Goal: Task Accomplishment & Management: Manage account settings

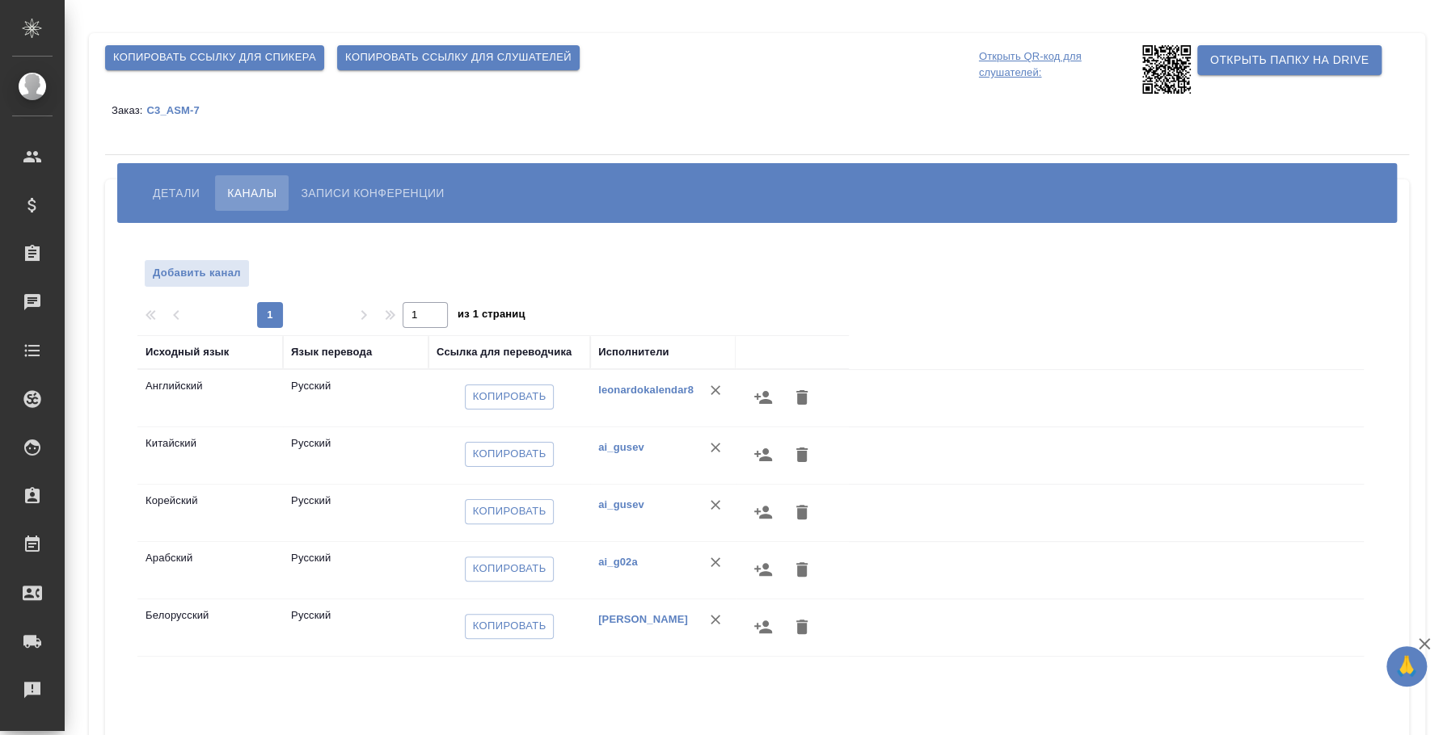
click at [377, 188] on span "Записи конференции" at bounding box center [372, 192] width 143 height 19
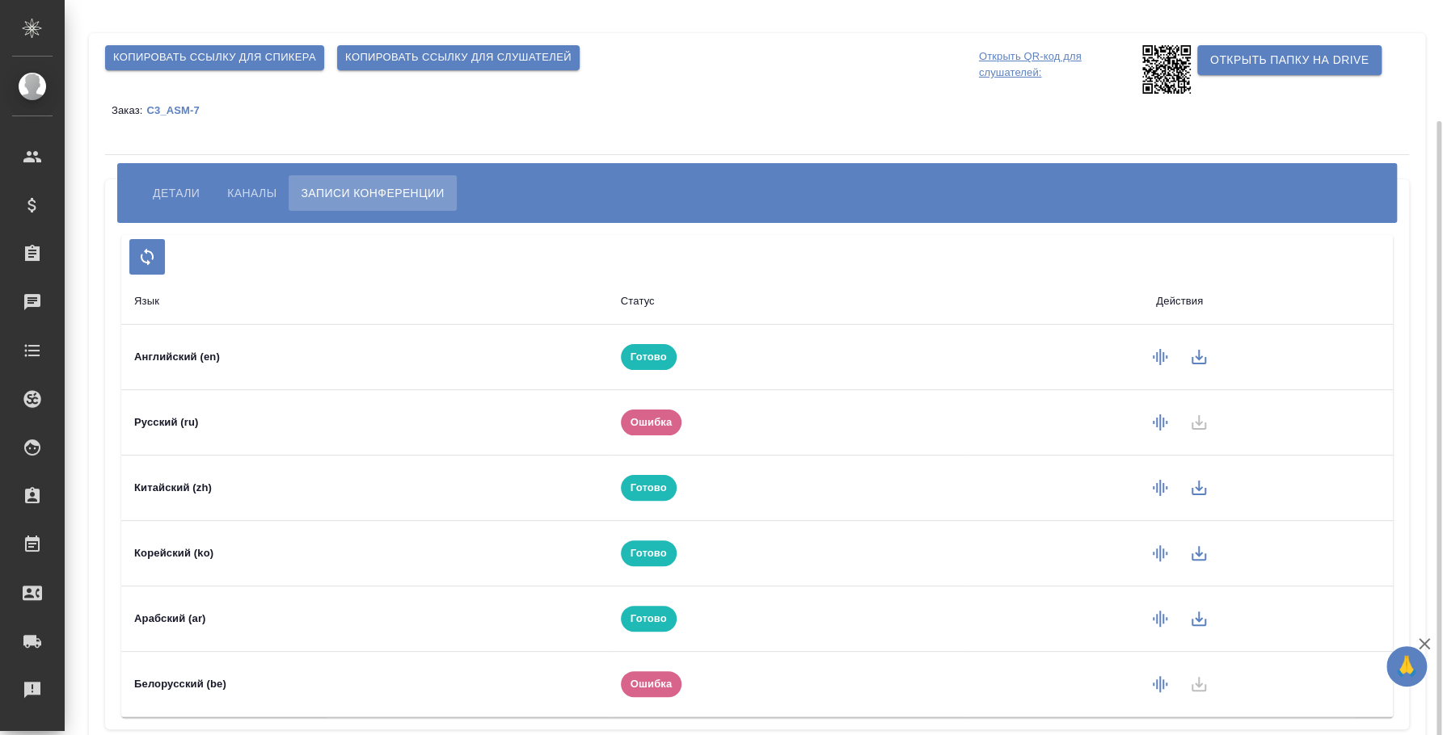
scroll to position [63, 0]
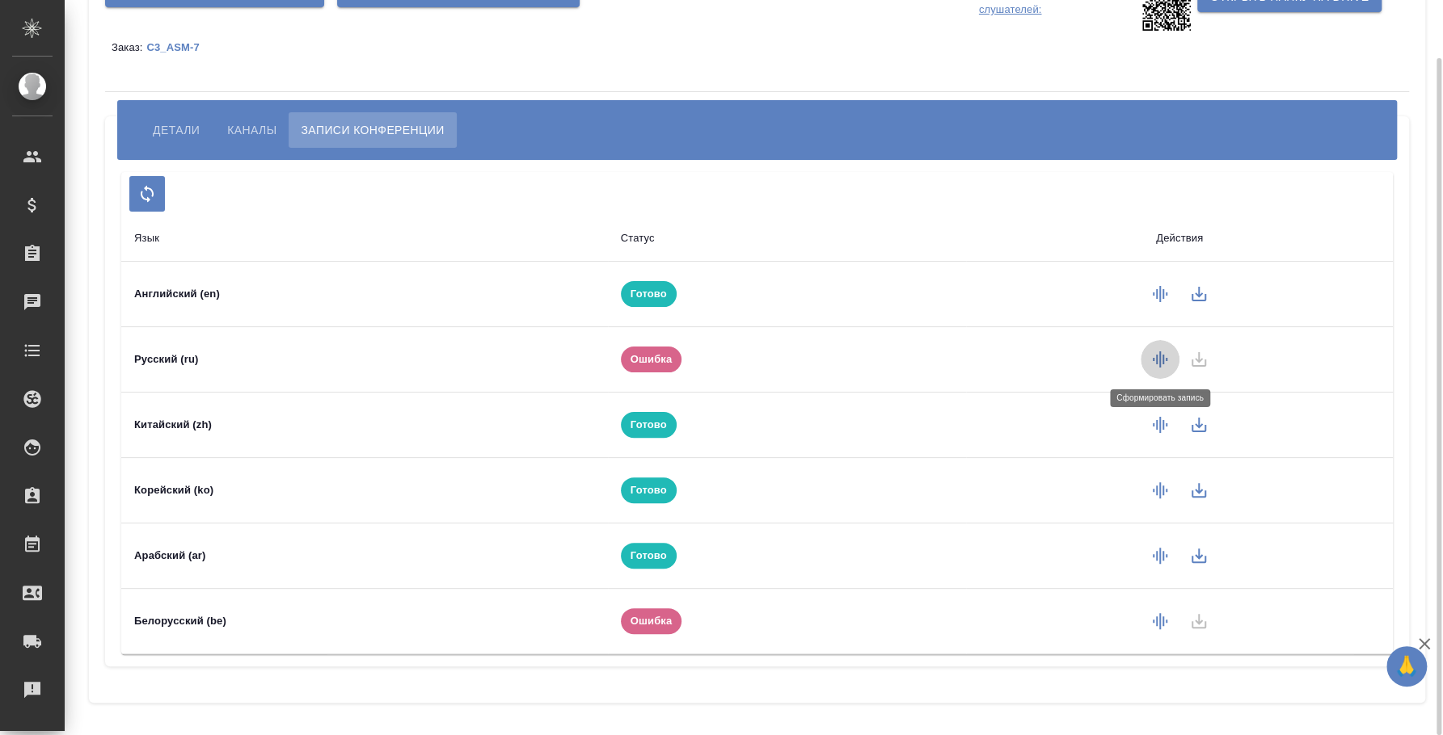
click at [1153, 353] on icon "button" at bounding box center [1159, 359] width 19 height 19
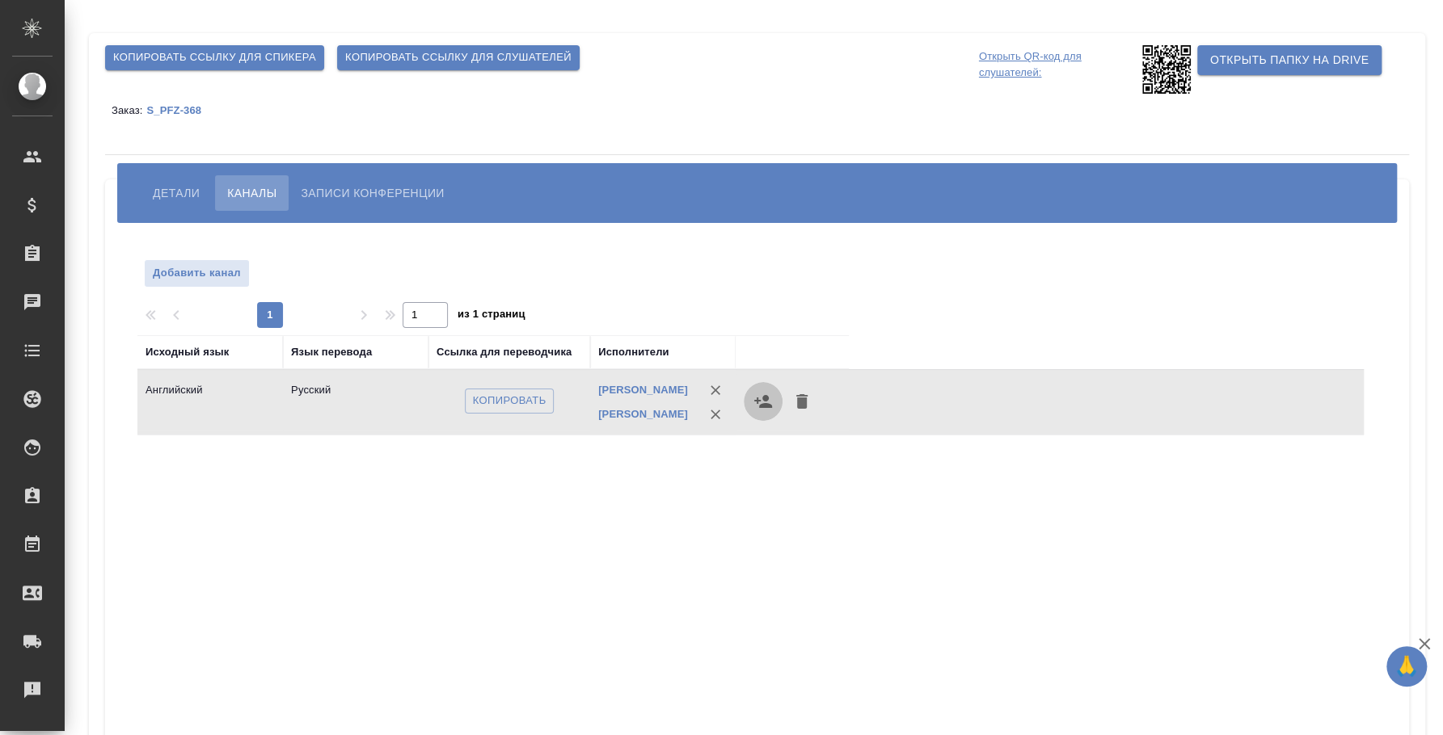
click at [766, 400] on icon "button" at bounding box center [762, 401] width 19 height 19
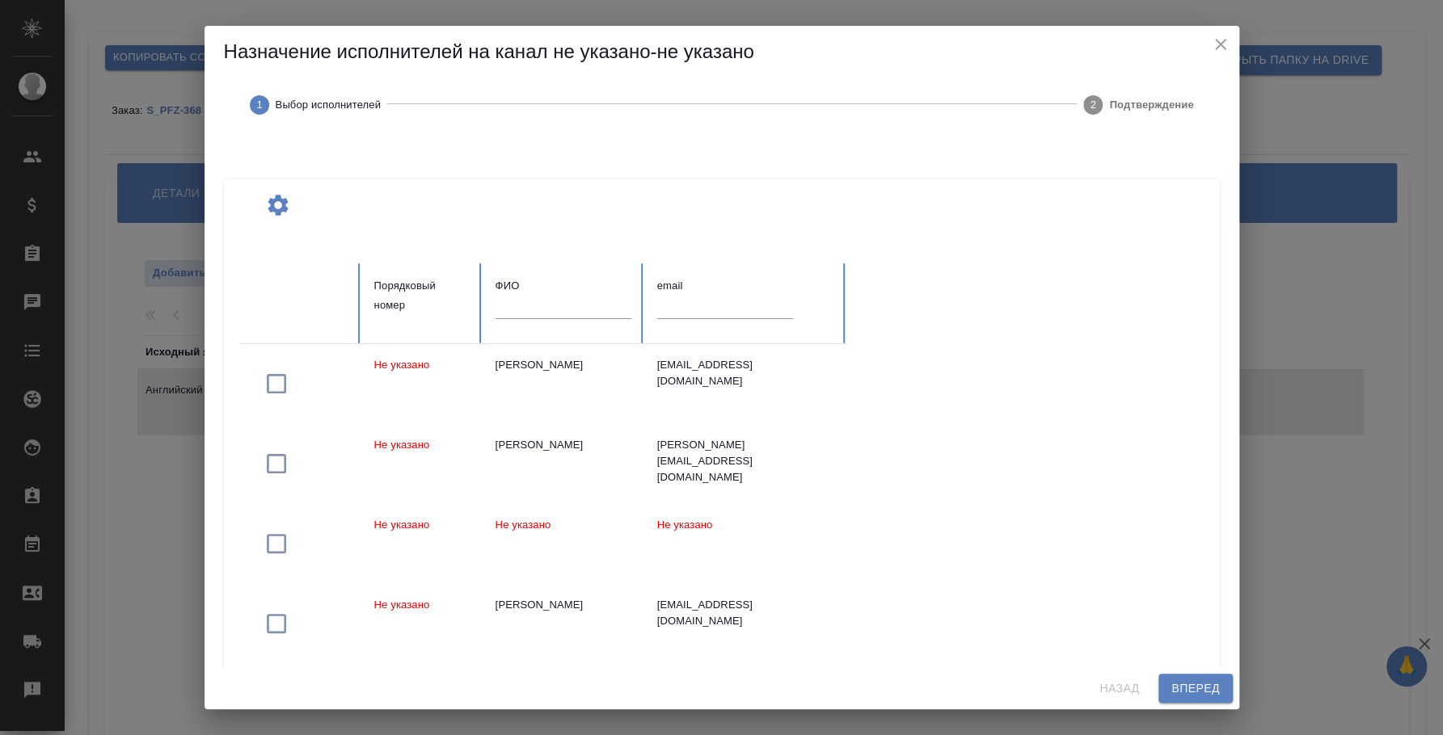
click at [550, 319] on div at bounding box center [563, 313] width 136 height 34
click at [545, 306] on input "text" at bounding box center [563, 307] width 136 height 23
type input "федотова ирина"
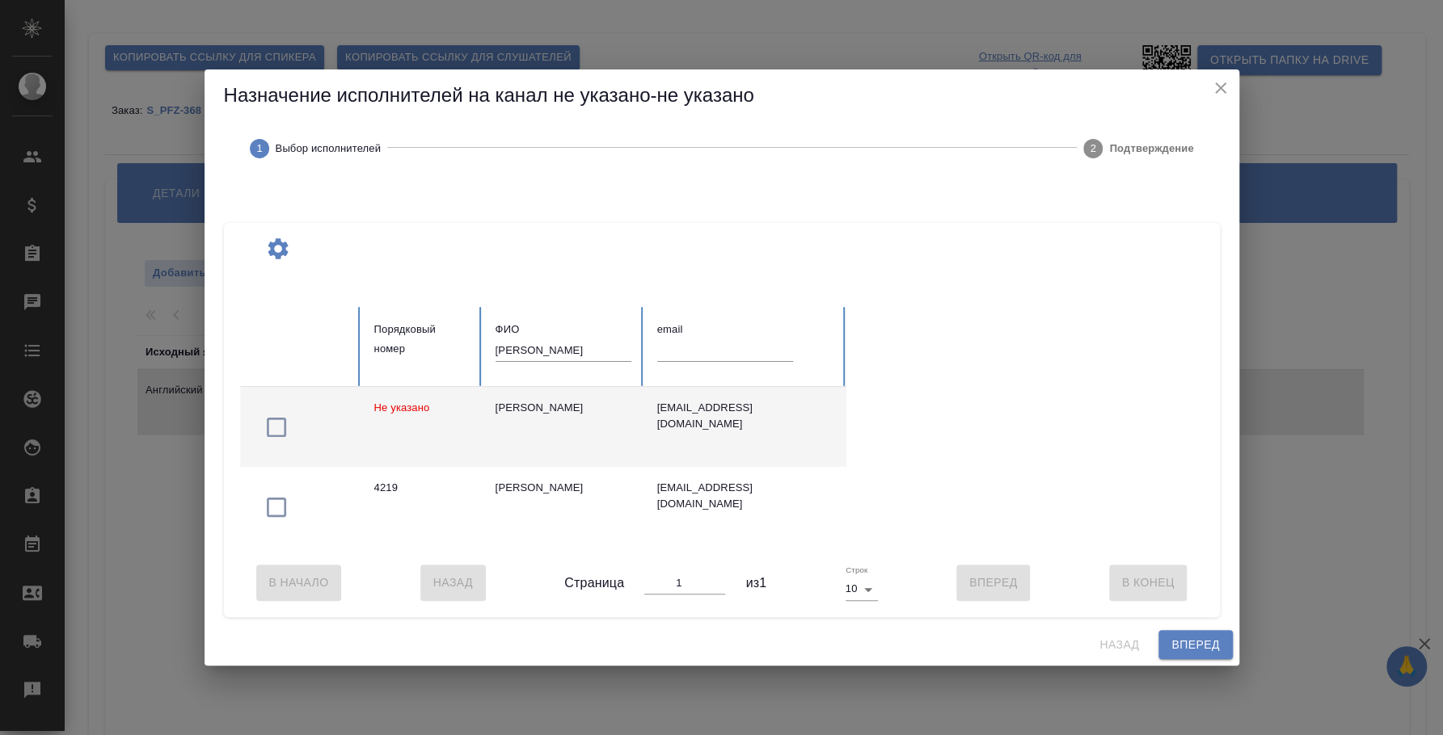
click at [543, 405] on div "[PERSON_NAME]" at bounding box center [563, 408] width 136 height 16
click at [1208, 644] on span "Вперед" at bounding box center [1195, 645] width 48 height 20
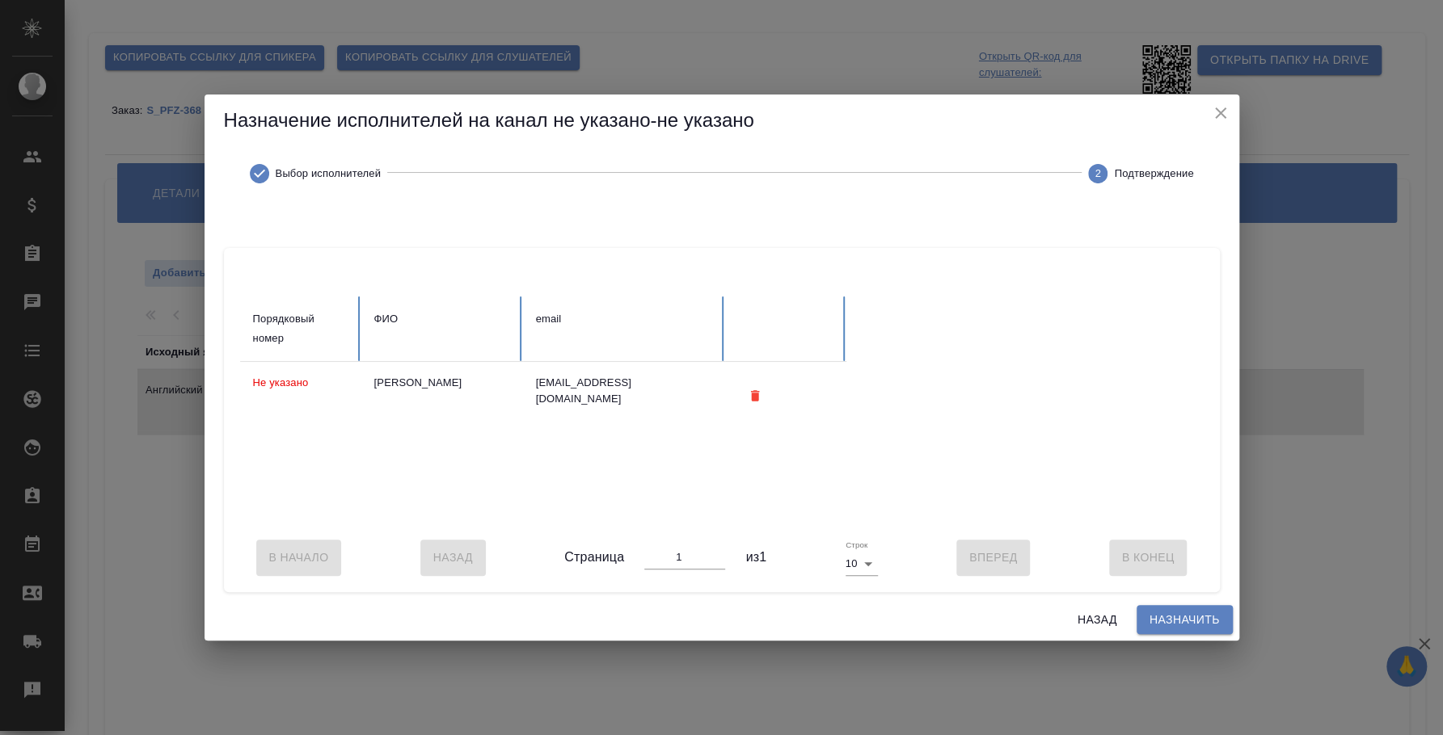
click at [1218, 625] on span "Назначить" at bounding box center [1184, 620] width 70 height 20
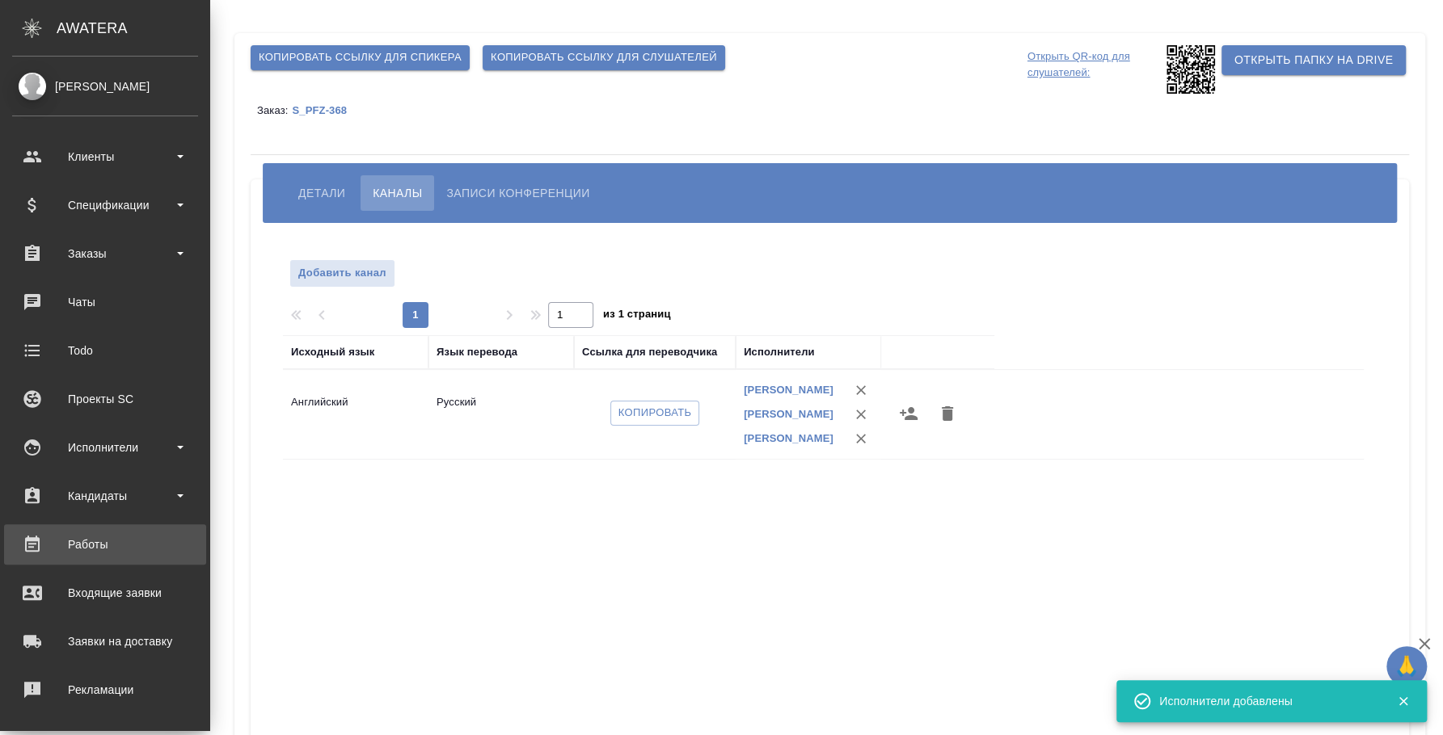
scroll to position [148, 0]
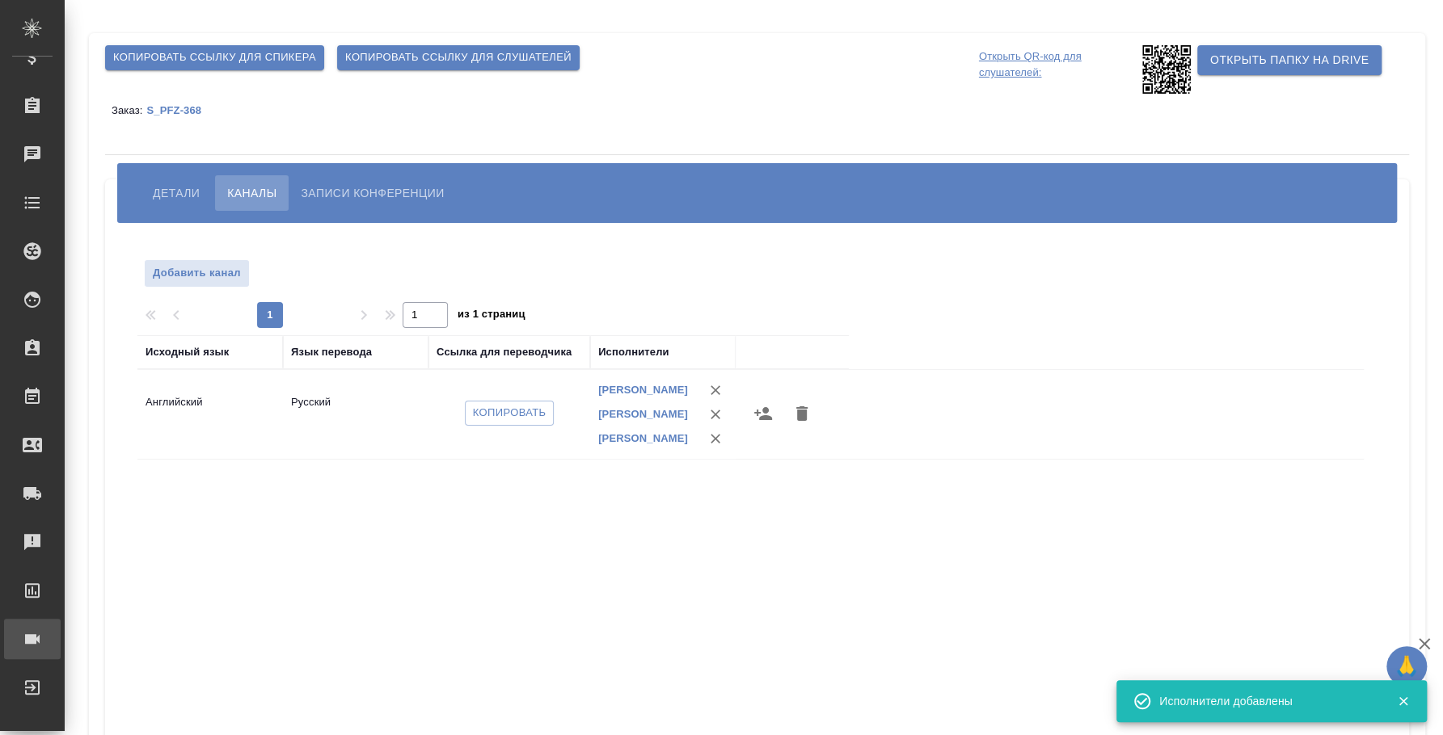
click at [32, 648] on div "Конференции" at bounding box center [12, 639] width 40 height 24
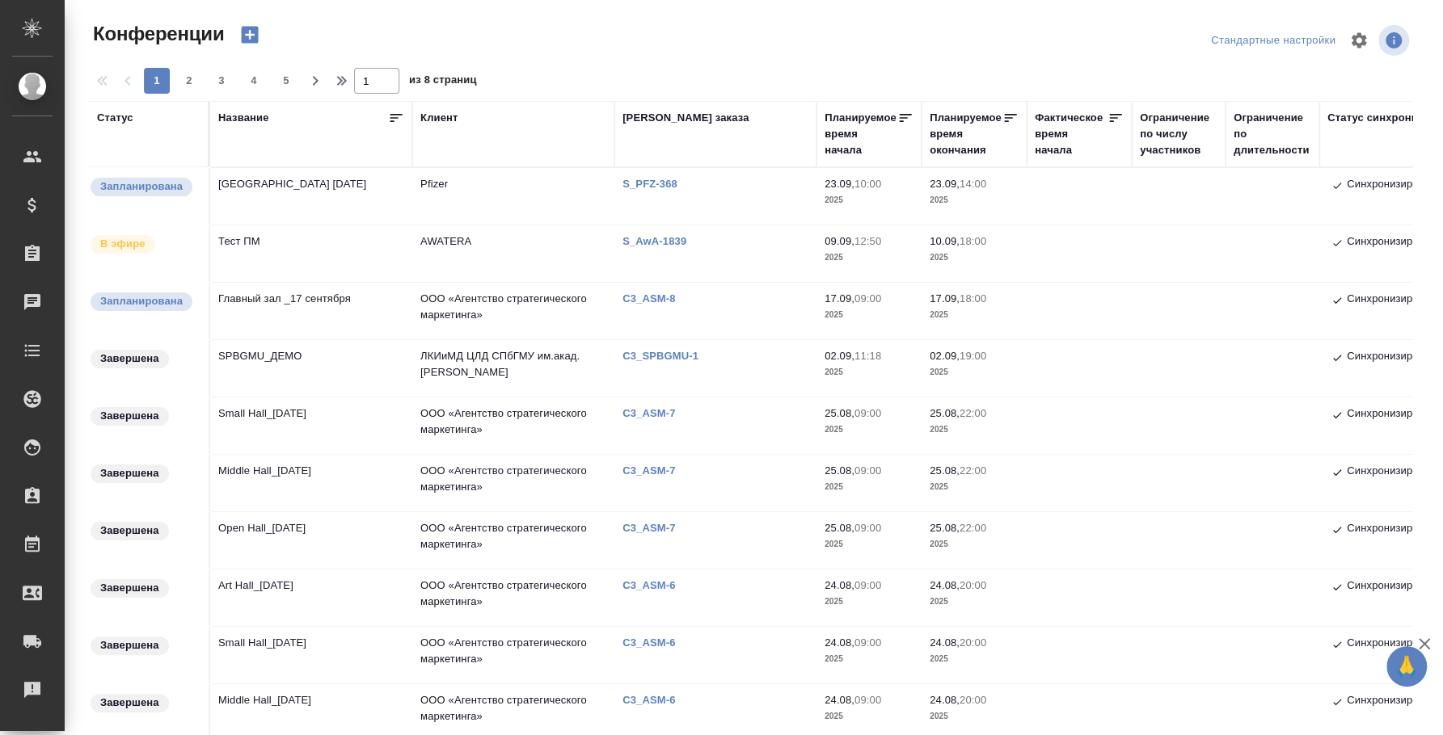
click at [300, 305] on td "Главный зал _17 сентября" at bounding box center [311, 311] width 202 height 57
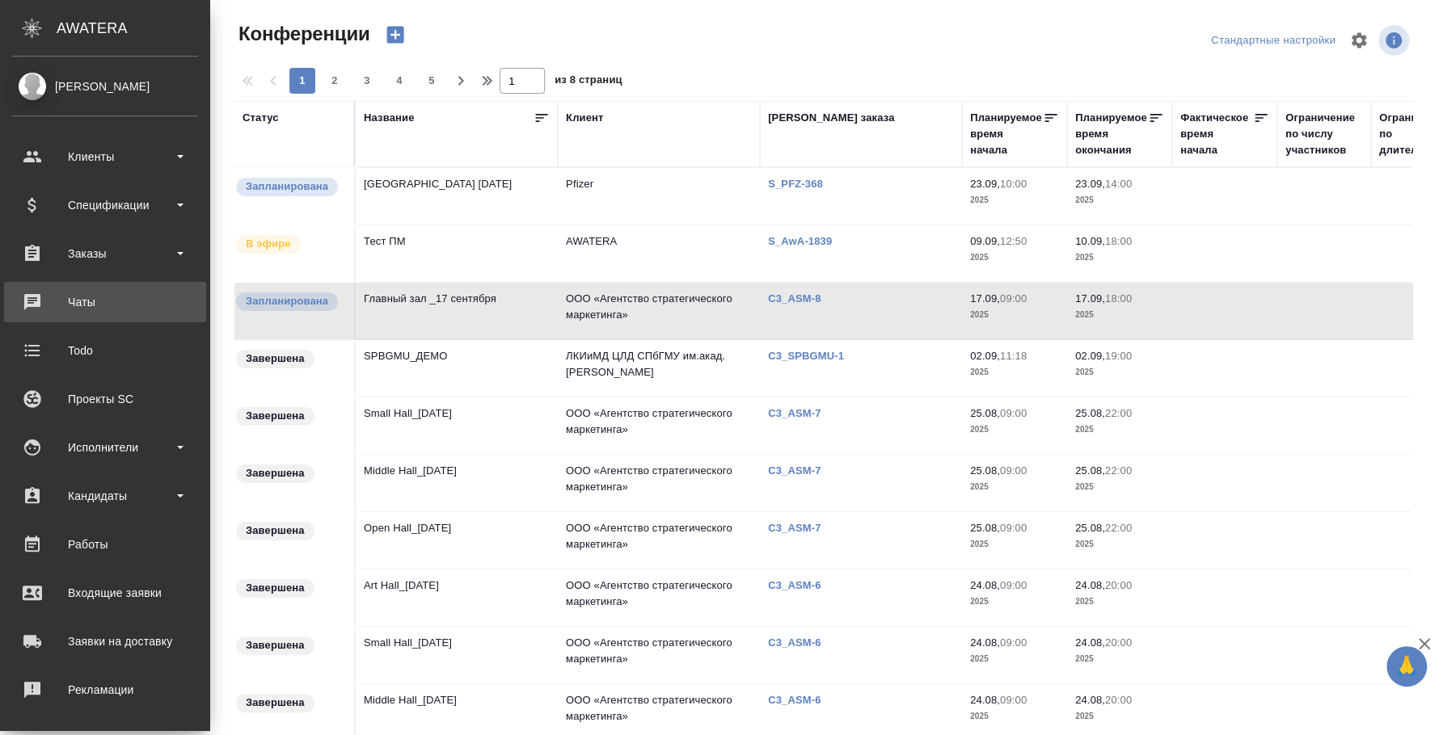
click at [106, 311] on div "Чаты" at bounding box center [105, 302] width 186 height 24
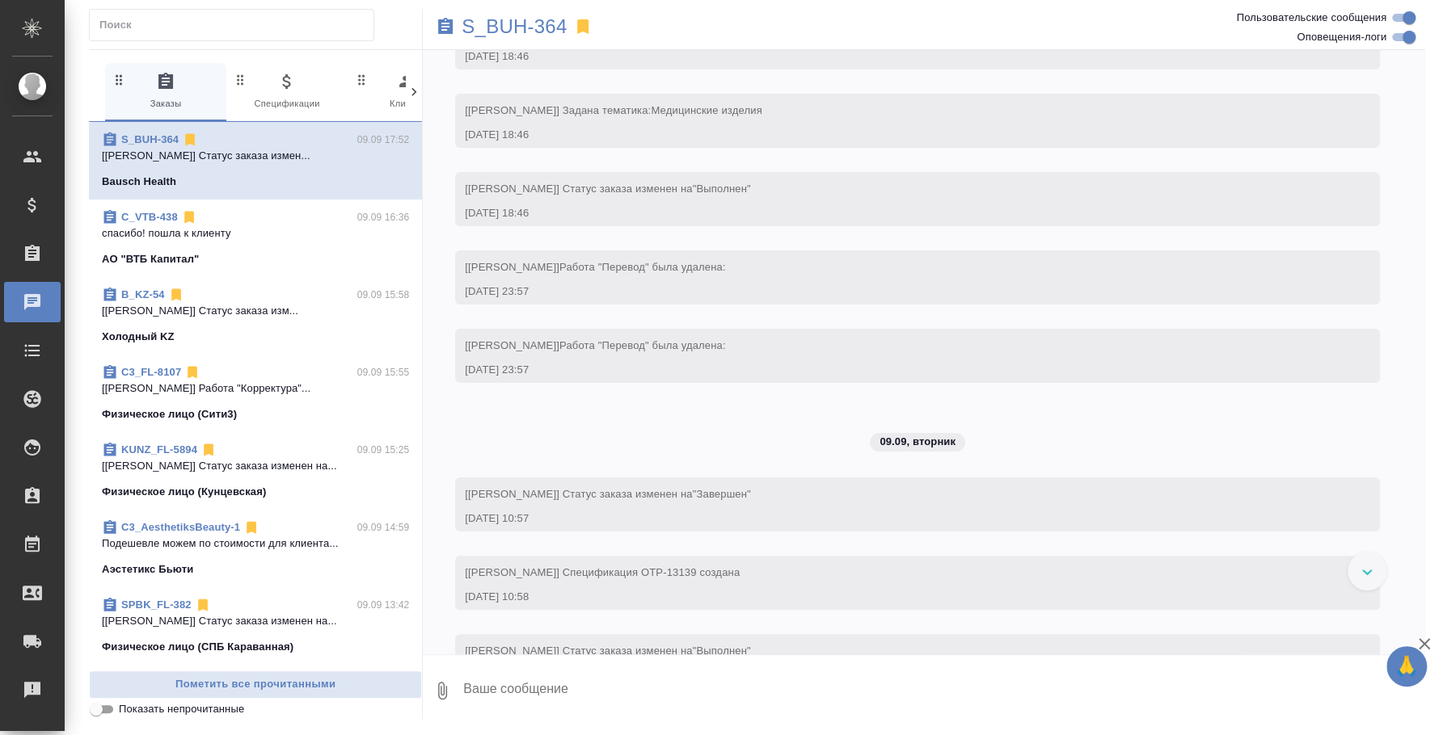
scroll to position [23544, 0]
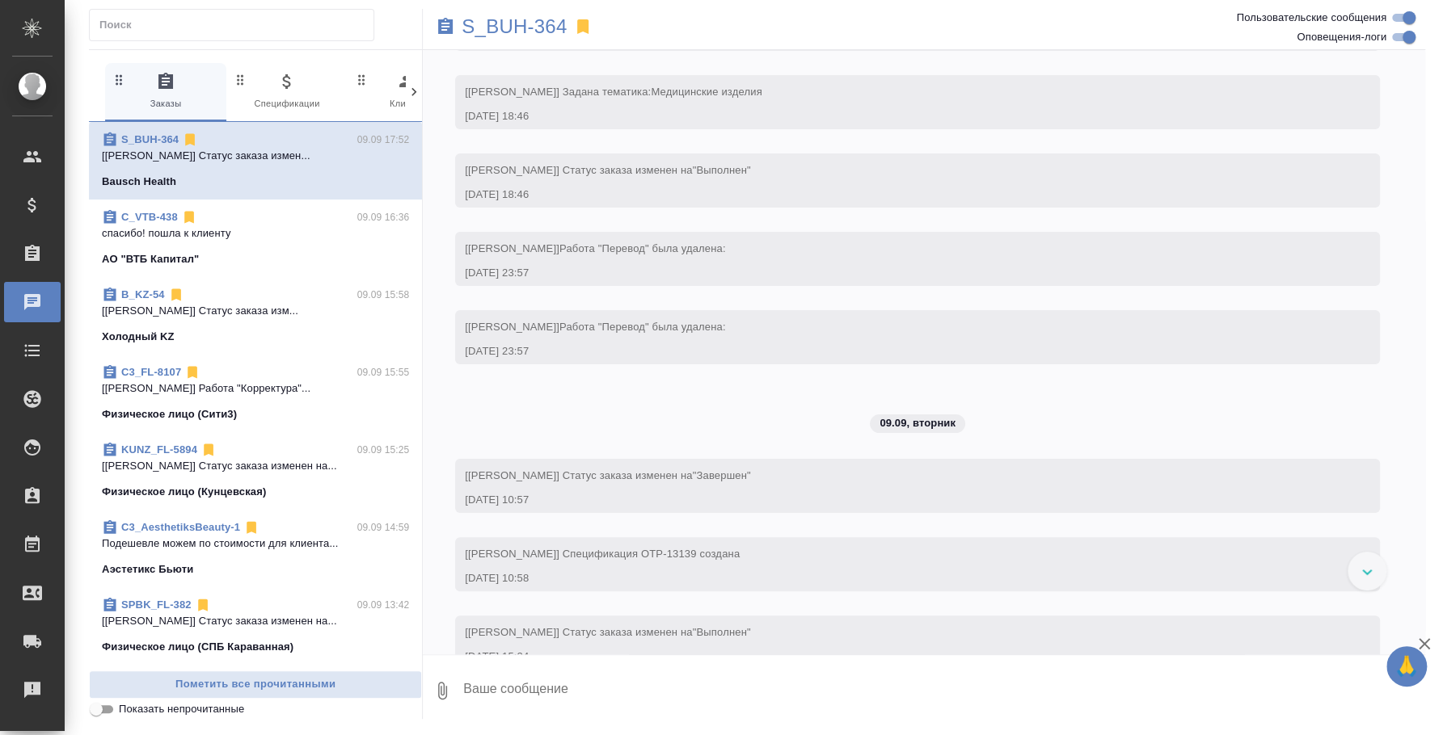
click at [1366, 571] on icon at bounding box center [1367, 573] width 11 height 6
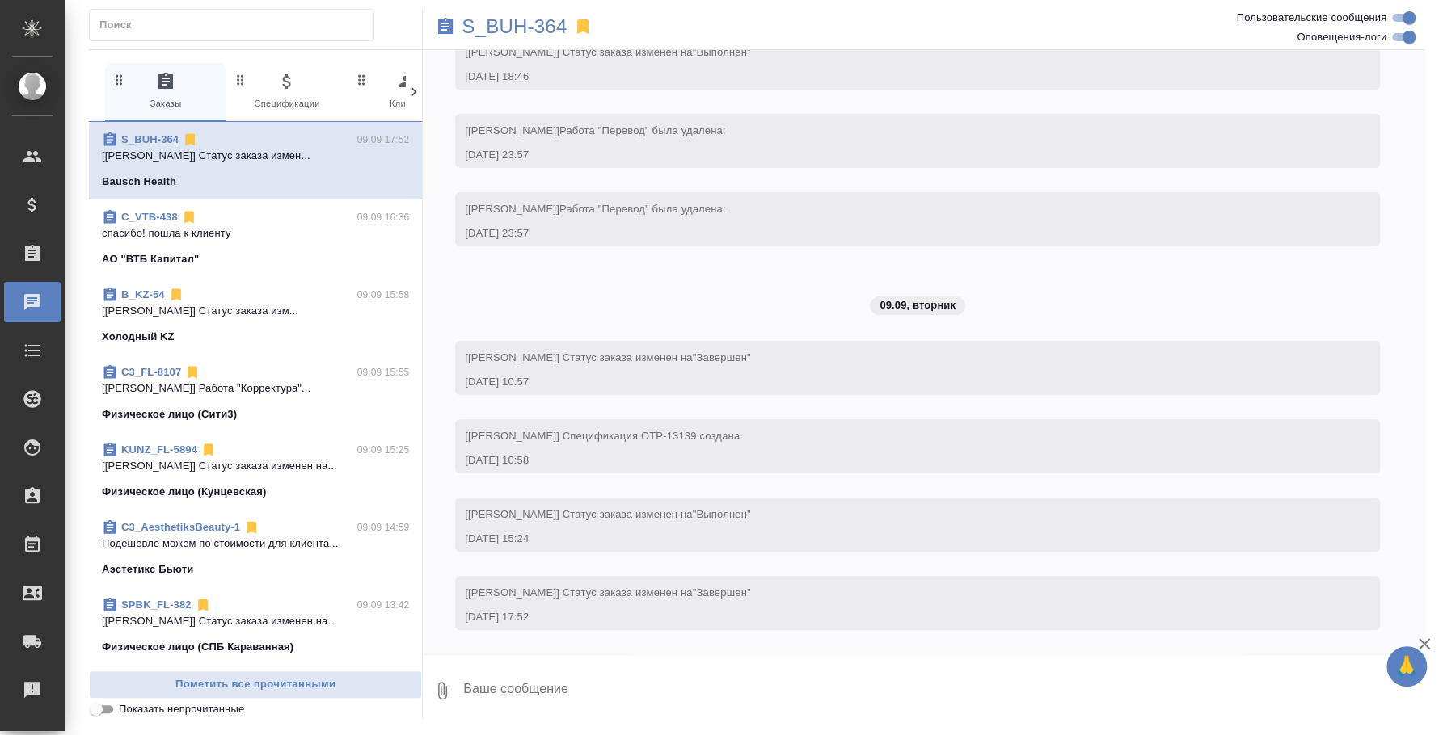
scroll to position [24653, 0]
click at [125, 547] on p "Подешевле можем по стоимости для клиента..." at bounding box center [255, 544] width 307 height 16
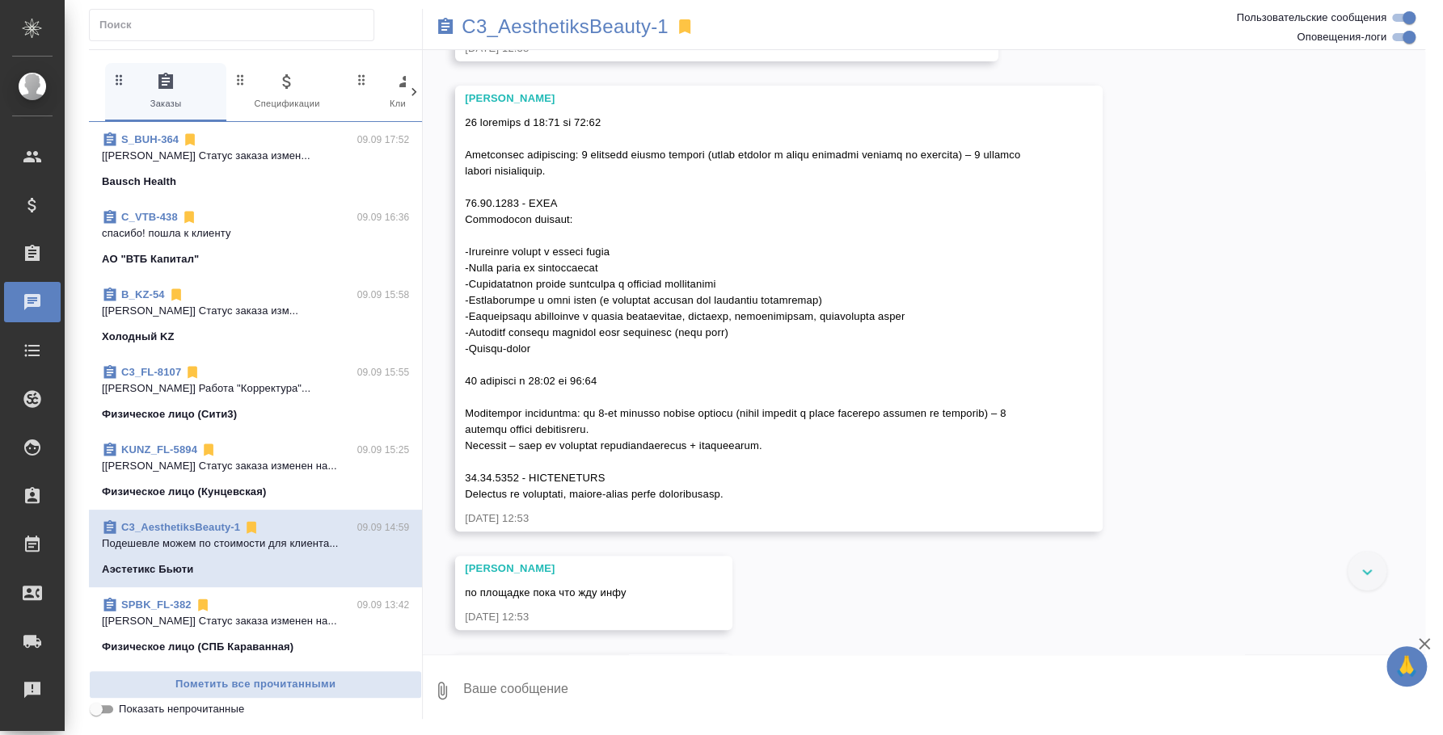
scroll to position [288, 0]
click at [590, 11] on div "C3_AesthetiksBeauty-1" at bounding box center [757, 27] width 668 height 36
click at [607, 21] on p "C3_AesthetiksBeauty-1" at bounding box center [565, 27] width 207 height 16
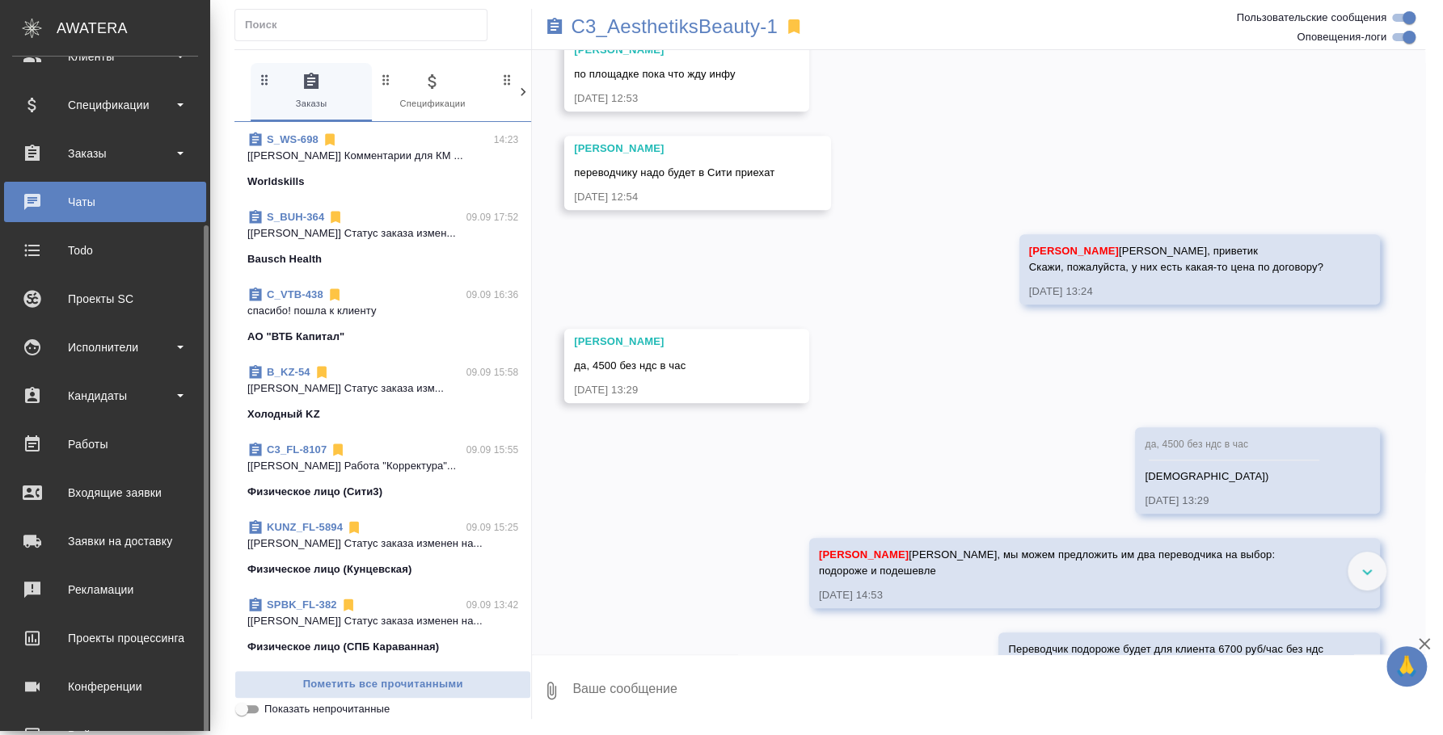
scroll to position [148, 0]
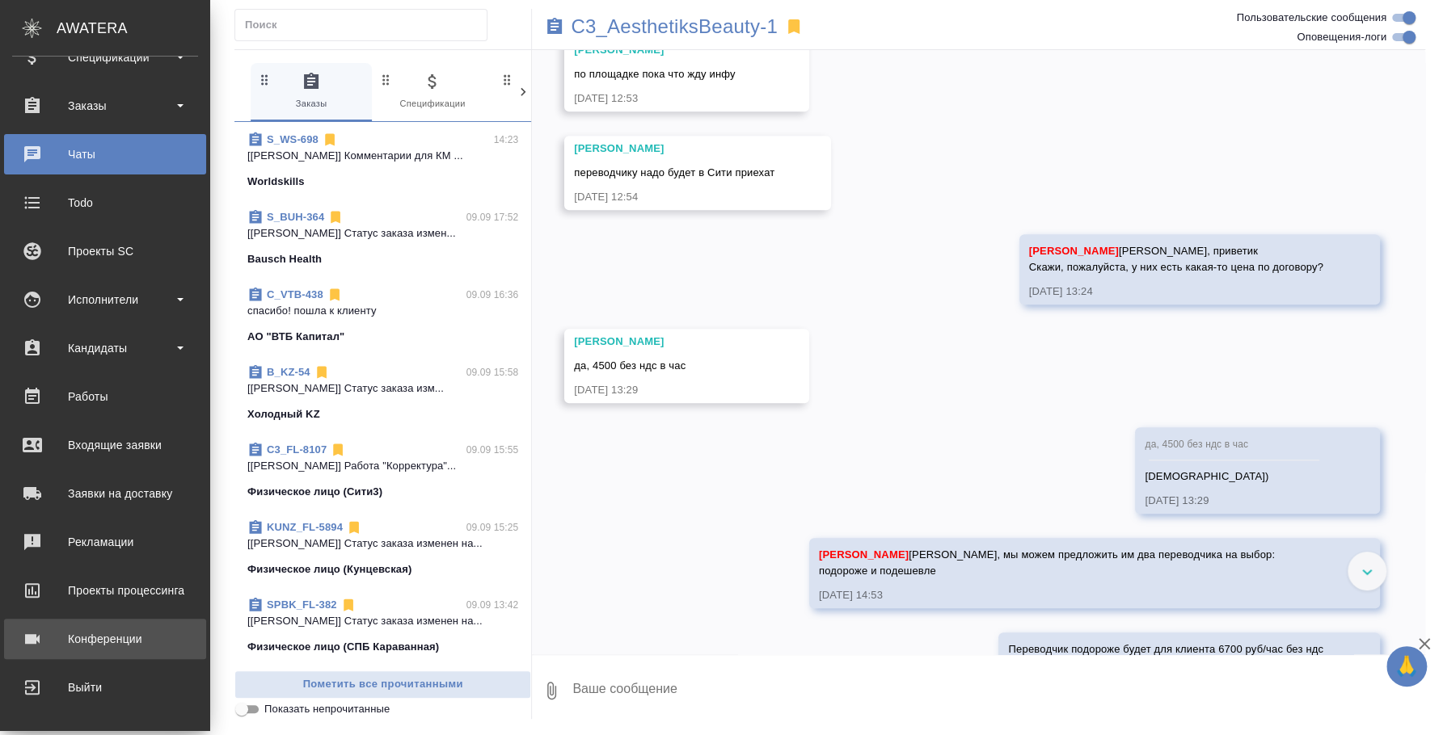
click at [134, 638] on div "Конференции" at bounding box center [105, 639] width 186 height 24
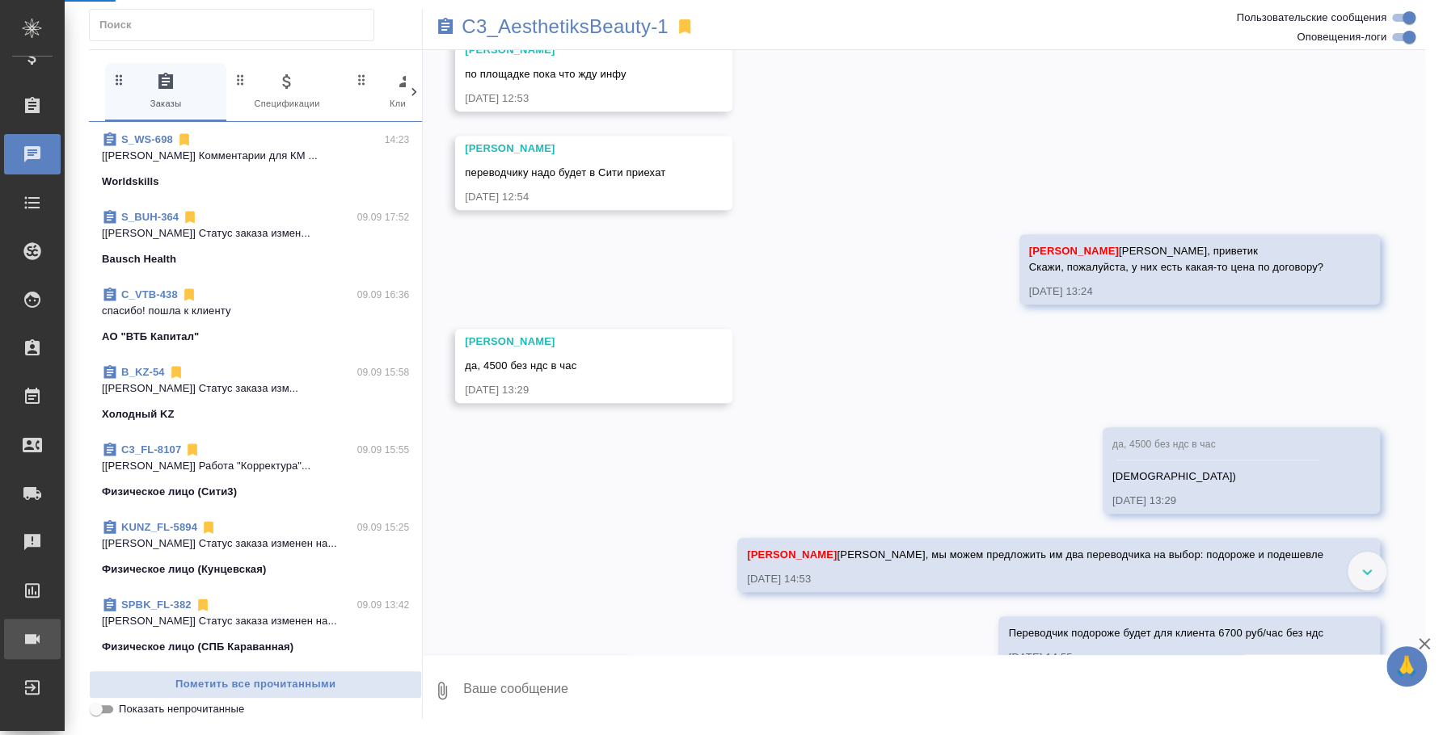
scroll to position [793, 0]
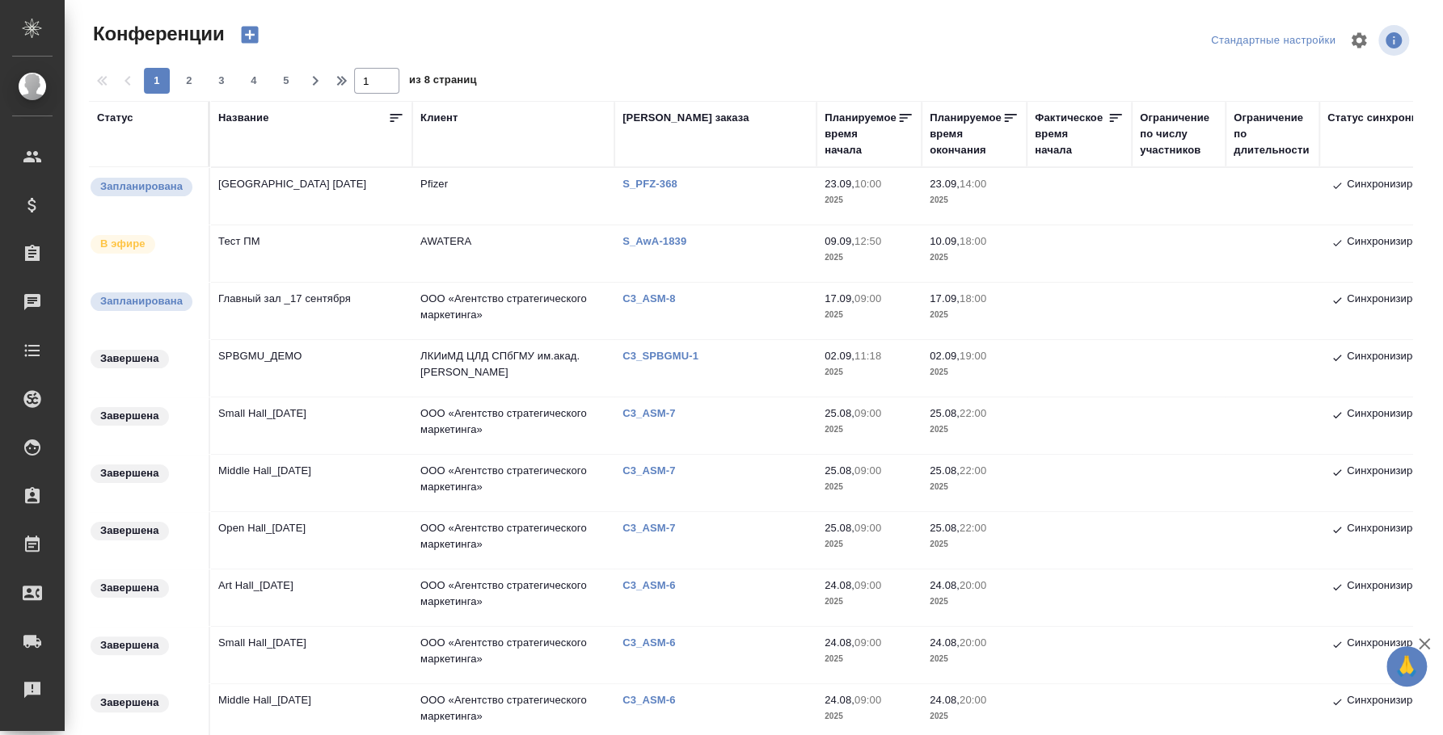
type input "[PERSON_NAME]"
click at [294, 299] on td "Главный зал _17 сентября" at bounding box center [311, 311] width 202 height 57
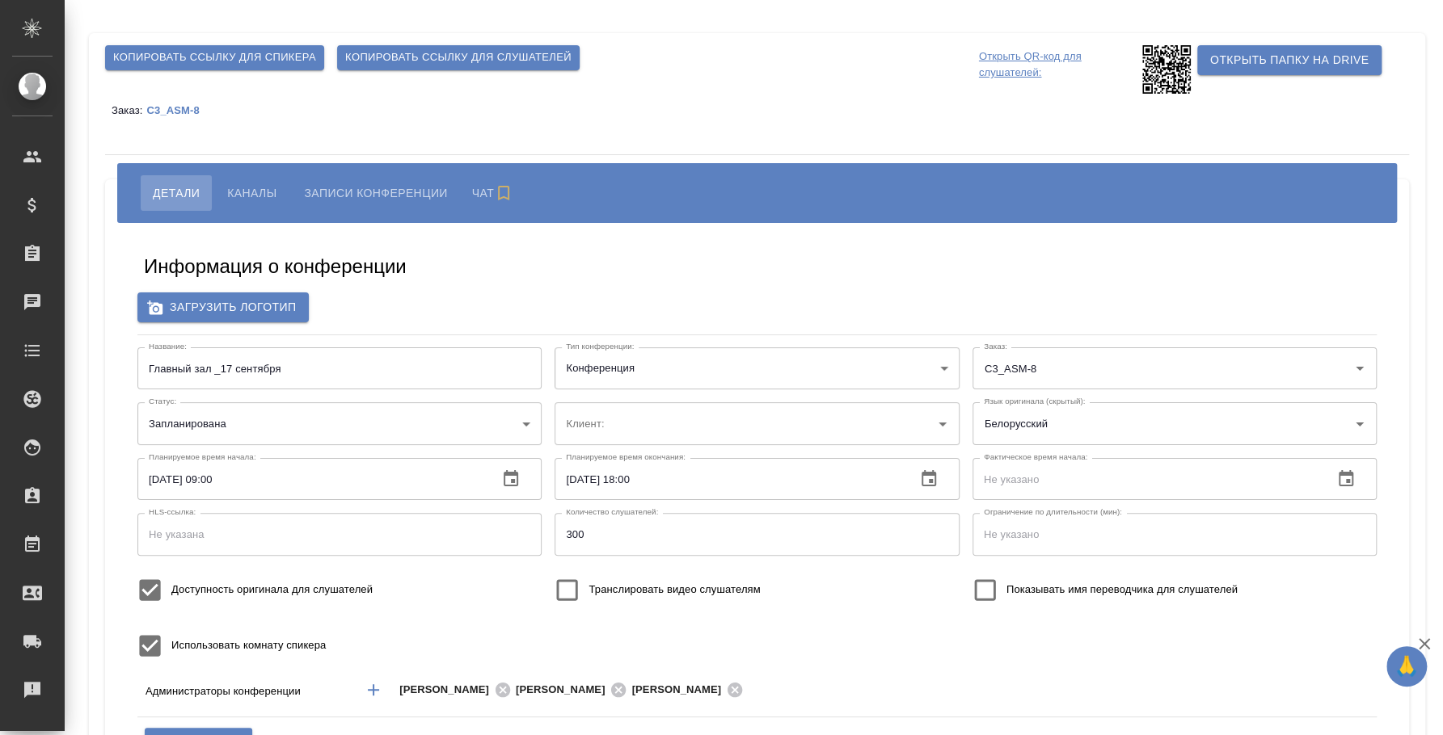
type input "ООО «Агентство стратегического маркетинга»"
type input "Плеханова Мария"
click at [259, 373] on input "Главный зал _17 сентября" at bounding box center [339, 369] width 404 height 42
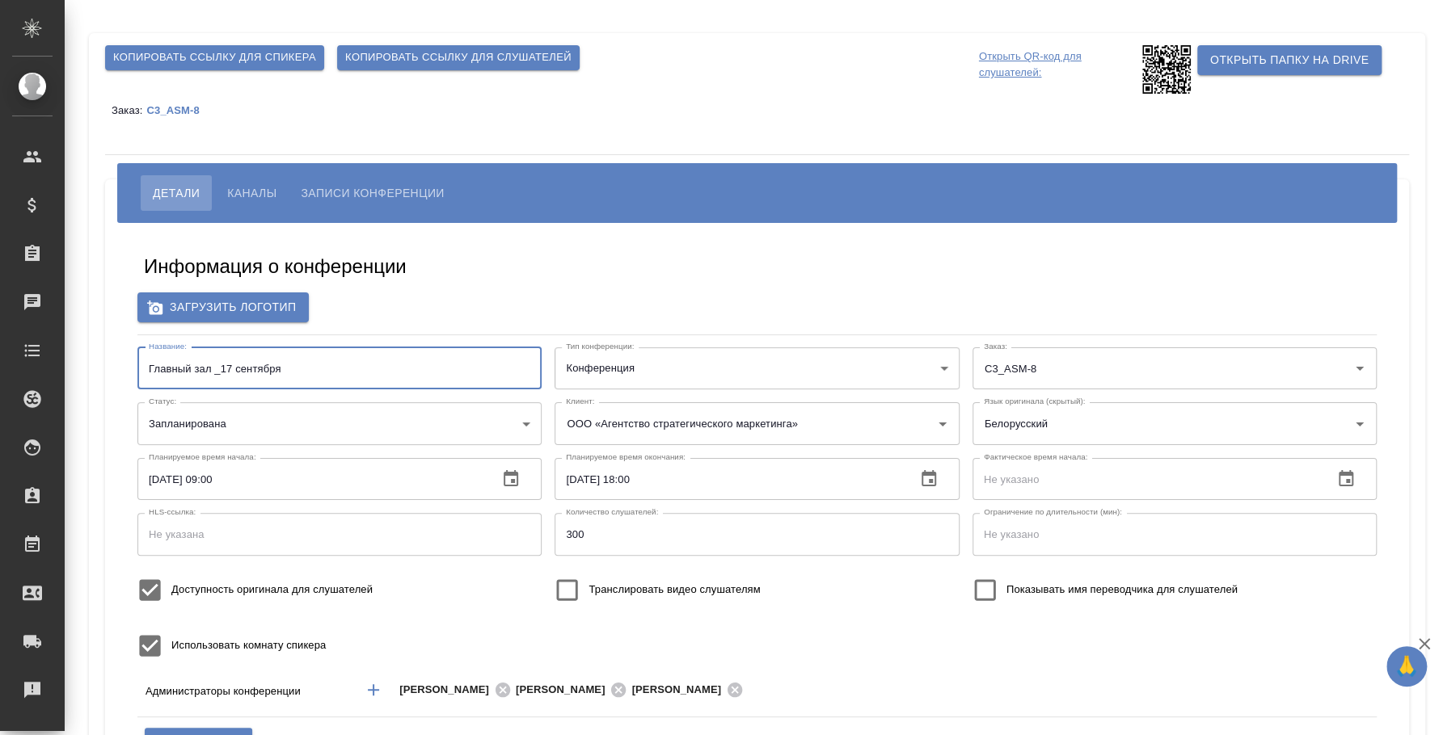
click at [259, 373] on input "Главный зал _17 сентября" at bounding box center [339, 369] width 404 height 42
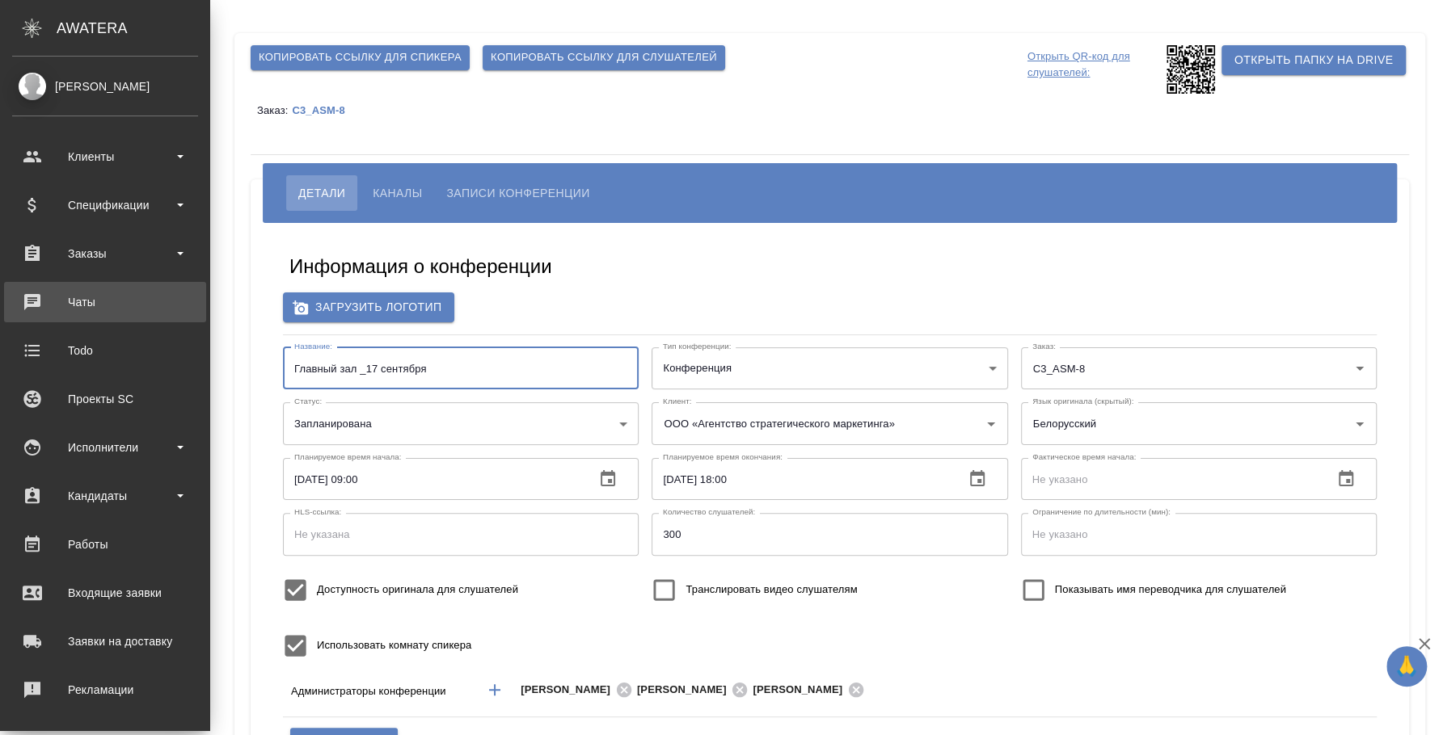
click at [114, 297] on div "Чаты" at bounding box center [105, 302] width 186 height 24
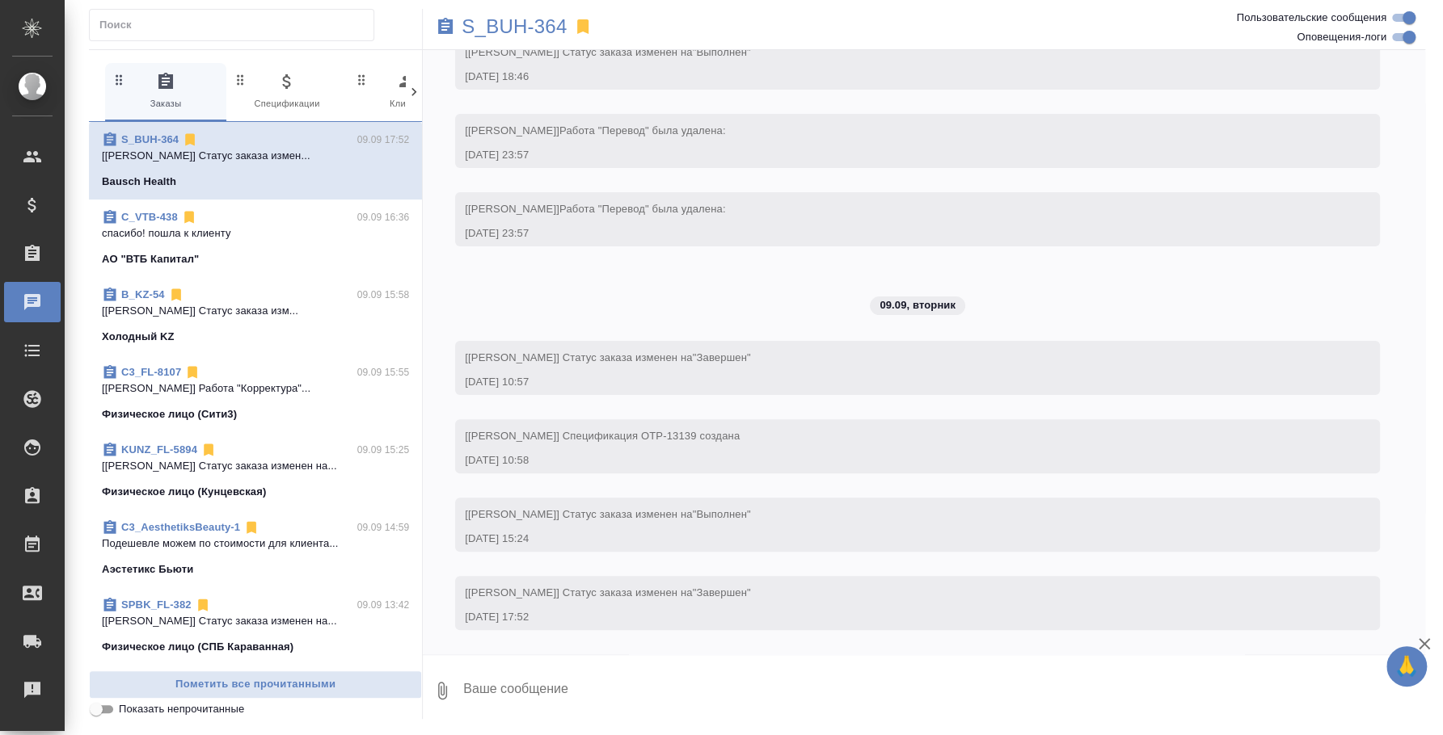
scroll to position [24653, 0]
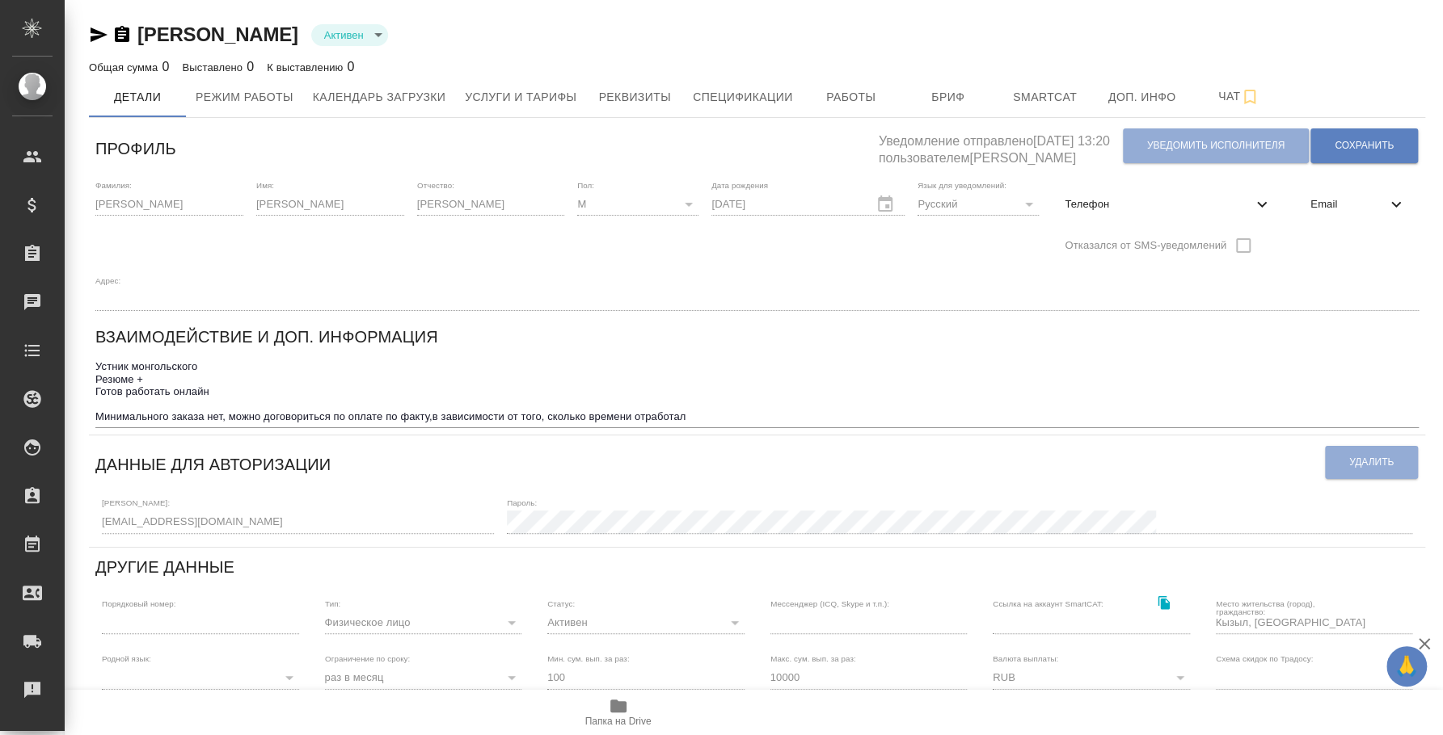
click at [89, 516] on div "Профиль Уведомление отправлено 10.09.2025, 13:20 пользователем Демидова Татьяна…" at bounding box center [757, 580] width 1336 height 912
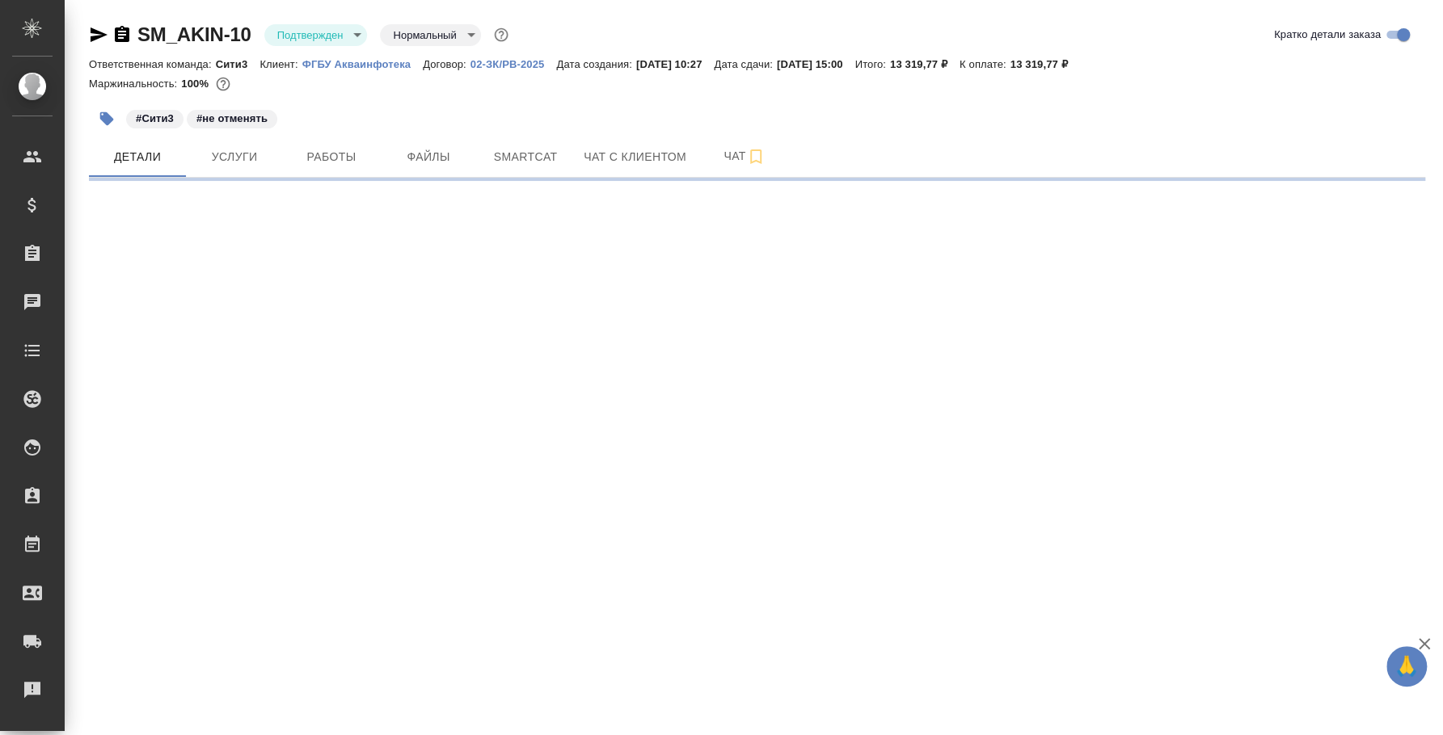
select select "RU"
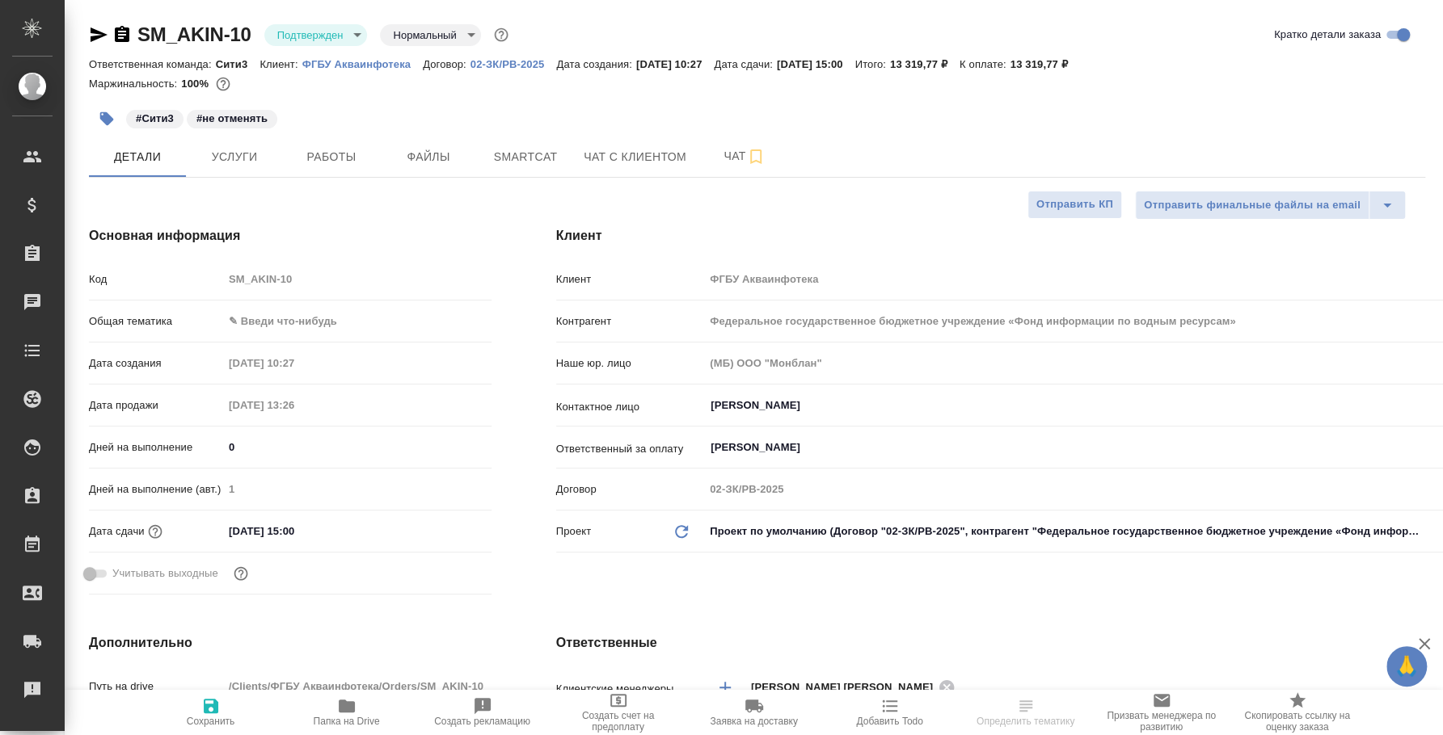
type textarea "x"
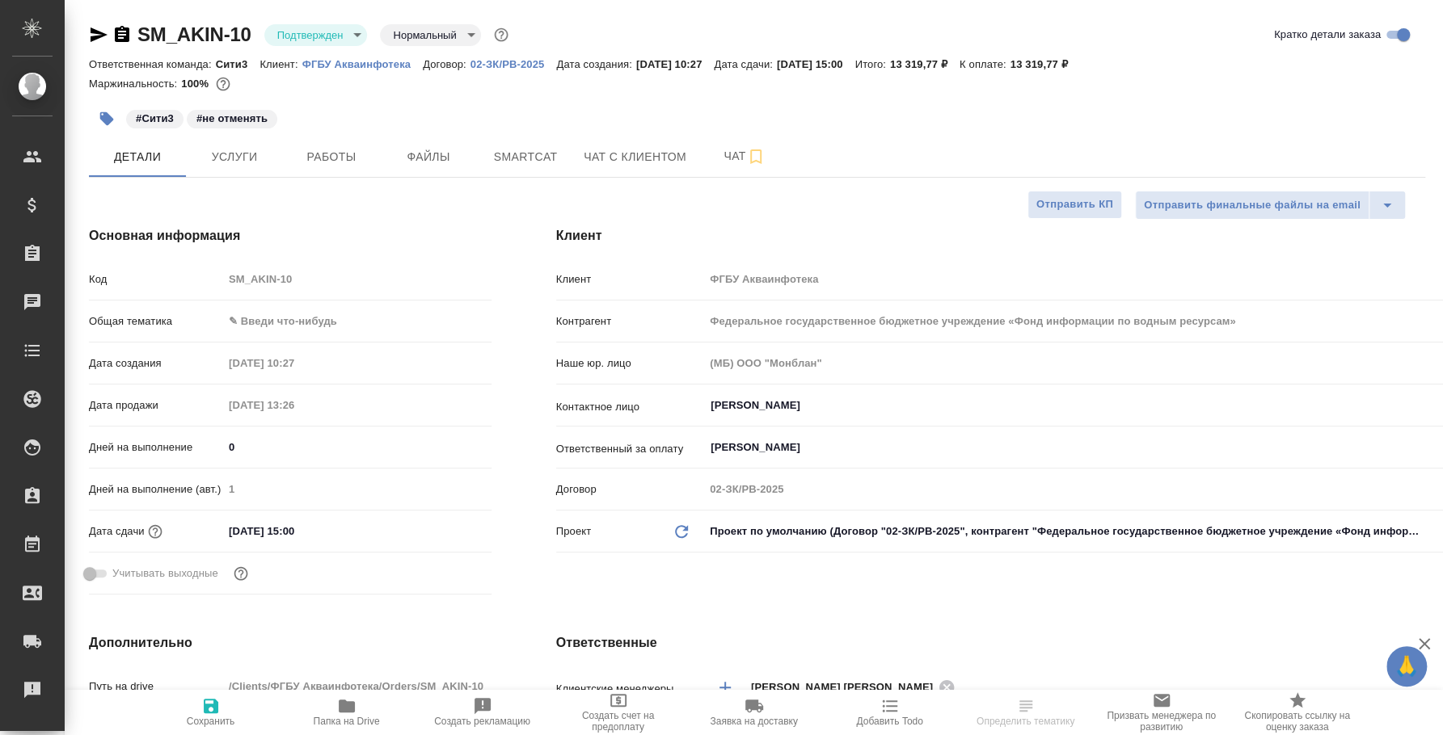
type textarea "x"
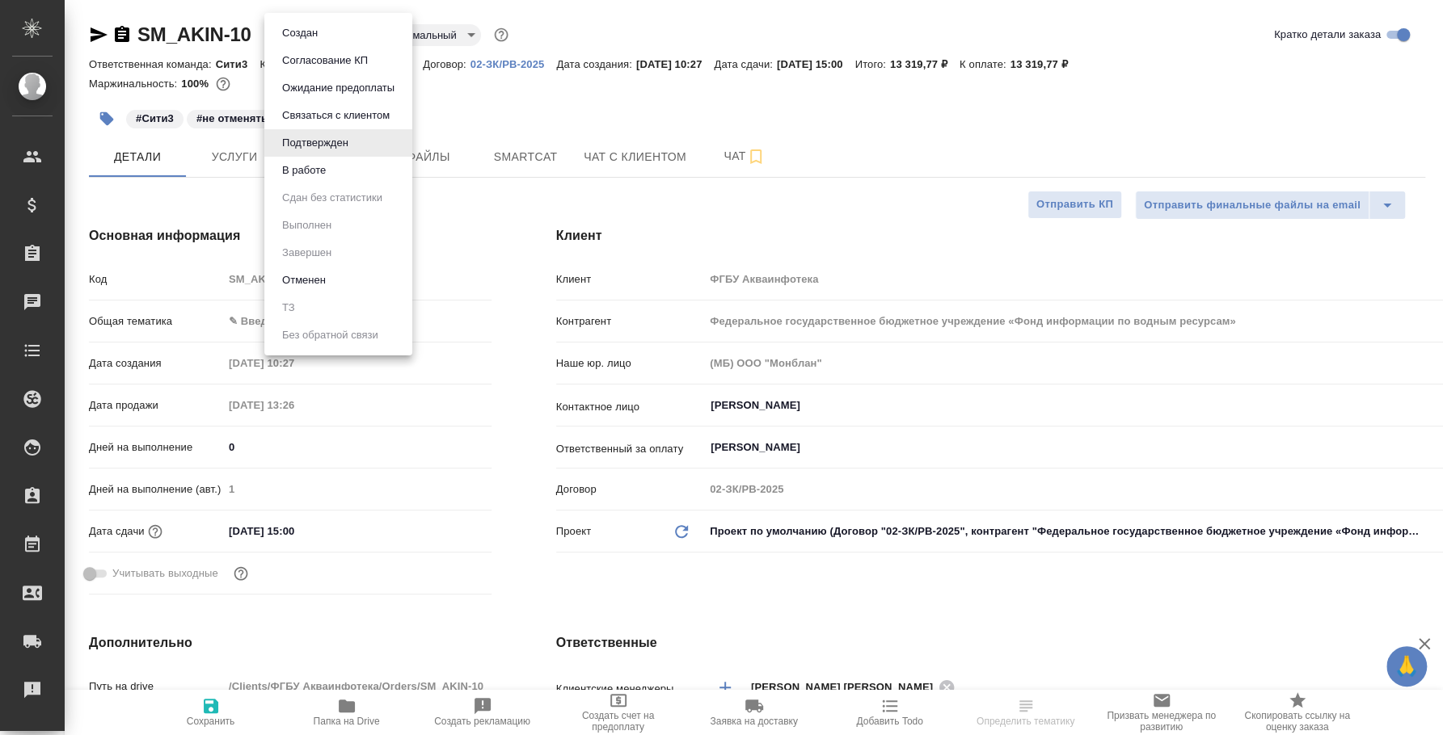
click at [360, 38] on body "🙏 .cls-1 fill:#fff; AWATERA Fedotova Irina Клиенты Спецификации Заказы 0 Чаты T…" at bounding box center [721, 367] width 1443 height 735
click at [333, 171] on li "В работе" at bounding box center [338, 170] width 148 height 27
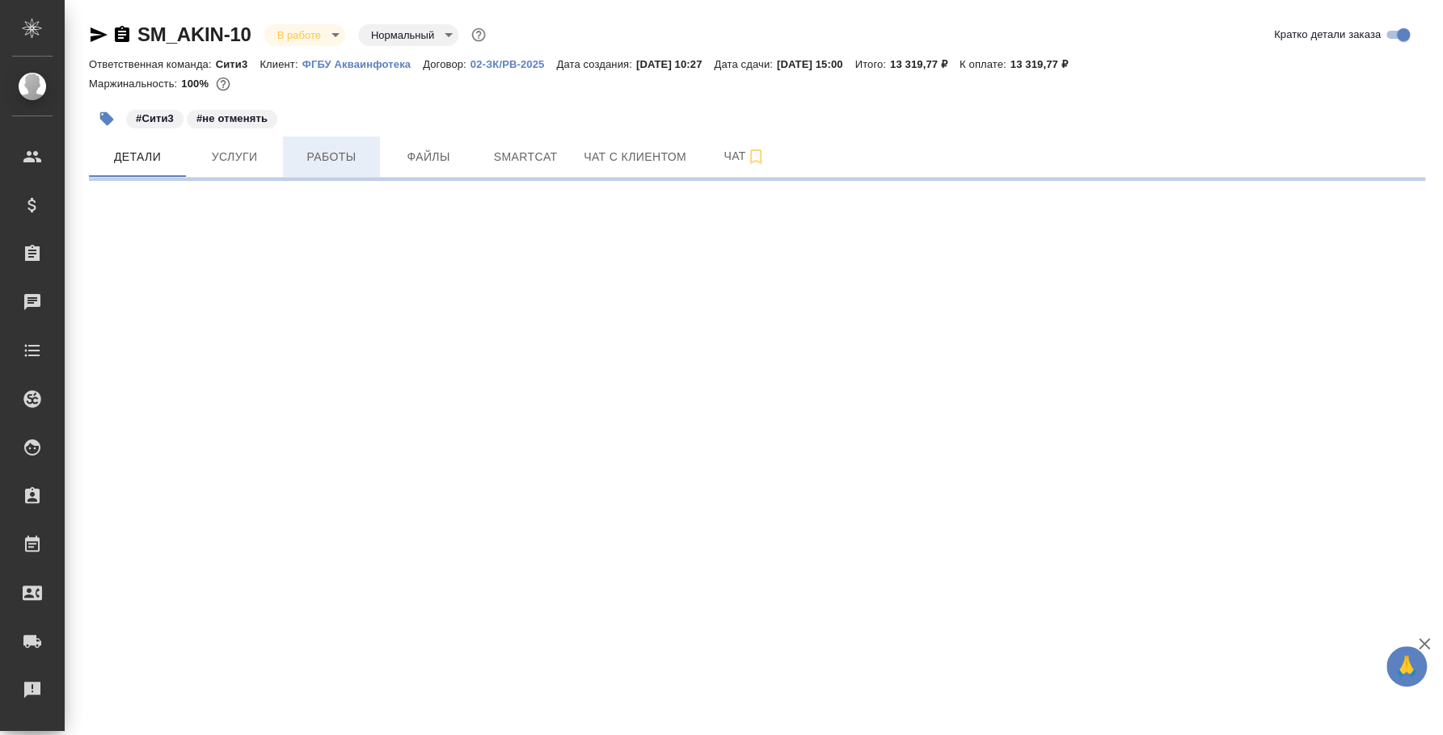
select select "RU"
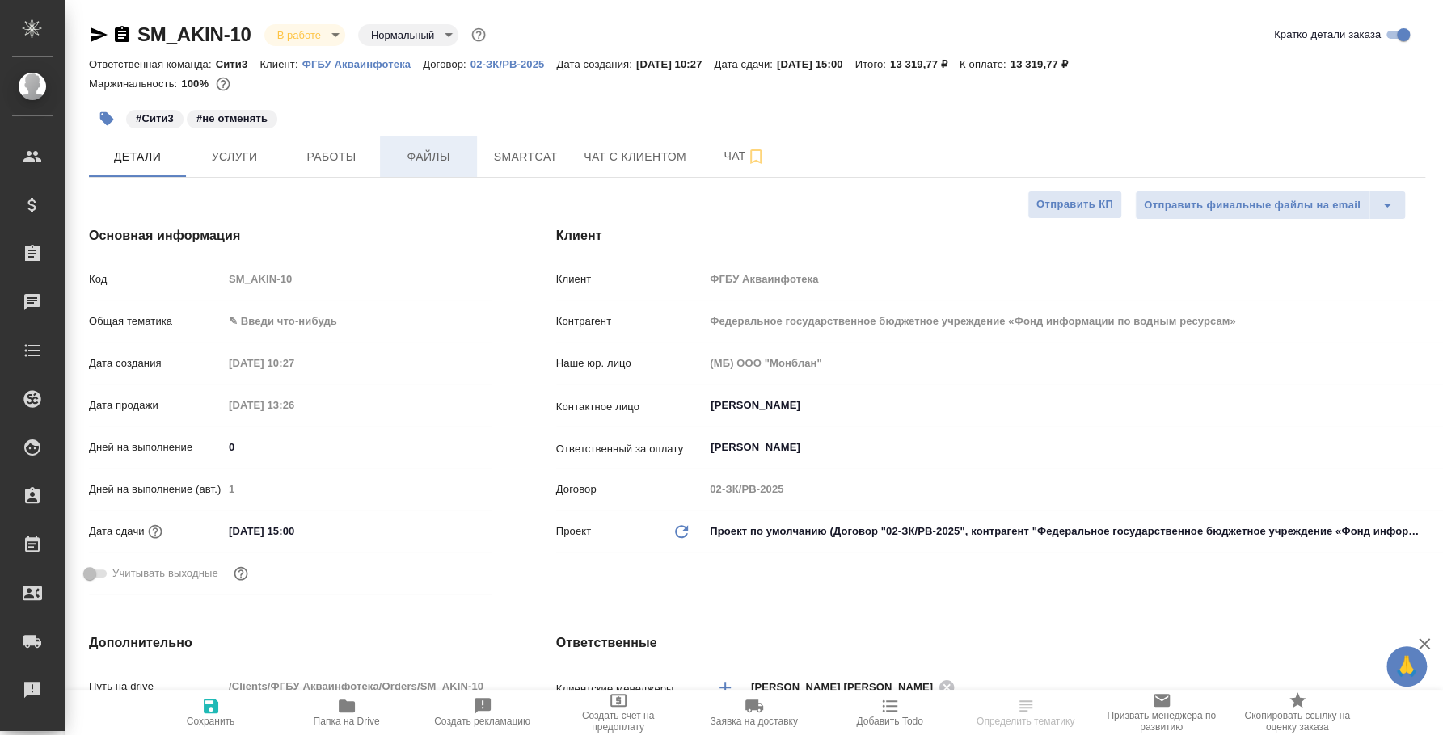
type textarea "x"
click at [361, 163] on span "Работы" at bounding box center [332, 157] width 78 height 20
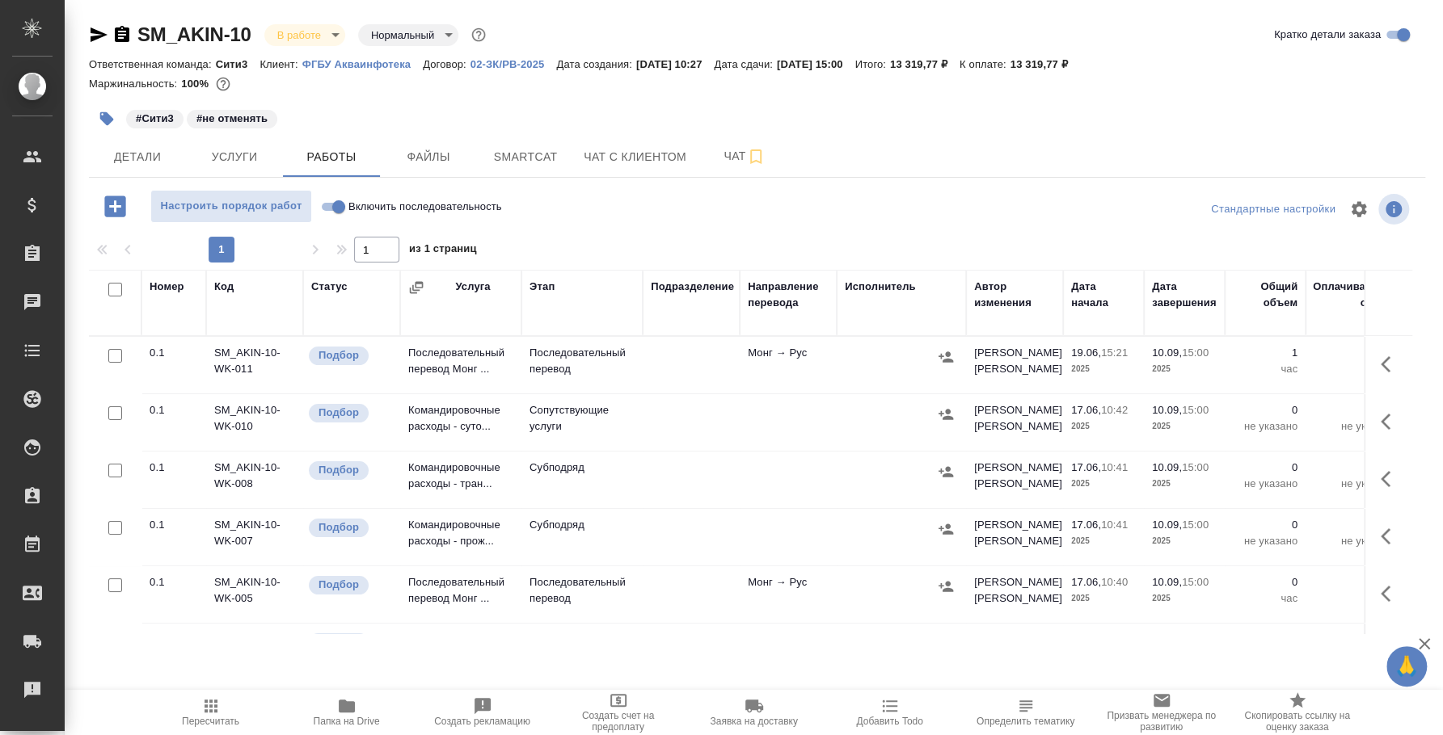
click at [326, 211] on input "Включить последовательность" at bounding box center [339, 206] width 58 height 19
checkbox input "true"
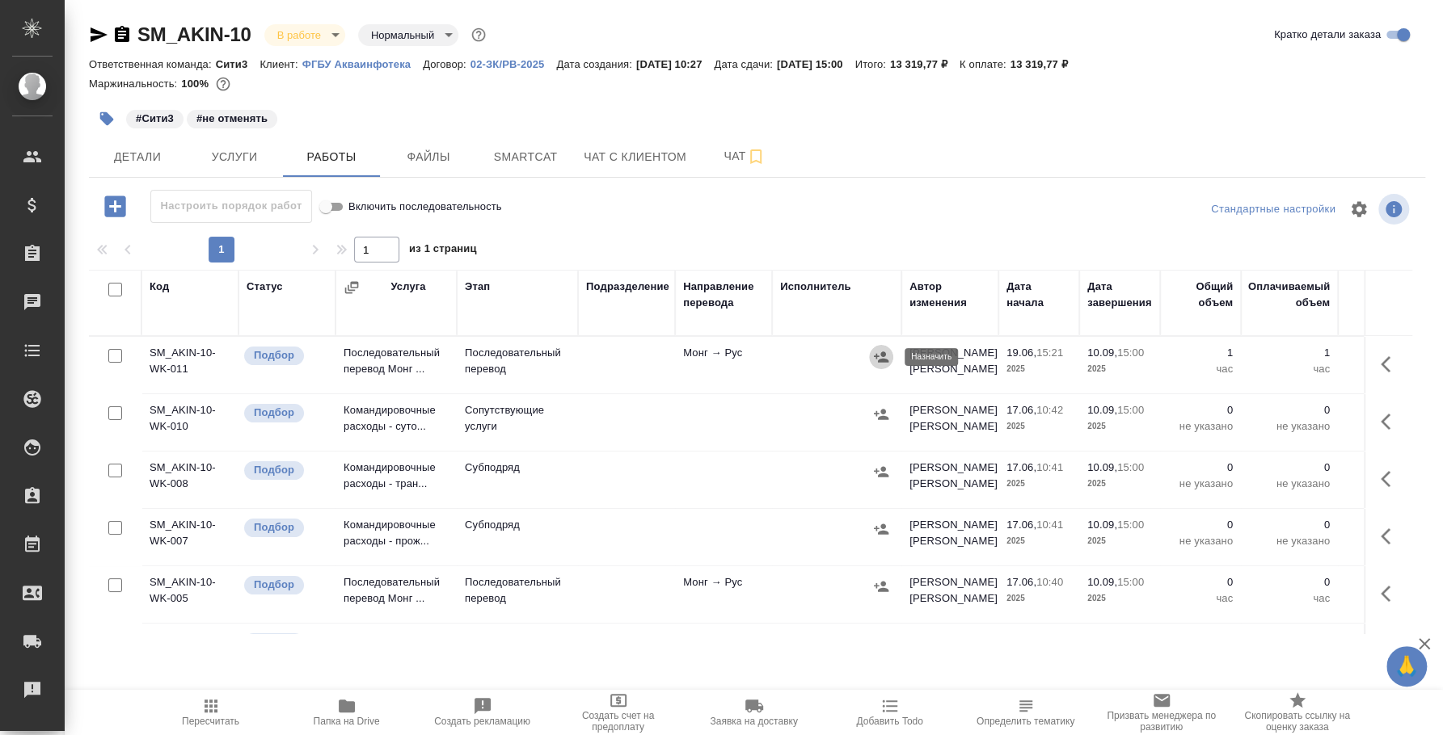
click at [882, 360] on icon "button" at bounding box center [881, 357] width 15 height 11
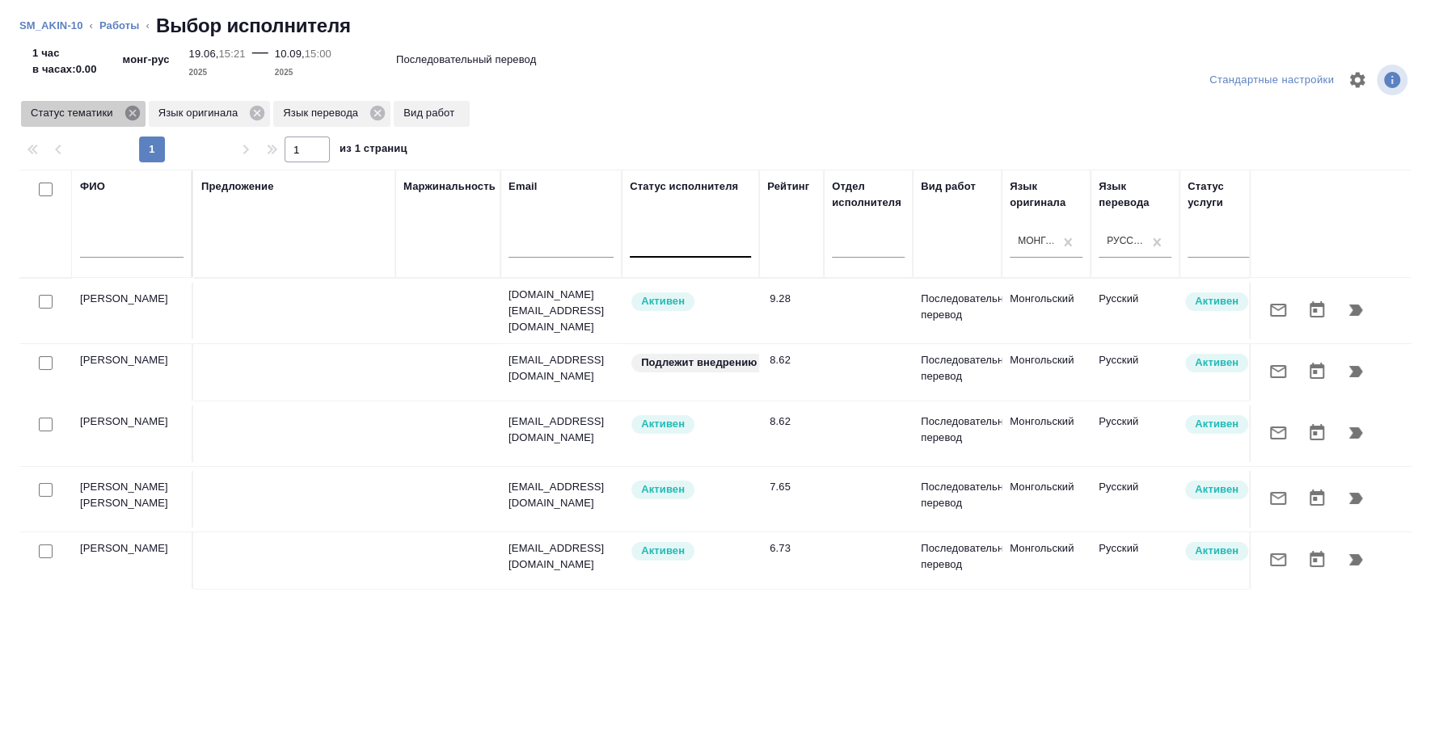
click at [129, 112] on icon at bounding box center [131, 113] width 15 height 15
click at [129, 112] on icon at bounding box center [130, 113] width 18 height 18
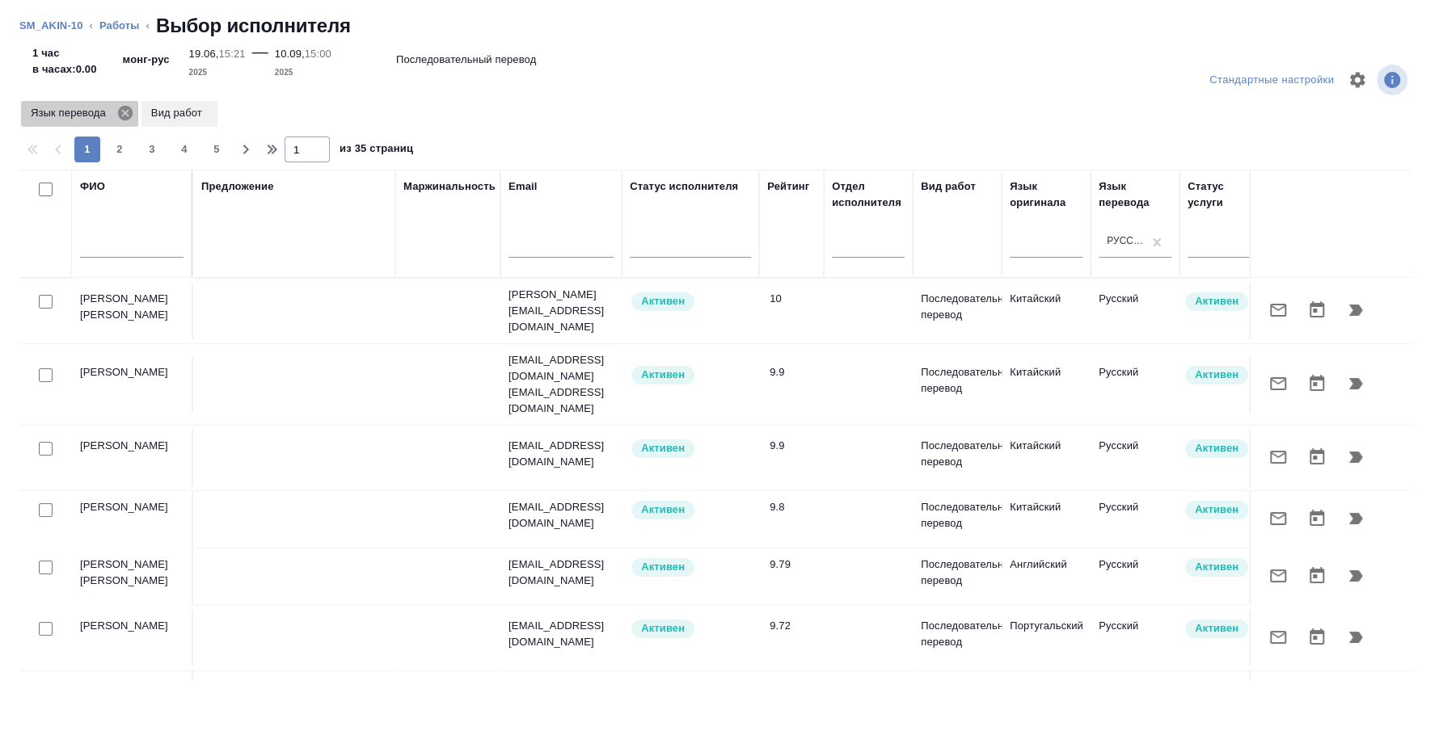
click at [124, 116] on icon at bounding box center [125, 113] width 15 height 15
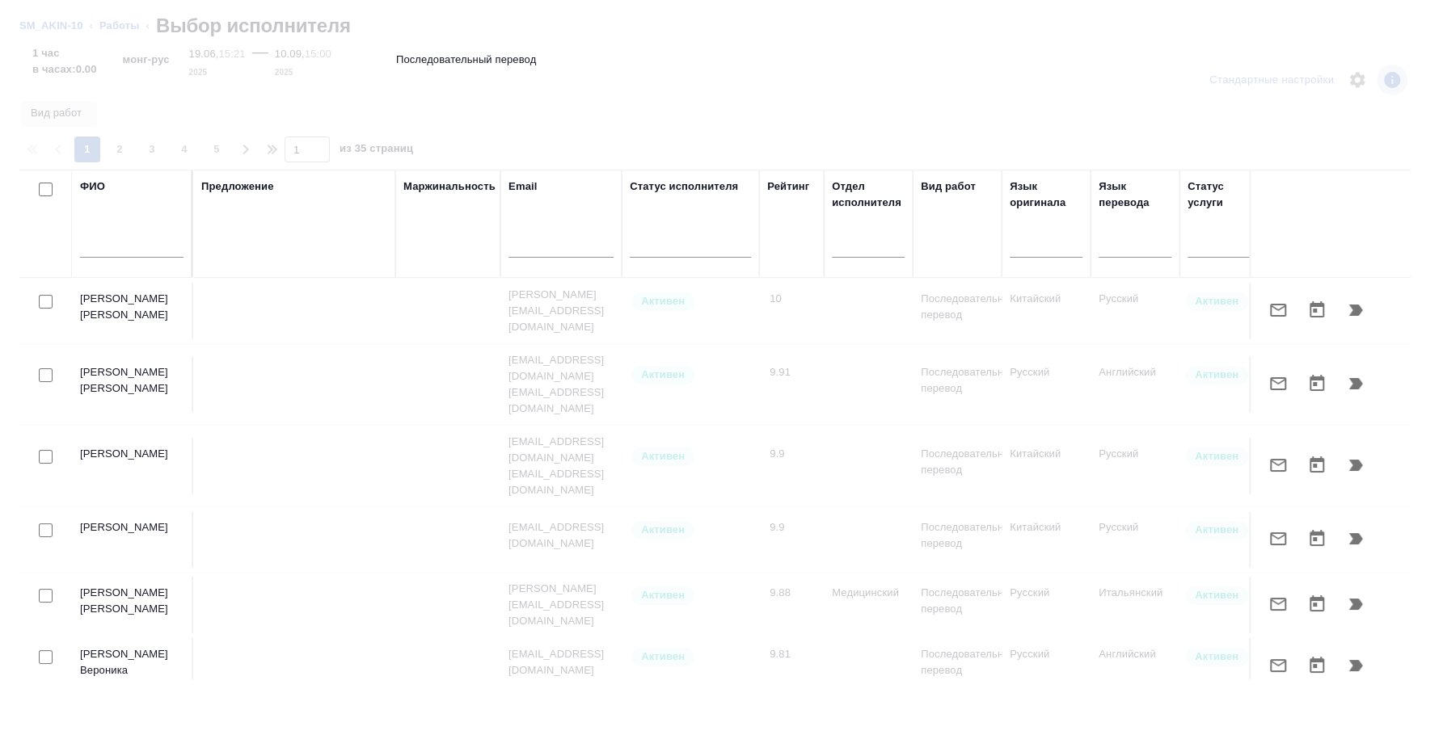
click at [120, 247] on input "text" at bounding box center [131, 248] width 103 height 20
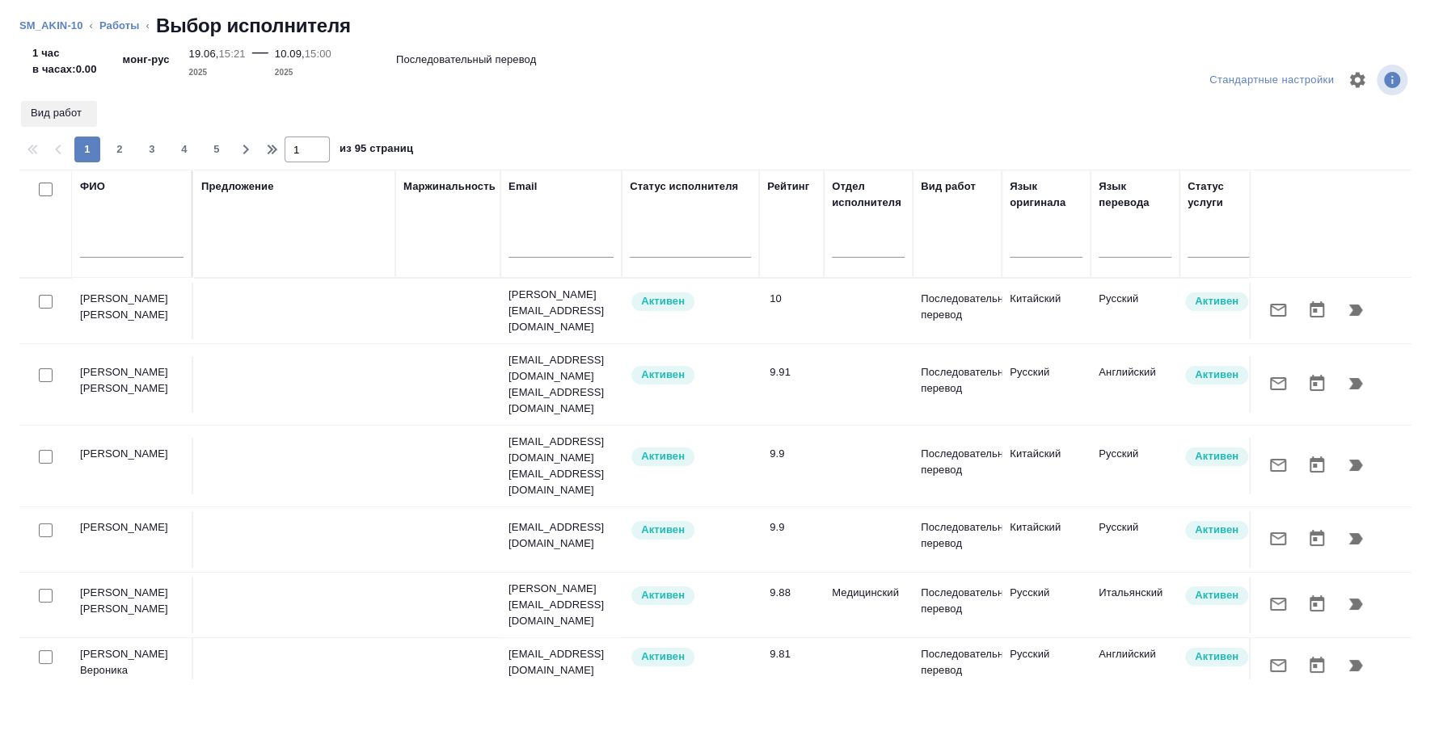
click at [153, 234] on div at bounding box center [131, 250] width 103 height 40
click at [110, 242] on input "text" at bounding box center [131, 248] width 103 height 20
type input "салчак"
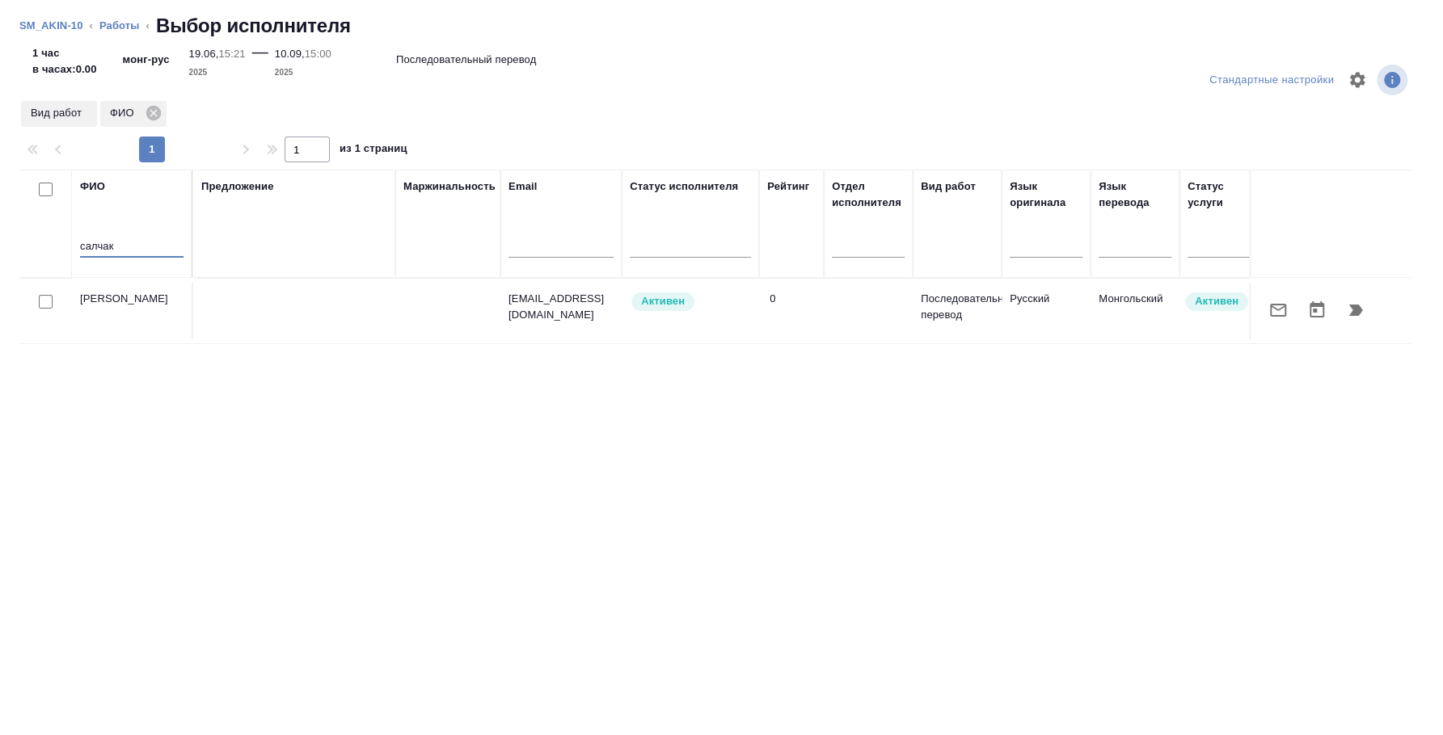
click at [53, 304] on div at bounding box center [45, 302] width 36 height 23
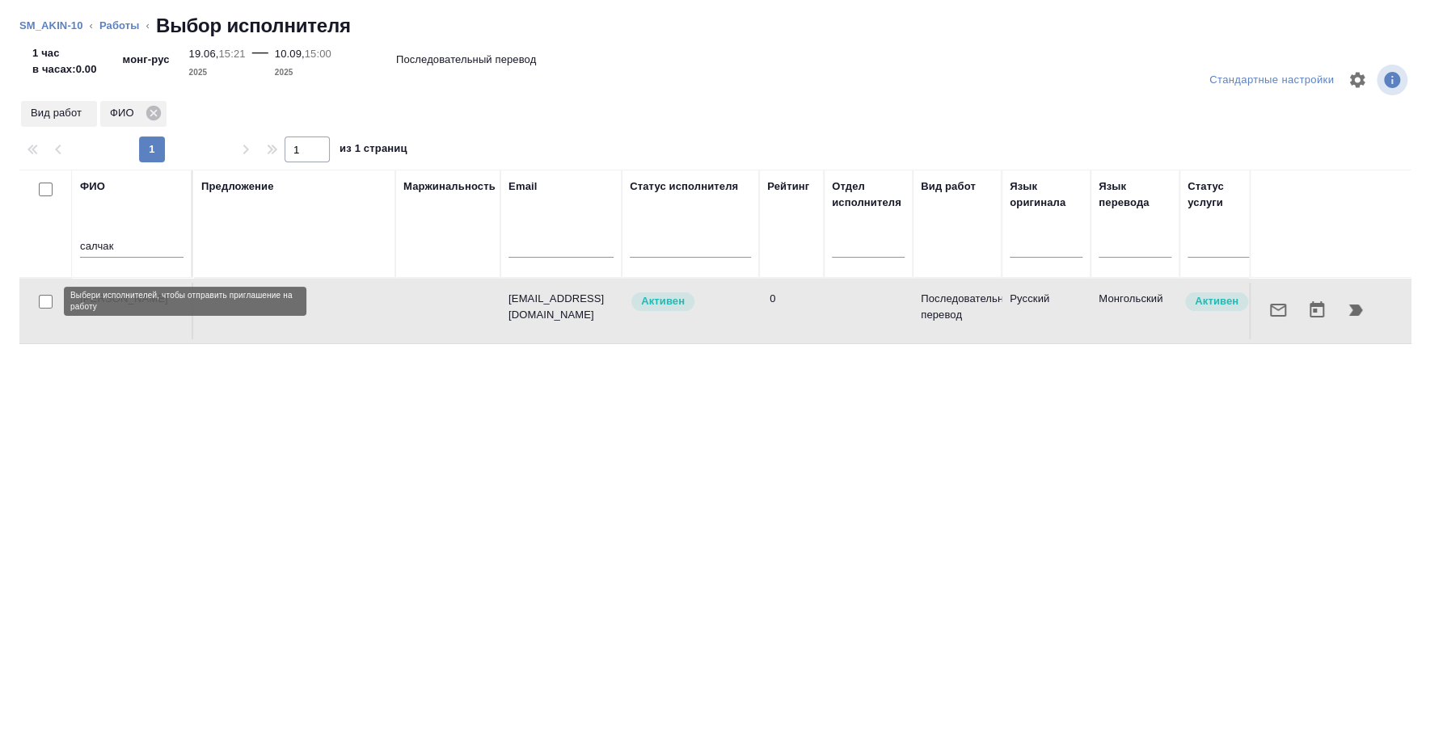
click at [45, 301] on input "checkbox" at bounding box center [46, 302] width 14 height 14
checkbox input "true"
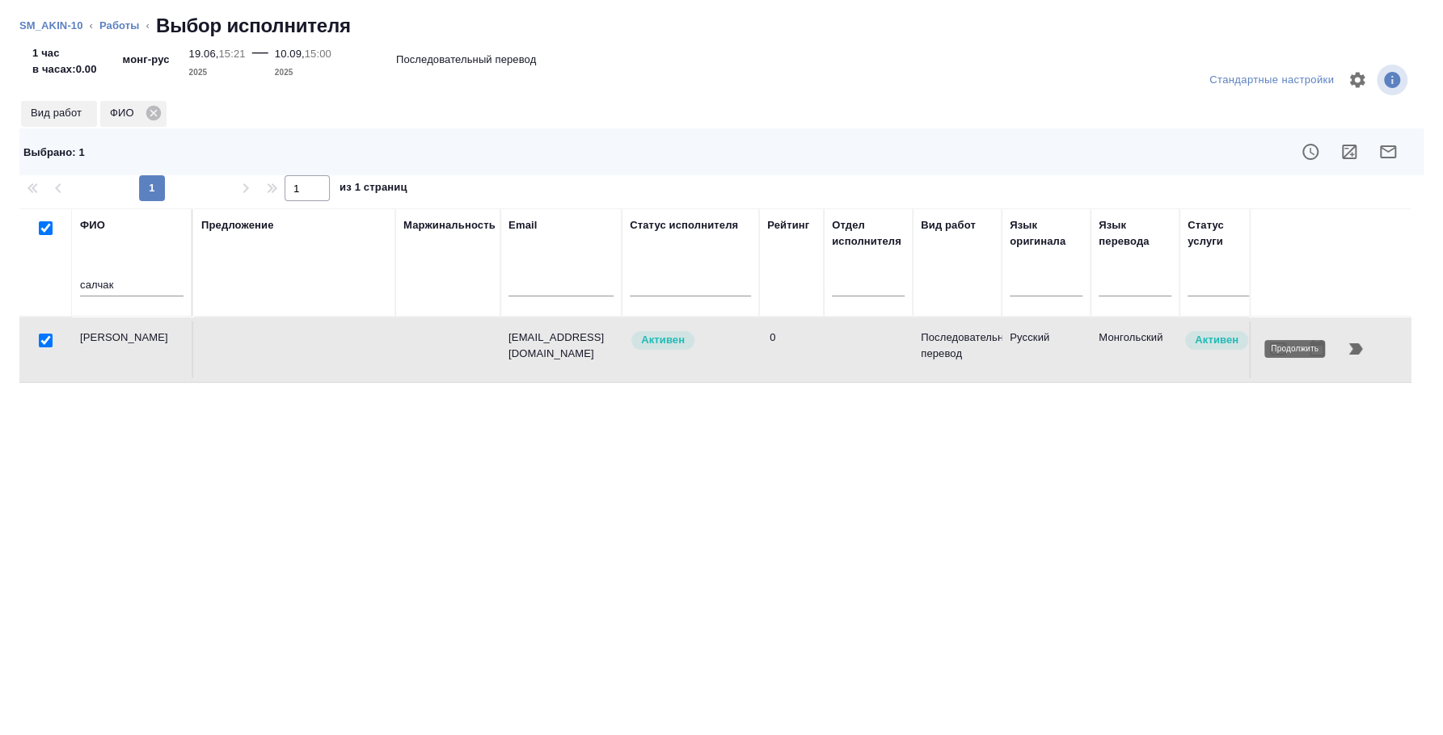
click at [1360, 350] on icon "button" at bounding box center [1356, 348] width 14 height 11
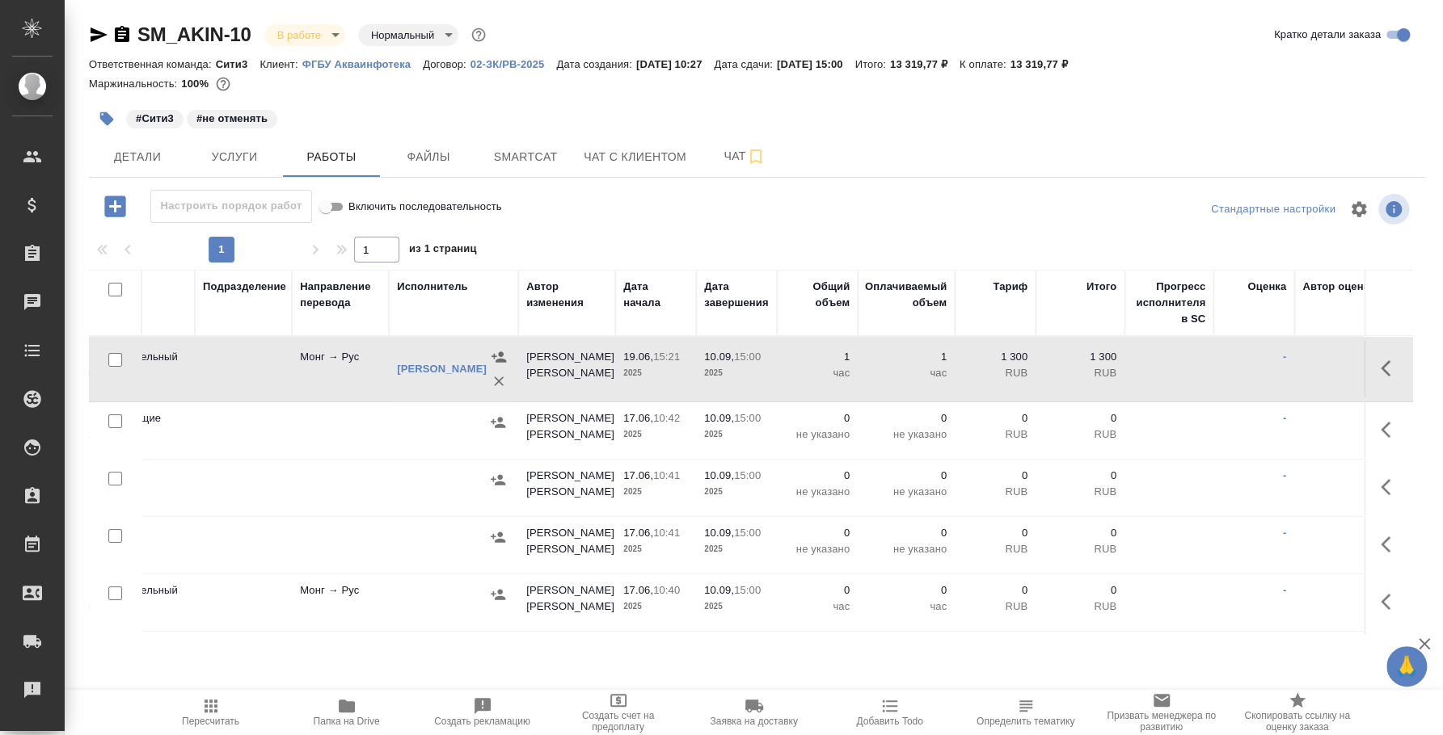
scroll to position [0, 523]
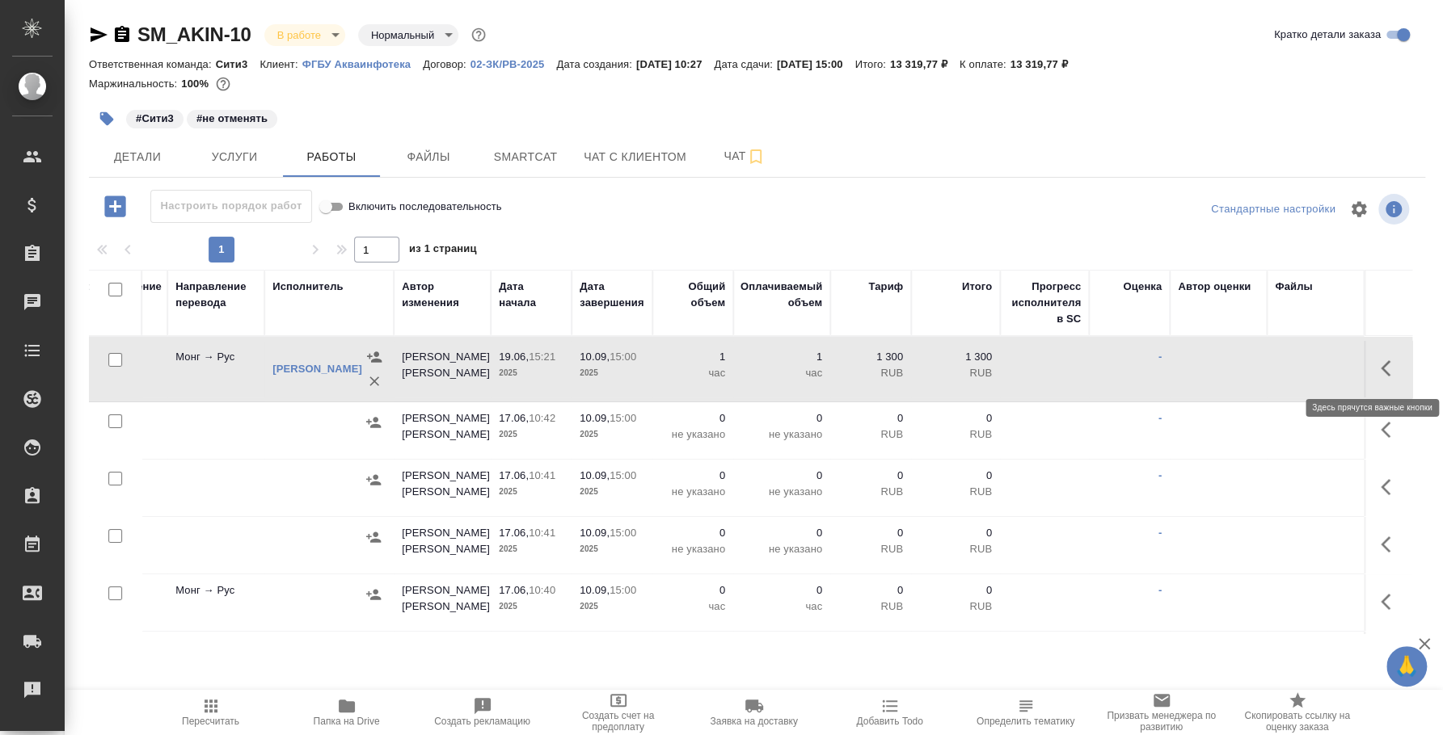
click at [1380, 365] on icon "button" at bounding box center [1389, 368] width 19 height 19
click at [1262, 359] on icon "button" at bounding box center [1271, 368] width 19 height 19
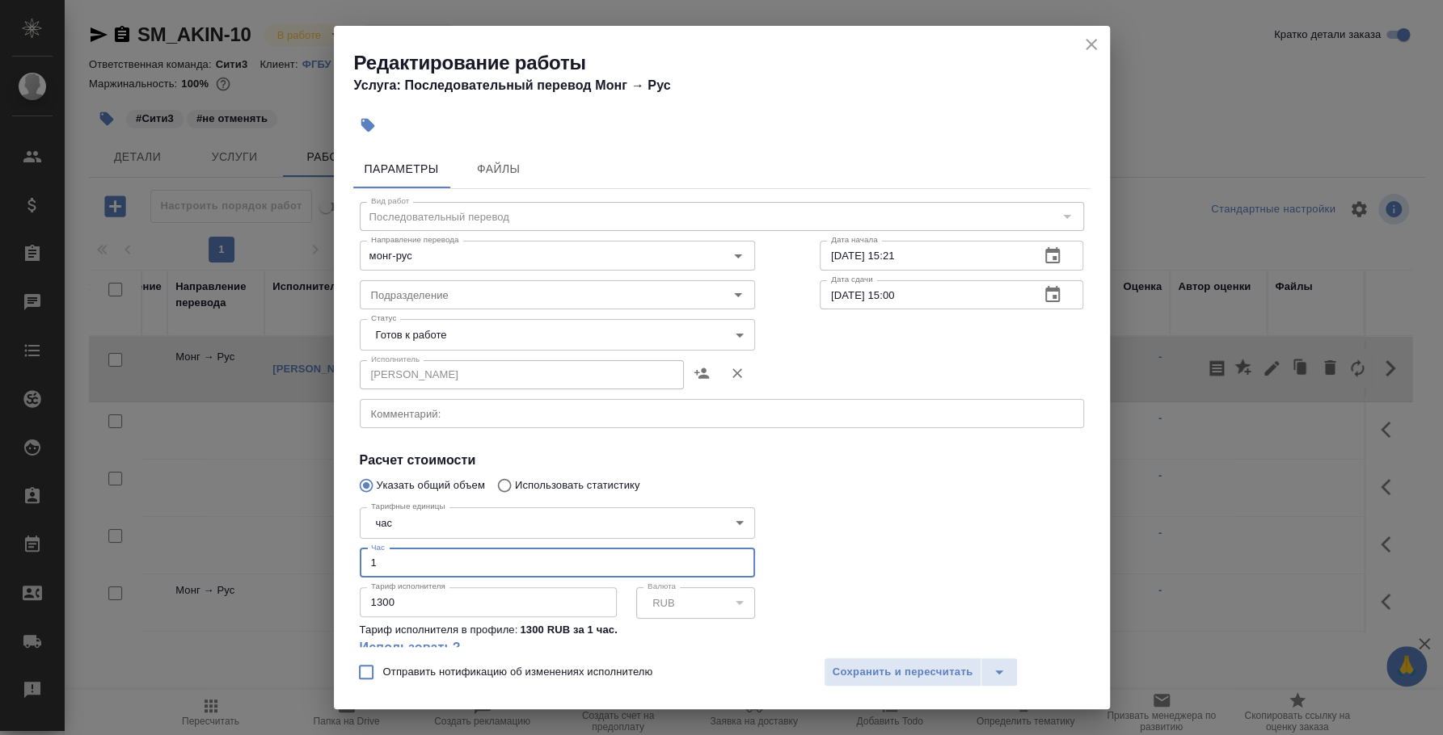
drag, startPoint x: 395, startPoint y: 562, endPoint x: 289, endPoint y: 562, distance: 105.9
click at [289, 562] on div "Редактирование работы Услуга: Последовательный перевод Монг → Рус Параметры Фай…" at bounding box center [721, 367] width 1443 height 735
type input "2"
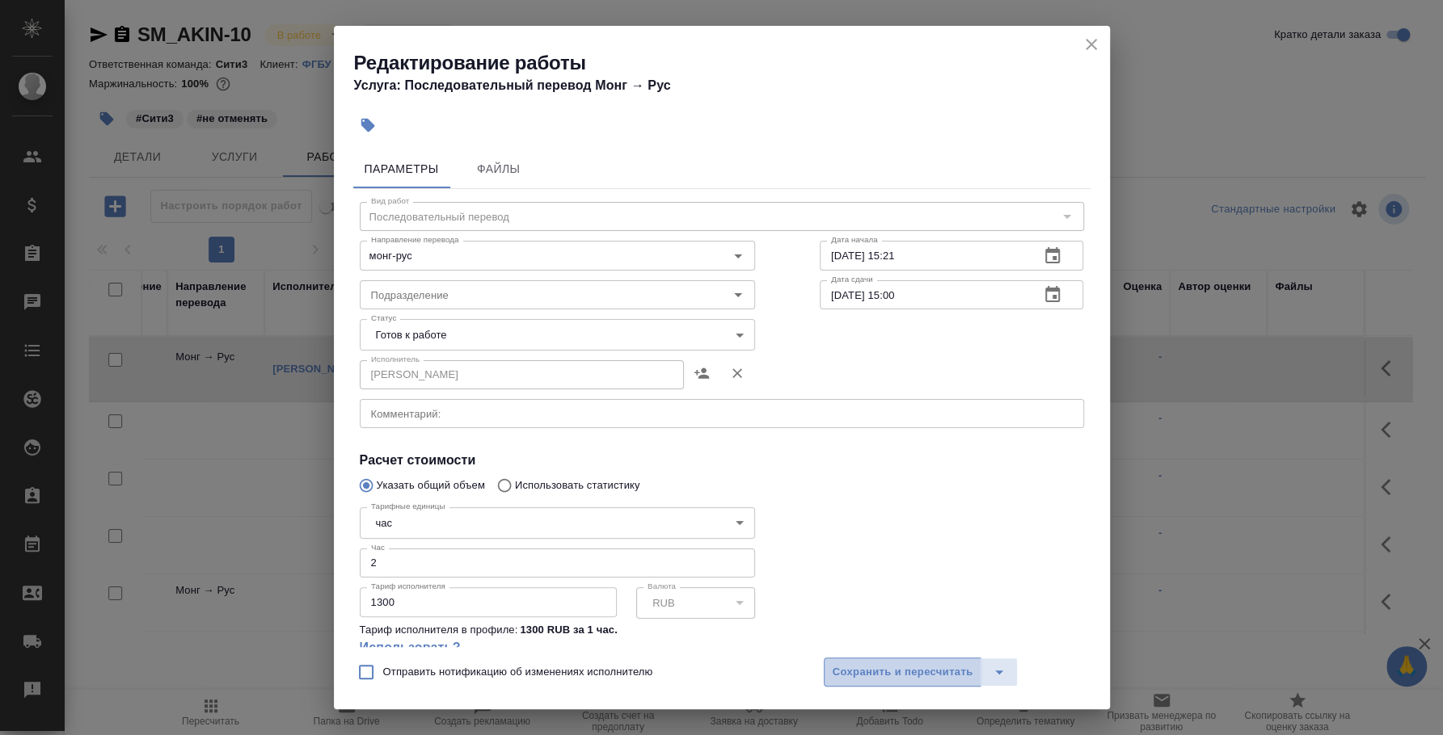
click at [890, 671] on span "Сохранить и пересчитать" at bounding box center [902, 673] width 141 height 19
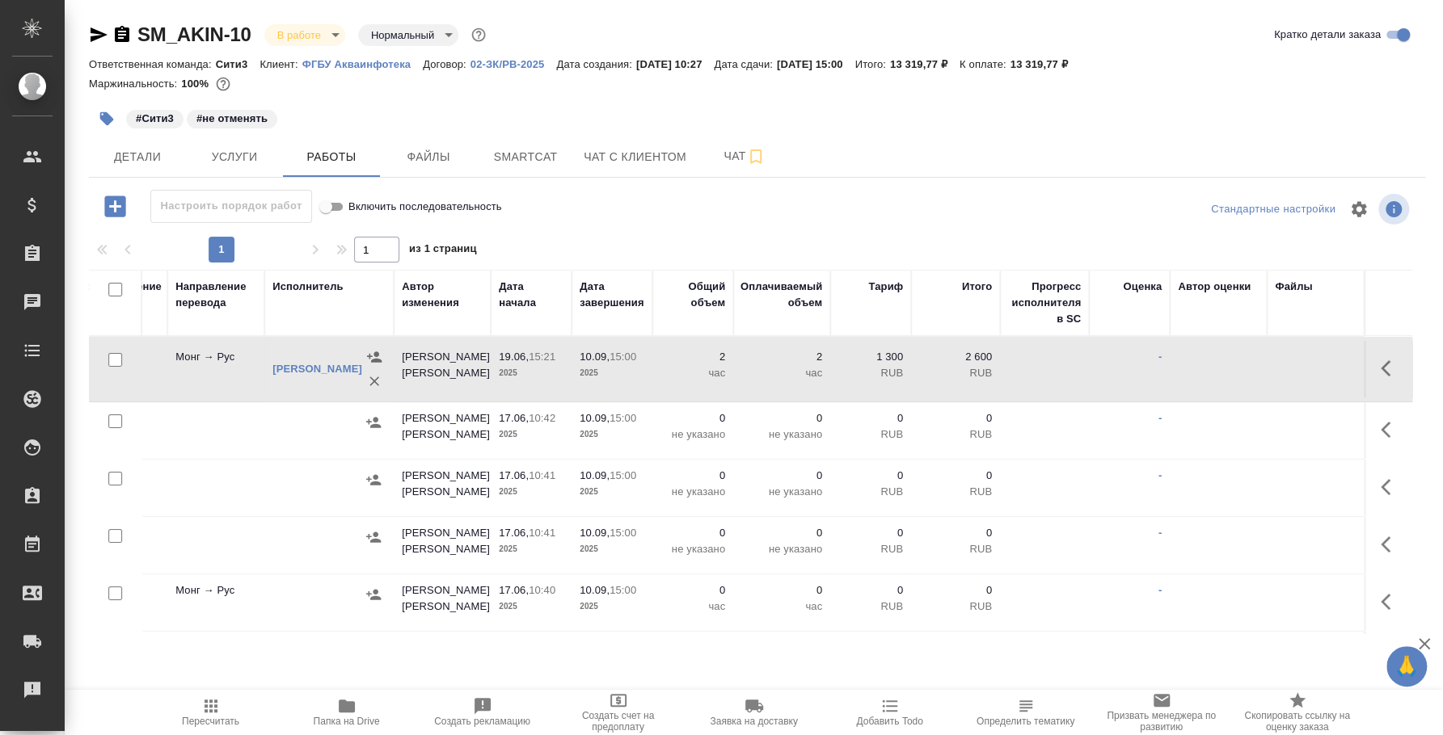
scroll to position [0, 0]
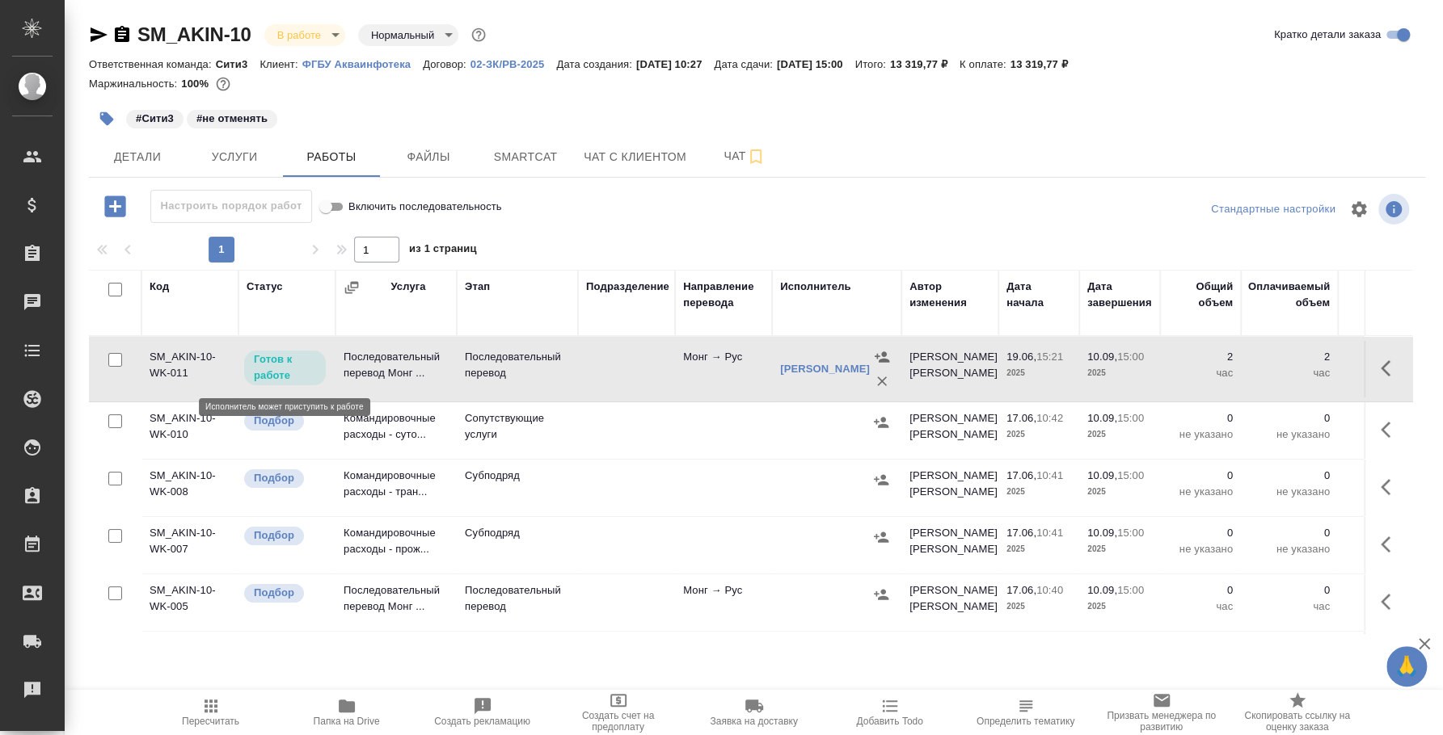
click at [306, 364] on p "Готов к работе" at bounding box center [285, 368] width 62 height 32
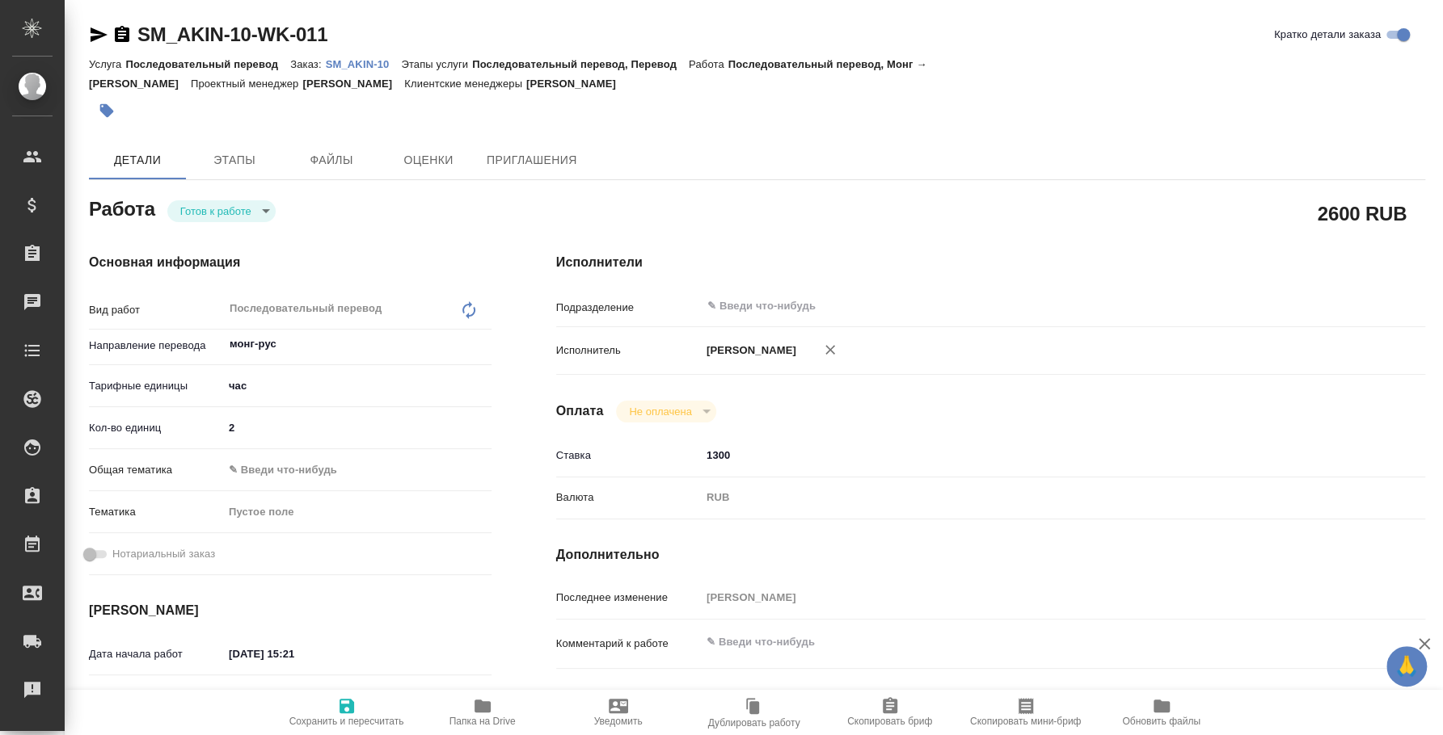
type textarea "x"
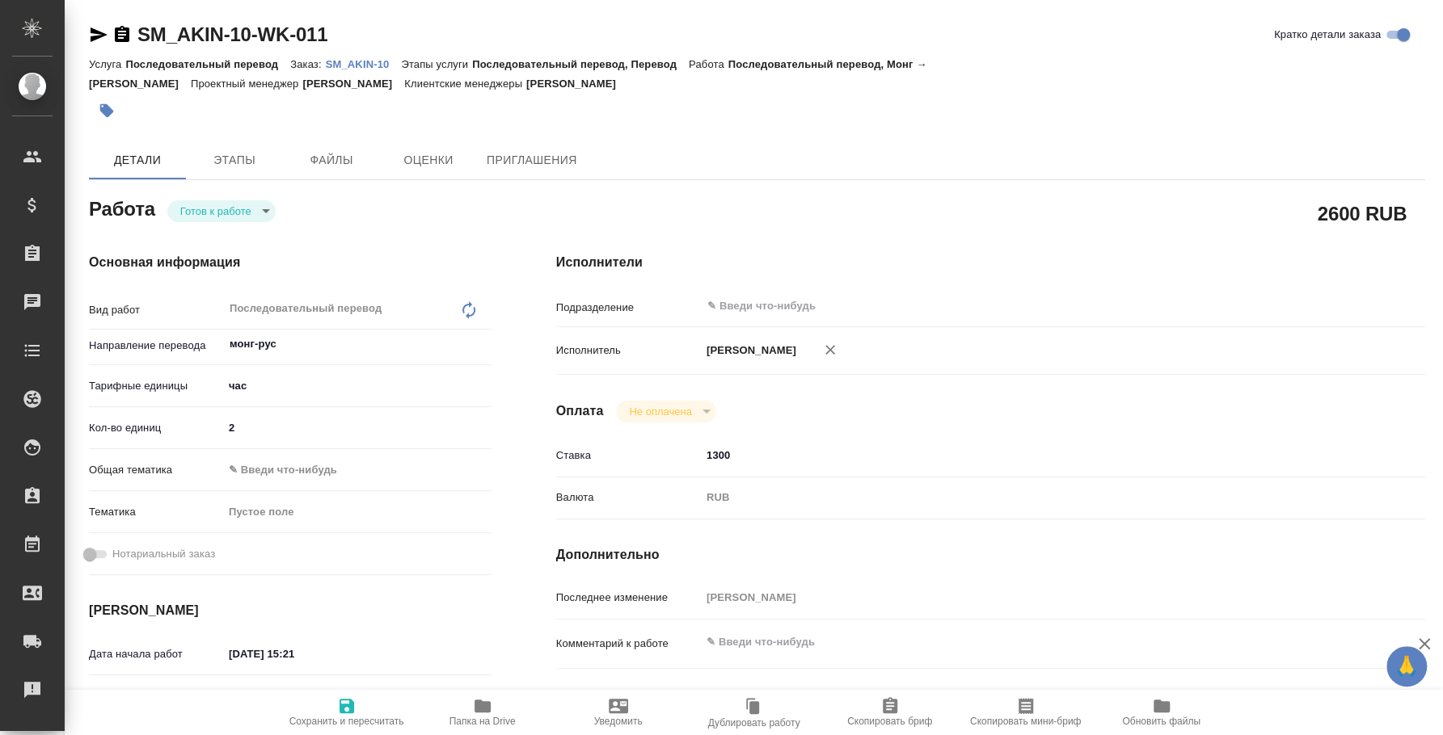
type textarea "x"
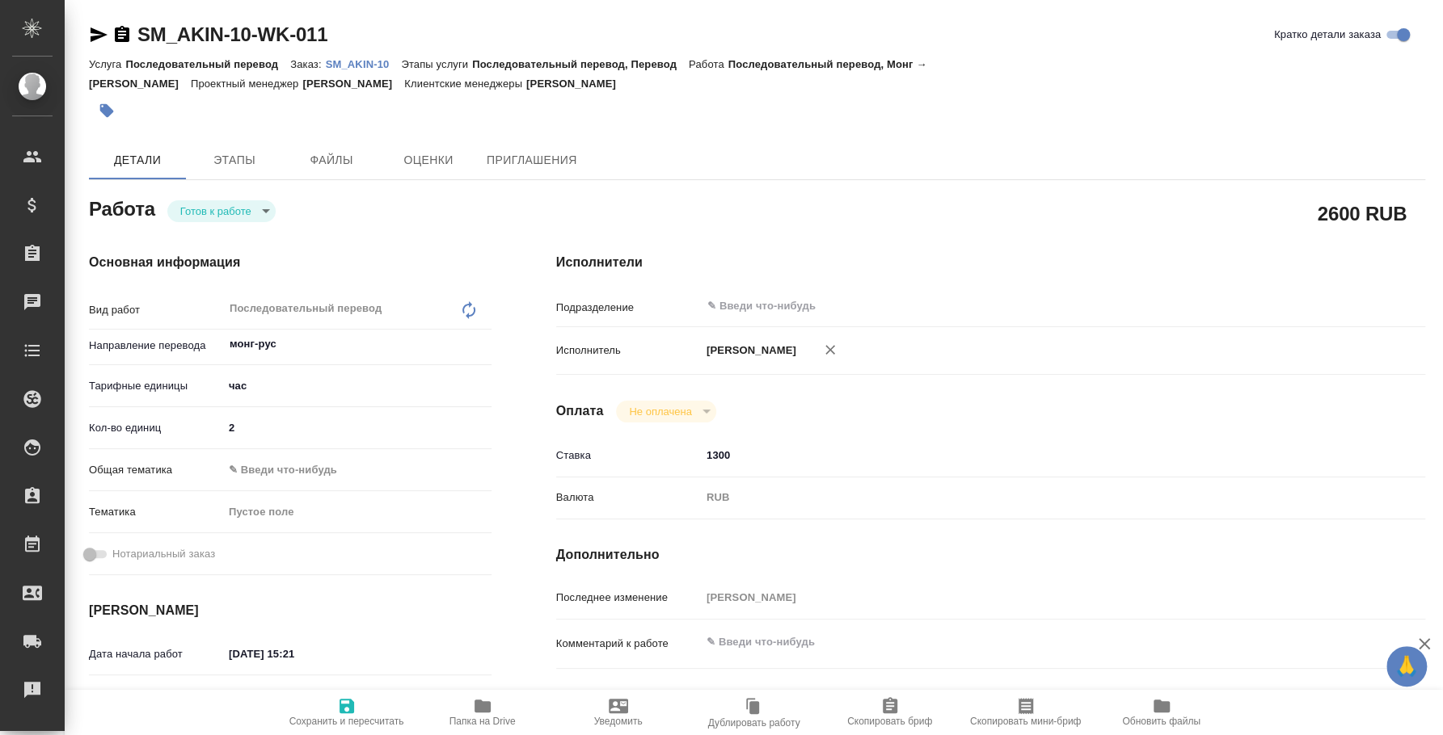
click at [259, 197] on body "🙏 .cls-1 fill:#fff; AWATERA [PERSON_NAME] Спецификации Заказы Чаты Todo Проекты…" at bounding box center [721, 367] width 1443 height 735
type textarea "x"
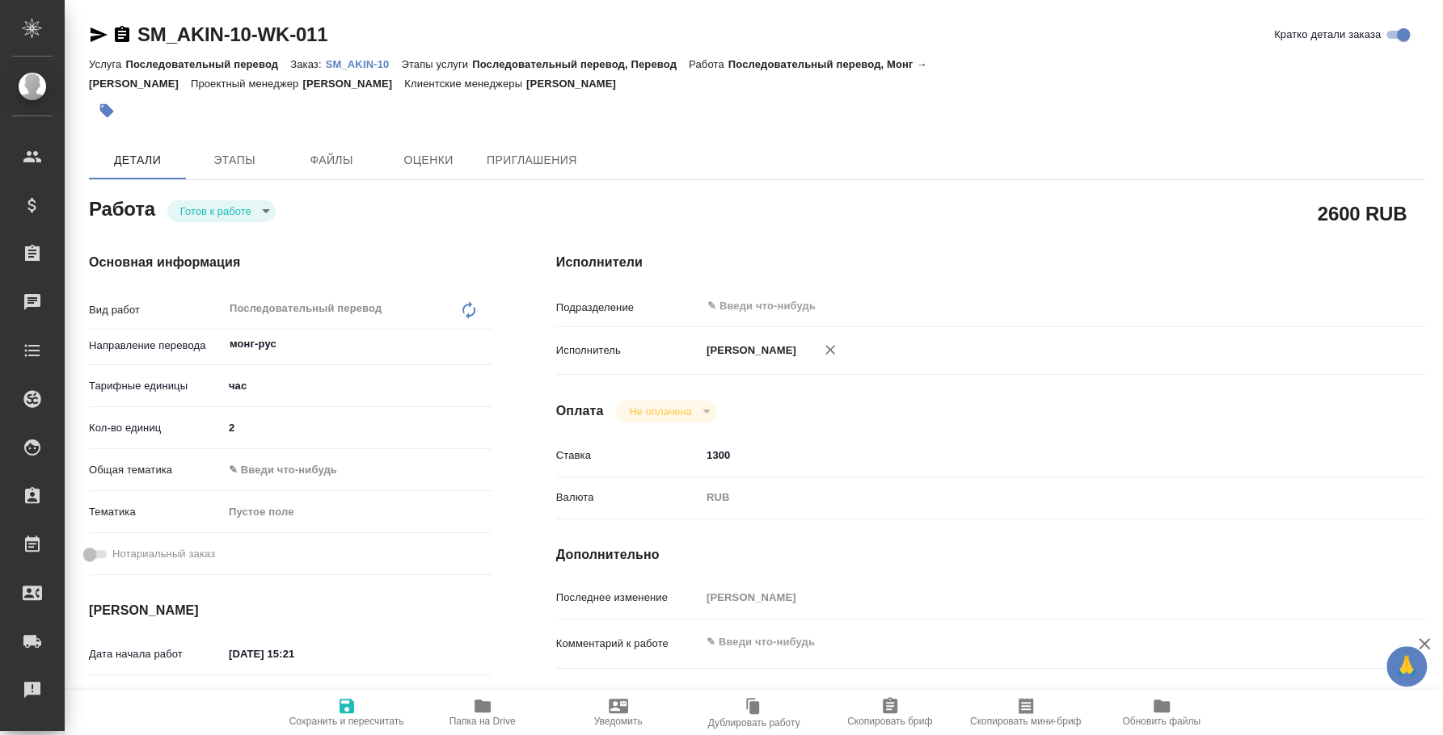
type textarea "x"
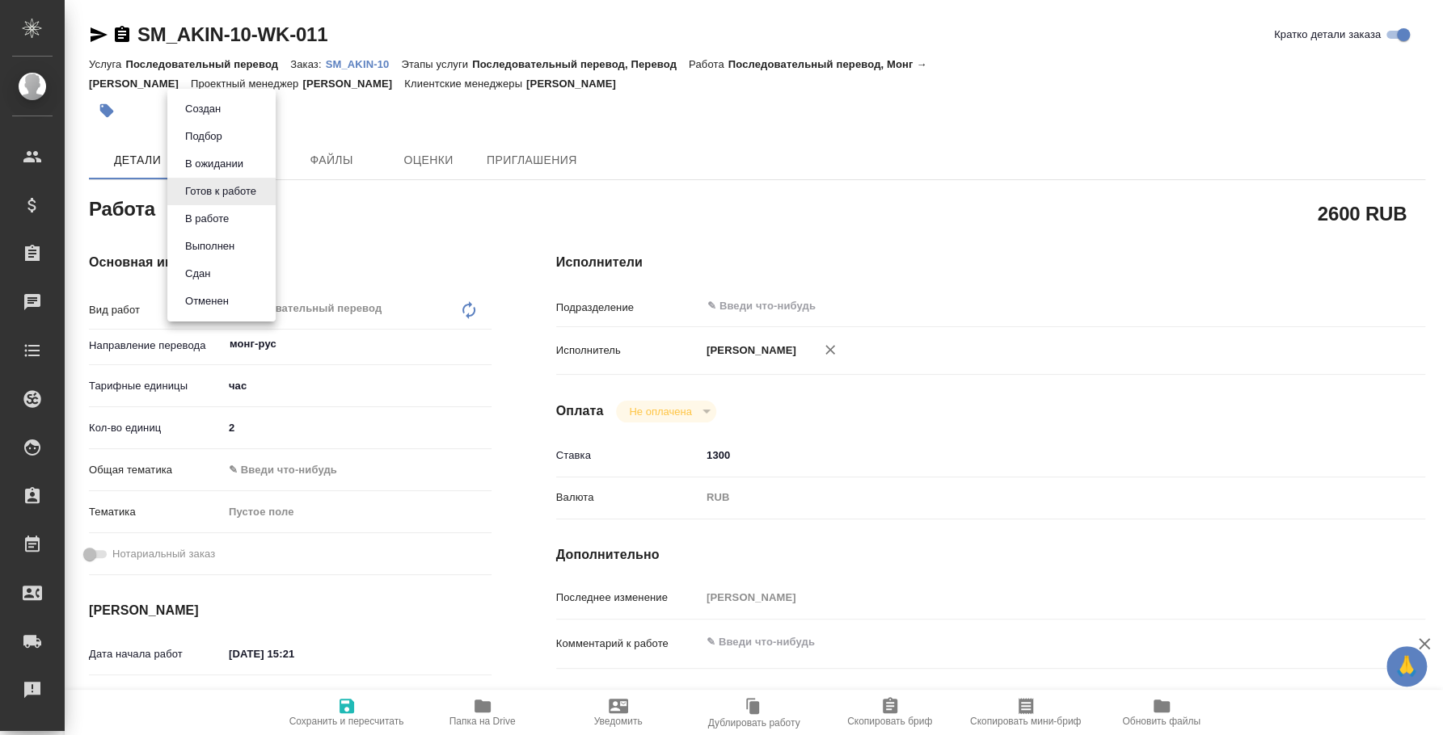
type textarea "x"
click at [245, 264] on li "Сдан" at bounding box center [221, 273] width 108 height 27
type textarea "x"
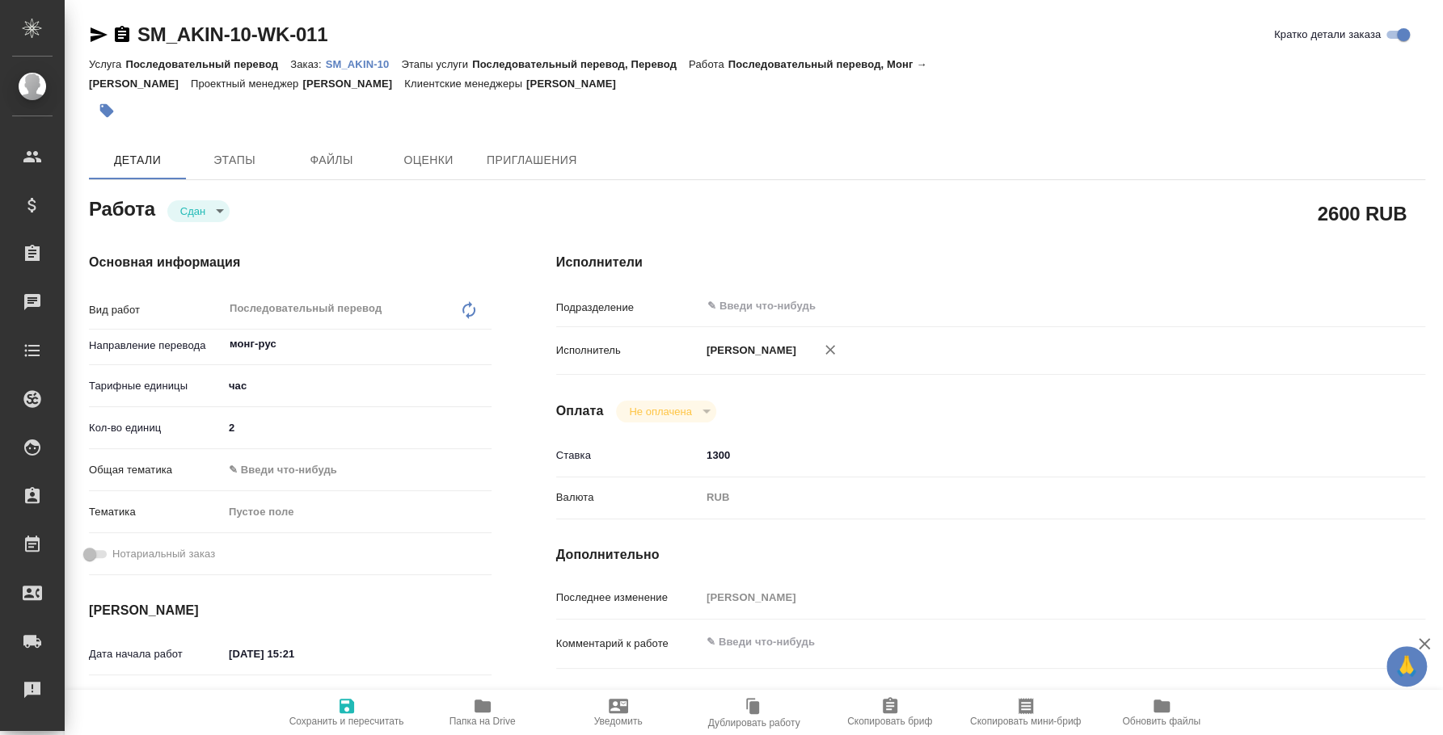
type textarea "x"
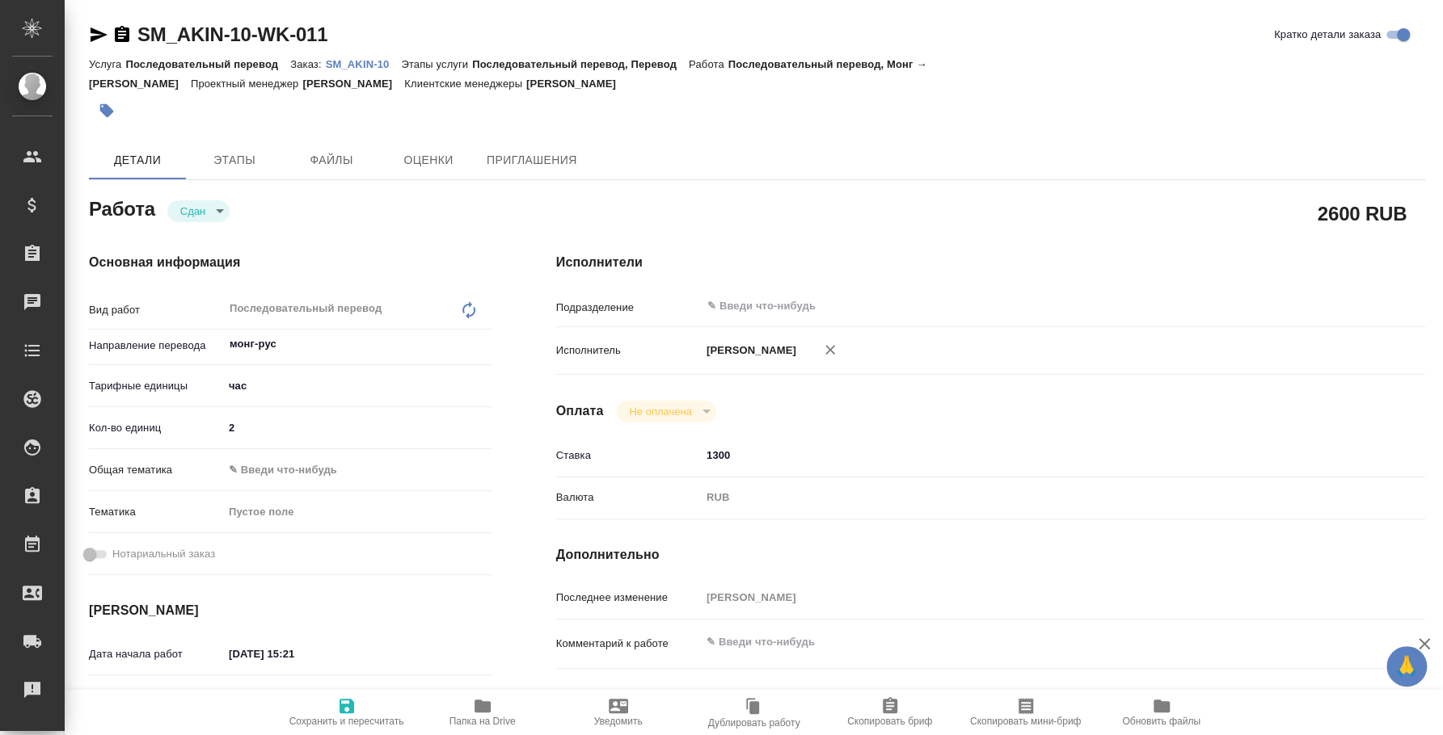
type textarea "x"
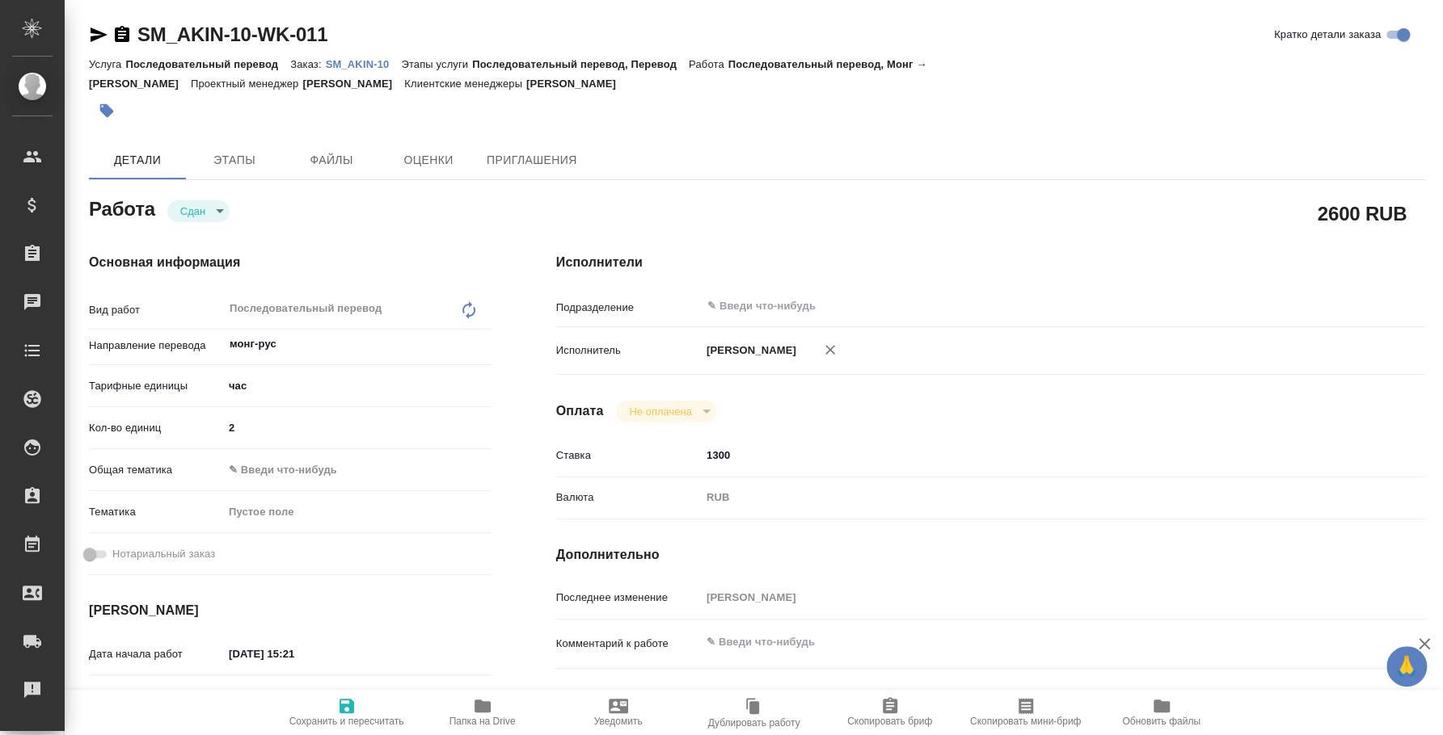
type textarea "x"
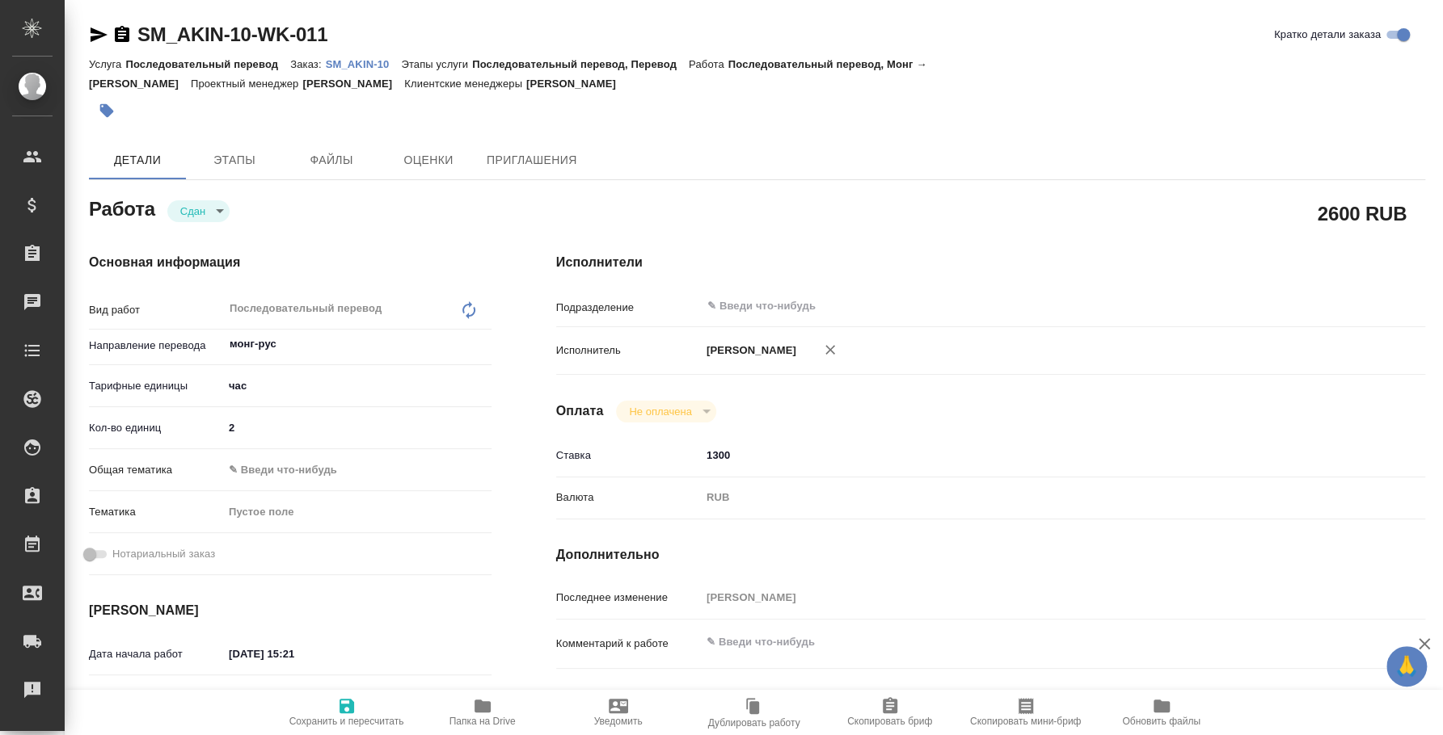
type textarea "x"
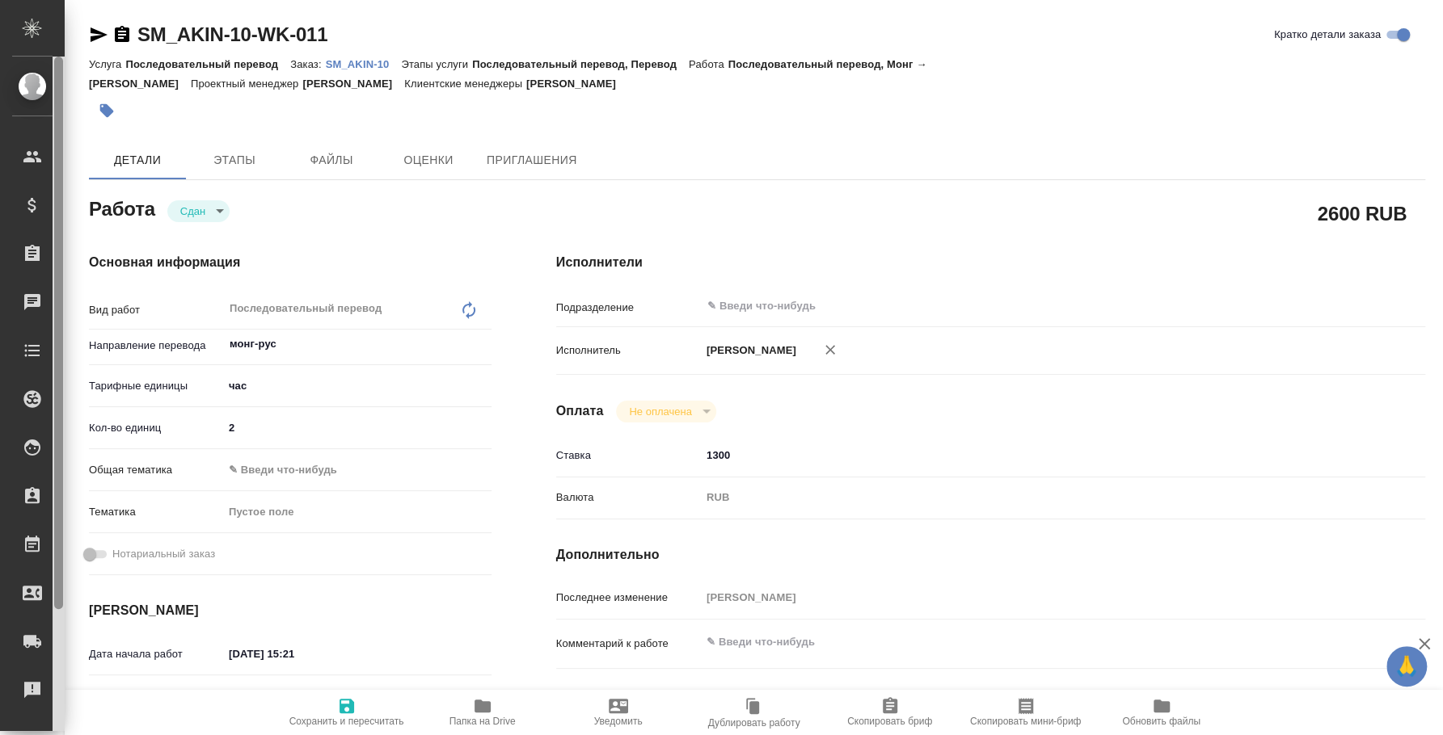
type textarea "x"
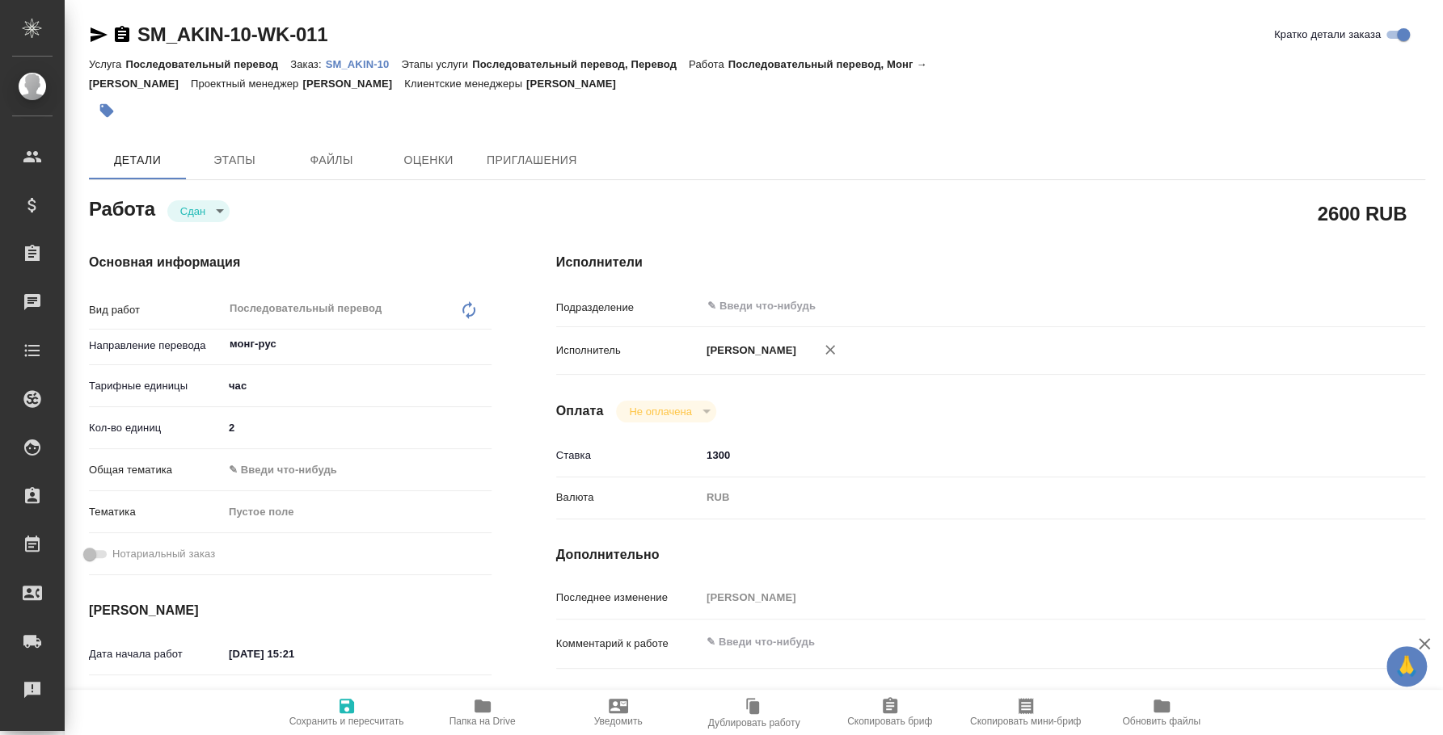
type textarea "x"
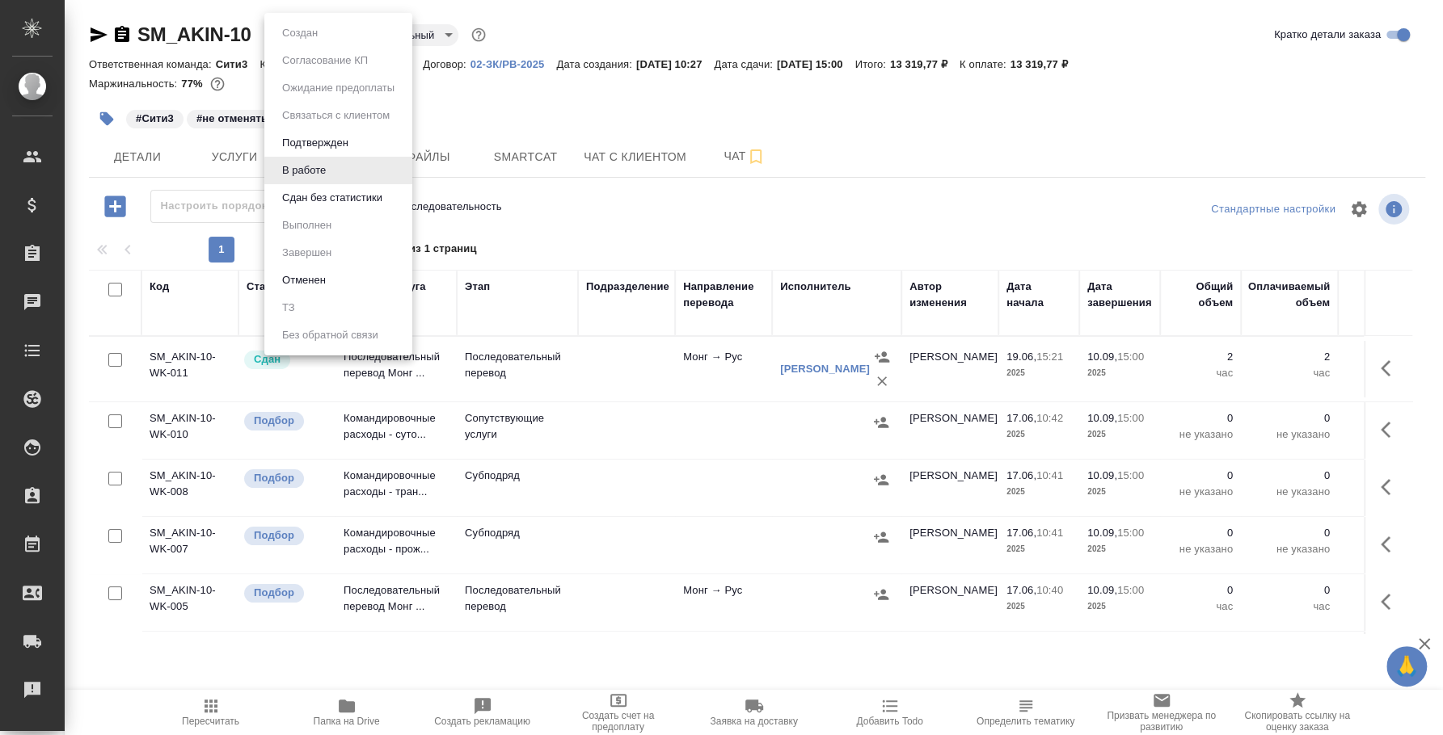
click at [334, 33] on body "🙏 .cls-1 fill:#fff; AWATERA [PERSON_NAME] Спецификации Заказы 0 Чаты Todo Проек…" at bounding box center [721, 367] width 1443 height 735
click at [352, 203] on button "Сдан без статистики" at bounding box center [332, 198] width 110 height 18
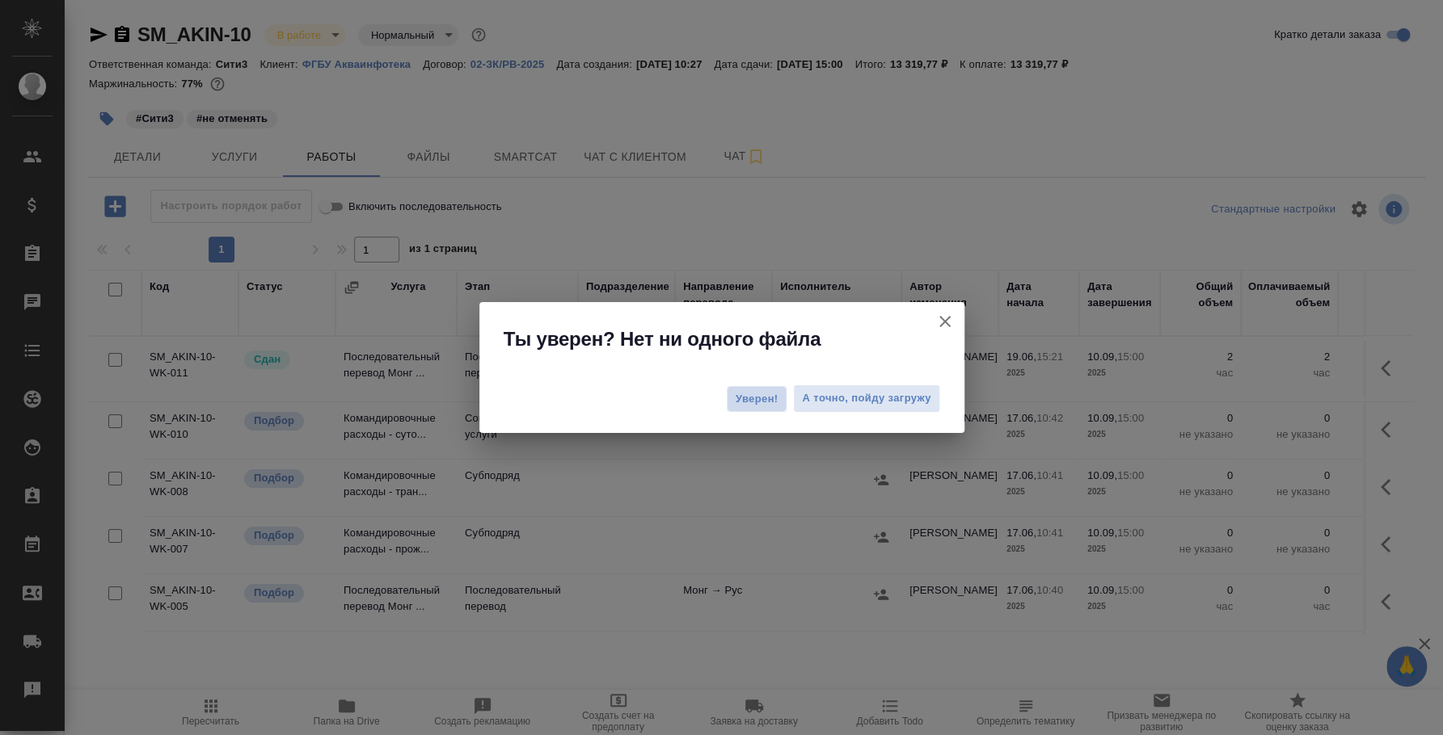
click at [769, 397] on span "Уверен!" at bounding box center [756, 399] width 43 height 16
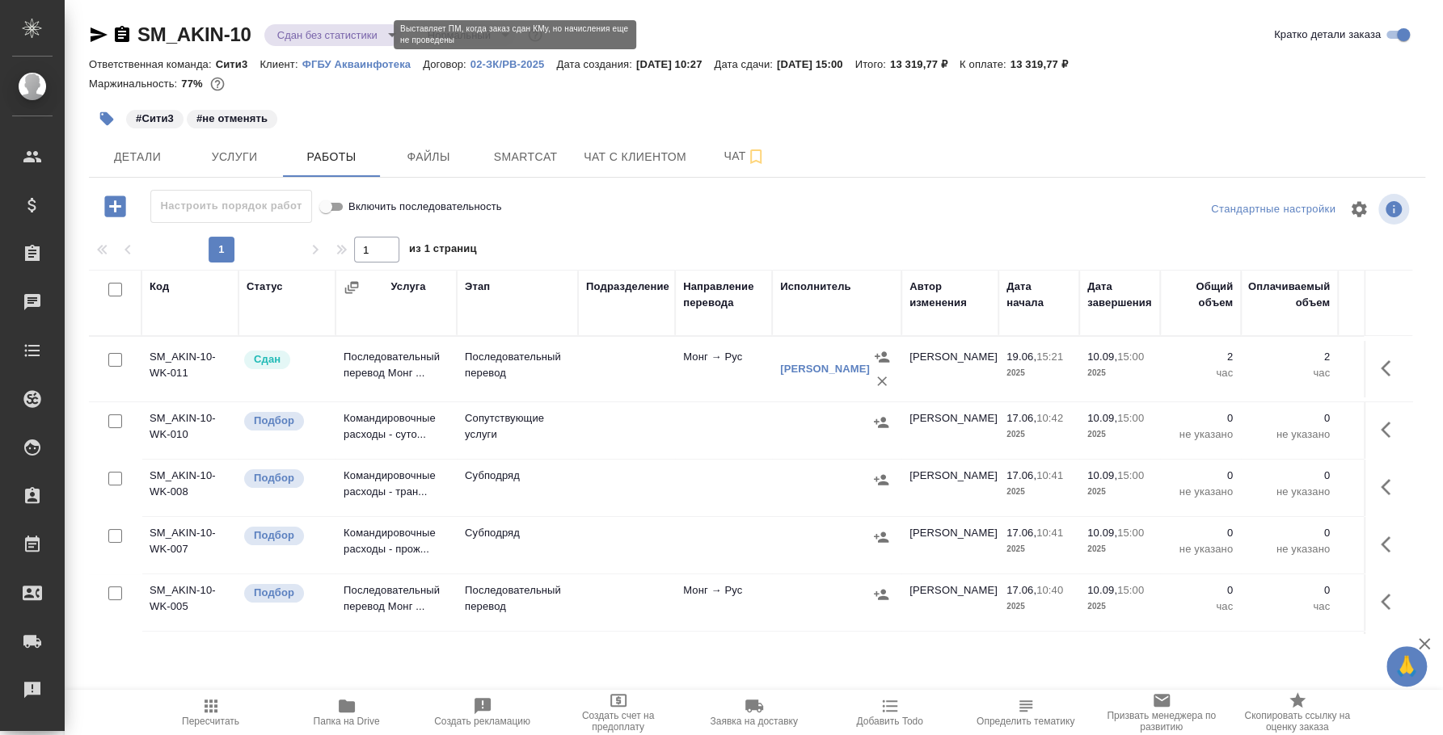
click at [369, 36] on body "🙏 .cls-1 fill:#fff; AWATERA [PERSON_NAME] Спецификации Заказы 0 Чаты Todo Проек…" at bounding box center [721, 367] width 1443 height 735
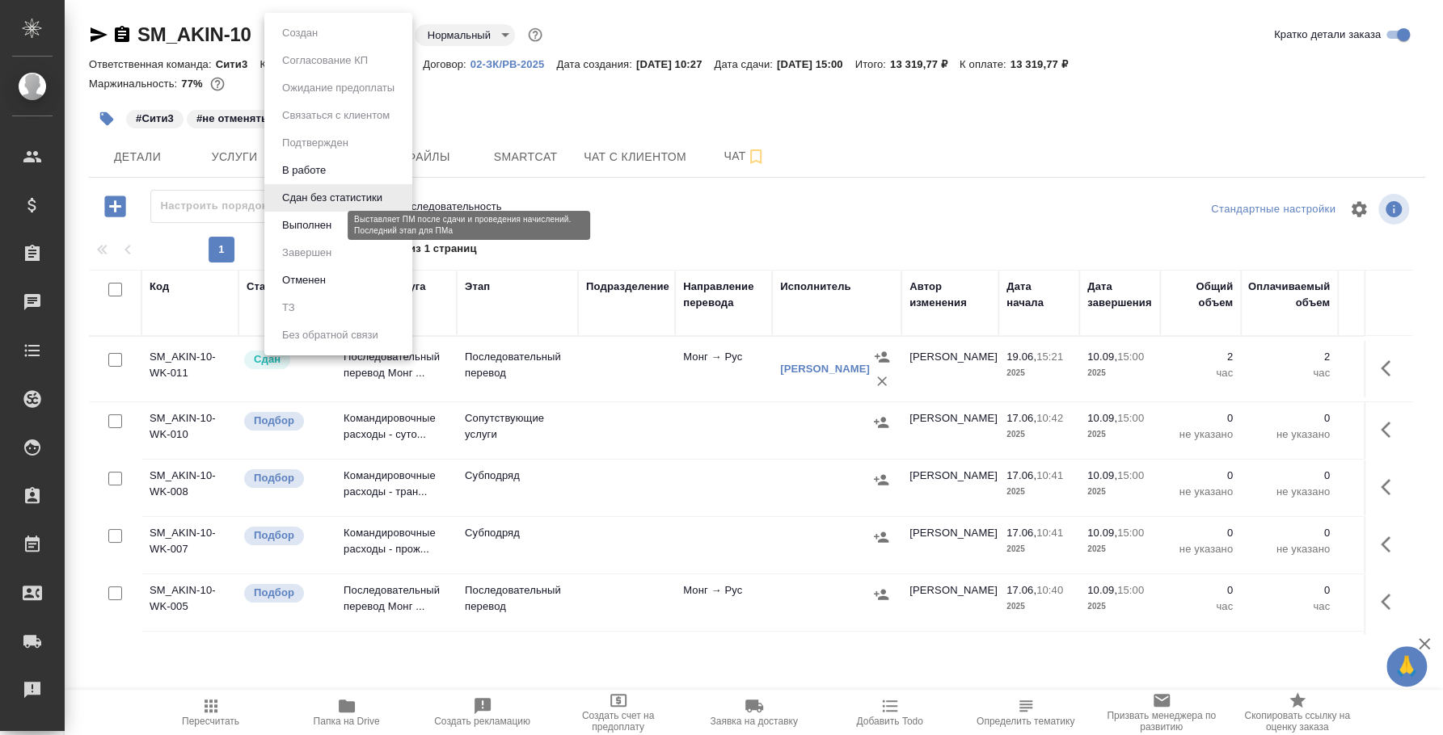
click at [313, 221] on button "Выполнен" at bounding box center [306, 226] width 59 height 18
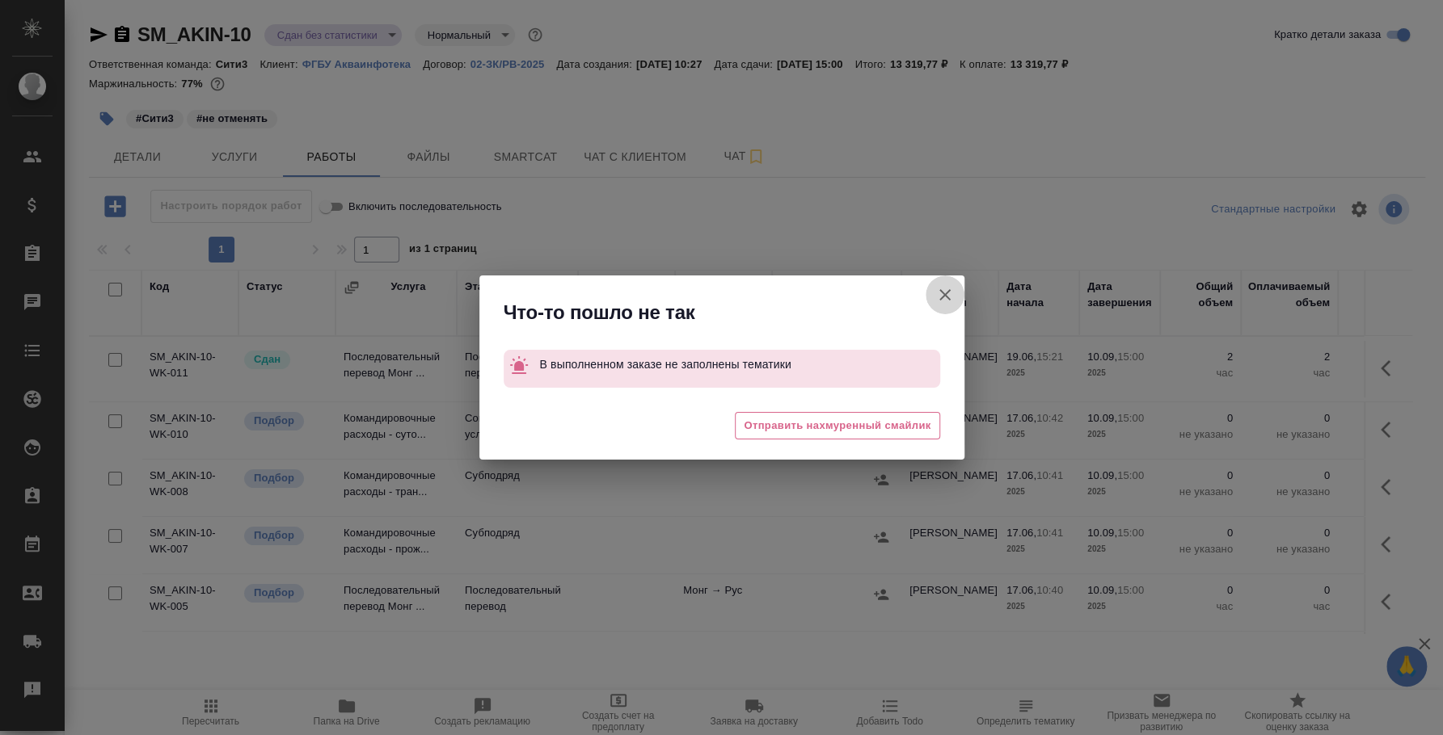
click at [946, 291] on icon "button" at bounding box center [944, 294] width 11 height 11
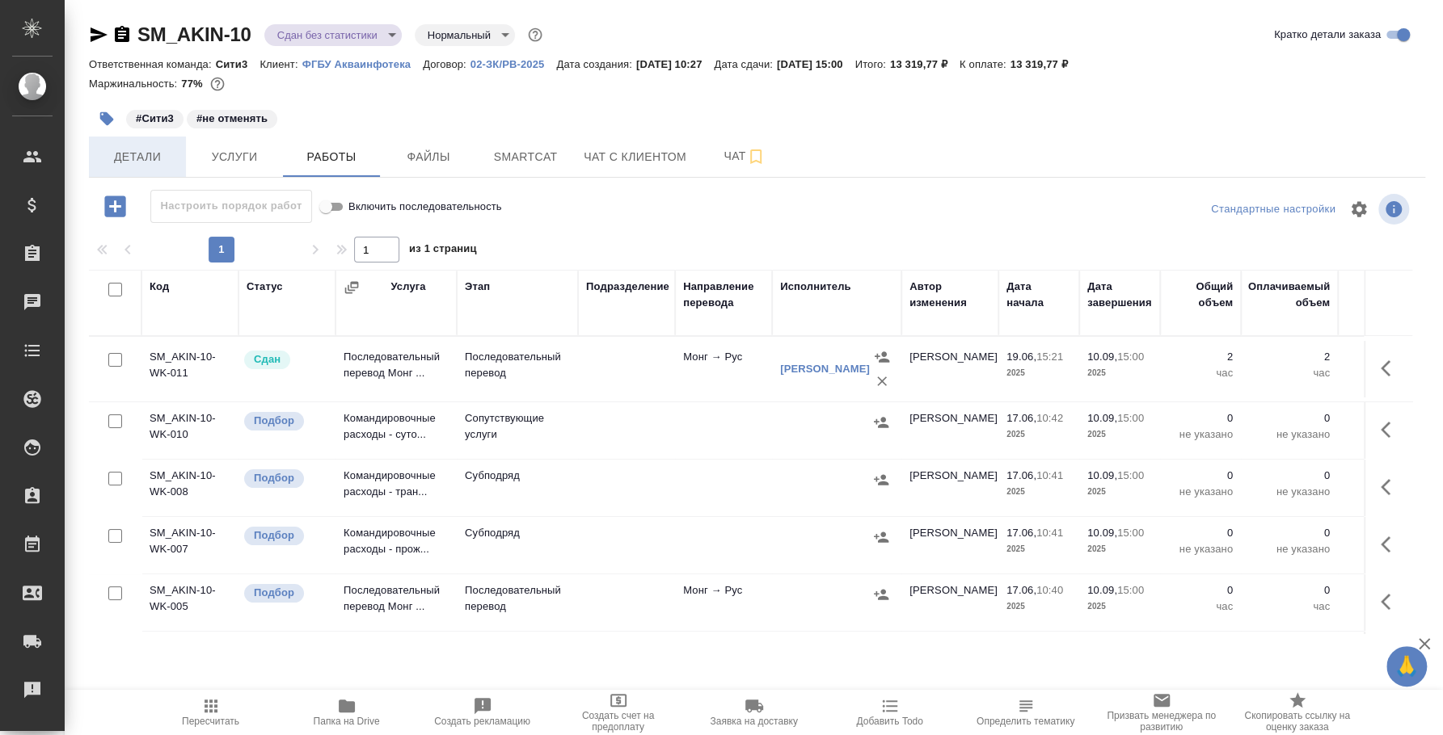
click at [148, 159] on span "Детали" at bounding box center [138, 157] width 78 height 20
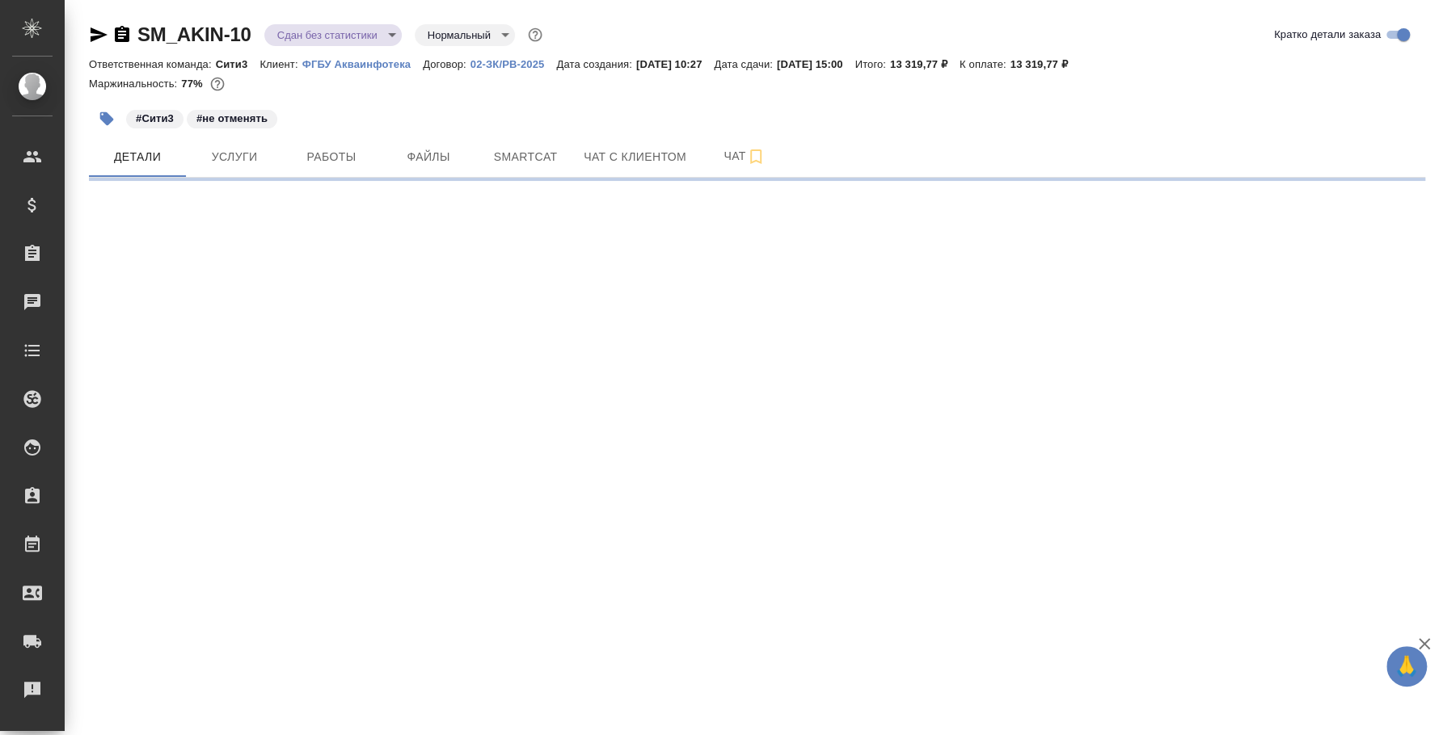
select select "RU"
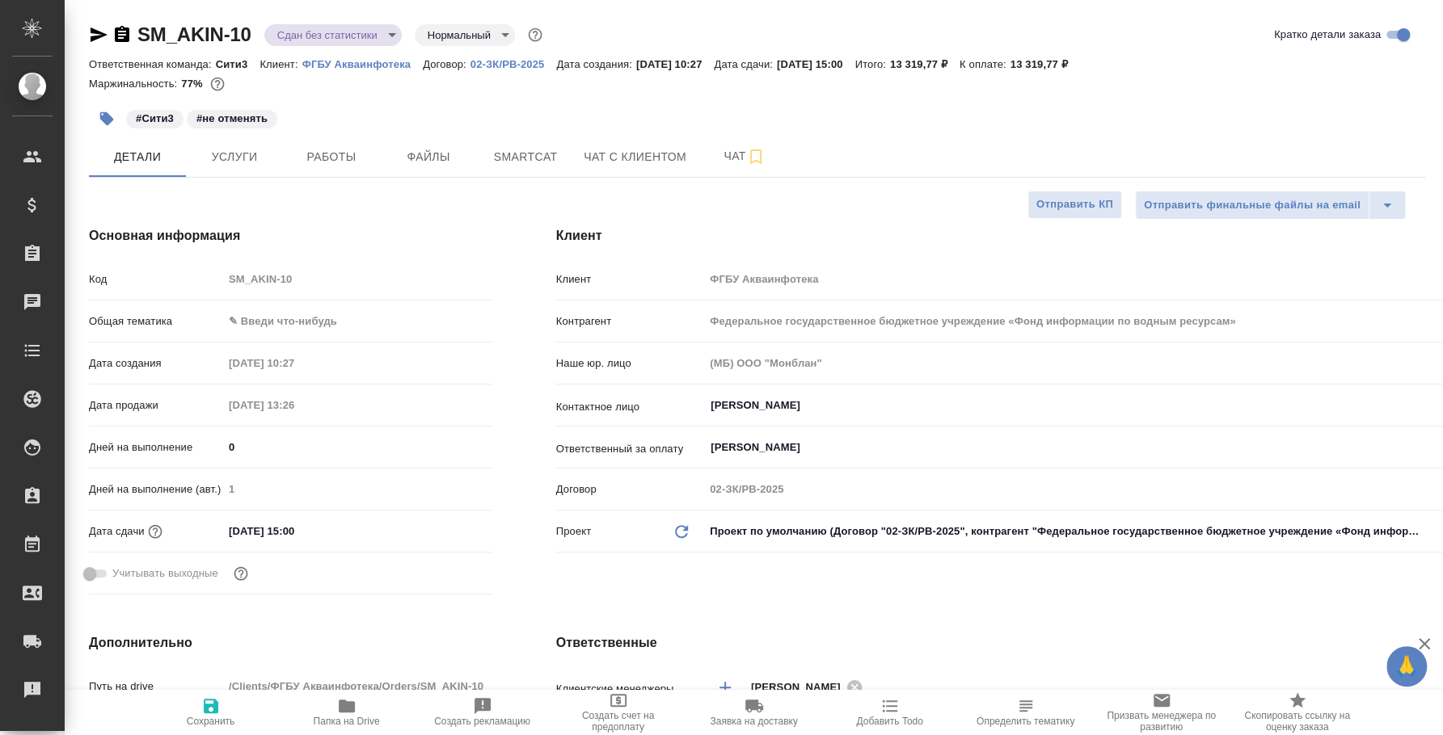
type textarea "x"
click at [252, 153] on span "Услуги" at bounding box center [235, 157] width 78 height 20
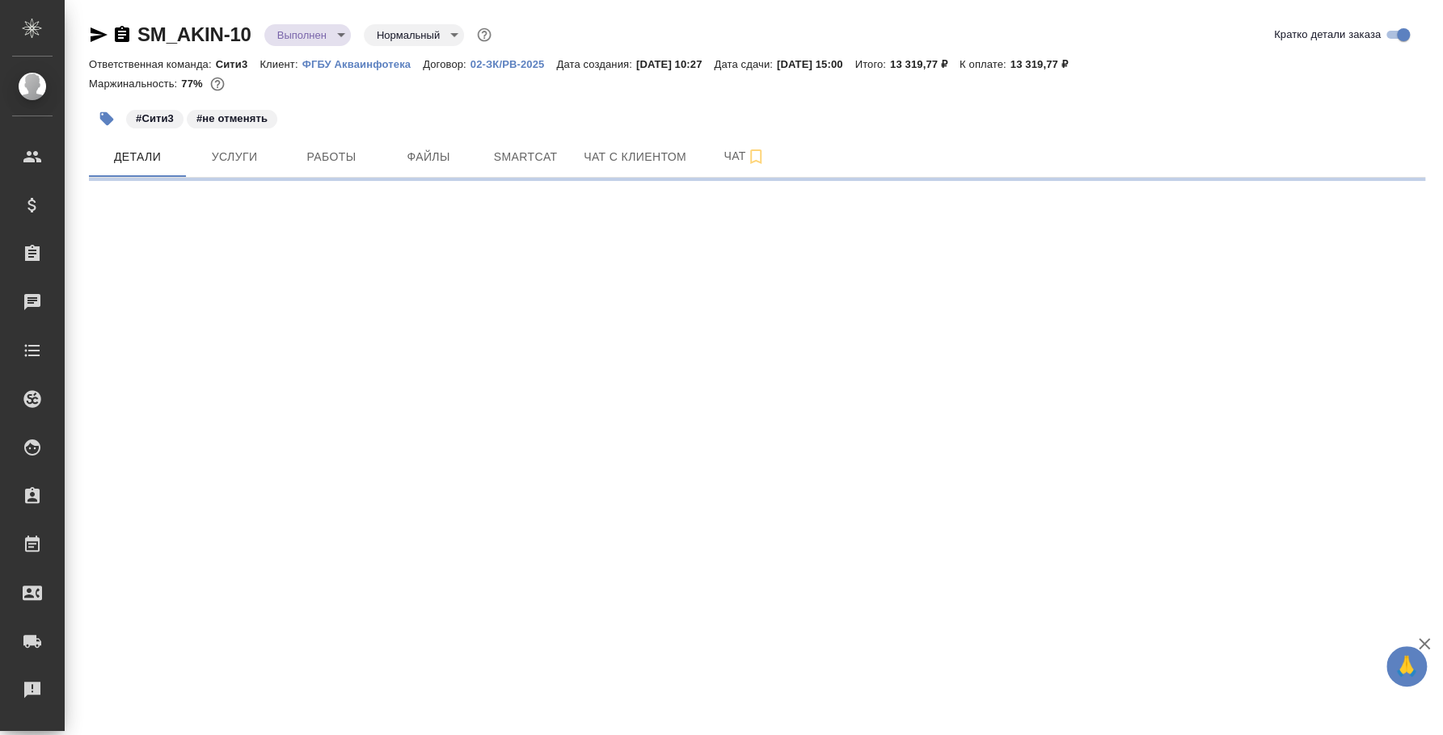
select select "RU"
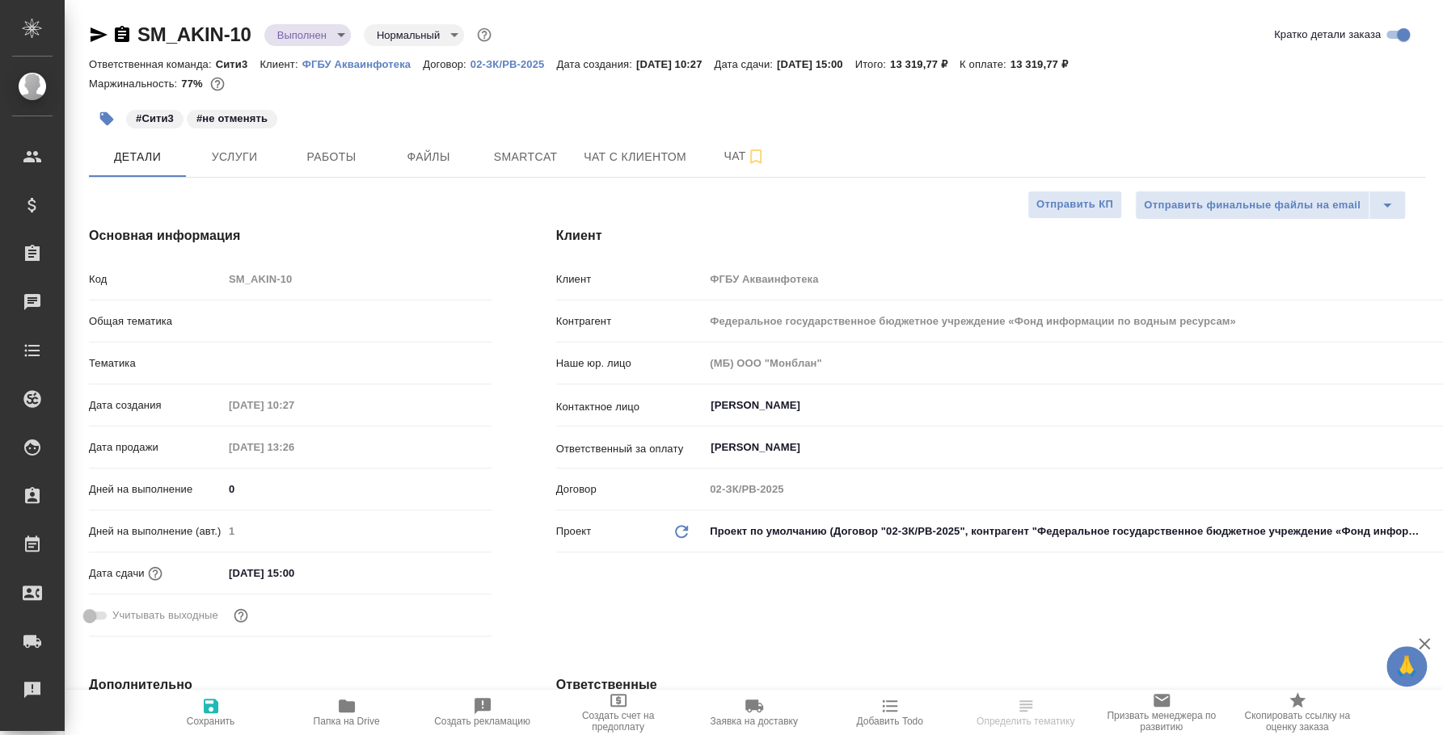
type textarea "x"
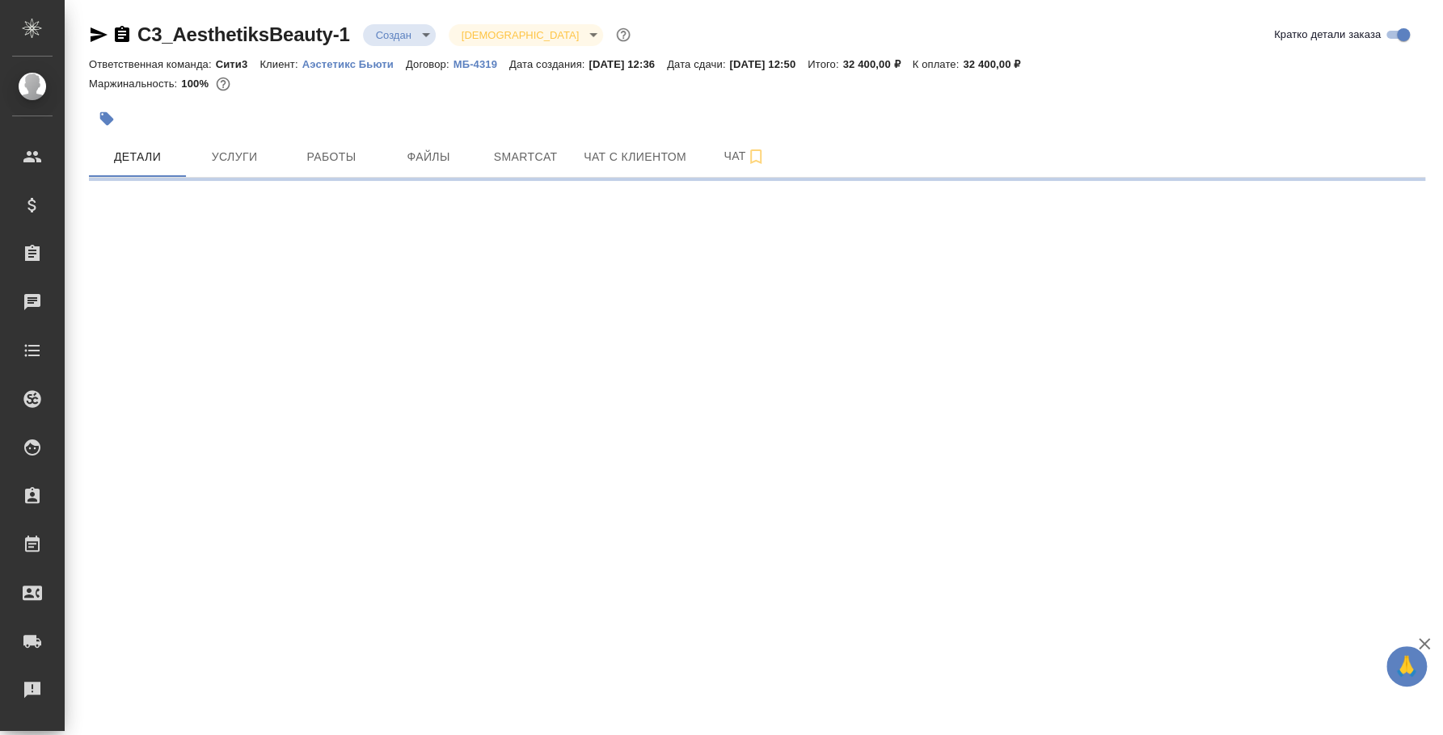
select select "RU"
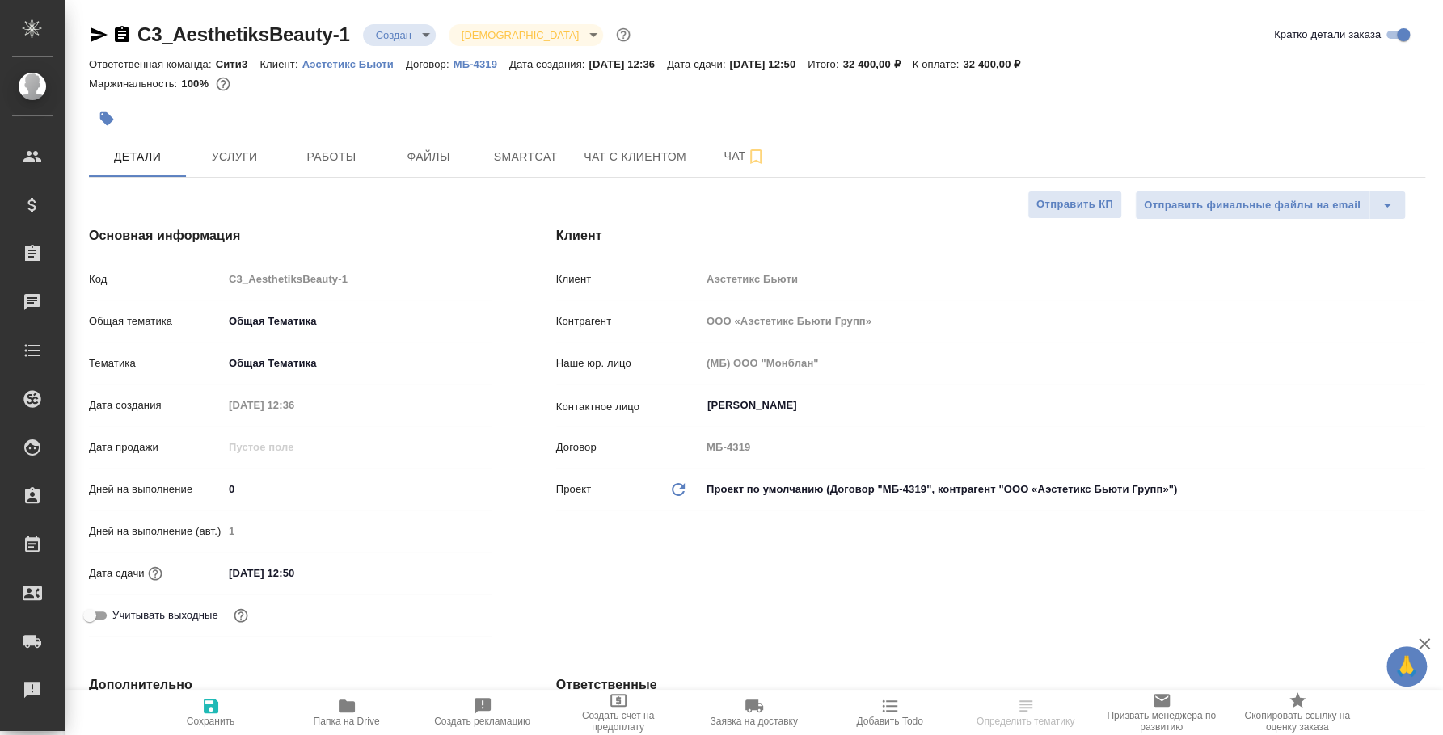
type textarea "x"
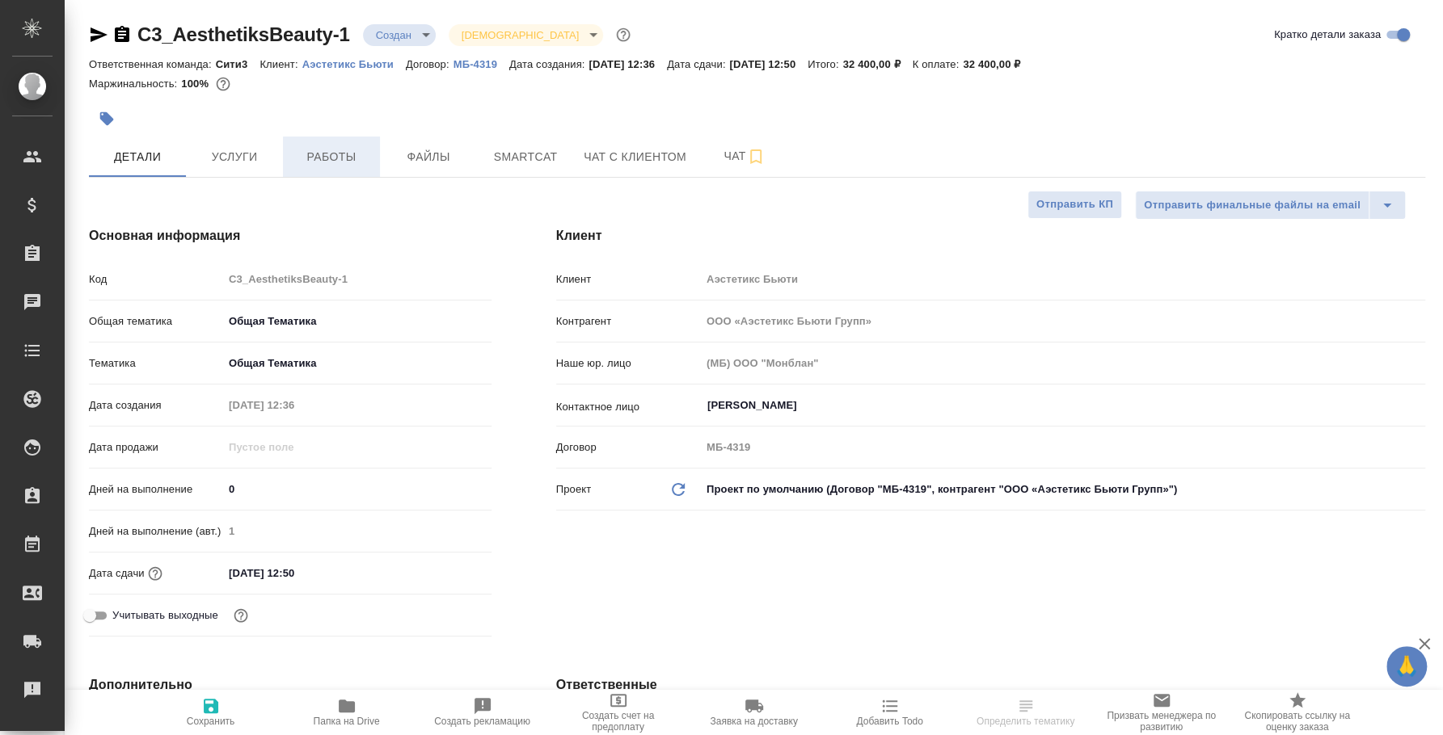
type textarea "x"
click at [267, 162] on span "Услуги" at bounding box center [235, 157] width 78 height 20
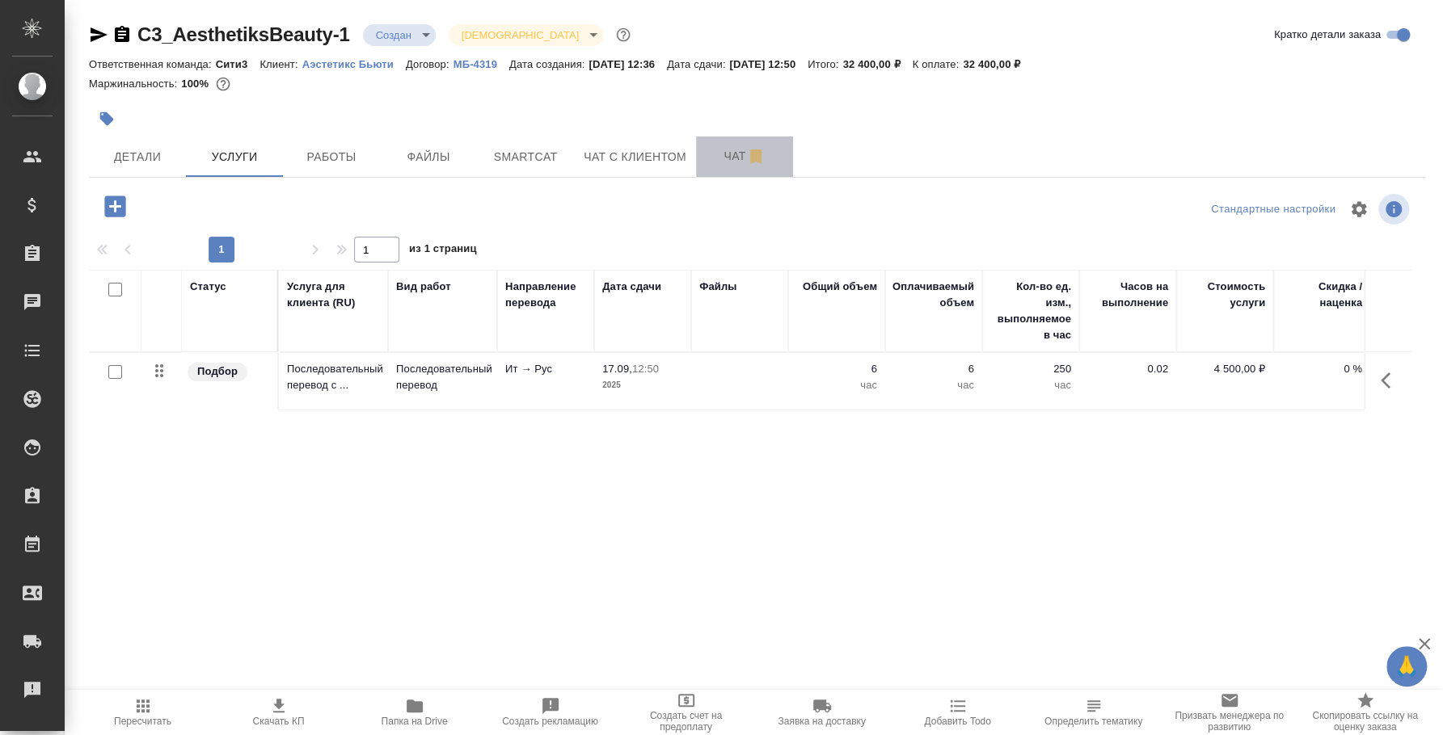
click at [758, 166] on icon "button" at bounding box center [755, 156] width 19 height 19
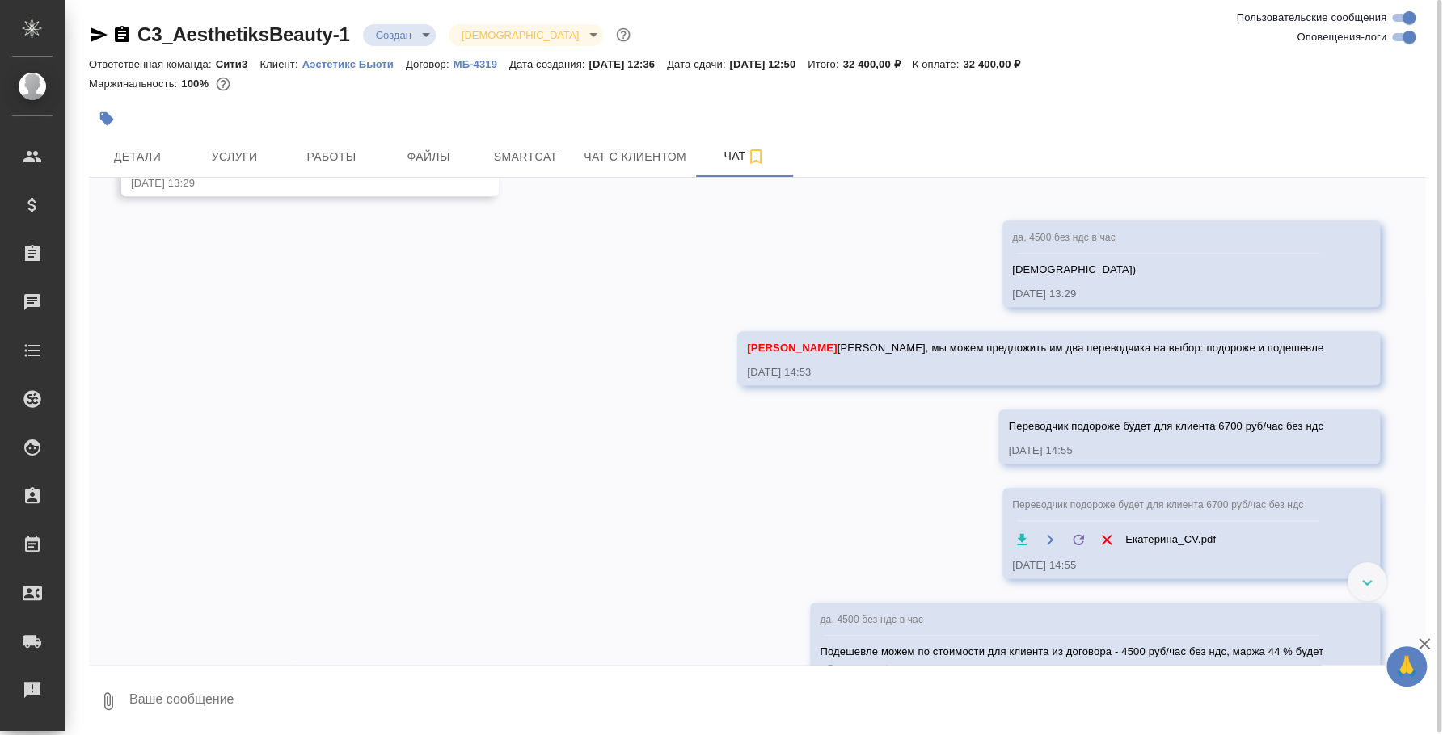
scroll to position [1182, 0]
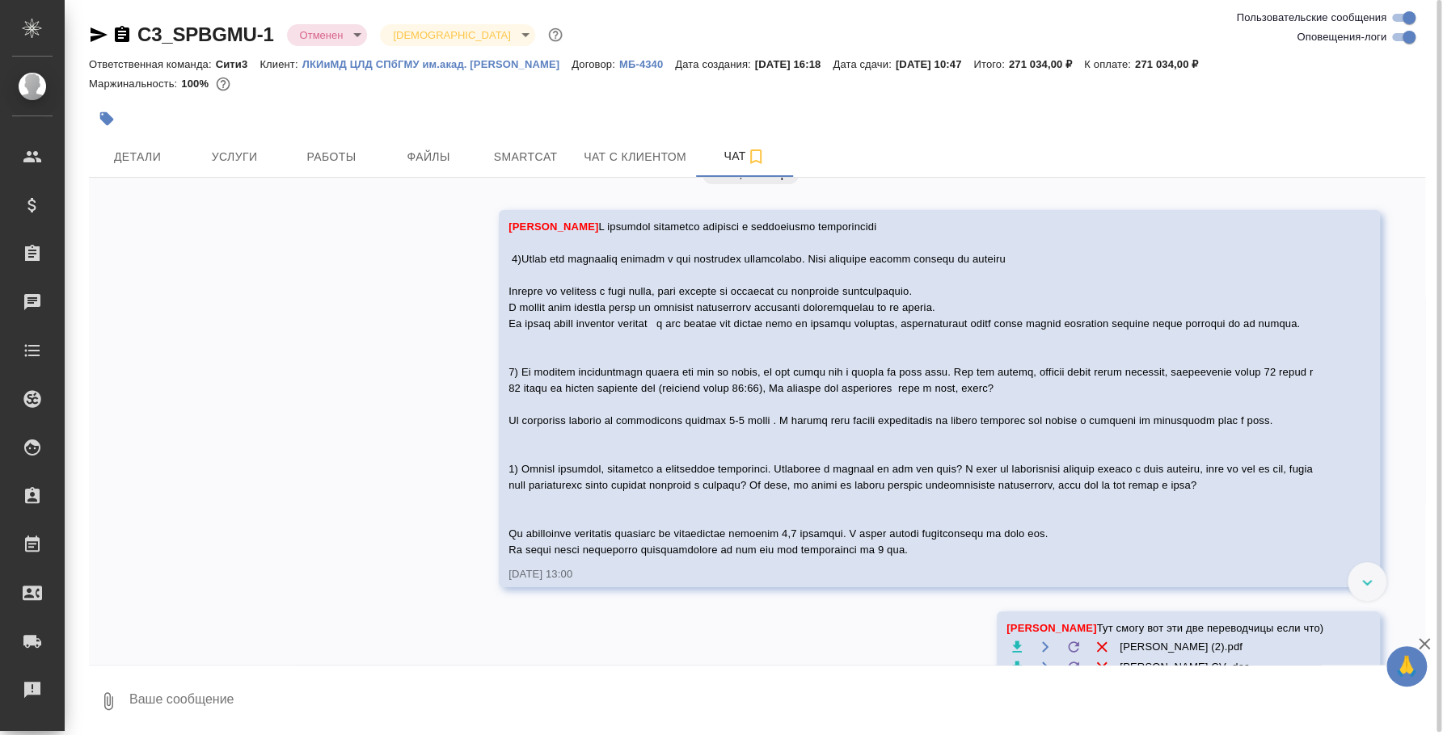
scroll to position [3620, 0]
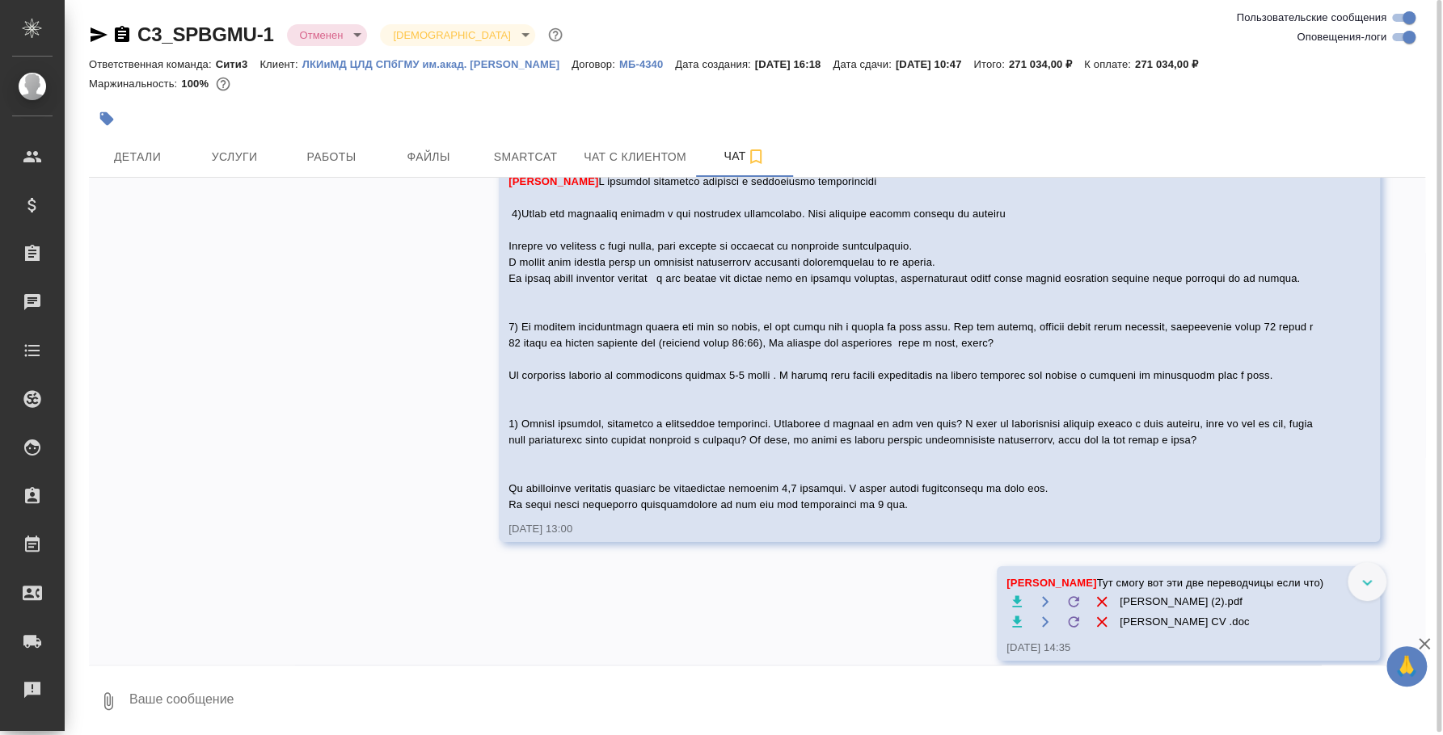
click at [682, 674] on textarea at bounding box center [776, 701] width 1297 height 55
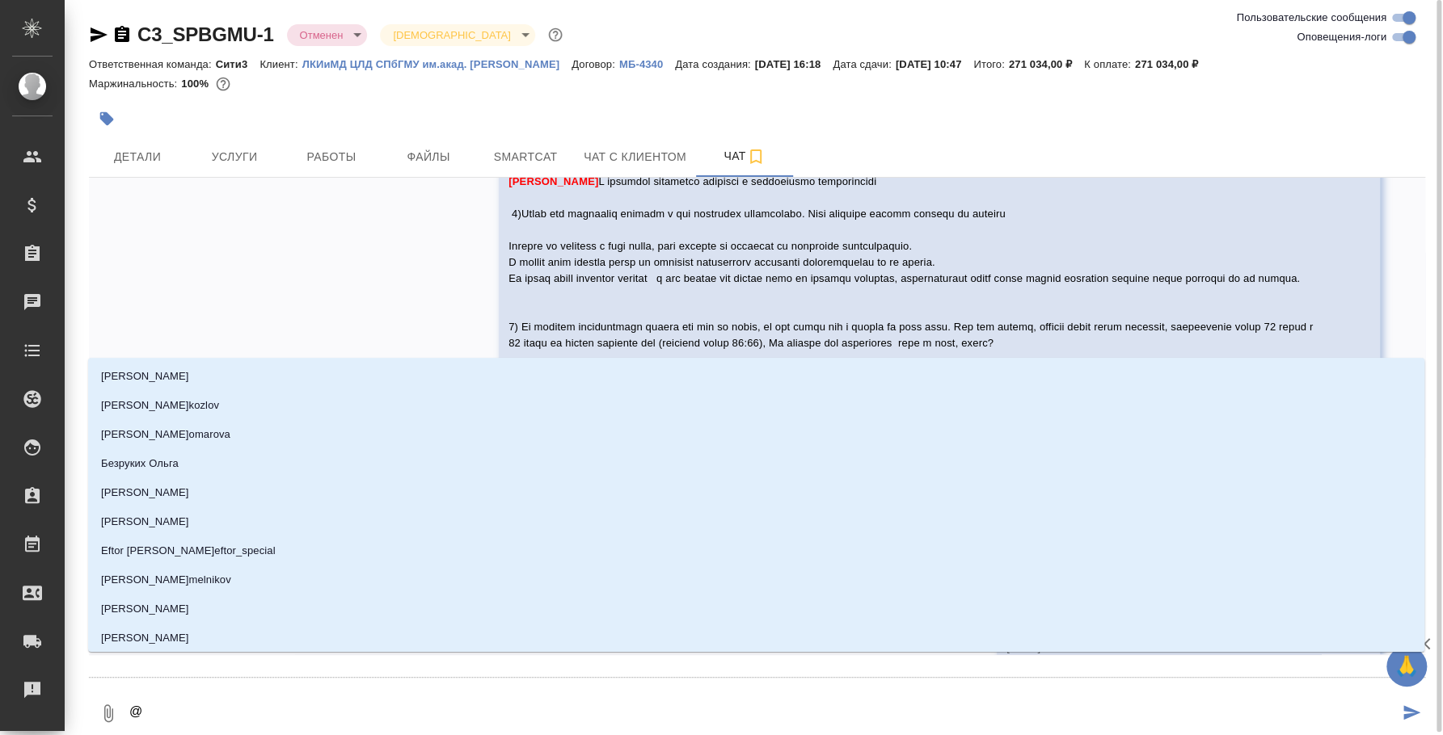
type textarea "@n"
type input "n"
type textarea "@nf"
type input "nf"
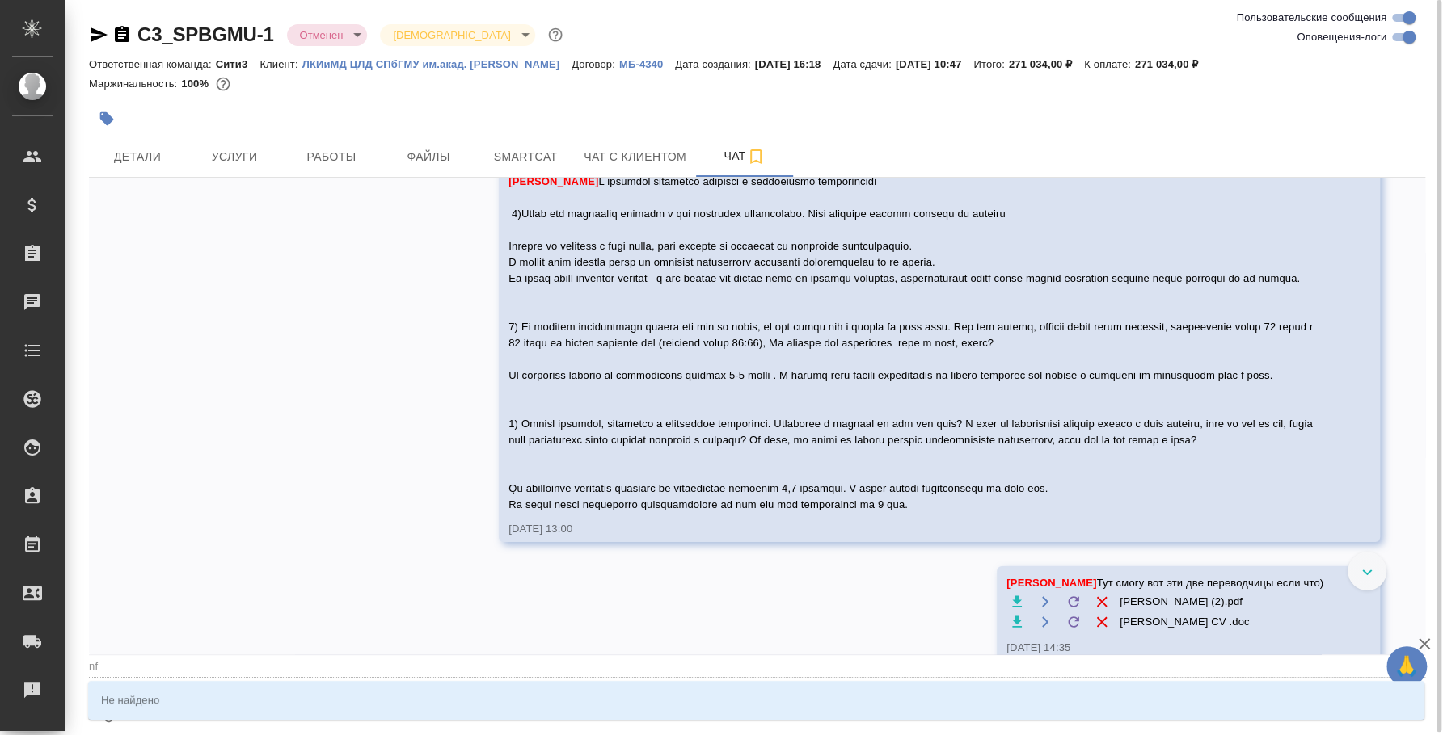
type textarea "@n"
type input "n"
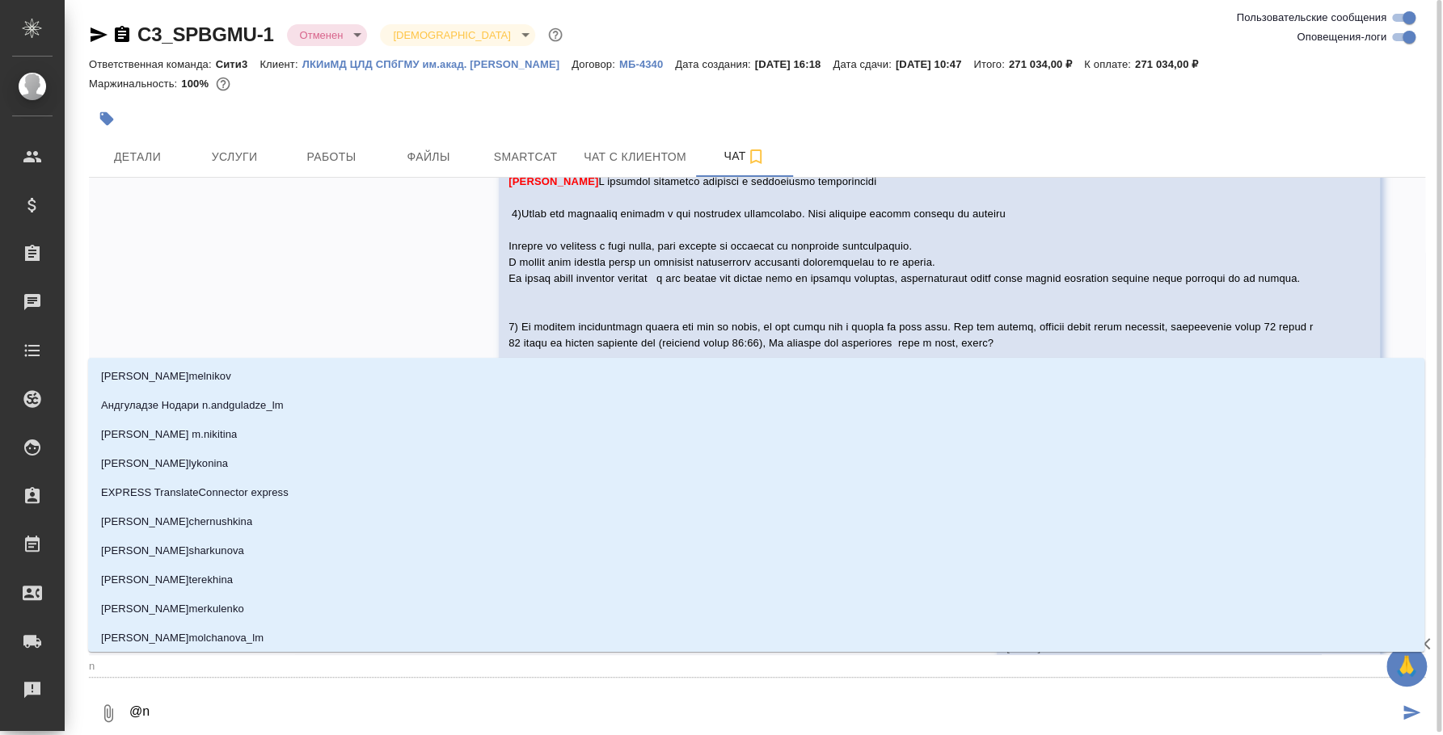
type textarea "@"
type textarea "@n"
type input "n"
type textarea "@n'f"
type input "n'f"
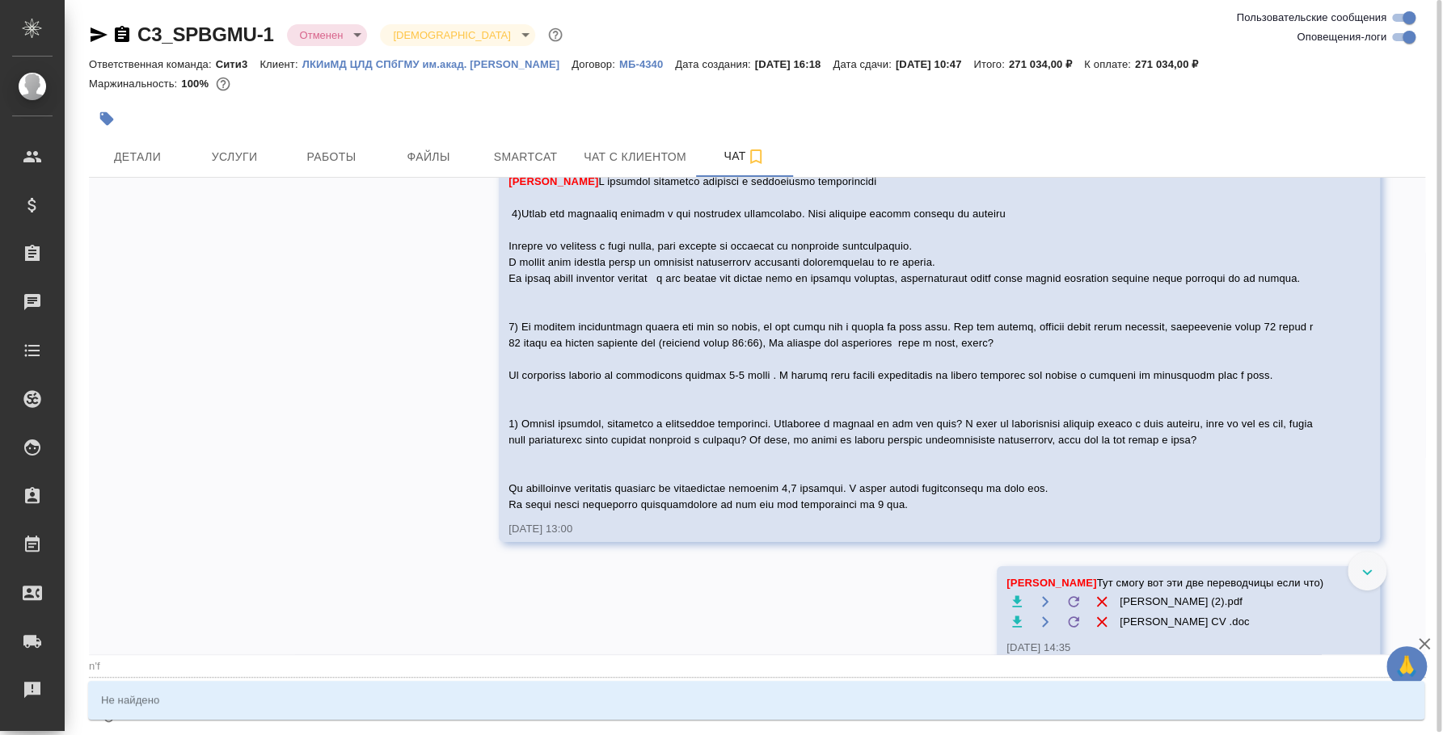
type textarea "@n"
type input "n"
type textarea "@"
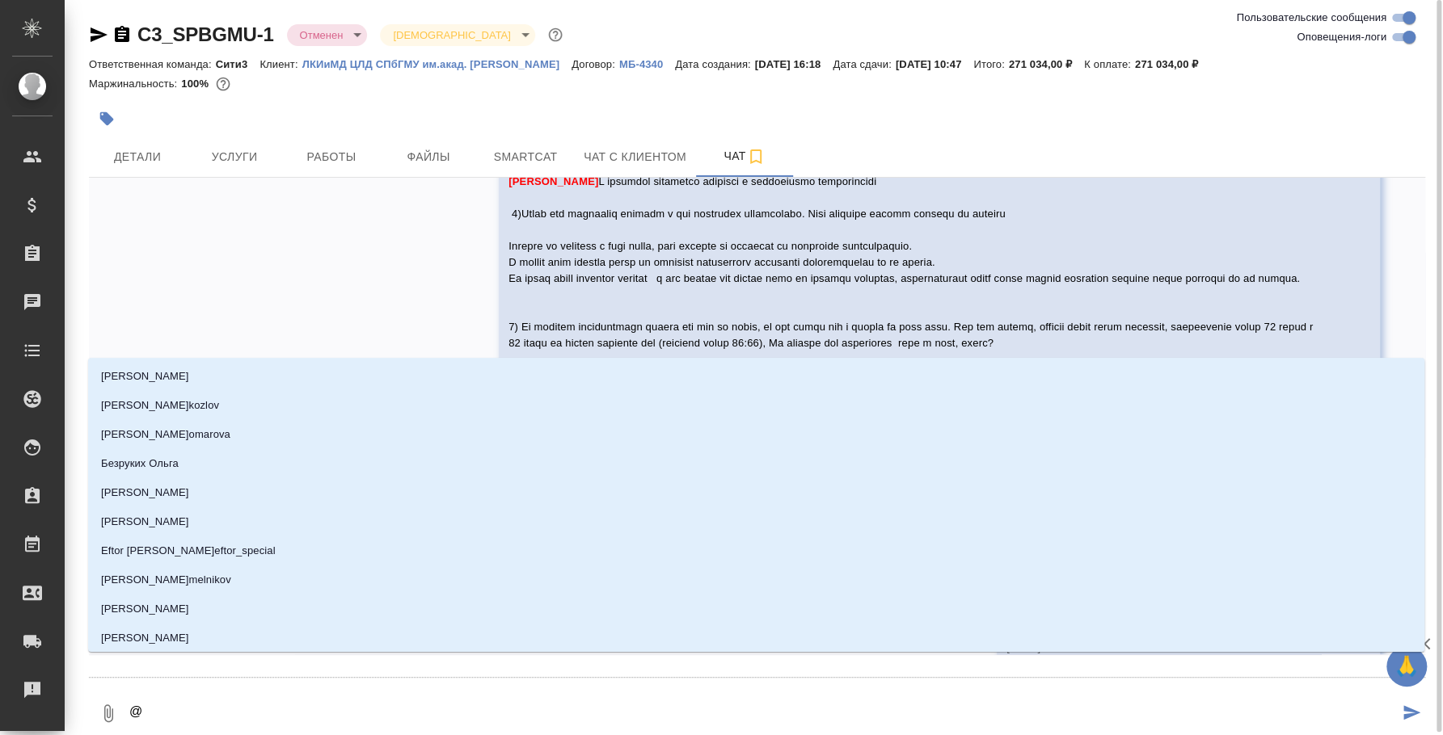
type textarea "@н"
type input "н"
type textarea "@ни"
type input "ни"
type textarea "@ник"
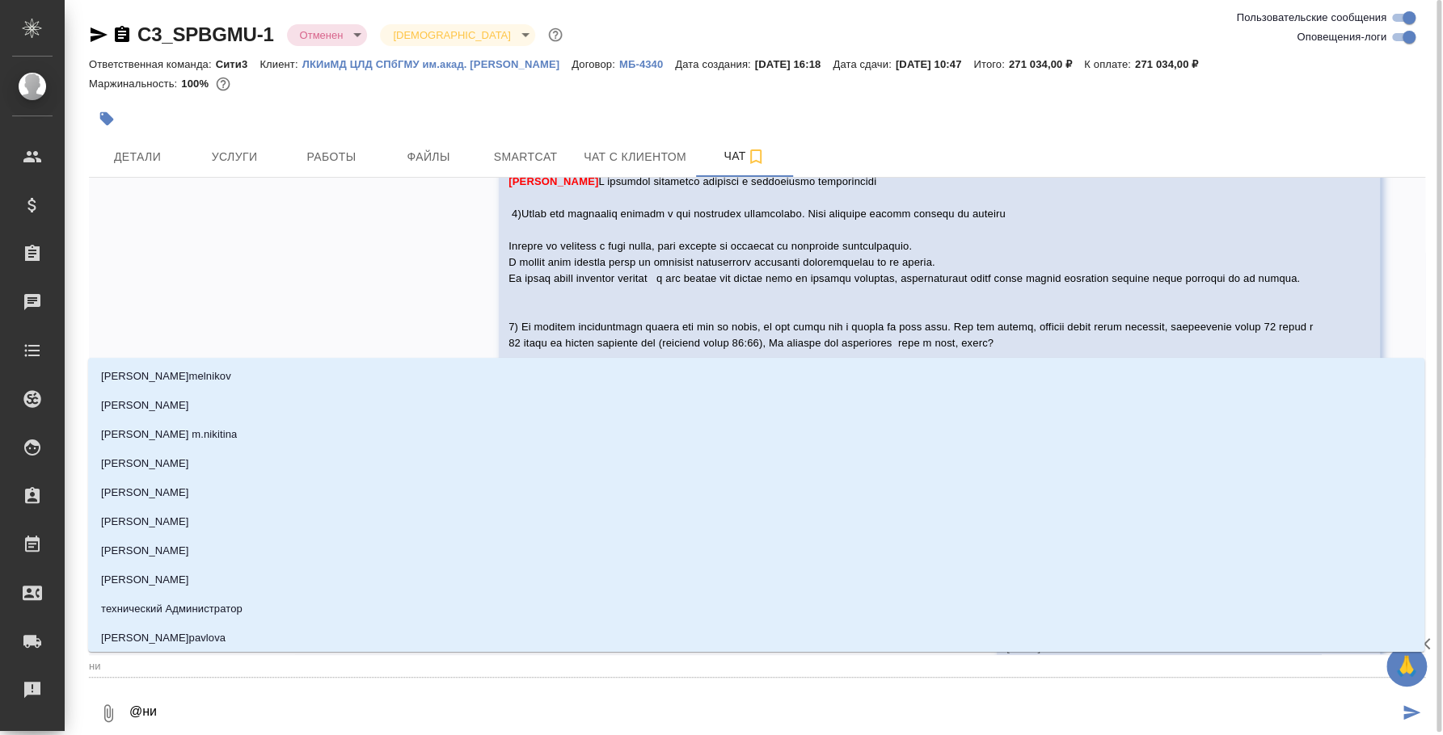
type input "ник"
type textarea "@никт"
type input "никт"
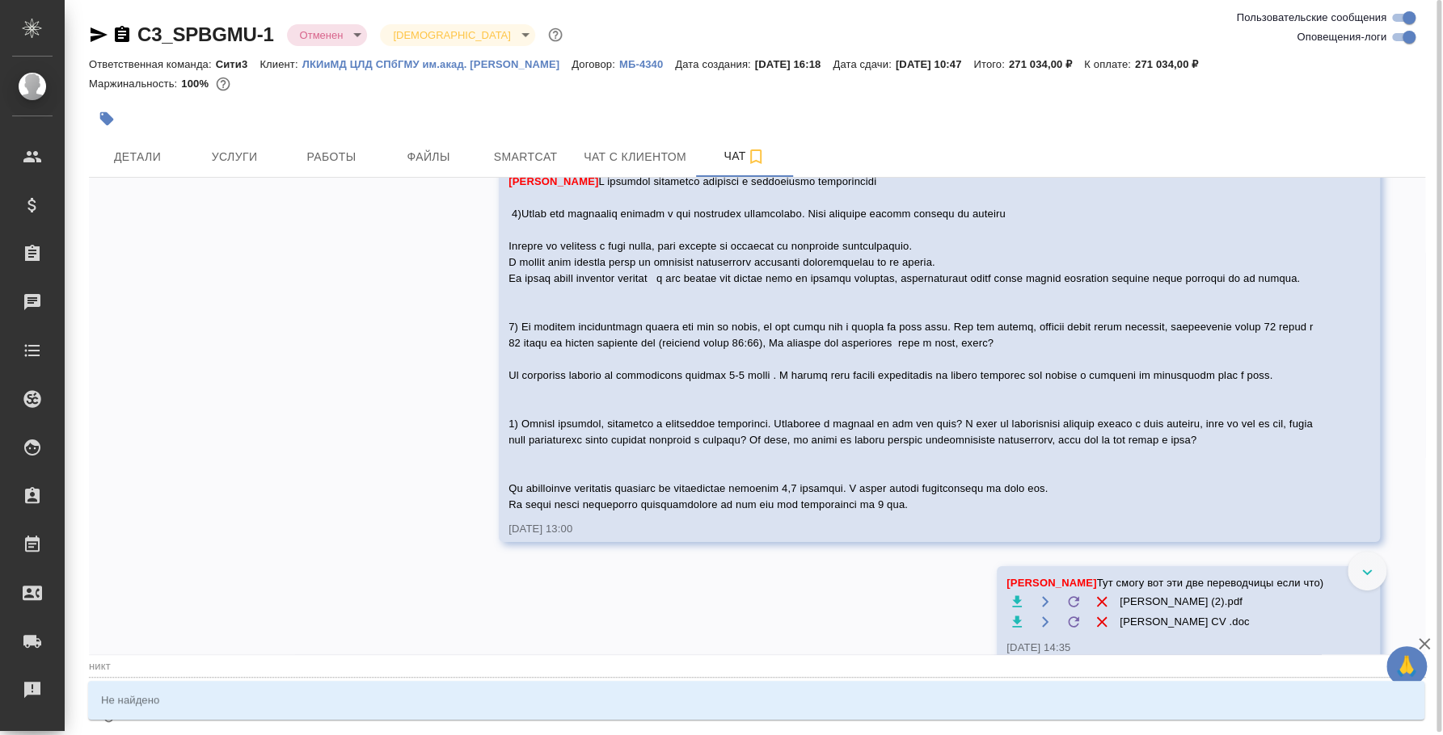
type textarea "@ник"
type input "ник"
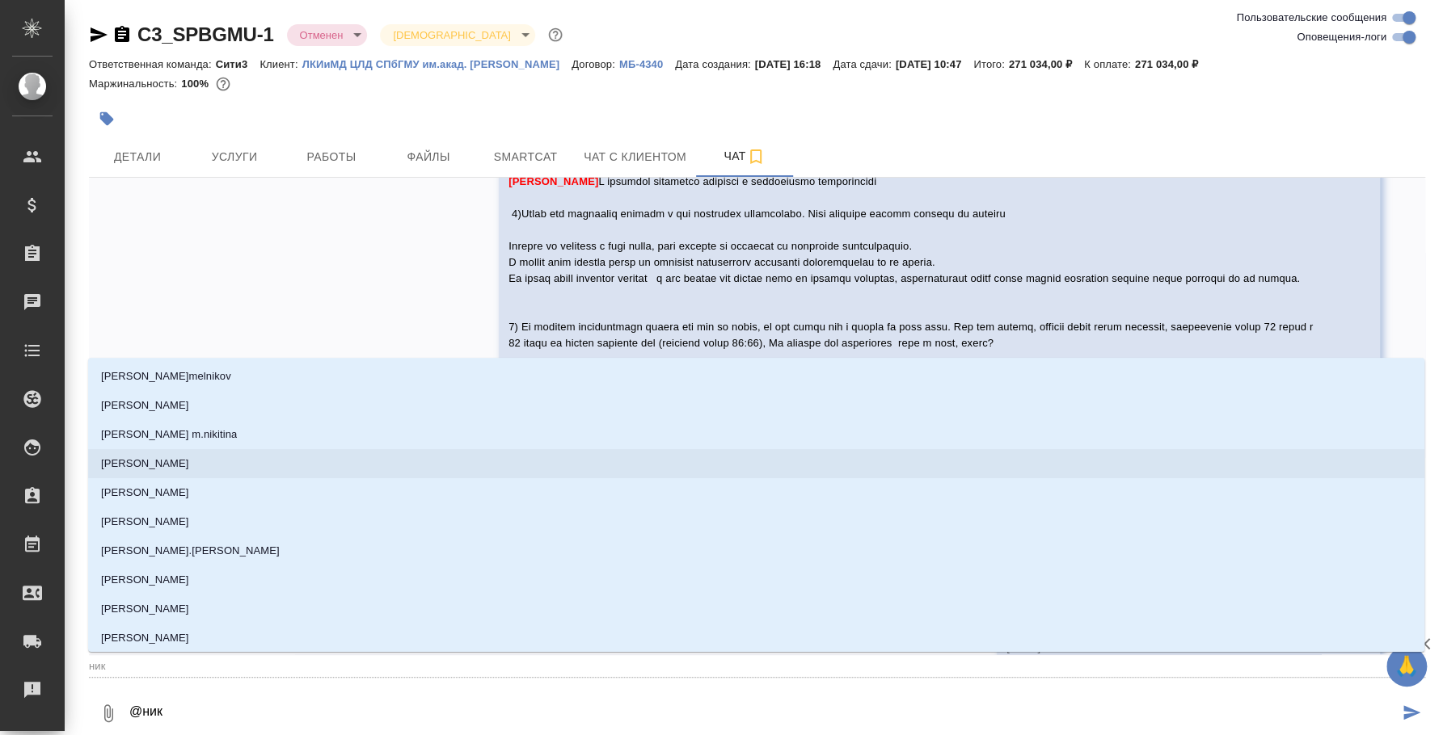
type textarea "@ники"
type input "ники"
type textarea "@никит"
type input "никит"
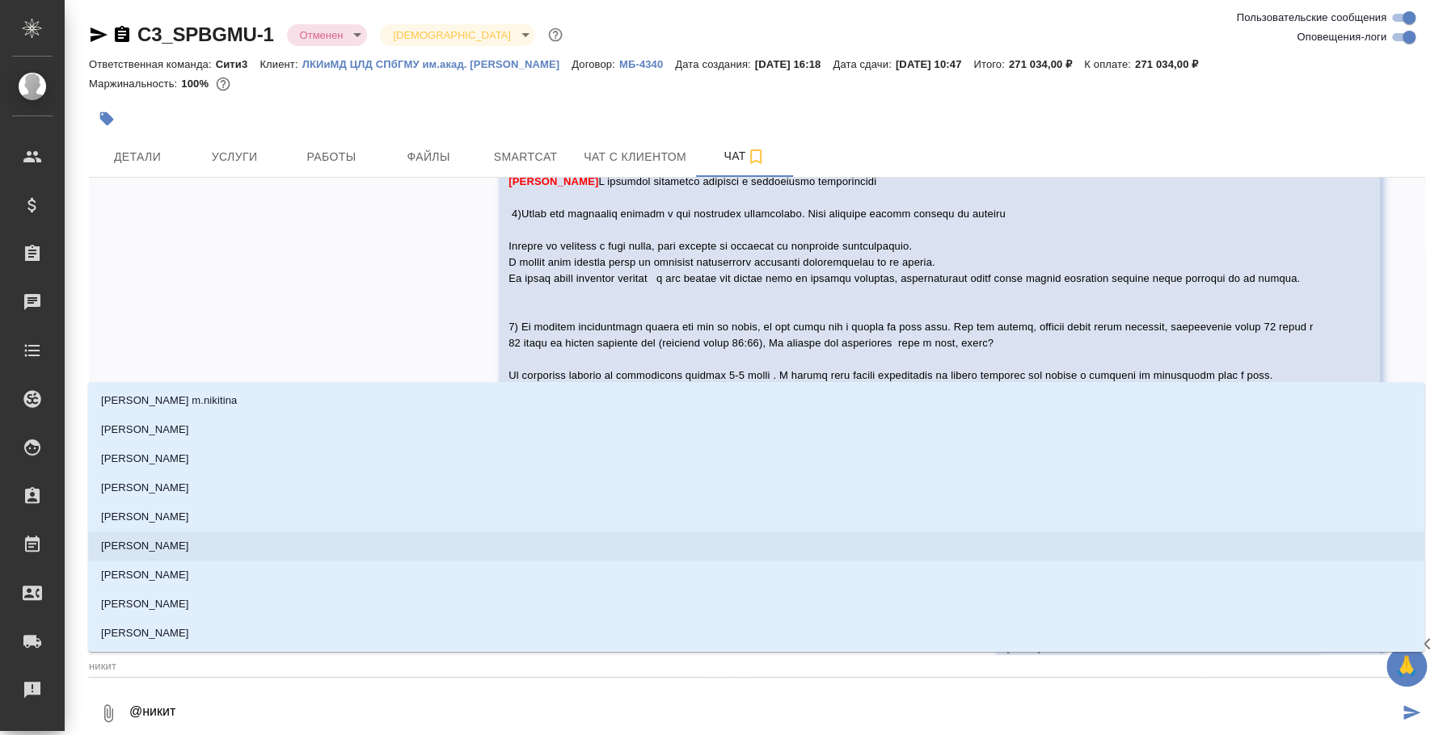
click at [300, 537] on li "[PERSON_NAME]" at bounding box center [756, 546] width 1336 height 29
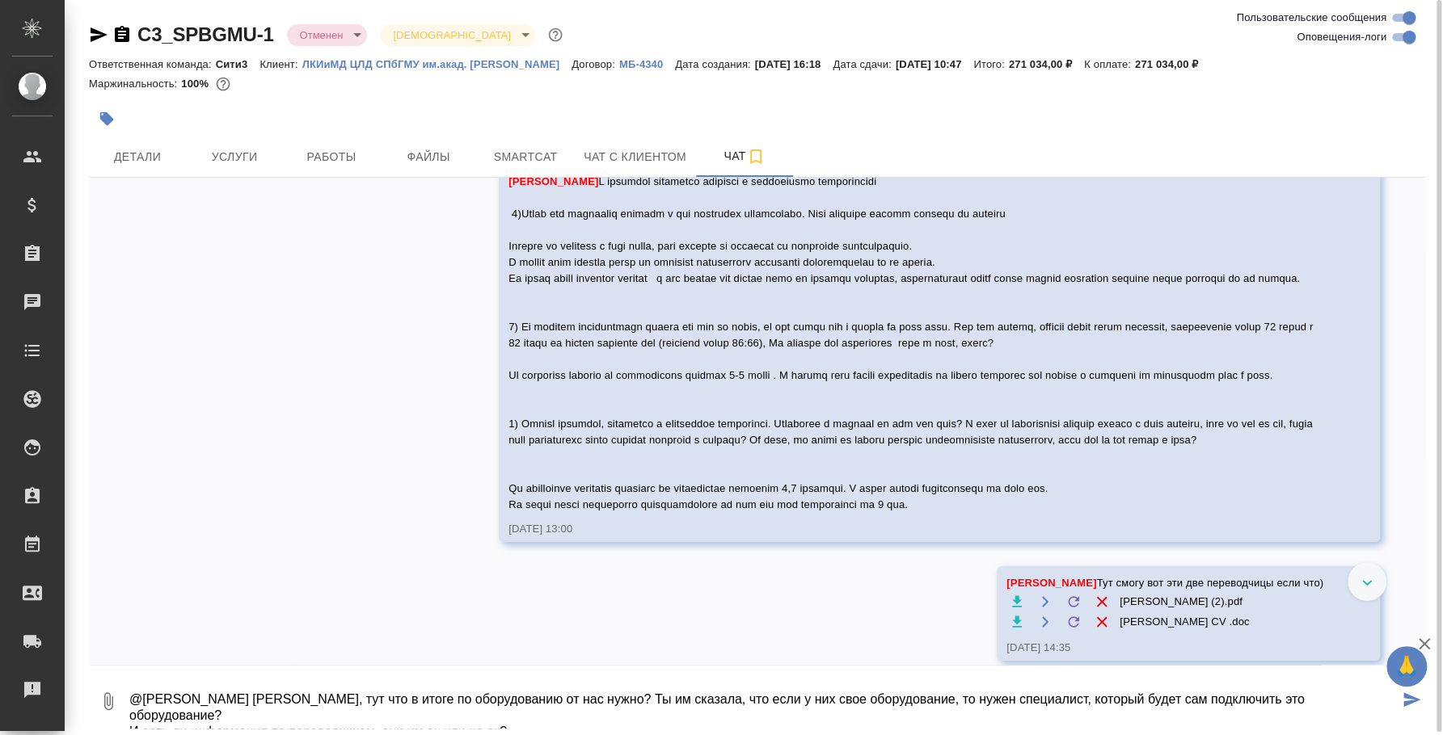
click at [560, 715] on textarea "@[PERSON_NAME] [PERSON_NAME], тут что в итоге по оборудованию от нас нужно? Ты …" at bounding box center [763, 701] width 1271 height 55
type textarea "@[PERSON_NAME] [PERSON_NAME], тут что в итоге по оборудованию от нас нужно? Ты …"
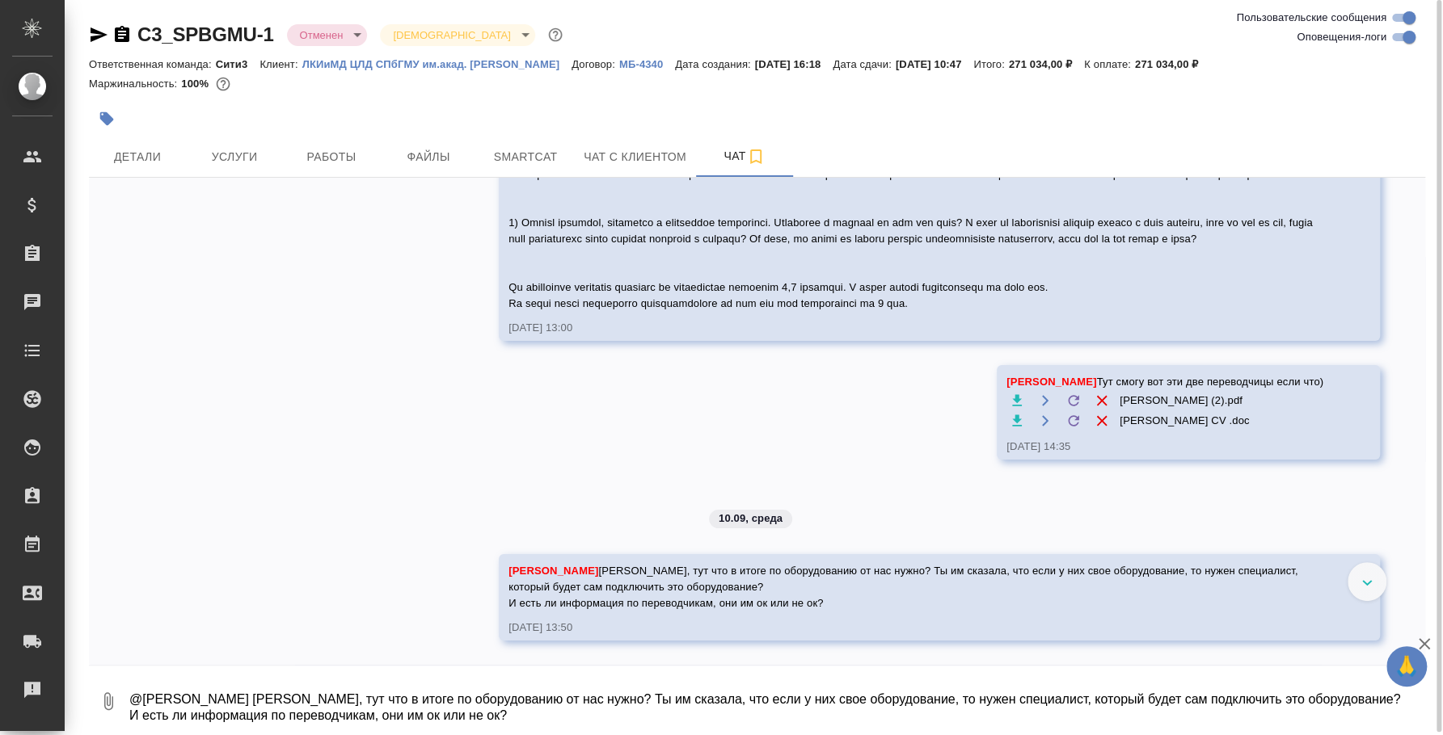
scroll to position [3902, 0]
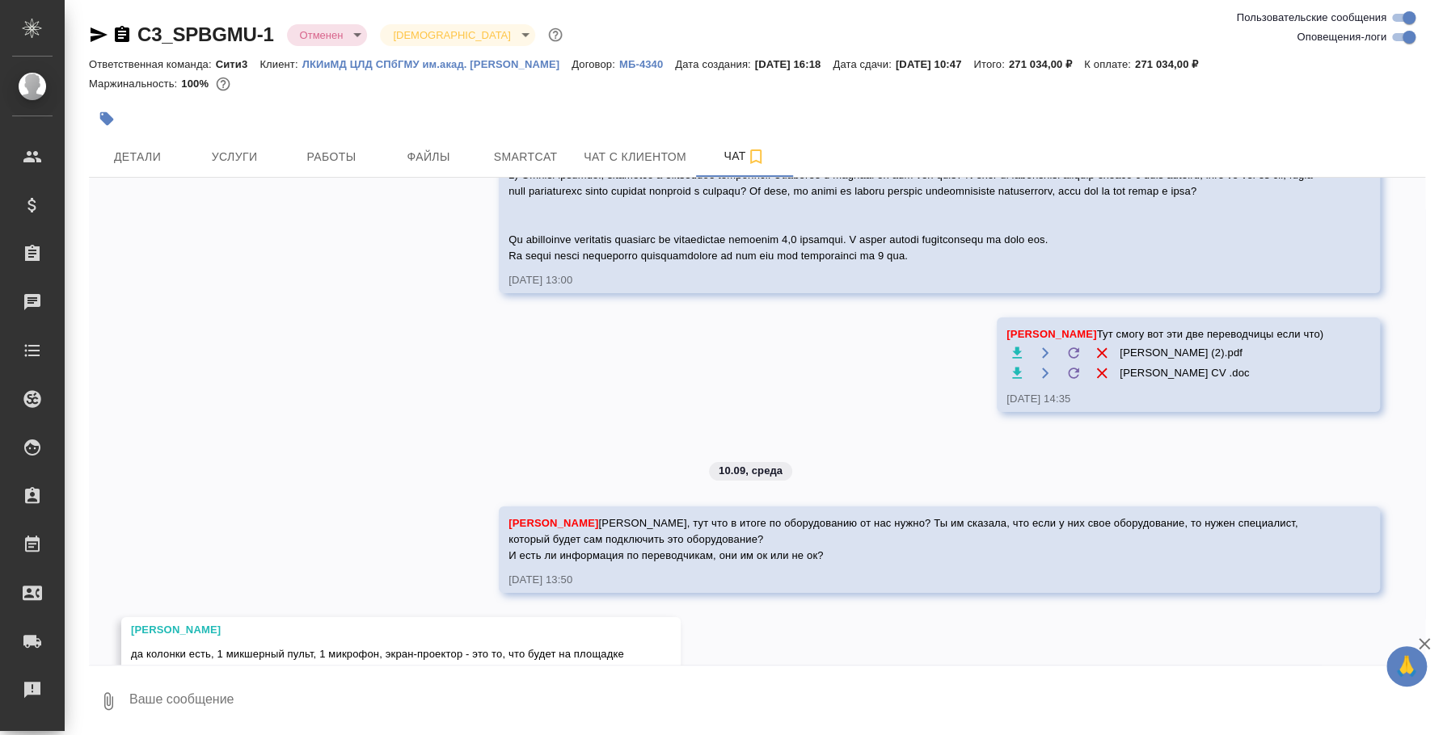
scroll to position [4099, 0]
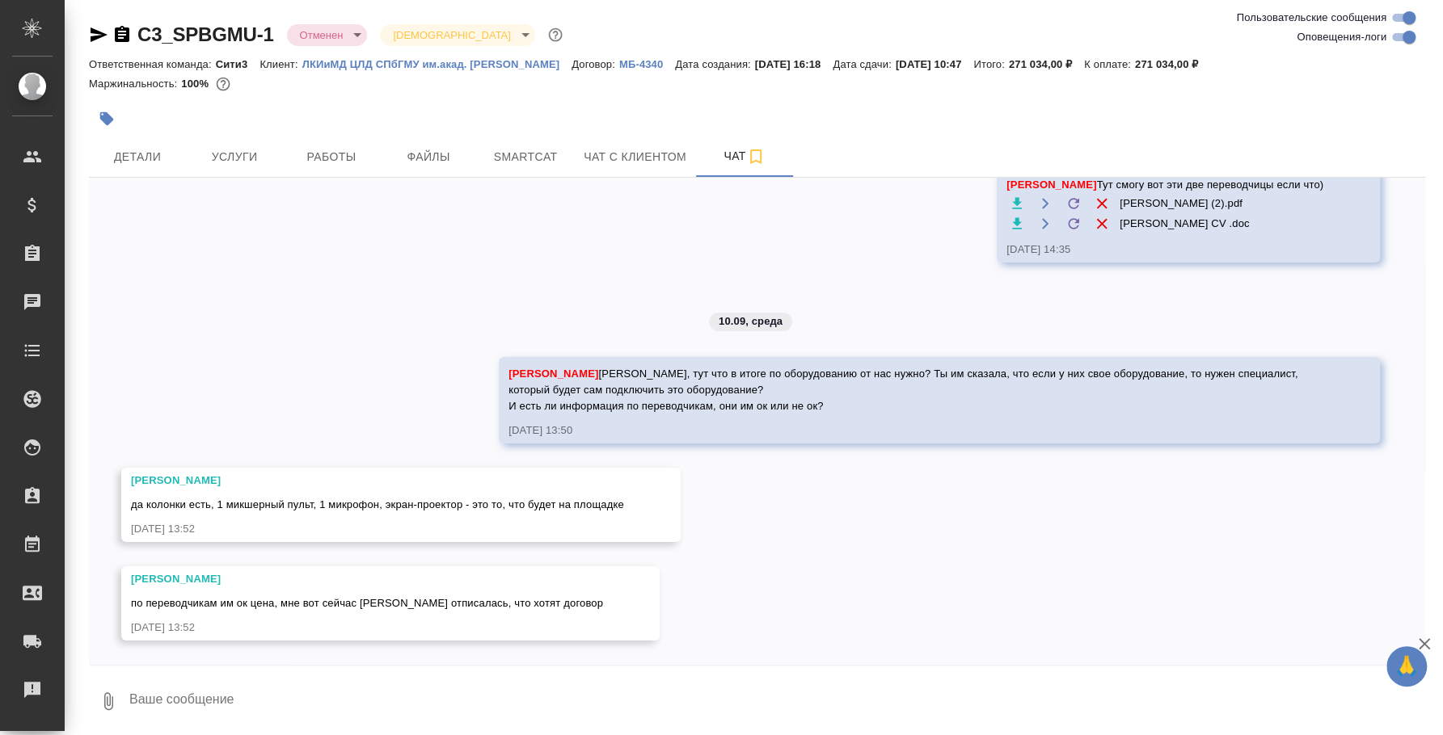
click at [457, 499] on span "да колонки есть, 1 микшерный пульт, 1 микрофон, экран-проектор - это то, что бу…" at bounding box center [377, 505] width 493 height 12
copy span "да колонки есть, 1 микшерный пульт, 1 микрофон, экран-проектор - это то, что бу…"
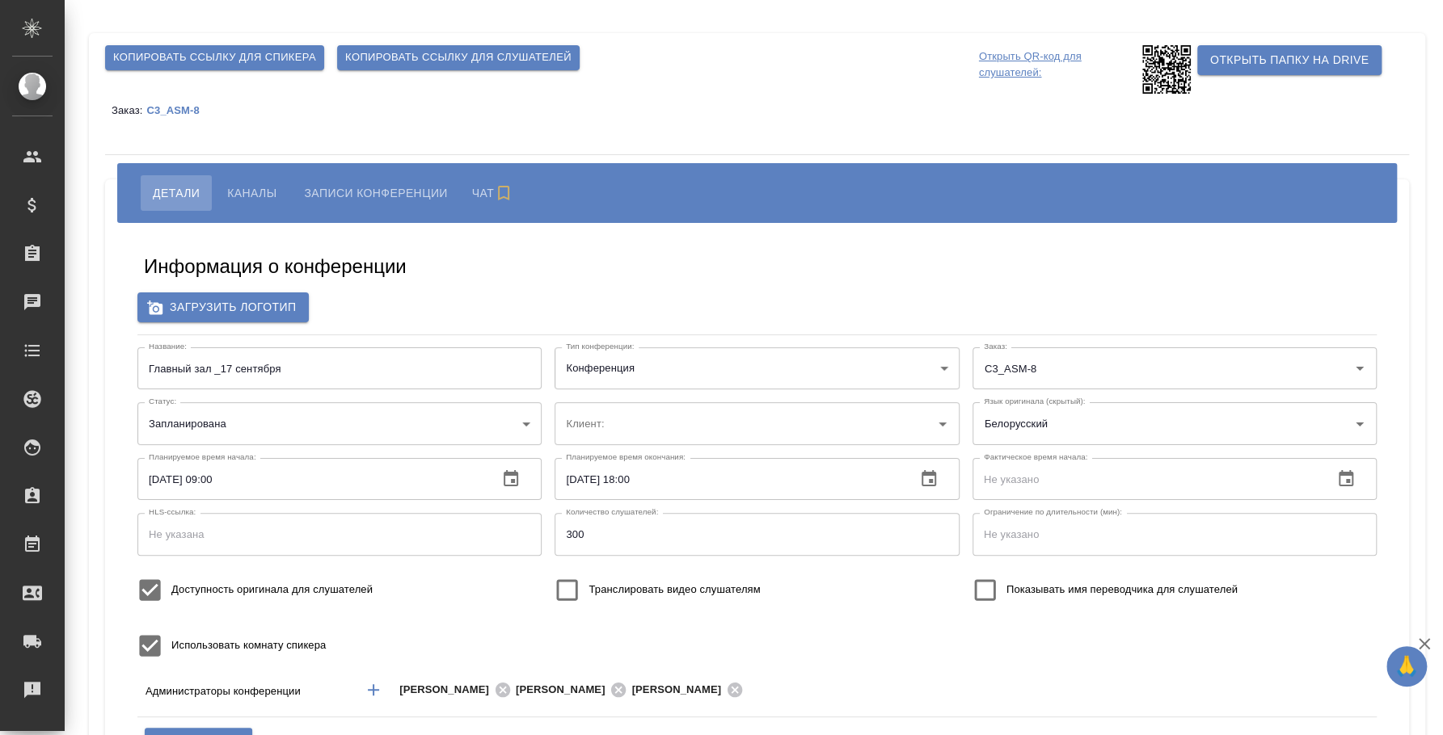
type input "ООО «Агентство стратегического маркетинга»"
type input "[PERSON_NAME]"
click at [279, 364] on input "Главный зал _17 сентября" at bounding box center [339, 369] width 404 height 42
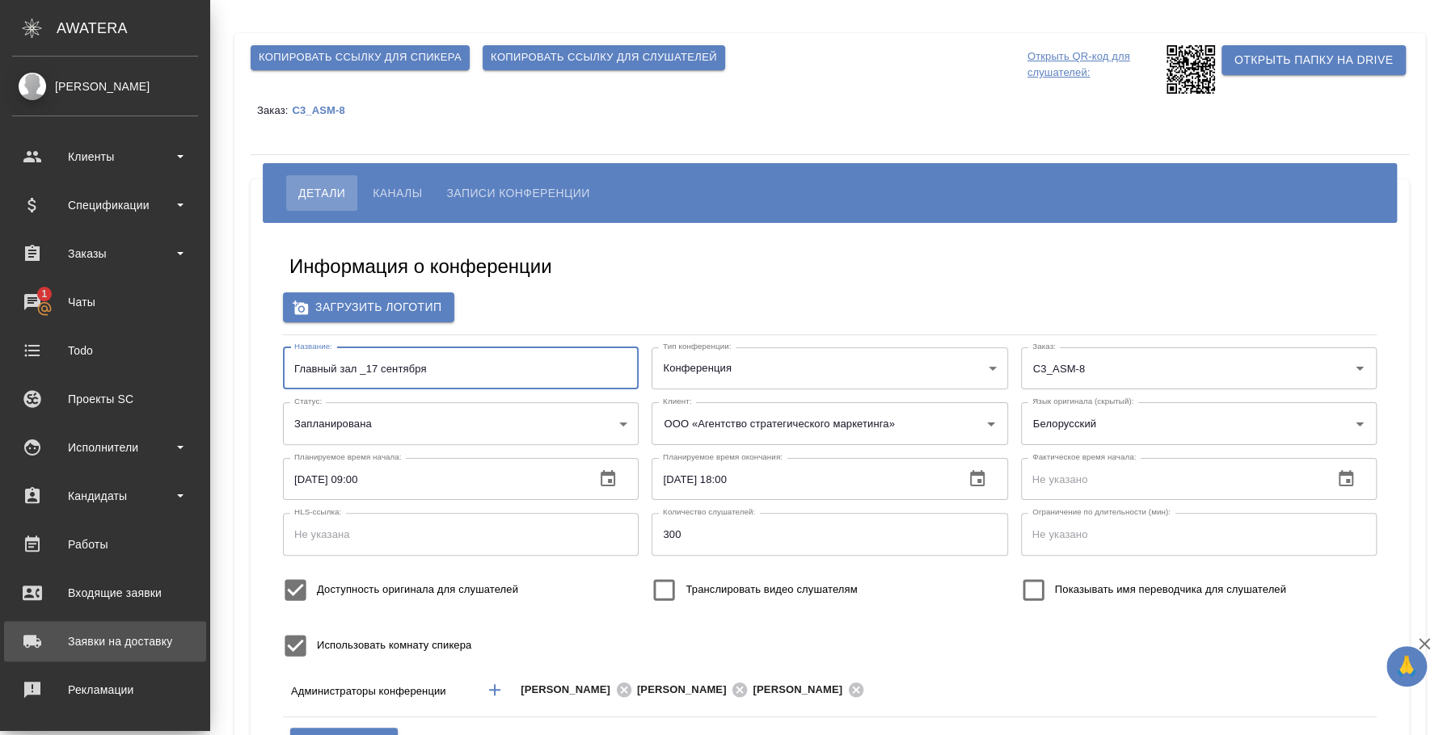
scroll to position [148, 0]
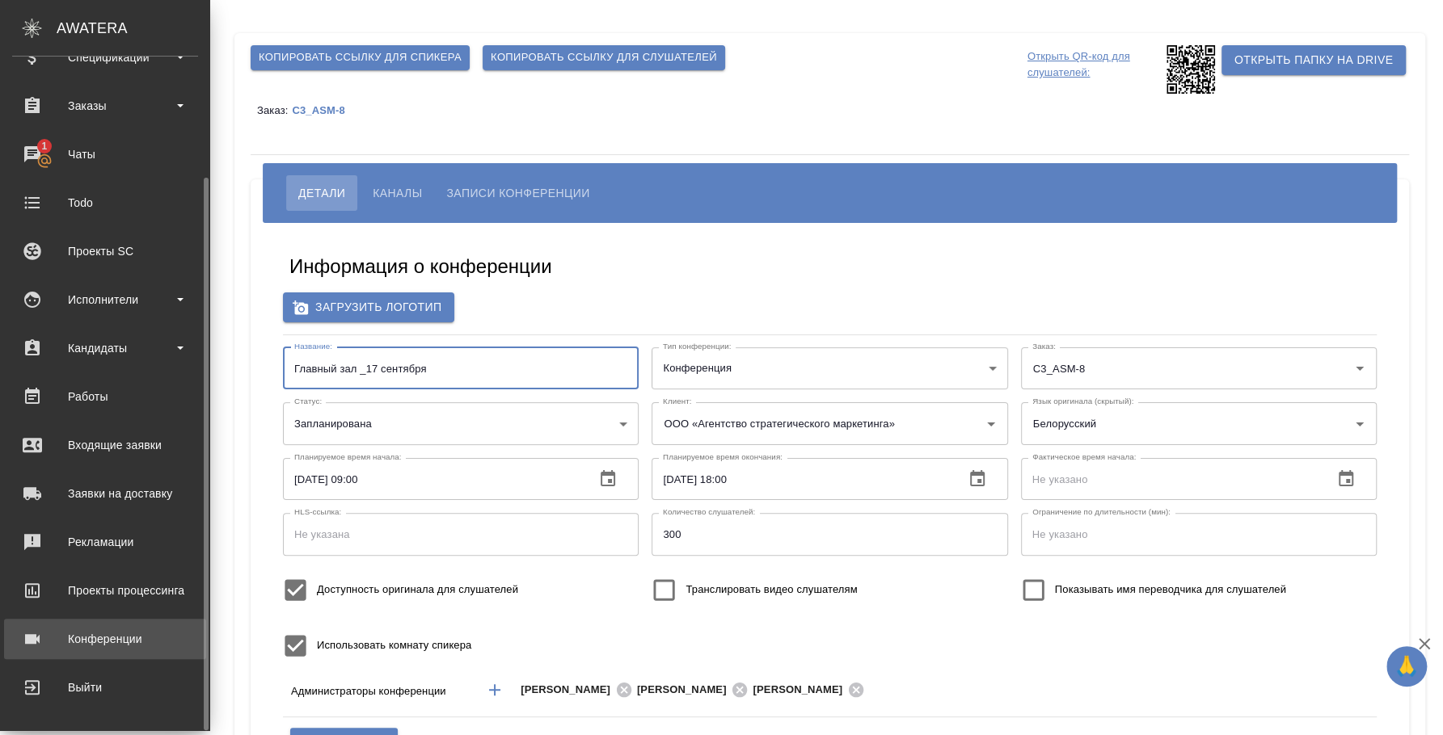
click at [117, 630] on div "Конференции" at bounding box center [105, 639] width 186 height 24
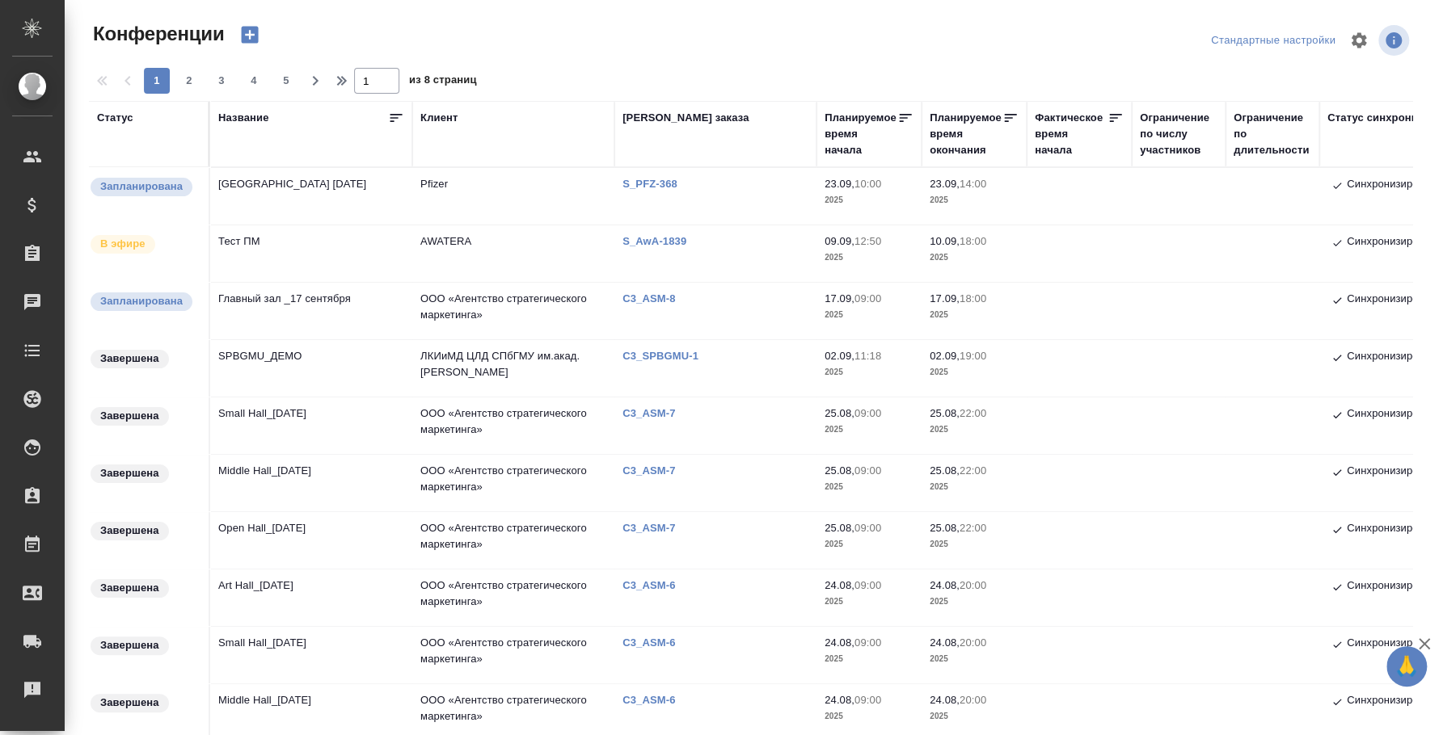
click at [270, 189] on td "[GEOGRAPHIC_DATA] [DATE]" at bounding box center [311, 196] width 202 height 57
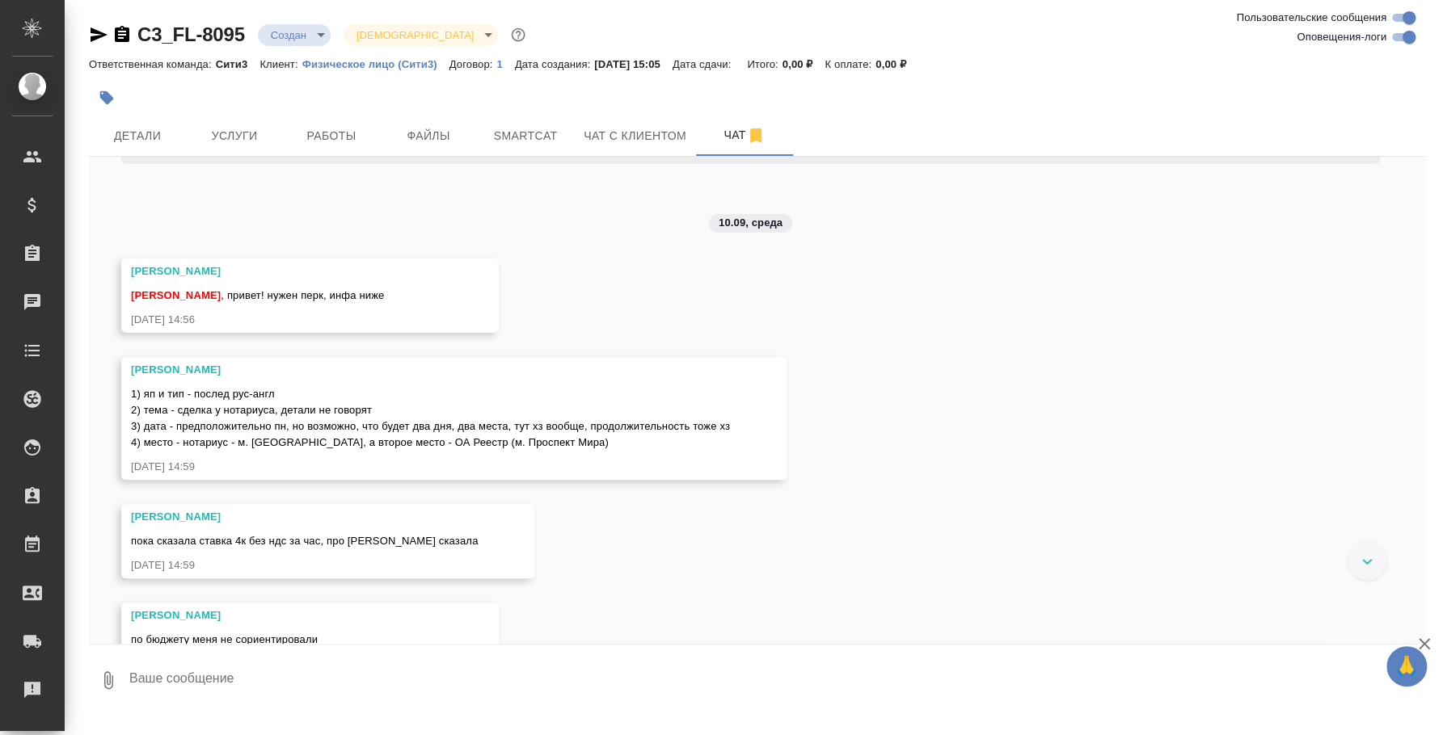
scroll to position [349, 0]
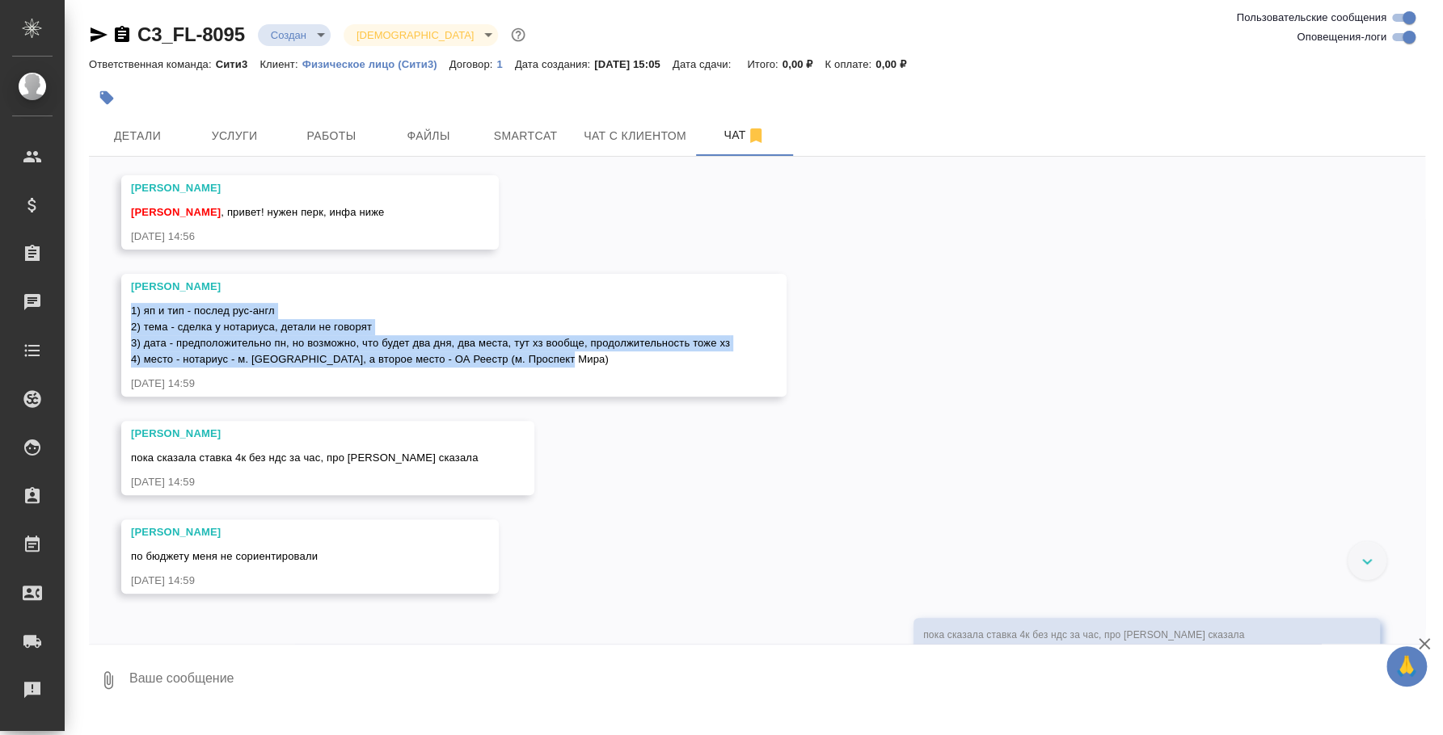
drag, startPoint x: 582, startPoint y: 364, endPoint x: 131, endPoint y: 306, distance: 454.6
click at [131, 306] on div "1) яп и тип - послед рус-англ 2) тема - сделка у нотариуса, детали не говорят 3…" at bounding box center [430, 333] width 599 height 69
copy span "1) яп и тип - послед рус-англ 2) тема - сделка у нотариуса, детали не говорят 3…"
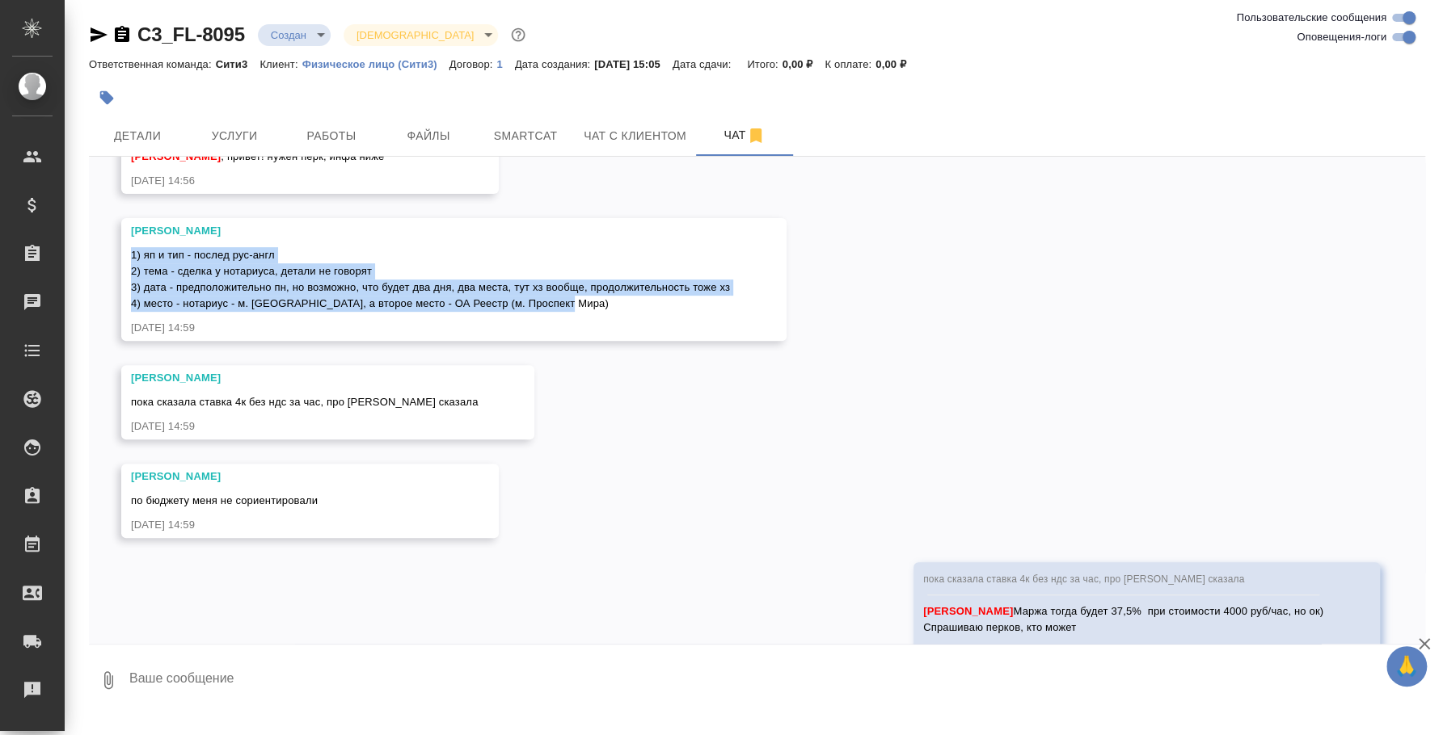
scroll to position [450, 0]
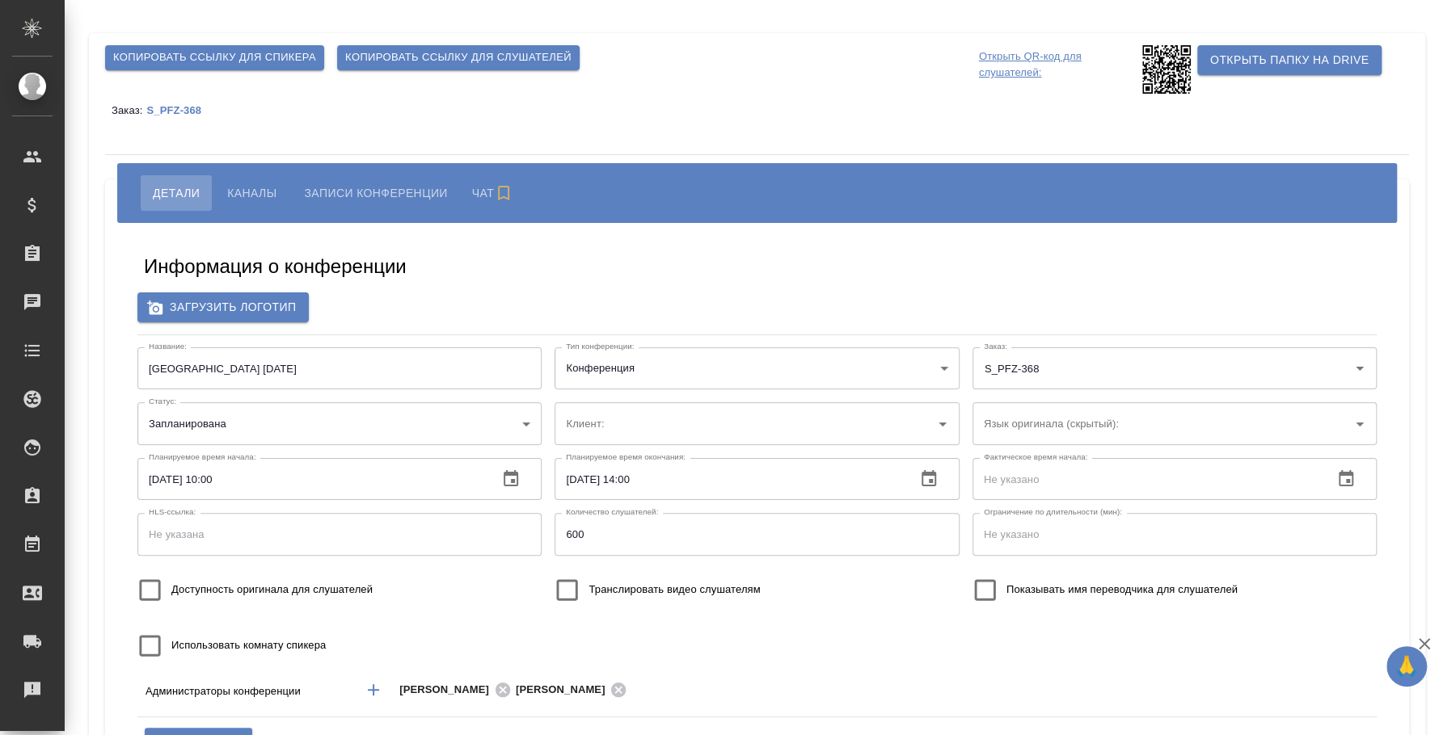
type input "Pfizer"
click at [250, 196] on span "Каналы" at bounding box center [251, 192] width 49 height 19
click at [229, 180] on button "Каналы" at bounding box center [252, 193] width 74 height 36
click at [278, 197] on button "Каналы" at bounding box center [252, 193] width 74 height 36
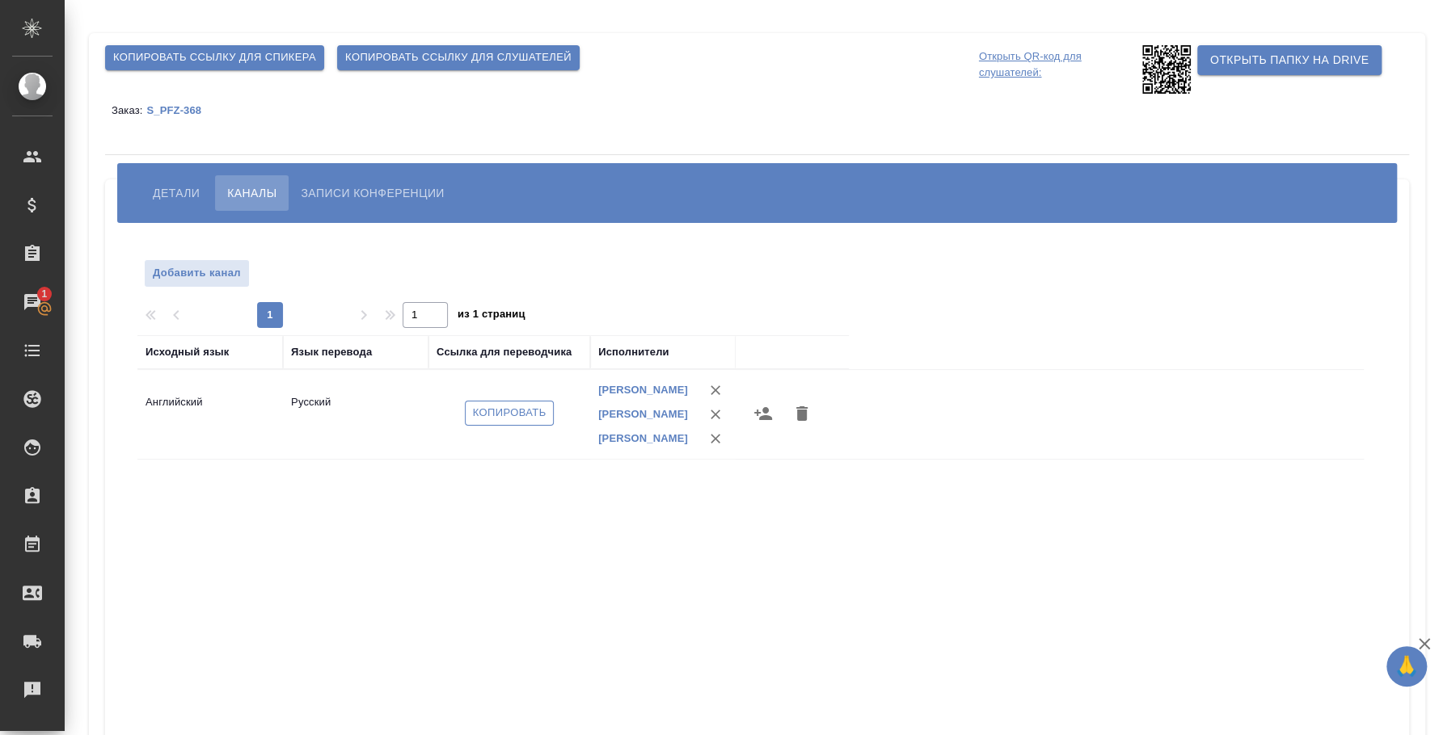
click at [538, 414] on span "Копировать" at bounding box center [510, 413] width 74 height 19
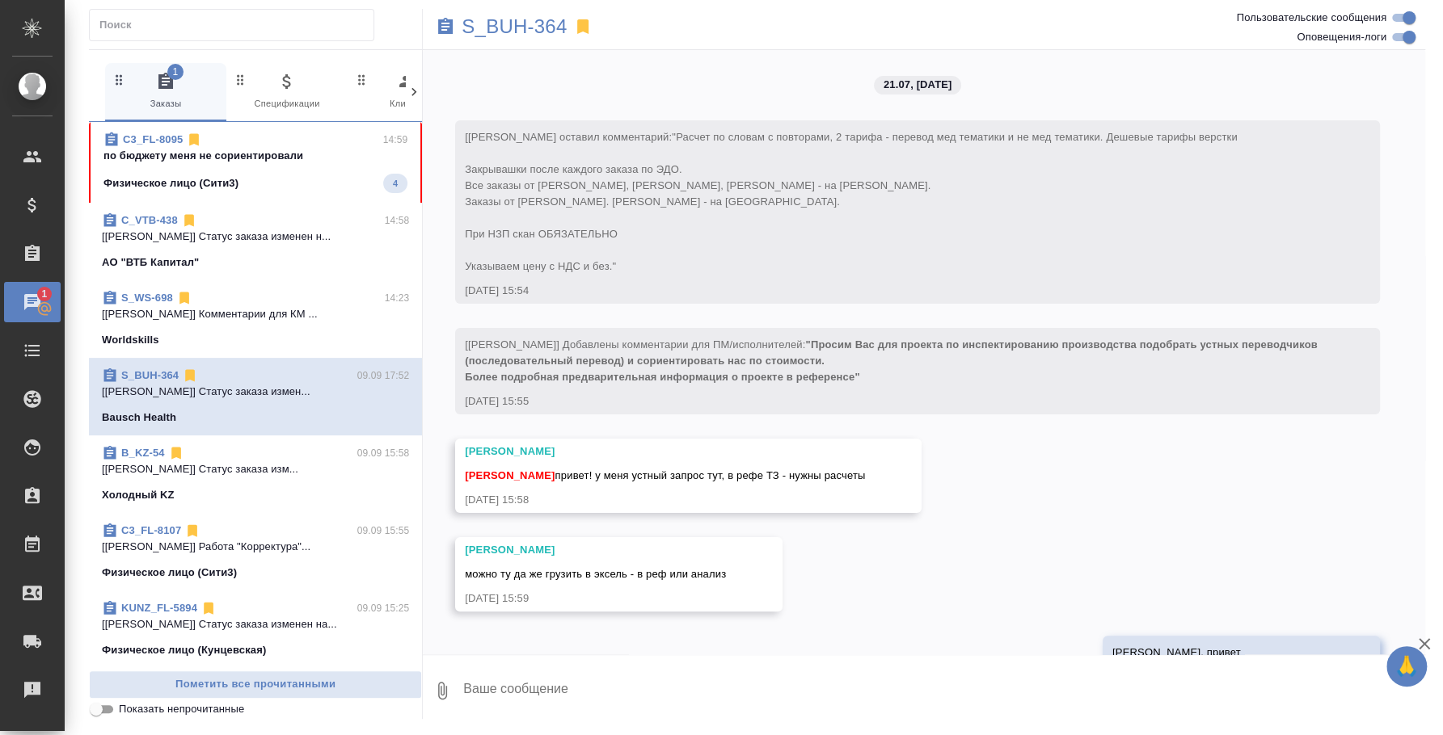
scroll to position [24653, 0]
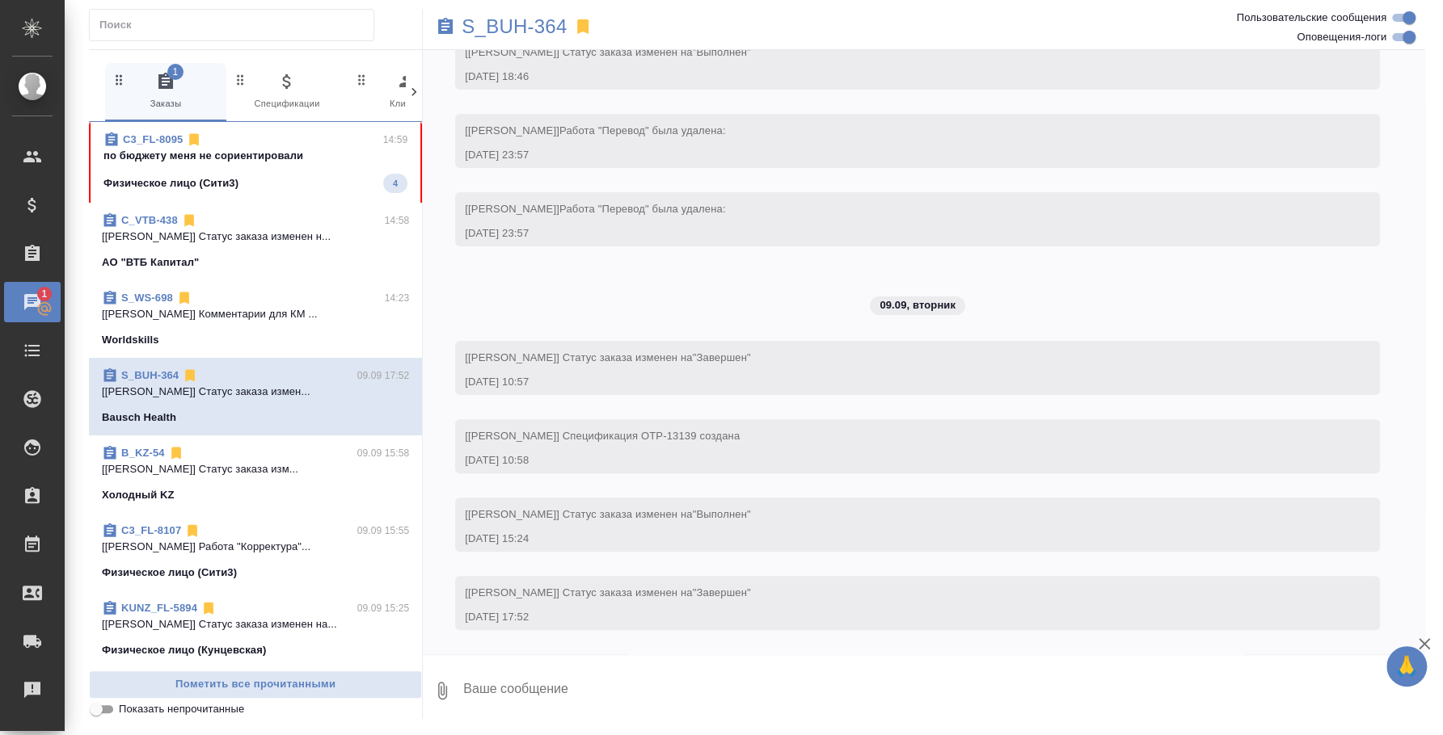
click at [285, 167] on span "C3_FL-8095 14:59 по бюджету меня не сориентировали Физическое лицо (Сити3) 4" at bounding box center [255, 162] width 304 height 61
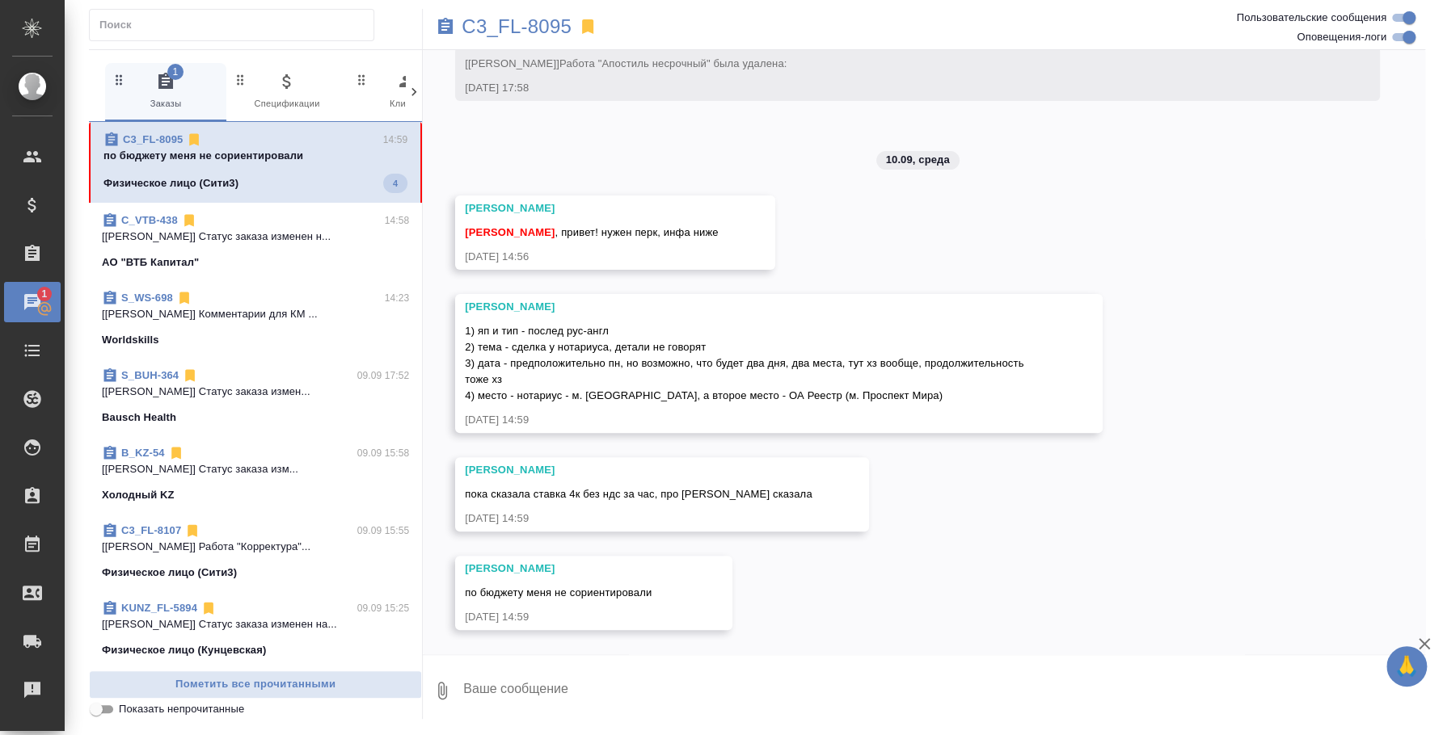
scroll to position [221, 0]
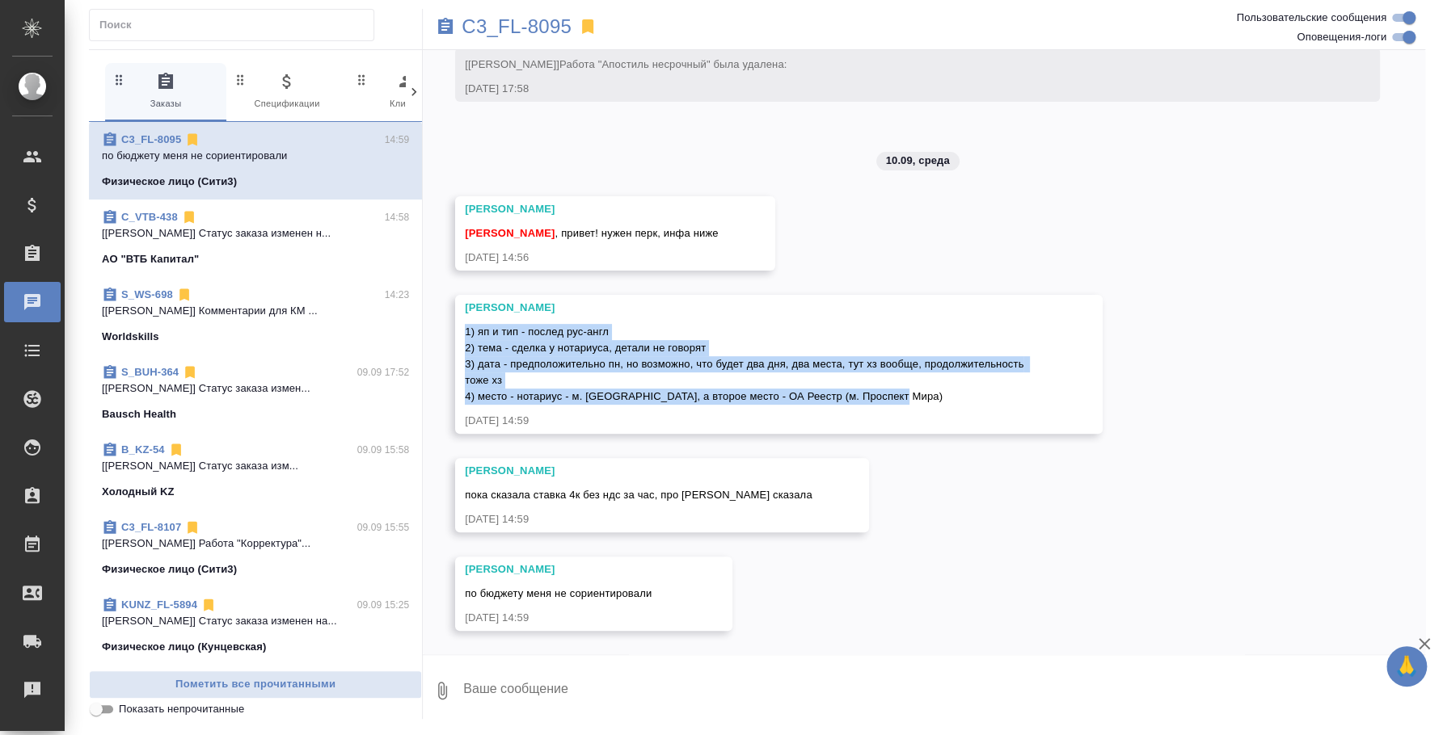
drag, startPoint x: 817, startPoint y: 387, endPoint x: 465, endPoint y: 321, distance: 358.6
click at [465, 321] on div "1) яп и тип - послед рус-англ 2) тема - сделка у нотариуса, детали не говорят 3…" at bounding box center [755, 362] width 581 height 85
copy span "1) яп и тип - послед рус-англ 2) тема - сделка у нотариуса, детали не говорят 3…"
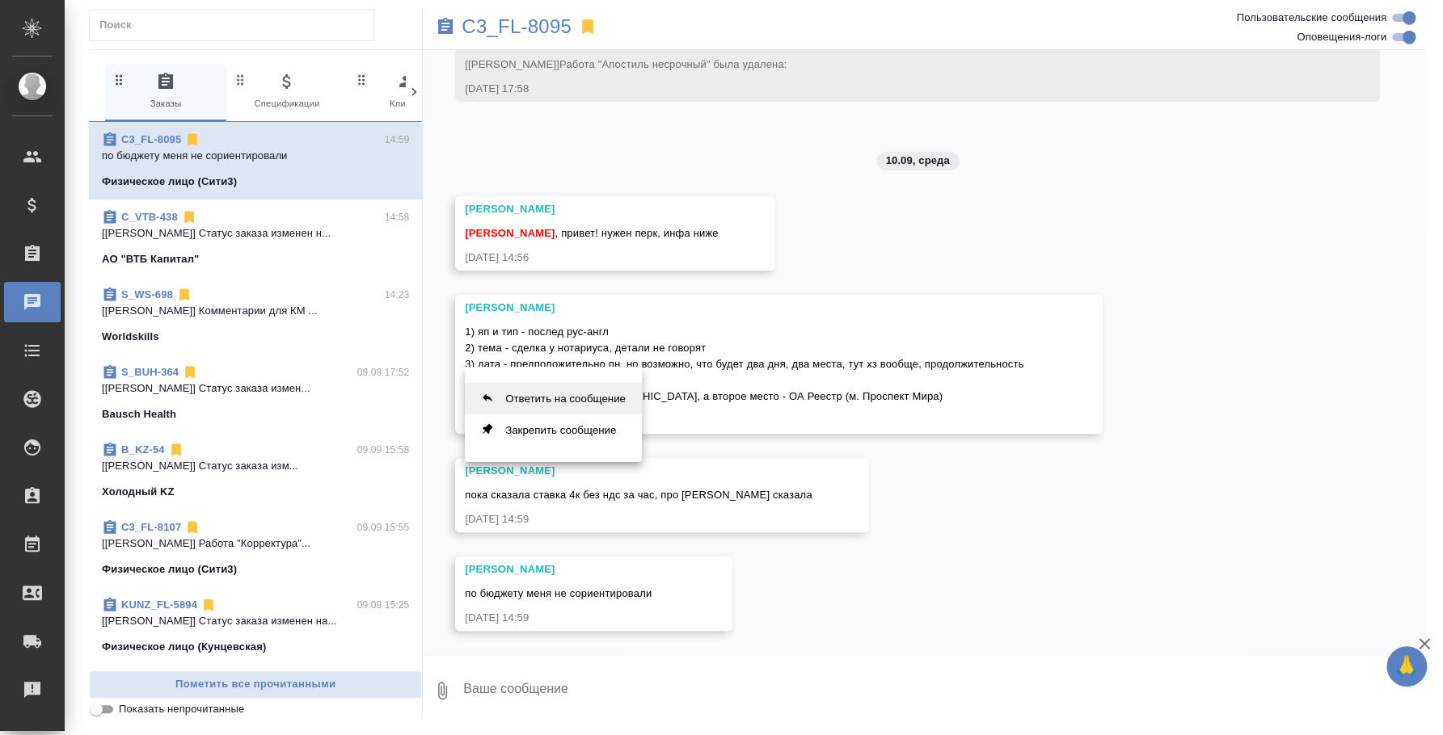
click at [600, 398] on button "Ответить на сообщение" at bounding box center [553, 399] width 177 height 32
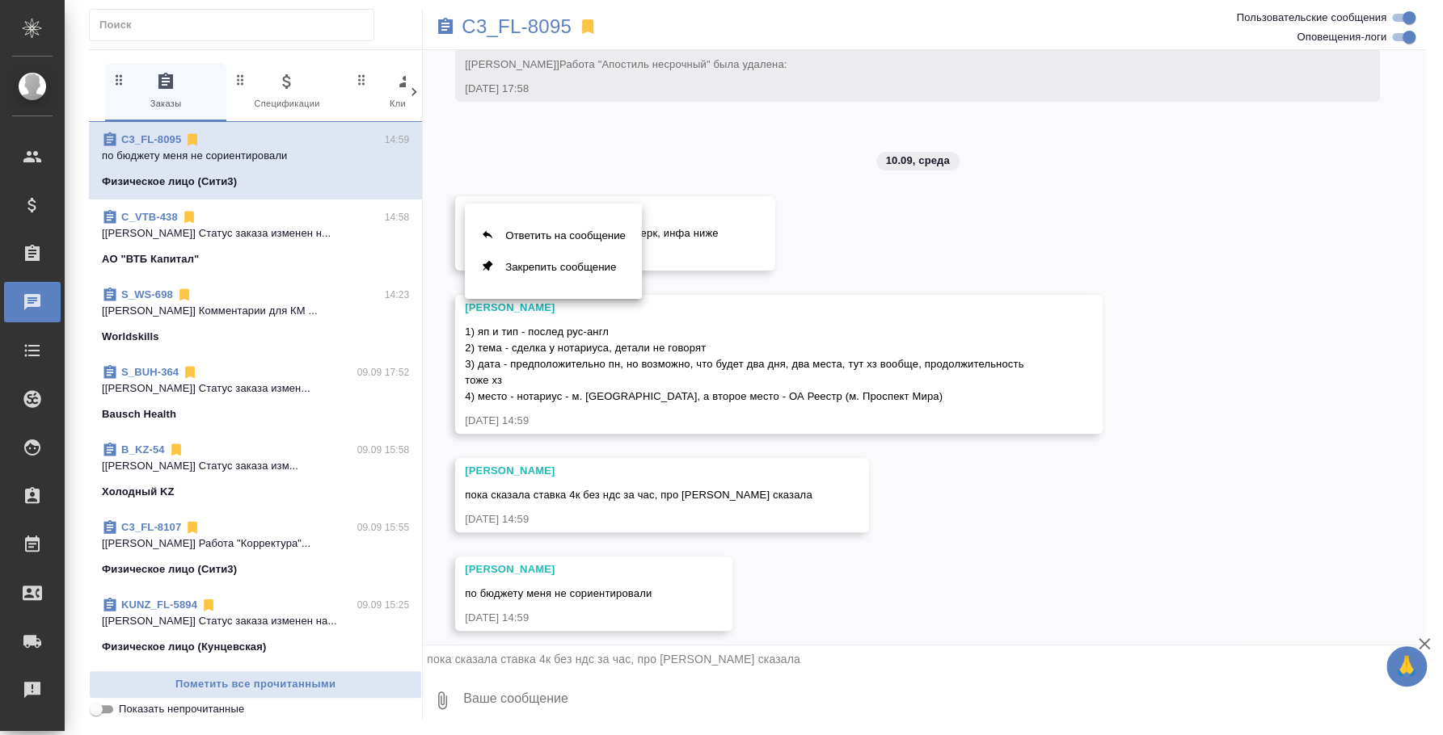
click at [567, 700] on div at bounding box center [721, 367] width 1443 height 735
click at [595, 694] on textarea at bounding box center [943, 700] width 963 height 55
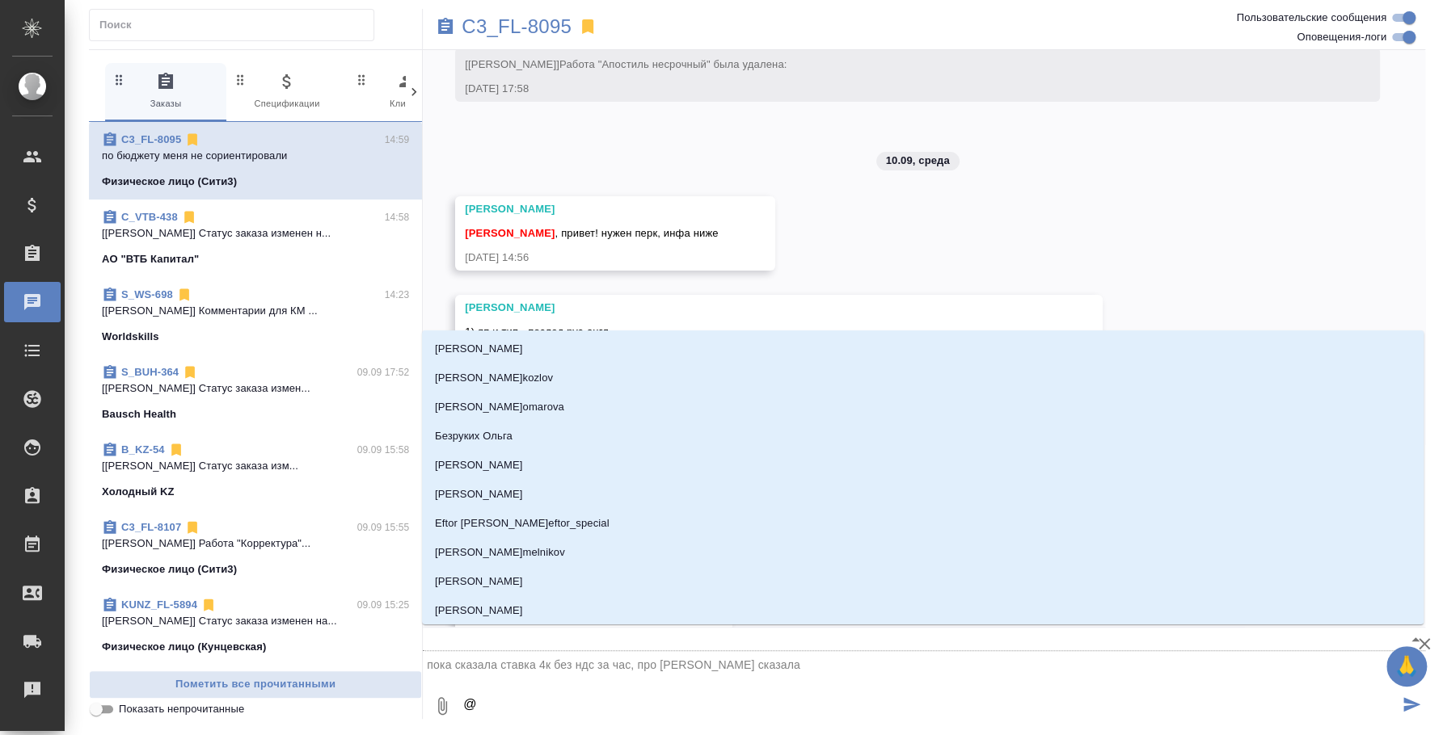
type textarea "@Y"
type input "Y"
type textarea "@Y'b"
type input "Y'b"
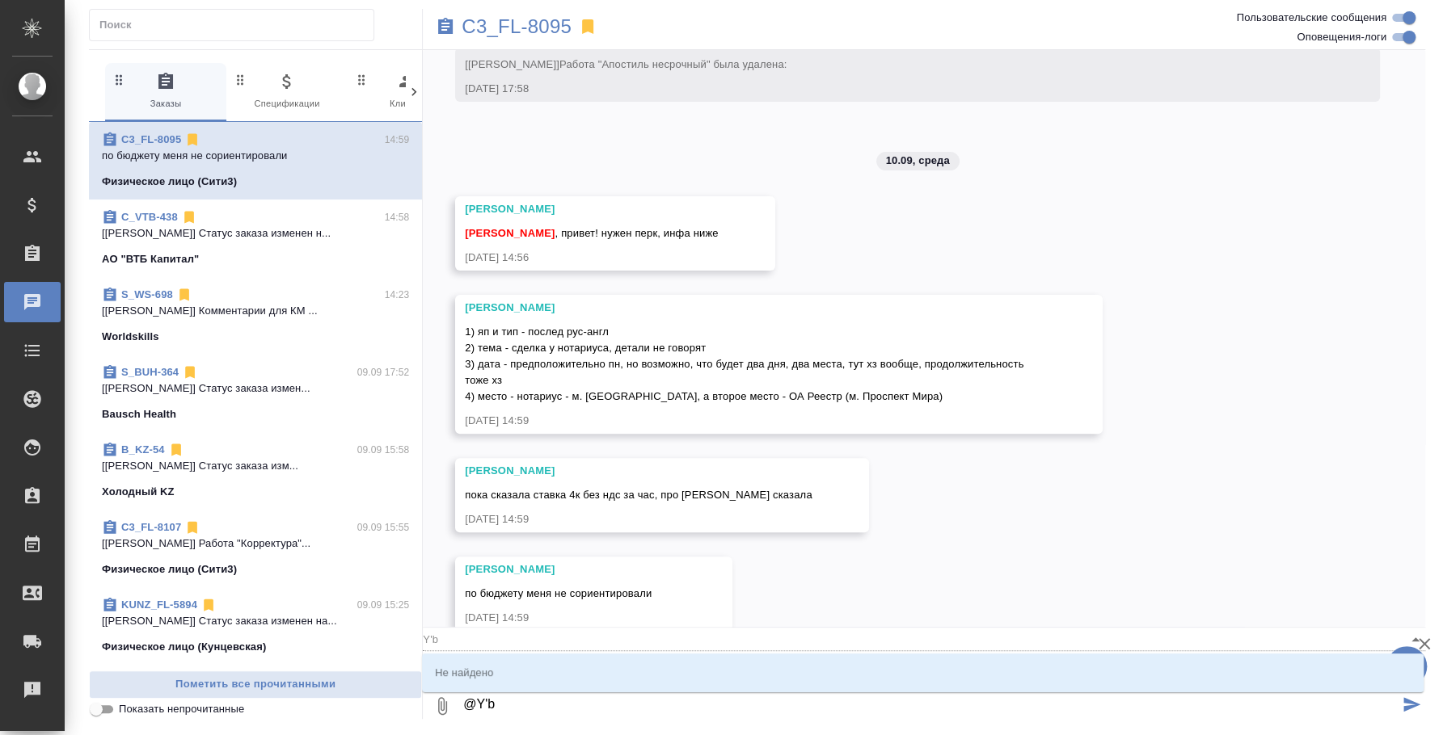
type textarea "@Y"
type input "Y"
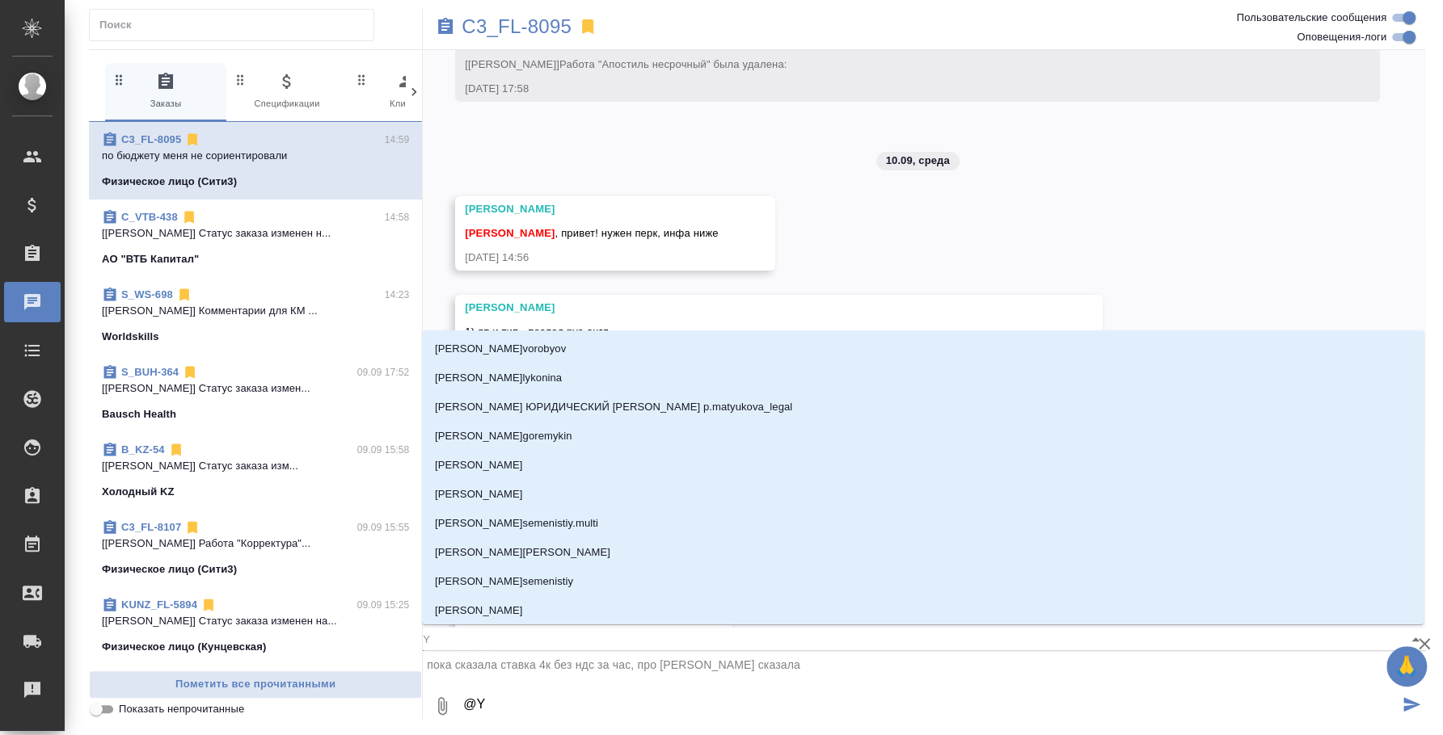
type textarea "@"
click at [595, 694] on textarea "@" at bounding box center [930, 706] width 937 height 55
type textarea "@н"
type input "н"
type textarea "@ни"
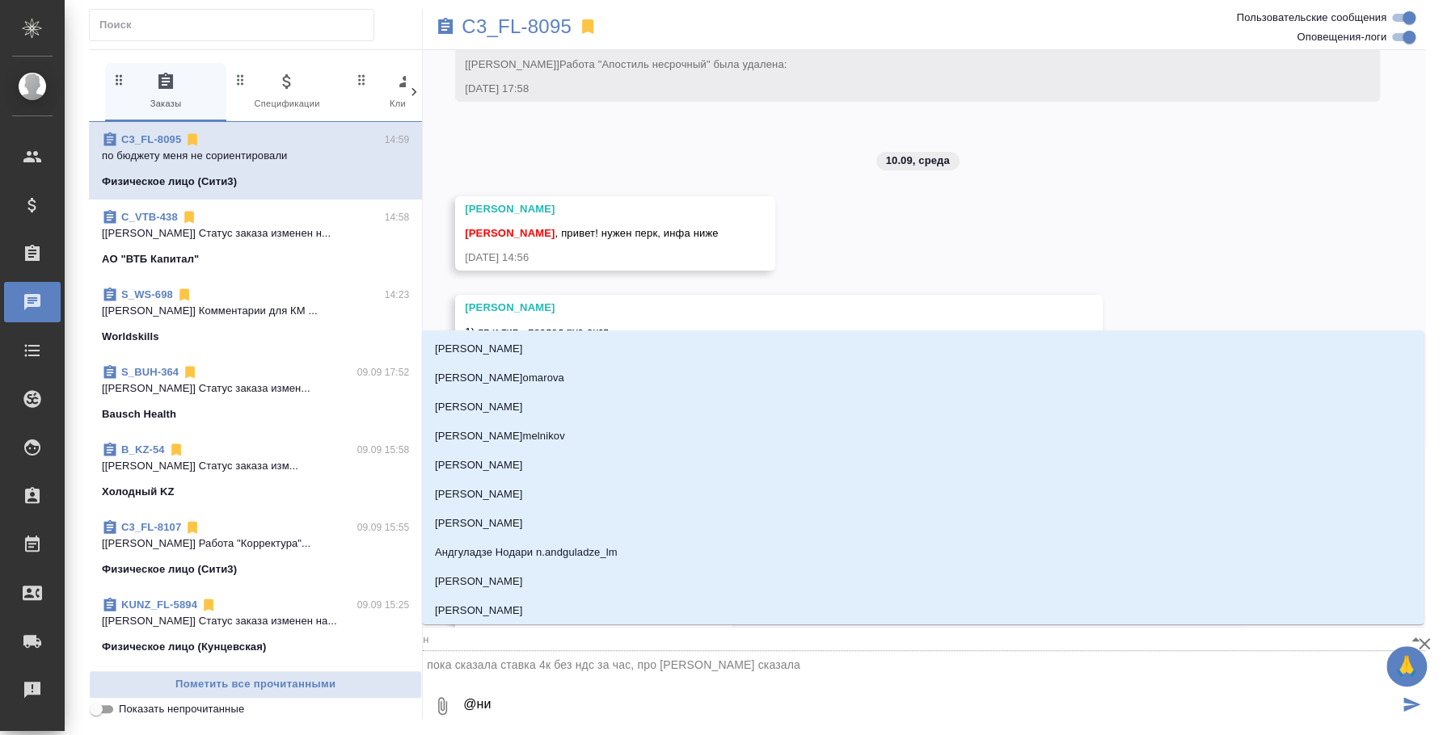
type input "ни"
type textarea "@ник"
type input "ник"
type textarea "@ники"
type input "ники"
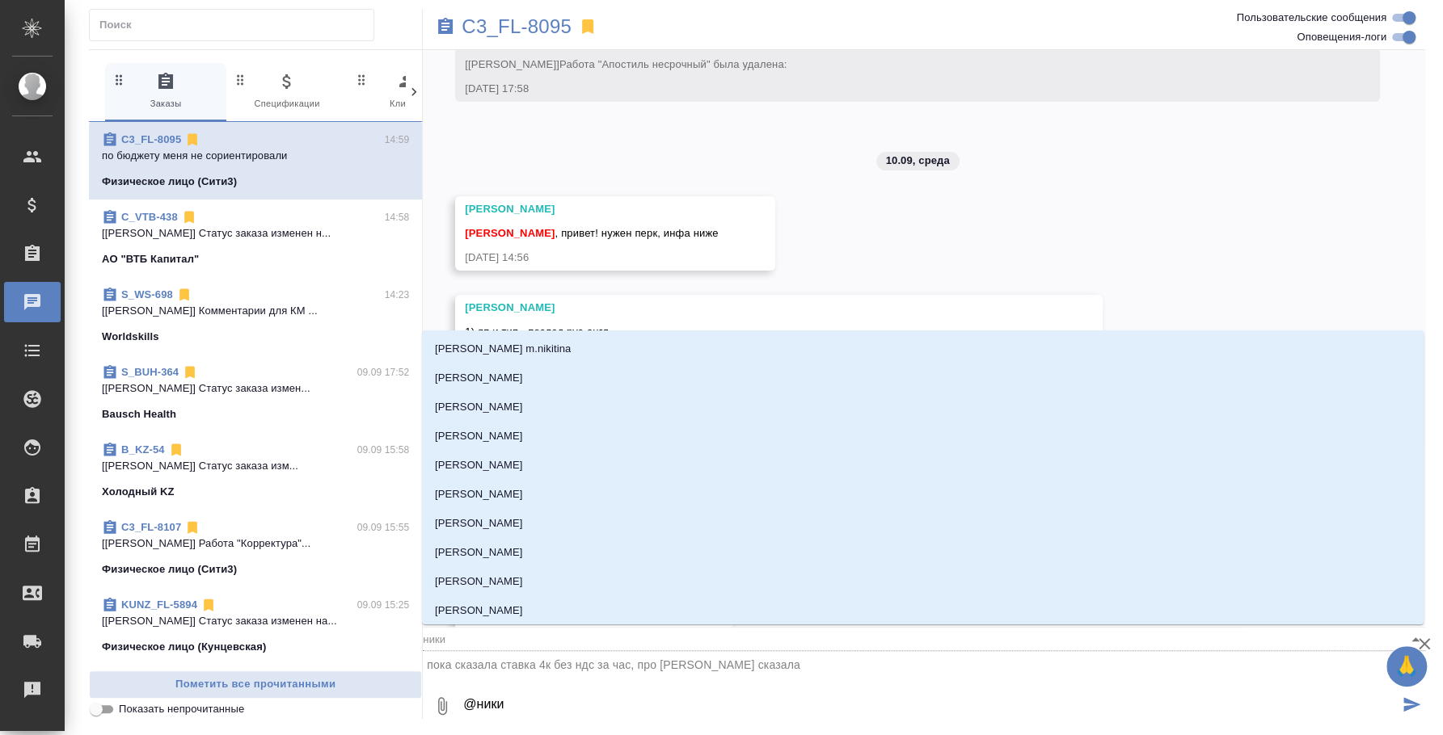
type textarea "@никит"
type input "никит"
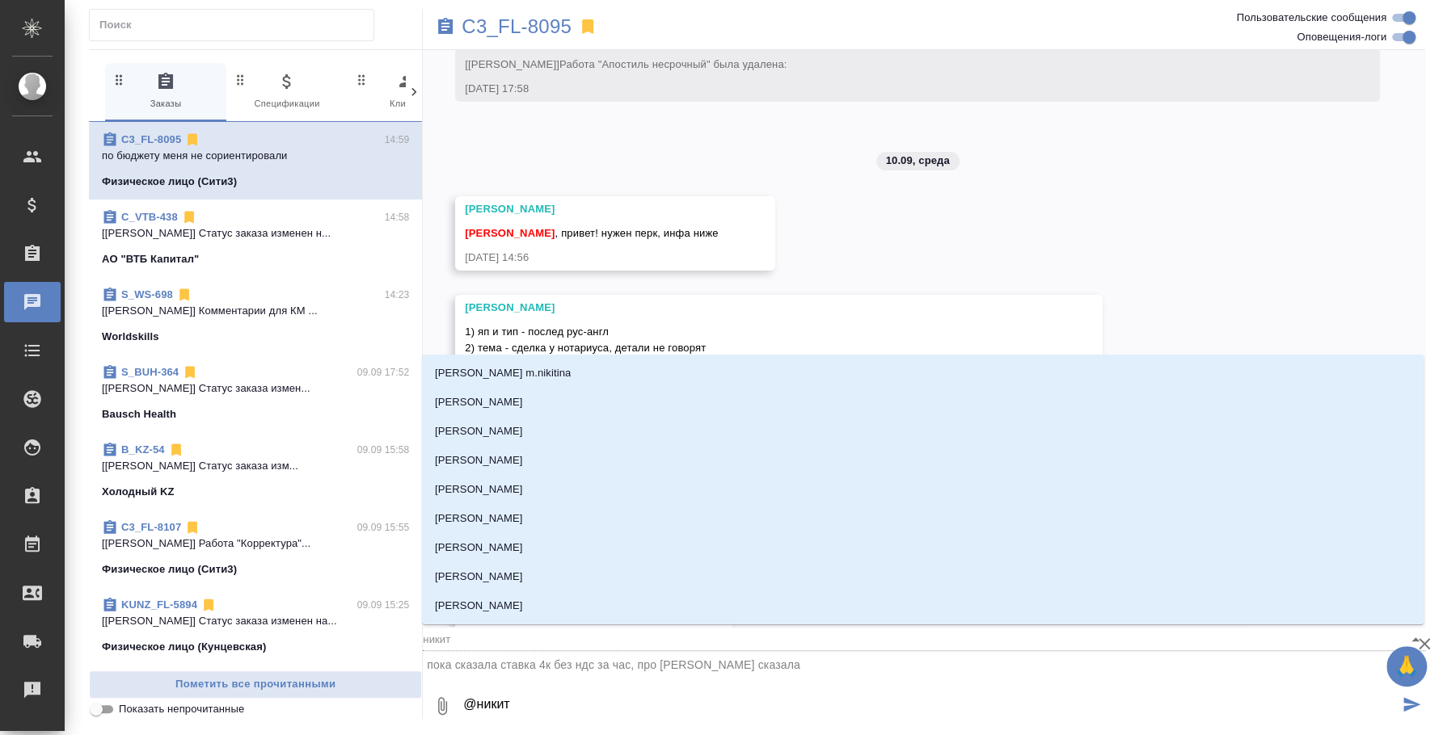
type textarea "@никити"
type input "никити"
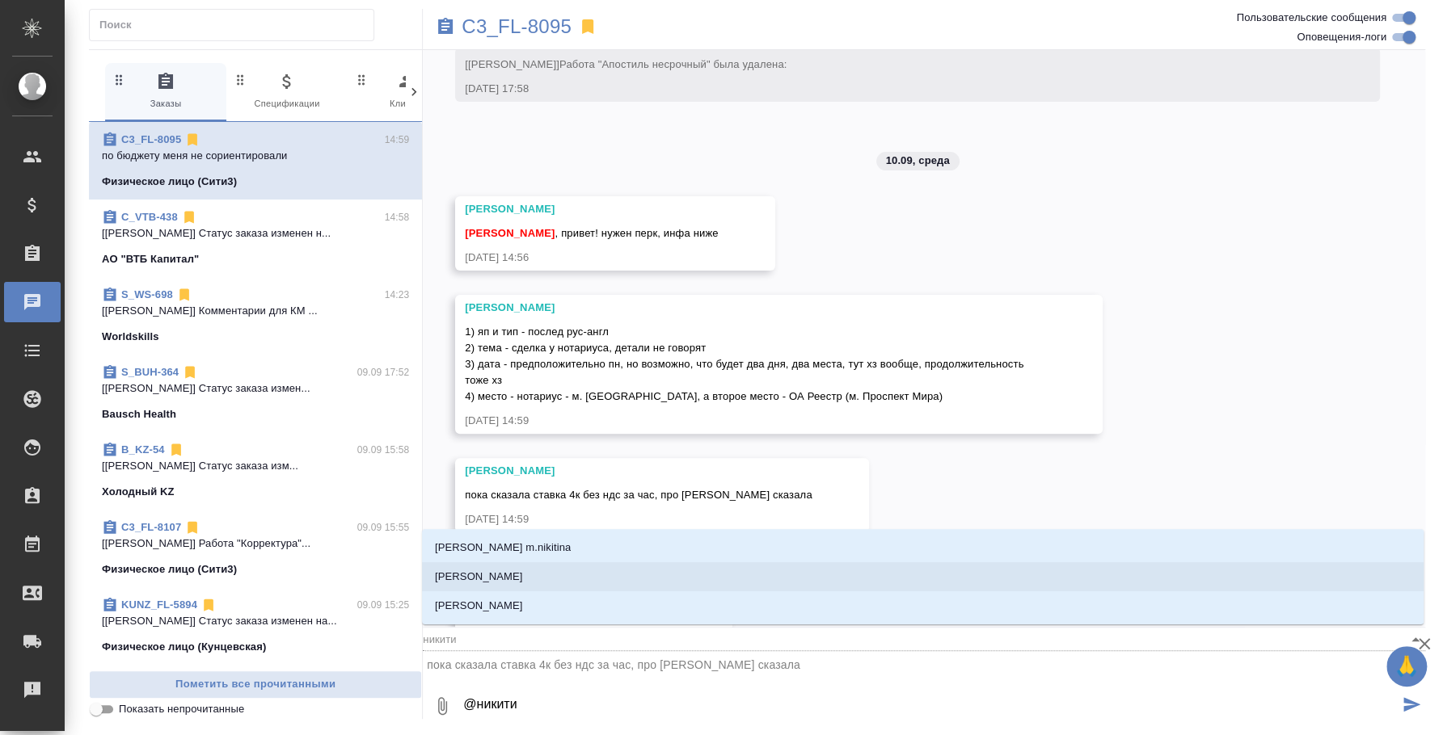
click at [555, 580] on li "Никитина Татьяна" at bounding box center [922, 577] width 1001 height 29
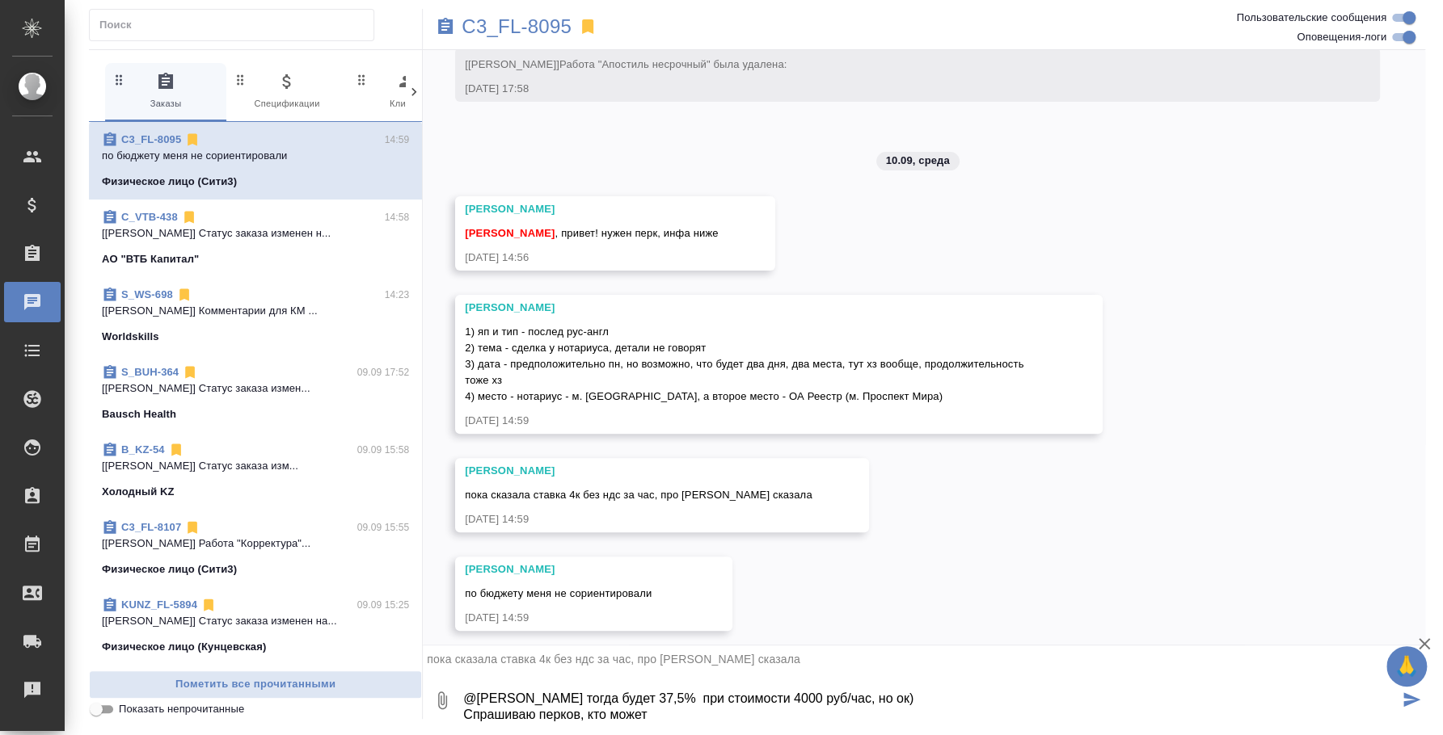
type textarea "@Никитина Татьяна Маржа тогда будет 37,5% при стоимости 4000 руб/час, но ок) Сп…"
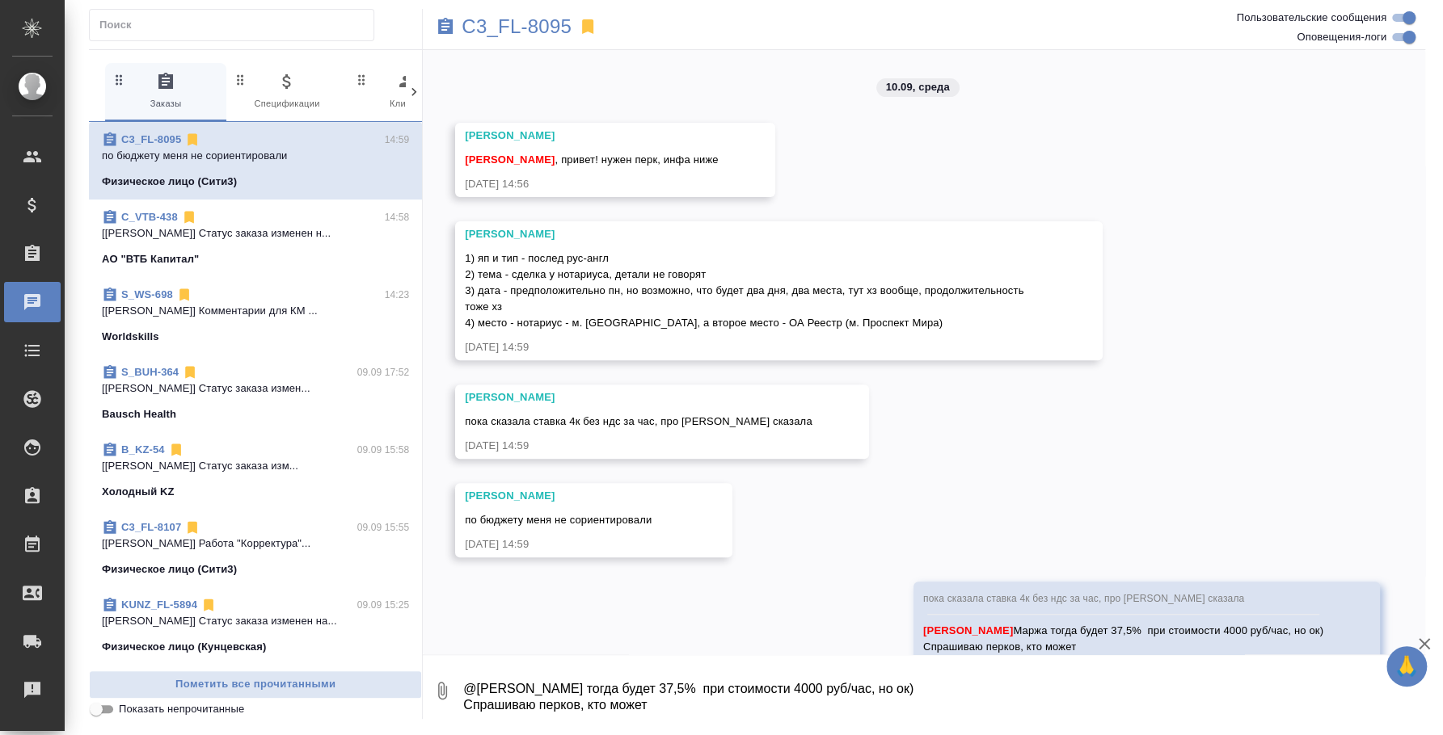
scroll to position [348, 0]
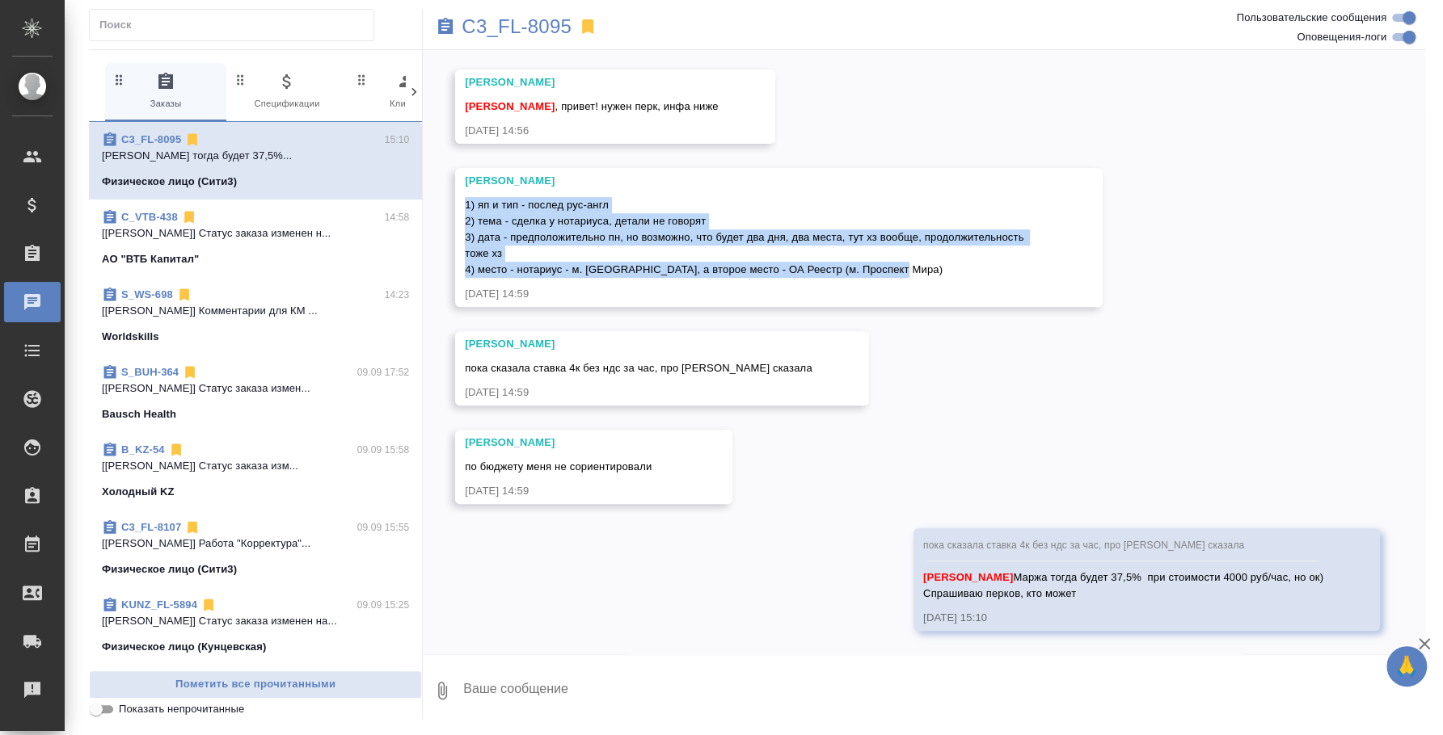
drag, startPoint x: 902, startPoint y: 267, endPoint x: 462, endPoint y: 206, distance: 444.6
click at [462, 206] on div "Никитина Татьяна 1) яп и тип - послед рус-англ 2) тема - сделка у нотариуса, де…" at bounding box center [778, 237] width 647 height 139
copy span "1) яп и тип - послед рус-англ 2) тема - сделка у нотариуса, детали не говорят 3…"
click at [1427, 641] on icon "button" at bounding box center [1423, 644] width 11 height 11
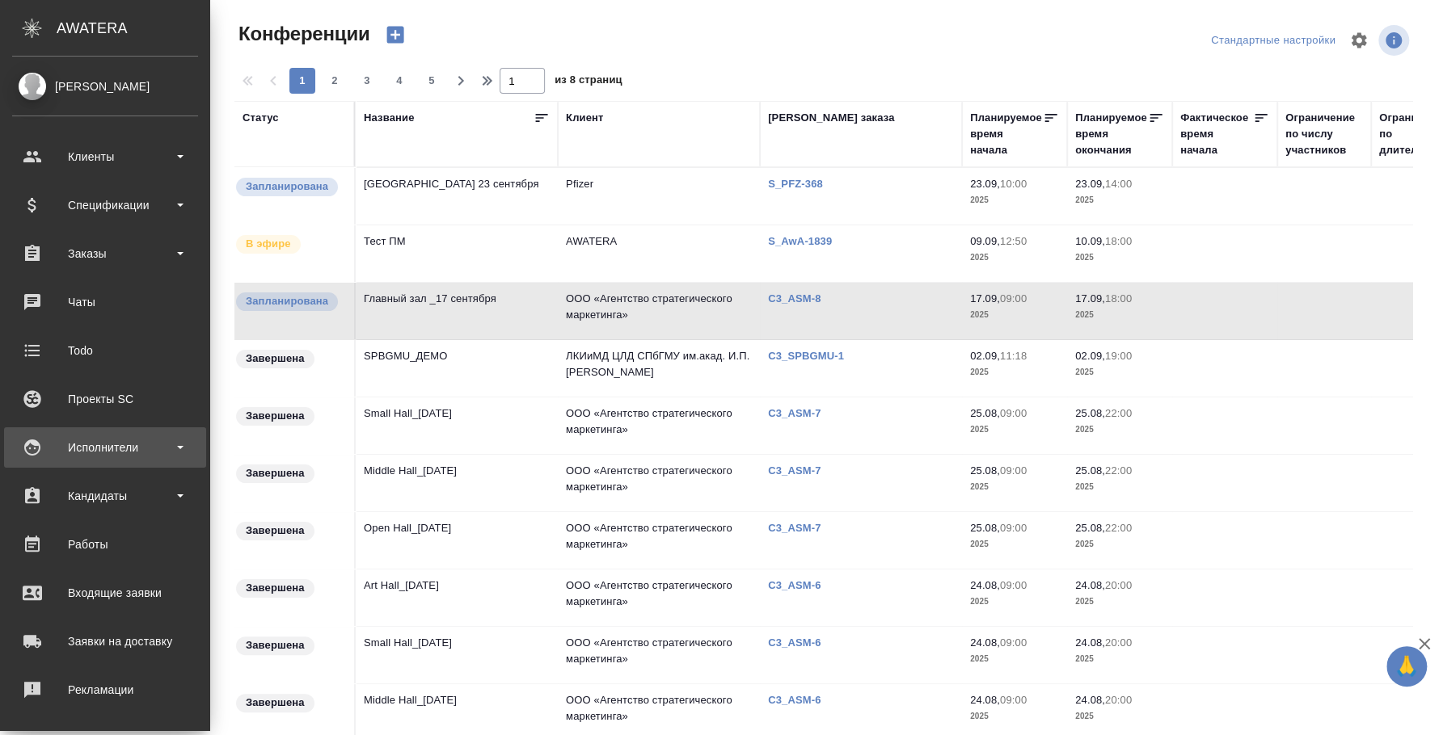
click at [126, 443] on div "Исполнители" at bounding box center [105, 448] width 186 height 24
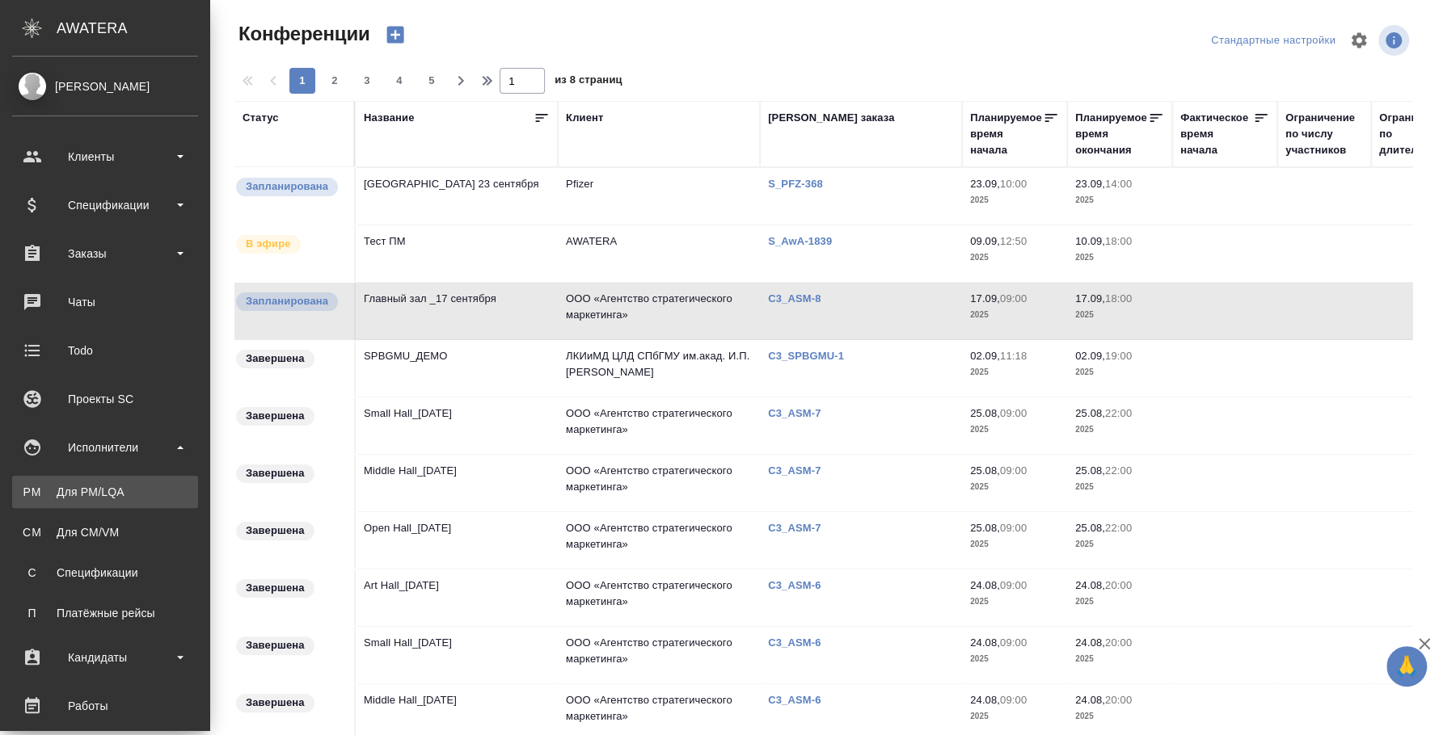
click at [143, 480] on link "PM Для PM/[GEOGRAPHIC_DATA]" at bounding box center [105, 492] width 186 height 32
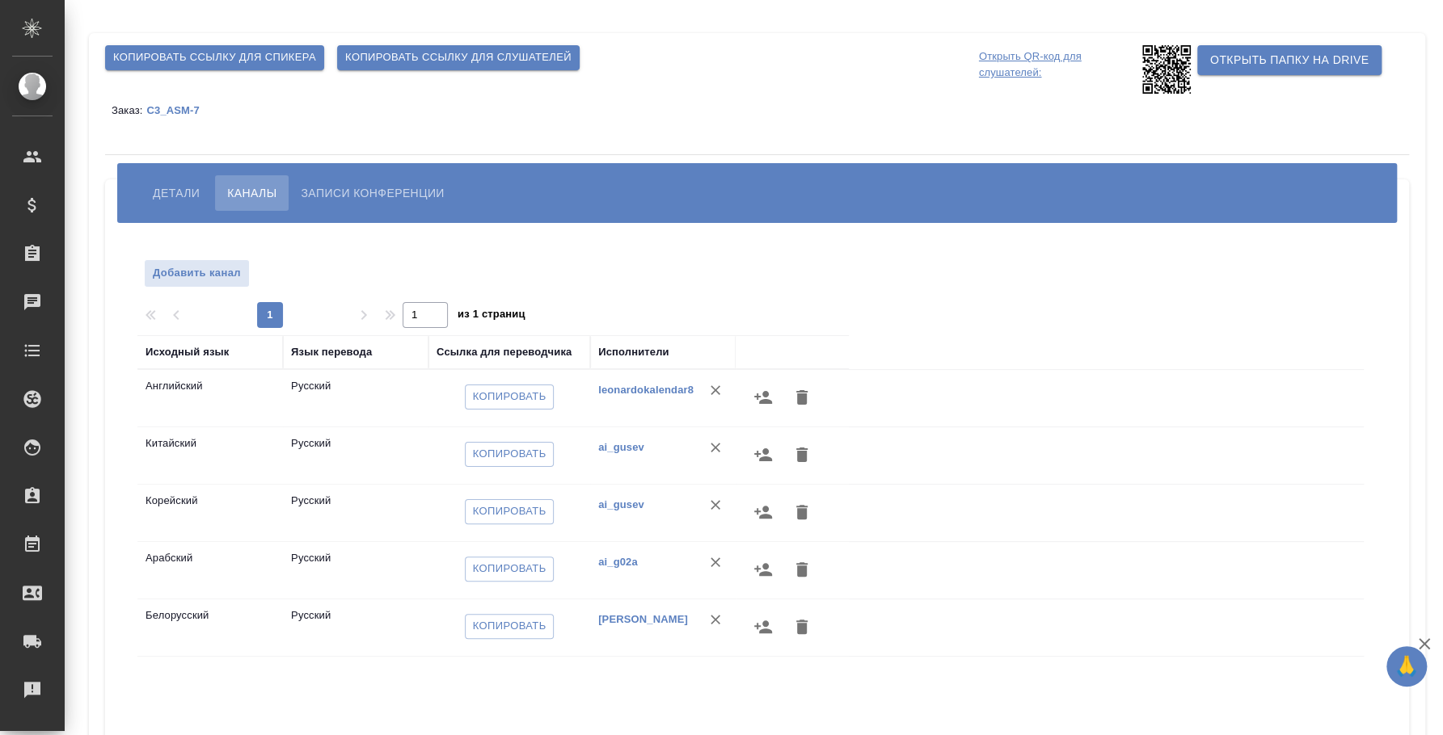
click at [179, 193] on span "Детали" at bounding box center [176, 192] width 47 height 19
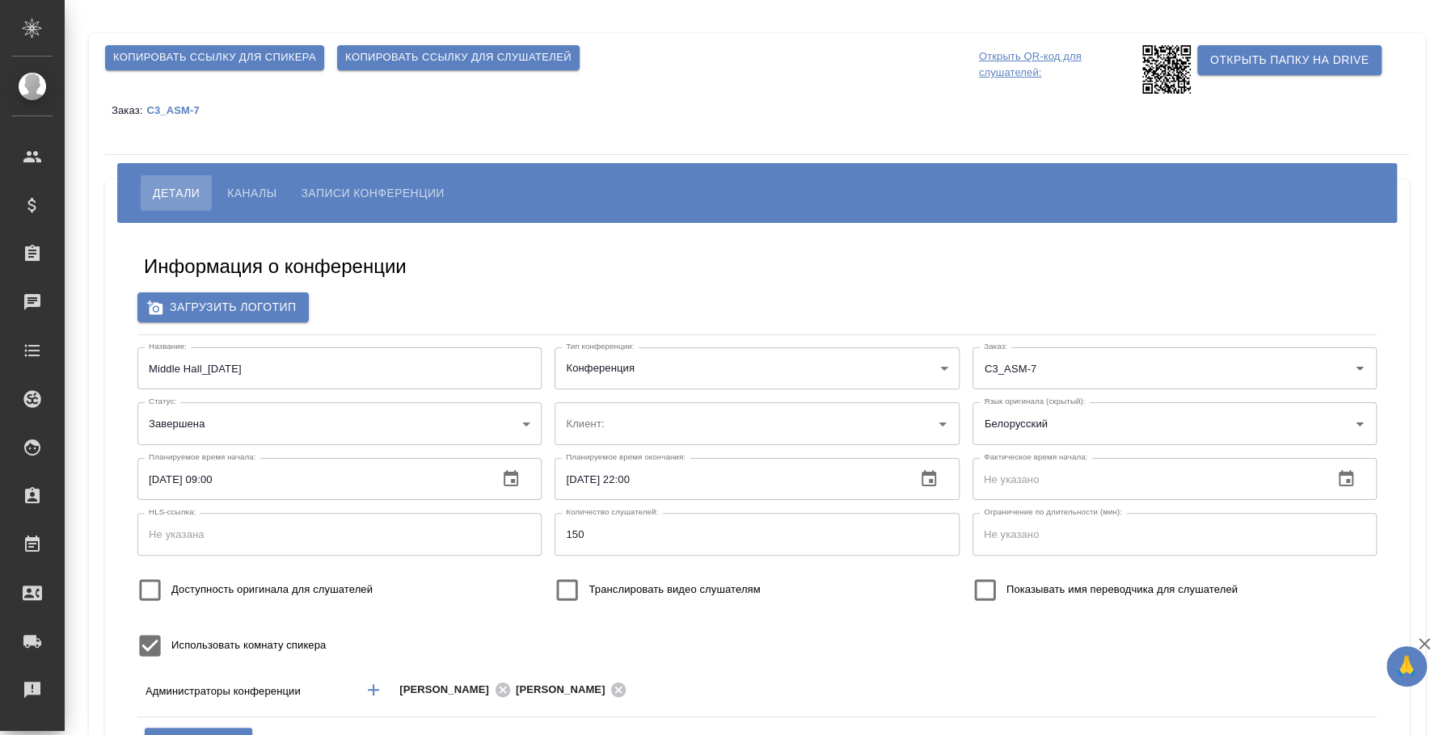
type input "ООО «Агентство стратегического маркетинга»"
click at [370, 189] on span "Записи конференции" at bounding box center [372, 192] width 143 height 19
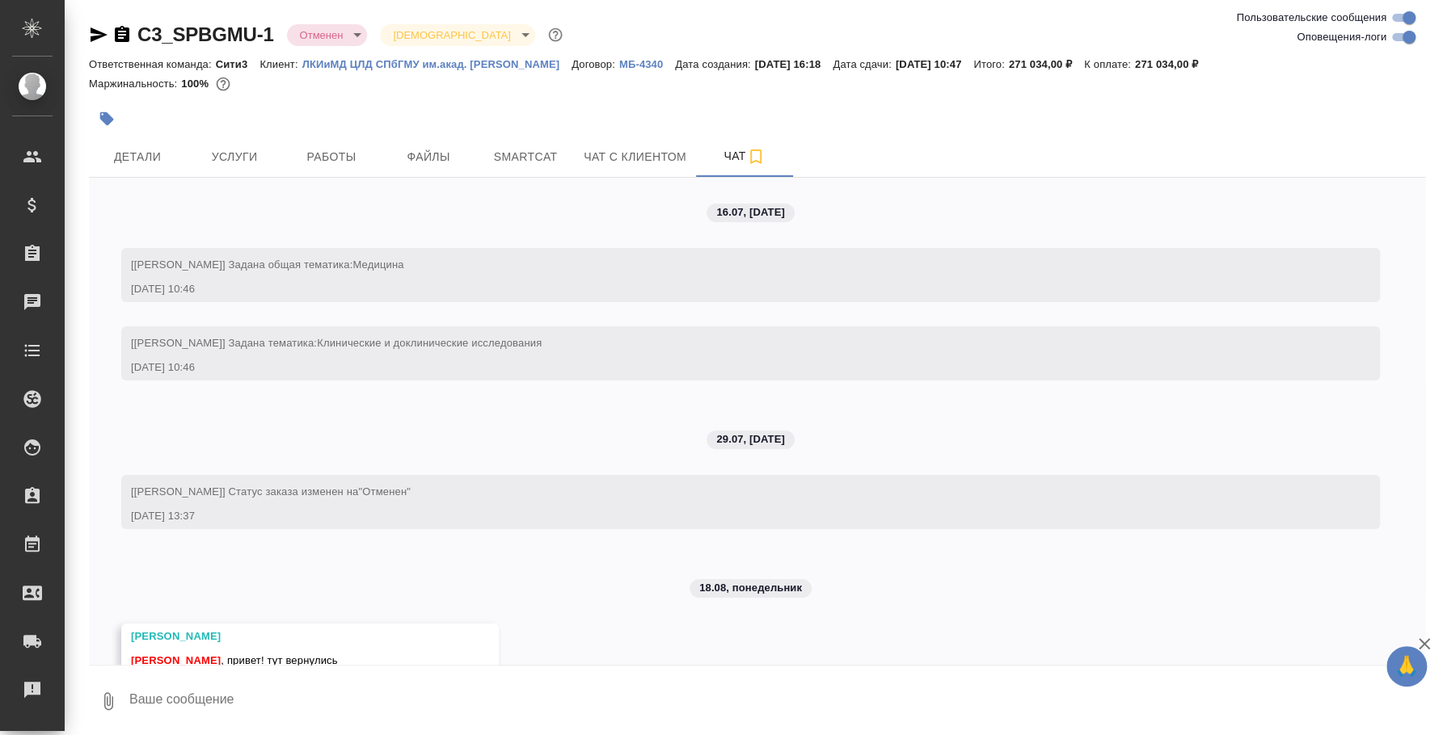
scroll to position [4256, 0]
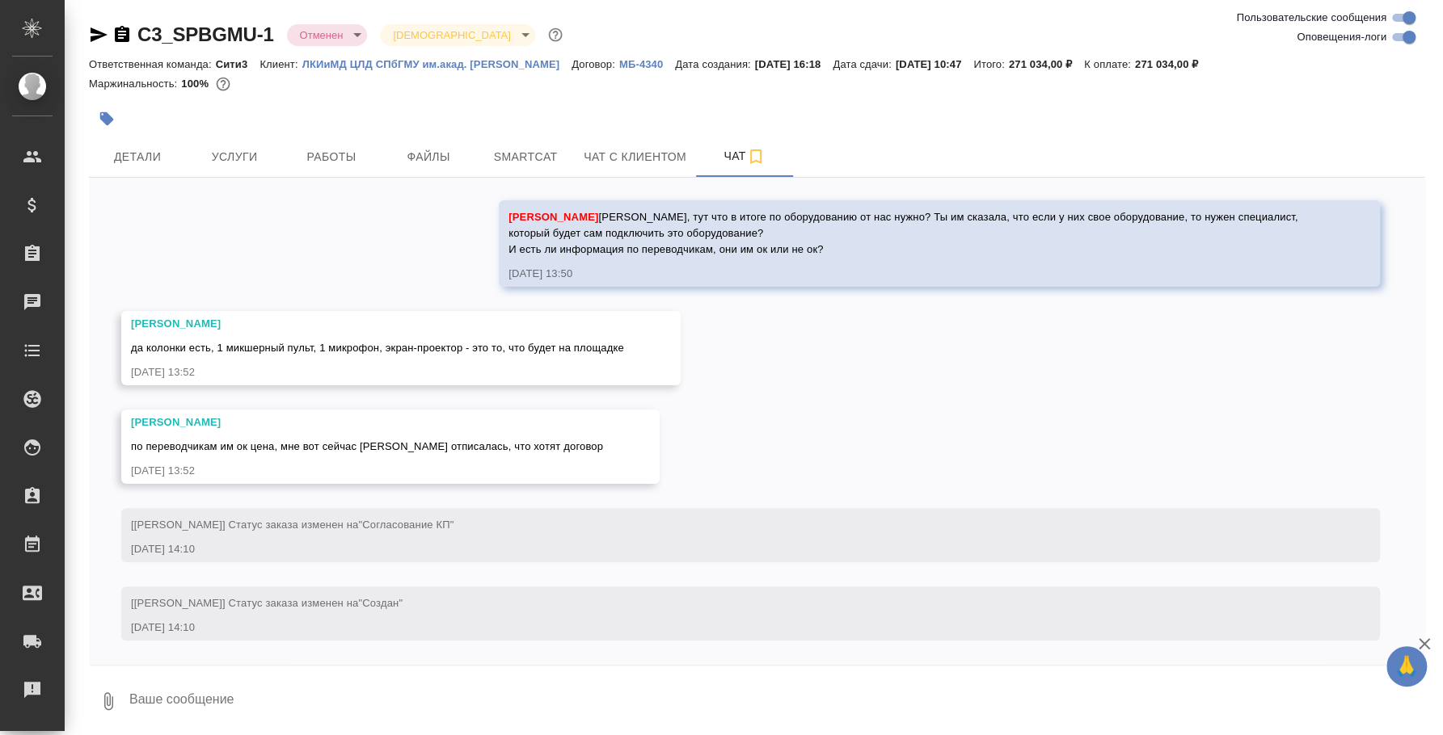
click at [515, 712] on textarea at bounding box center [776, 701] width 1297 height 55
type textarea "N"
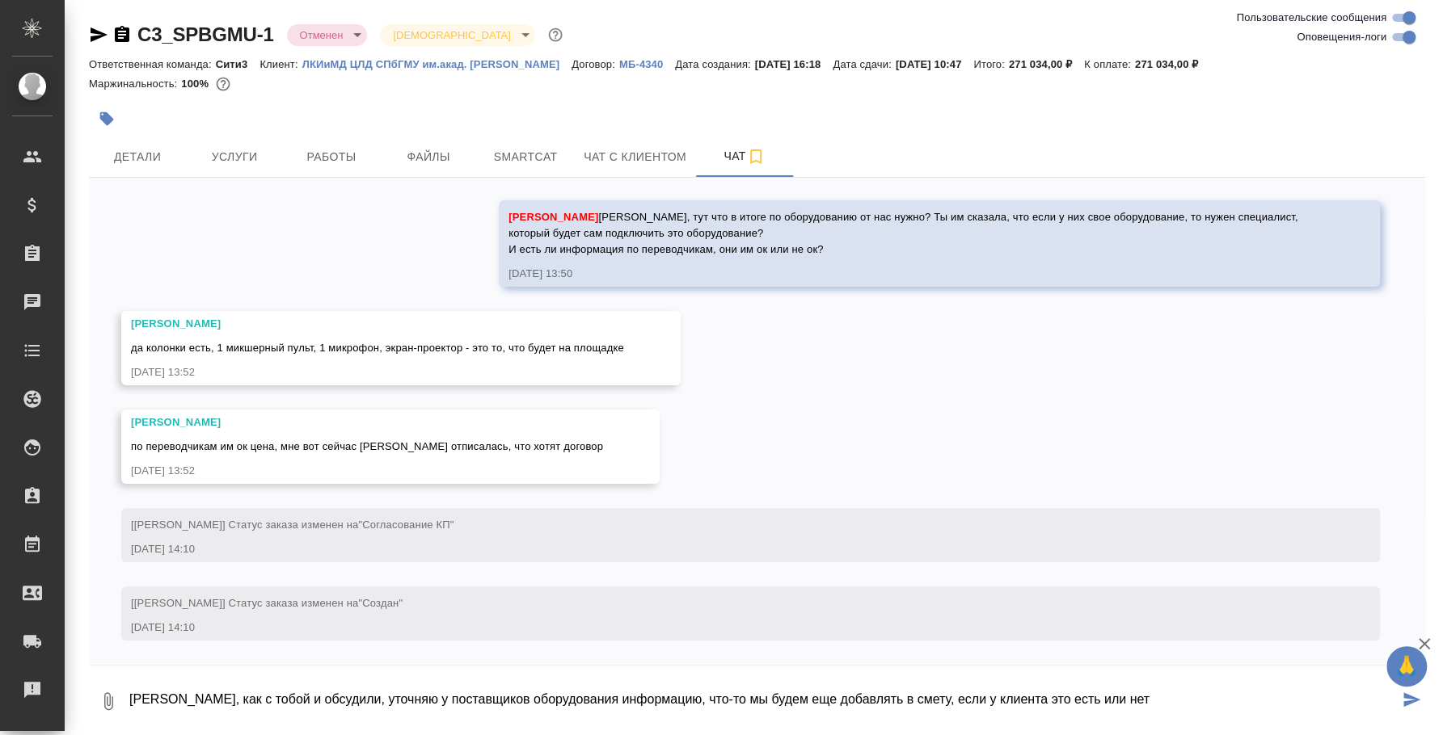
type textarea "[PERSON_NAME], как с тобой и обсудили, уточняю у поставщиков оборудования инфор…"
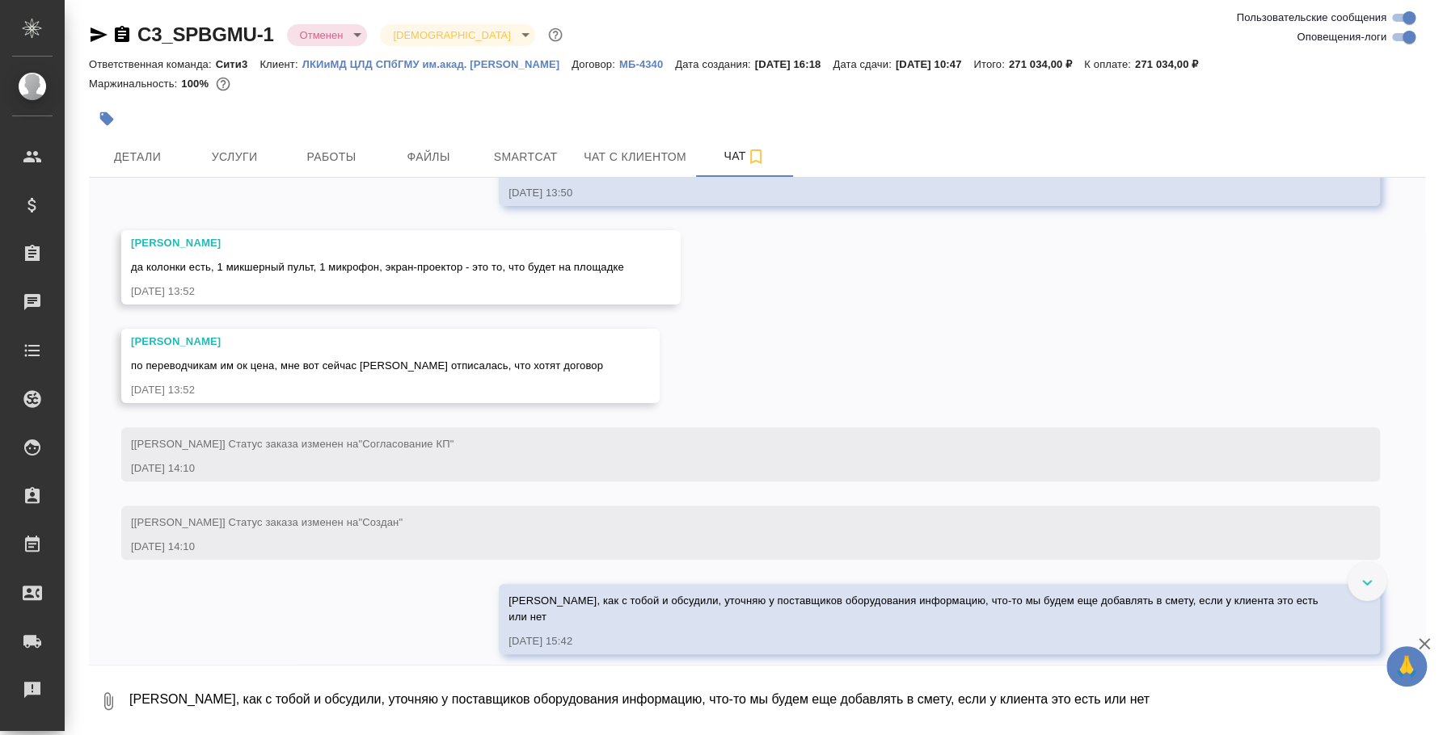
scroll to position [4335, 0]
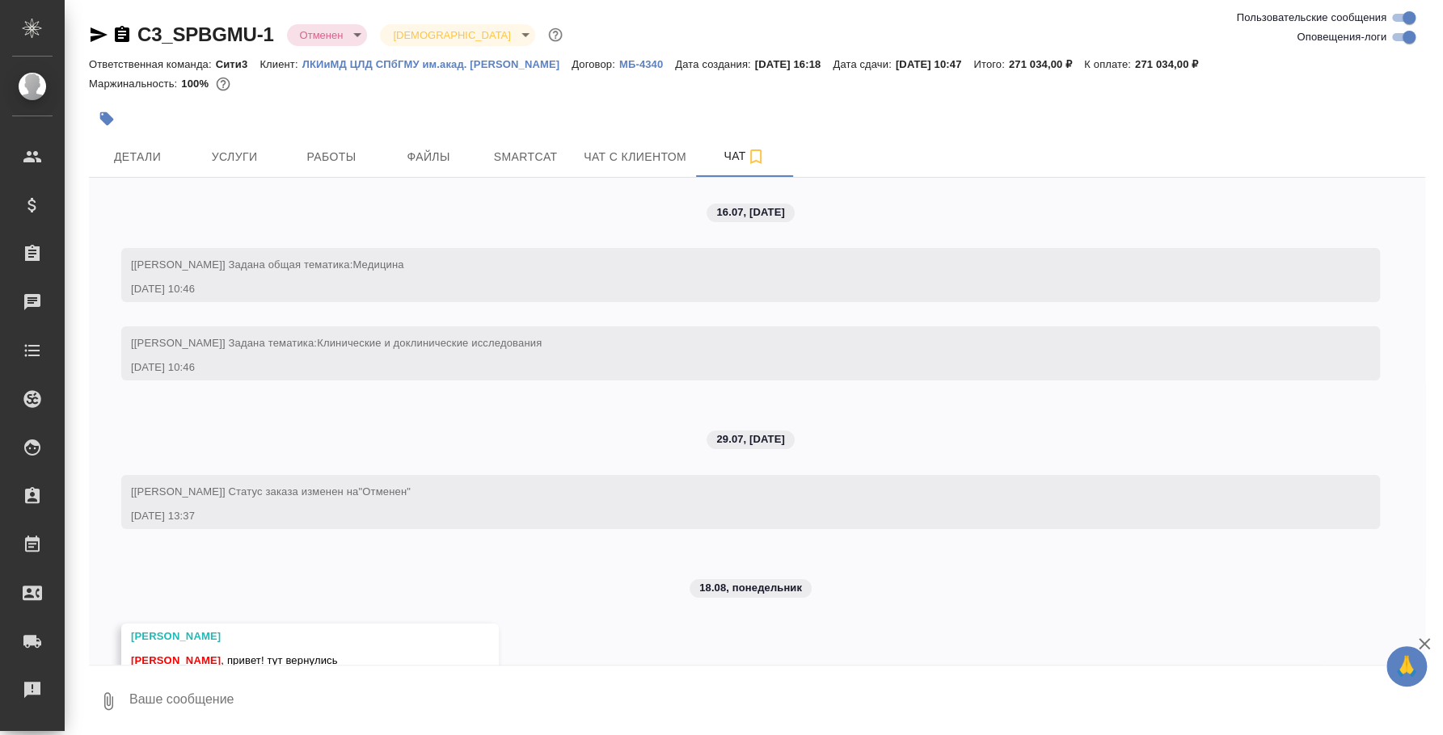
scroll to position [4256, 0]
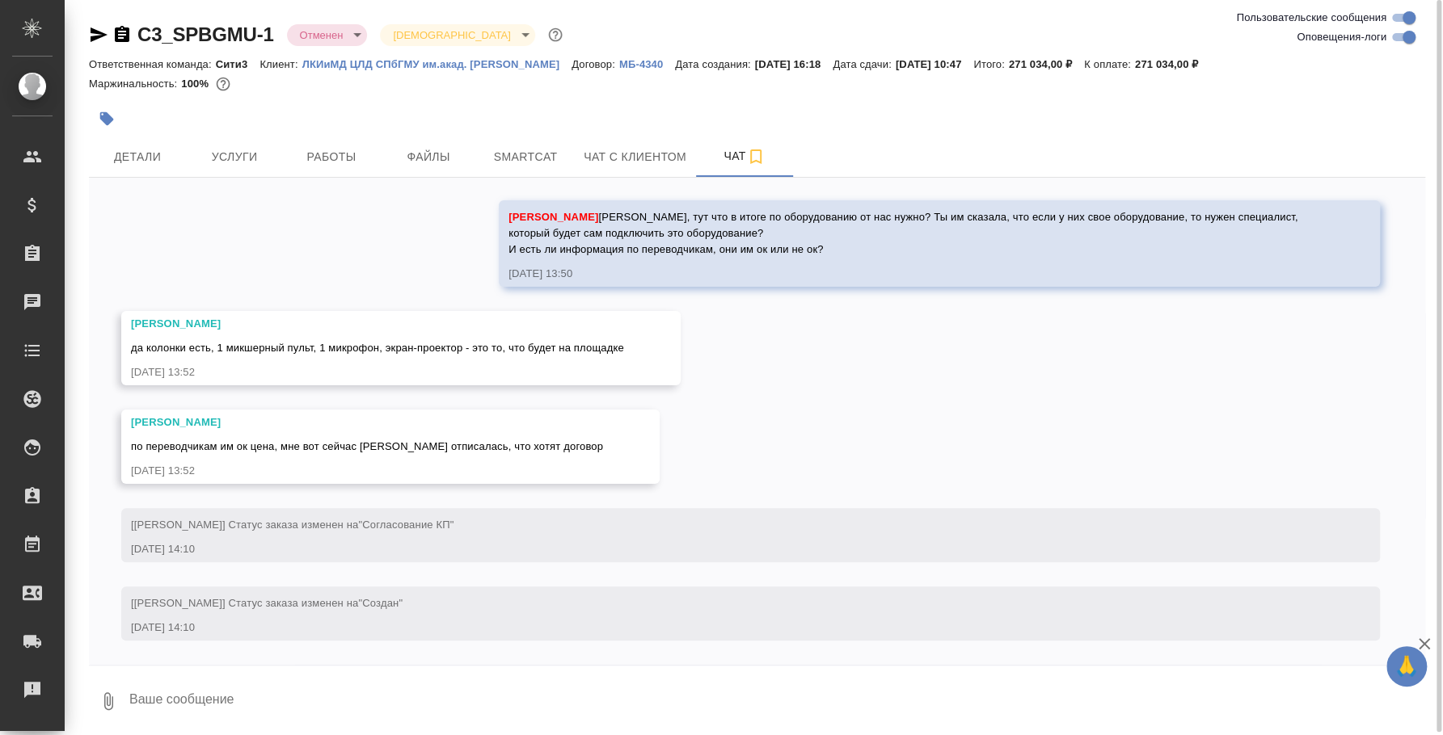
click at [532, 352] on span "да колонки есть, 1 микшерный пульт, 1 микрофон, экран-проектор - это то, что бу…" at bounding box center [377, 348] width 493 height 12
copy span "да колонки есть, 1 микшерный пульт, 1 микрофон, экран-проектор - это то, что бу…"
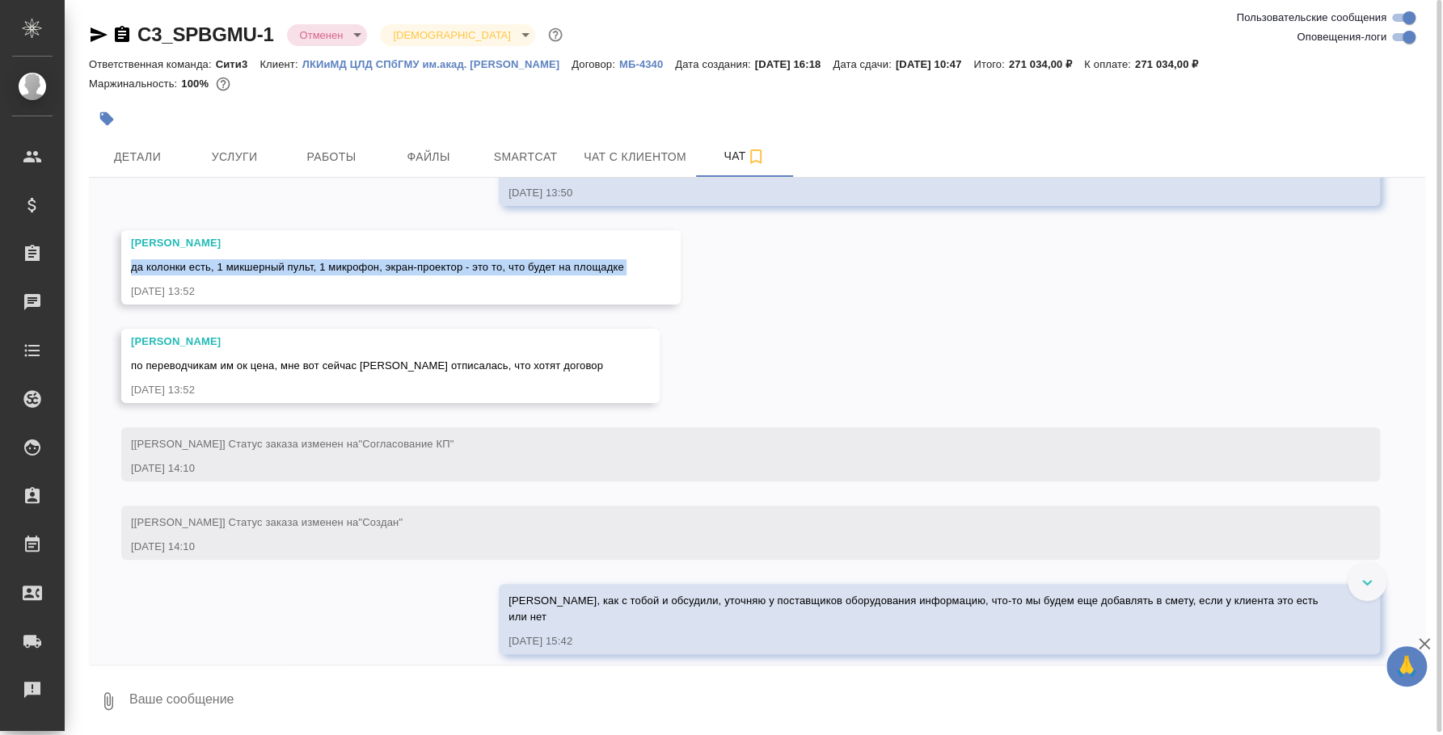
scroll to position [4335, 0]
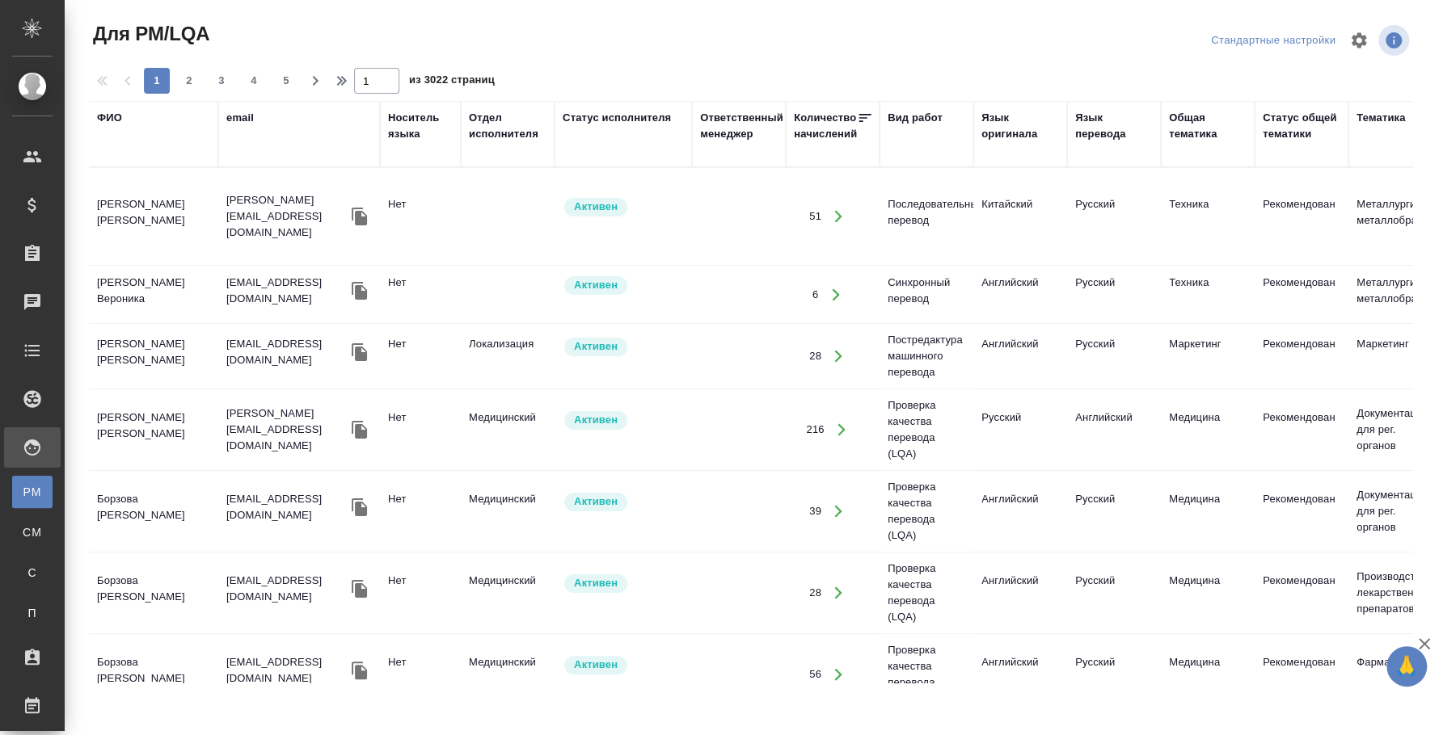
click at [108, 116] on div "ФИО" at bounding box center [109, 118] width 25 height 16
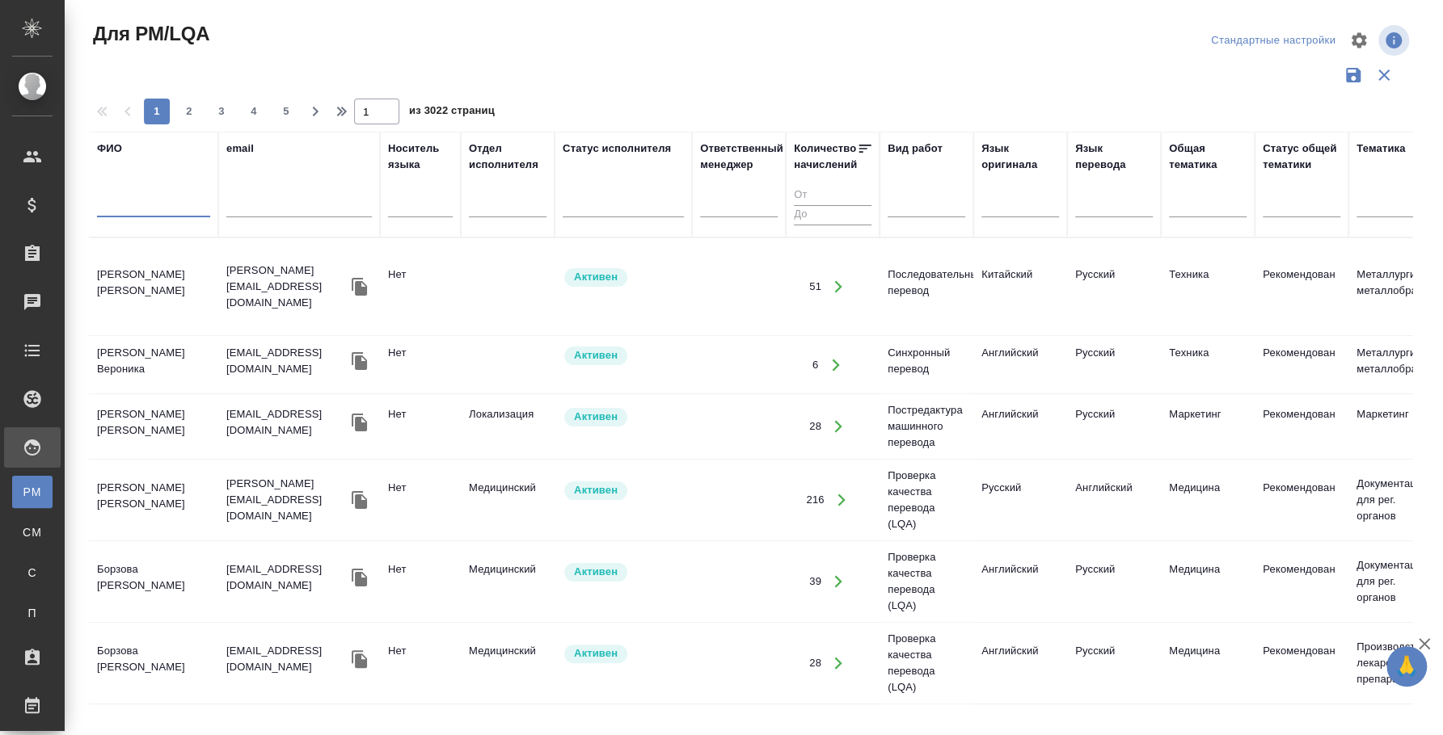
click at [128, 201] on input "text" at bounding box center [153, 207] width 113 height 20
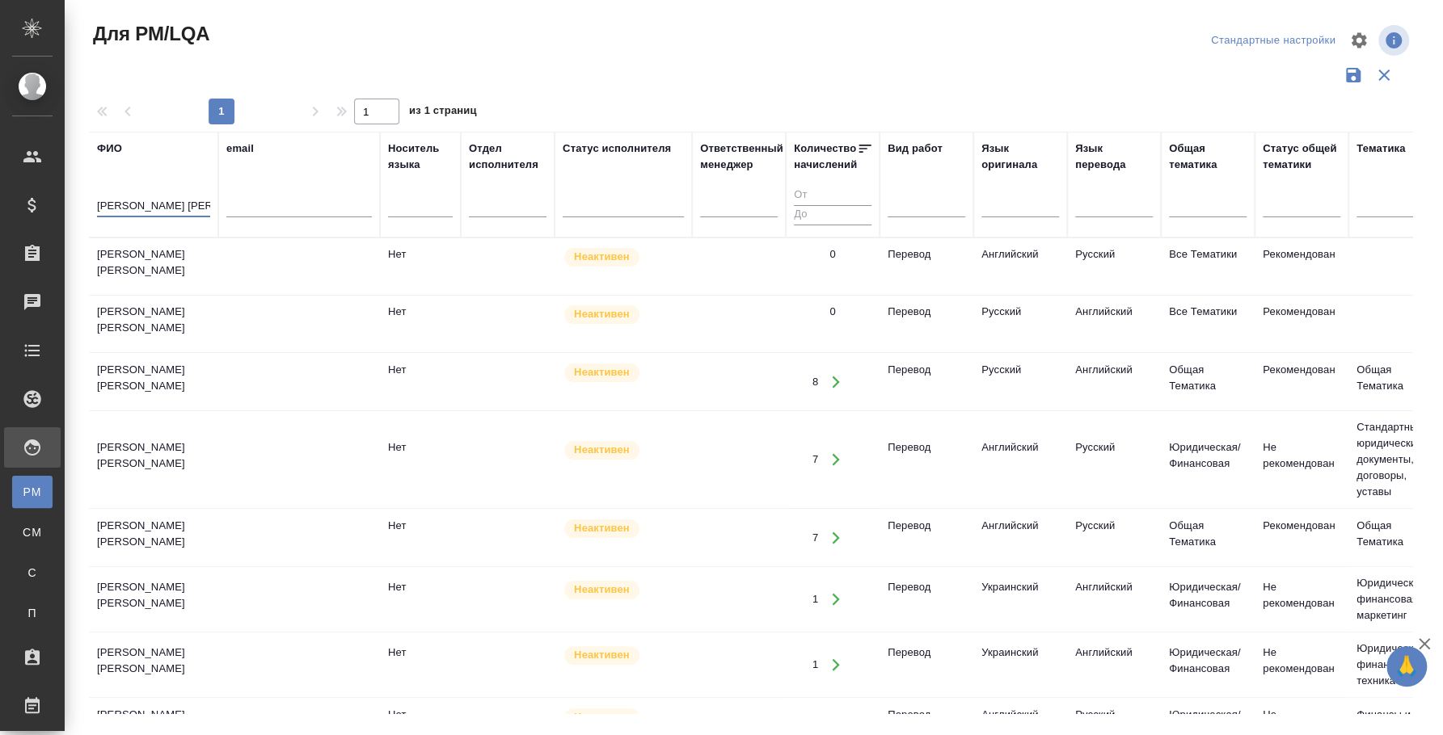
type input "[PERSON_NAME] [PERSON_NAME]"
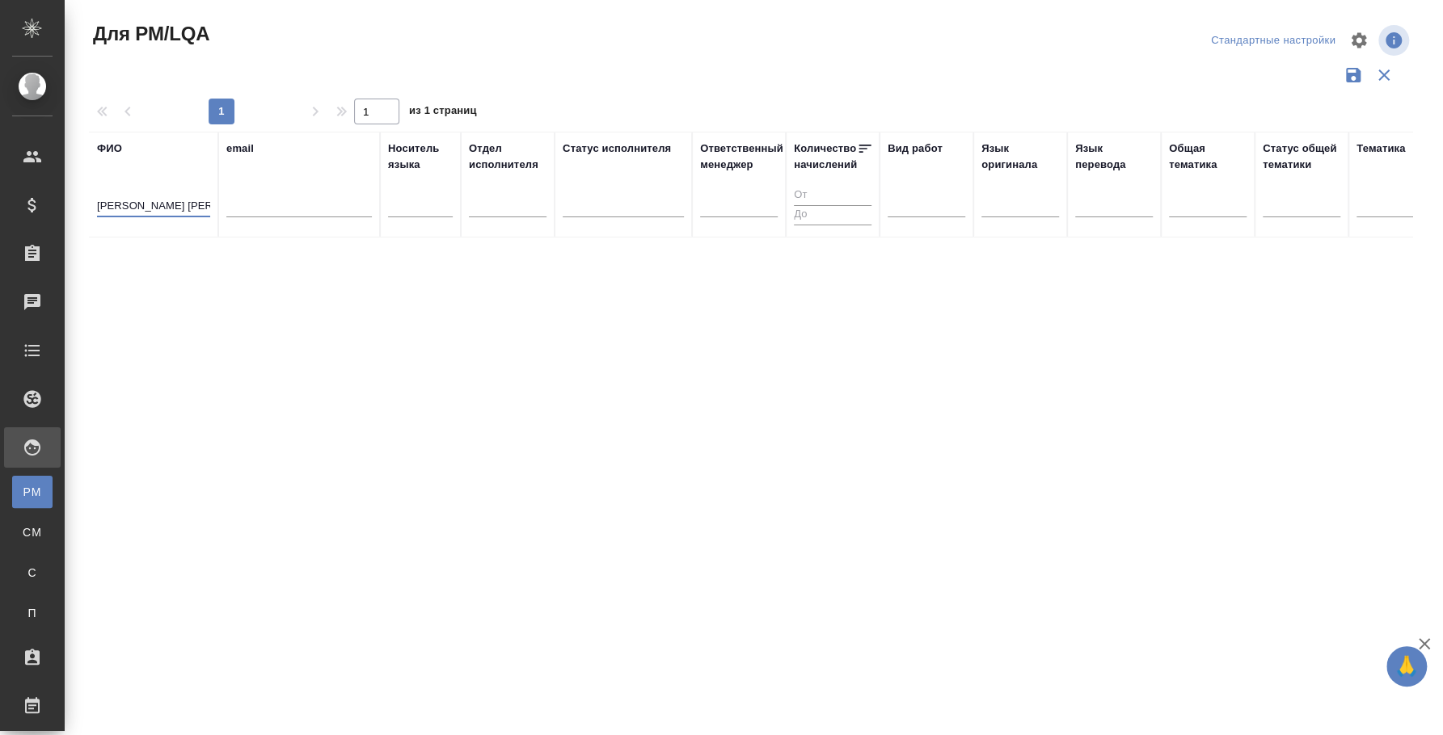
click at [180, 204] on input "[PERSON_NAME] [PERSON_NAME]" at bounding box center [153, 207] width 113 height 20
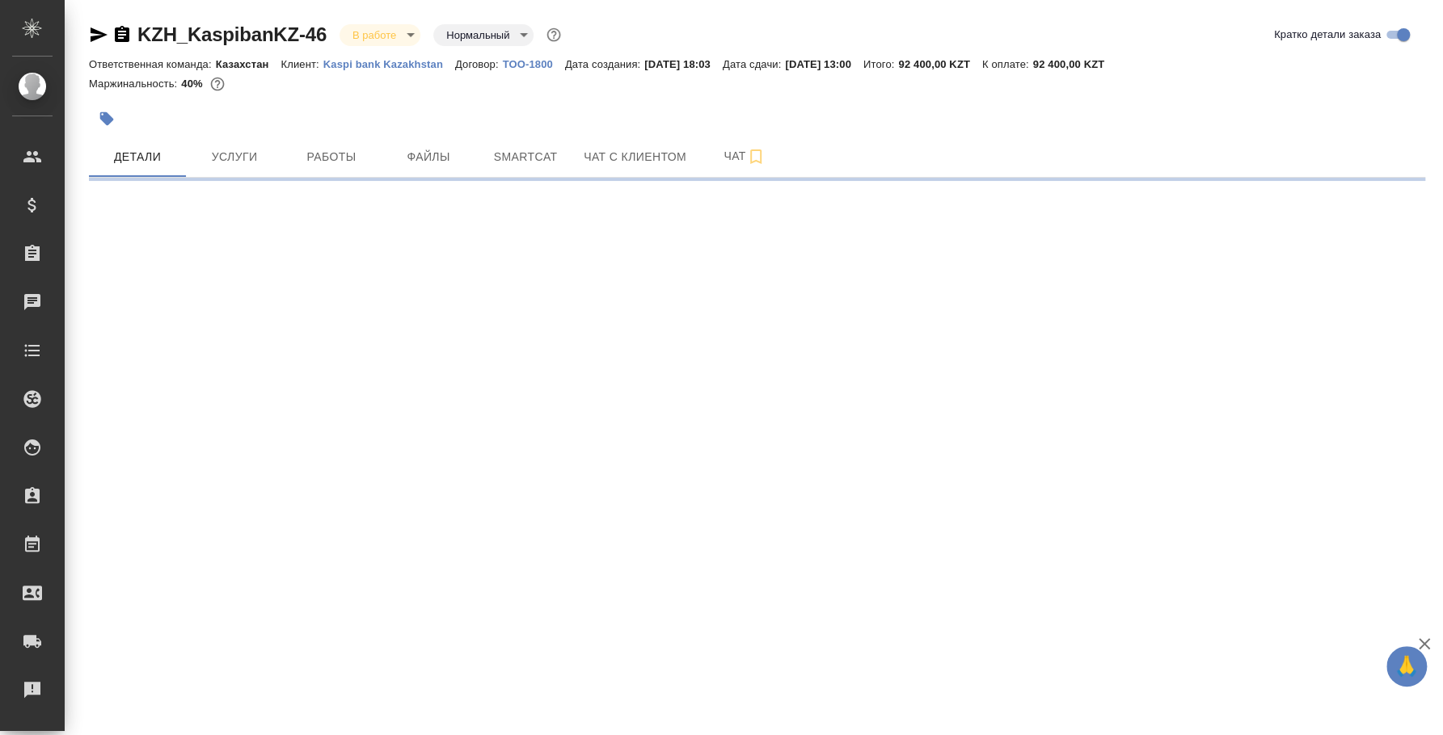
select select "RU"
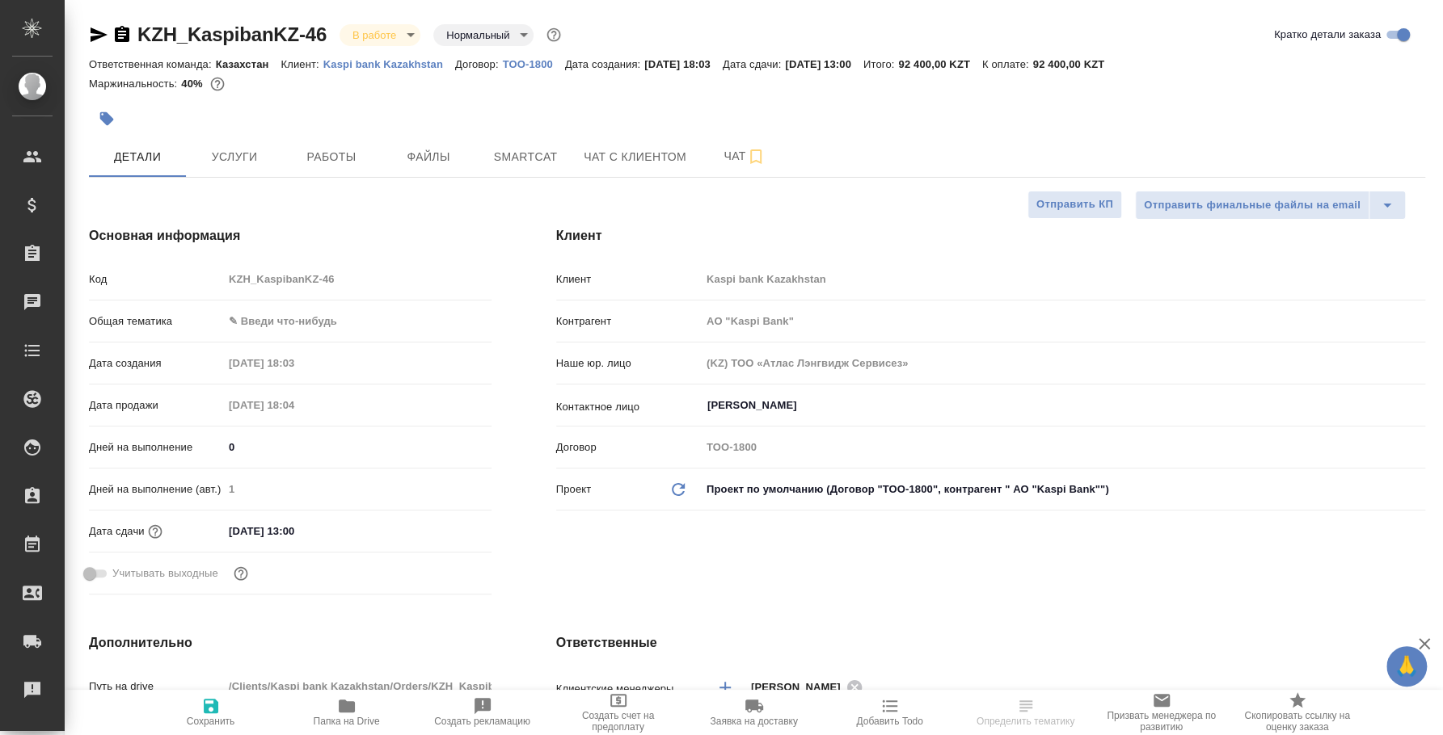
type input "АО "Kaspi Bank""
type textarea "x"
click at [348, 147] on span "Работы" at bounding box center [332, 157] width 78 height 20
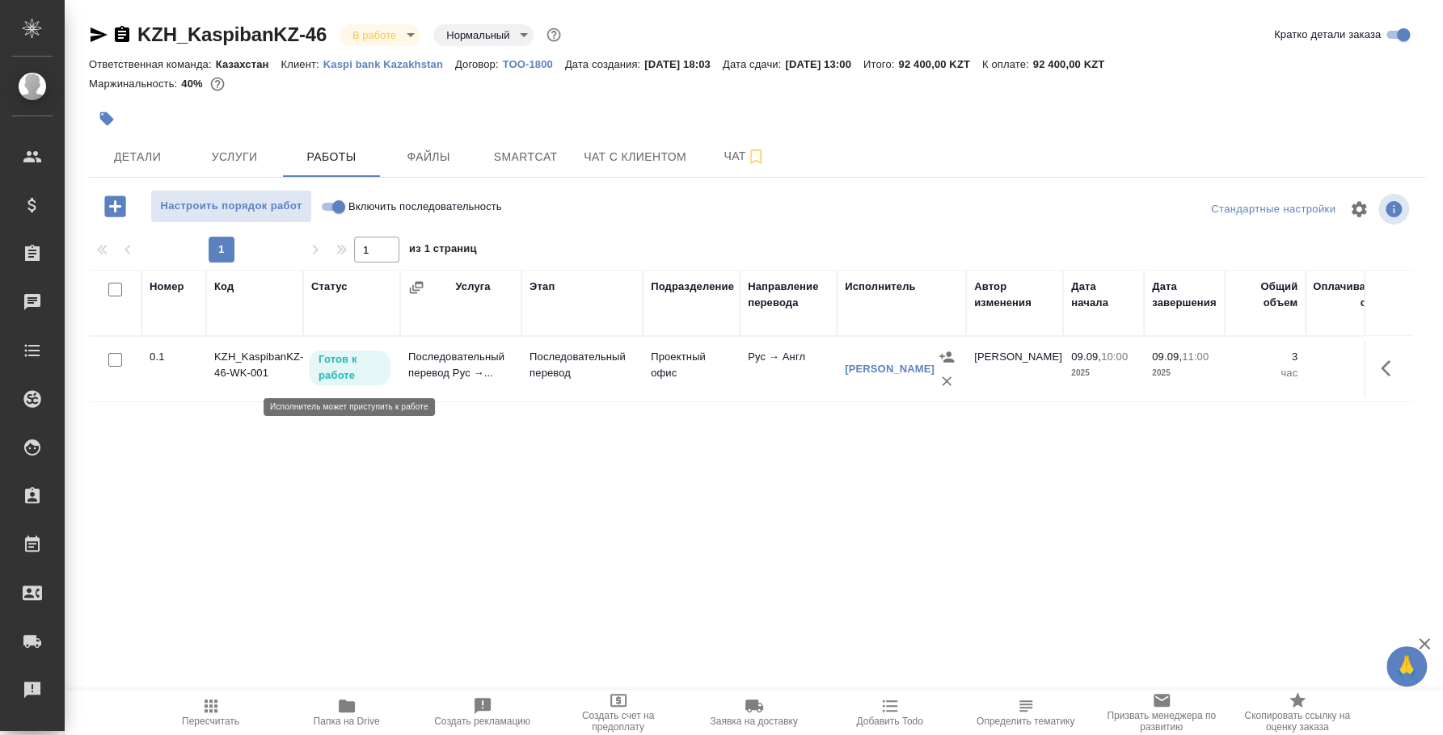
click at [354, 370] on p "Готов к работе" at bounding box center [349, 368] width 62 height 32
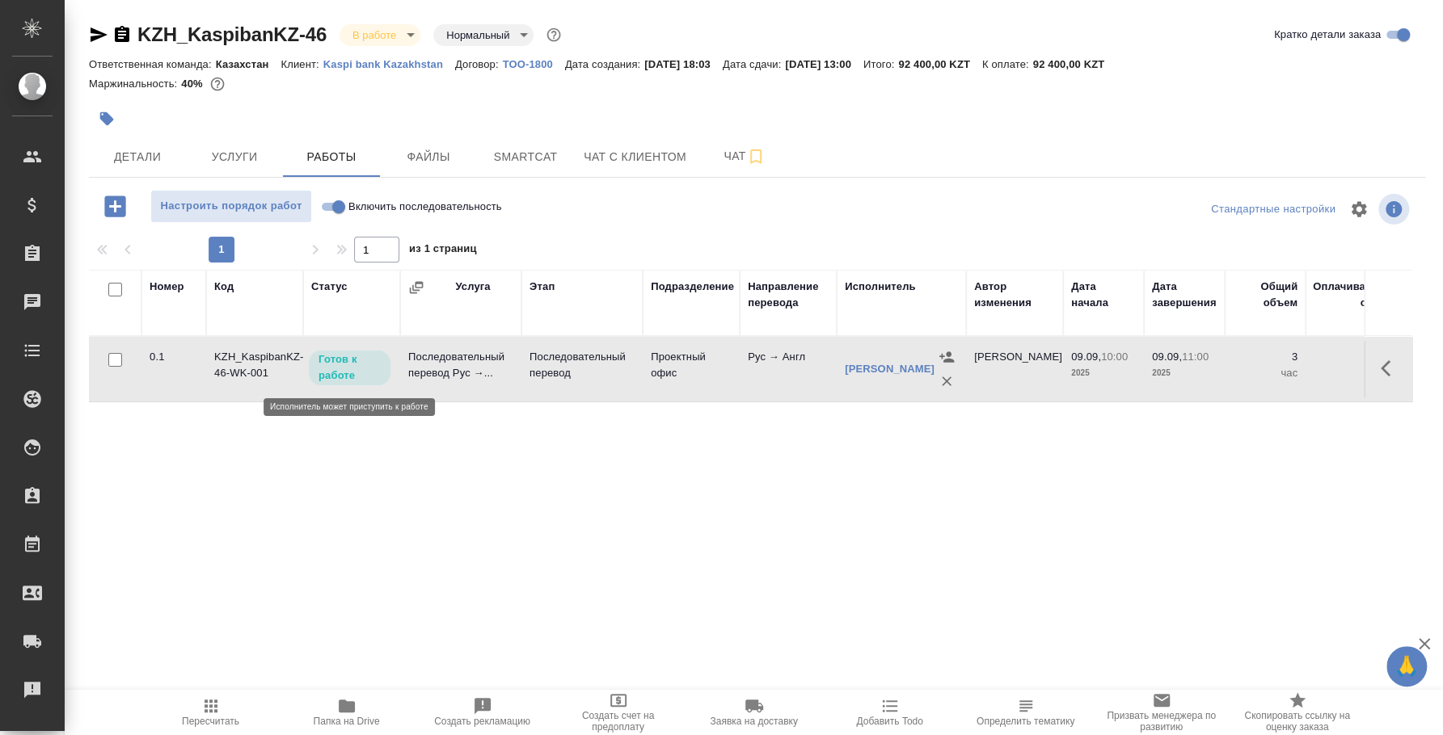
click at [354, 370] on p "Готов к работе" at bounding box center [349, 368] width 62 height 32
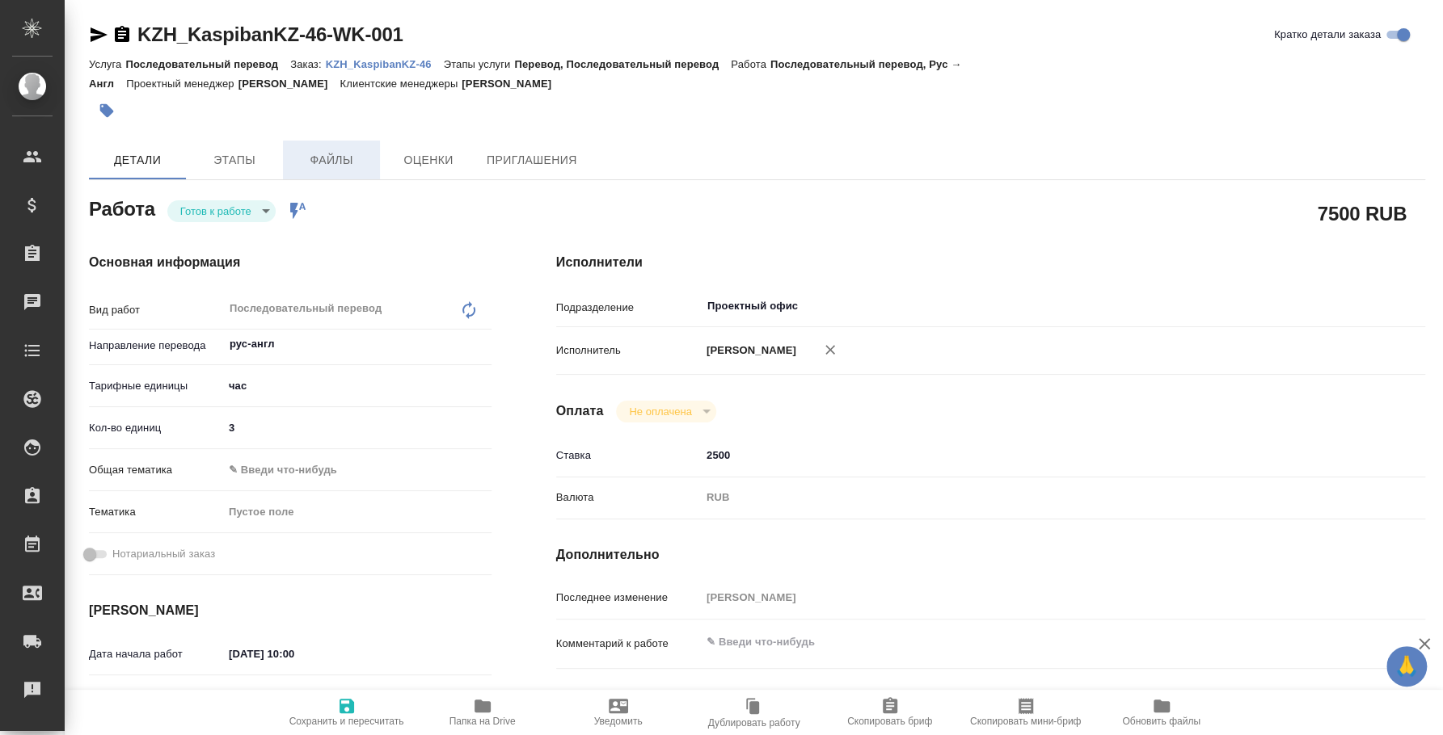
type textarea "x"
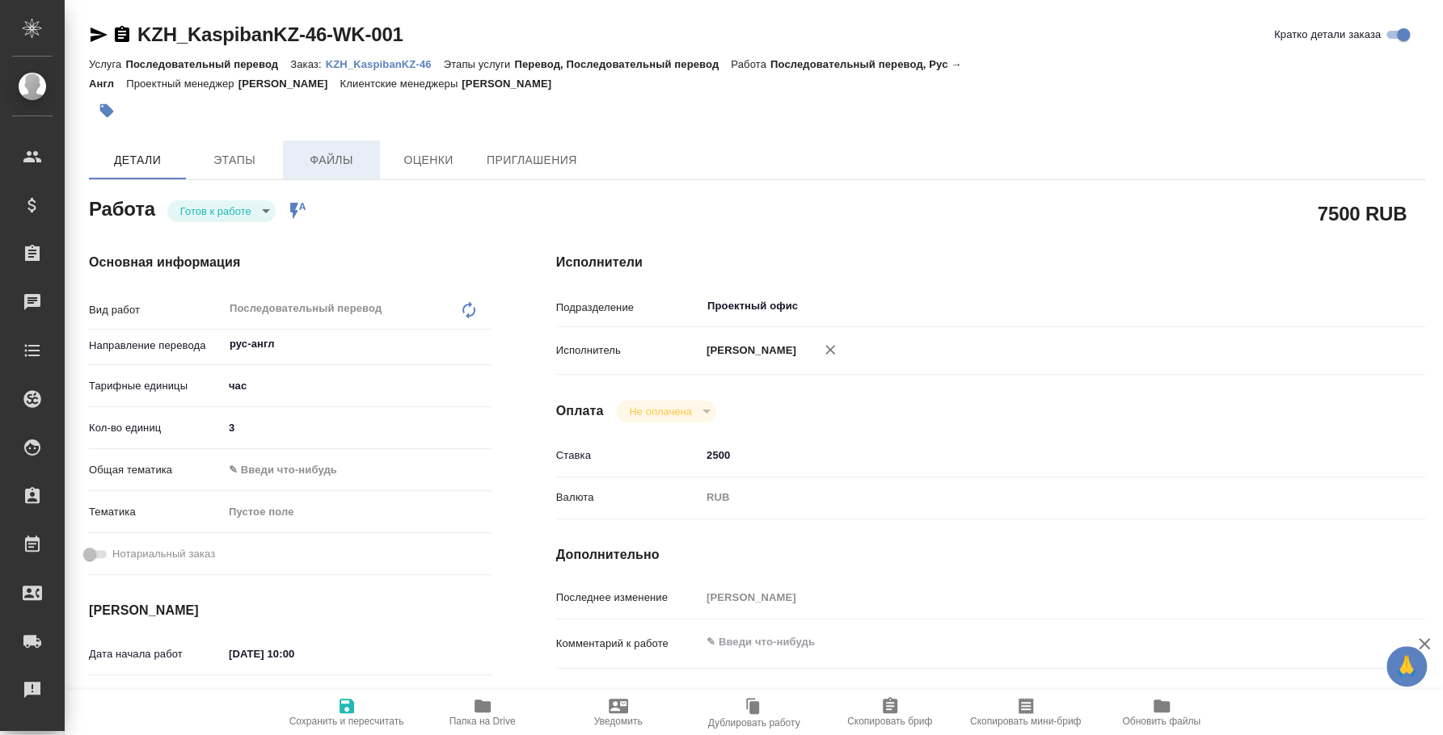
type textarea "x"
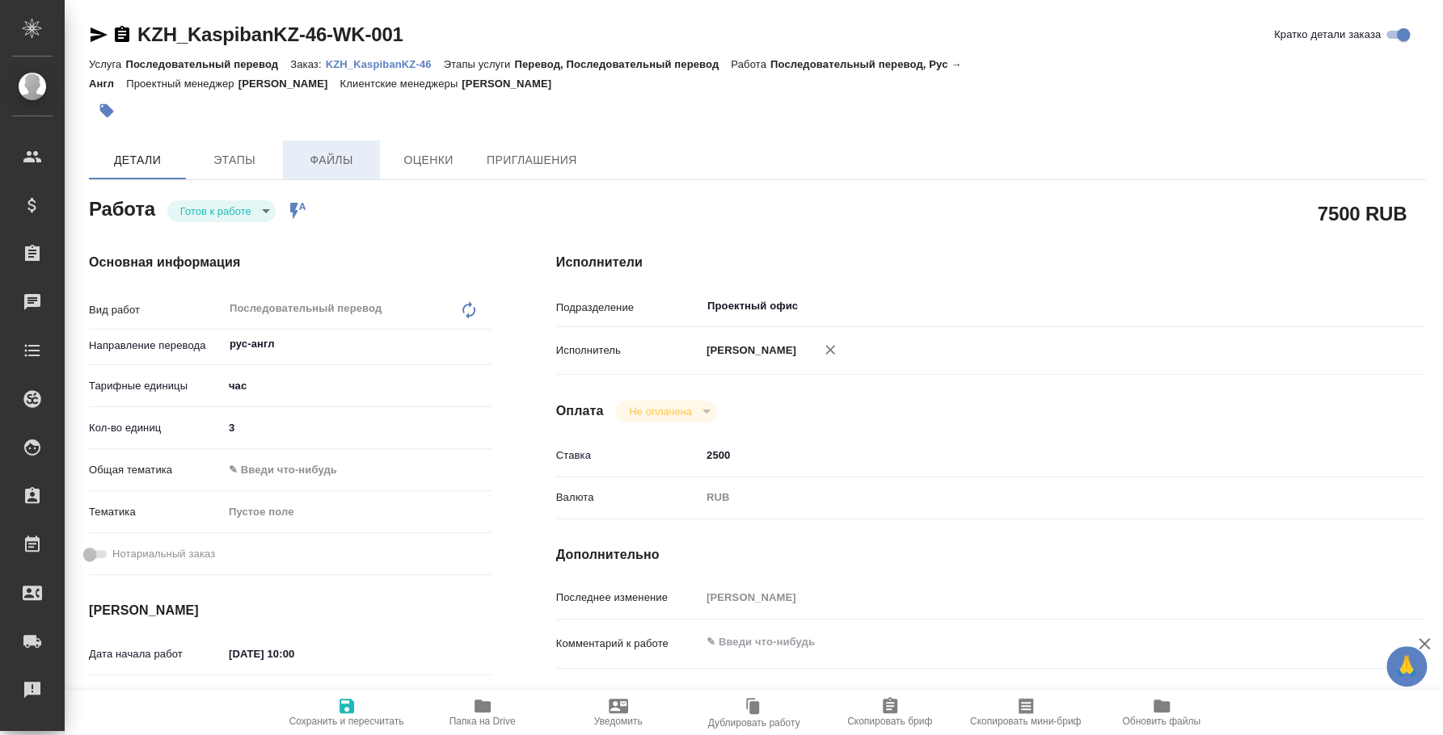
type textarea "x"
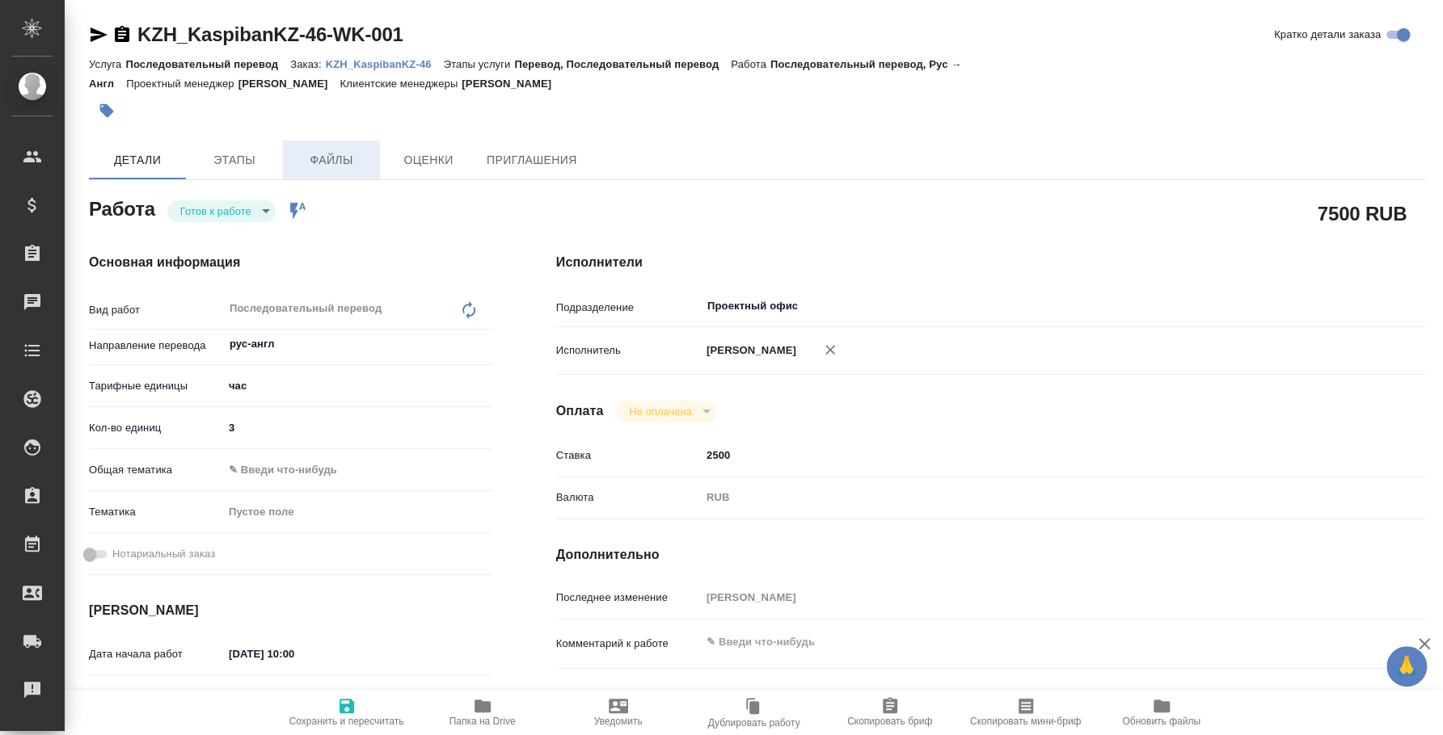
type textarea "x"
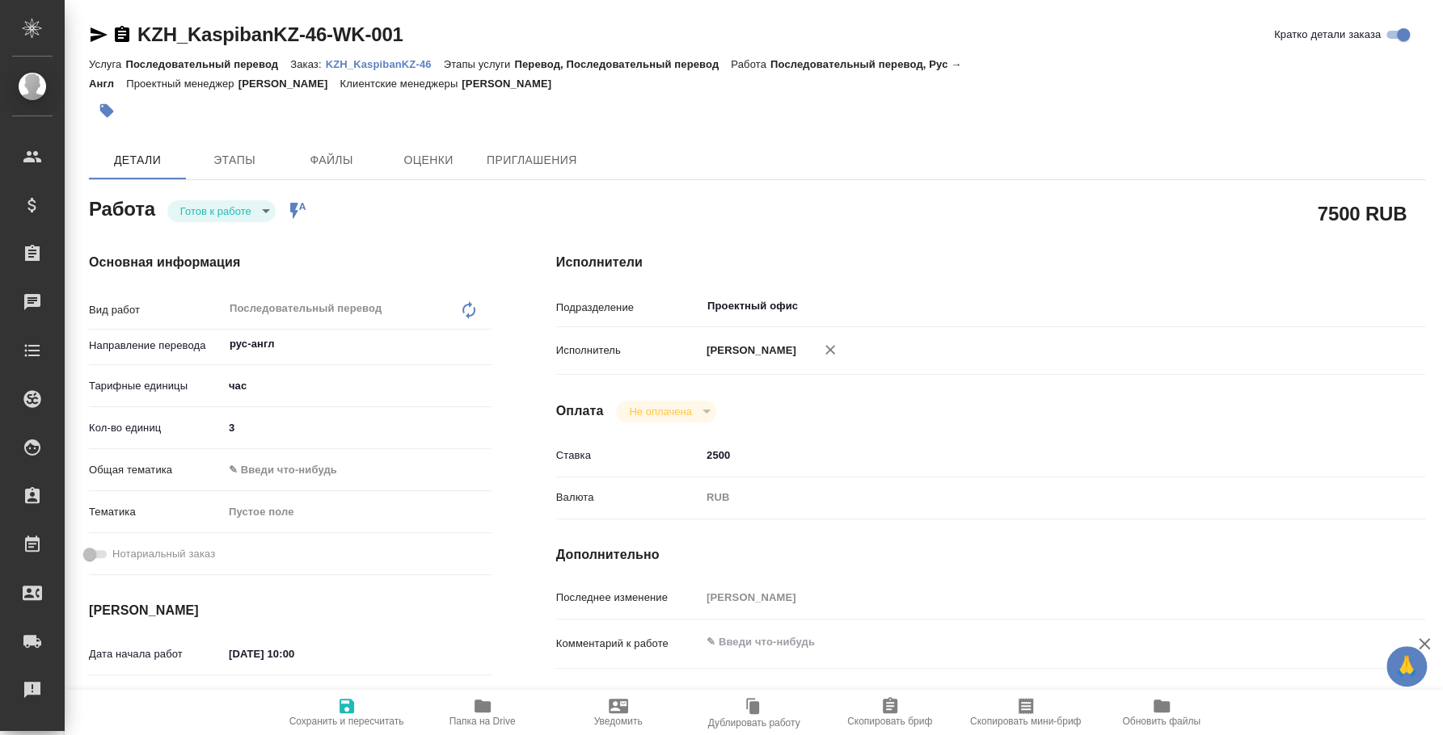
type textarea "x"
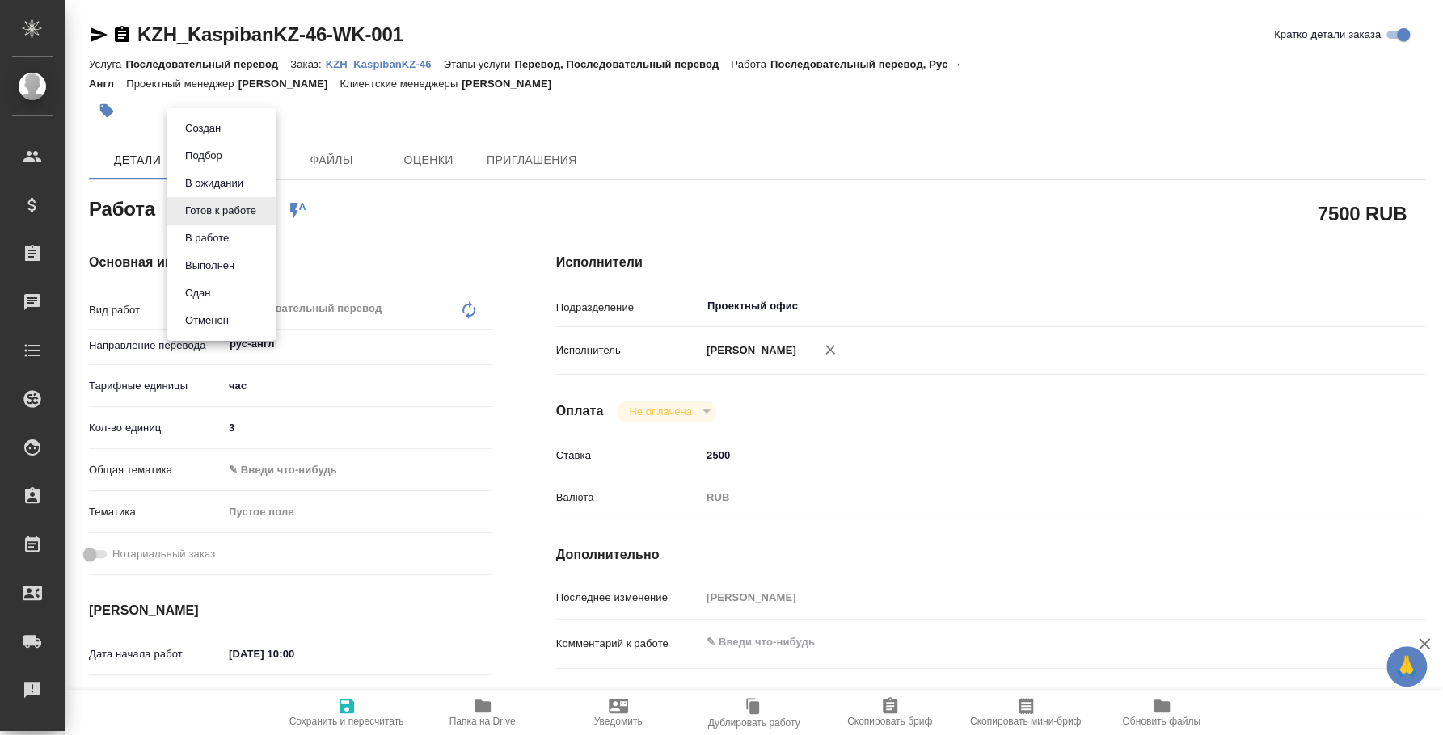
click at [265, 204] on body "🙏 .cls-1 fill:#fff; AWATERA Fedotova Irina Клиенты Спецификации Заказы Чаты Tod…" at bounding box center [721, 367] width 1443 height 735
type textarea "x"
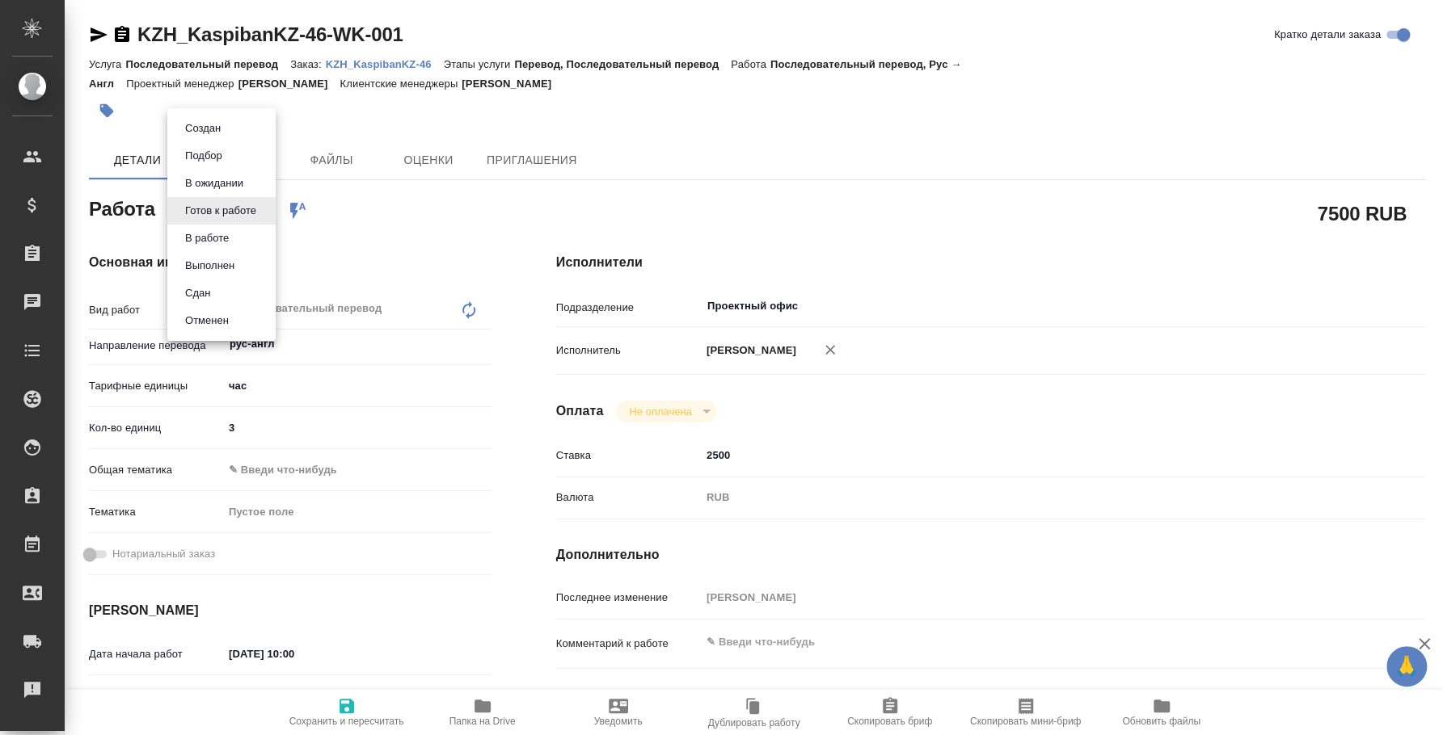
type textarea "x"
click at [228, 282] on li "Сдан" at bounding box center [221, 293] width 108 height 27
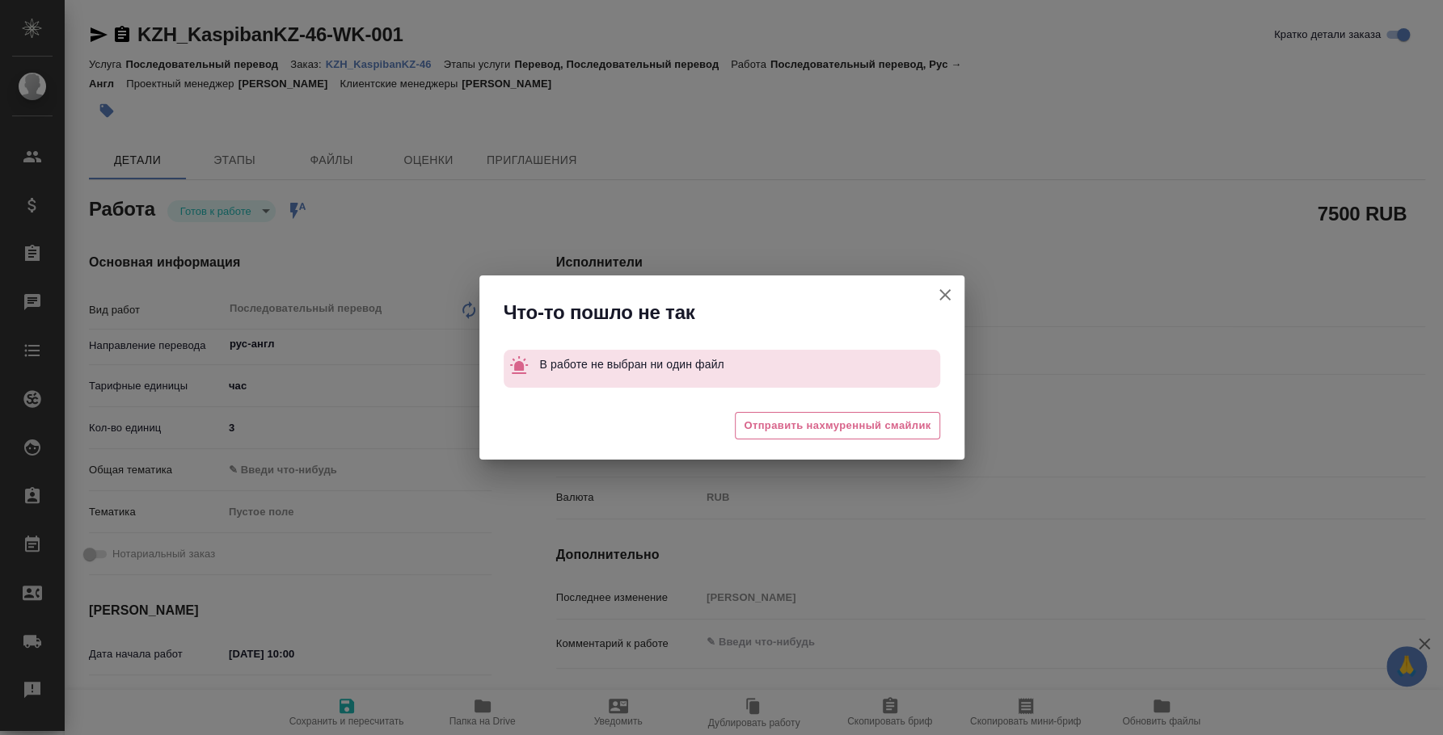
type textarea "x"
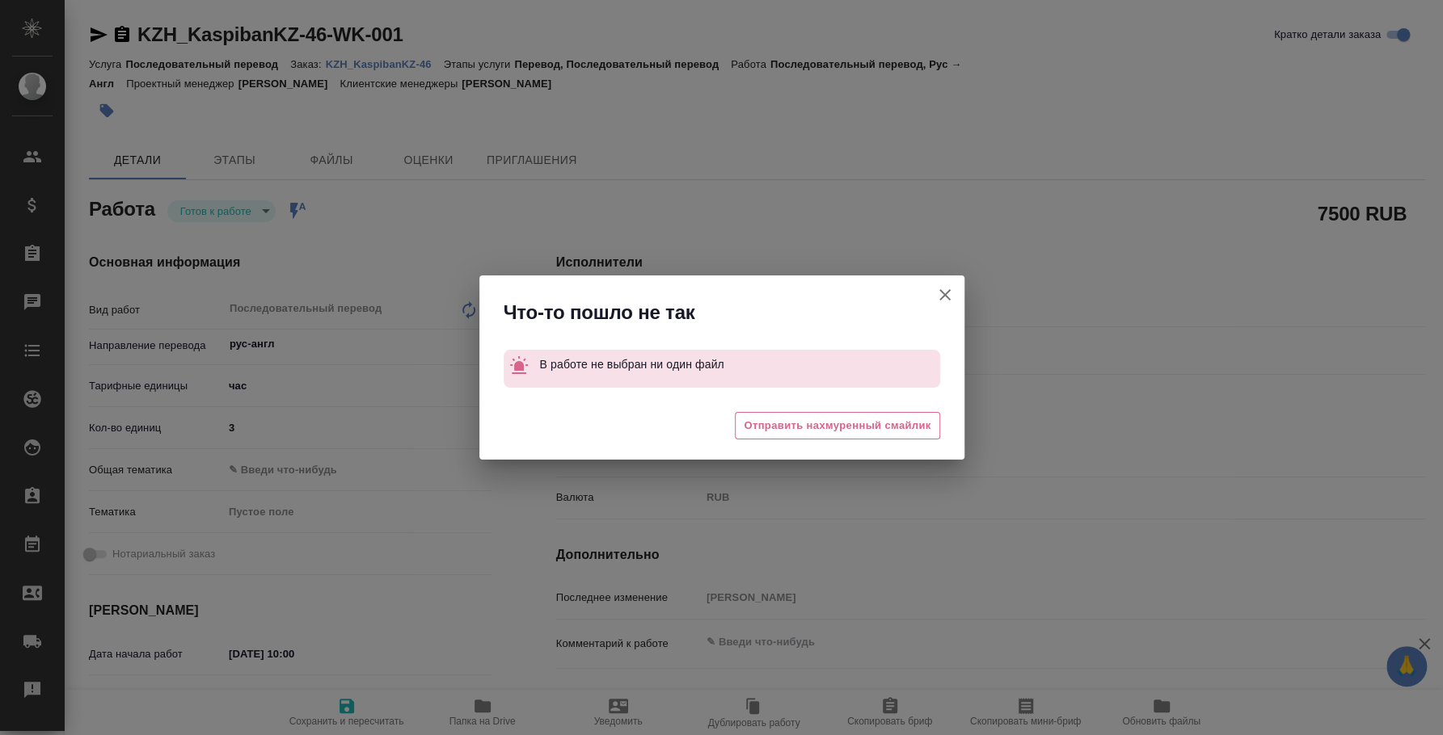
type textarea "x"
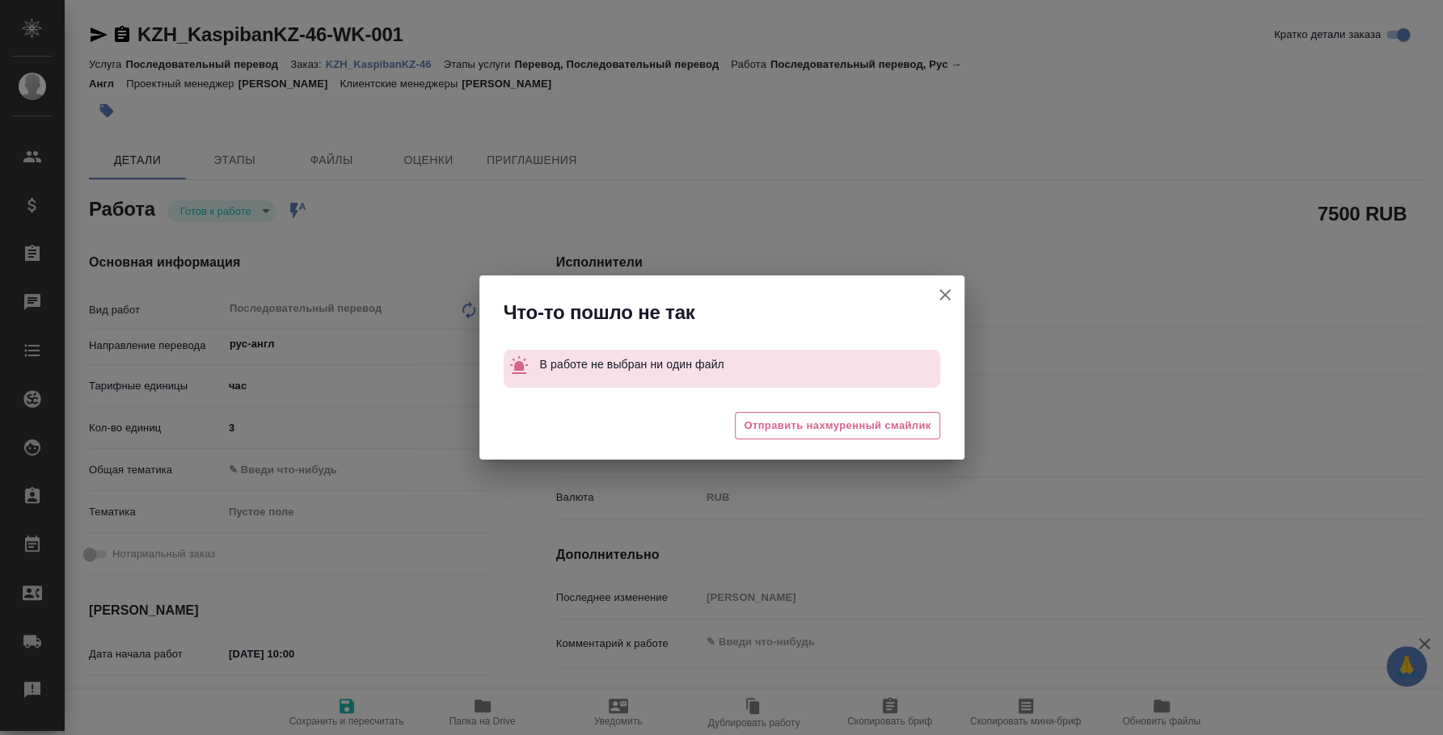
type textarea "x"
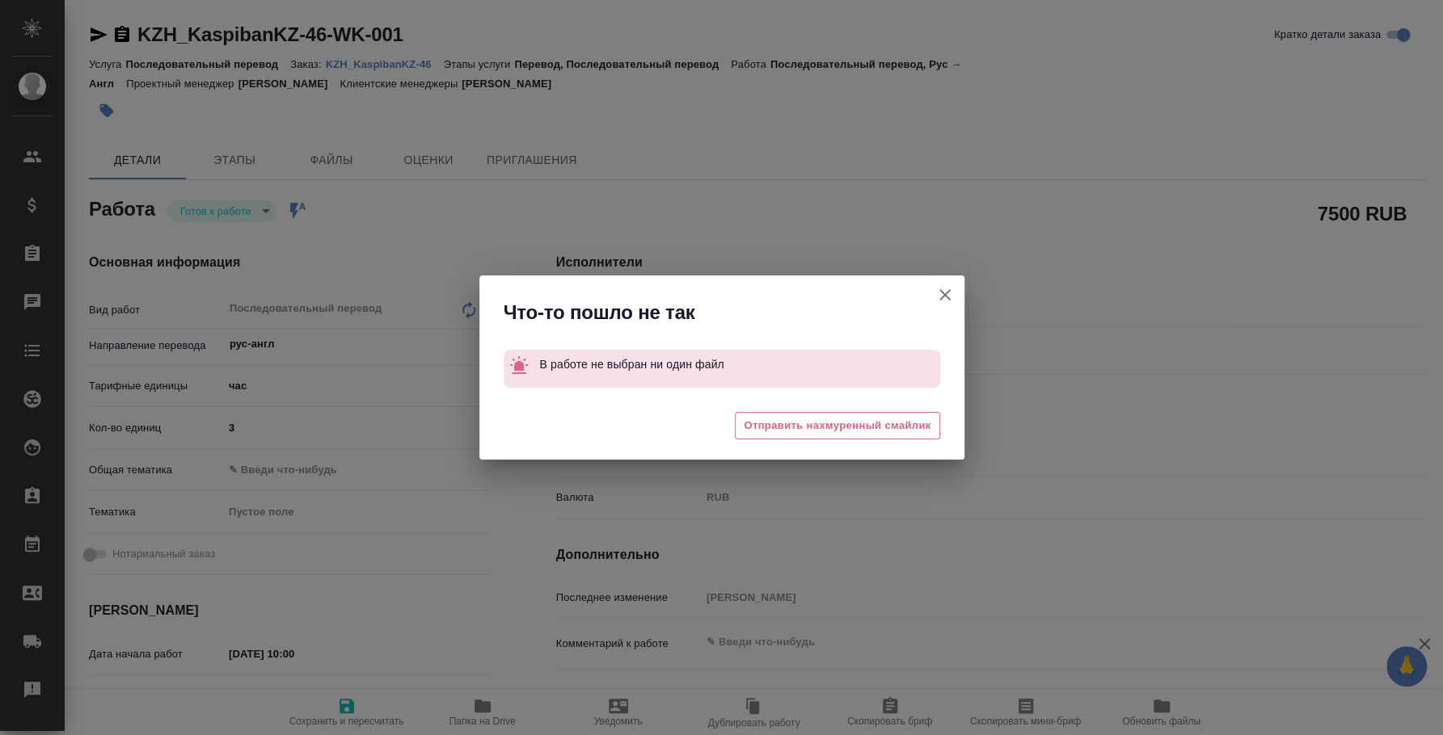
click at [942, 287] on icon "button" at bounding box center [944, 294] width 19 height 19
type textarea "x"
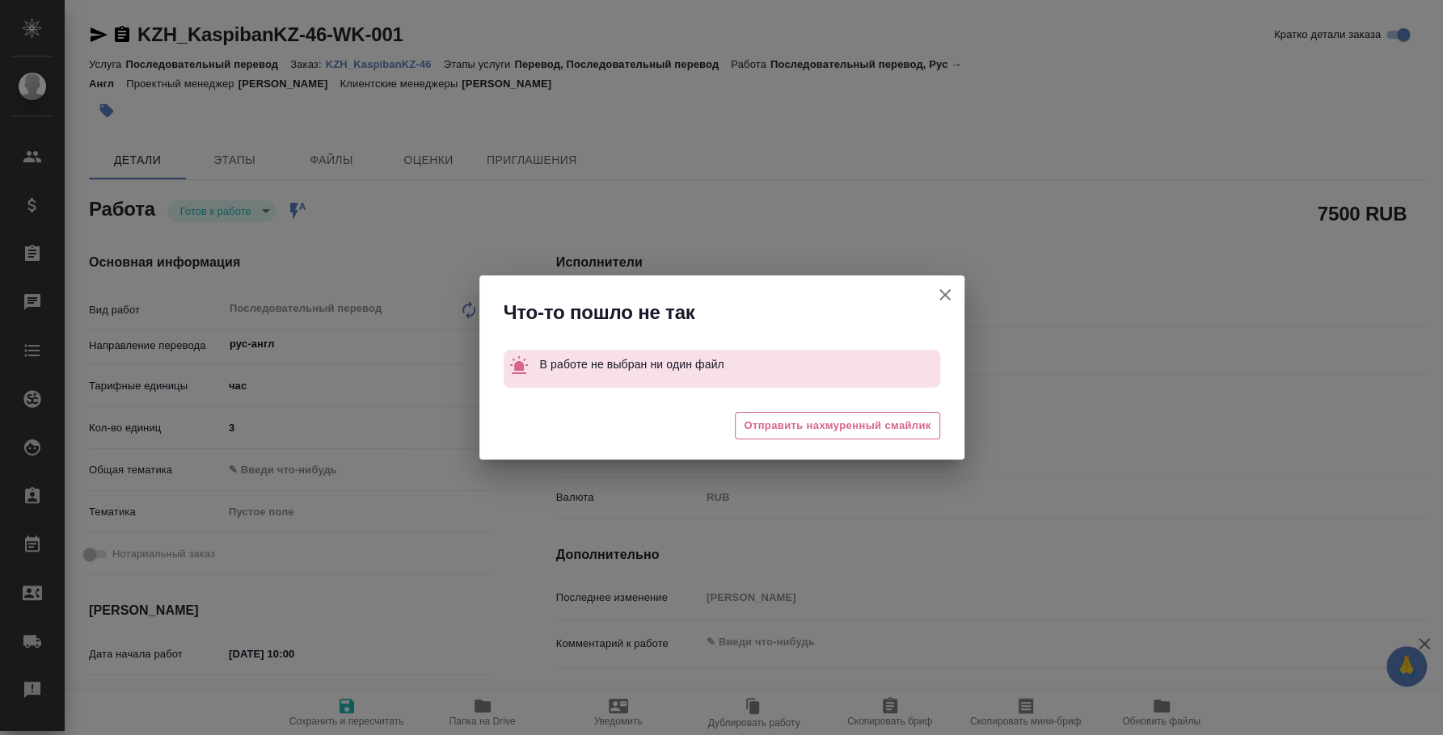
type textarea "x"
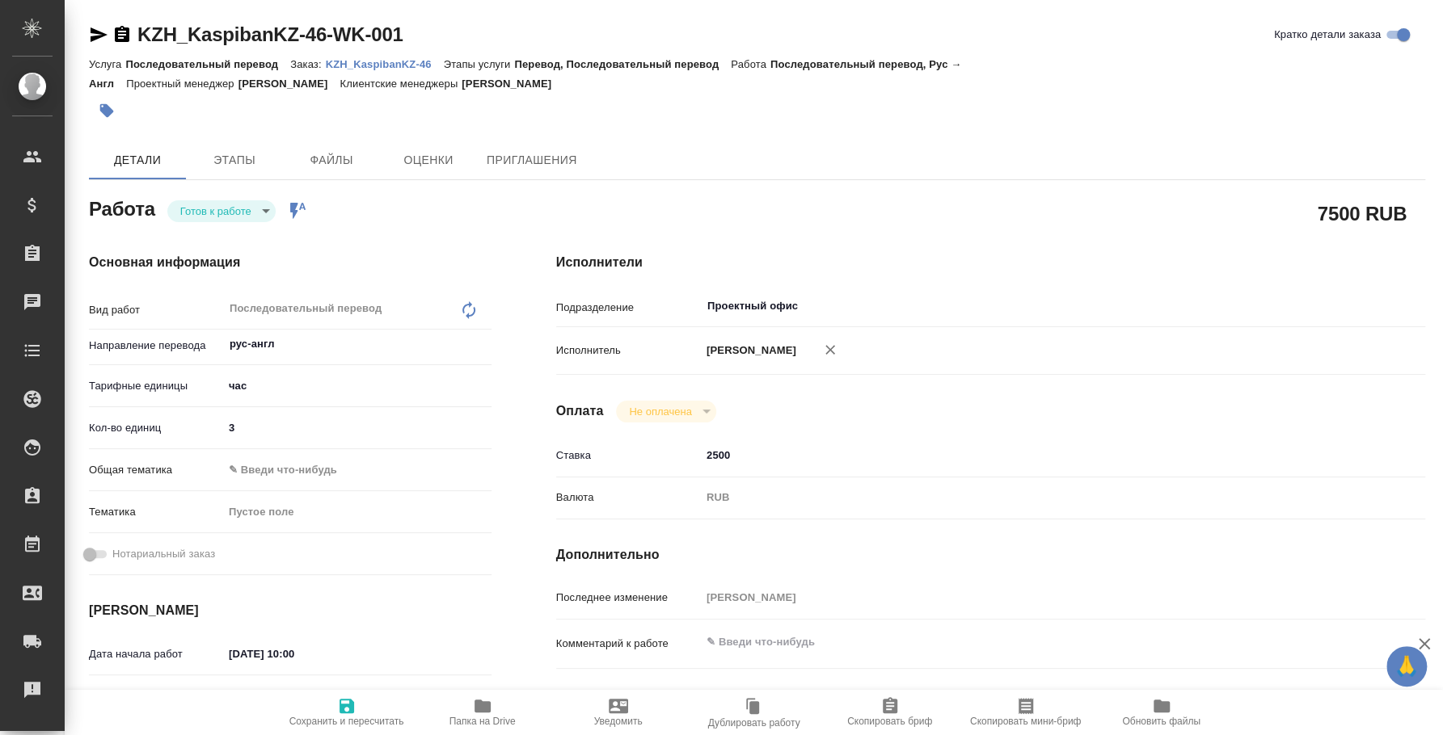
click at [357, 59] on p "KZH_KaspibanKZ-46" at bounding box center [385, 64] width 118 height 12
click at [261, 212] on body "🙏 .cls-1 fill:#fff; AWATERA Fedotova Irina Клиенты Спецификации Заказы 0 Чаты T…" at bounding box center [721, 367] width 1443 height 735
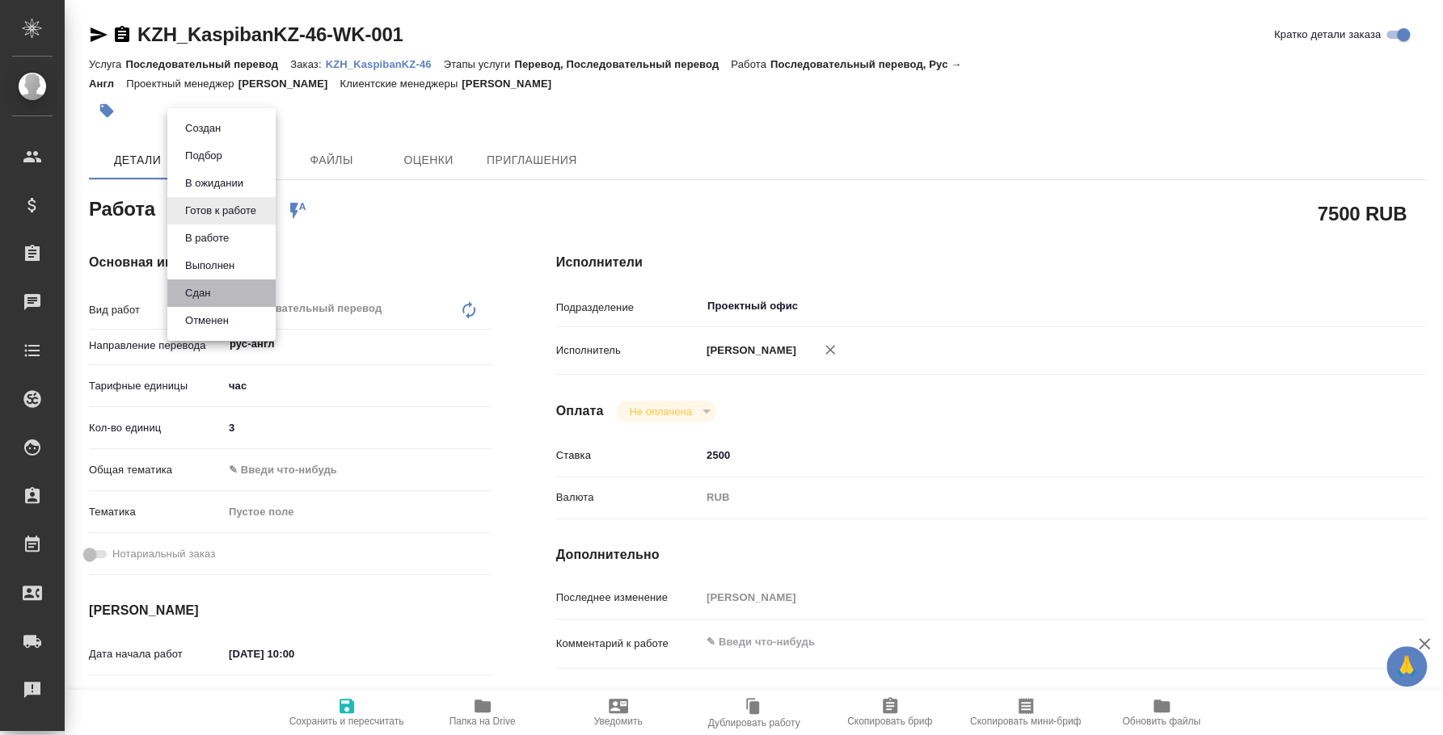
click at [242, 293] on li "Сдан" at bounding box center [221, 293] width 108 height 27
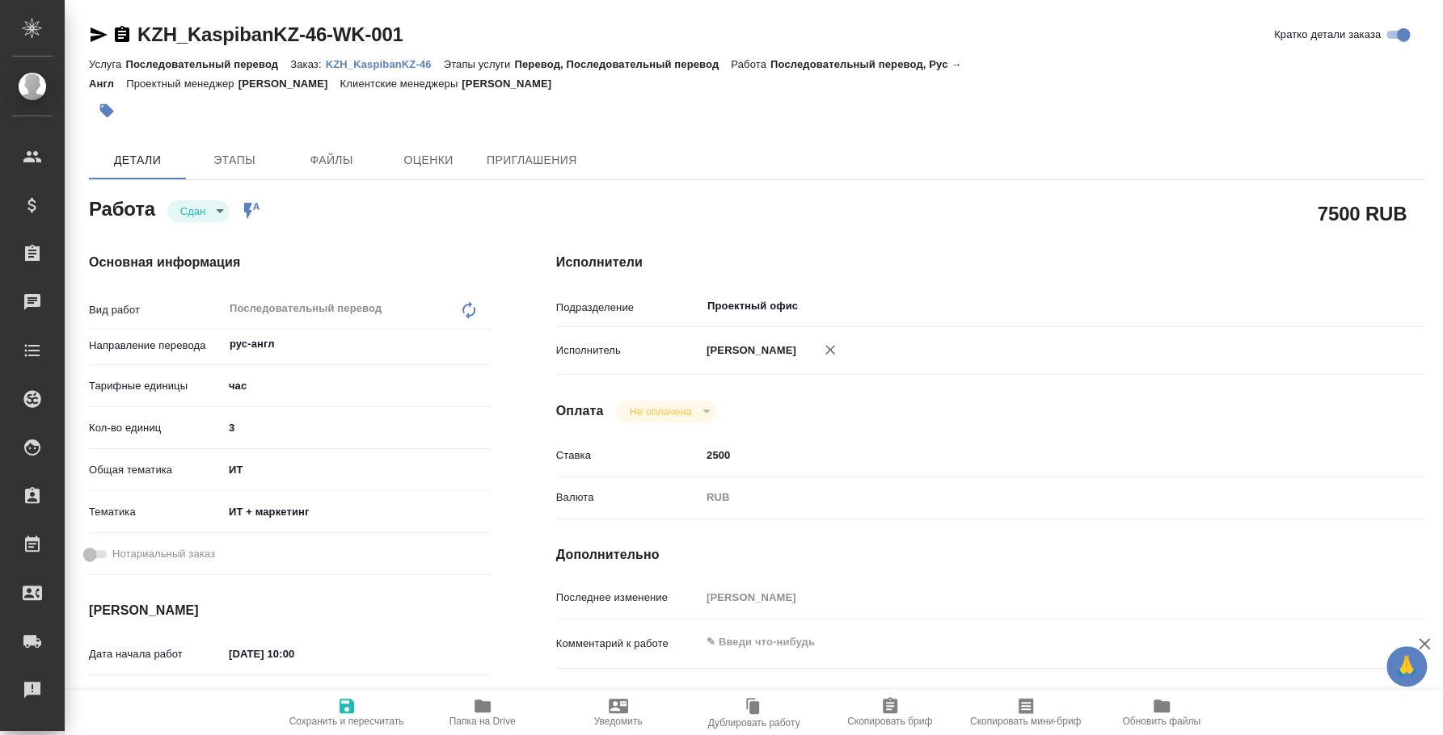
type textarea "x"
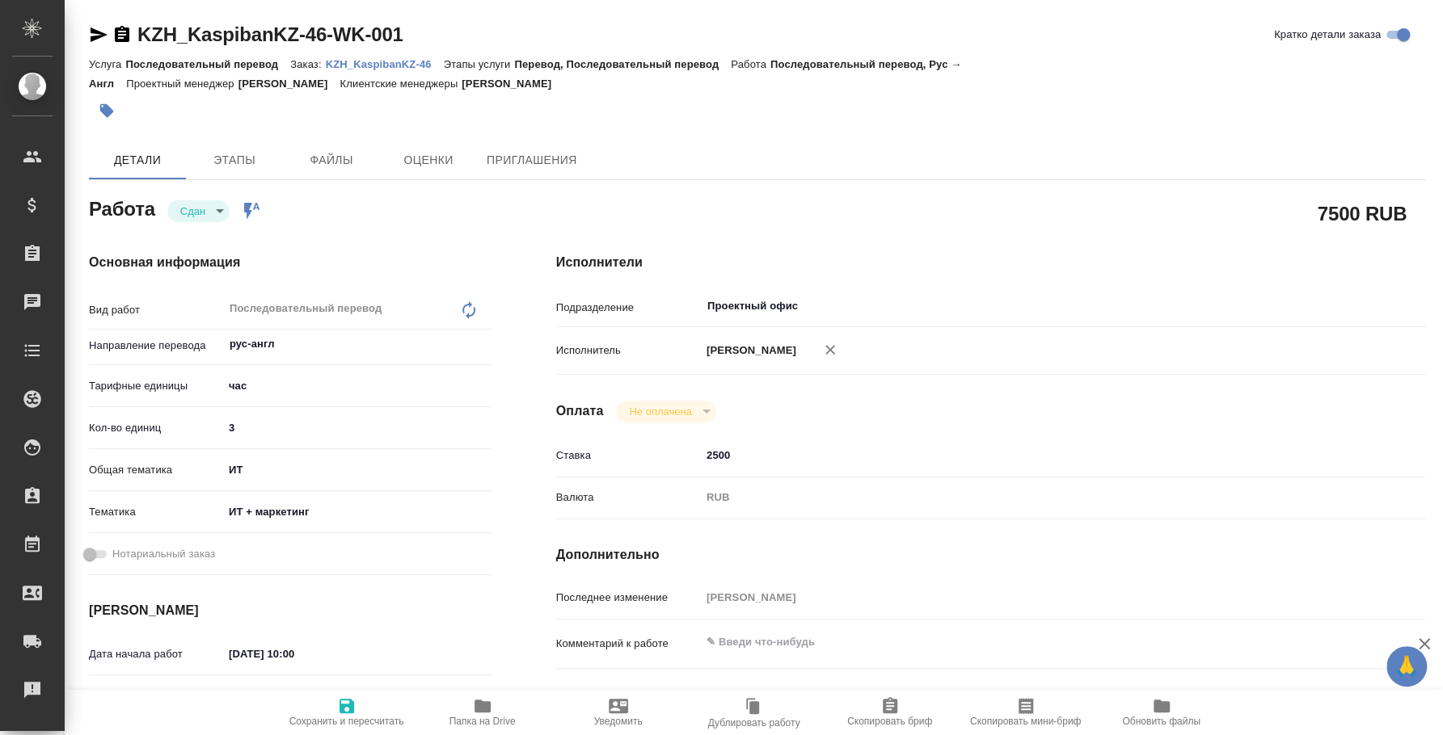
type textarea "x"
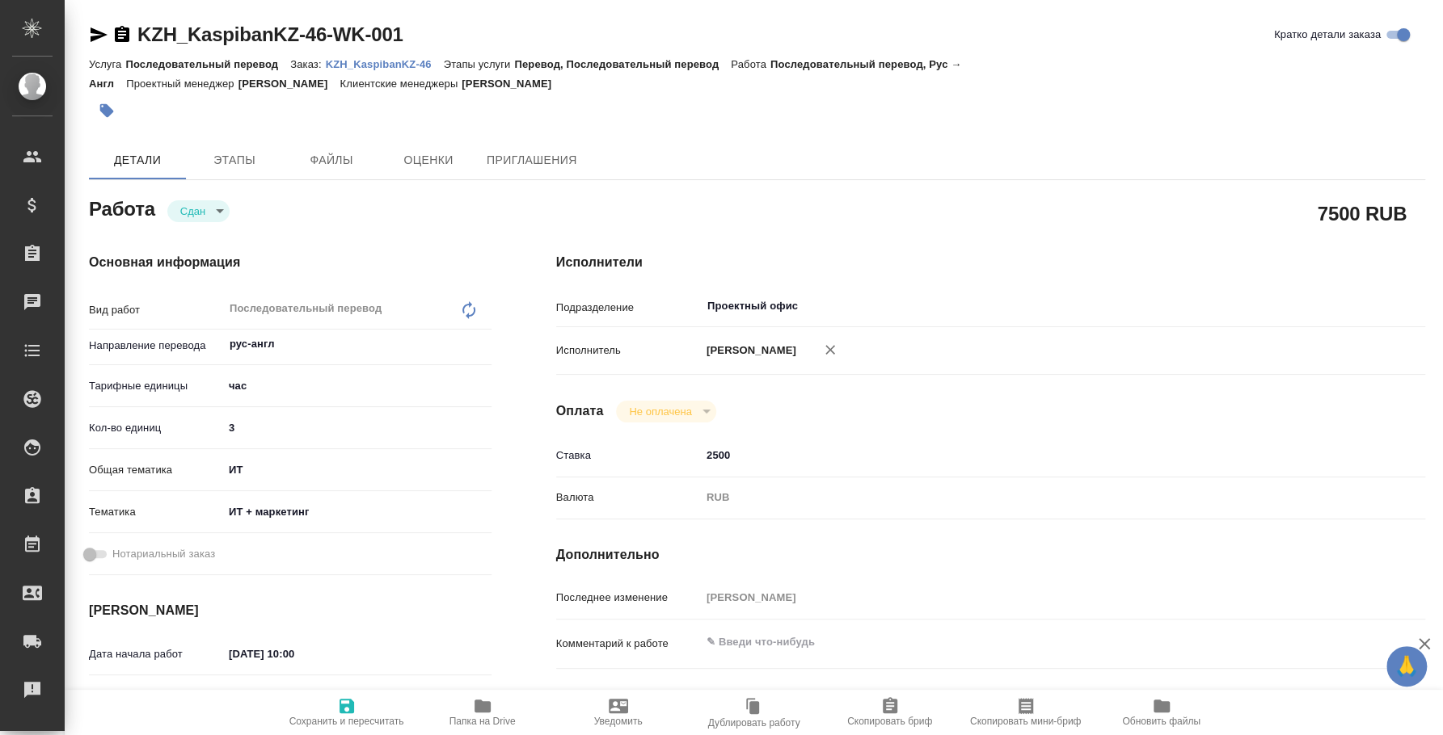
click at [385, 62] on p "KZH_KaspibanKZ-46" at bounding box center [385, 64] width 118 height 12
type textarea "x"
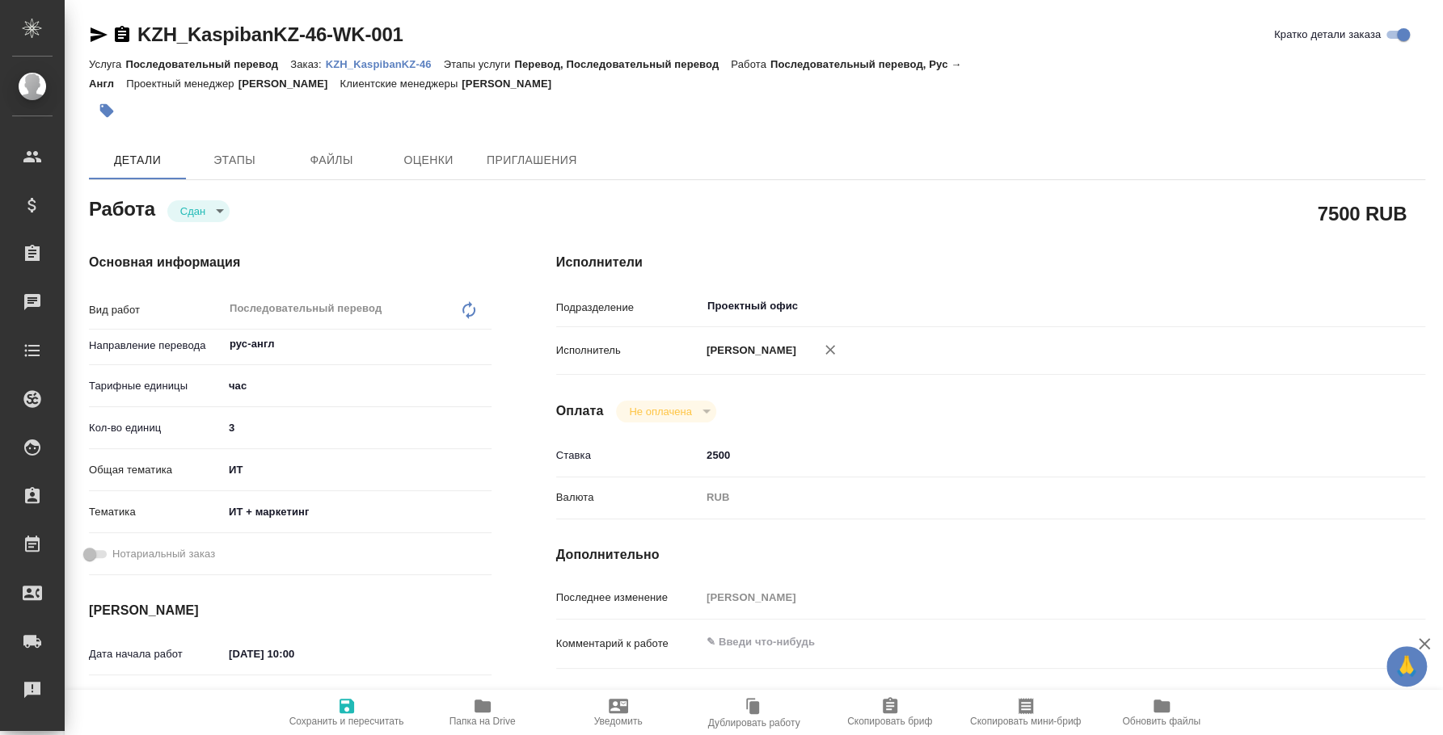
type textarea "x"
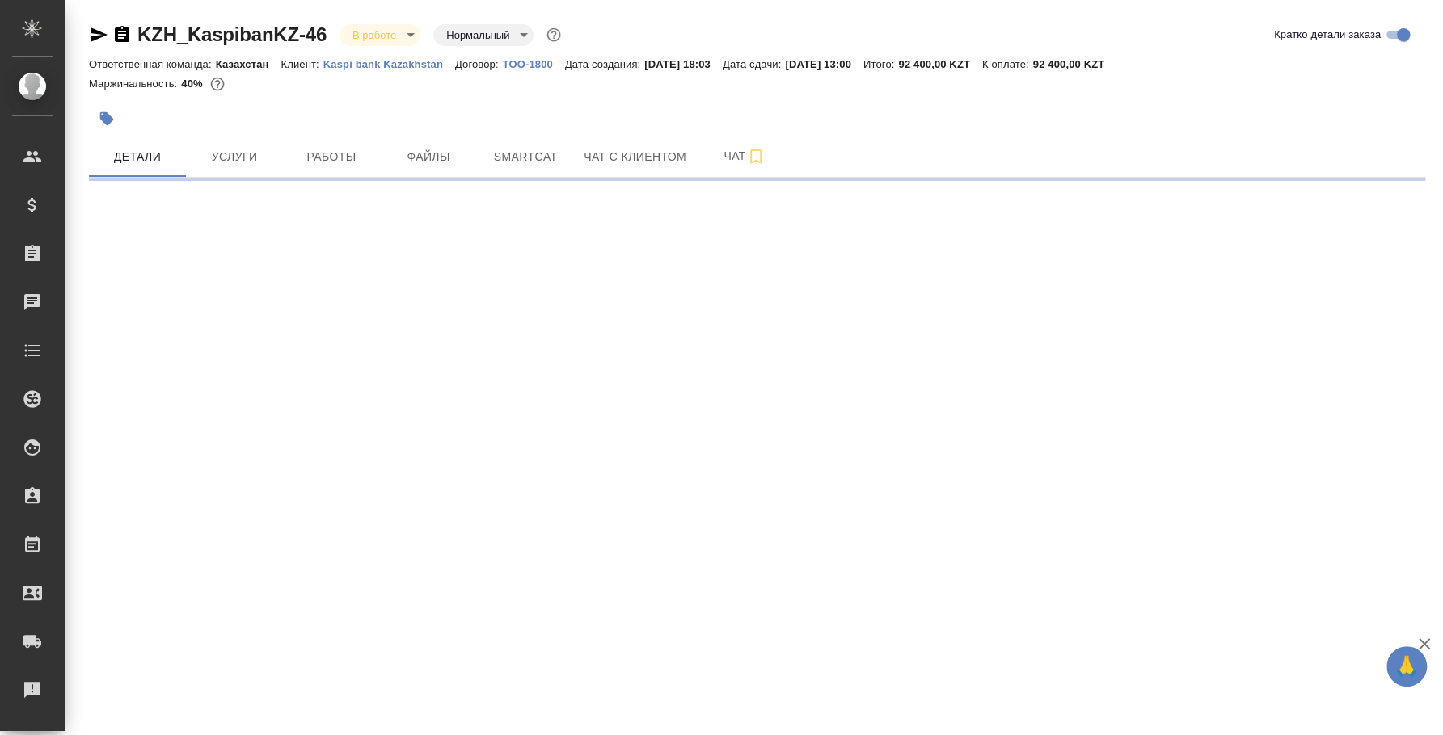
select select "RU"
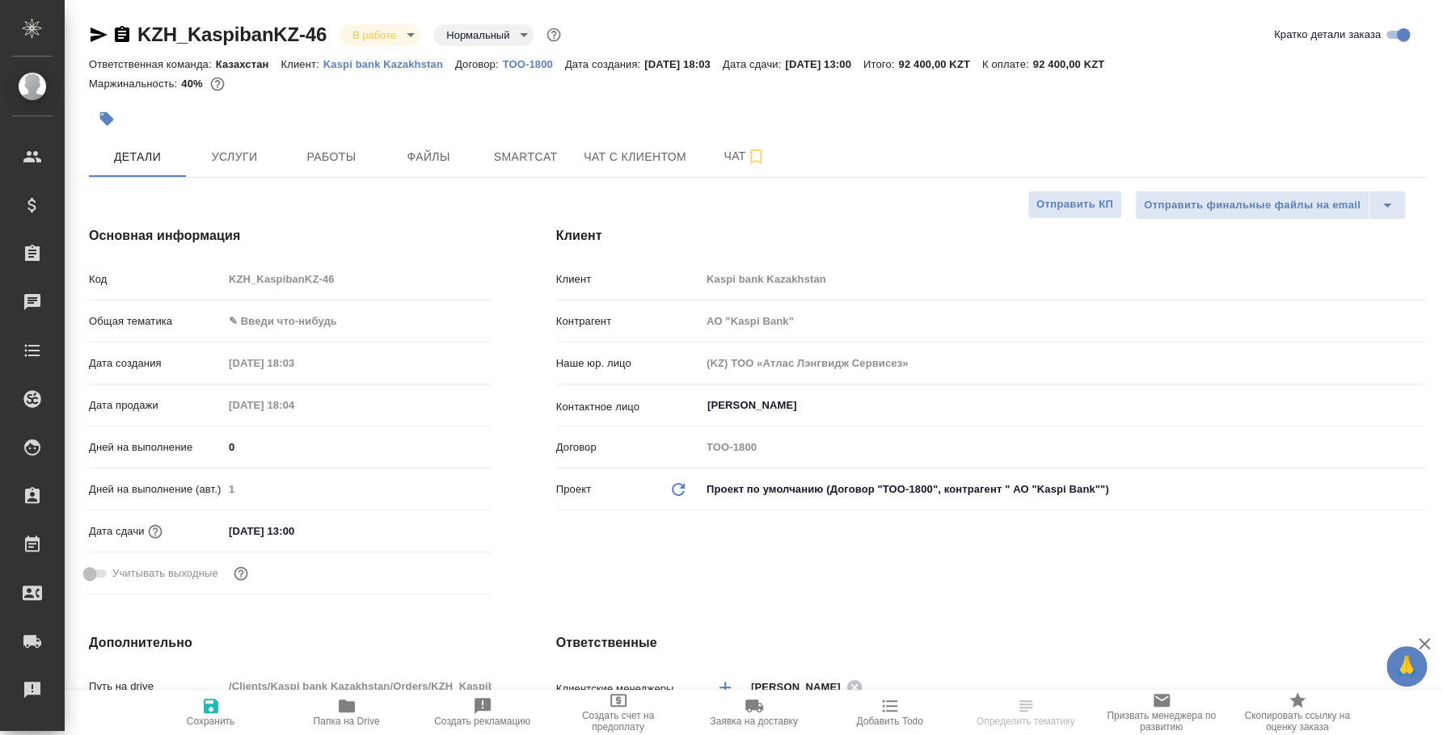
type input "АО "Kaspi Bank""
type textarea "x"
click at [257, 147] on span "Услуги" at bounding box center [235, 157] width 78 height 20
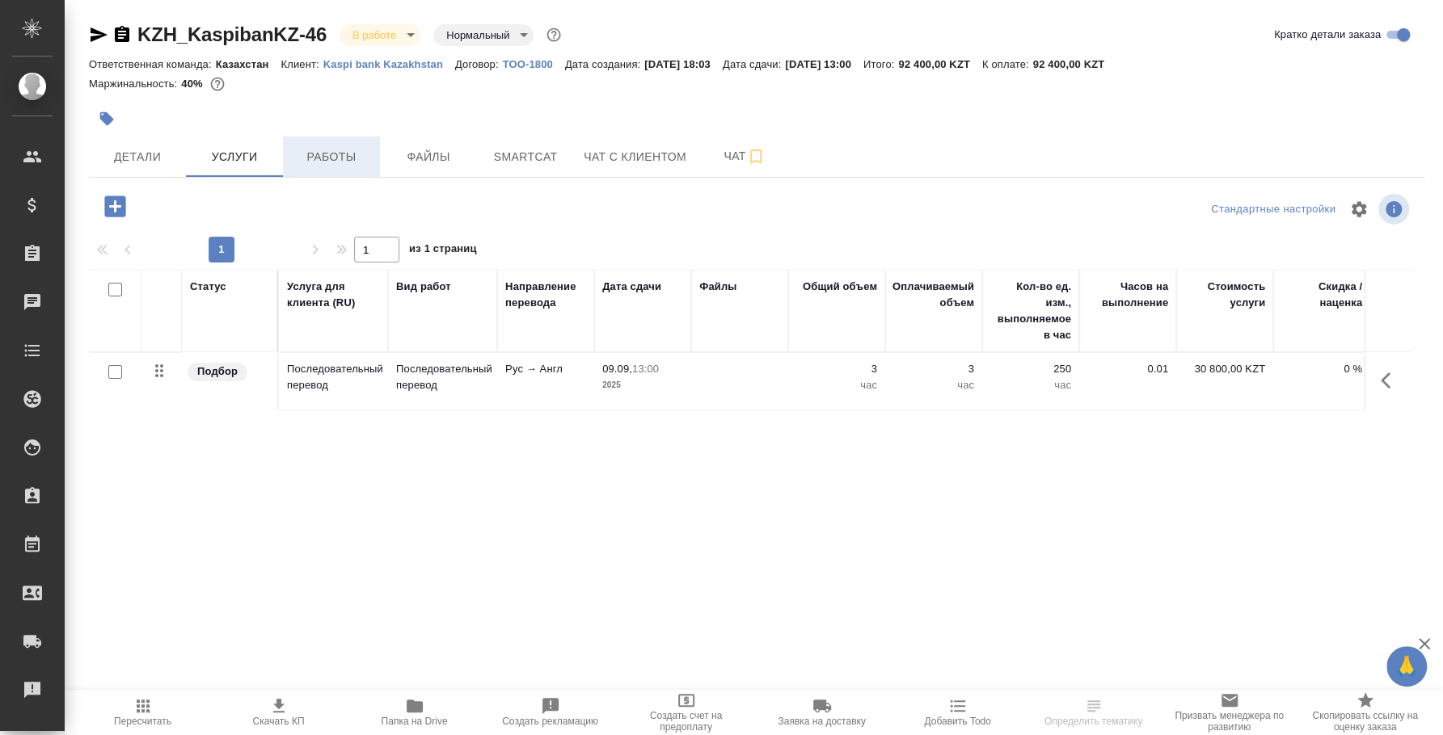
click at [333, 138] on button "Работы" at bounding box center [331, 157] width 97 height 40
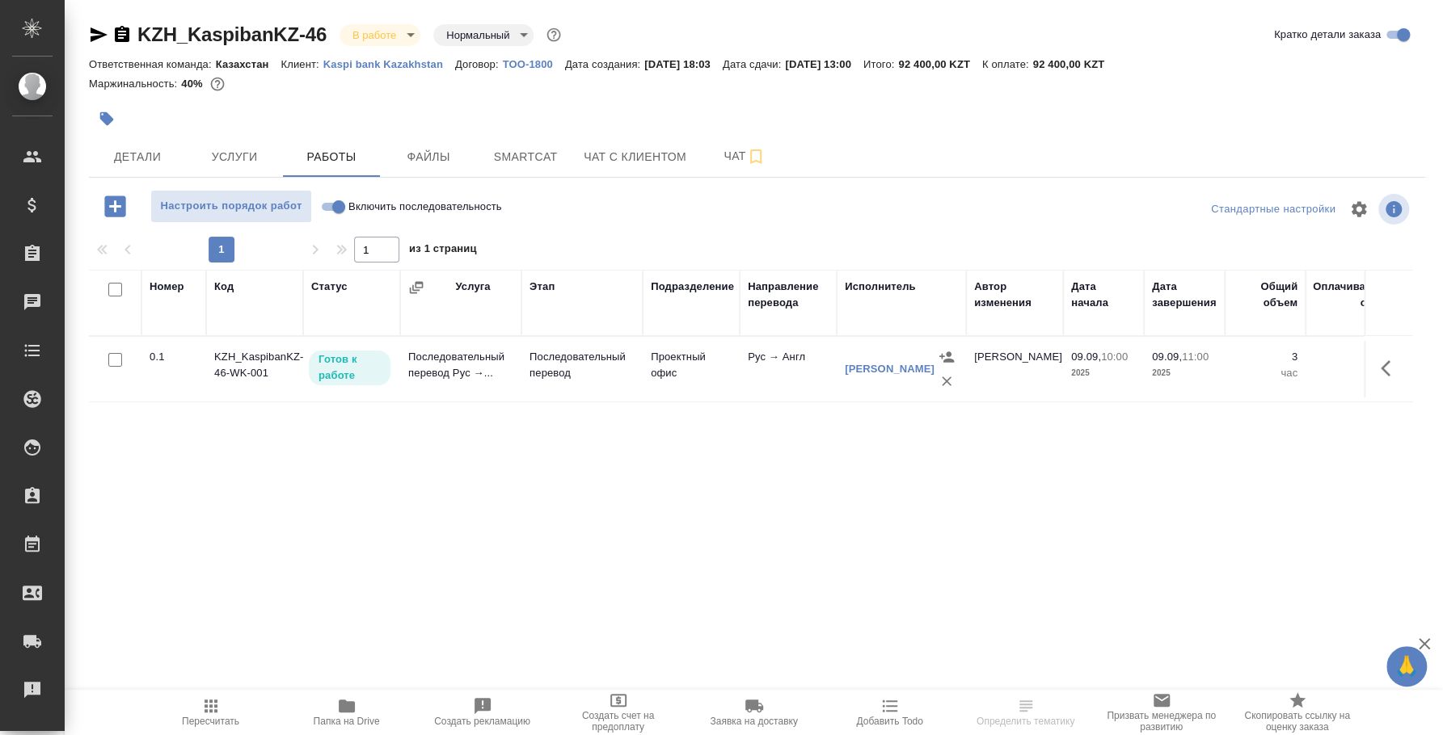
click at [323, 200] on input "Включить последовательность" at bounding box center [339, 206] width 58 height 19
checkbox input "true"
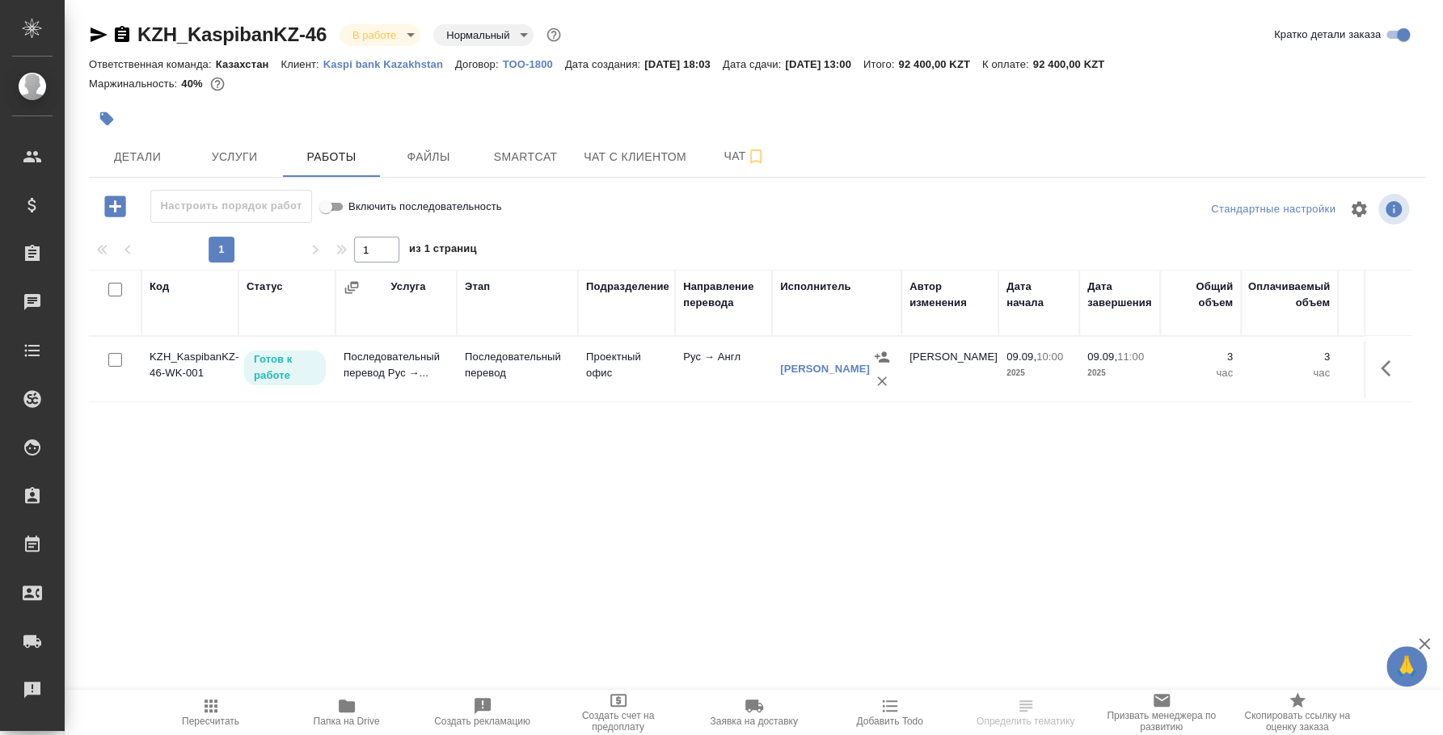
click at [305, 377] on p "Готов к работе" at bounding box center [285, 368] width 62 height 32
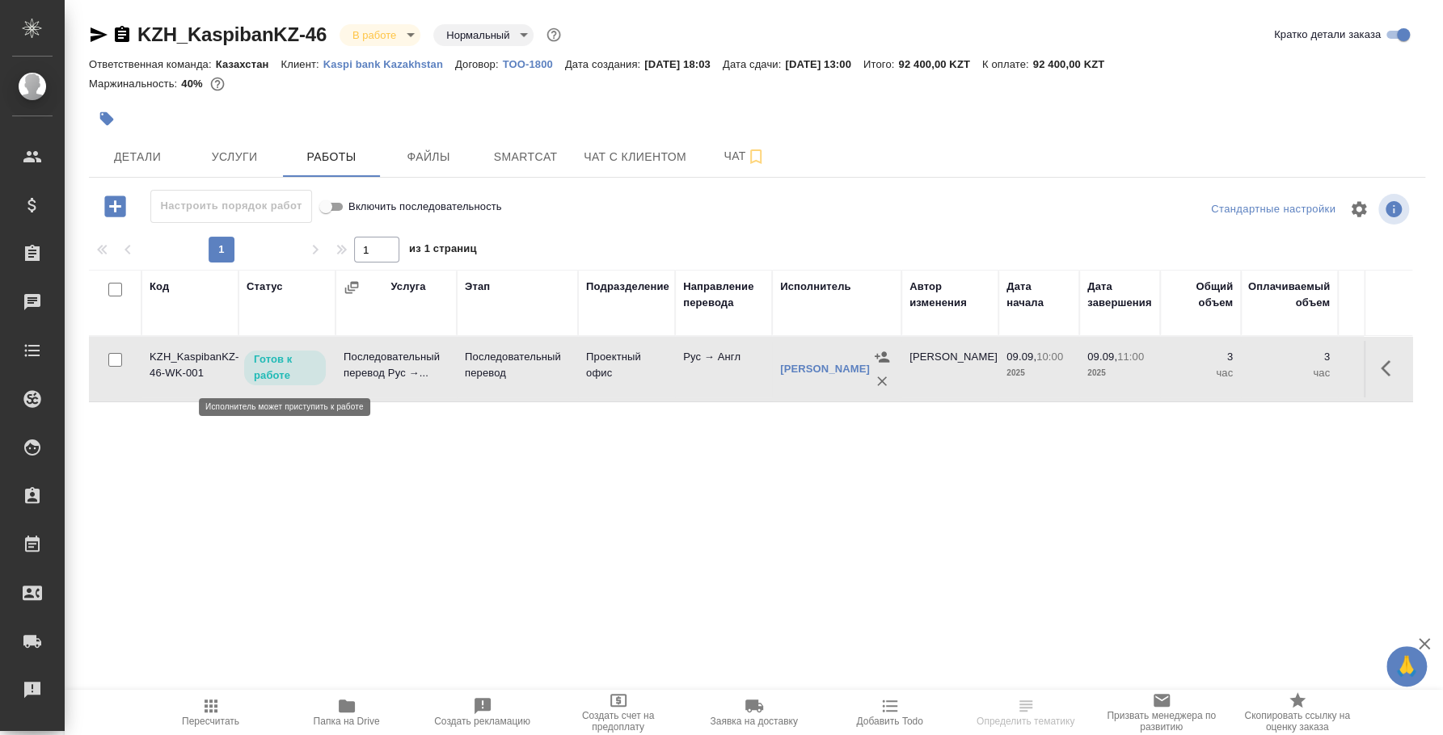
click at [305, 377] on p "Готов к работе" at bounding box center [285, 368] width 62 height 32
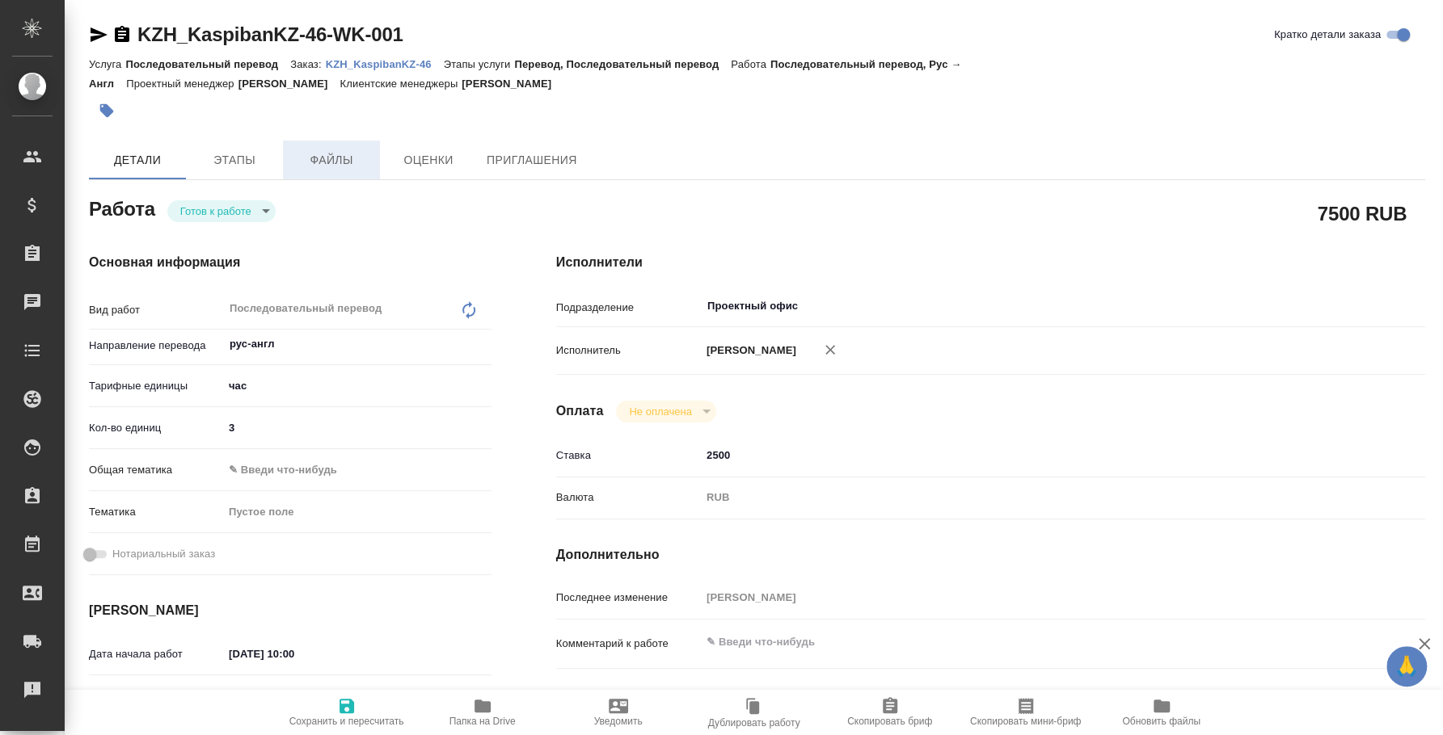
type textarea "x"
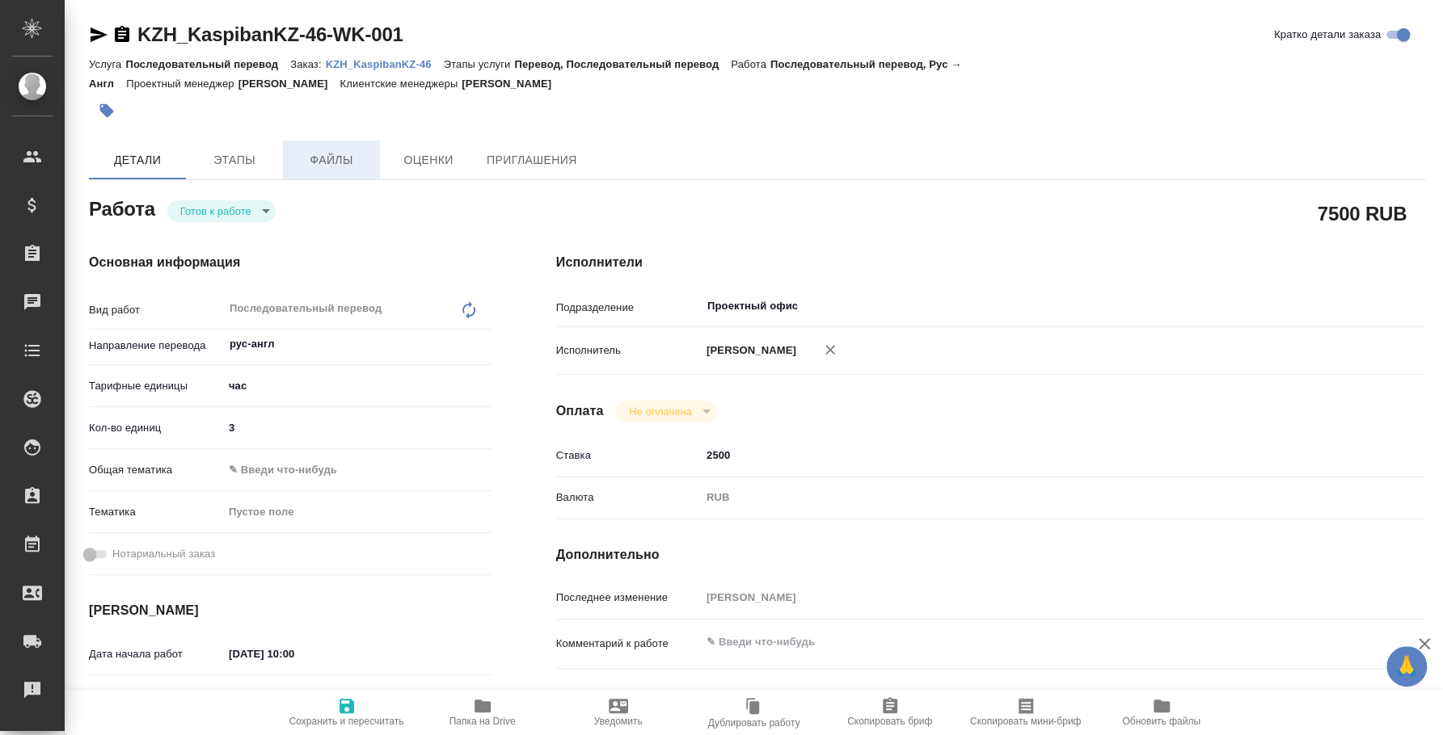
type textarea "x"
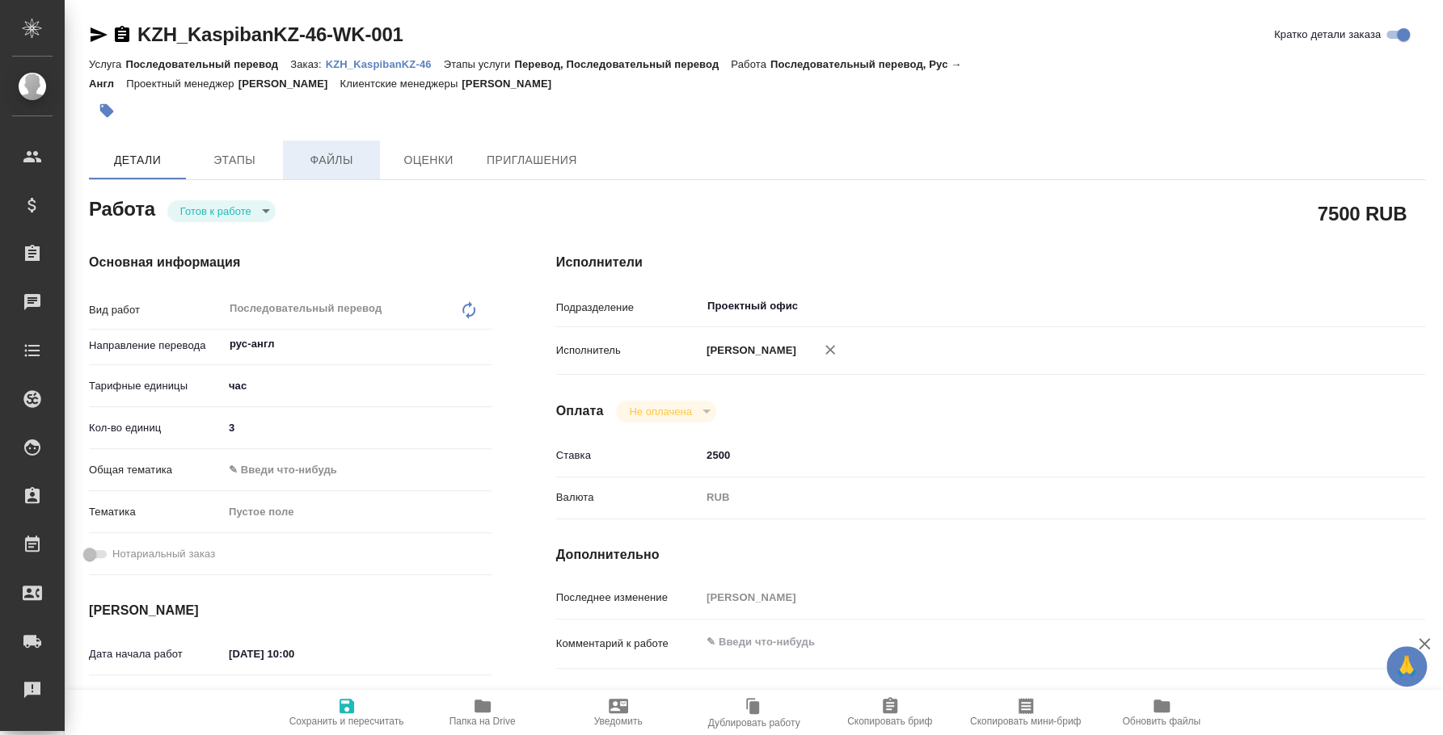
type textarea "x"
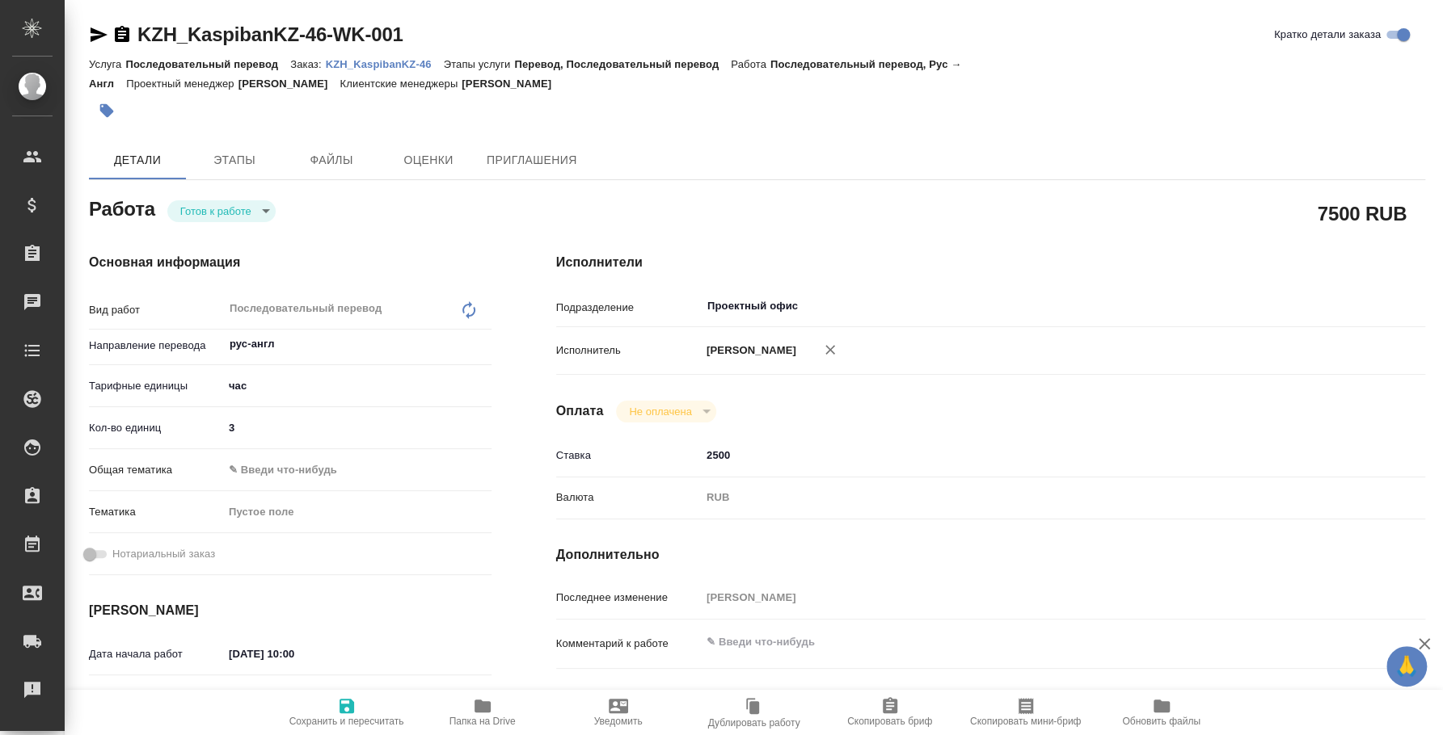
type textarea "x"
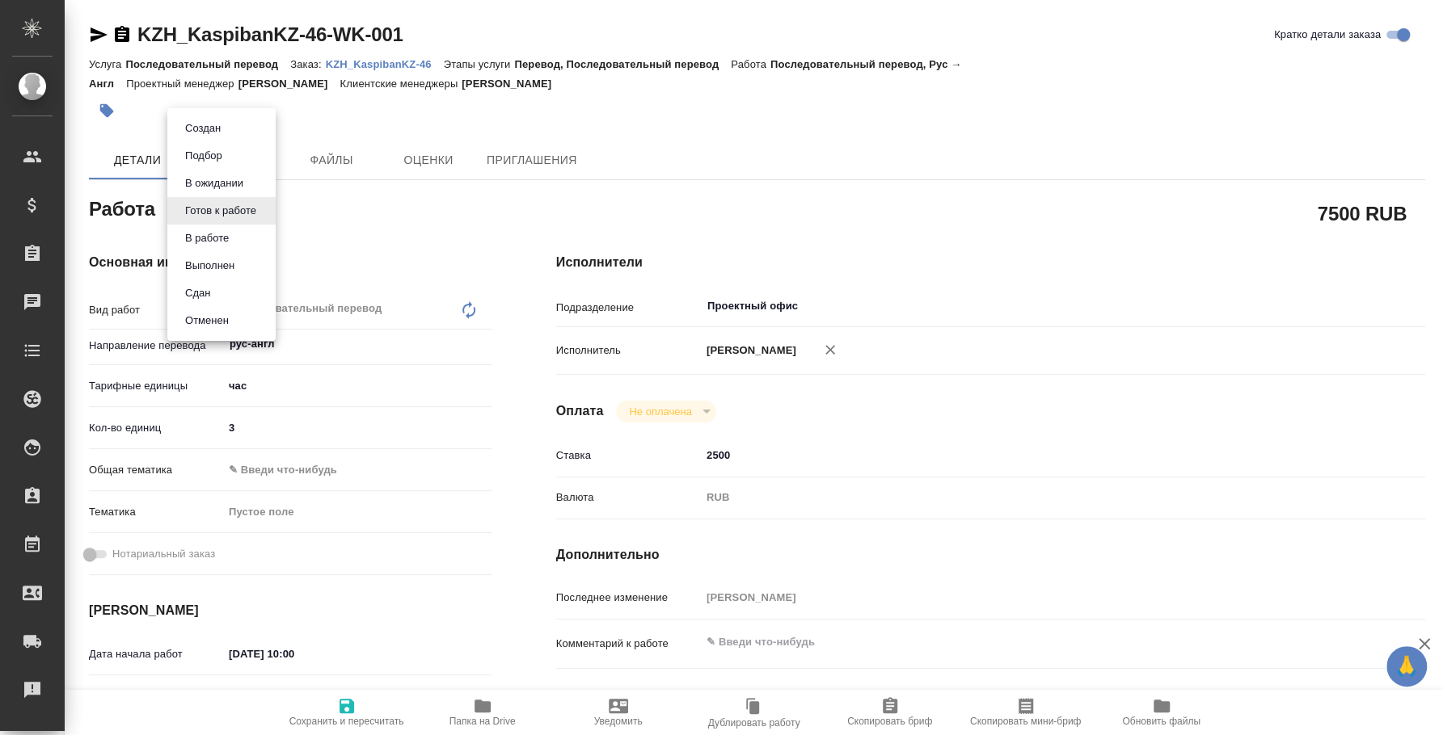
click at [260, 204] on body "🙏 .cls-1 fill:#fff; AWATERA Fedotova Irina Клиенты Спецификации Заказы Чаты Tod…" at bounding box center [721, 367] width 1443 height 735
type textarea "x"
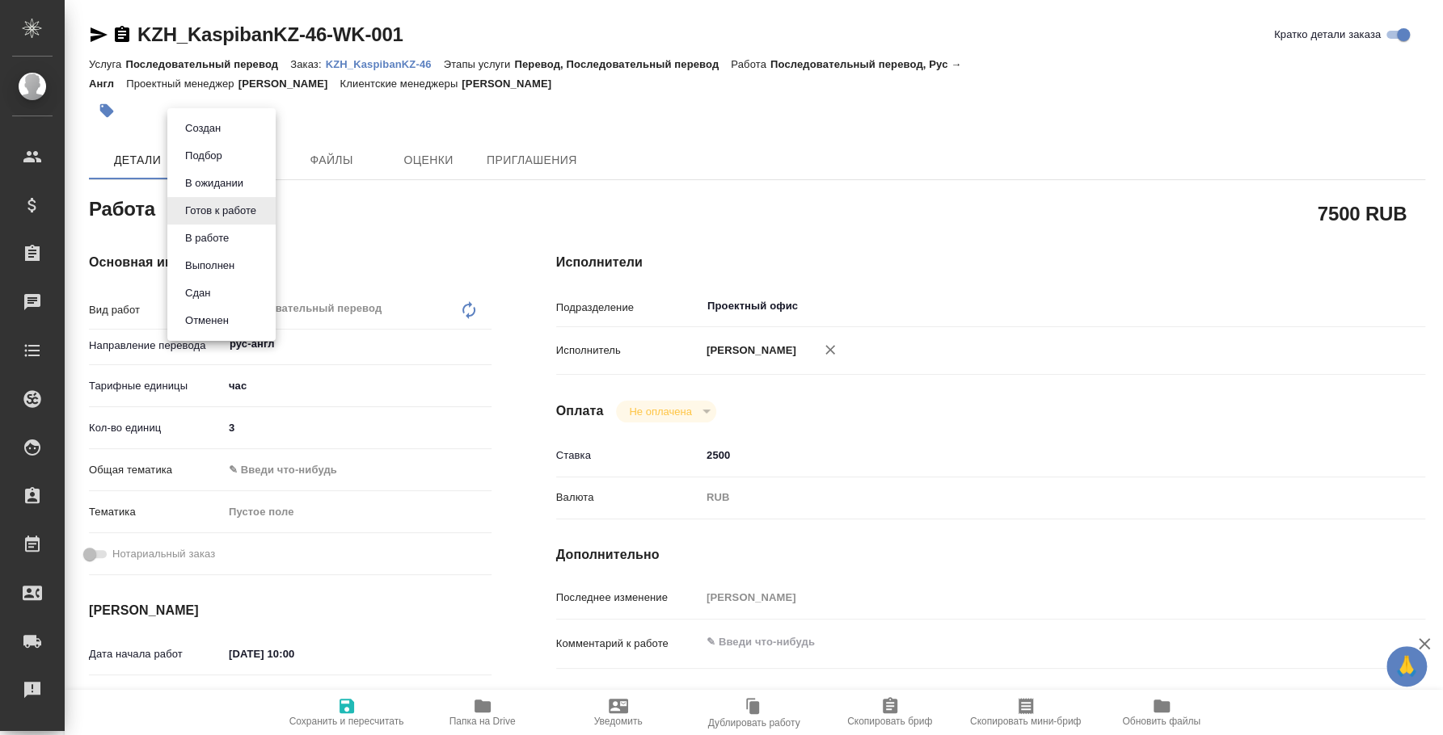
type textarea "x"
click at [222, 295] on li "Сдан" at bounding box center [221, 293] width 108 height 27
type textarea "x"
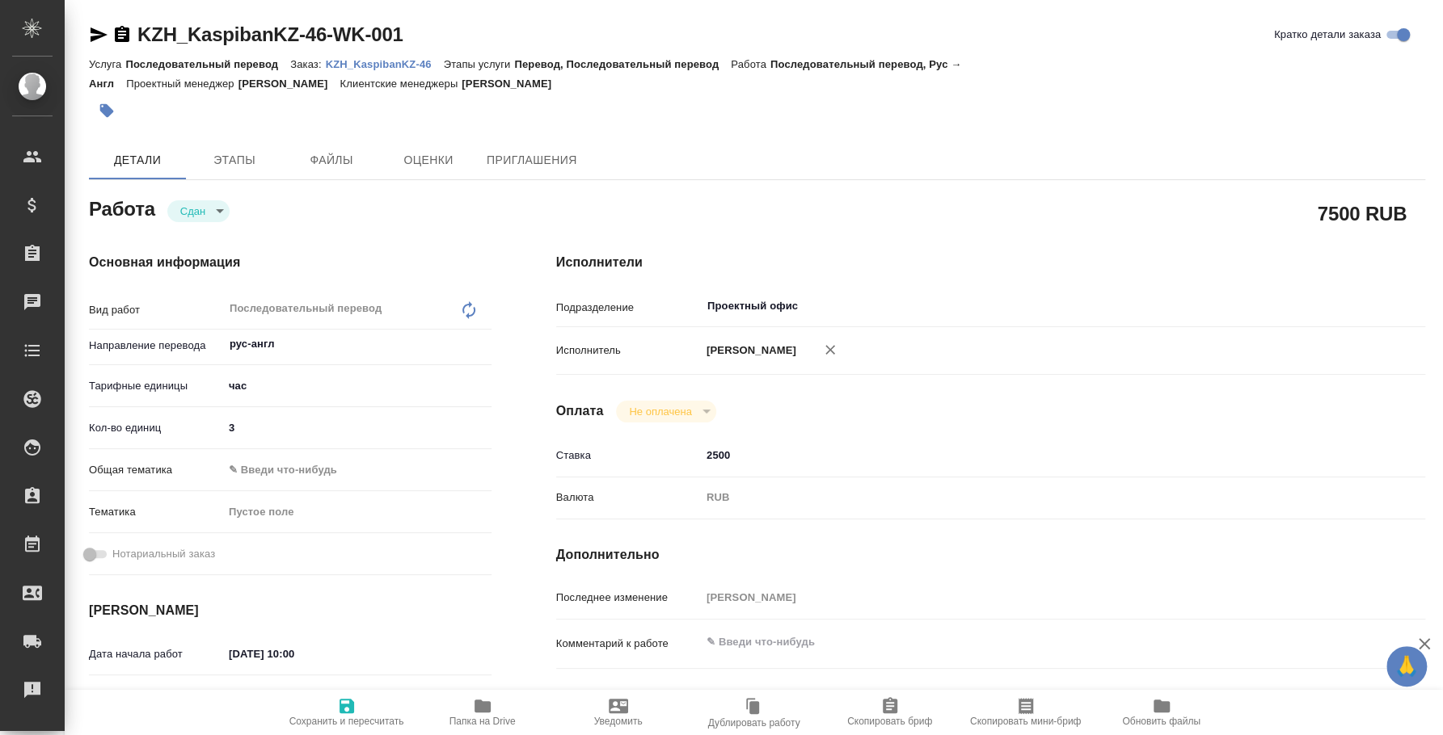
type textarea "x"
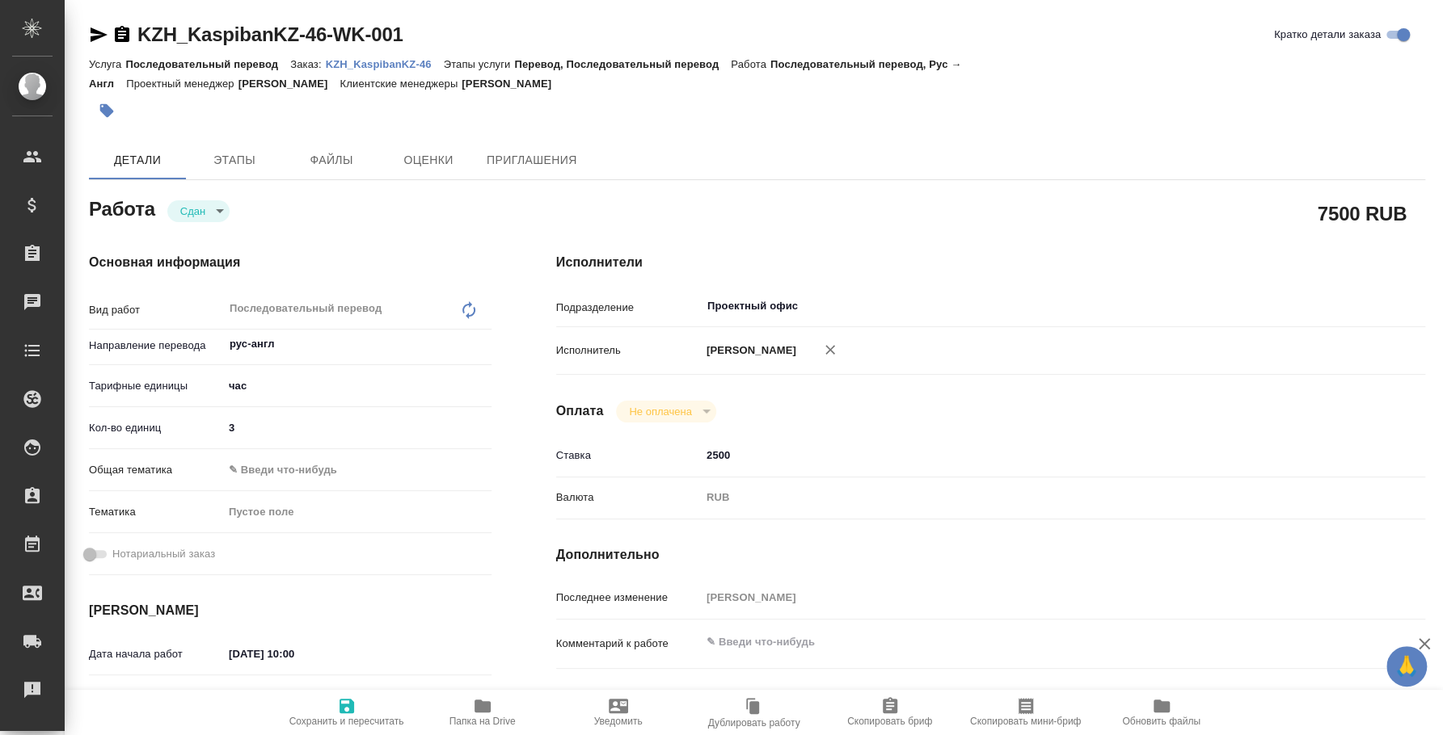
type textarea "x"
click at [411, 65] on p "KZH_KaspibanKZ-46" at bounding box center [385, 64] width 118 height 12
type textarea "x"
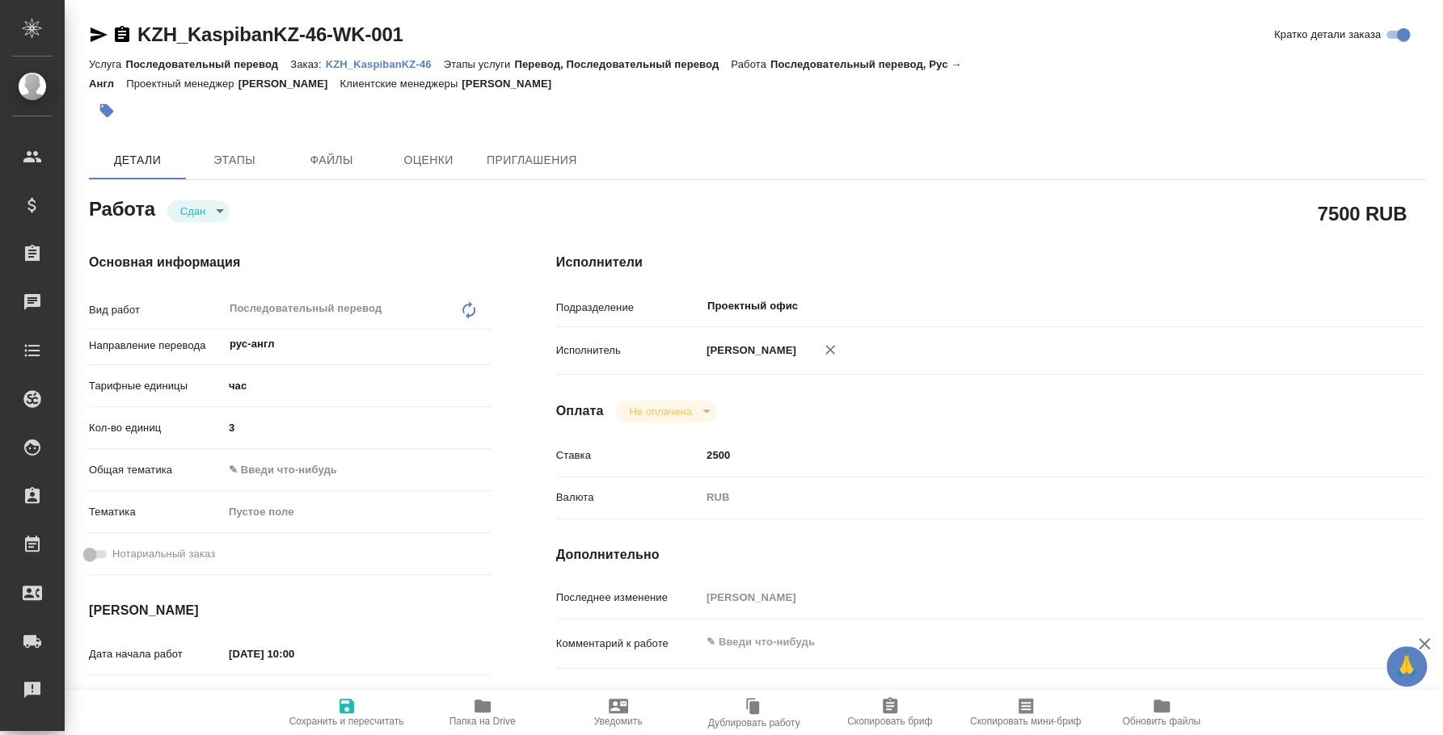
type textarea "x"
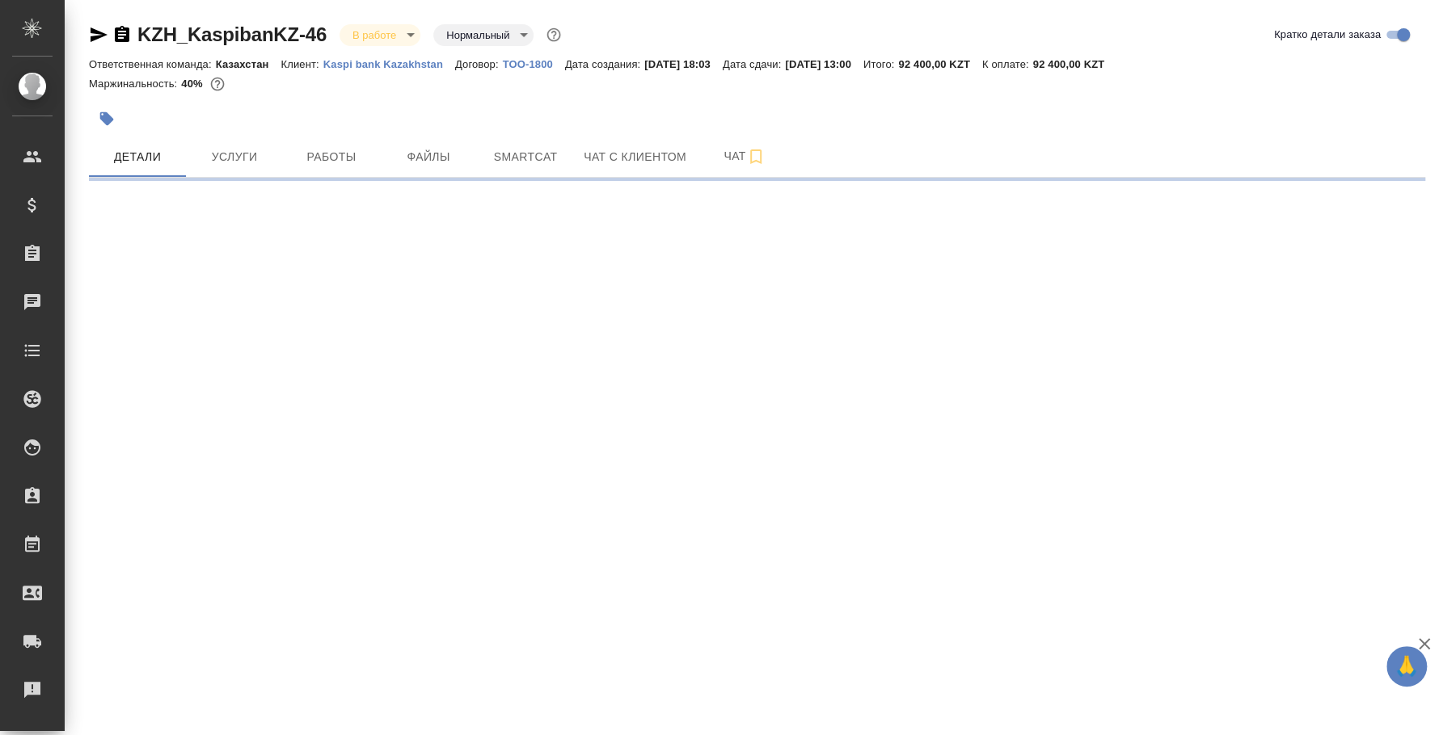
select select "RU"
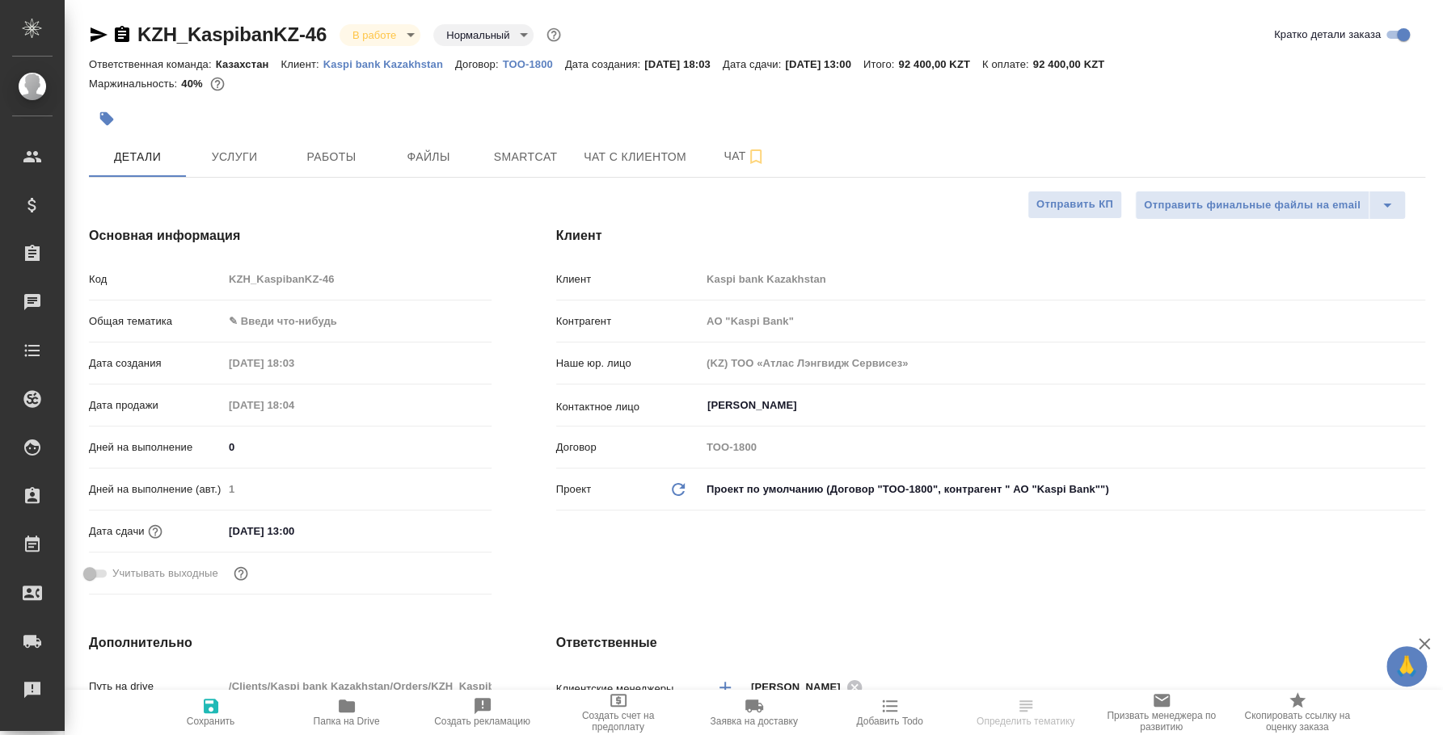
type textarea "x"
type input "АО "Kaspi Bank""
type textarea "x"
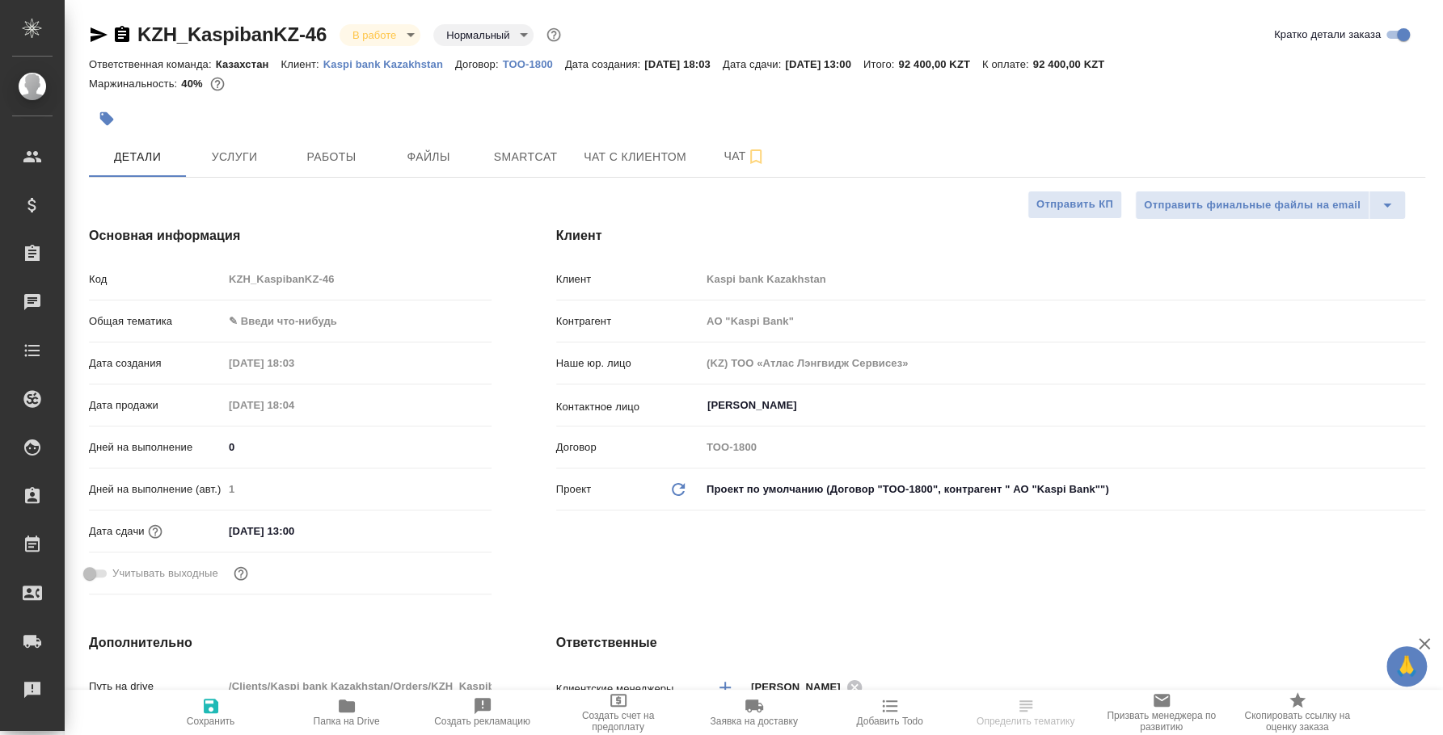
type textarea "x"
click at [407, 35] on body "🙏 .cls-1 fill:#fff; AWATERA [PERSON_NAME] Спецификации Заказы Чаты Todo Проекты…" at bounding box center [721, 367] width 1443 height 735
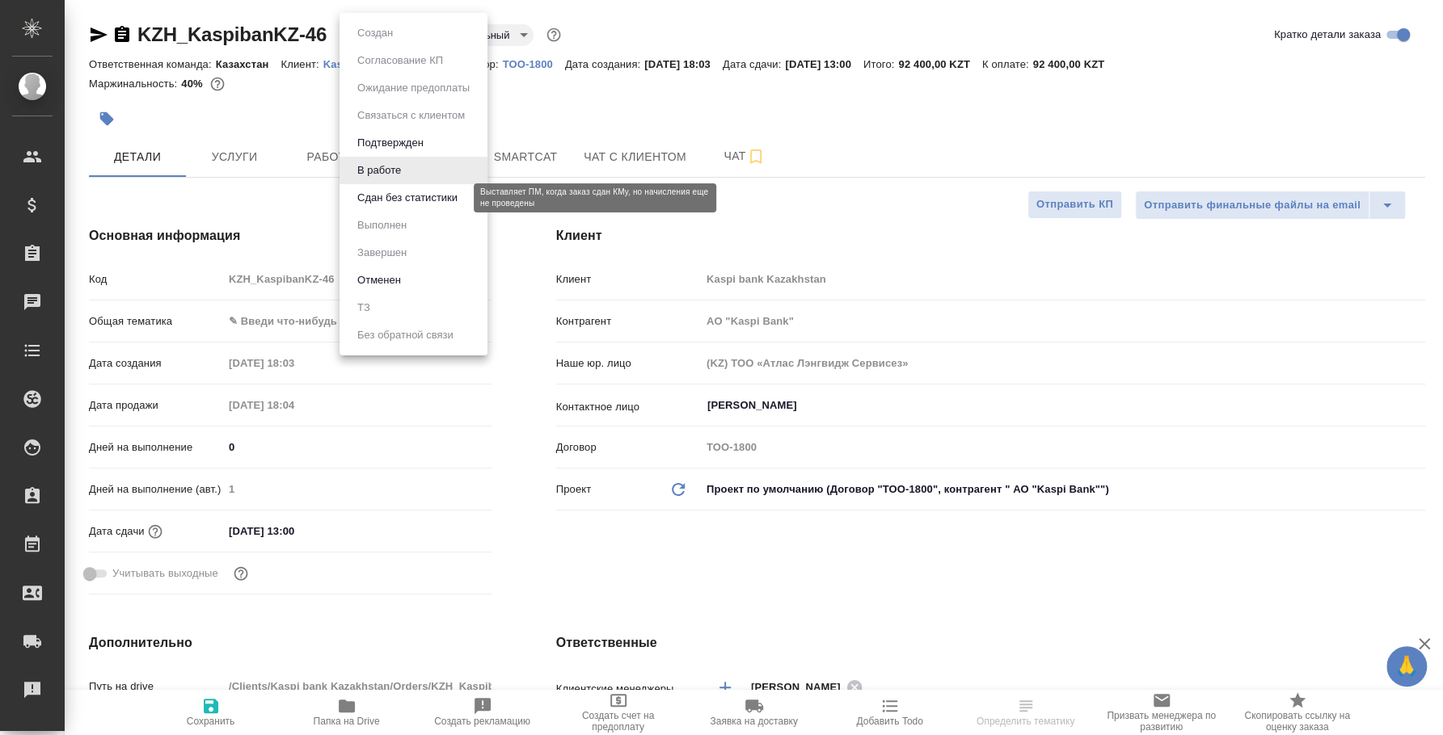
click at [402, 199] on button "Сдан без статистики" at bounding box center [407, 198] width 110 height 18
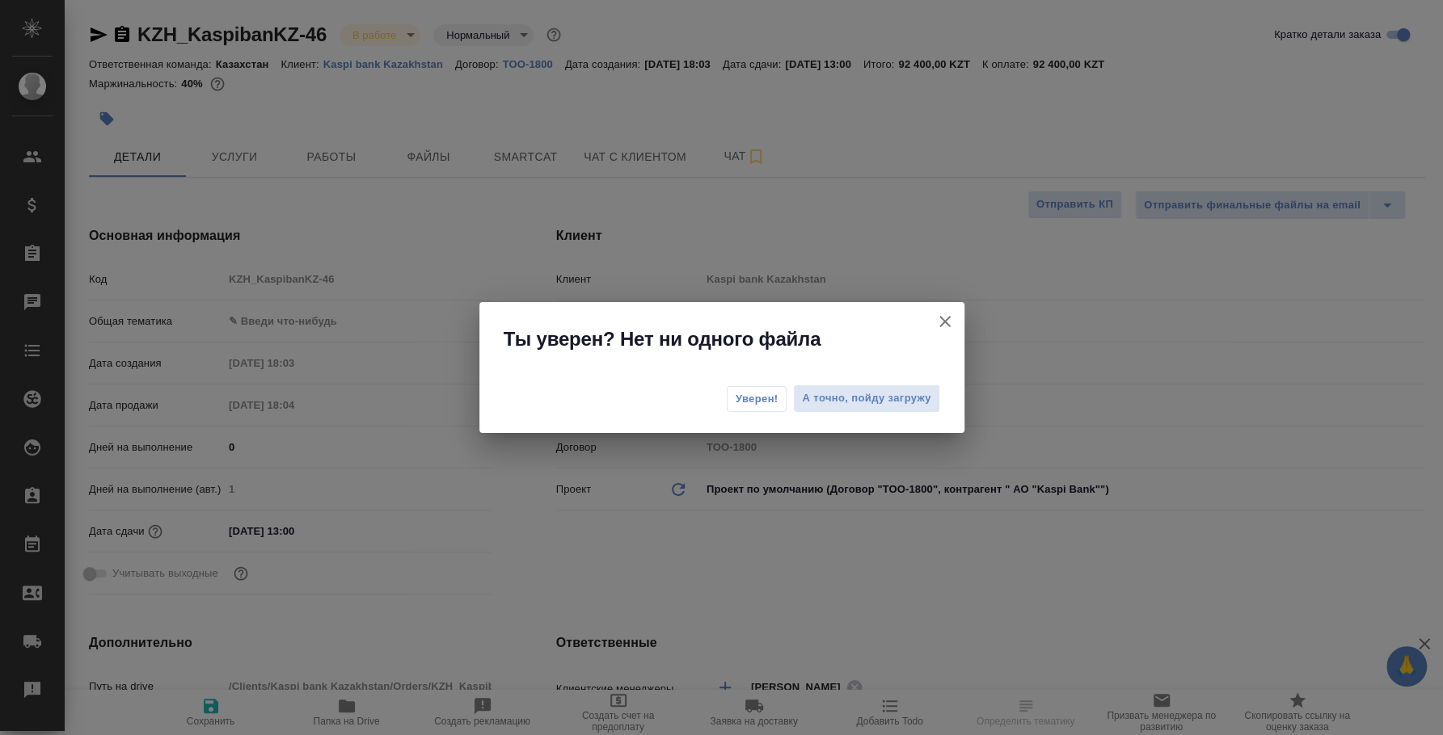
click at [773, 402] on span "Уверен!" at bounding box center [756, 399] width 43 height 16
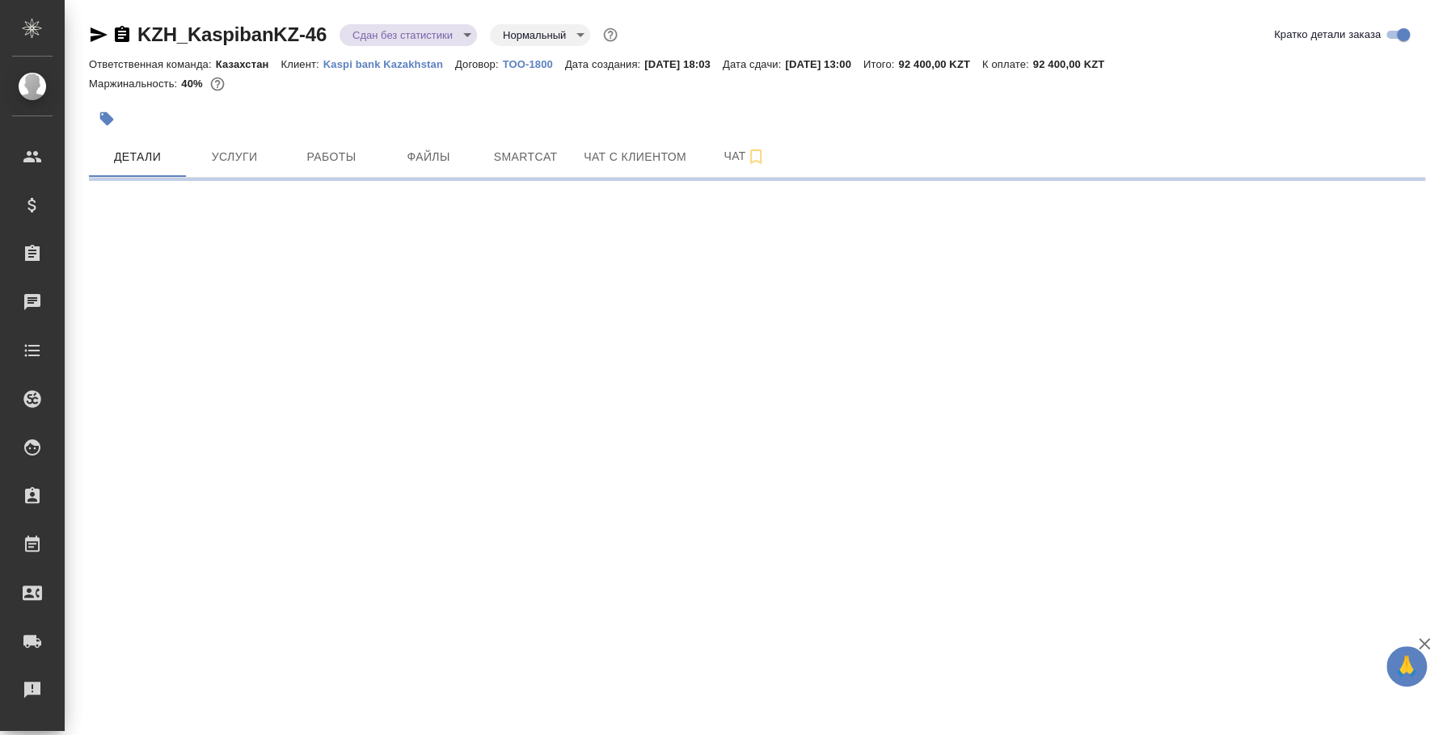
select select "RU"
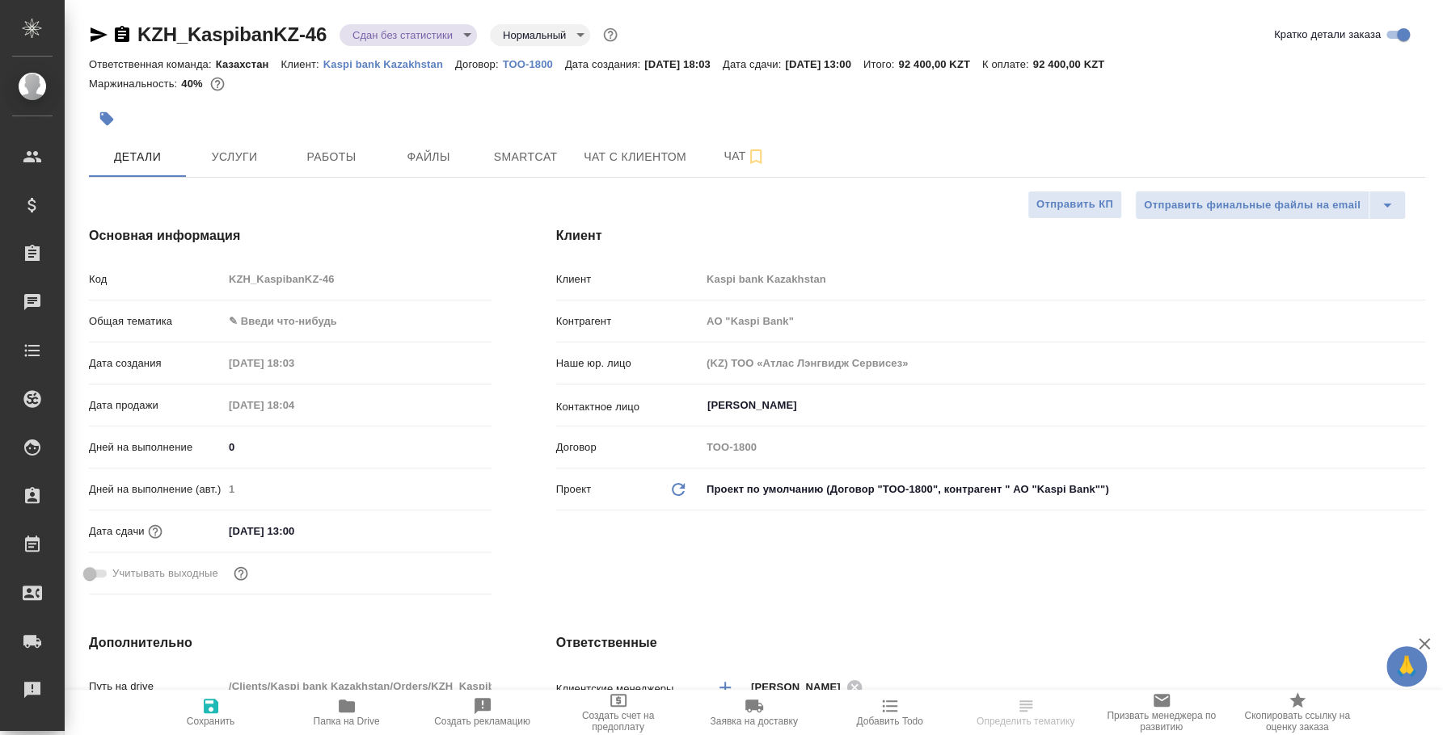
type textarea "x"
click at [470, 35] on body "🙏 .cls-1 fill:#fff; AWATERA [PERSON_NAME] Спецификации Заказы 0 Чаты Todo Проек…" at bounding box center [721, 367] width 1443 height 735
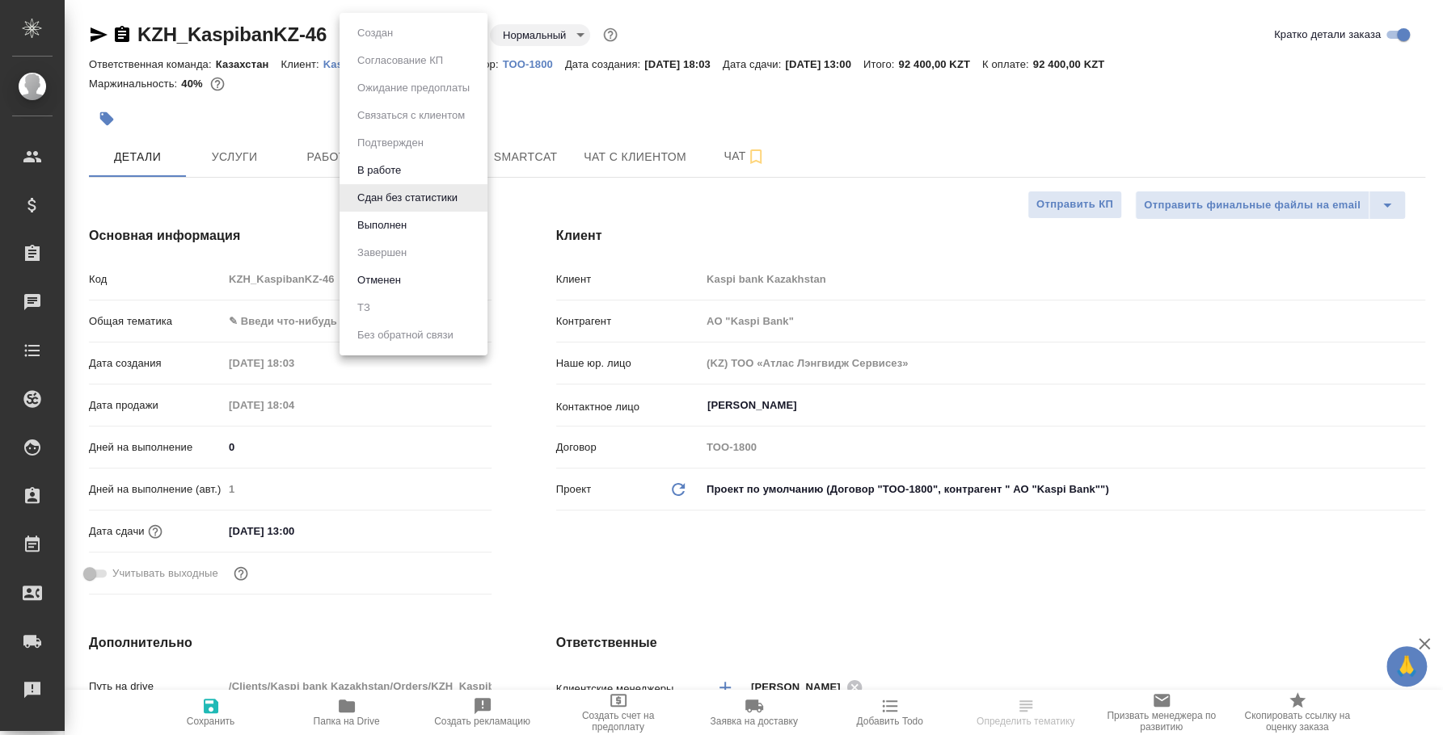
click at [433, 226] on li "Выполнен" at bounding box center [413, 225] width 148 height 27
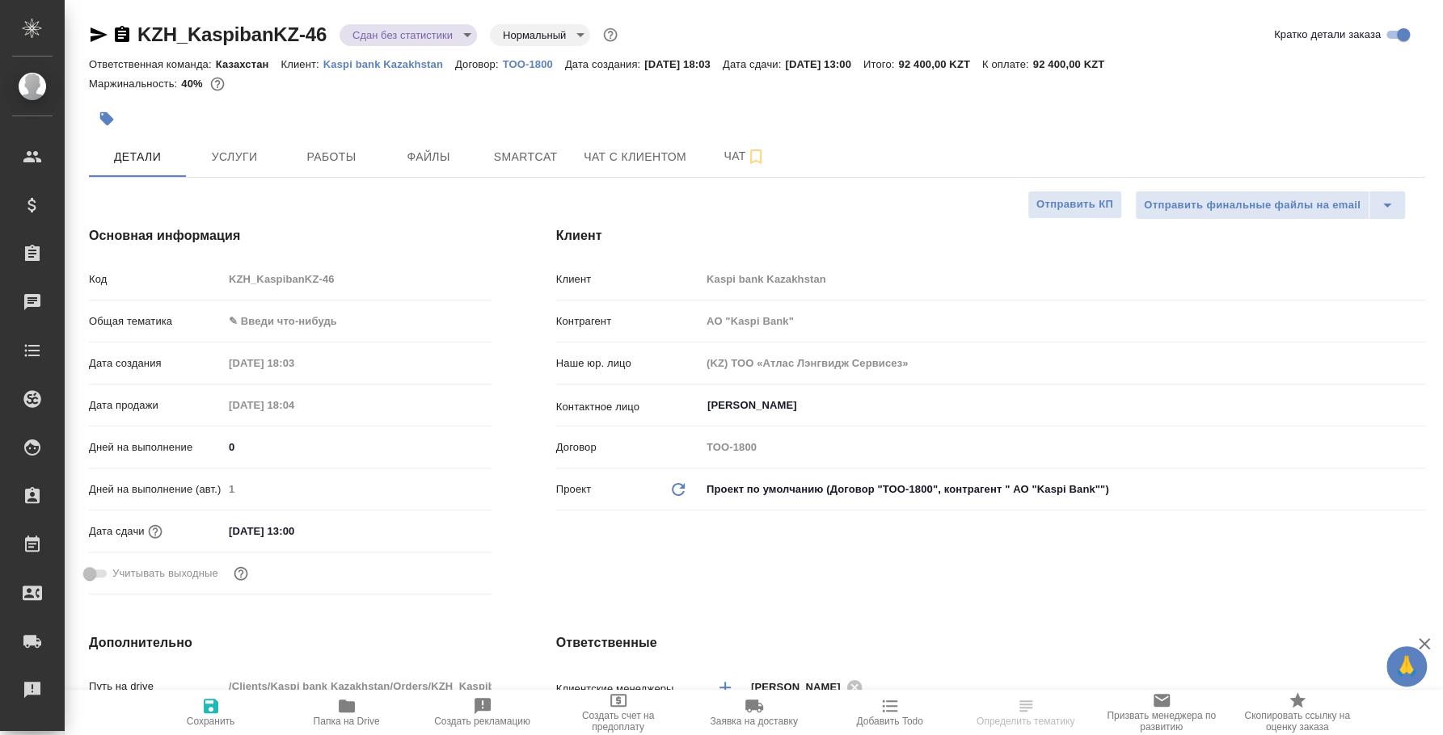
type input "АО "Kaspi Bank""
type textarea "x"
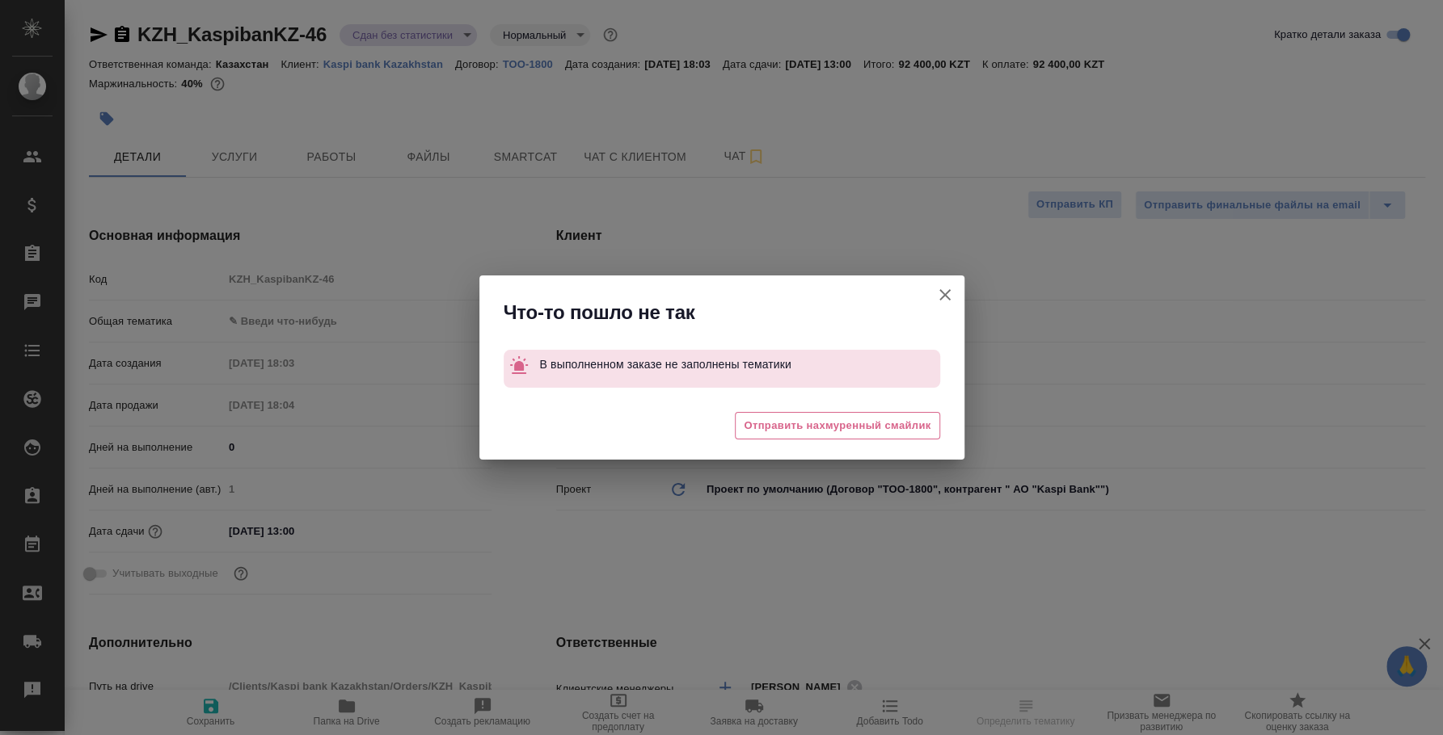
click at [954, 289] on button "Клиент не указал номер" at bounding box center [944, 295] width 39 height 39
type input "АО "Kaspi Bank""
type textarea "x"
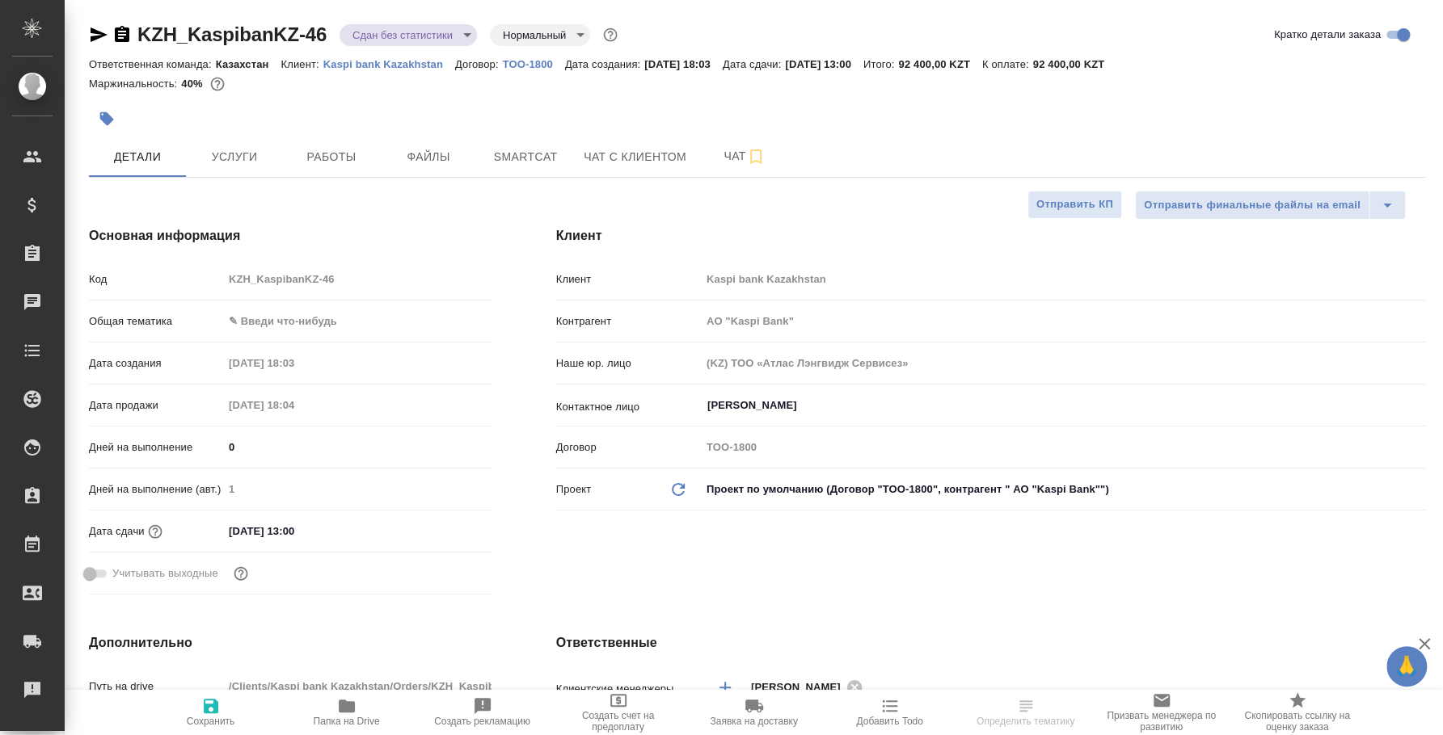
click at [293, 318] on body "🙏 .cls-1 fill:#fff; AWATERA Fedotova Irina Клиенты Спецификации Заказы 0 Чаты T…" at bounding box center [721, 367] width 1443 height 735
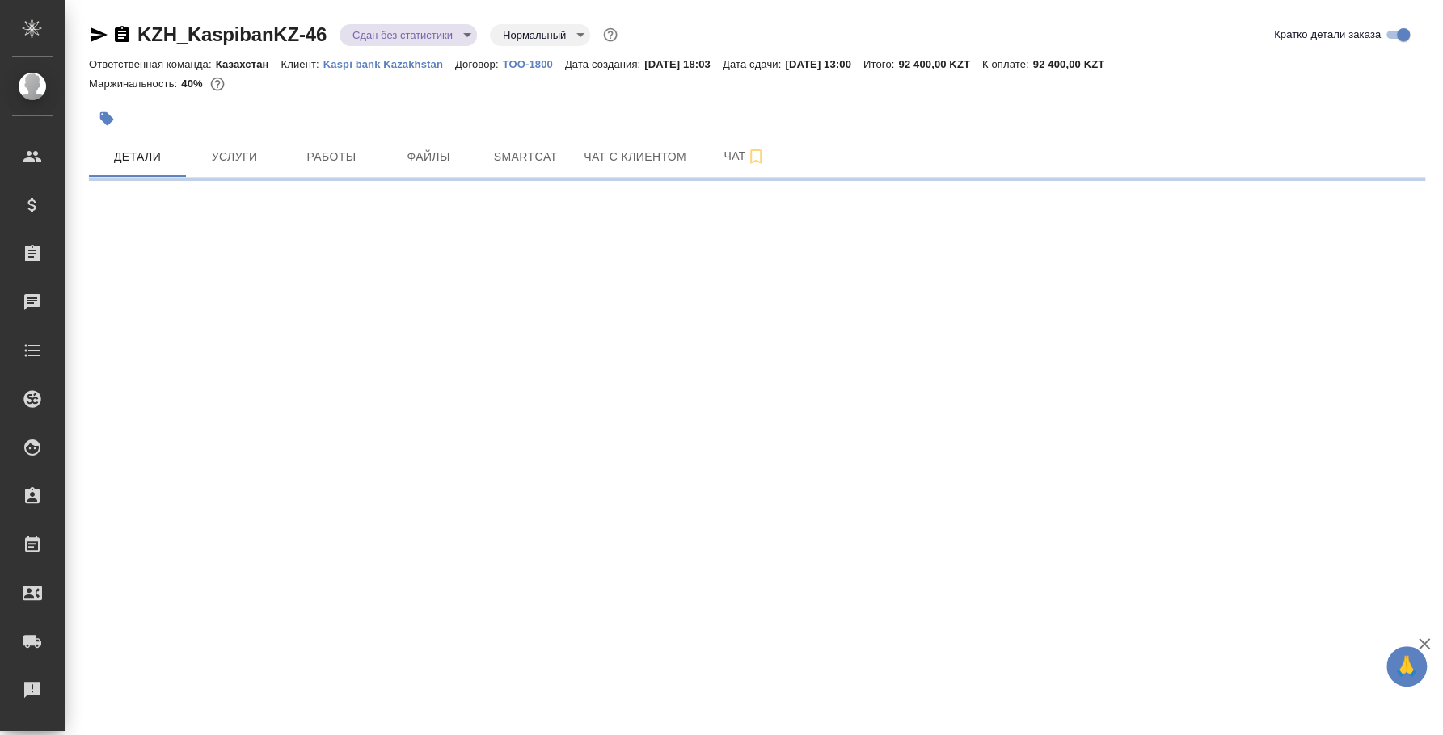
select select "RU"
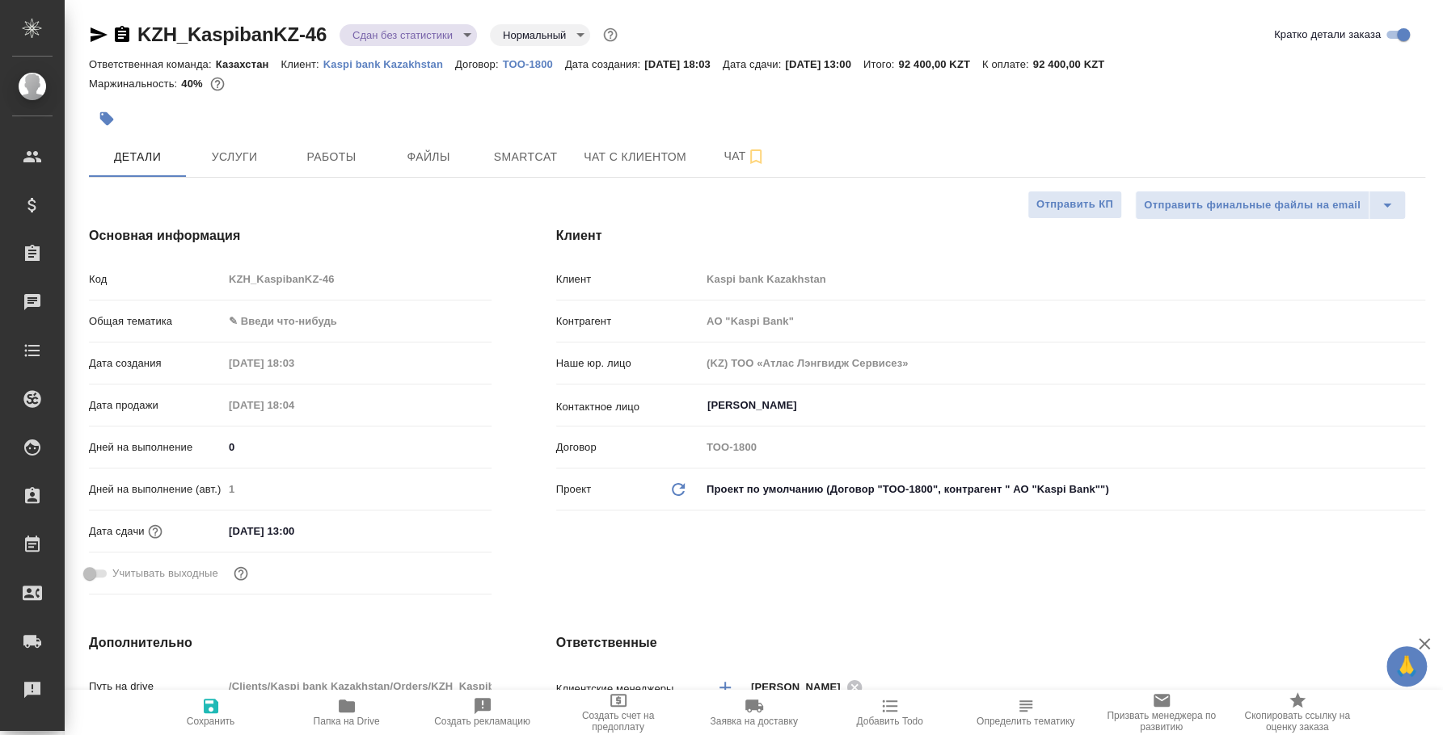
type textarea "x"
click at [282, 320] on body "🙏 .cls-1 fill:#fff; AWATERA Fedotova Irina Клиенты Спецификации Заказы 0 Чаты T…" at bounding box center [721, 367] width 1443 height 735
click at [283, 327] on li "ИТ" at bounding box center [357, 321] width 268 height 26
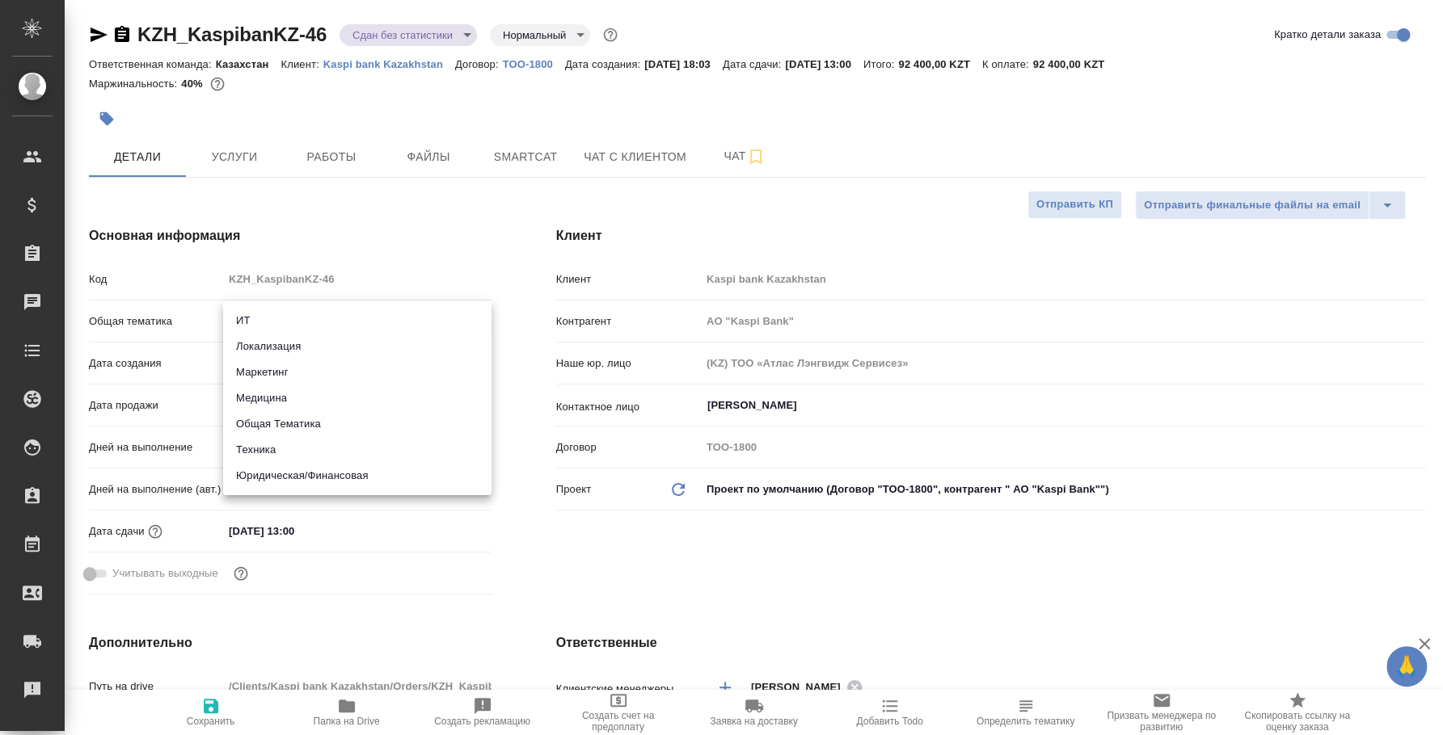
type input "it"
type input "АО "Kaspi Bank""
type textarea "x"
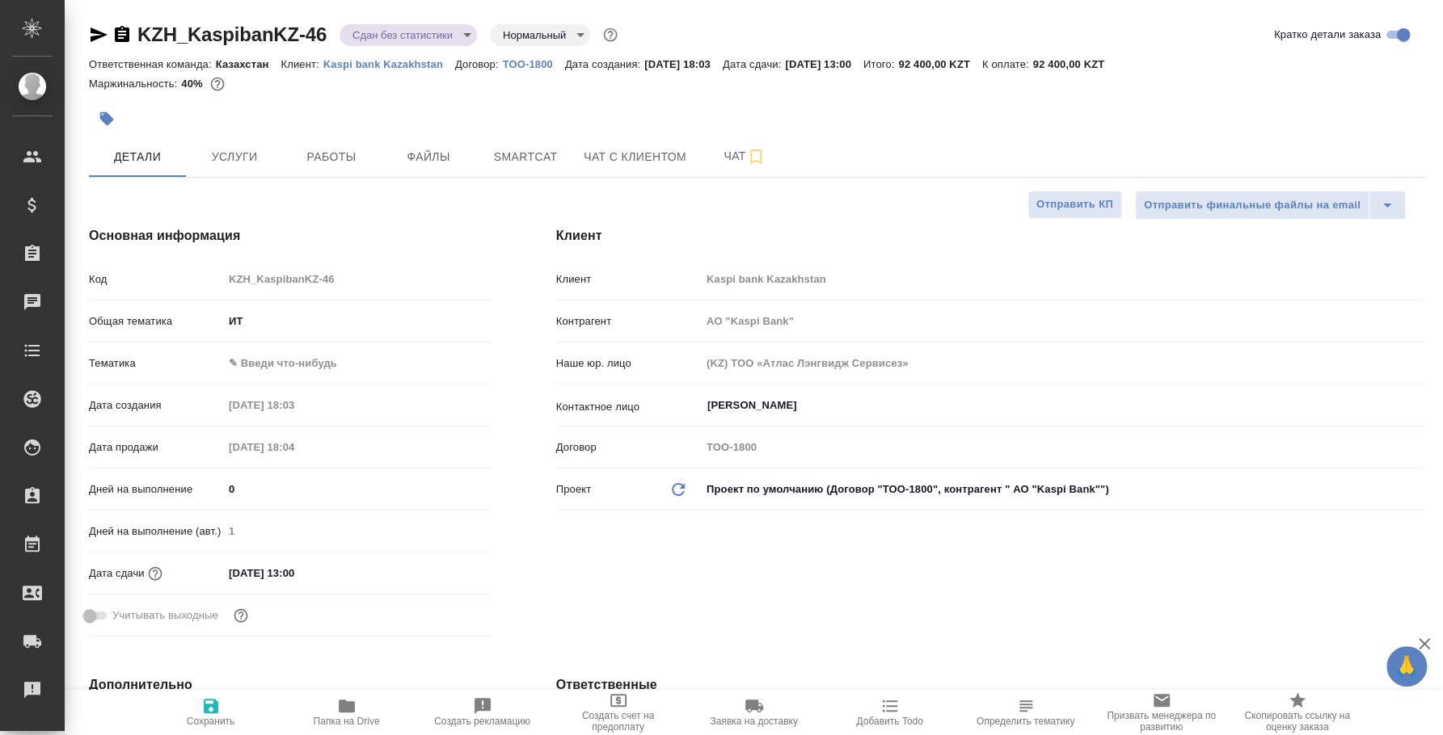
click at [290, 358] on body "🙏 .cls-1 fill:#fff; AWATERA Fedotova Irina Клиенты Спецификации Заказы 0 Чаты T…" at bounding box center [721, 367] width 1443 height 735
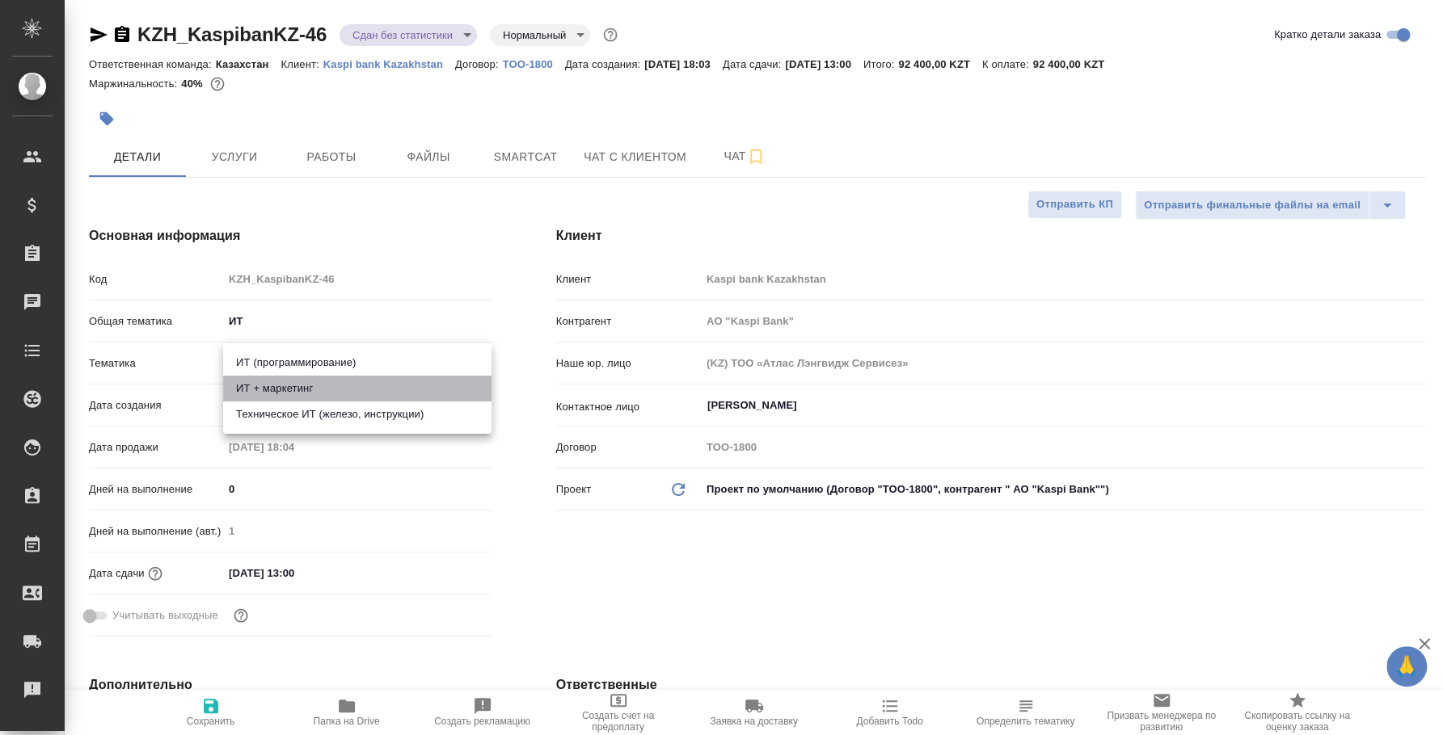
click at [302, 383] on li "ИТ + маркетинг" at bounding box center [357, 389] width 268 height 26
type input "АО "Kaspi Bank""
type textarea "x"
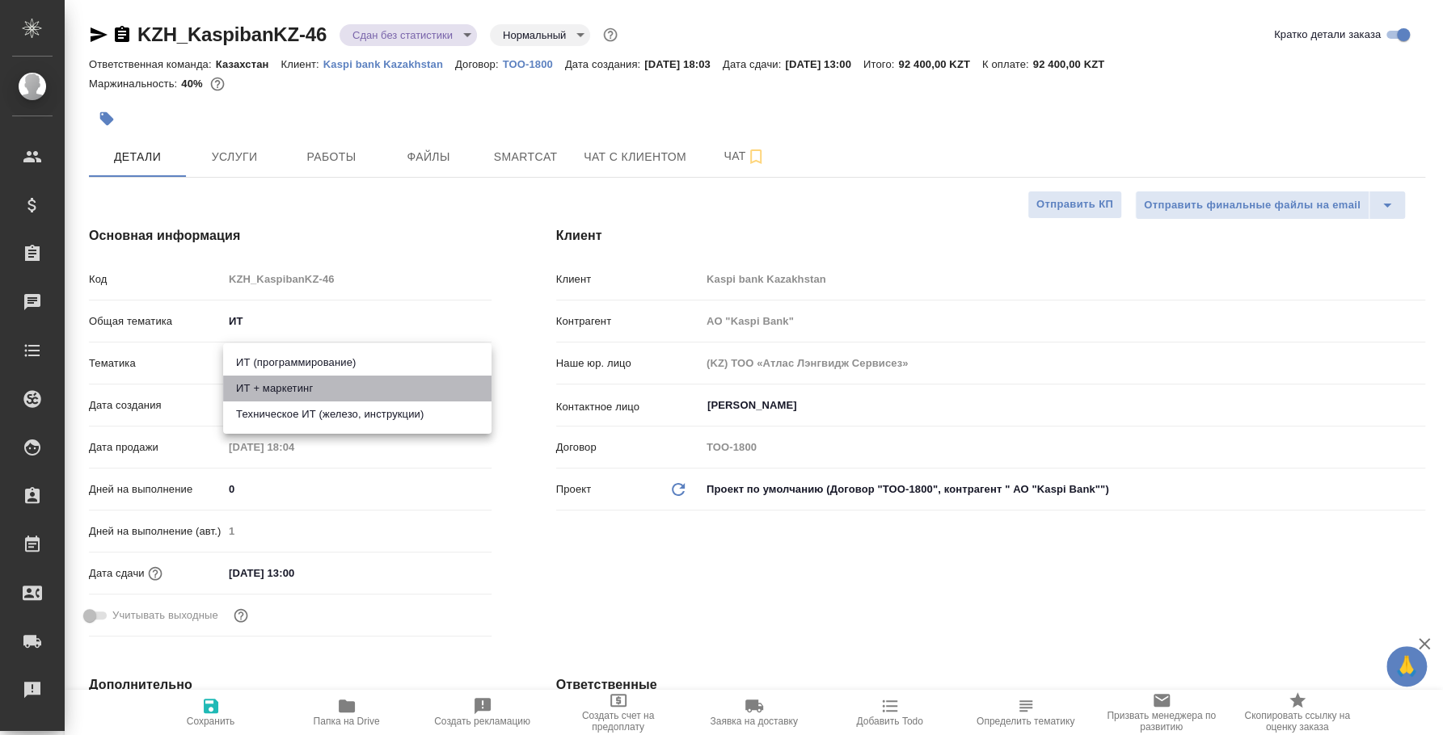
type input "5a8b8b956a9677013d343e51"
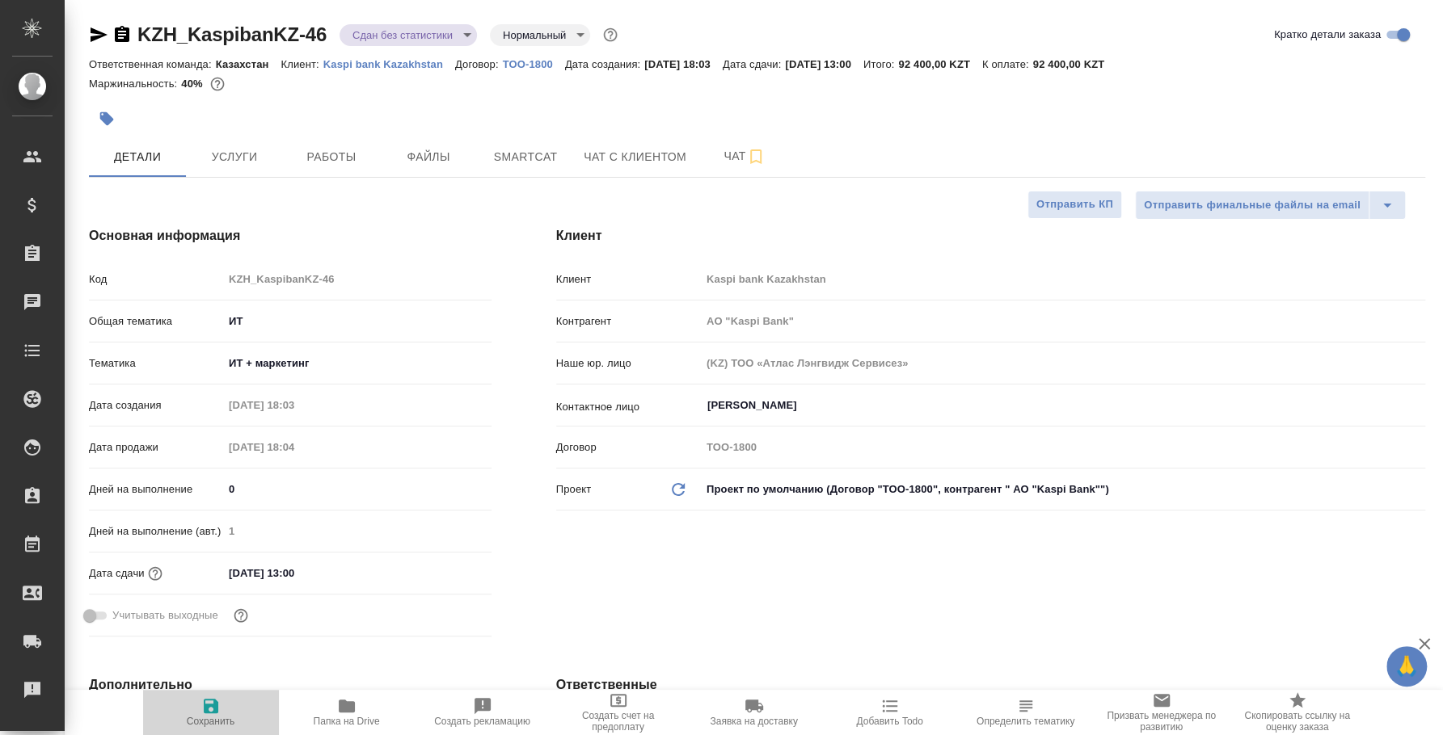
click at [222, 719] on span "Сохранить" at bounding box center [211, 721] width 48 height 11
type input "АО "Kaspi Bank""
type textarea "x"
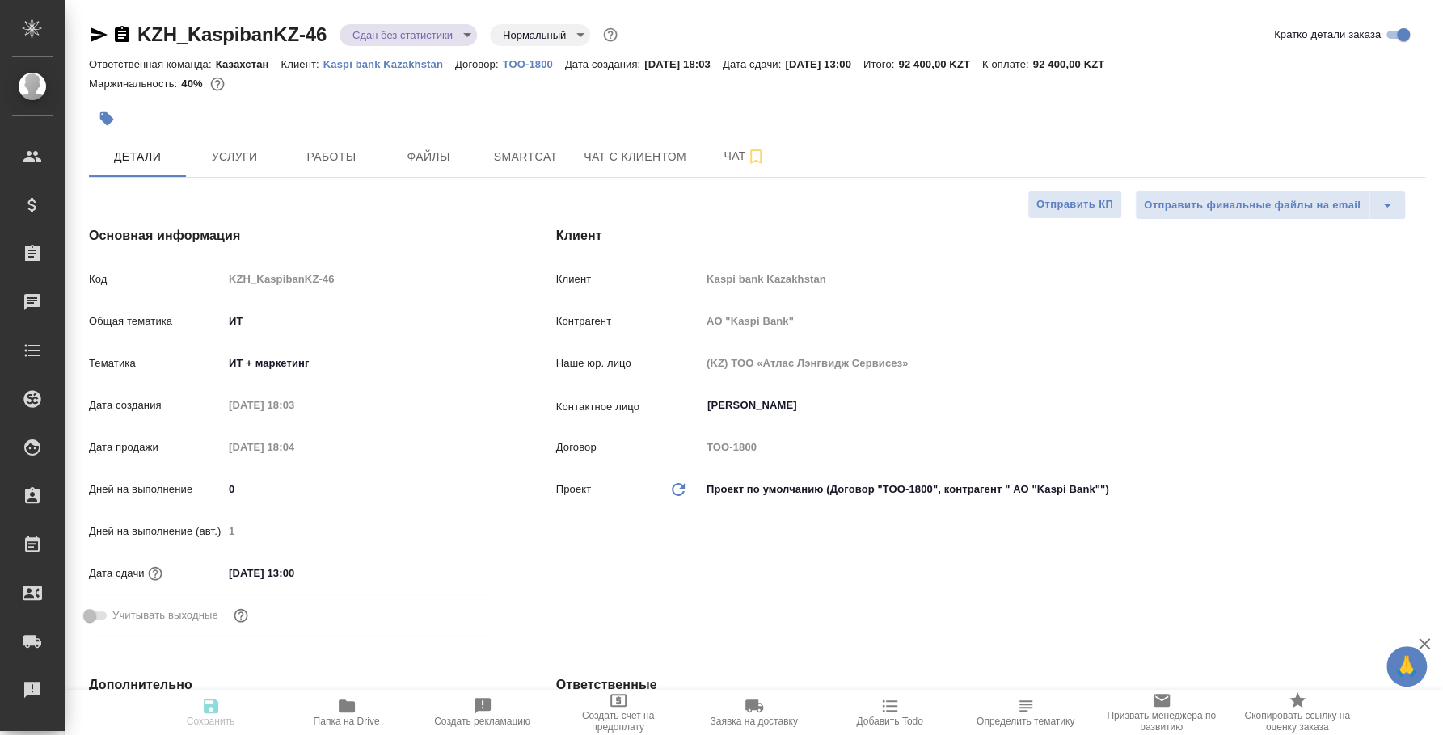
type input "АО "Kaspi Bank""
type textarea "x"
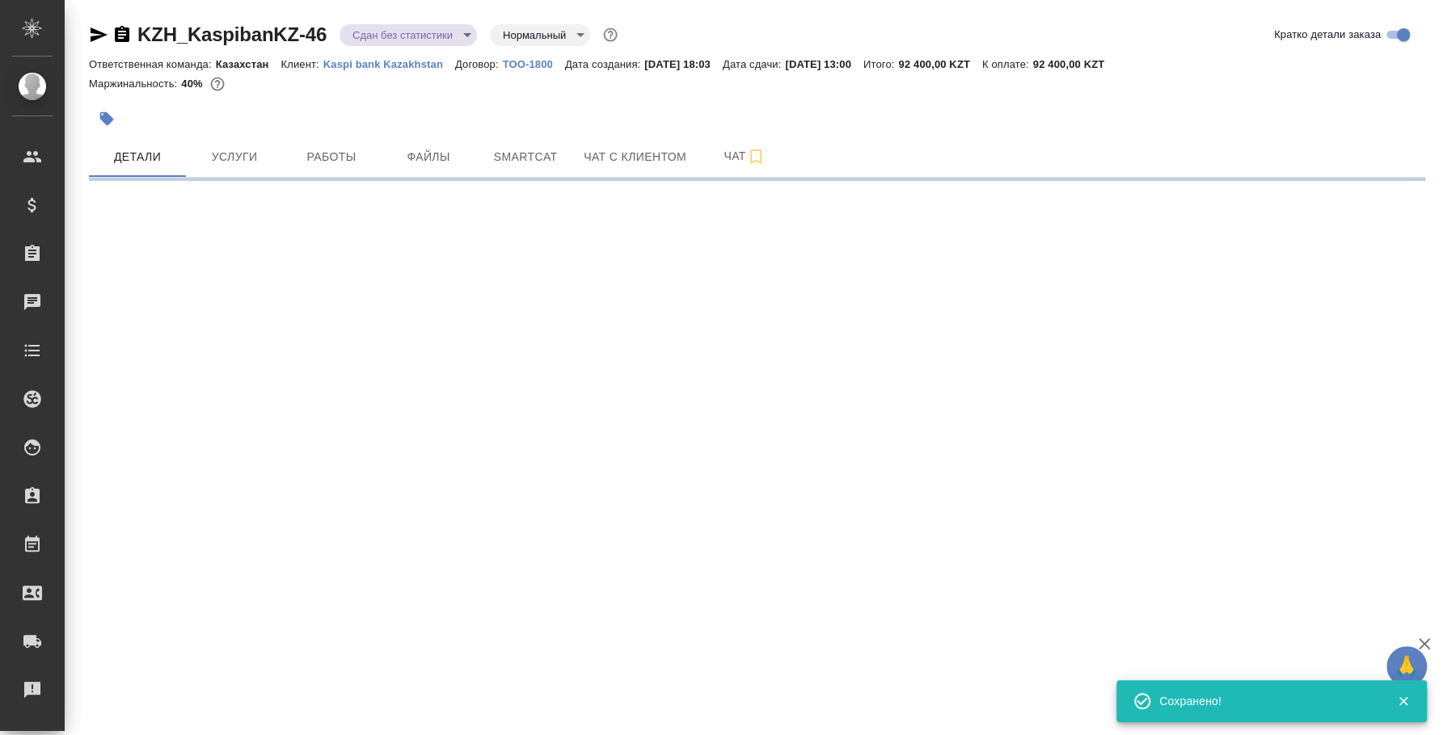
select select "RU"
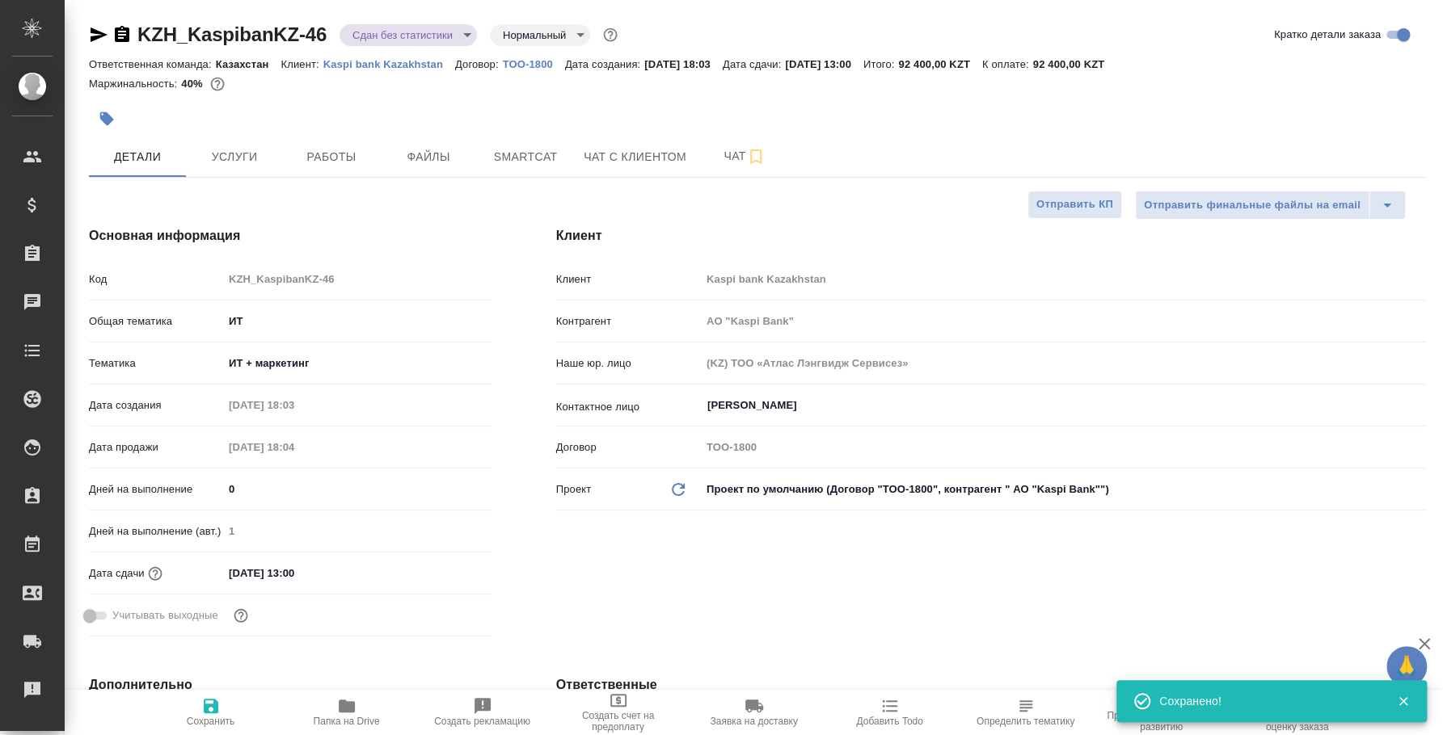
type textarea "x"
type input "АО "Kaspi Bank""
type textarea "x"
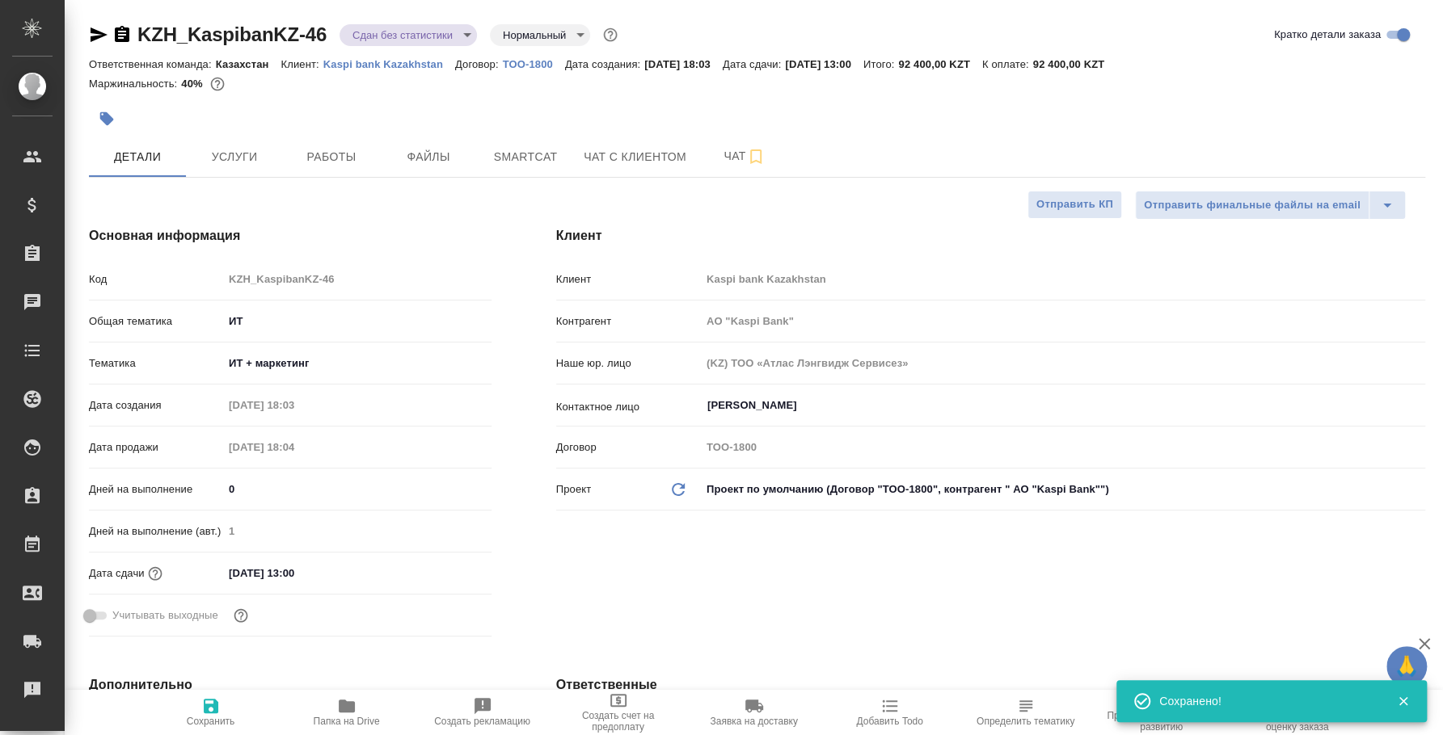
type textarea "x"
type input "АО "Kaspi Bank""
type textarea "x"
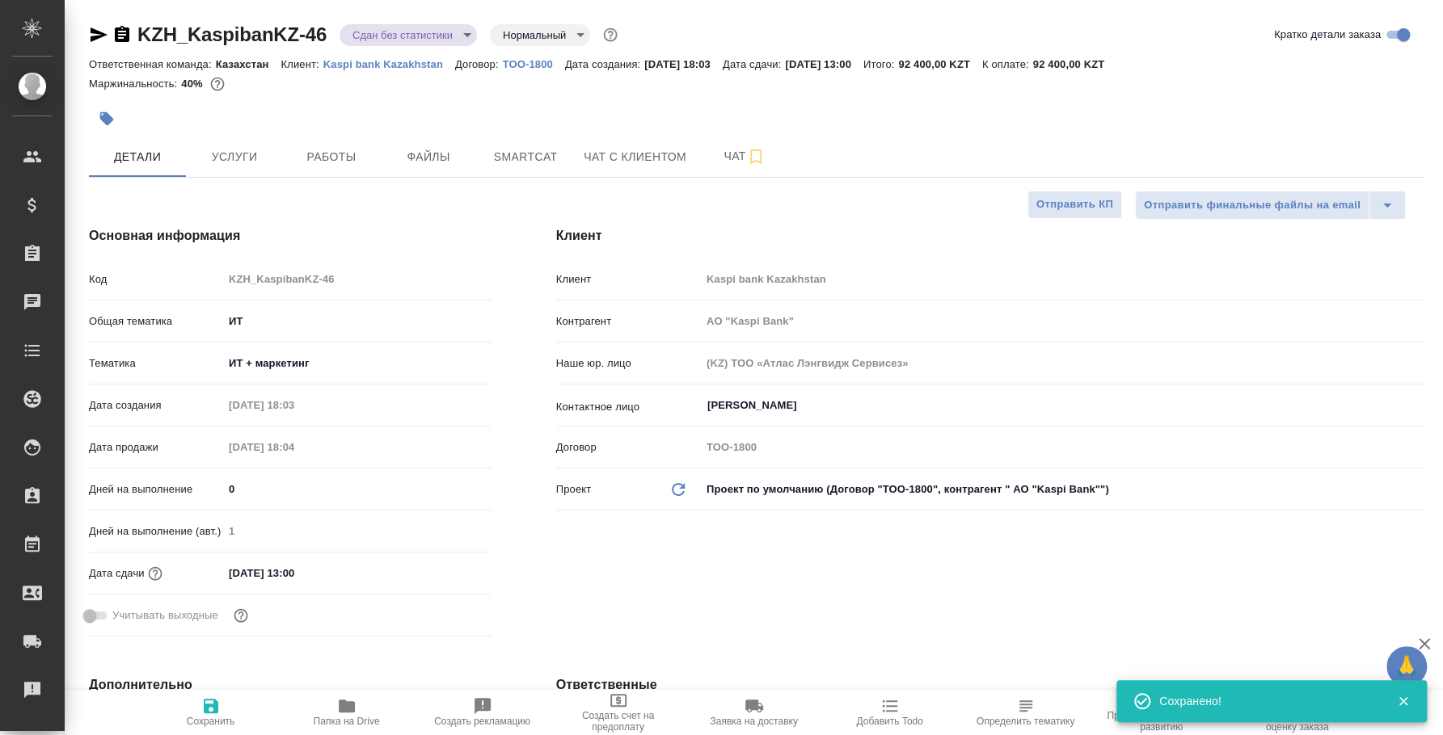
type textarea "x"
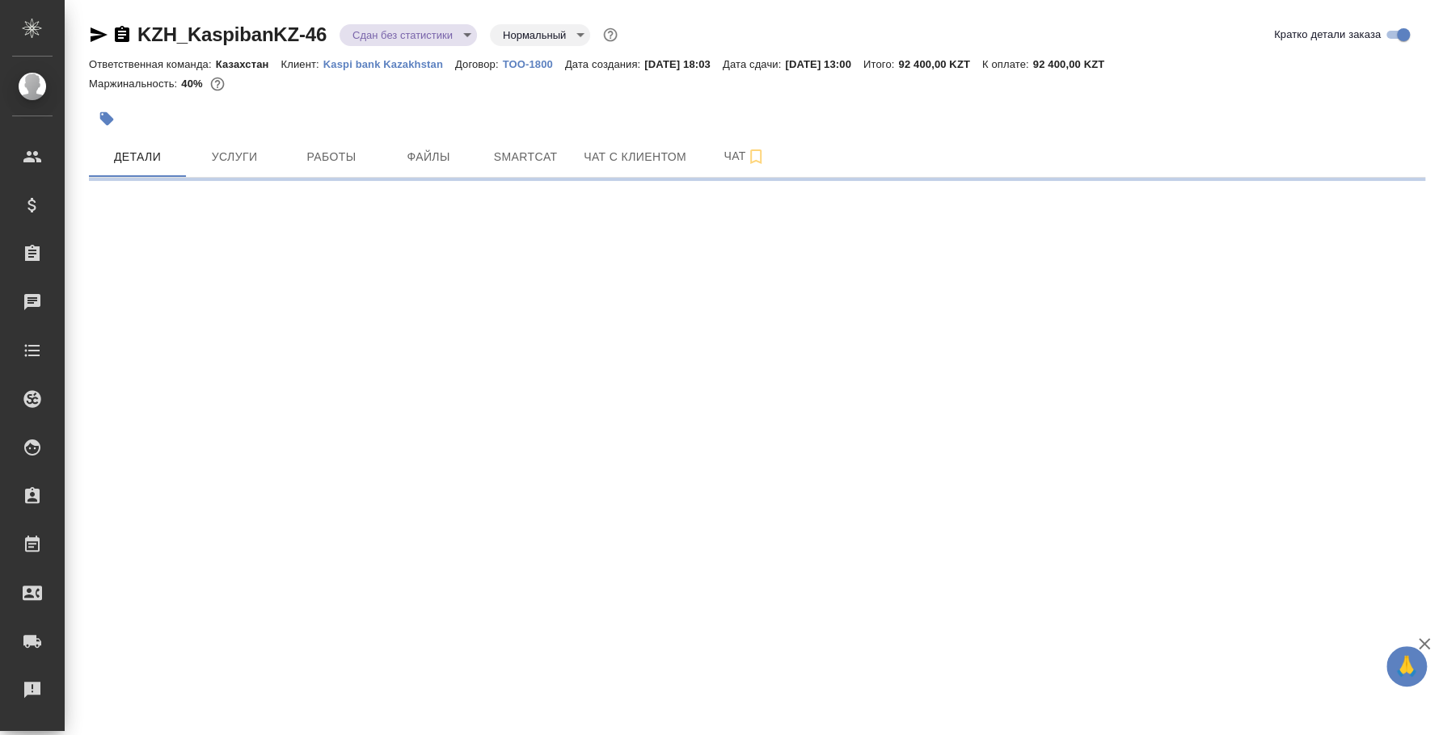
select select "RU"
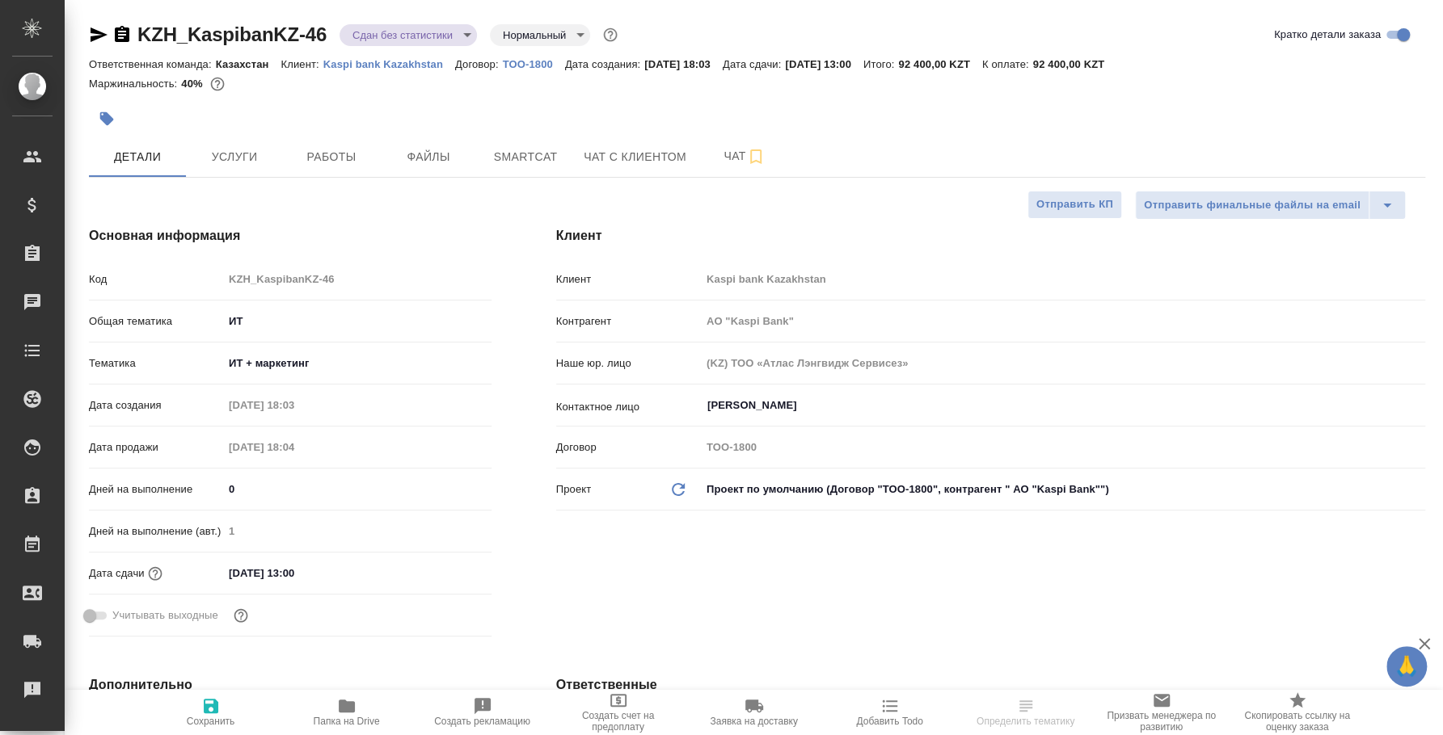
type input "АО "Kaspi Bank""
type textarea "x"
click at [420, 36] on body "🙏 .cls-1 fill:#fff; AWATERA [PERSON_NAME] Спецификации Заказы Чаты Todo Проекты…" at bounding box center [721, 367] width 1443 height 735
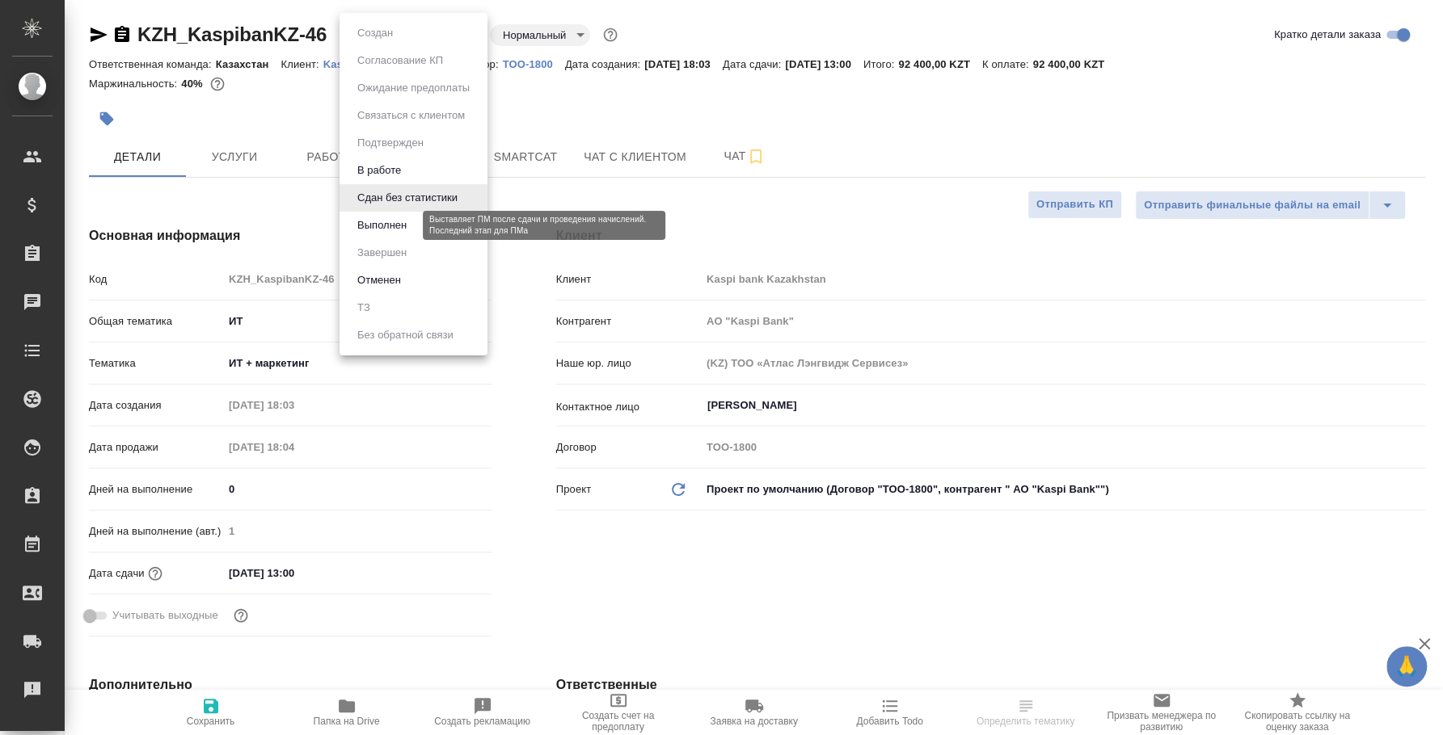
click at [398, 227] on button "Выполнен" at bounding box center [381, 226] width 59 height 18
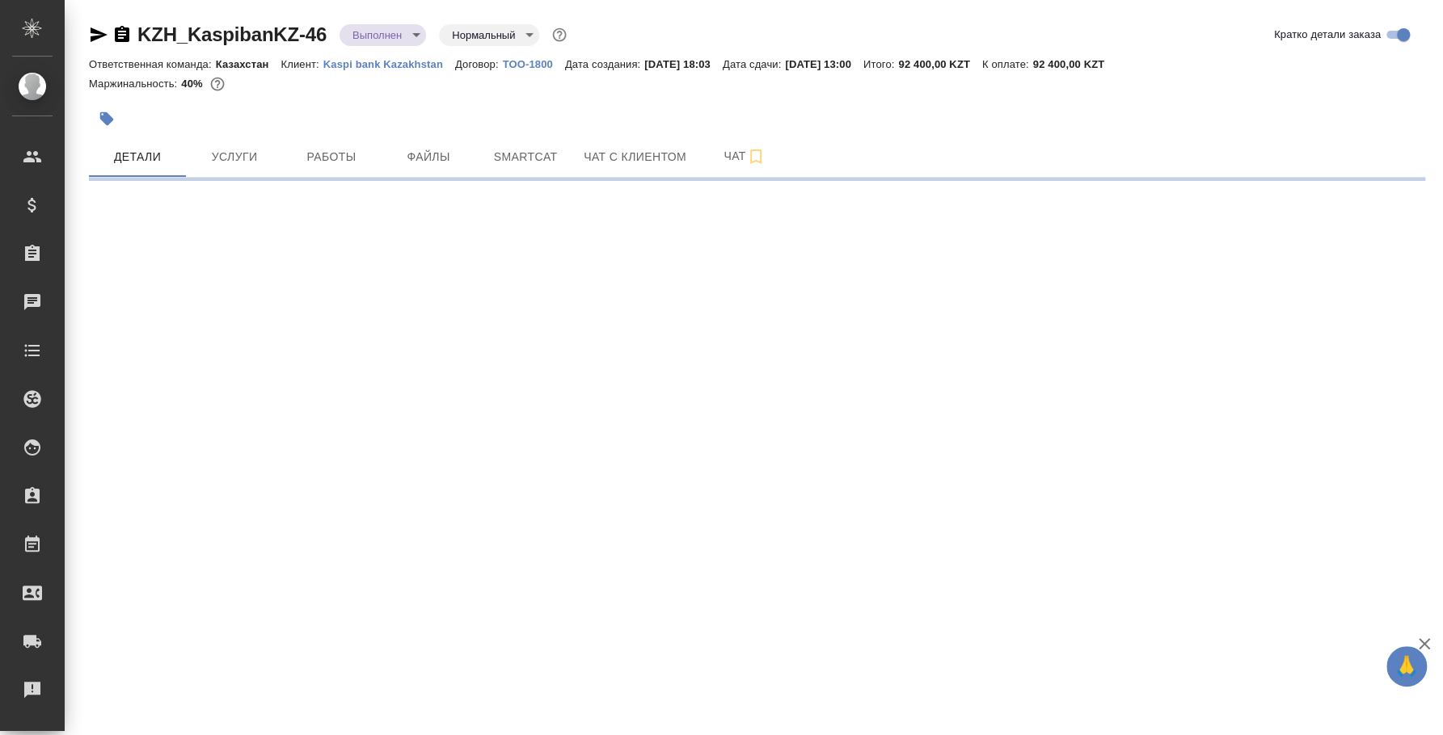
select select "RU"
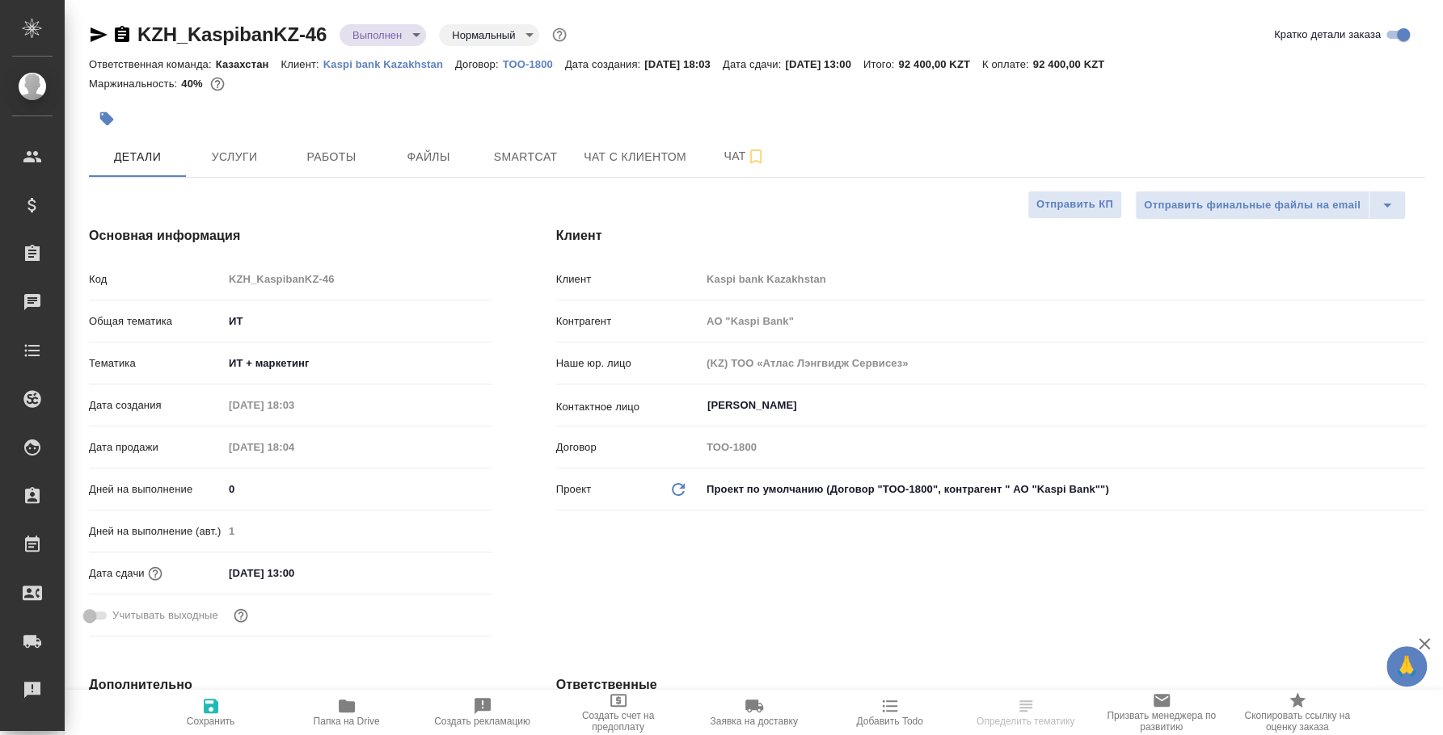
type textarea "x"
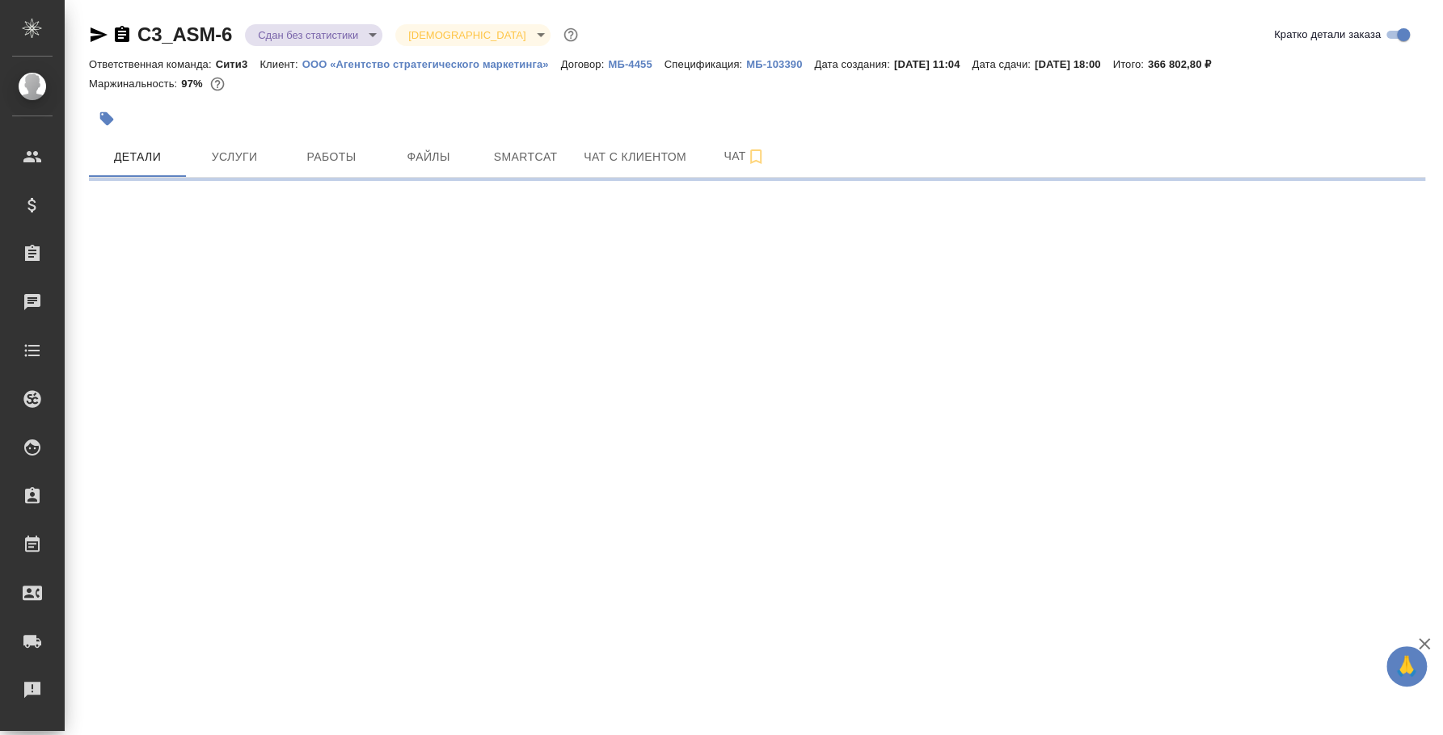
select select "RU"
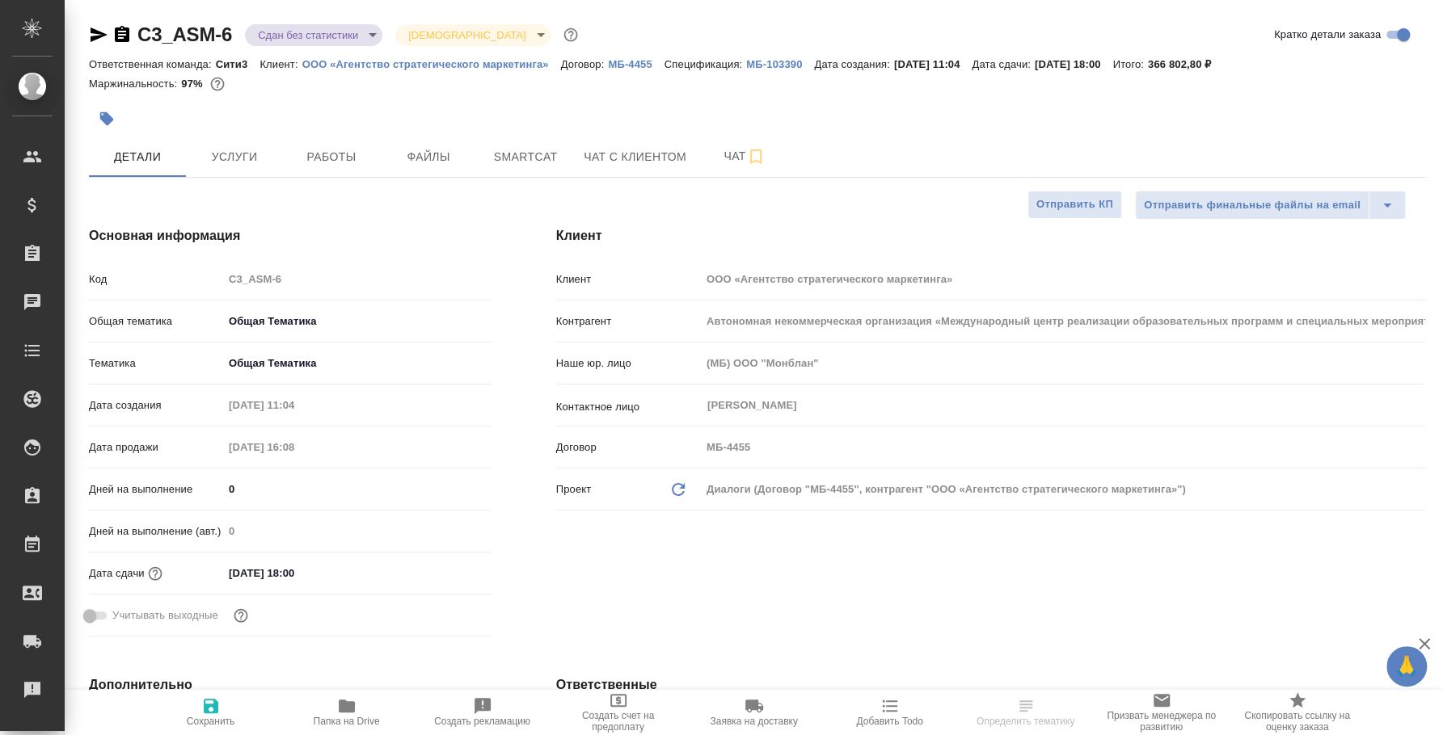
type textarea "x"
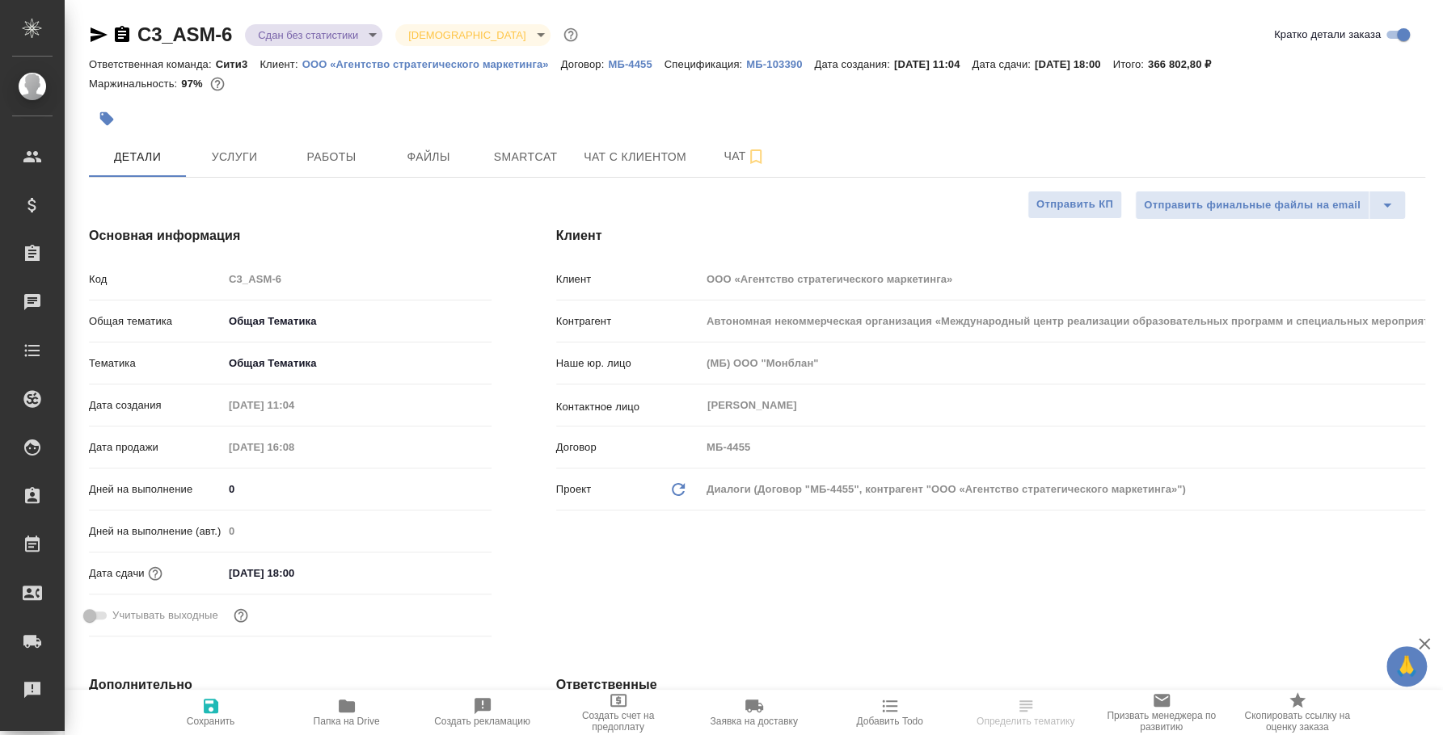
type textarea "x"
select select "RU"
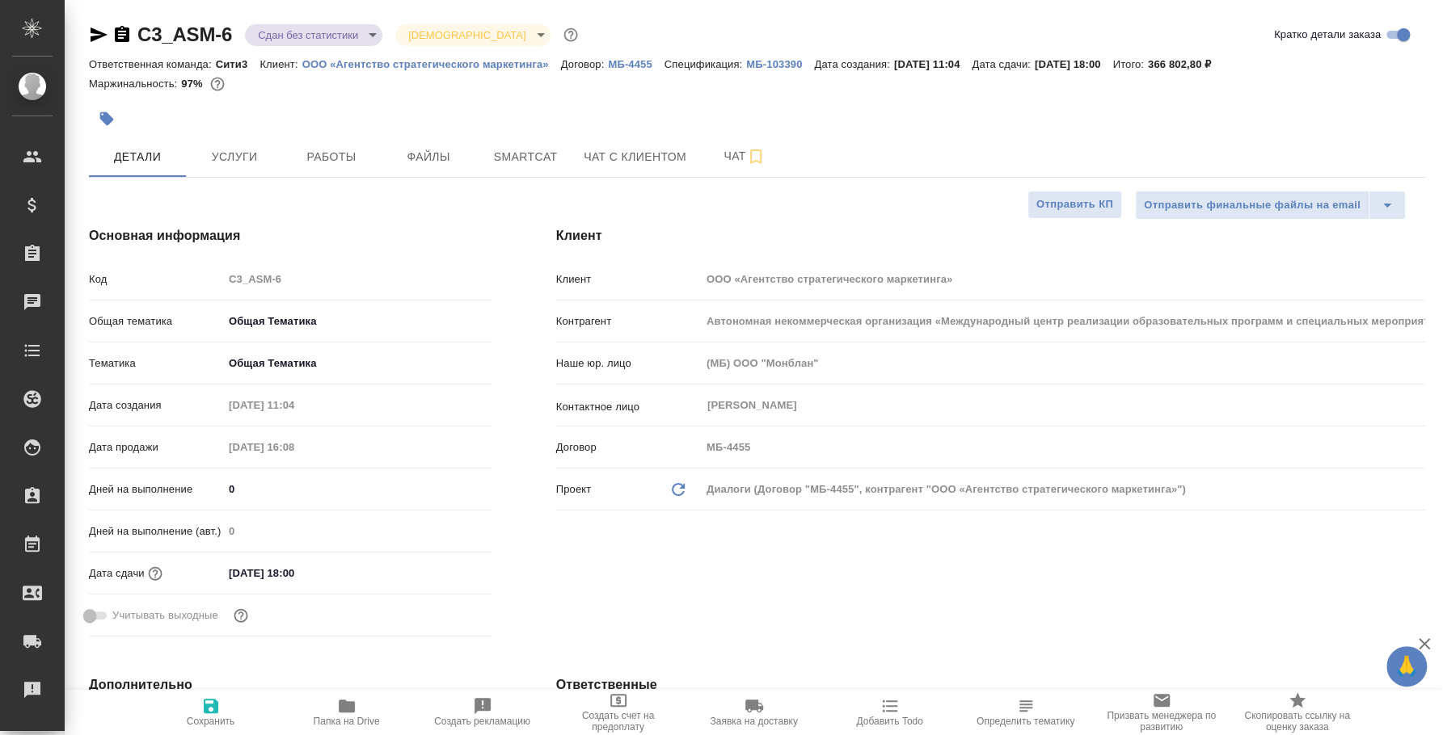
type textarea "x"
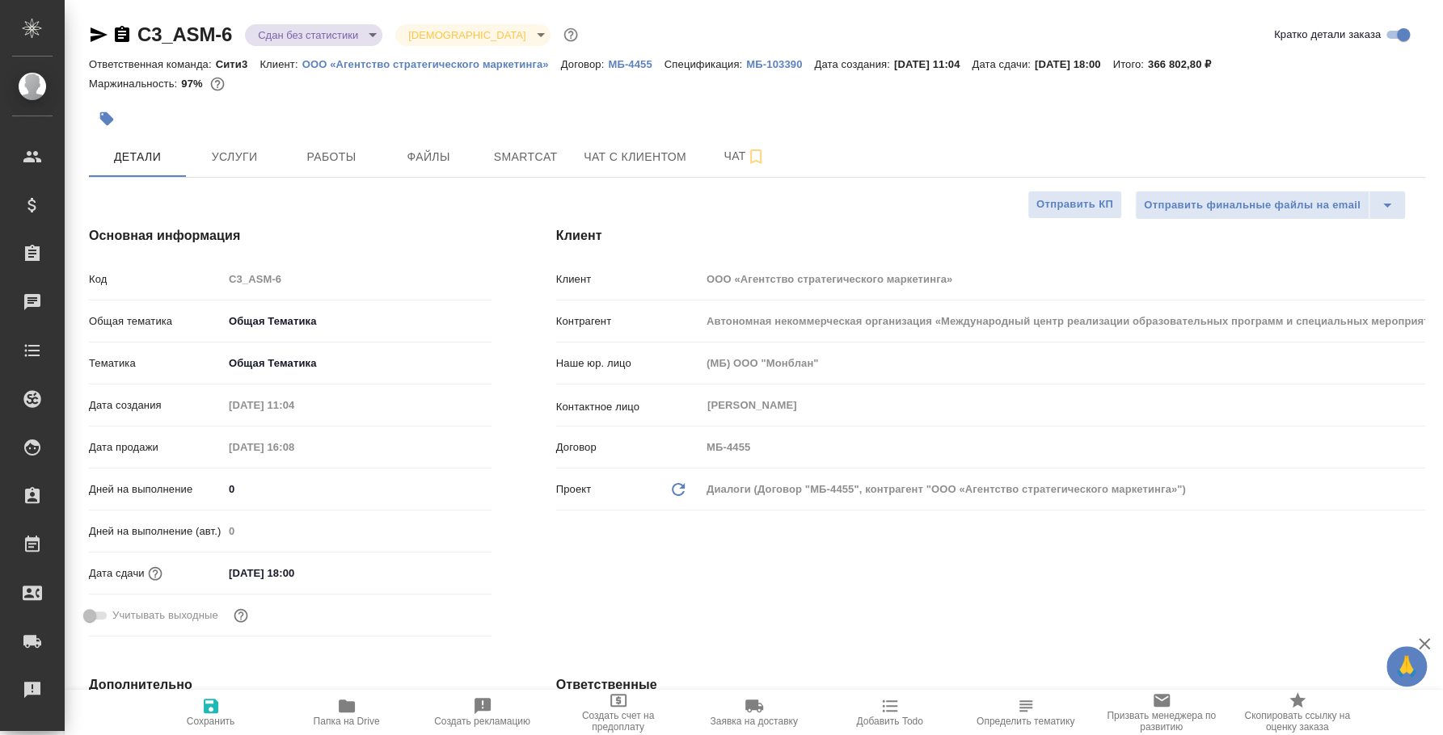
type textarea "x"
click at [346, 713] on icon "button" at bounding box center [346, 706] width 19 height 19
type textarea "x"
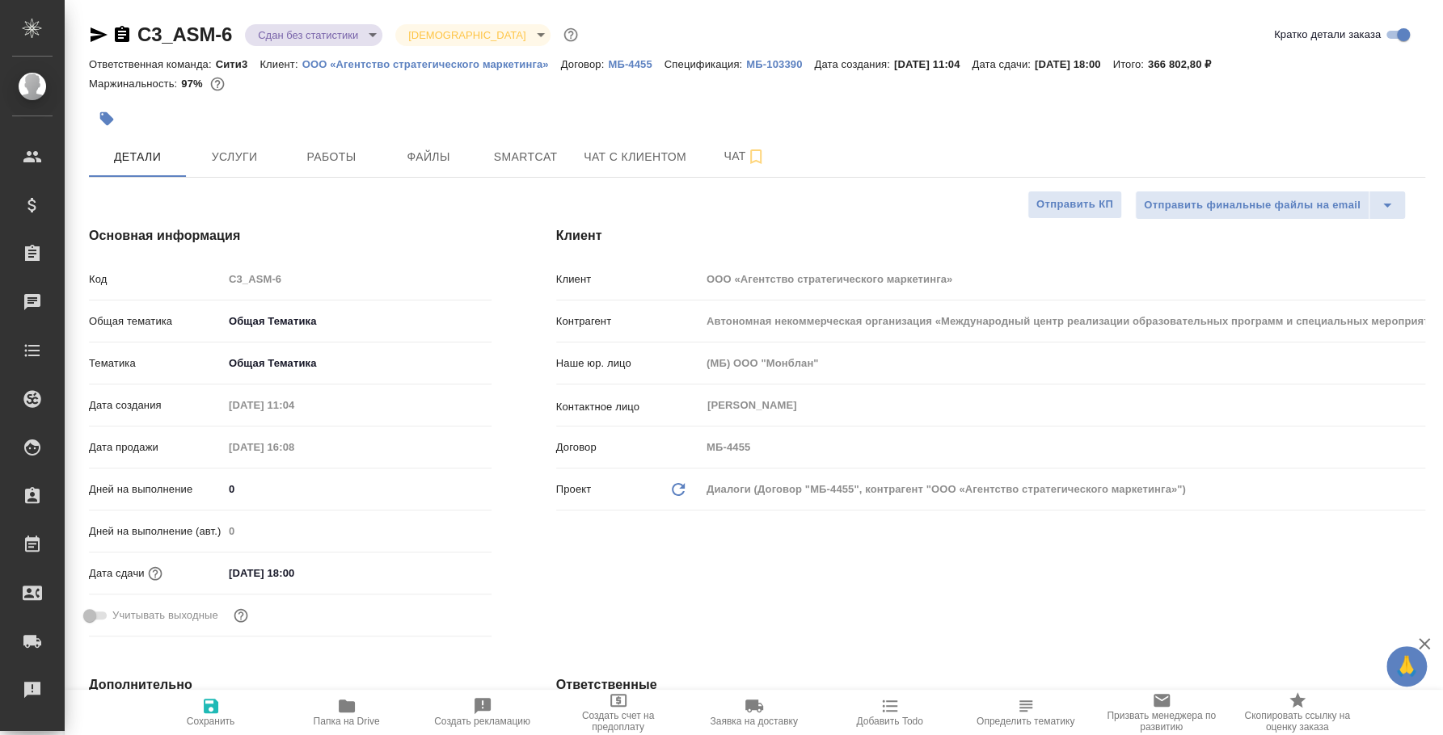
type textarea "x"
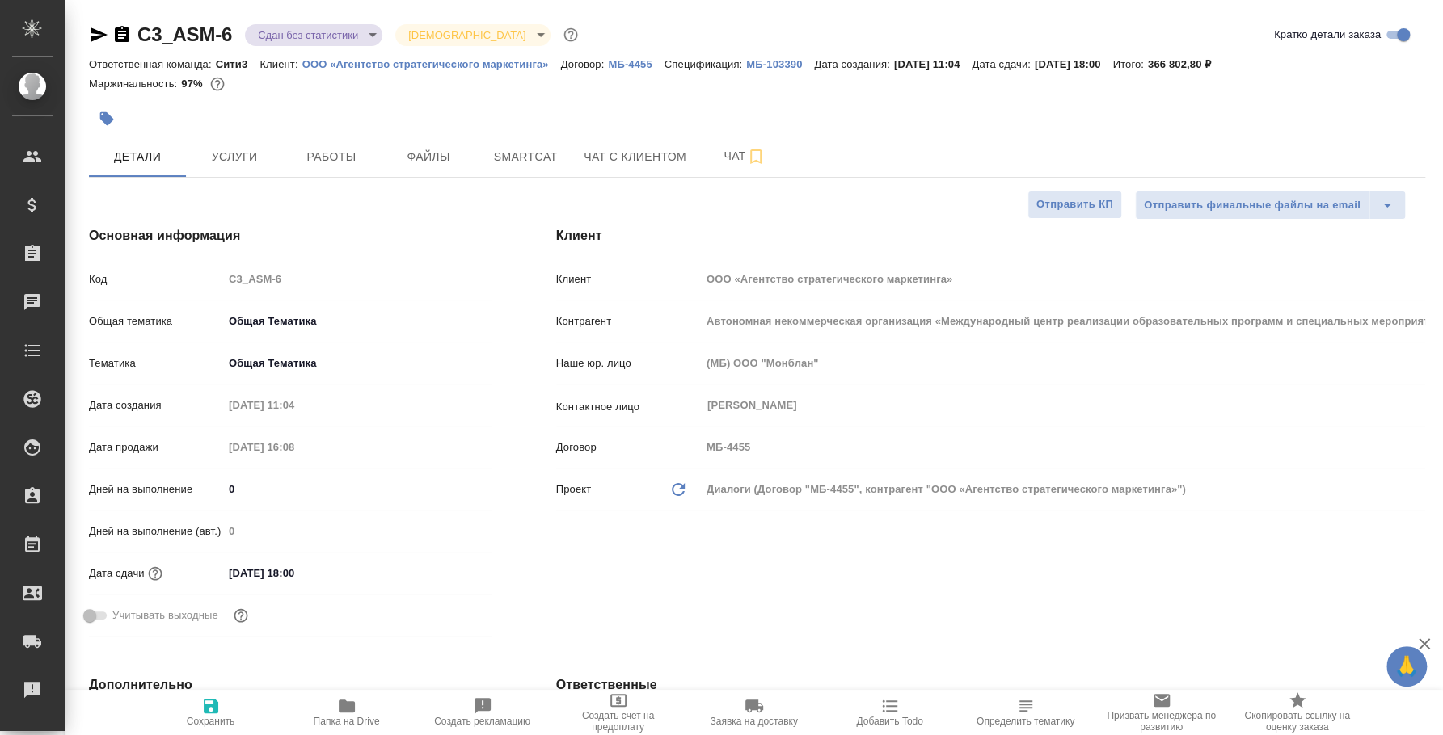
type textarea "x"
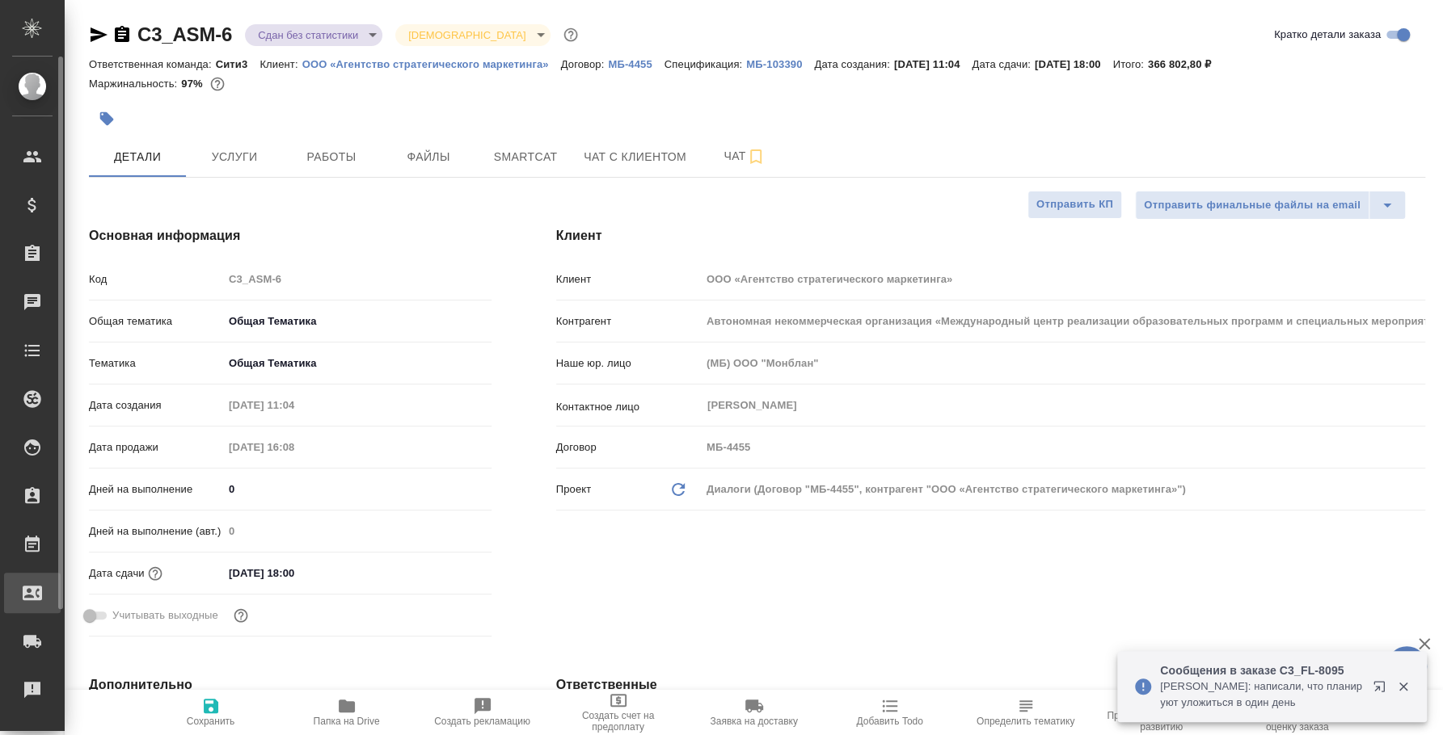
type textarea "x"
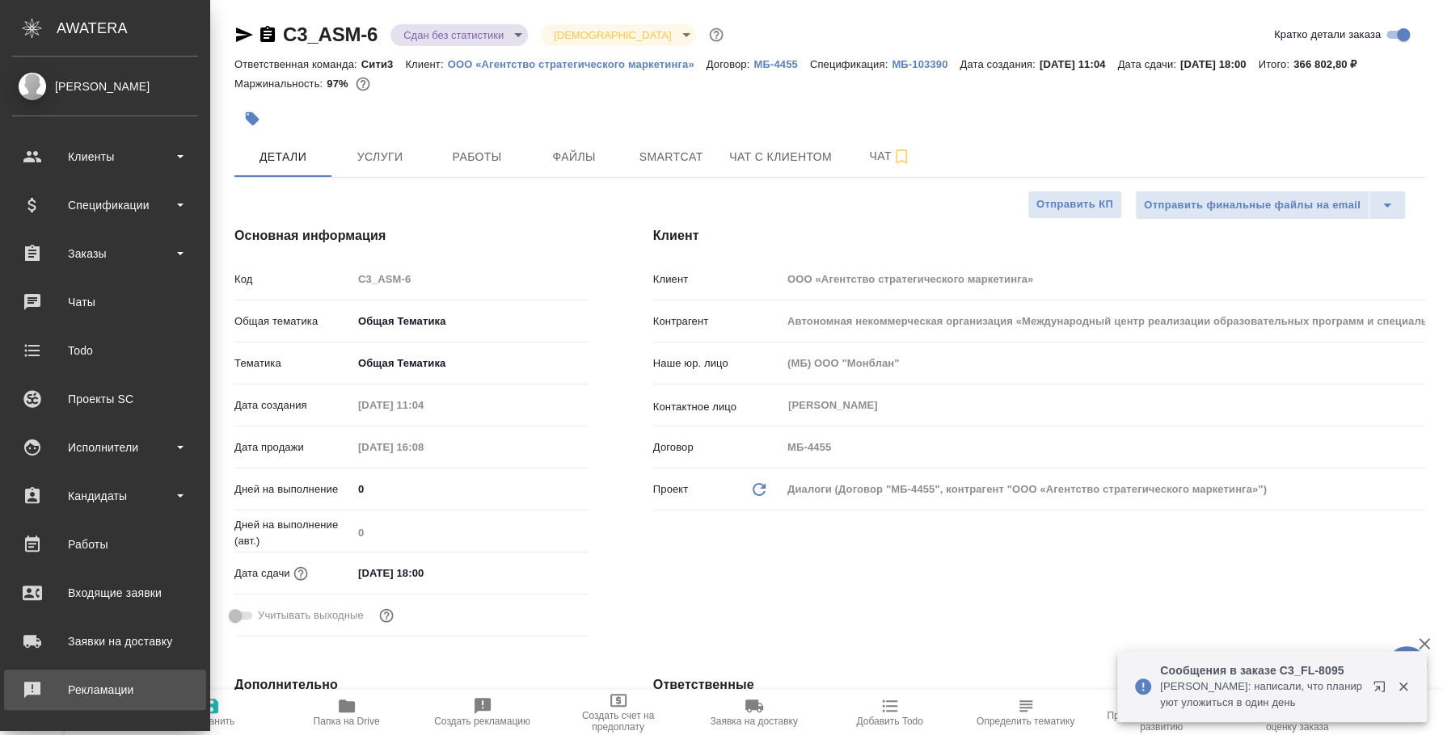
scroll to position [148, 0]
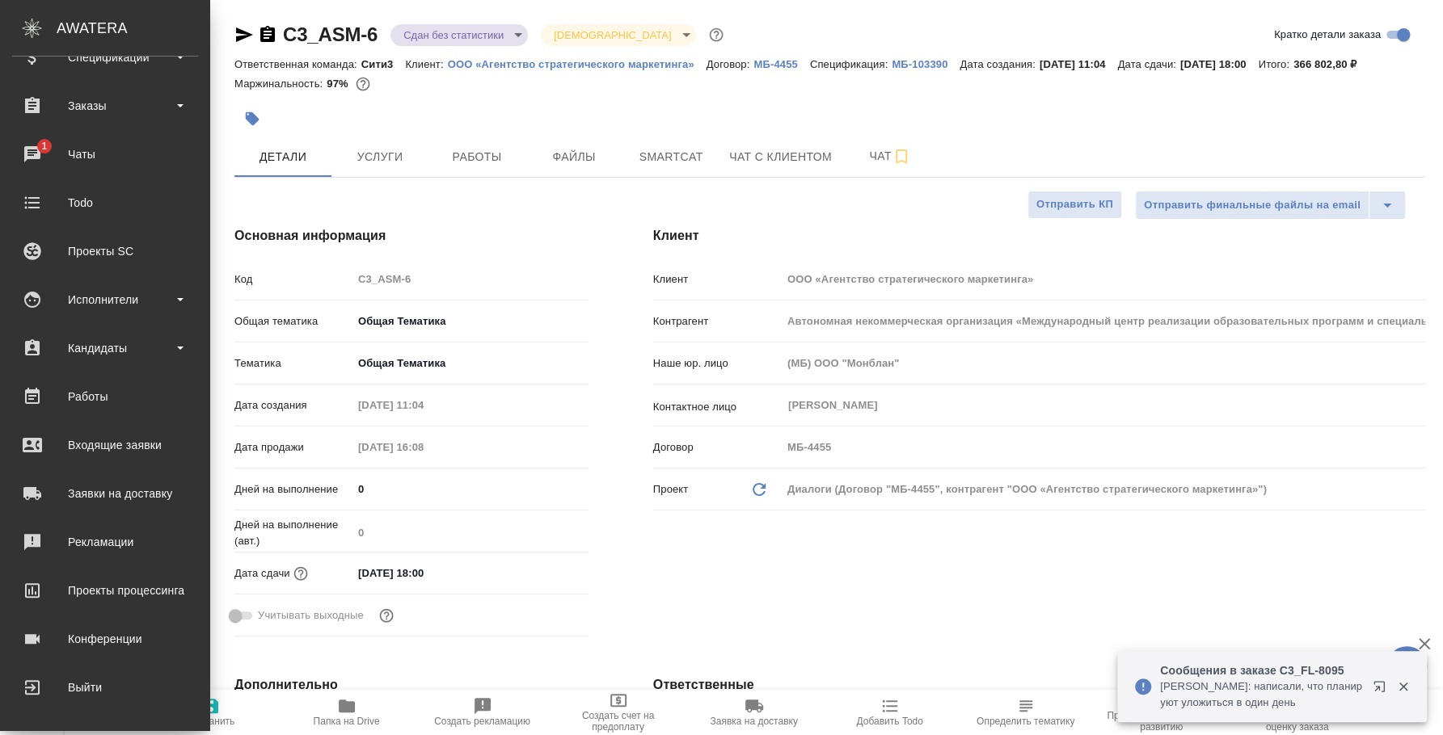
type textarea "x"
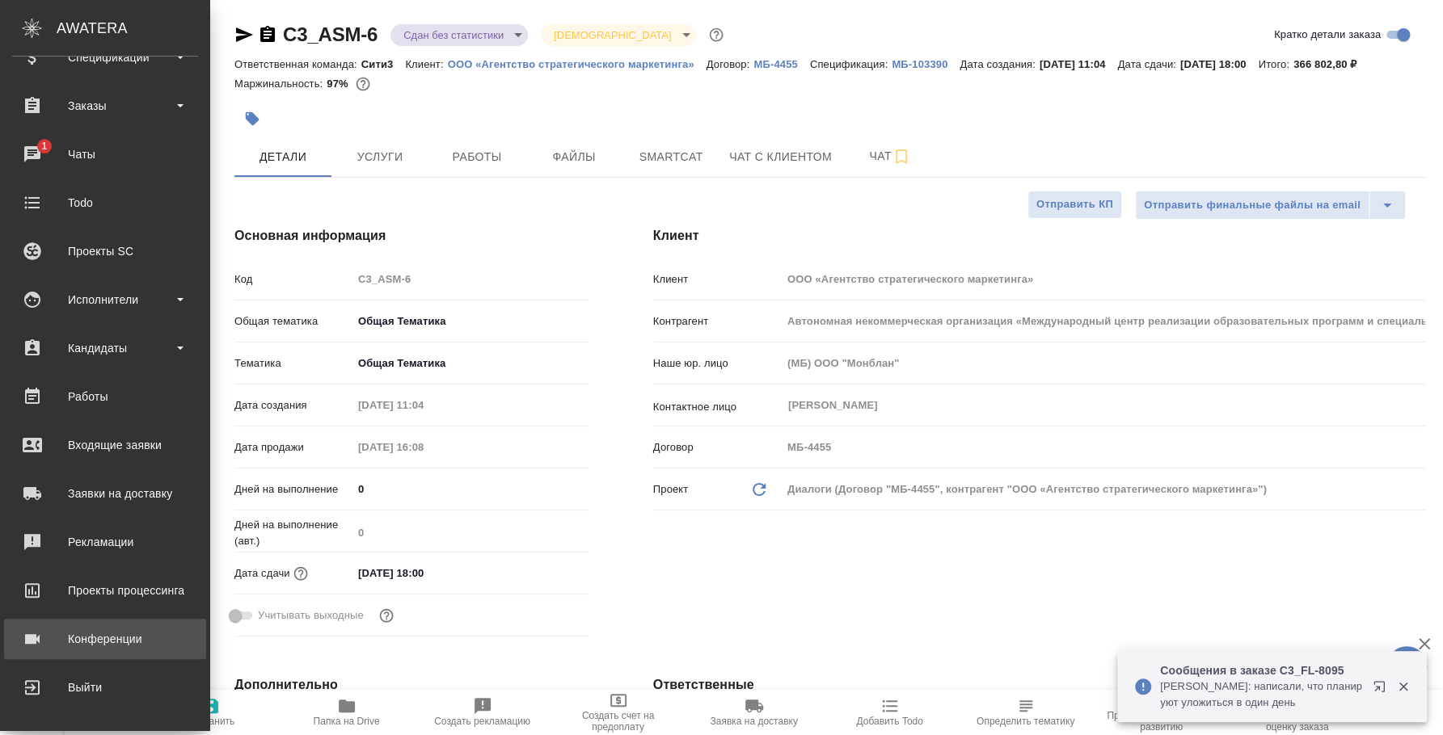
type textarea "x"
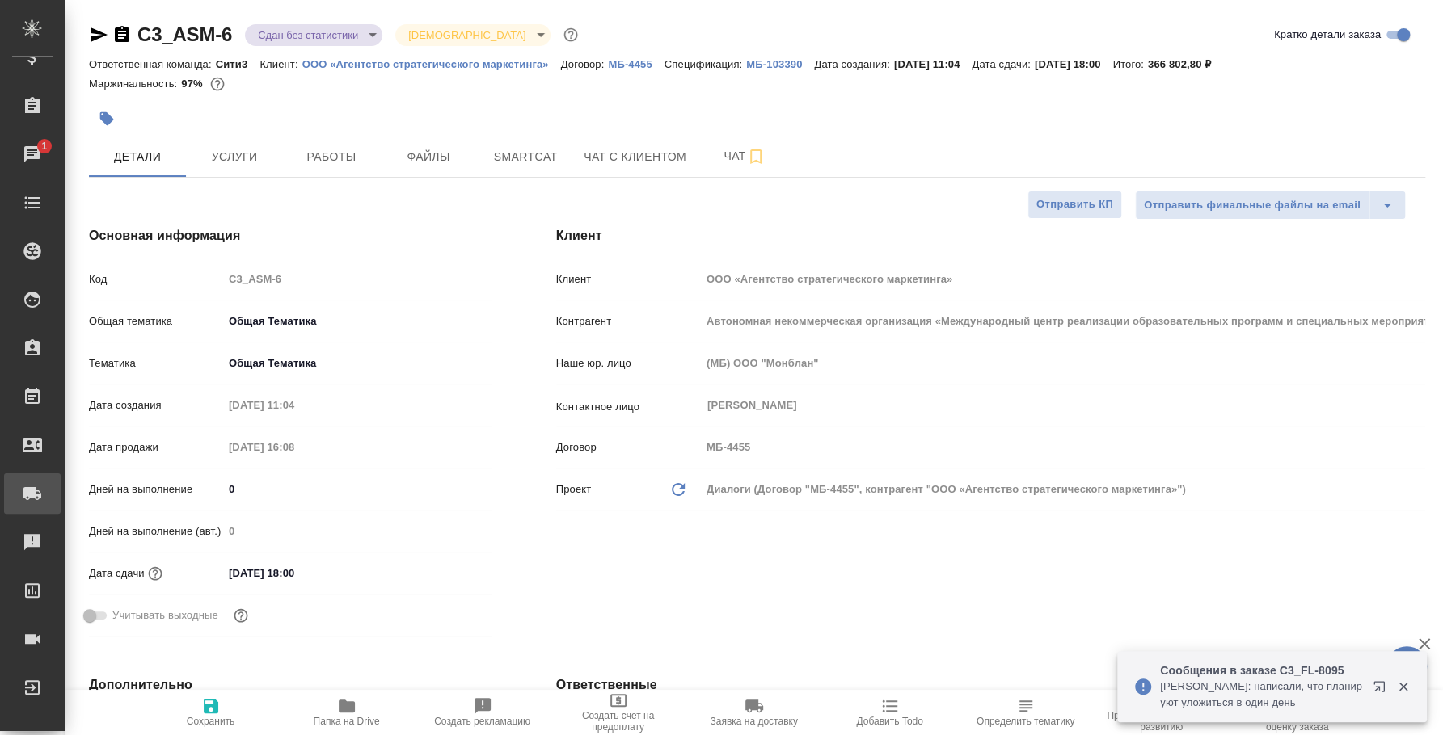
type textarea "x"
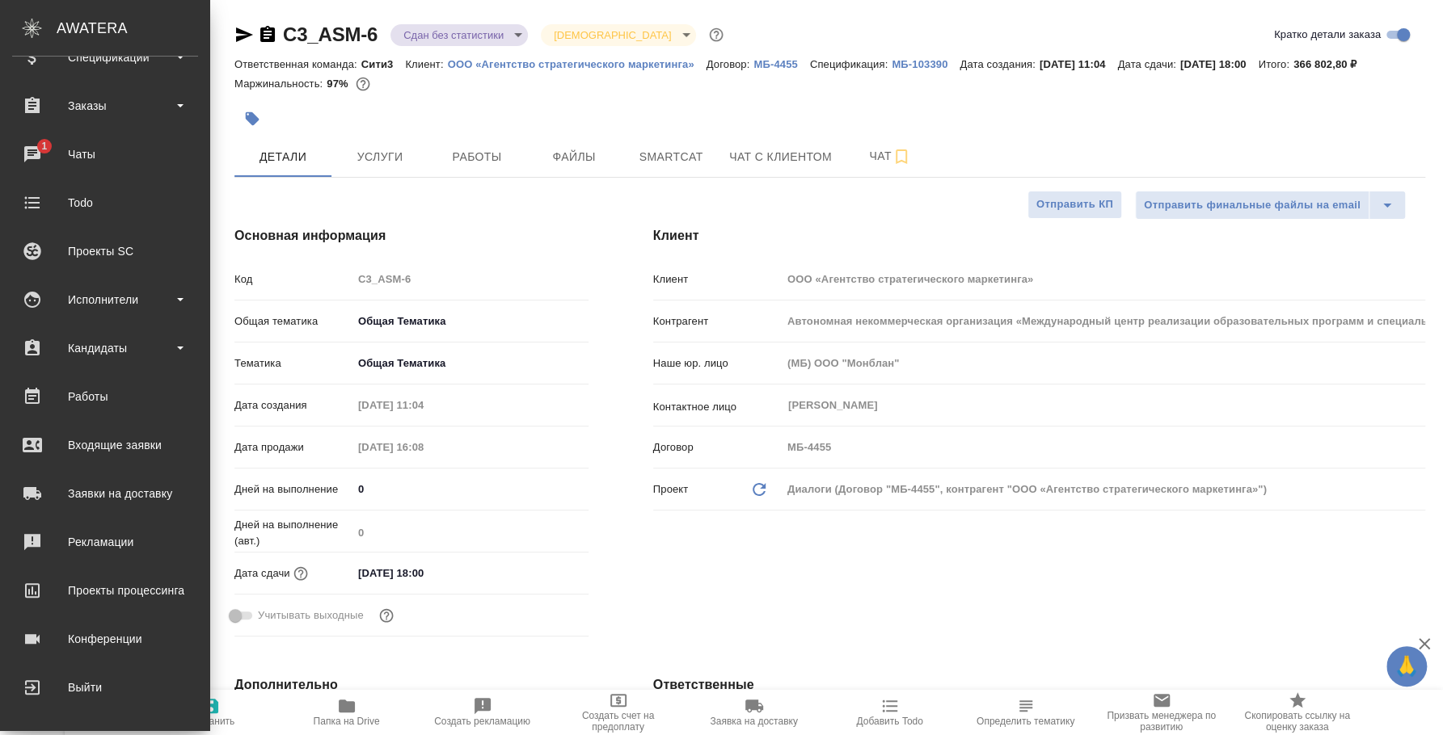
type textarea "x"
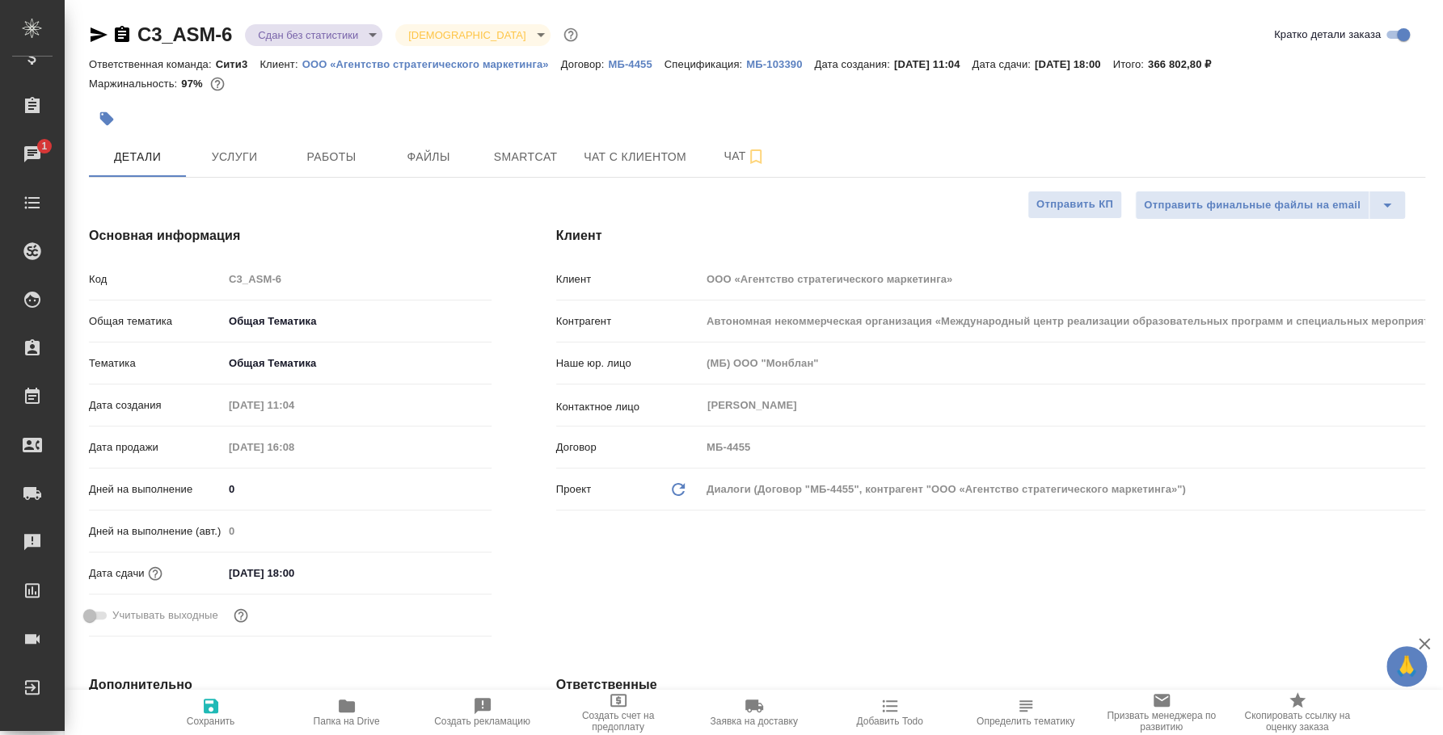
type textarea "x"
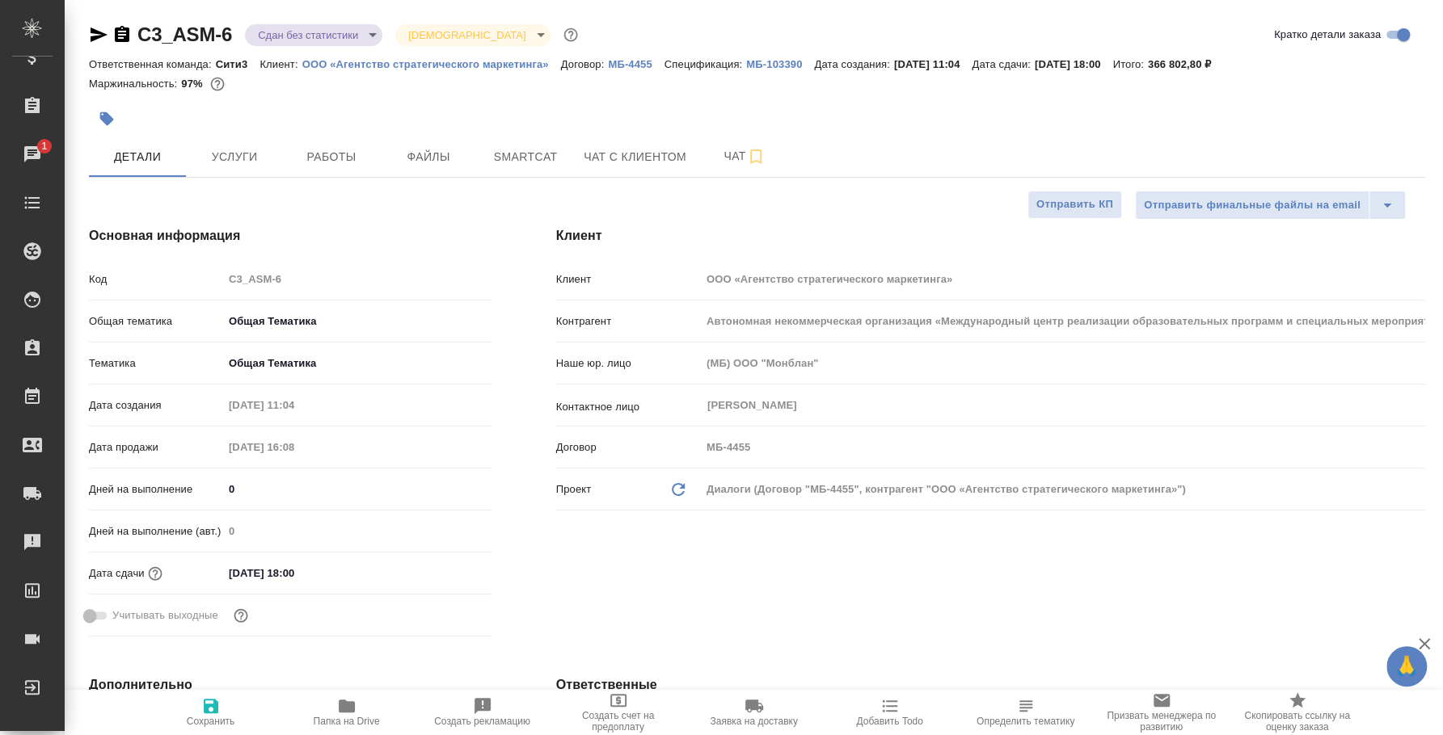
type textarea "x"
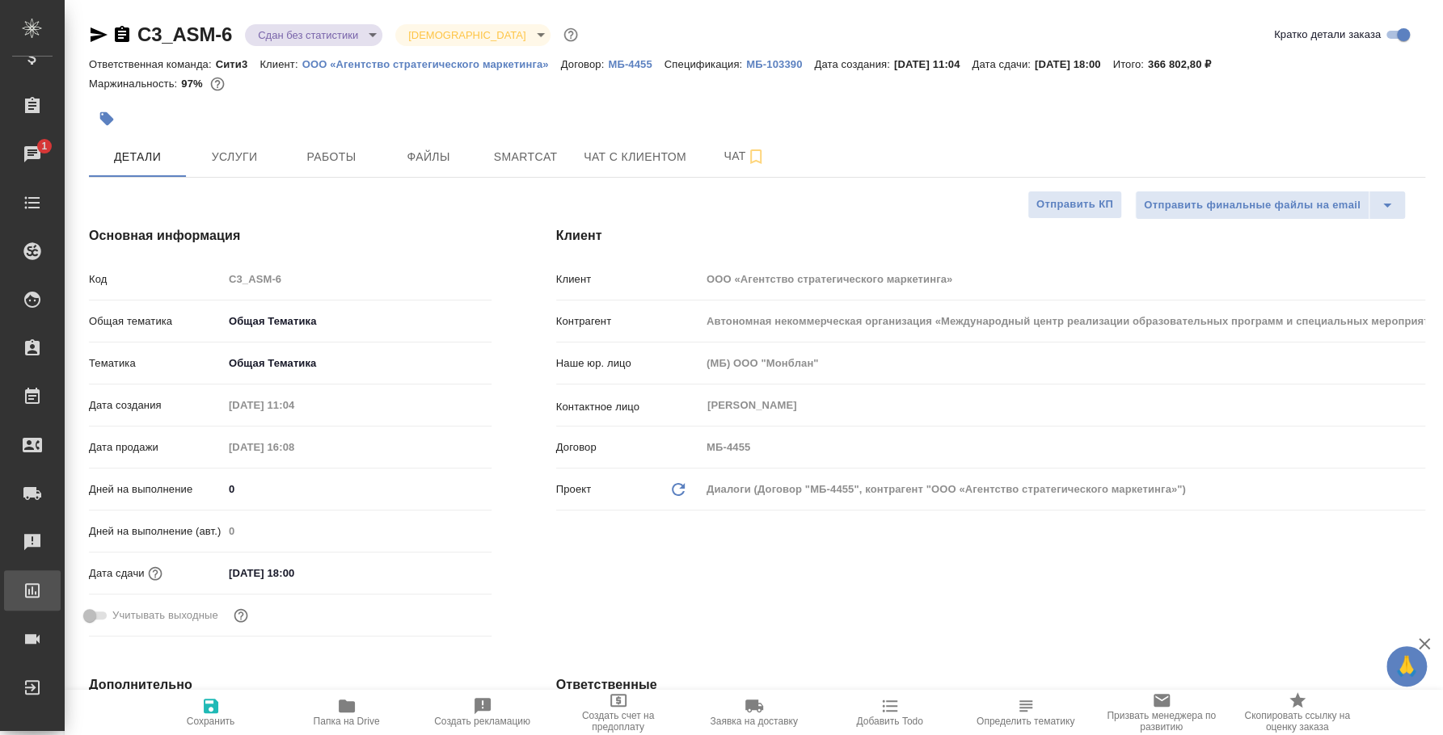
type textarea "x"
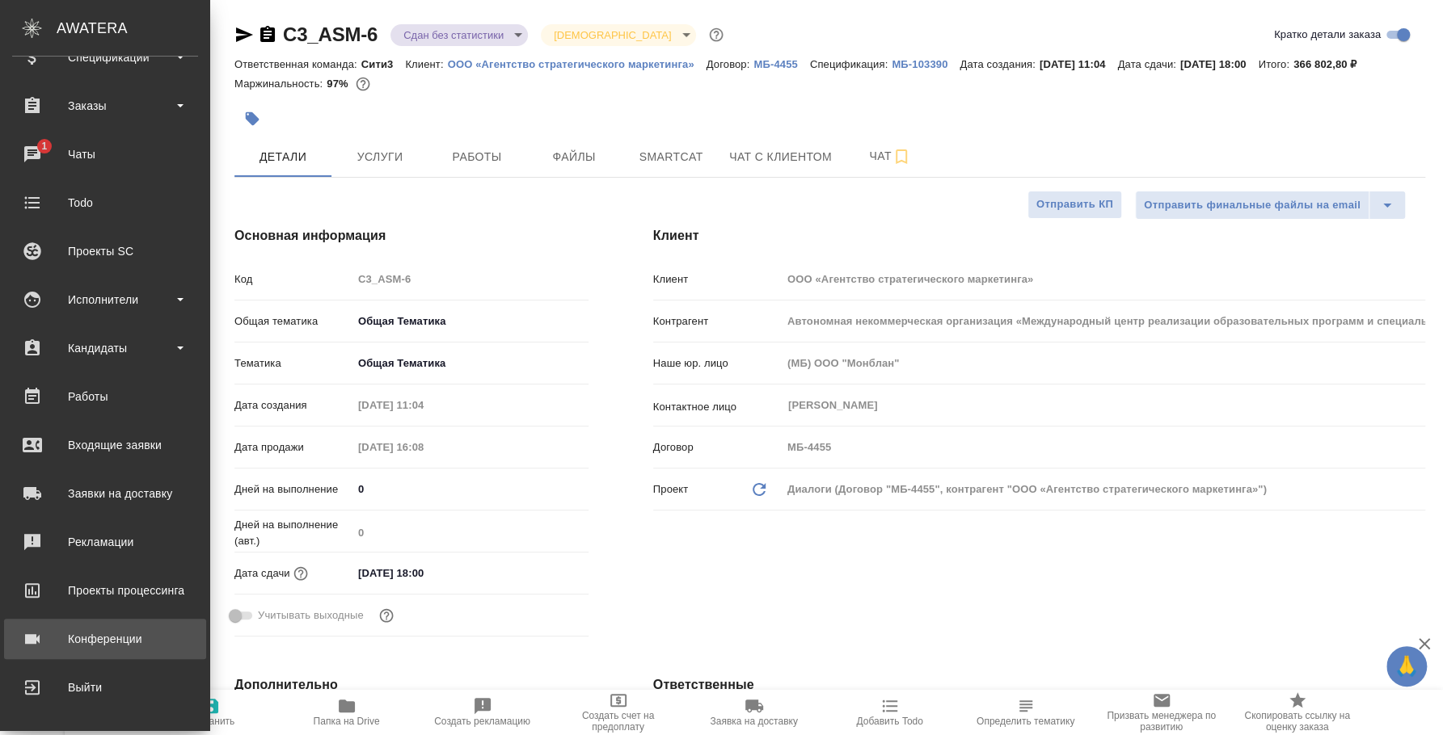
click at [75, 647] on div "Конференции" at bounding box center [105, 639] width 186 height 24
type textarea "x"
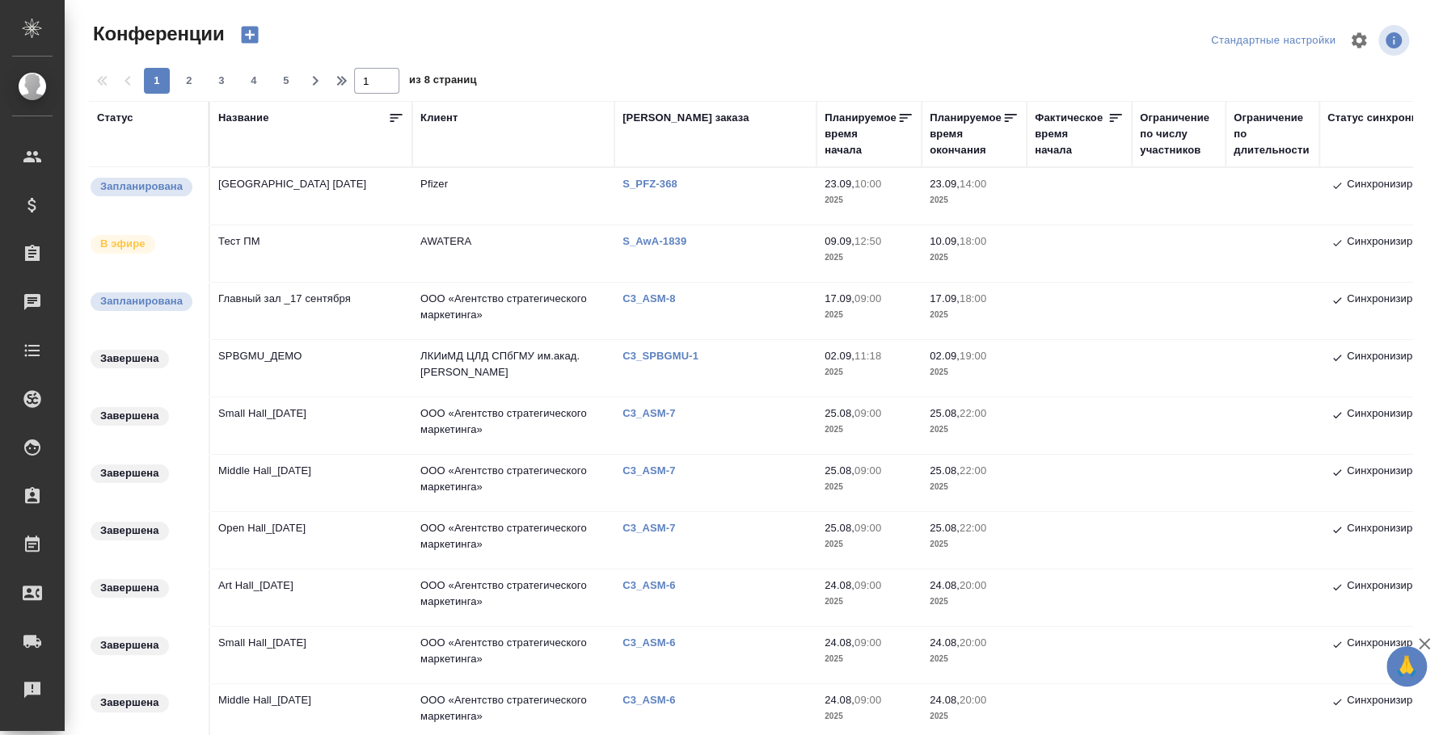
type input "[PERSON_NAME]"
click at [280, 179] on td "Town Hall 23 сентября" at bounding box center [311, 196] width 202 height 57
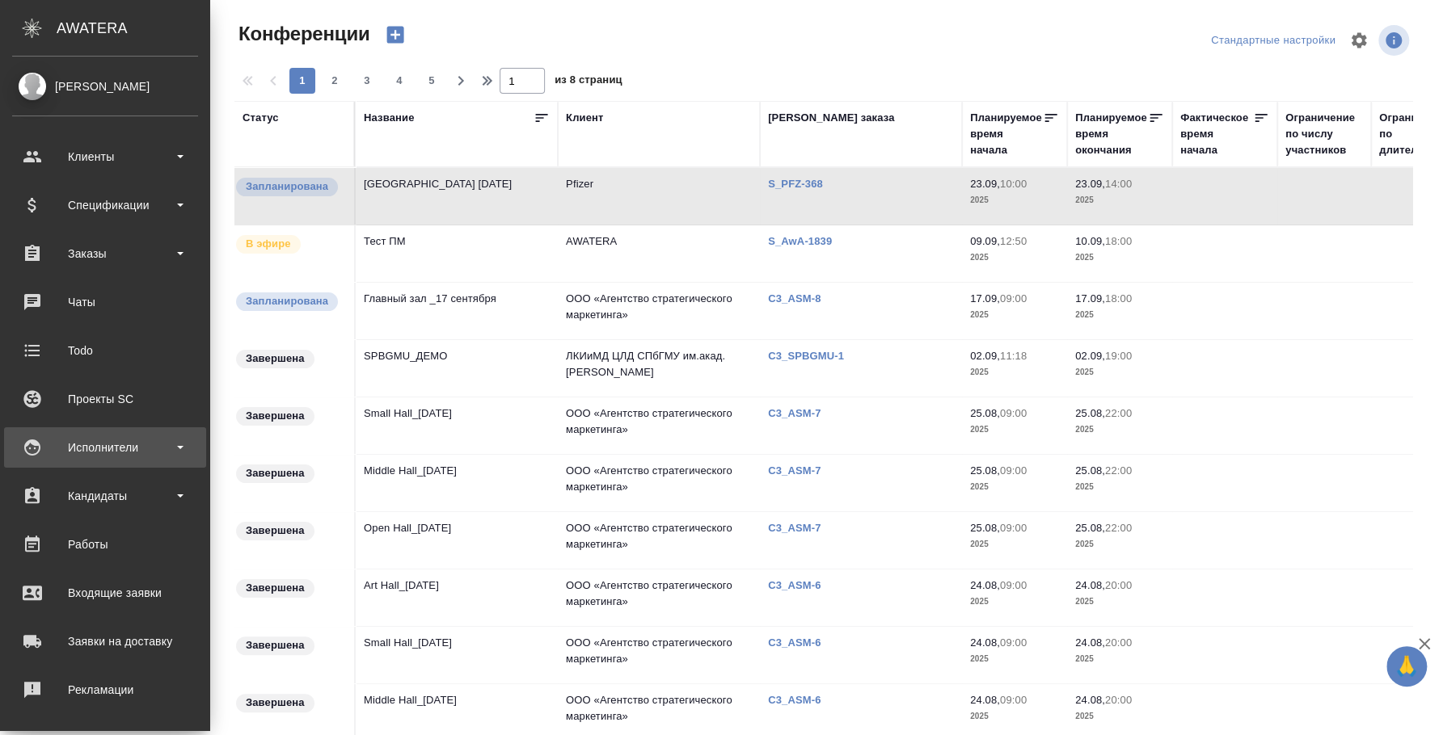
click at [118, 455] on div "Исполнители" at bounding box center [105, 448] width 186 height 24
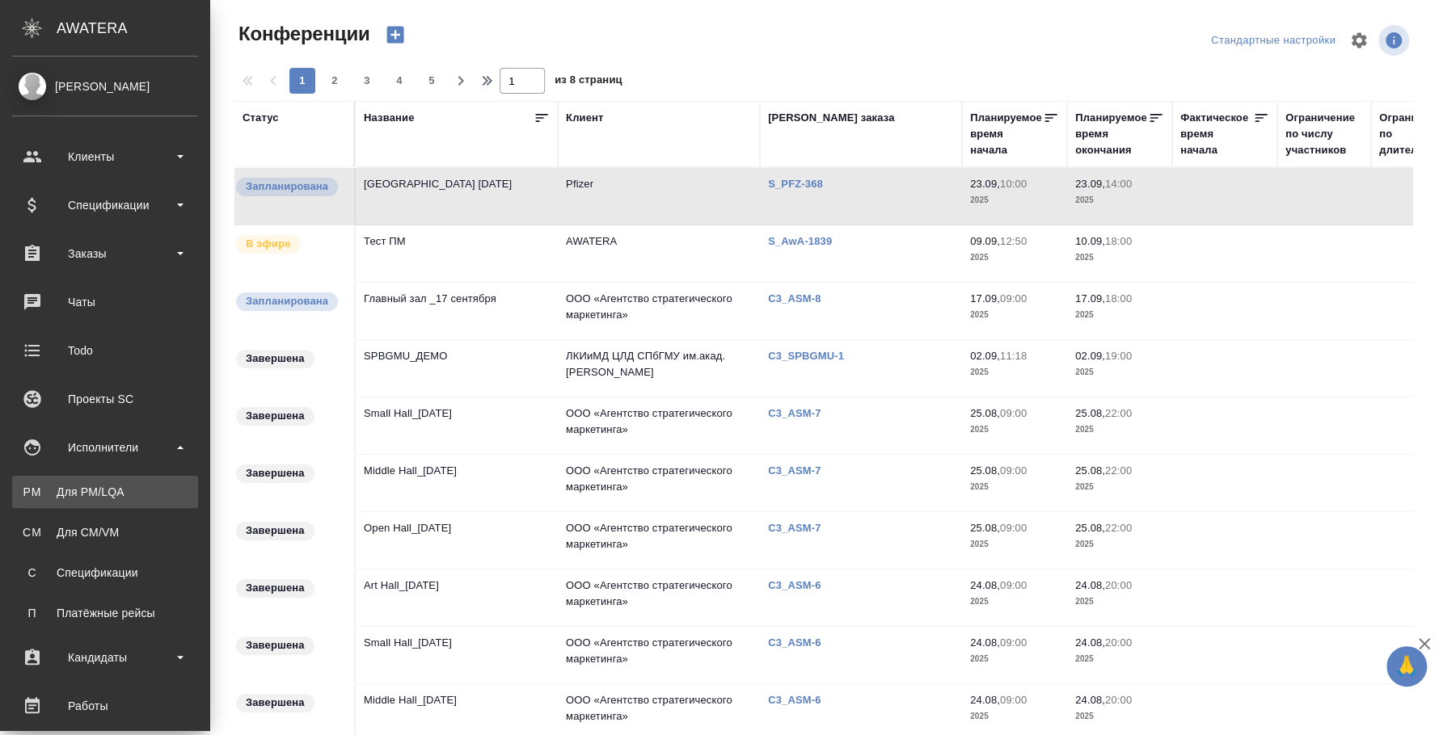
click at [137, 499] on div "Для PM/LQA" at bounding box center [105, 492] width 170 height 16
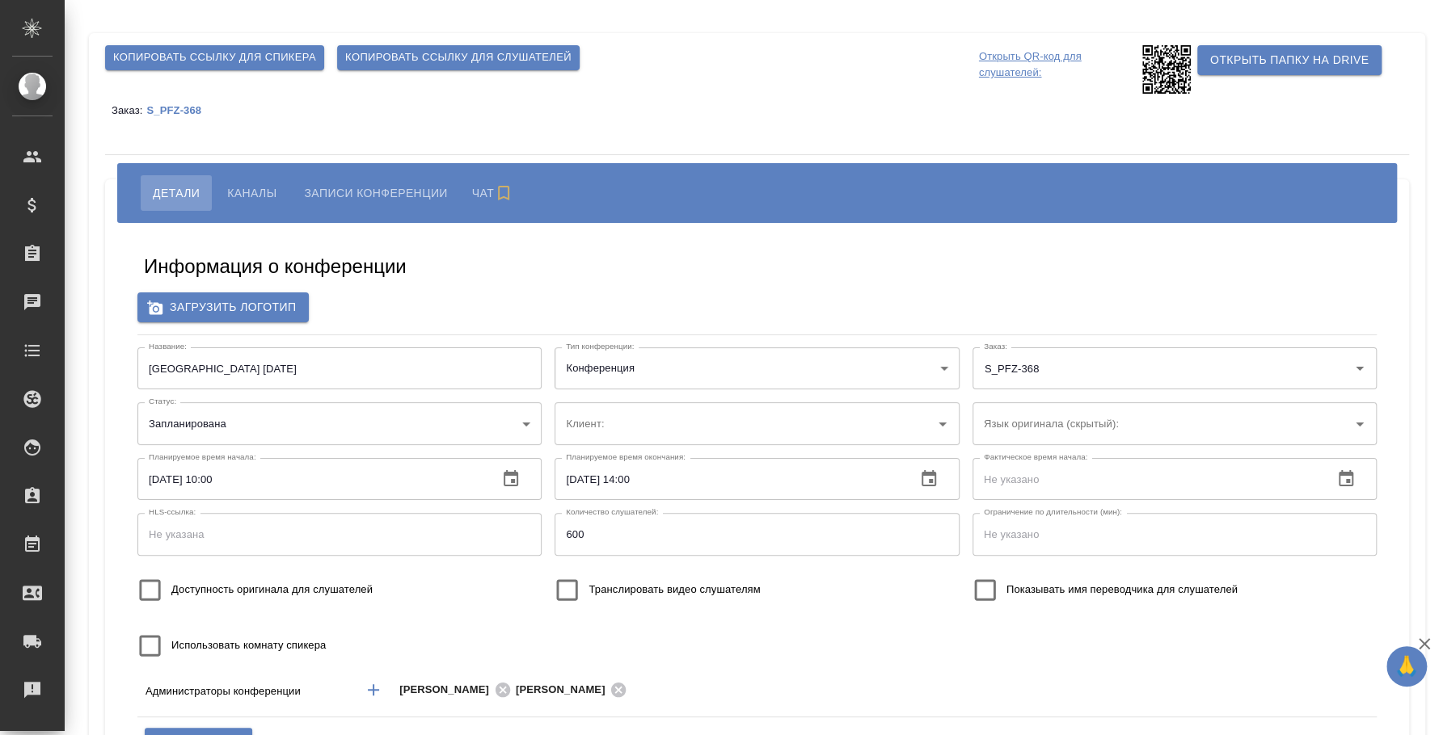
type input "Pfizer"
click at [260, 203] on button "Каналы" at bounding box center [252, 193] width 74 height 36
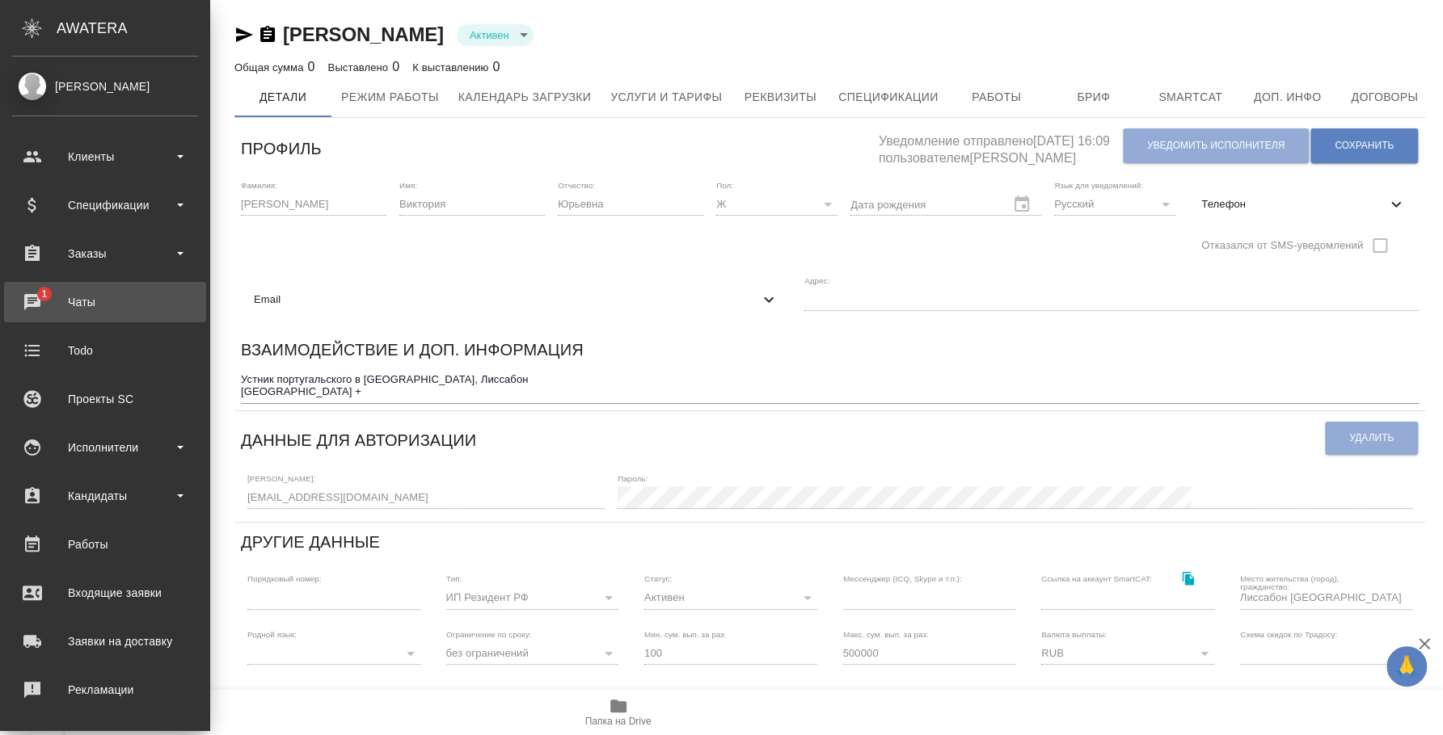
click at [55, 301] on div "Чаты" at bounding box center [105, 302] width 186 height 24
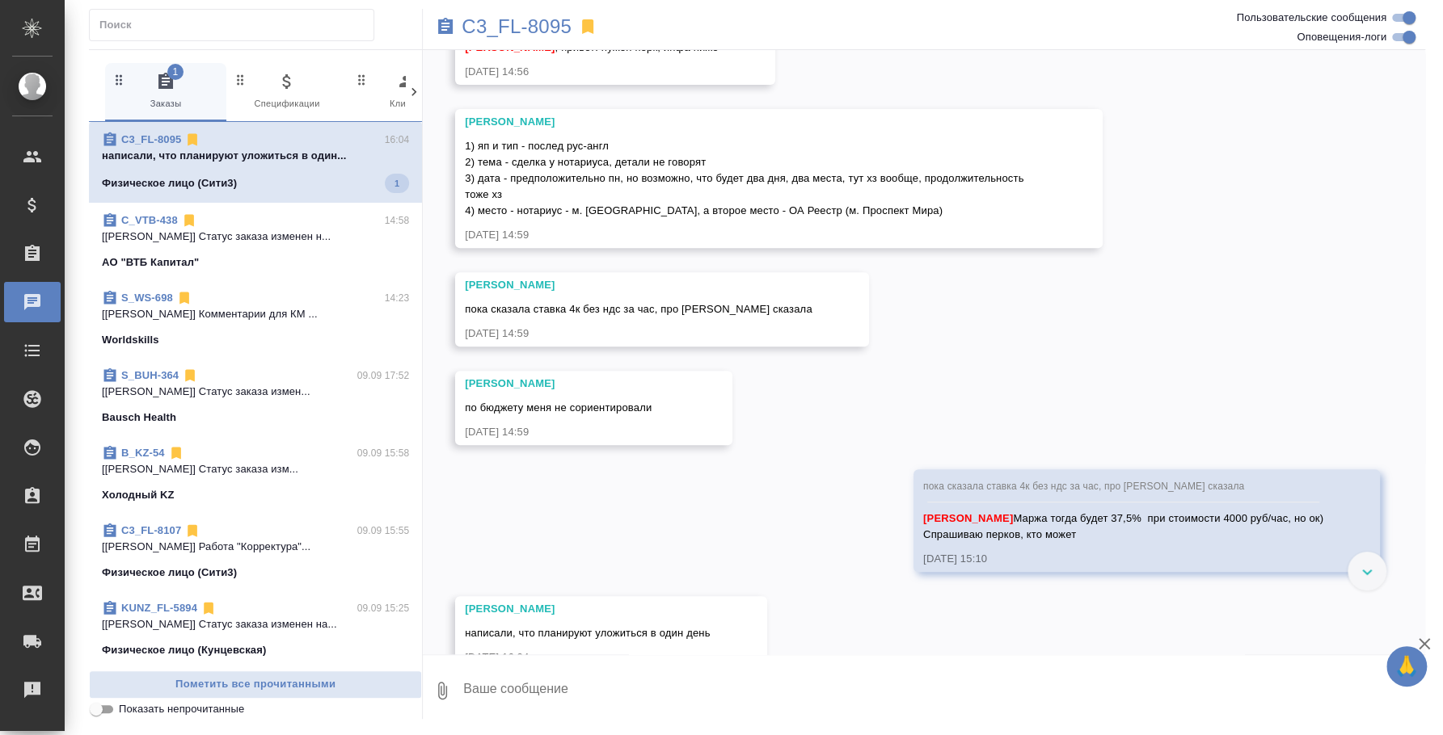
scroll to position [447, 0]
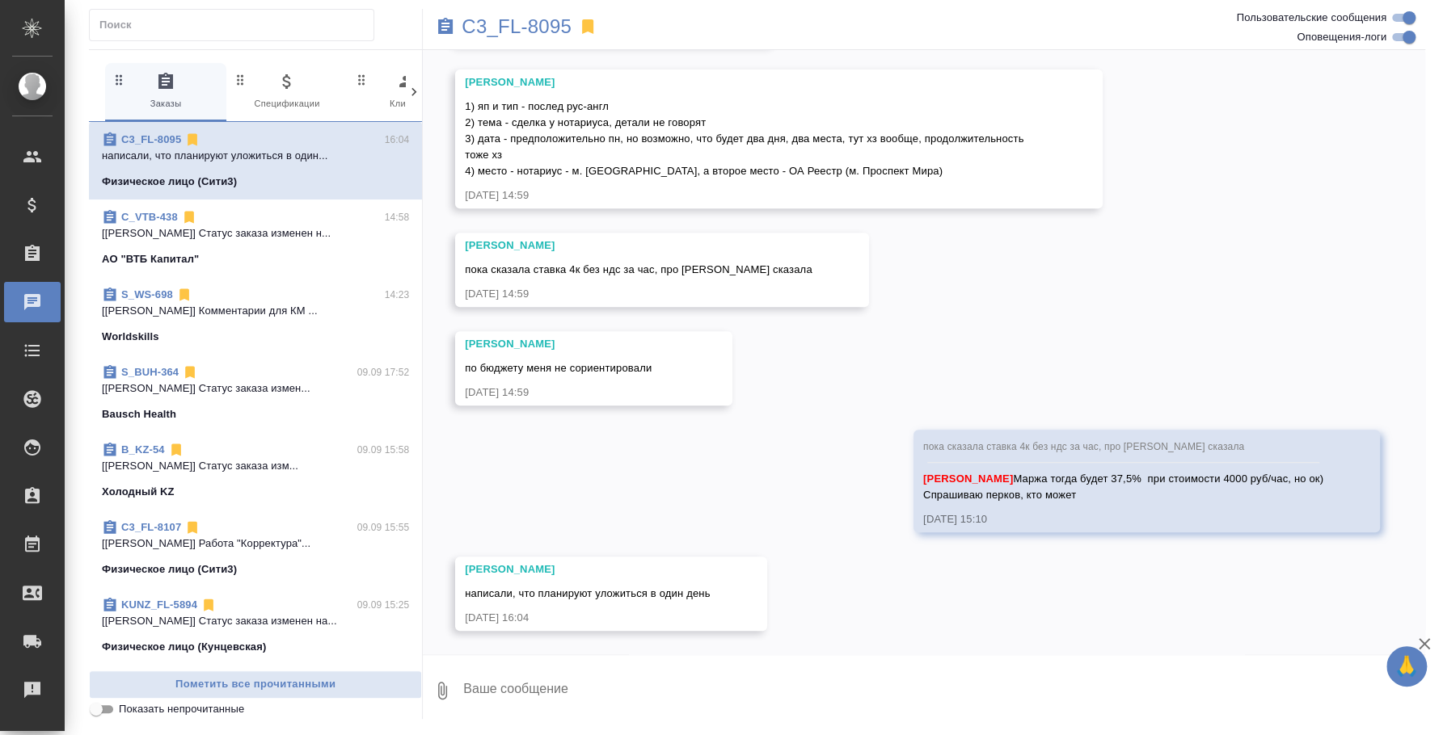
click at [665, 708] on textarea at bounding box center [943, 691] width 963 height 55
type textarea "п"
type textarea "По цене им ок?"
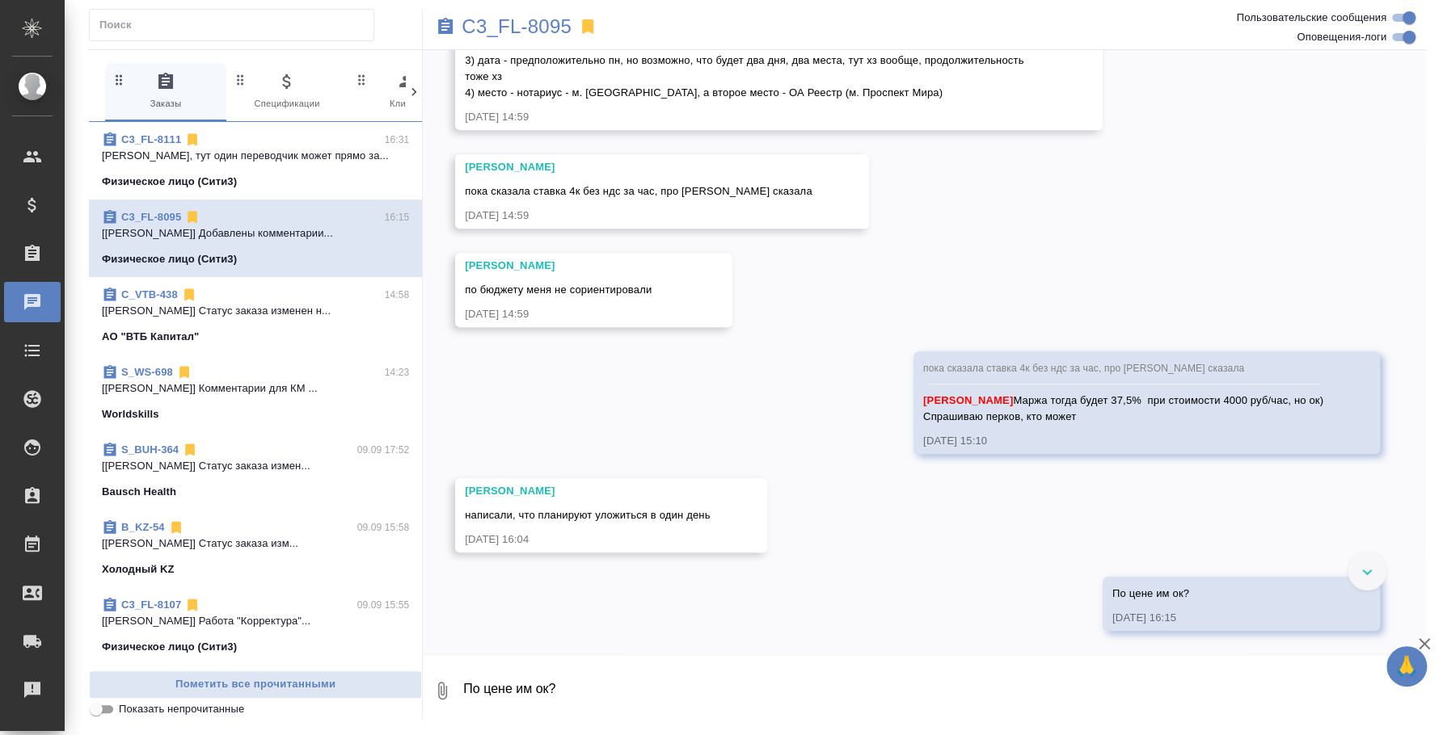
scroll to position [669, 0]
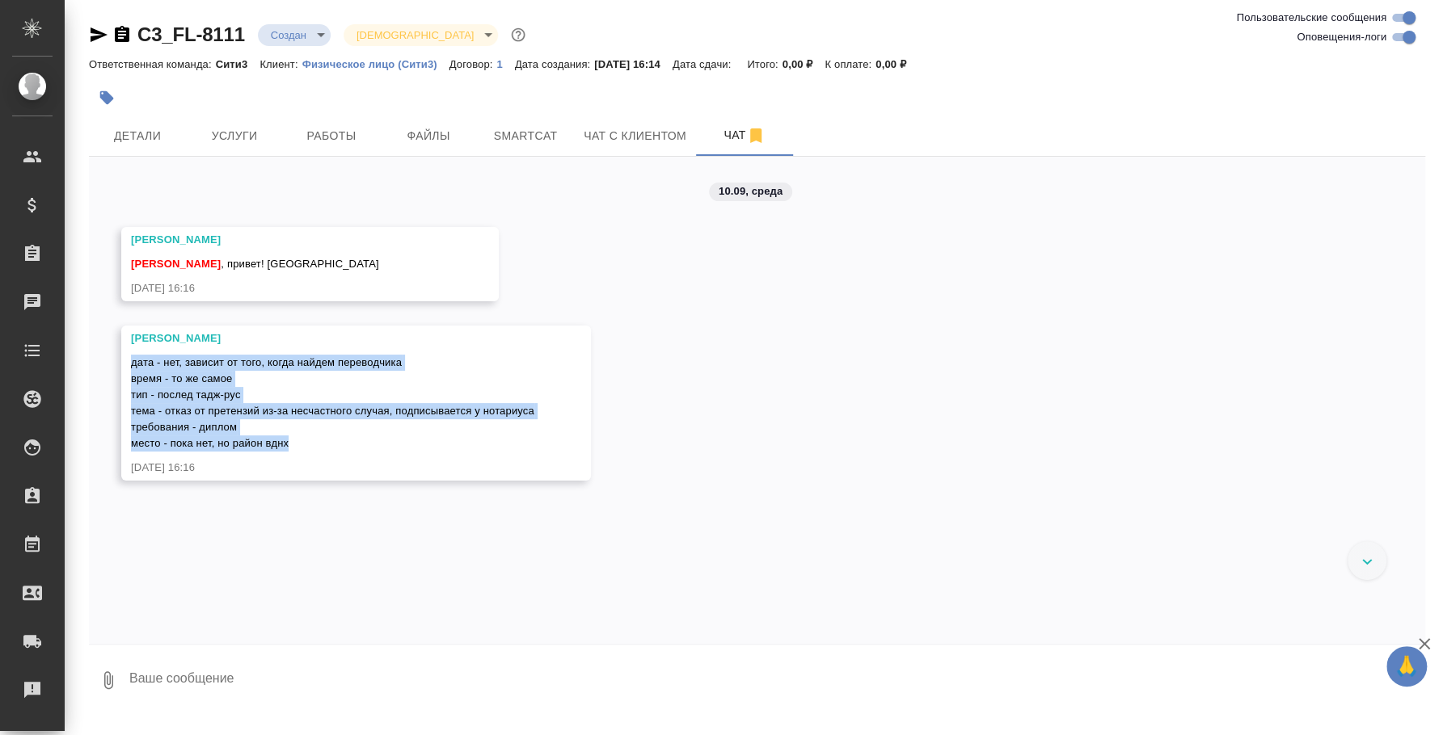
drag, startPoint x: 302, startPoint y: 438, endPoint x: 129, endPoint y: 366, distance: 188.1
click at [129, 366] on div "[PERSON_NAME] дата - нет, зависит от того, когда найдем переводчика время - то …" at bounding box center [356, 403] width 470 height 155
copy span "дата - нет, зависит от того, когда найдем переводчика время - то же самое тип -…"
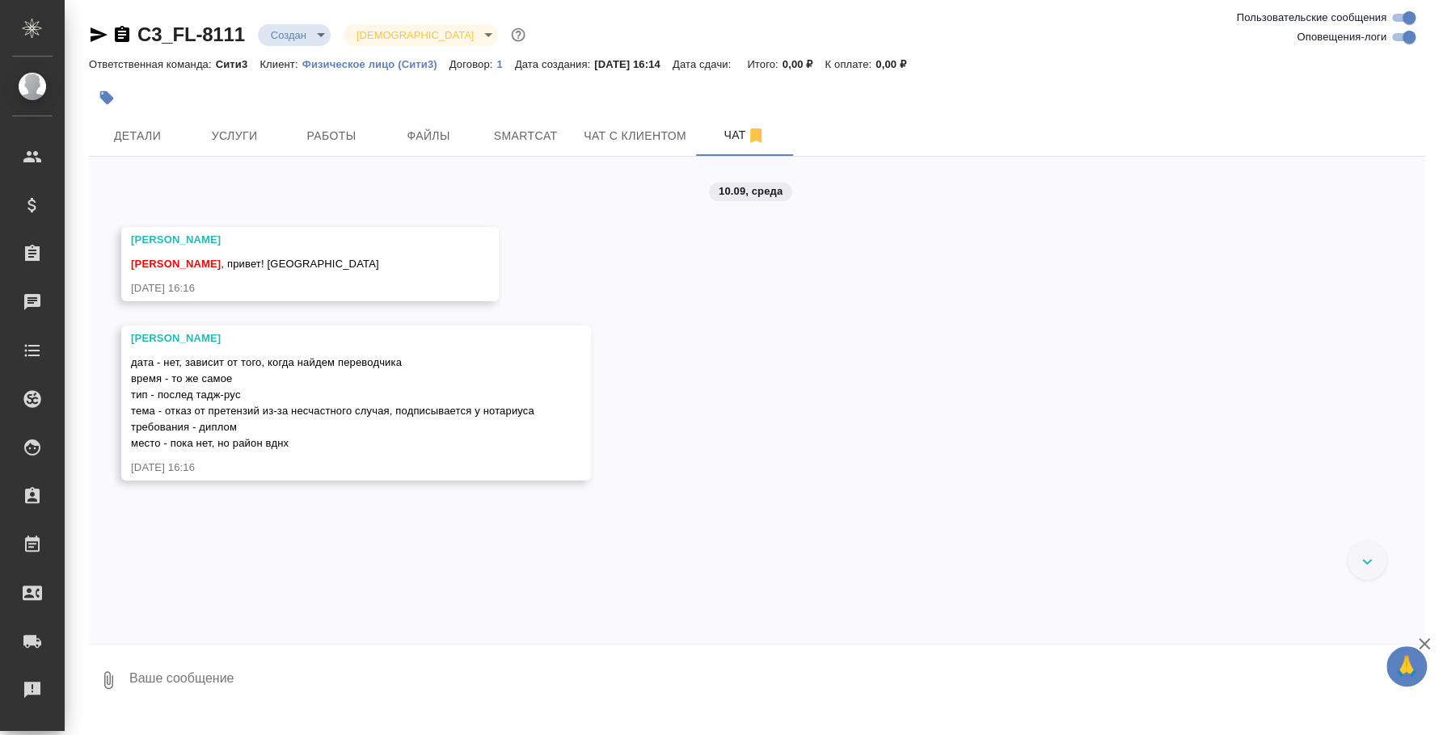
click at [149, 675] on textarea at bounding box center [776, 680] width 1297 height 55
type textarea "N"
click at [133, 666] on textarea "[PERSON_NAME], тут один переводчик может прямо [DATE]" at bounding box center [763, 680] width 1271 height 55
type textarea "[PERSON_NAME], тут один переводчик может прямо [DATE]"
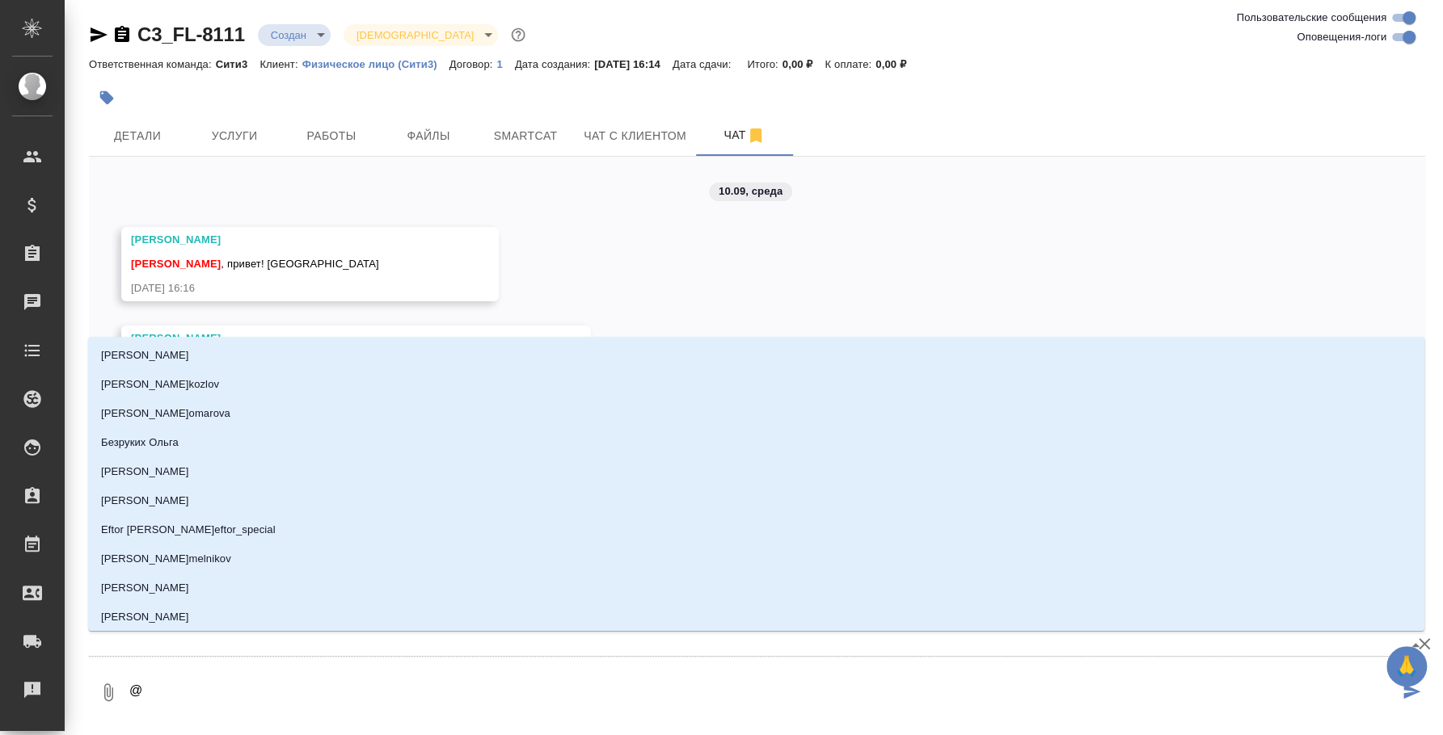
type textarea "@y"
type input "y"
type textarea "@y'b"
type input "y'b"
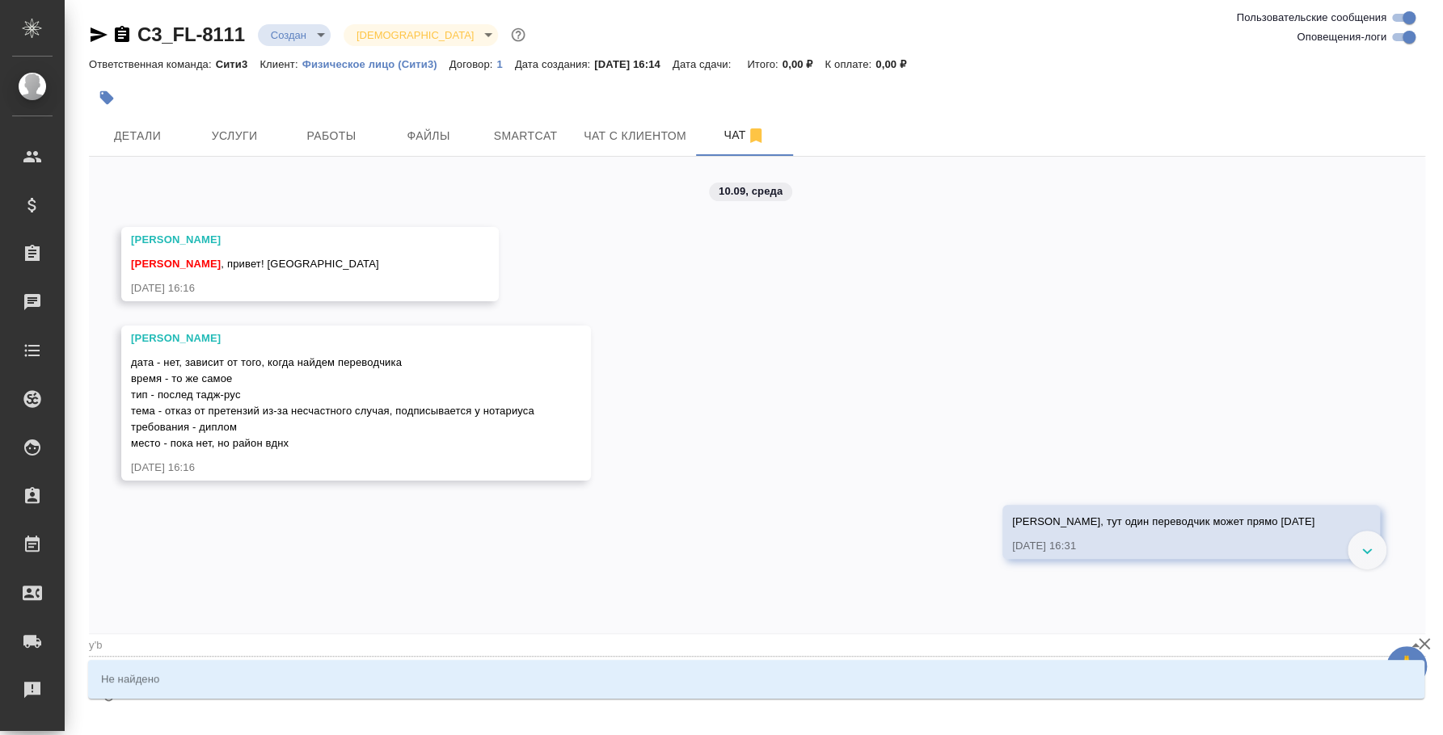
type textarea "@y"
type input "y"
type textarea "@"
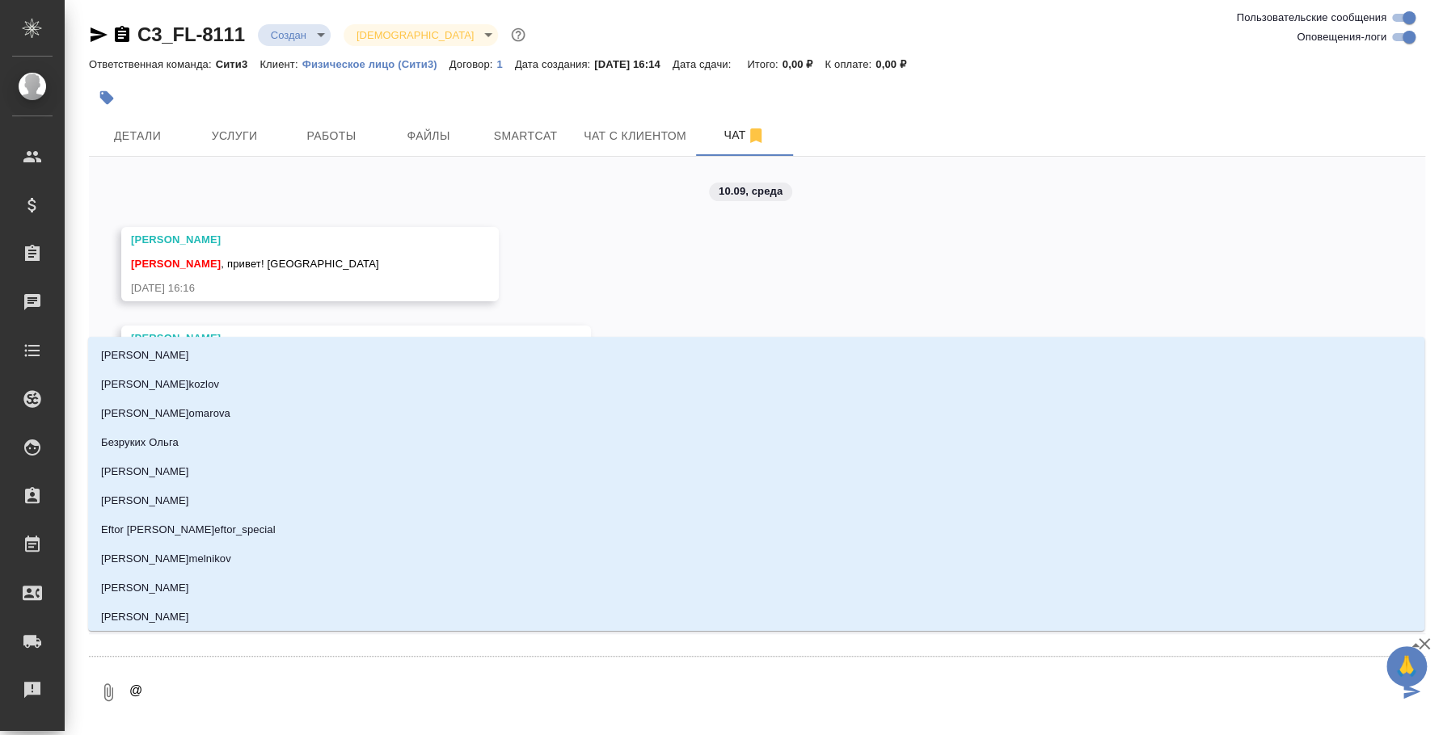
type textarea "@н"
type input "н"
type textarea "@ни"
type input "ни"
type textarea "@ник"
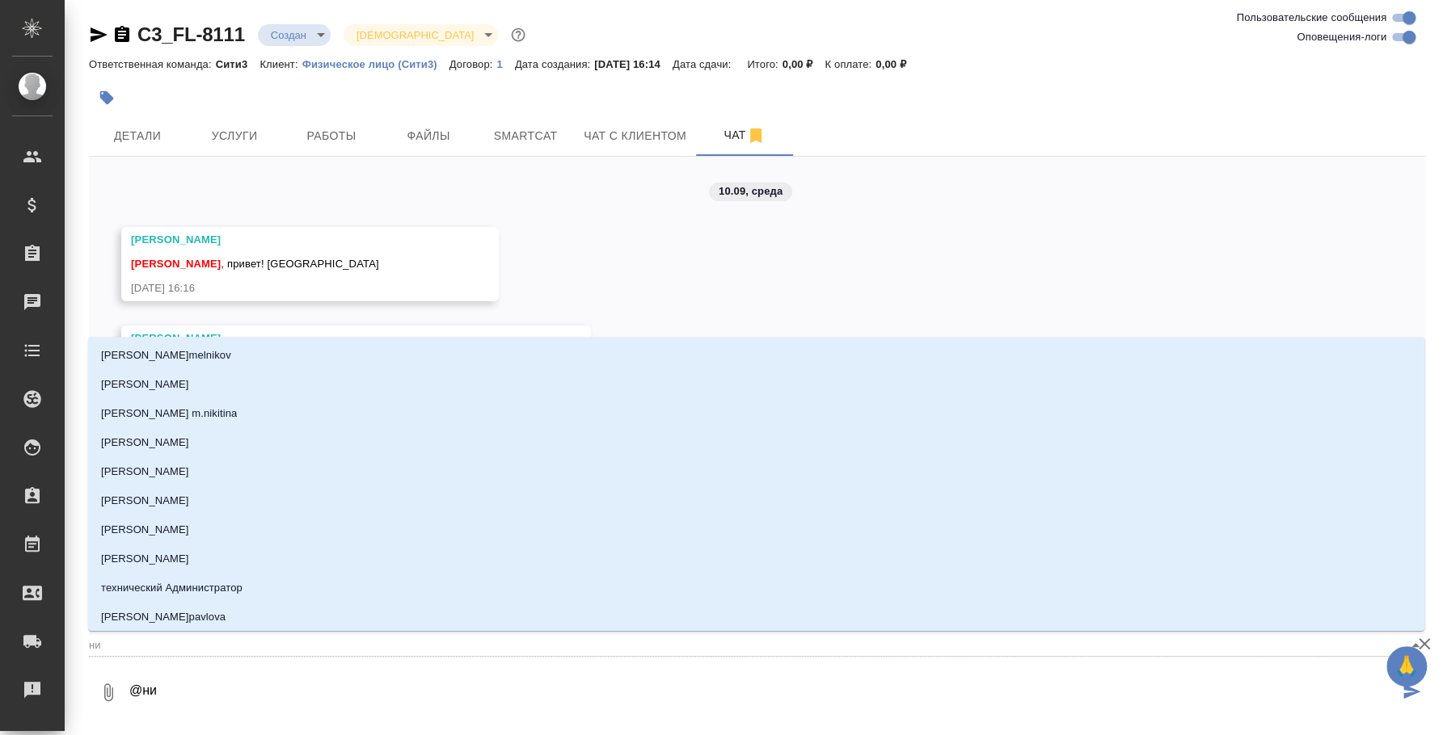
type input "ник"
type textarea "@ники"
type input "ники"
type textarea "@никит"
type input "никит"
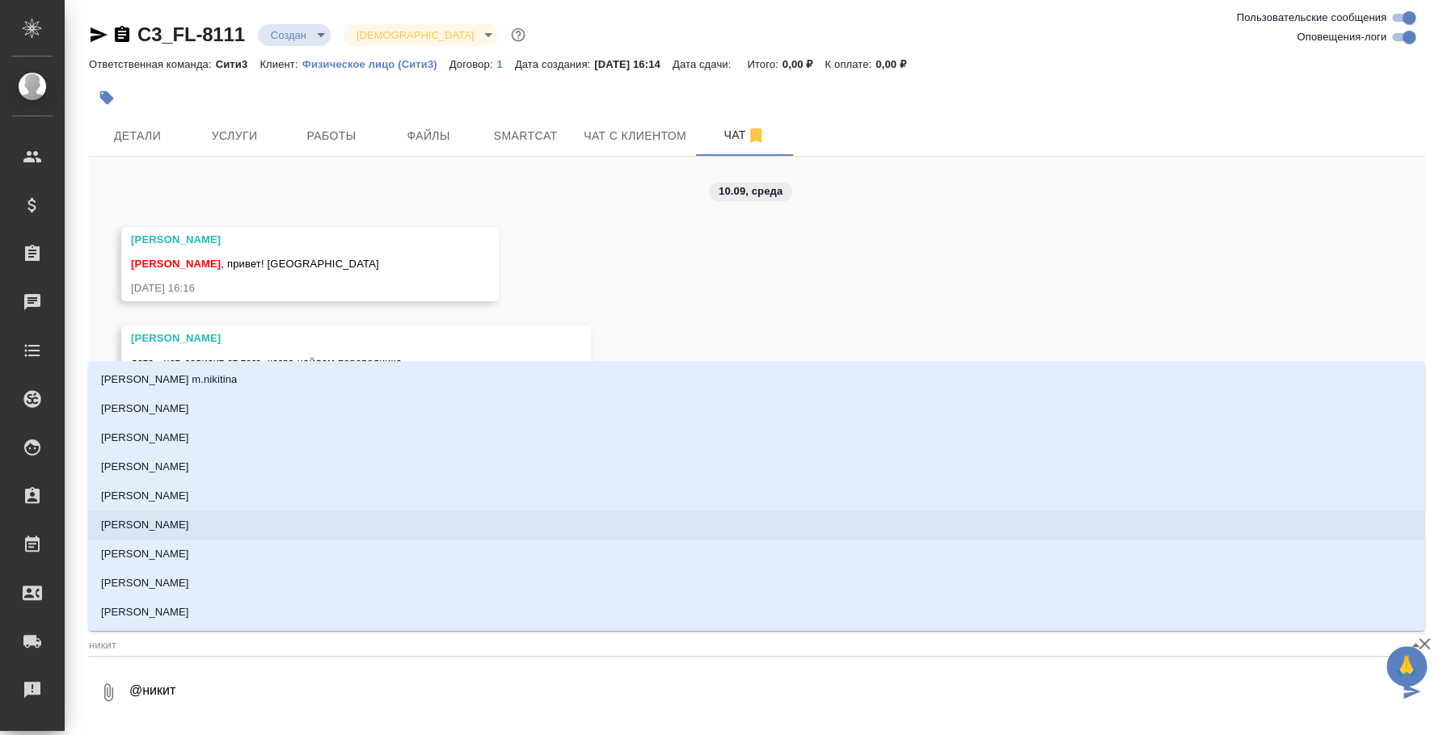
click at [191, 533] on li "[PERSON_NAME]" at bounding box center [756, 525] width 1336 height 29
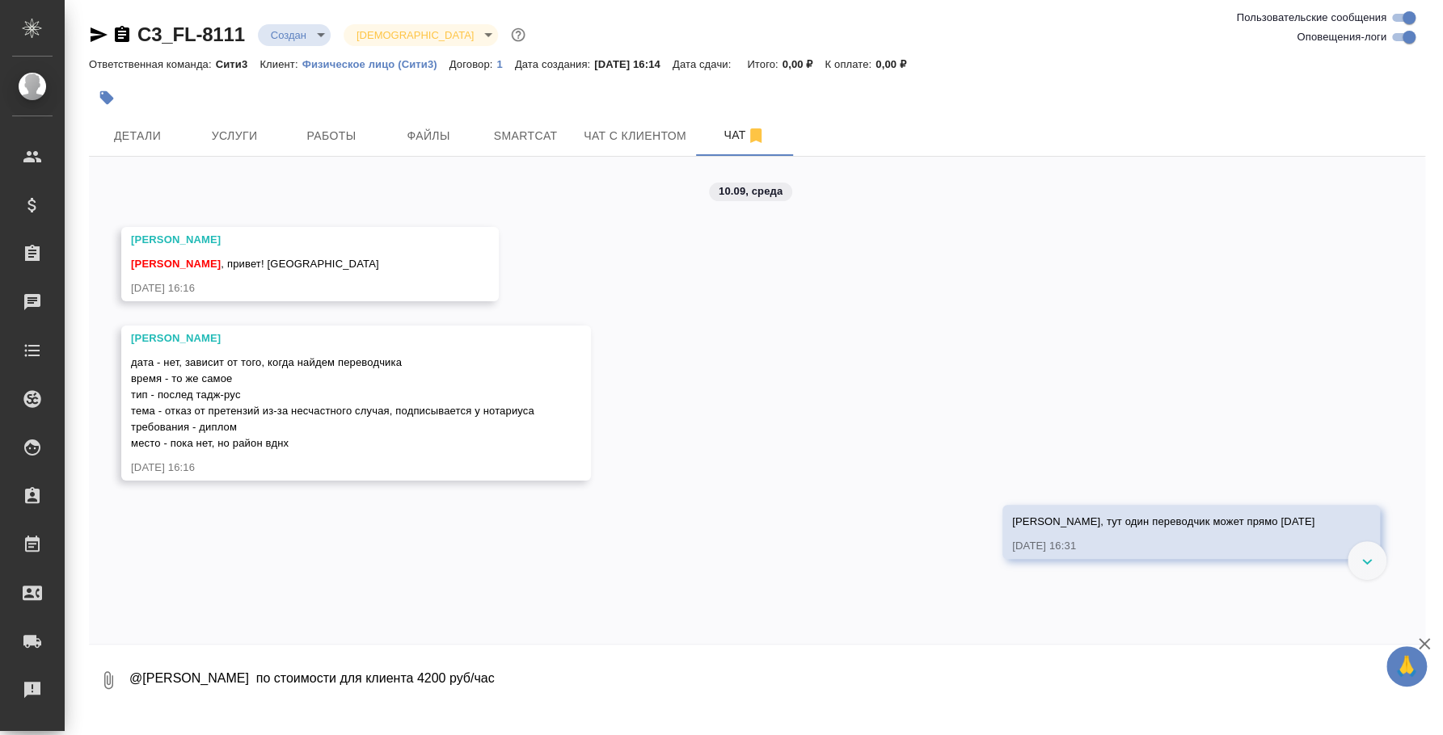
type textarea "@Никитина Татьяна по стоимости для клиента 4200 руб/час"
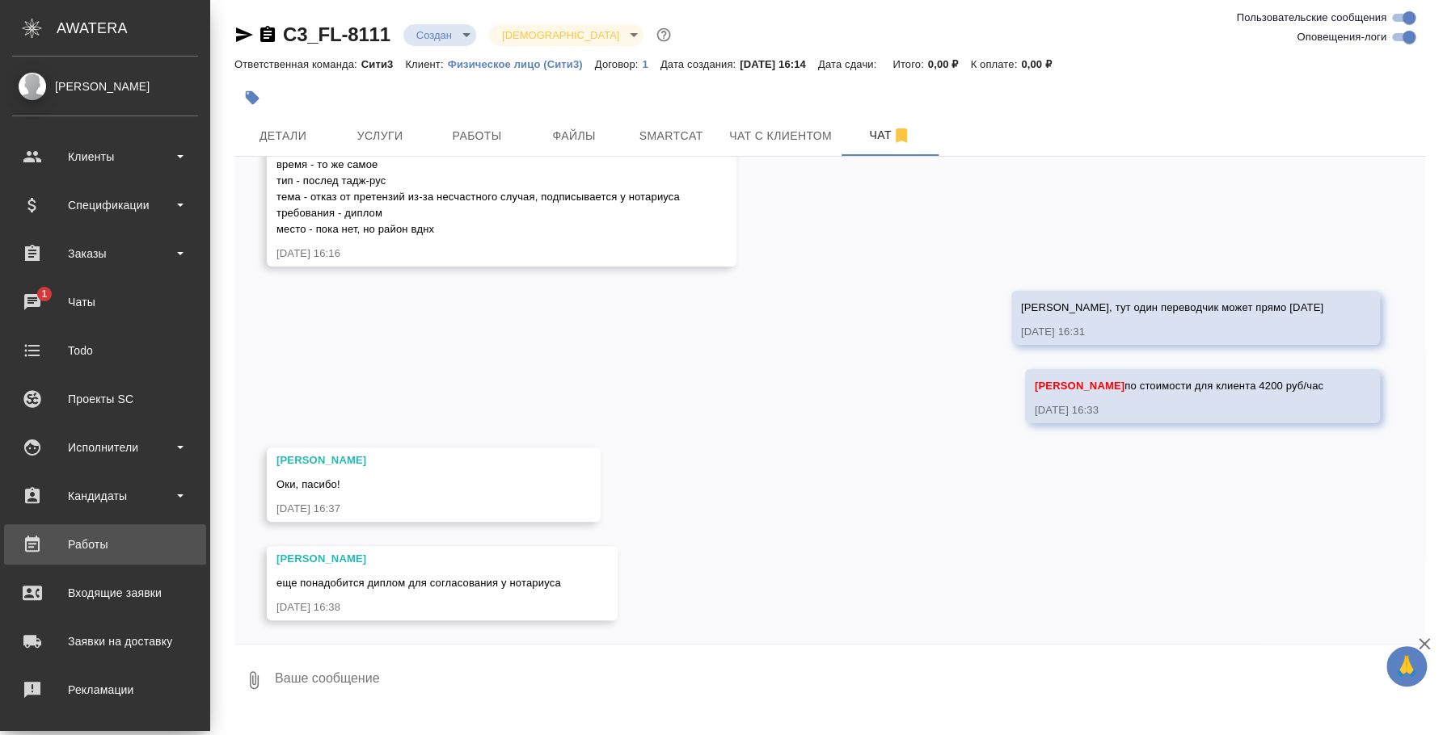
scroll to position [148, 0]
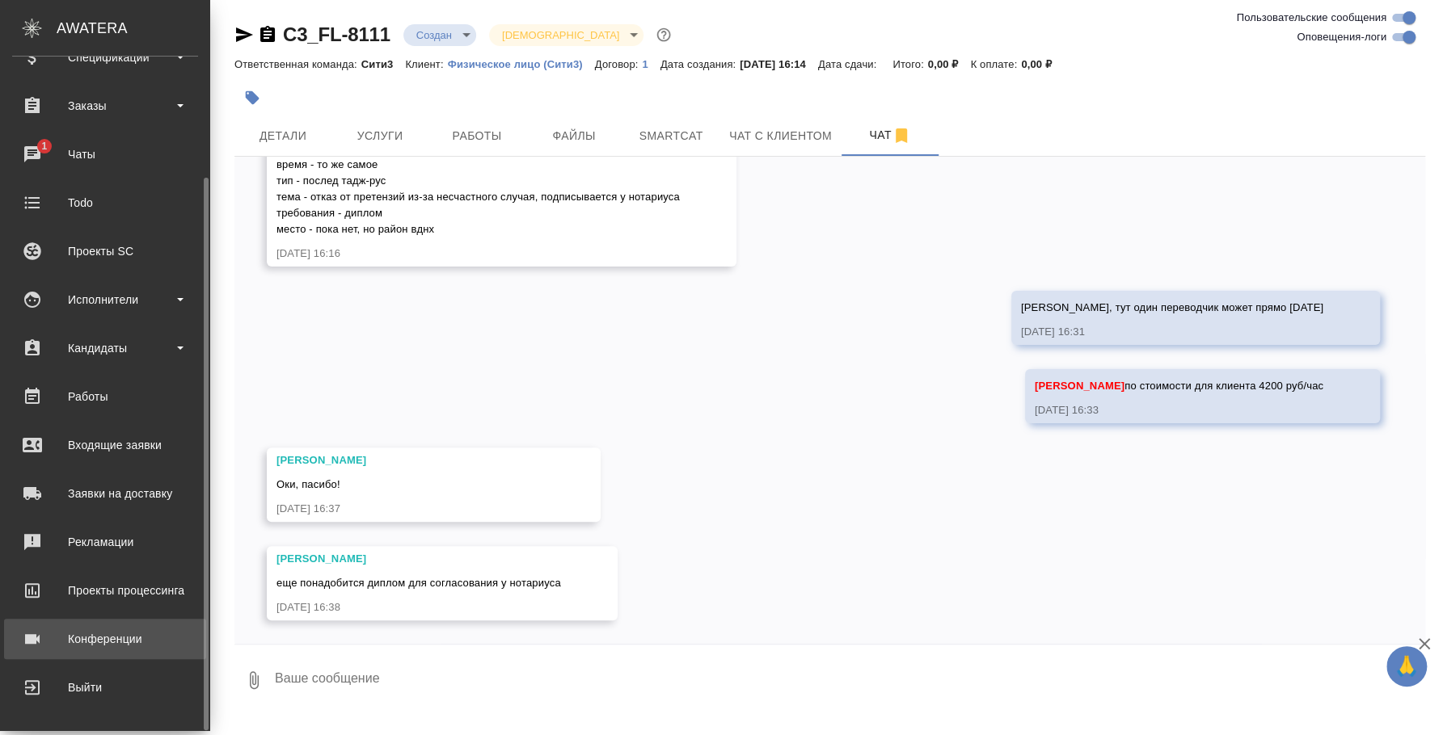
click at [124, 635] on div "Конференции" at bounding box center [105, 639] width 186 height 24
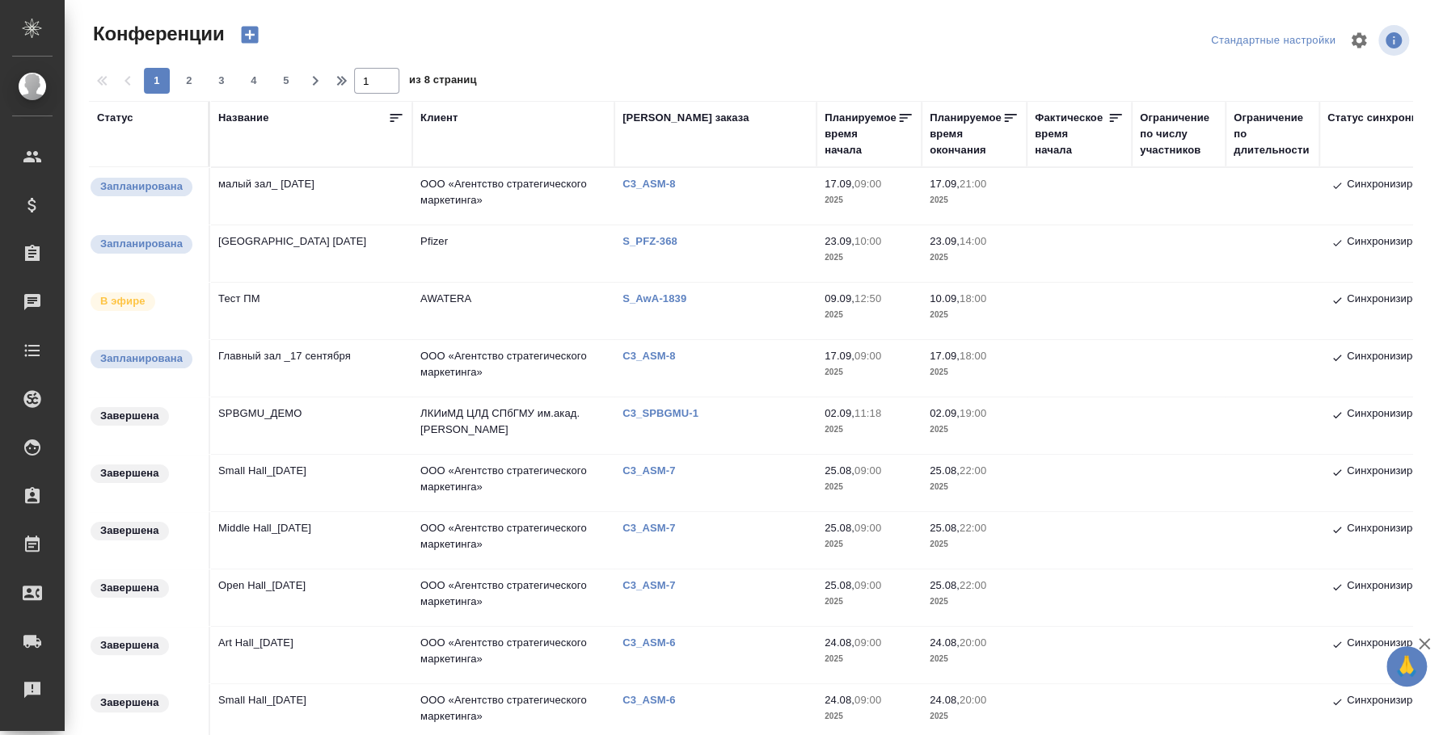
click at [294, 458] on td "Small Hall_25 August" at bounding box center [311, 483] width 202 height 57
click at [293, 458] on td "Small Hall_25 August" at bounding box center [311, 483] width 202 height 57
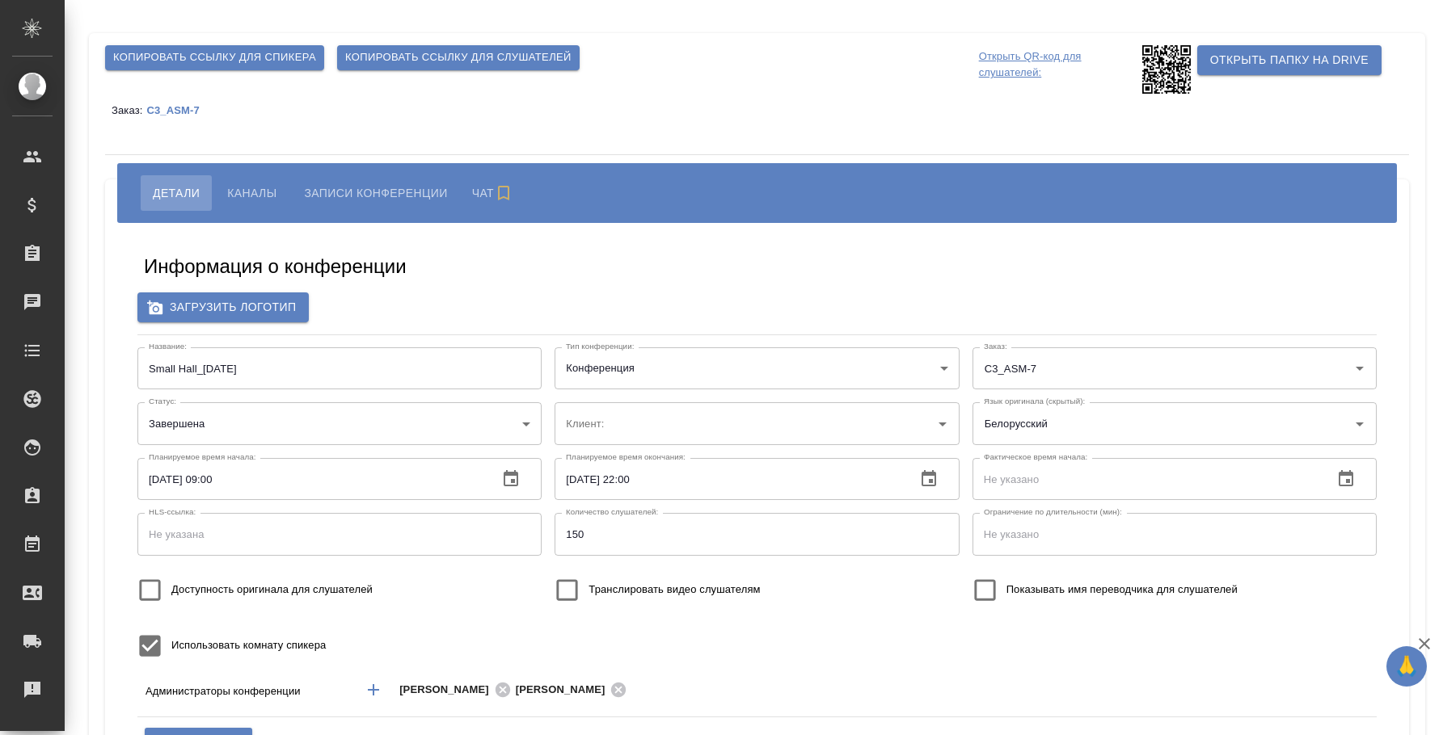
type input "ООО «Агентство стратегического маркетинга»"
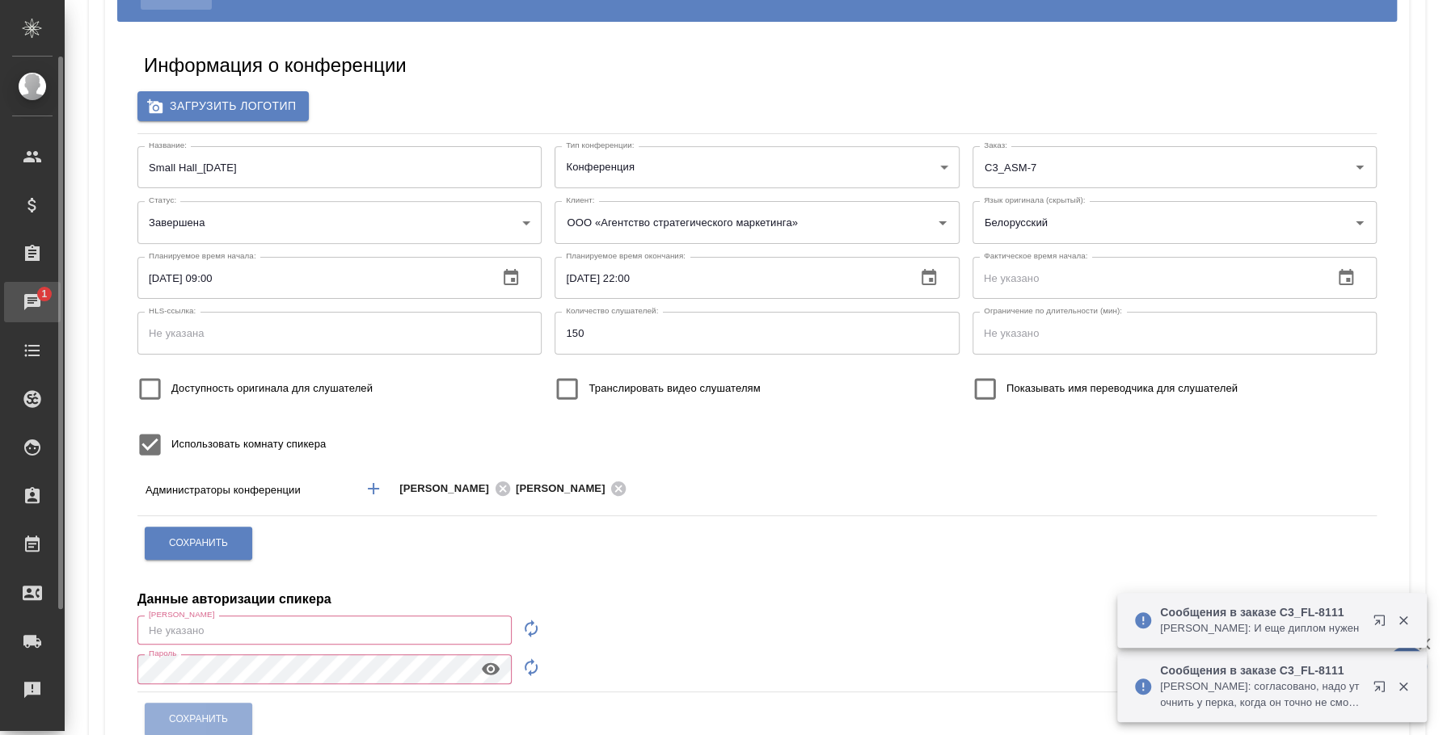
type input "[PERSON_NAME]"
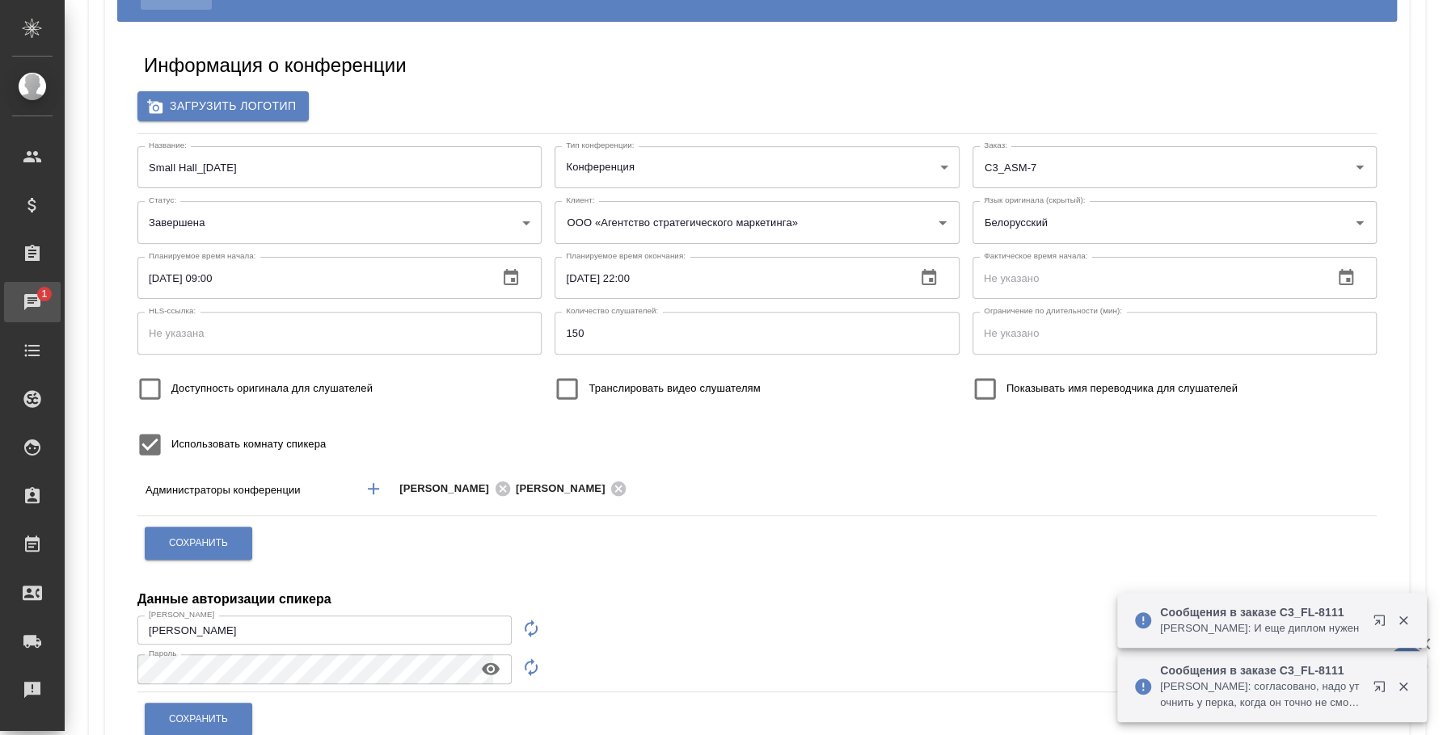
click at [40, 289] on span "1" at bounding box center [44, 294] width 25 height 16
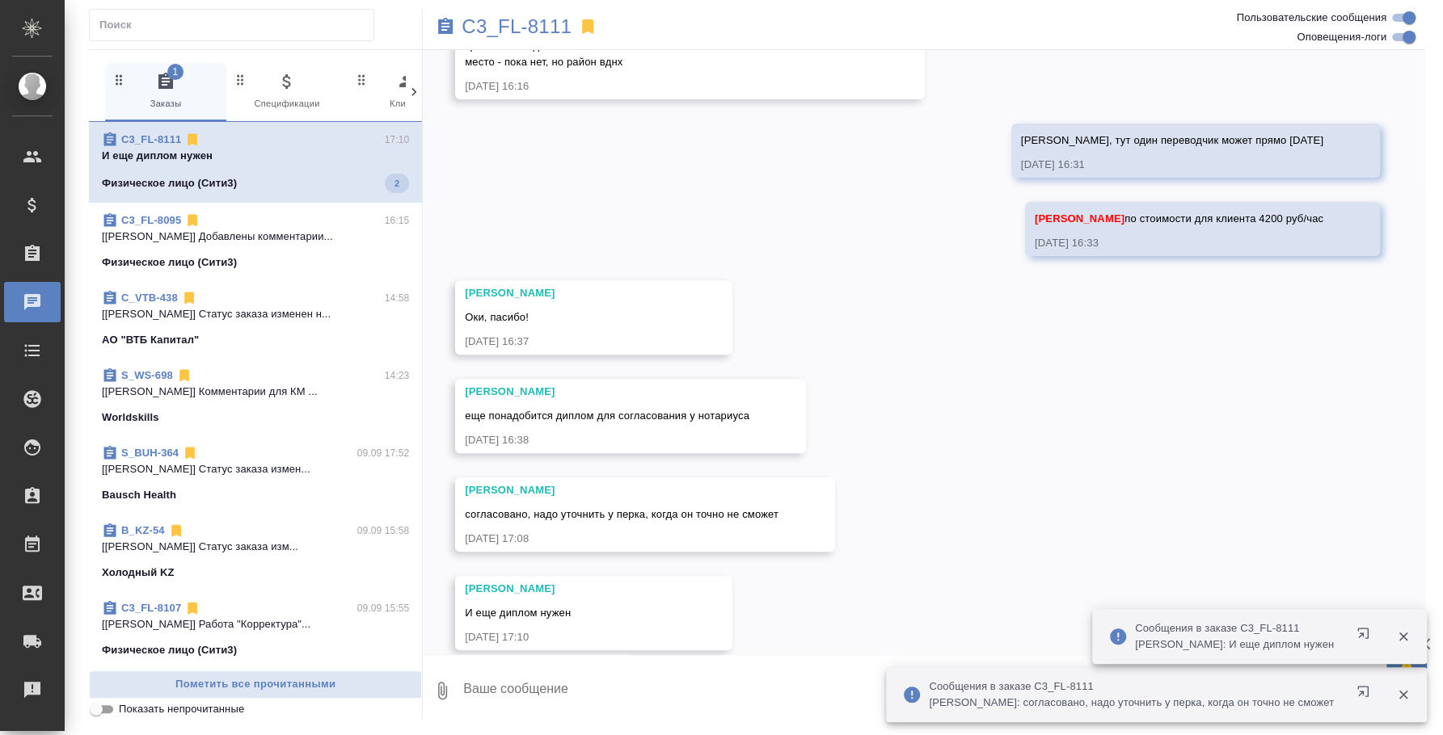
scroll to position [294, 0]
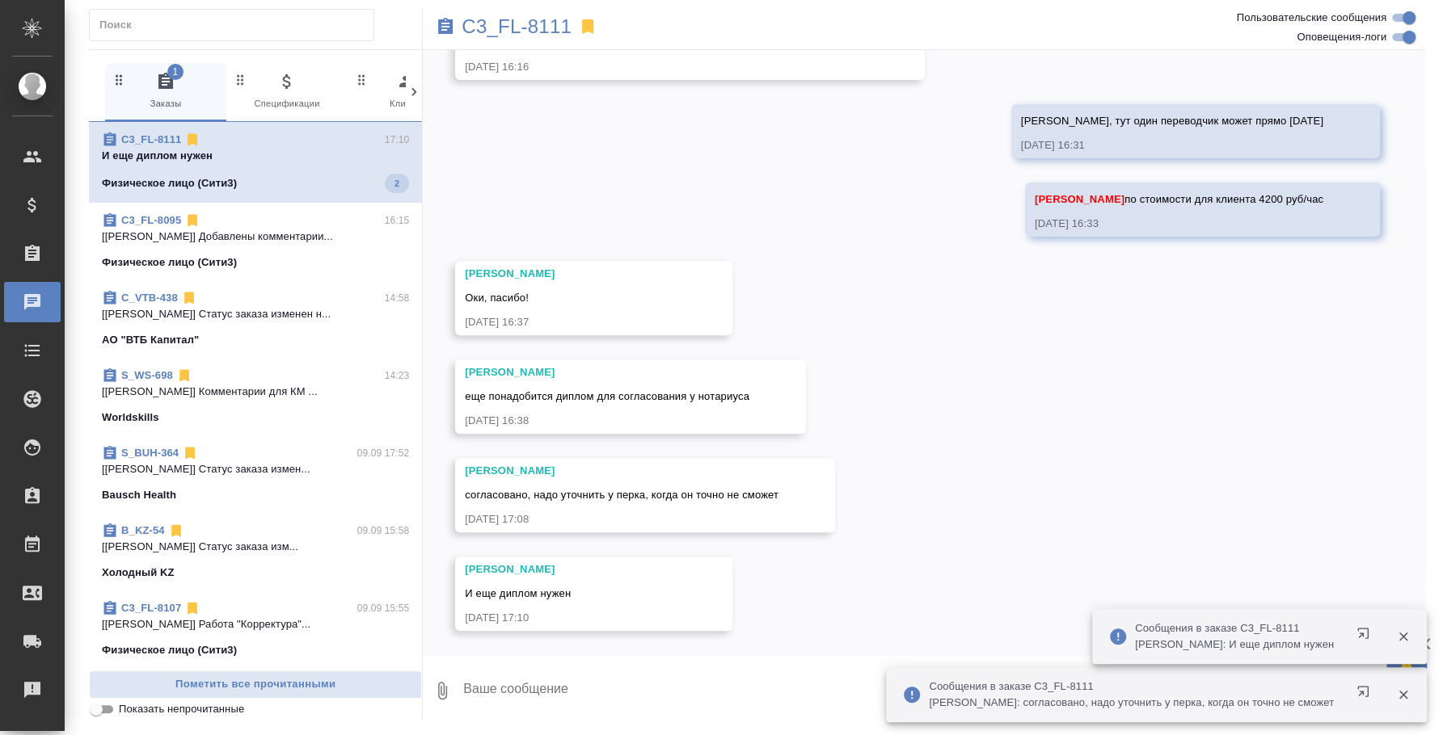
click at [681, 681] on textarea at bounding box center [943, 691] width 963 height 55
click at [664, 689] on textarea at bounding box center [943, 691] width 963 height 55
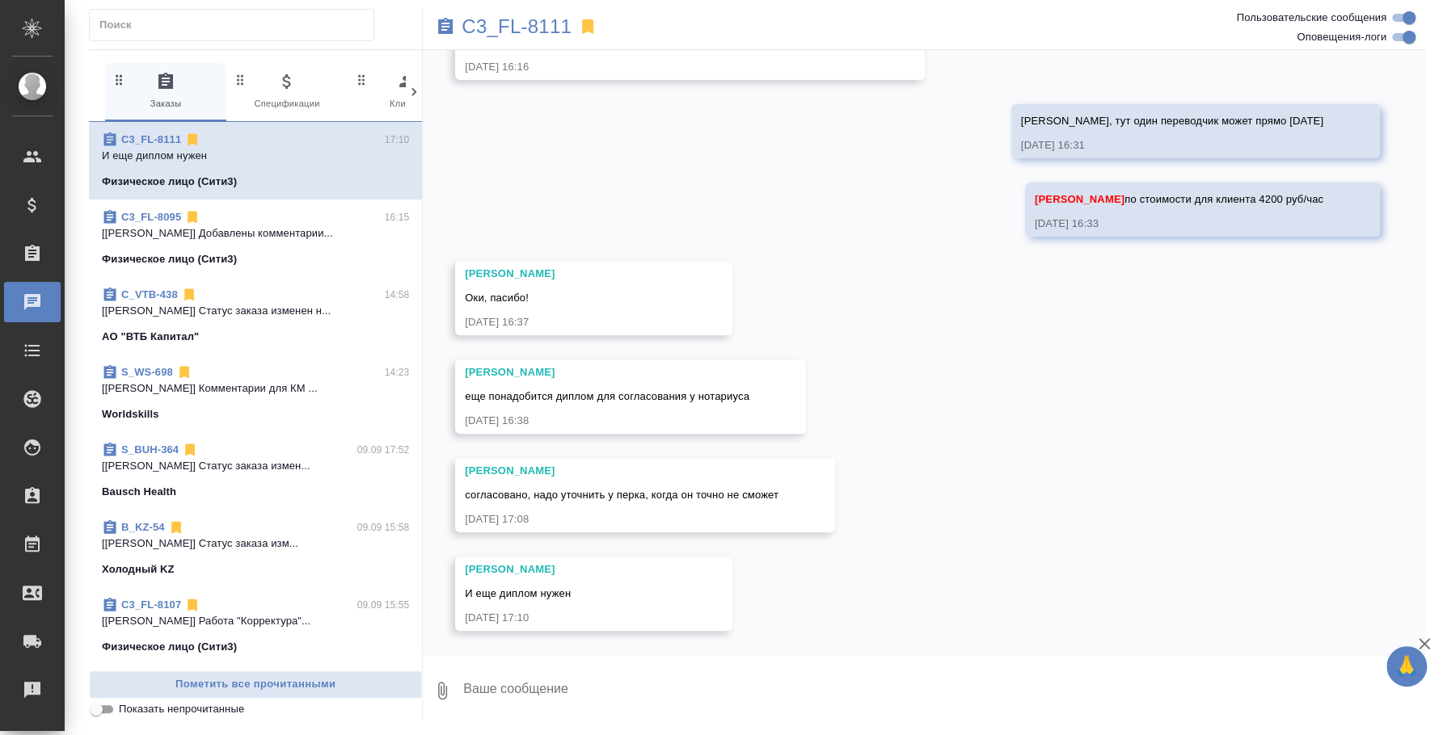
type textarea "[PERSON_NAME]"
type textarea "Сейчас пришлю все"
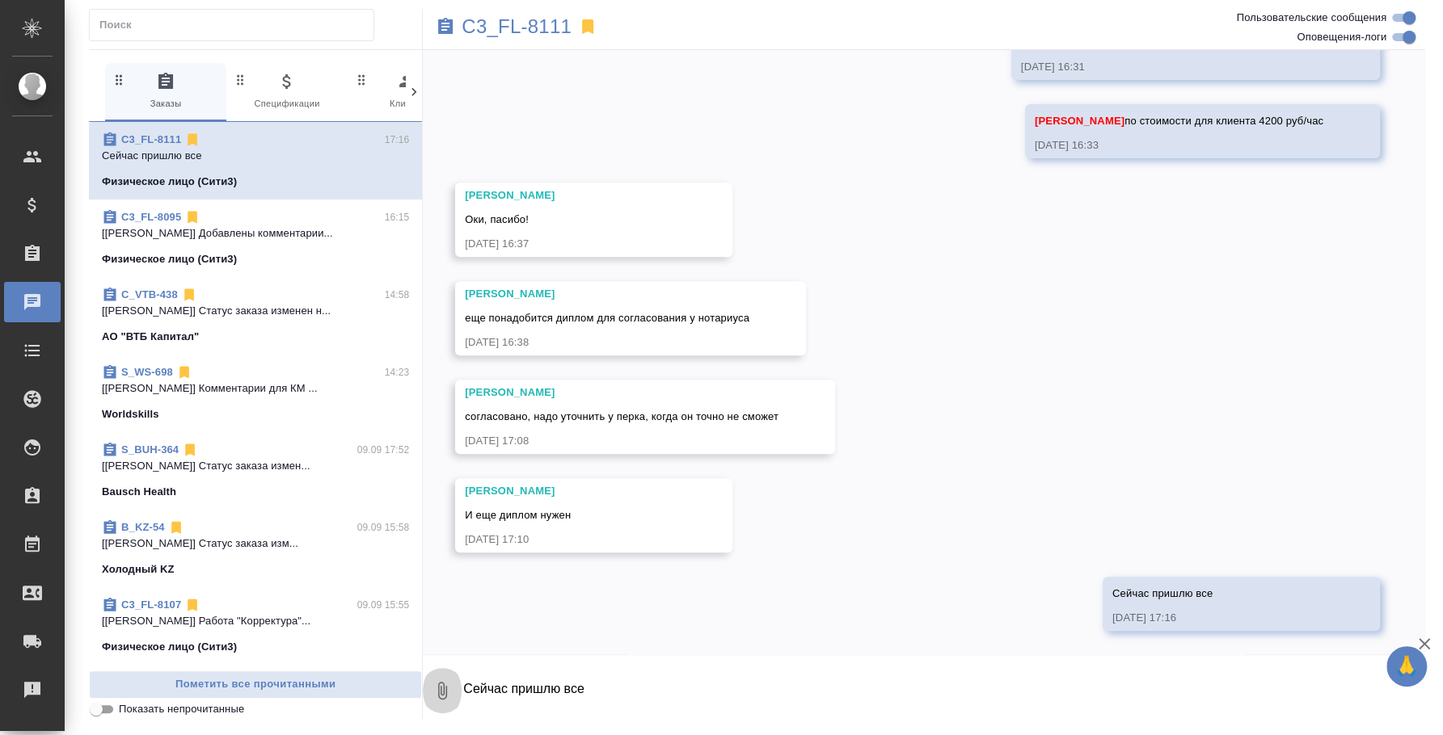
click at [445, 692] on icon "button" at bounding box center [441, 690] width 19 height 19
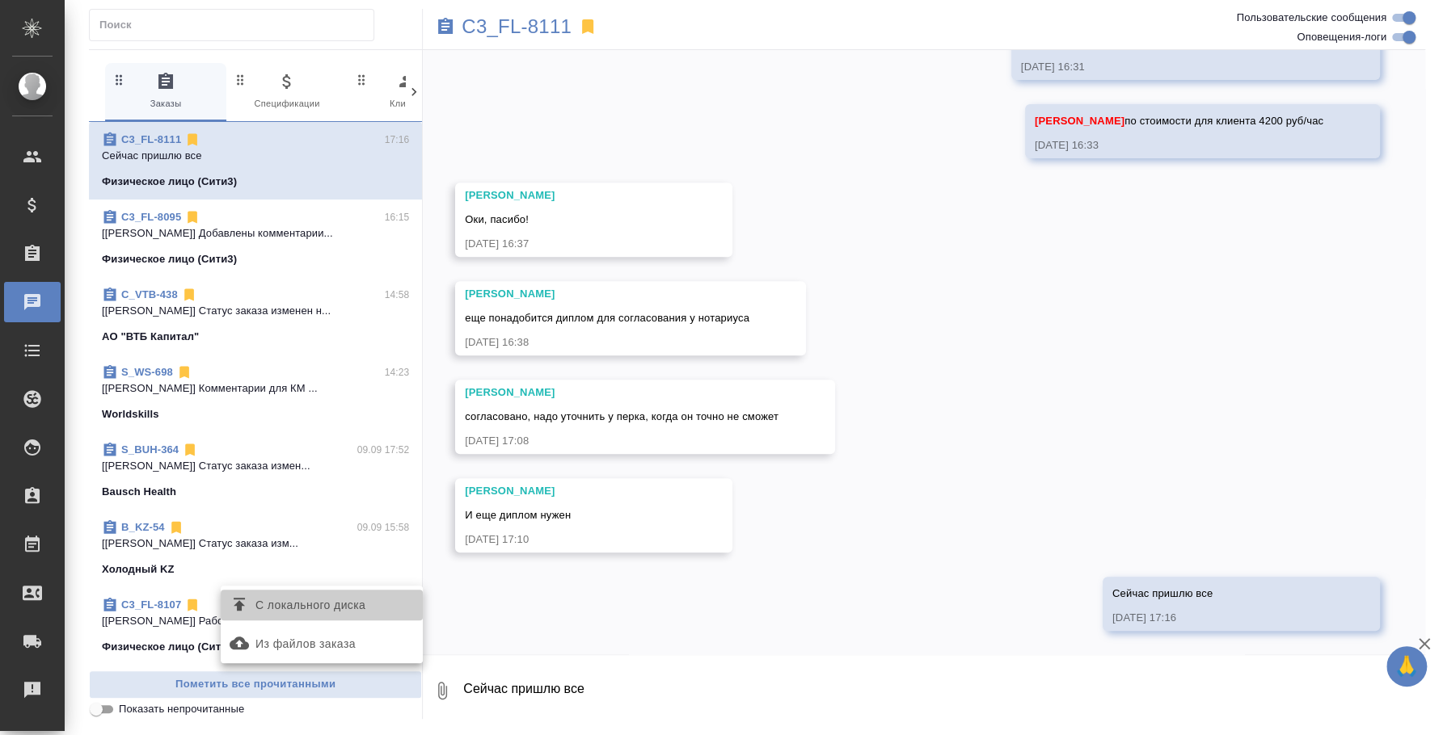
click at [341, 596] on span "С локального диска" at bounding box center [310, 606] width 110 height 20
click at [0, 0] on input "С локального диска" at bounding box center [0, 0] width 0 height 0
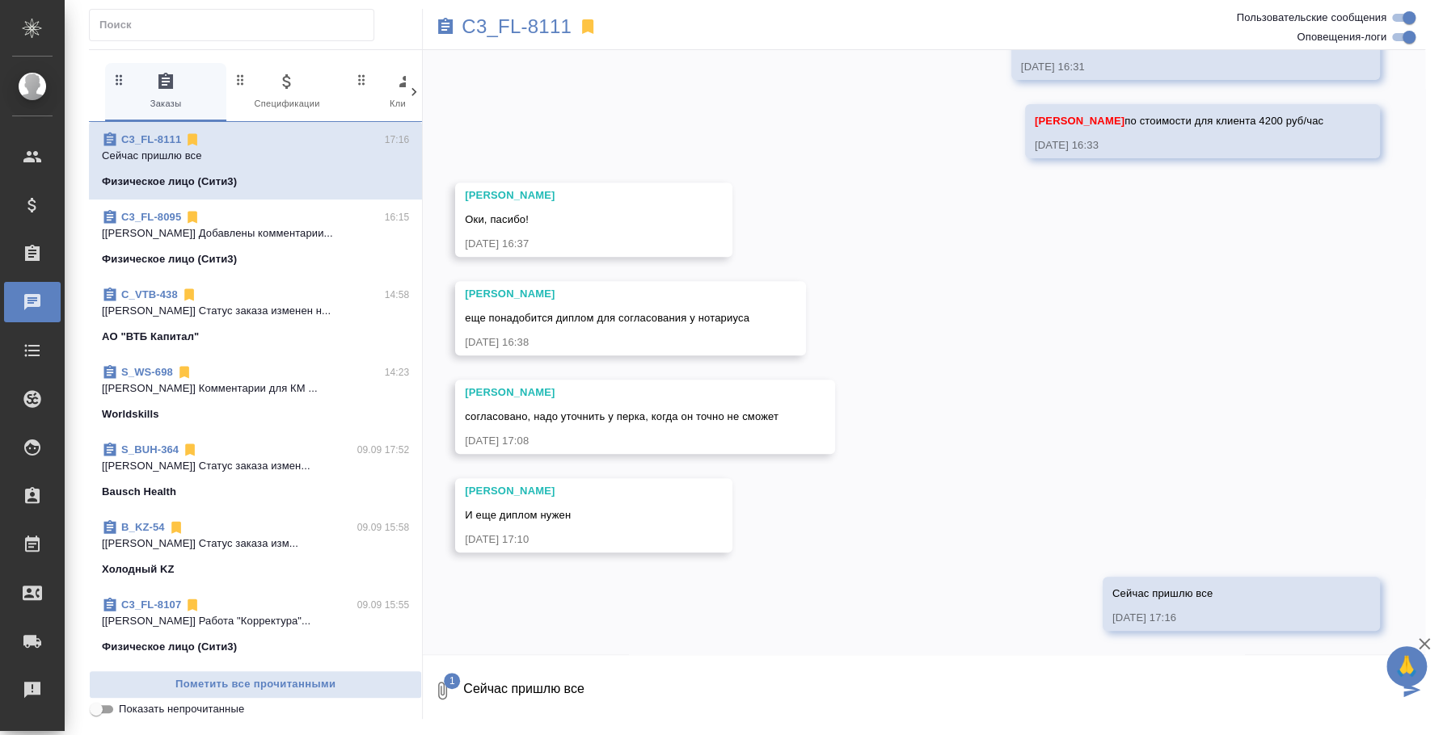
click at [1406, 696] on icon "submit" at bounding box center [1411, 690] width 17 height 15
click at [440, 690] on icon "button" at bounding box center [441, 690] width 19 height 19
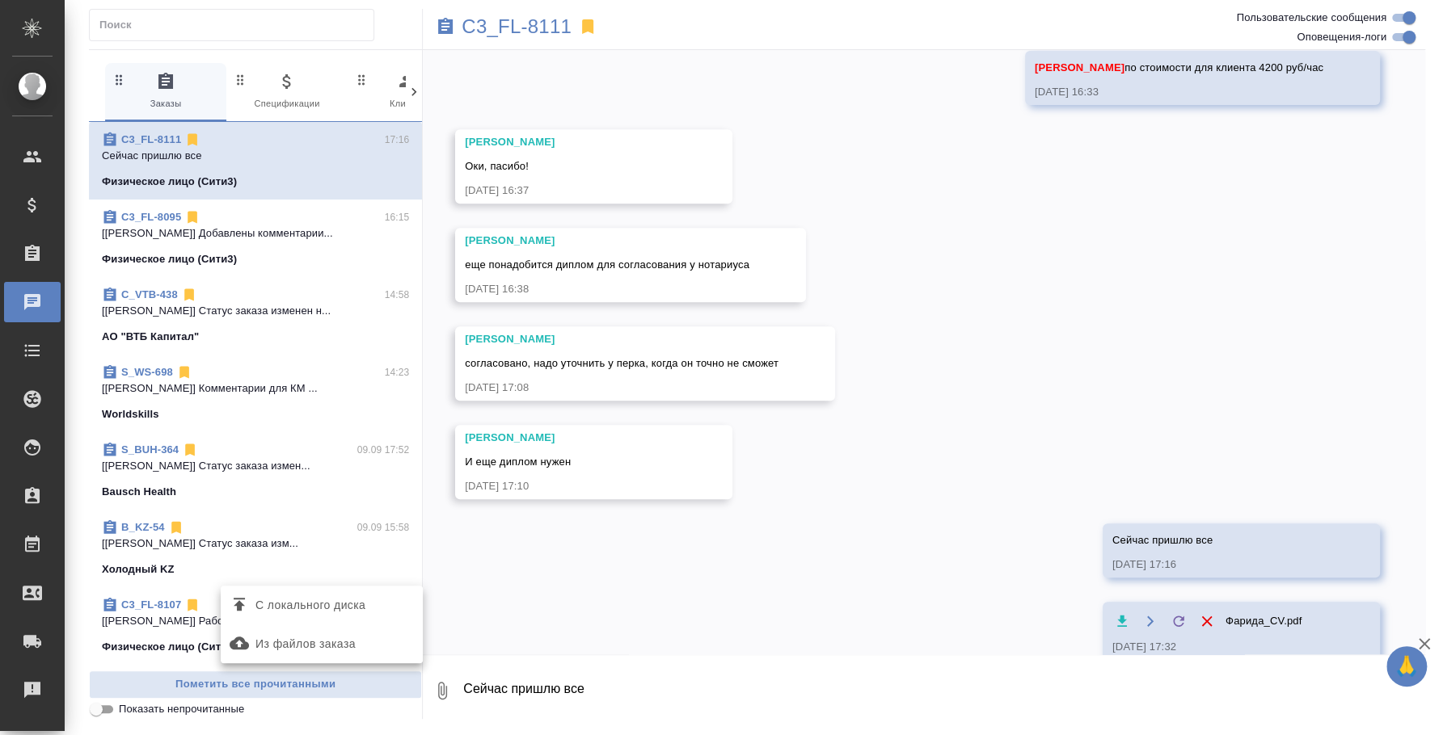
scroll to position [455, 0]
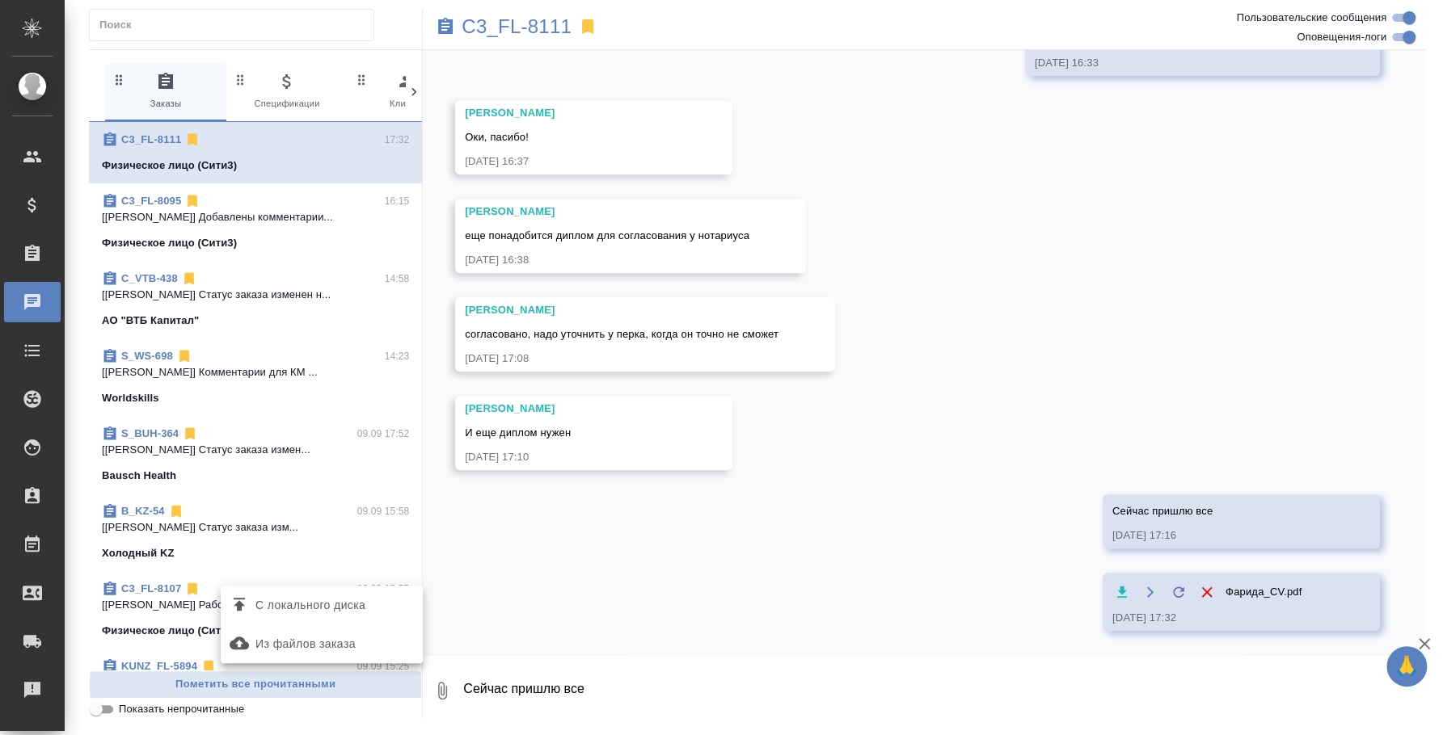
click at [353, 603] on span "С локального диска" at bounding box center [310, 606] width 110 height 20
click at [0, 0] on input "С локального диска" at bounding box center [0, 0] width 0 height 0
click at [694, 677] on textarea "Сейчас пришлю все" at bounding box center [930, 691] width 937 height 55
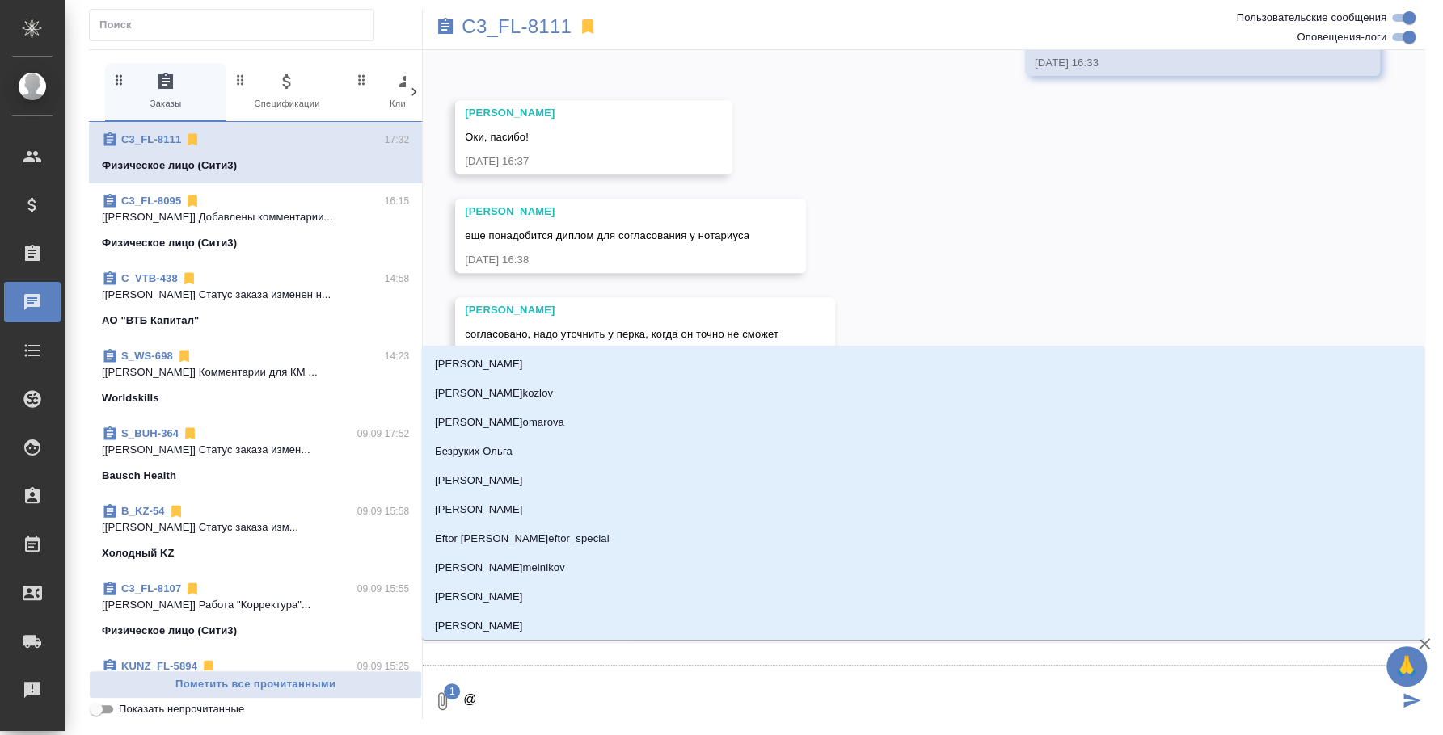
type textarea "@н"
type input "н"
type textarea "@ни"
type input "ни"
type textarea "@ник"
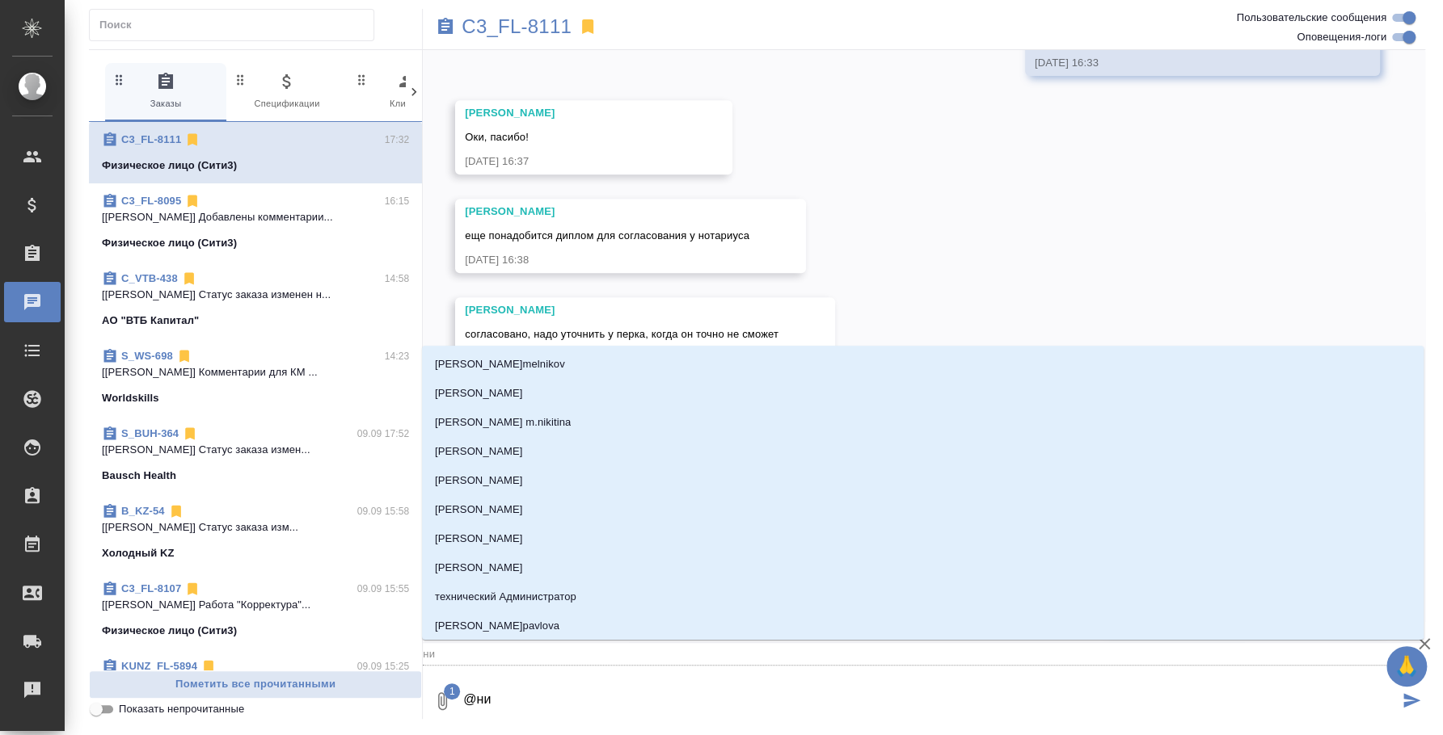
type input "ник"
type textarea "@ники"
type input "ники"
type textarea "@никит"
type input "никит"
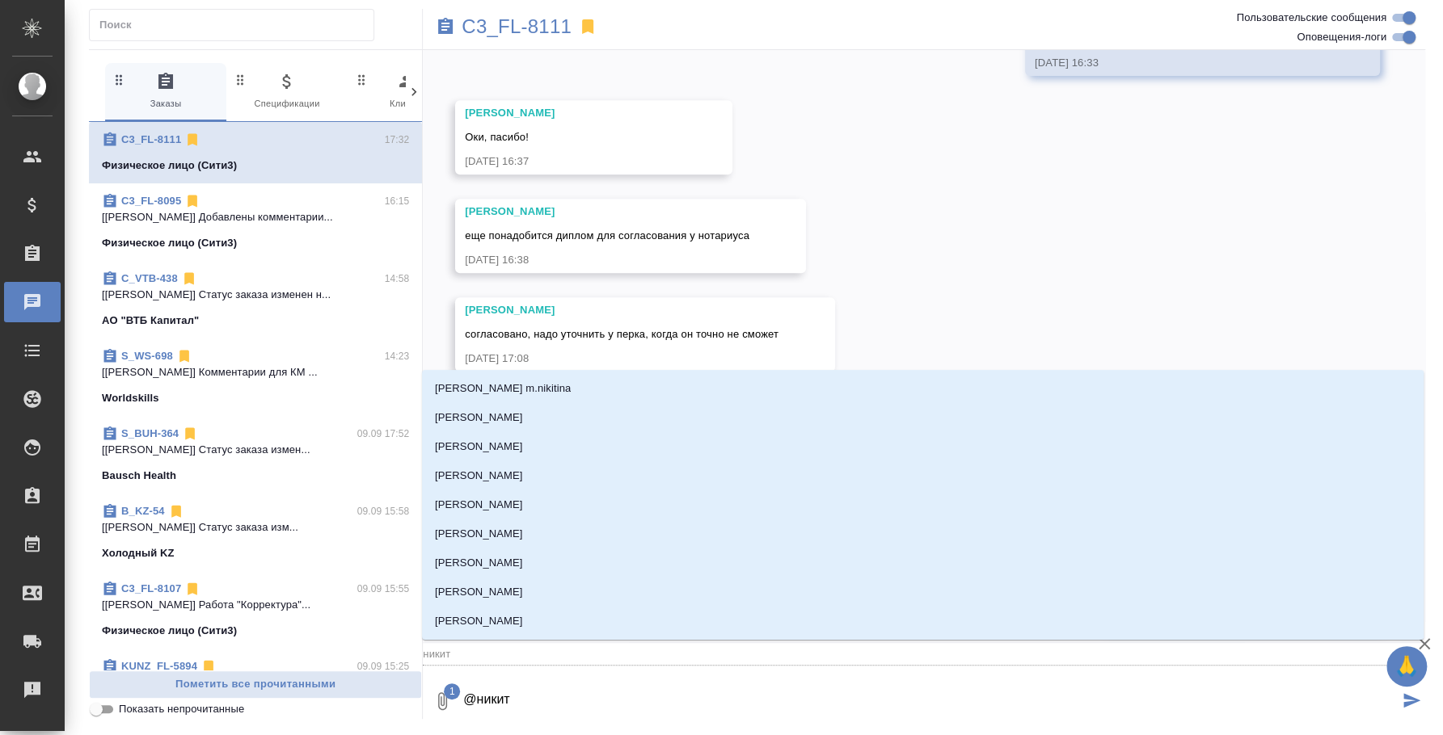
type textarea "@никити"
type input "никити"
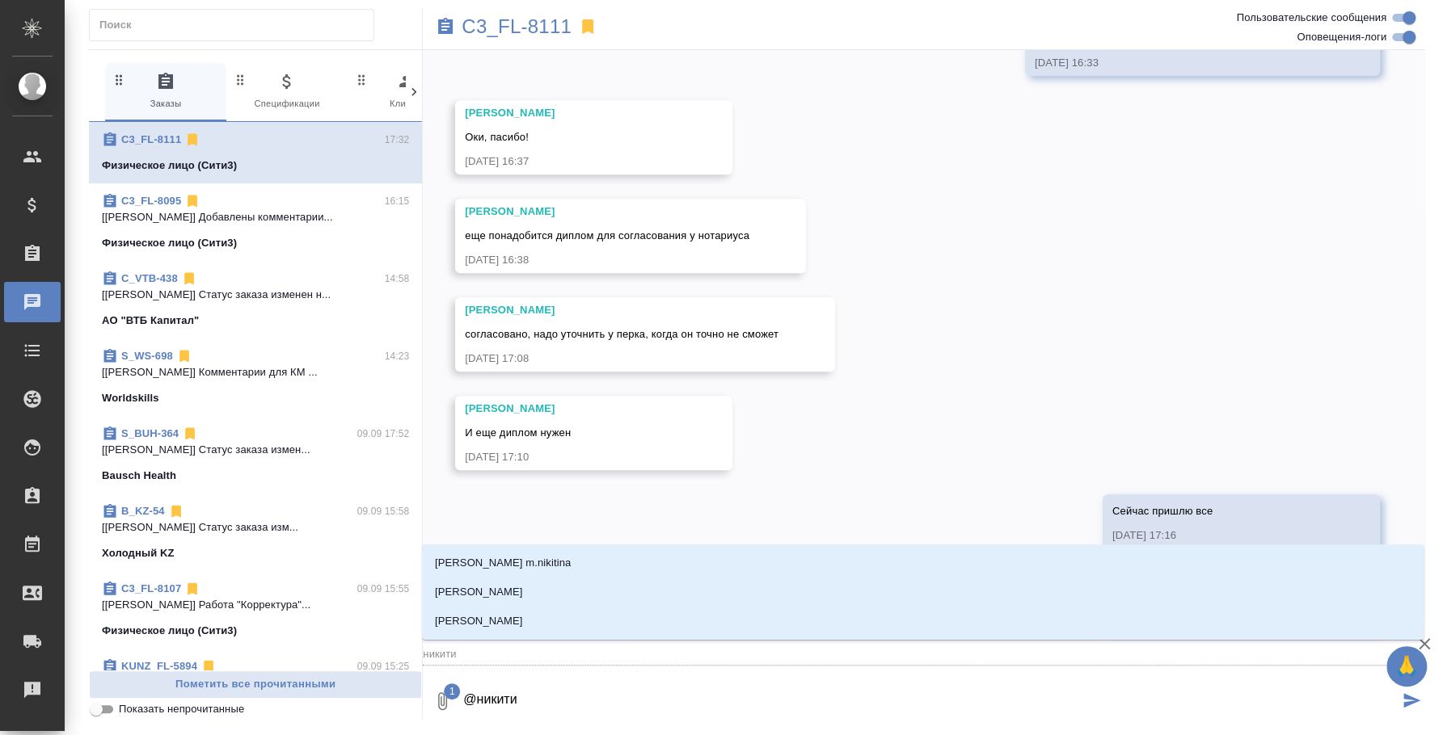
type textarea "@никитин"
type input "никитин"
click at [570, 592] on li "Никитина Татьяна" at bounding box center [922, 592] width 1001 height 29
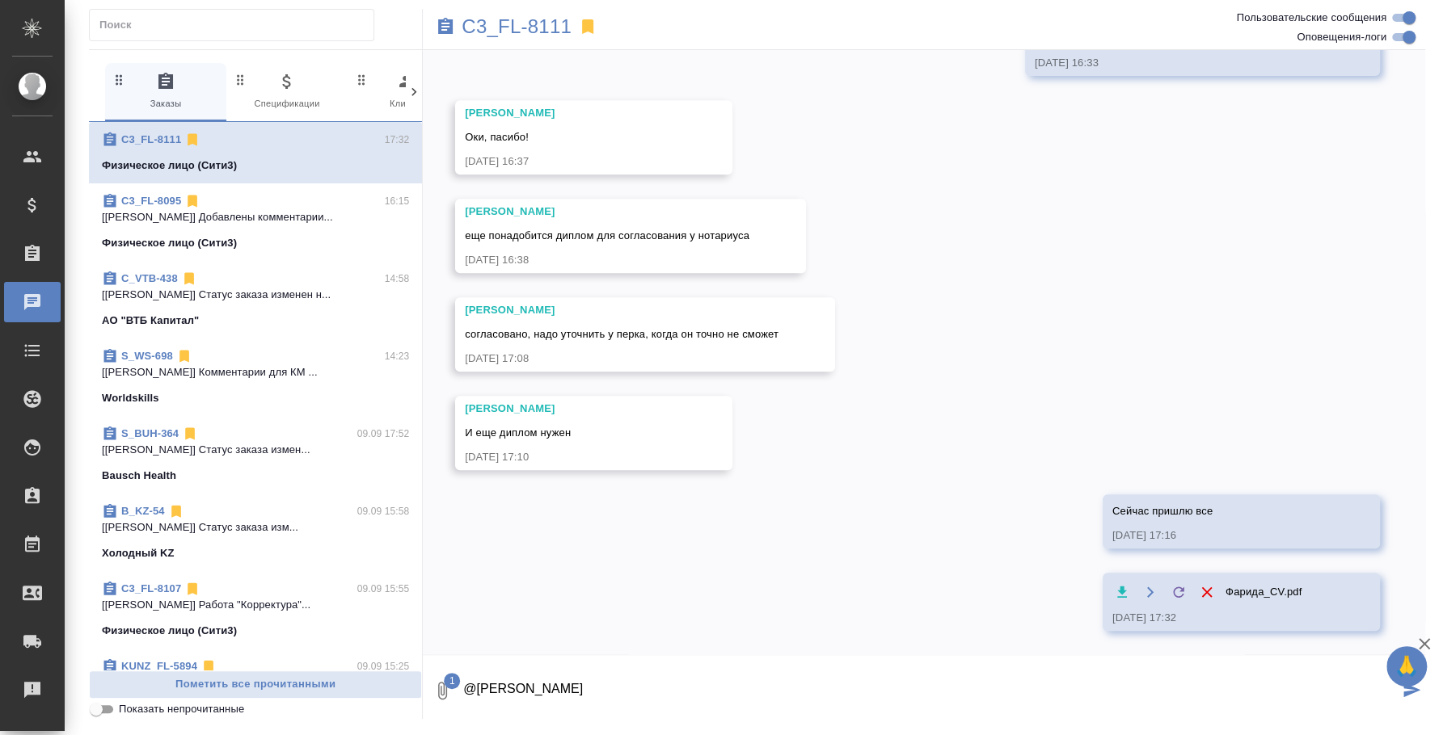
type textarea "@Никитина Татьяна"
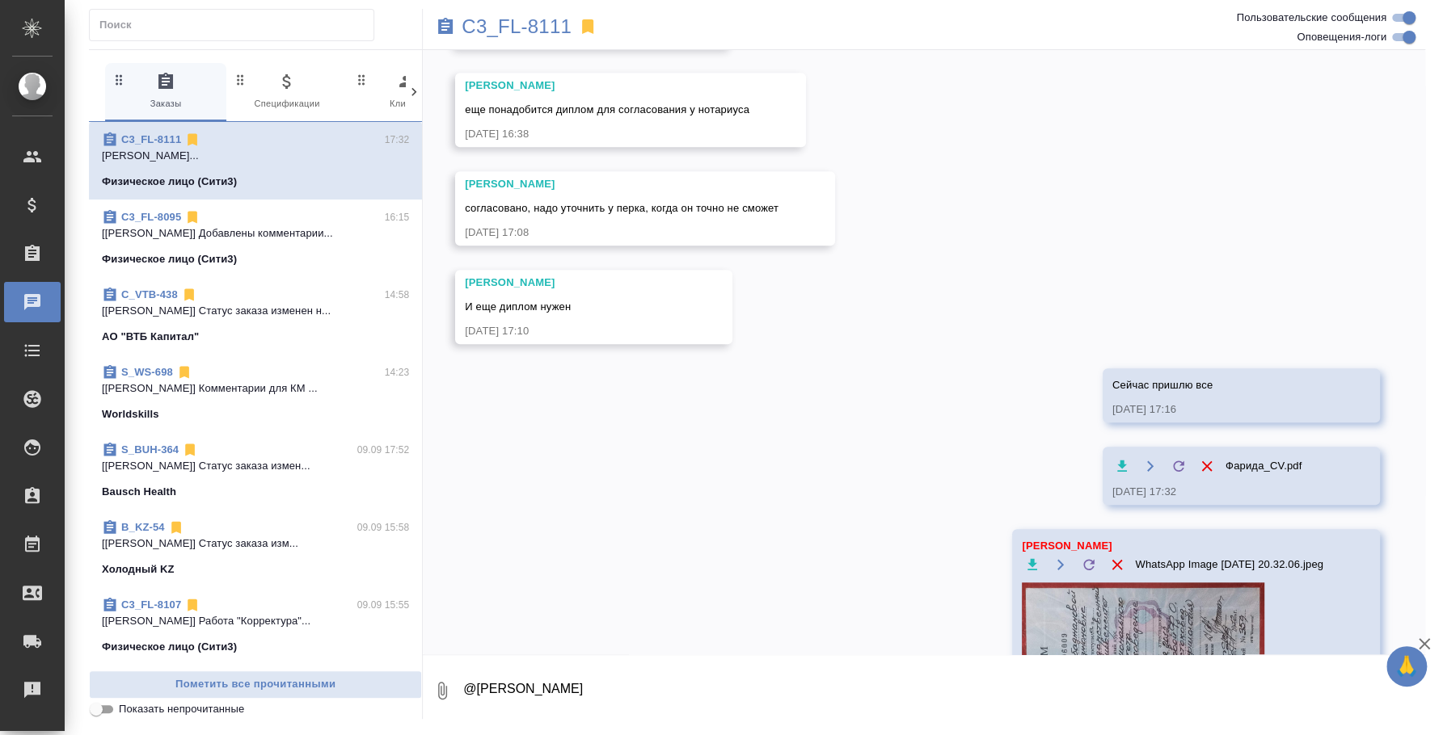
scroll to position [948, 0]
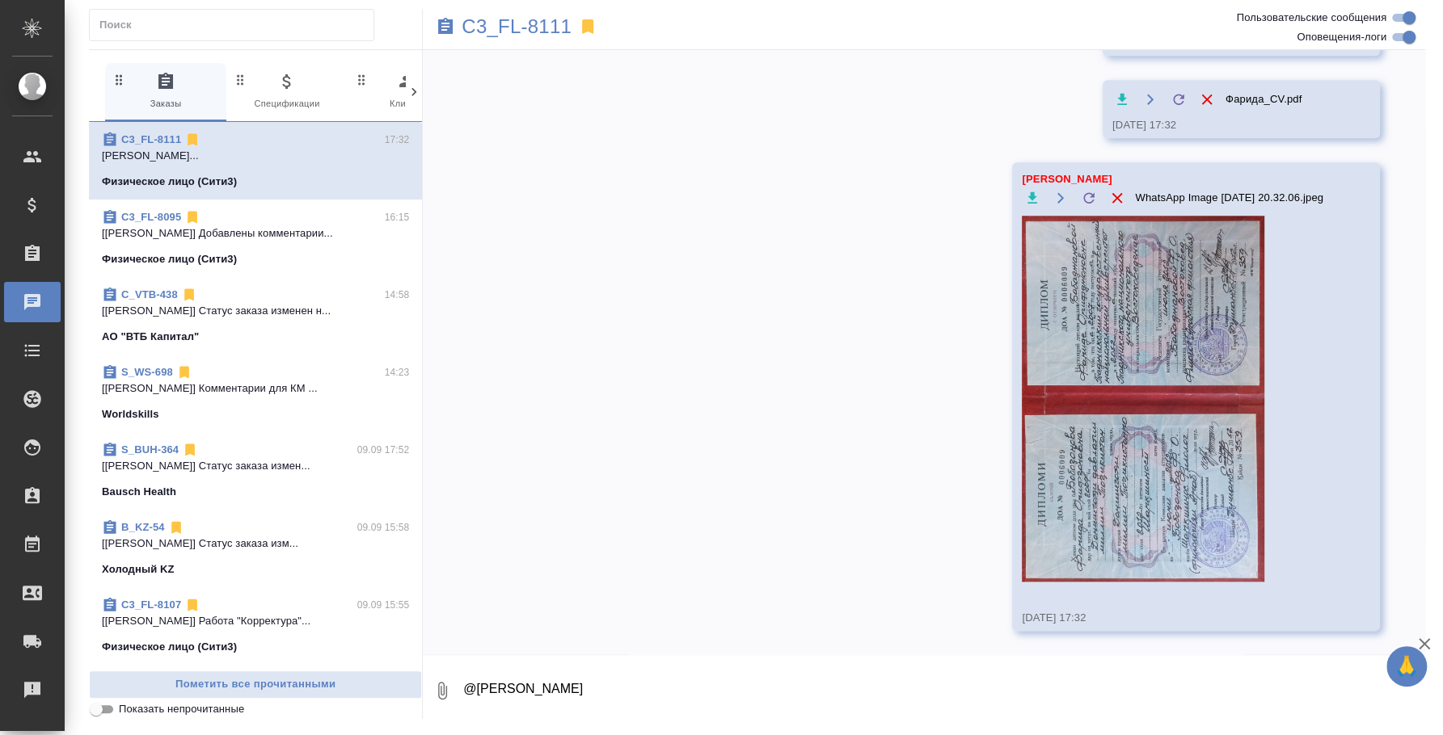
click at [923, 681] on textarea "@[PERSON_NAME]" at bounding box center [943, 691] width 963 height 55
type textarea "G"
type textarea "п"
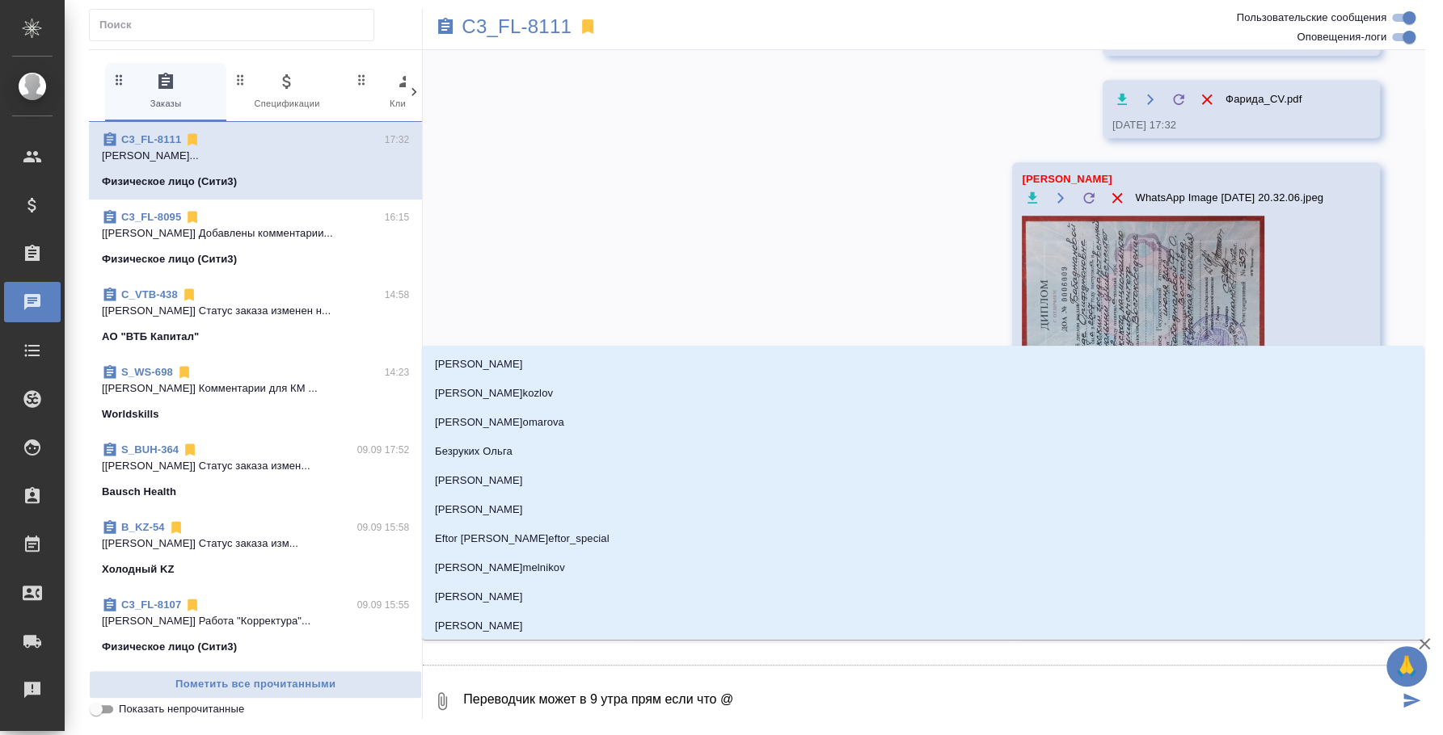
type textarea "Переводчик может в 9 утра прям если что @y"
type input "y"
type textarea "Переводчик может в 9 утра прям если что @y'b"
type input "y'b"
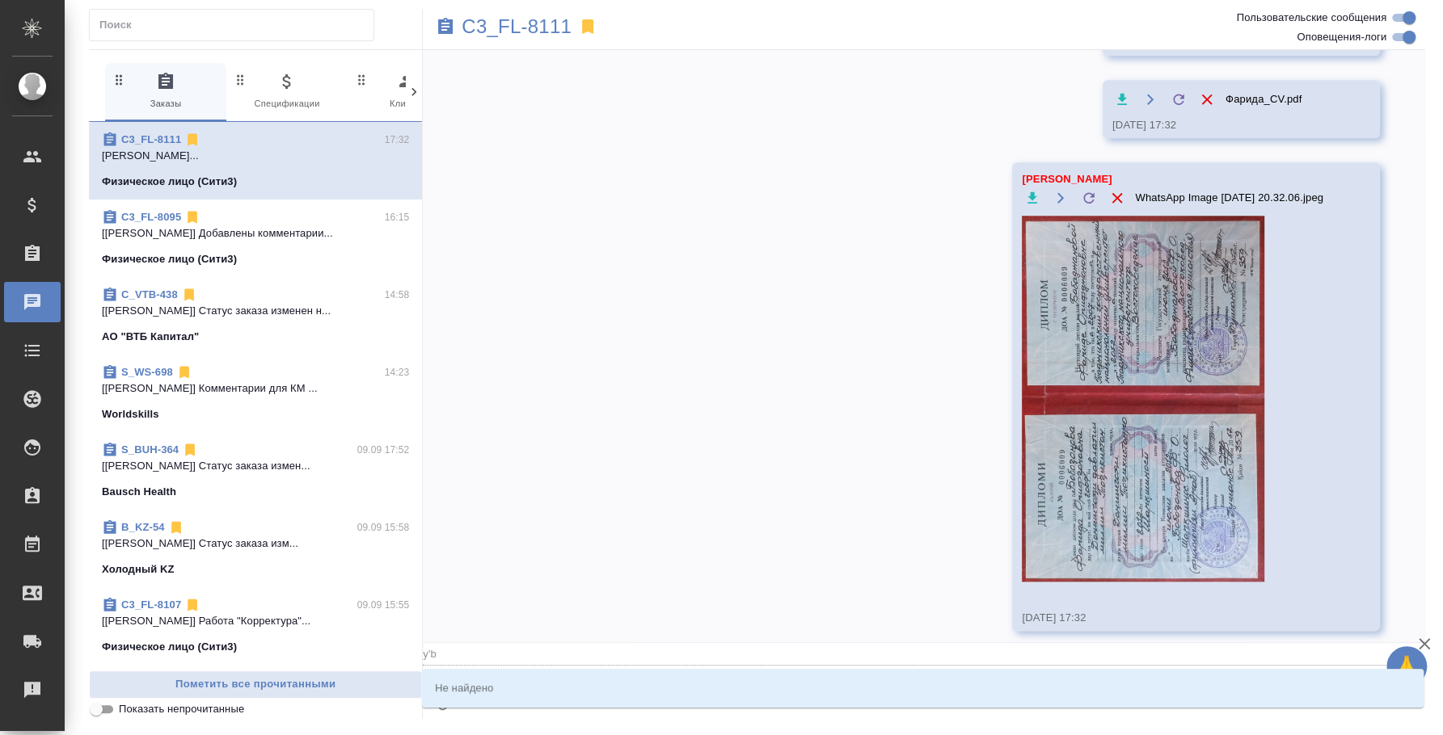
type textarea "Переводчик может в 9 утра прям если что @y"
type input "y"
type textarea "Переводчик может в 9 утра прям если что @"
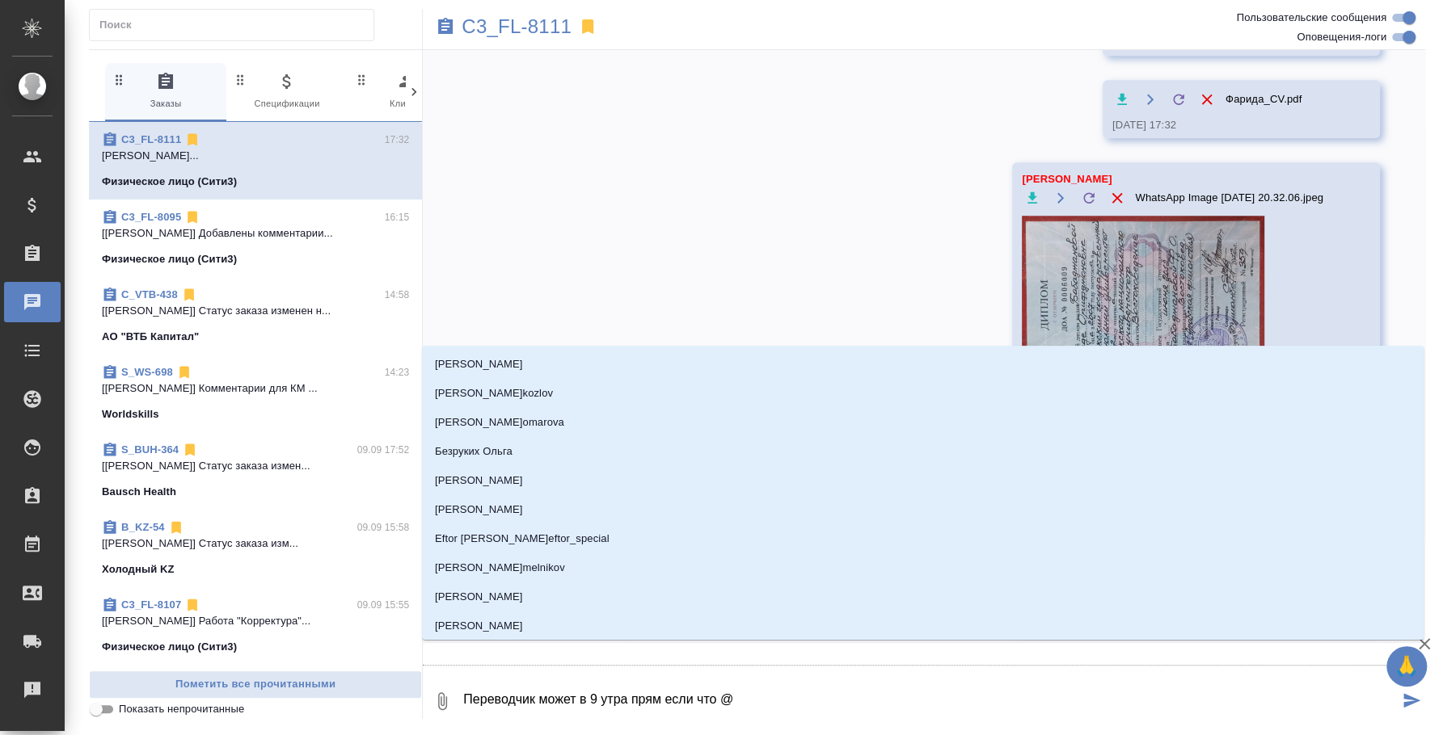
type textarea "Переводчик может в 9 утра прям если что @н"
type input "н"
type textarea "Переводчик может в 9 утра прям если что @ни"
type input "ни"
type textarea "Переводчик может в 9 утра прям если что @ник"
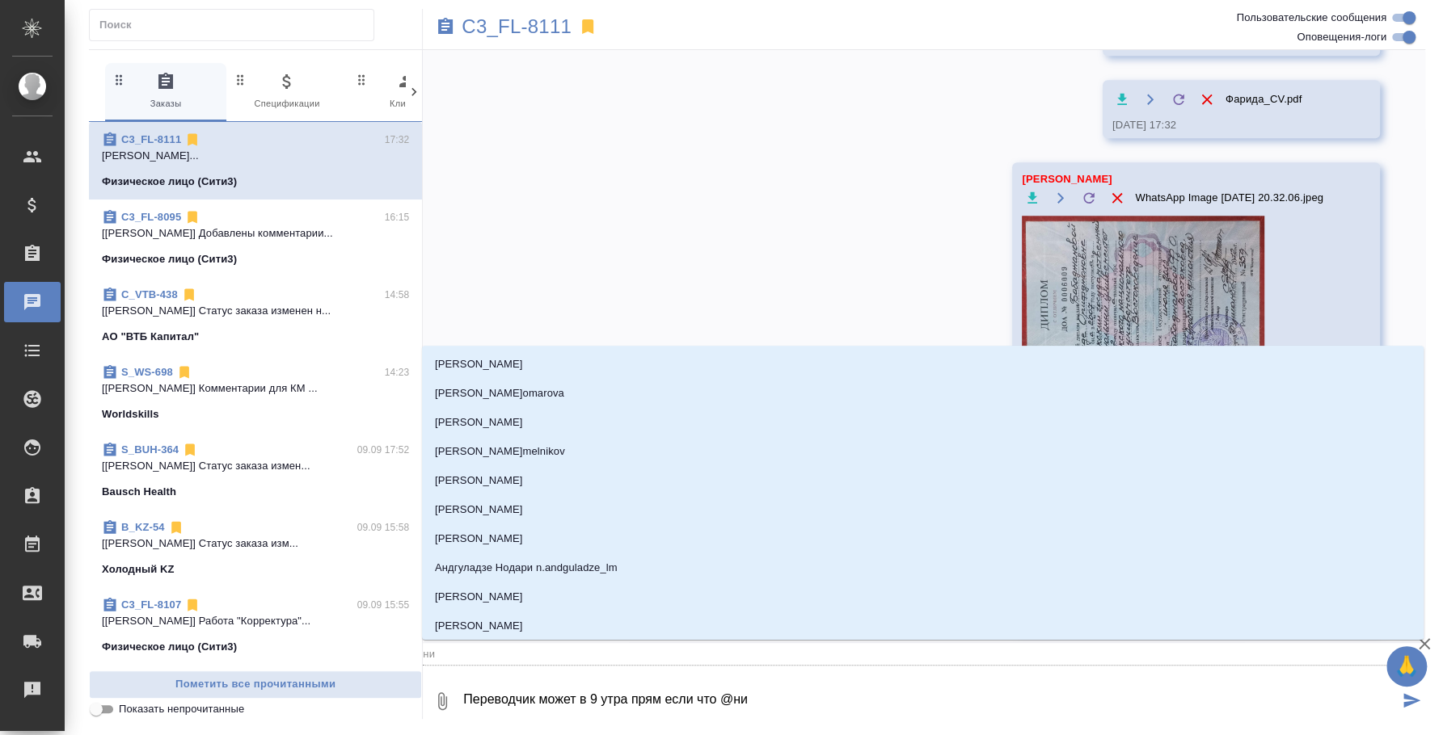
type input "ник"
type textarea "Переводчик может в 9 утра прям если что @ники"
type input "ники"
type textarea "Переводчик может в 9 утра прям если что @никит"
type input "никит"
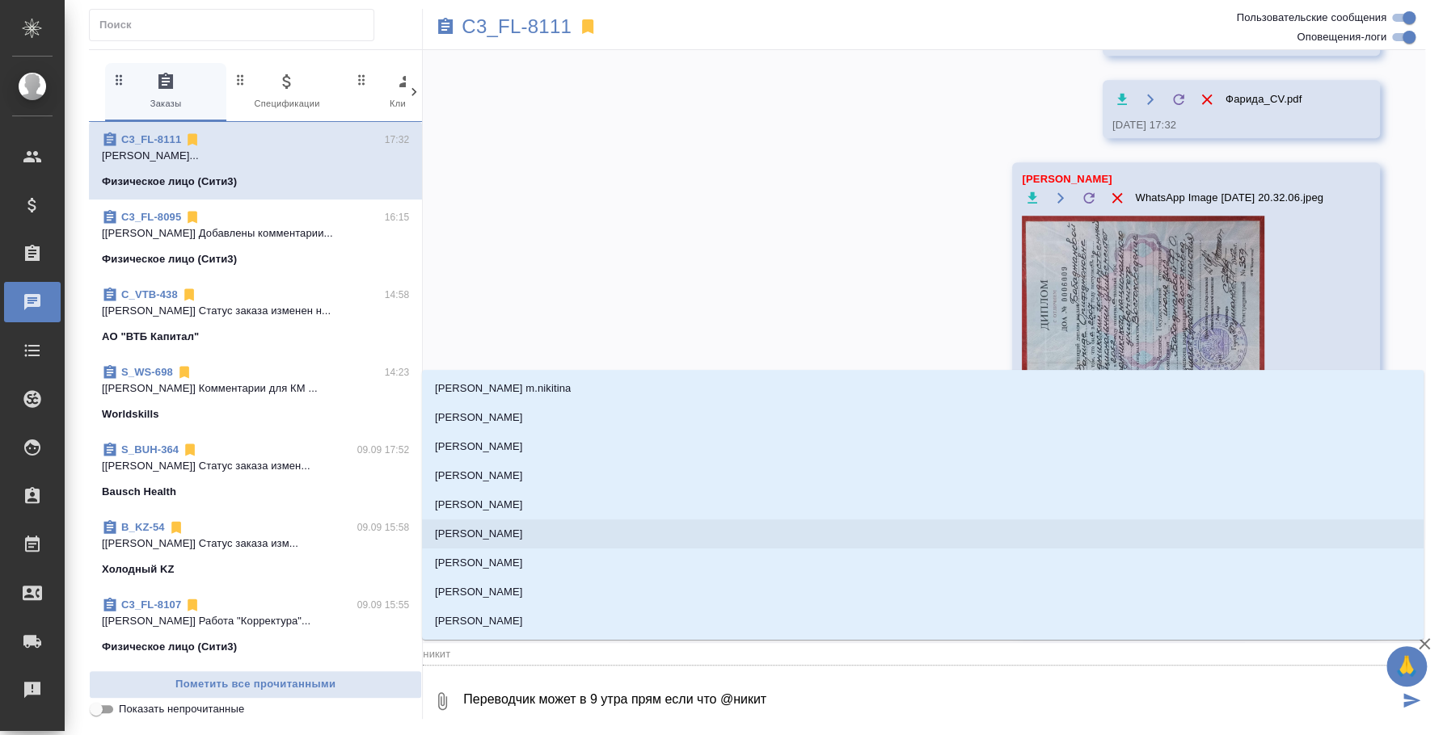
click at [706, 536] on li "[PERSON_NAME]" at bounding box center [922, 534] width 1001 height 29
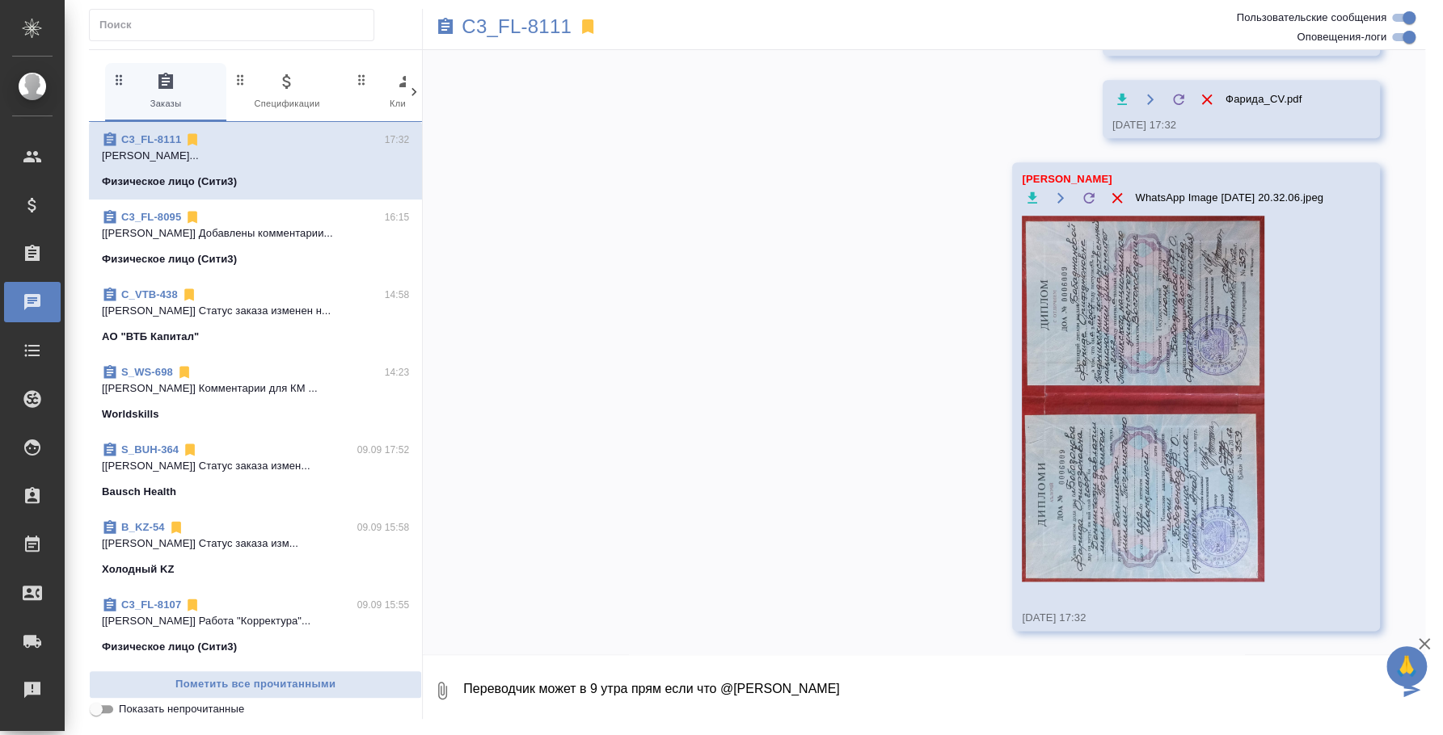
type textarea "Переводчик может в 9 утра прям если что @Никитина Татьяна"
click at [1418, 695] on icon "submit" at bounding box center [1411, 690] width 17 height 15
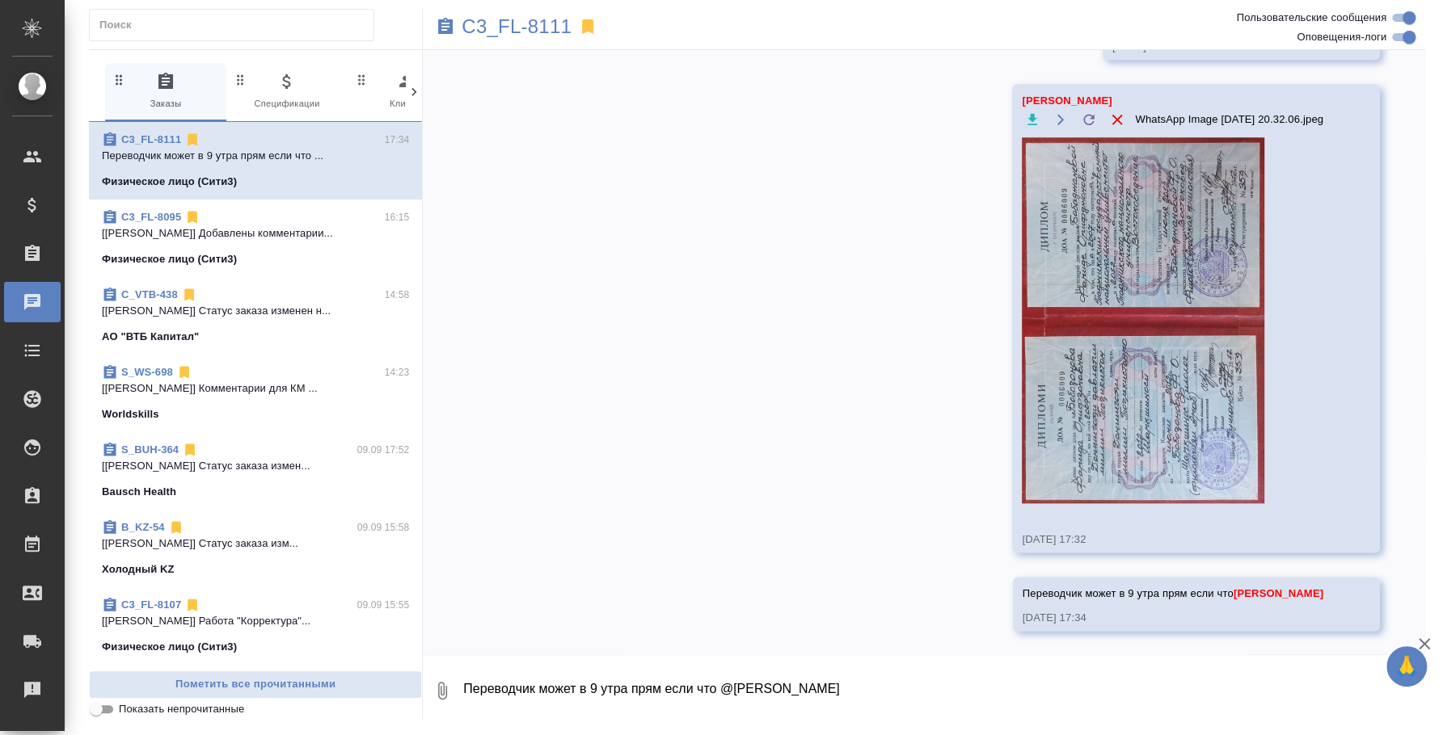
click at [260, 251] on div "Физическое лицо (Сити3)" at bounding box center [255, 259] width 307 height 16
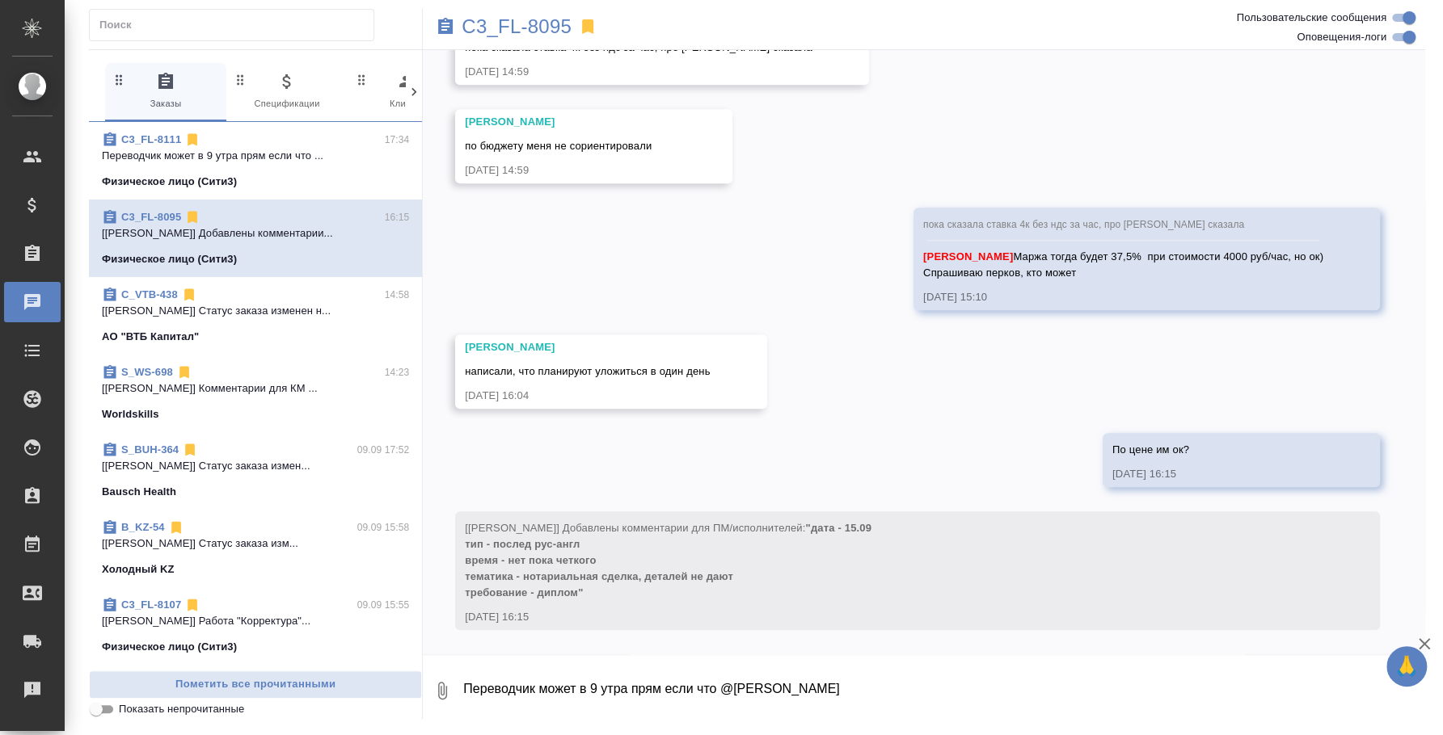
scroll to position [669, 0]
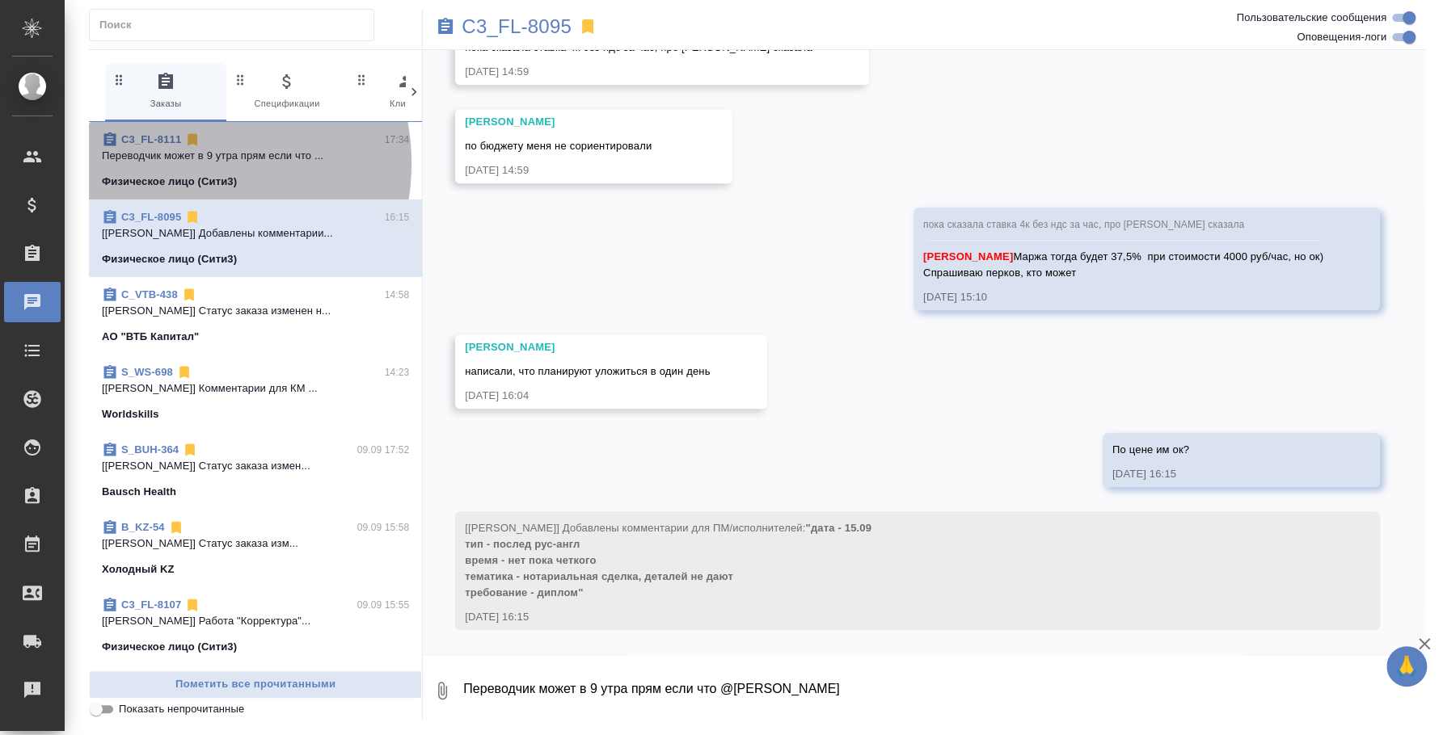
click at [183, 163] on p "Переводчик может в 9 утра прям если что ..." at bounding box center [255, 156] width 307 height 16
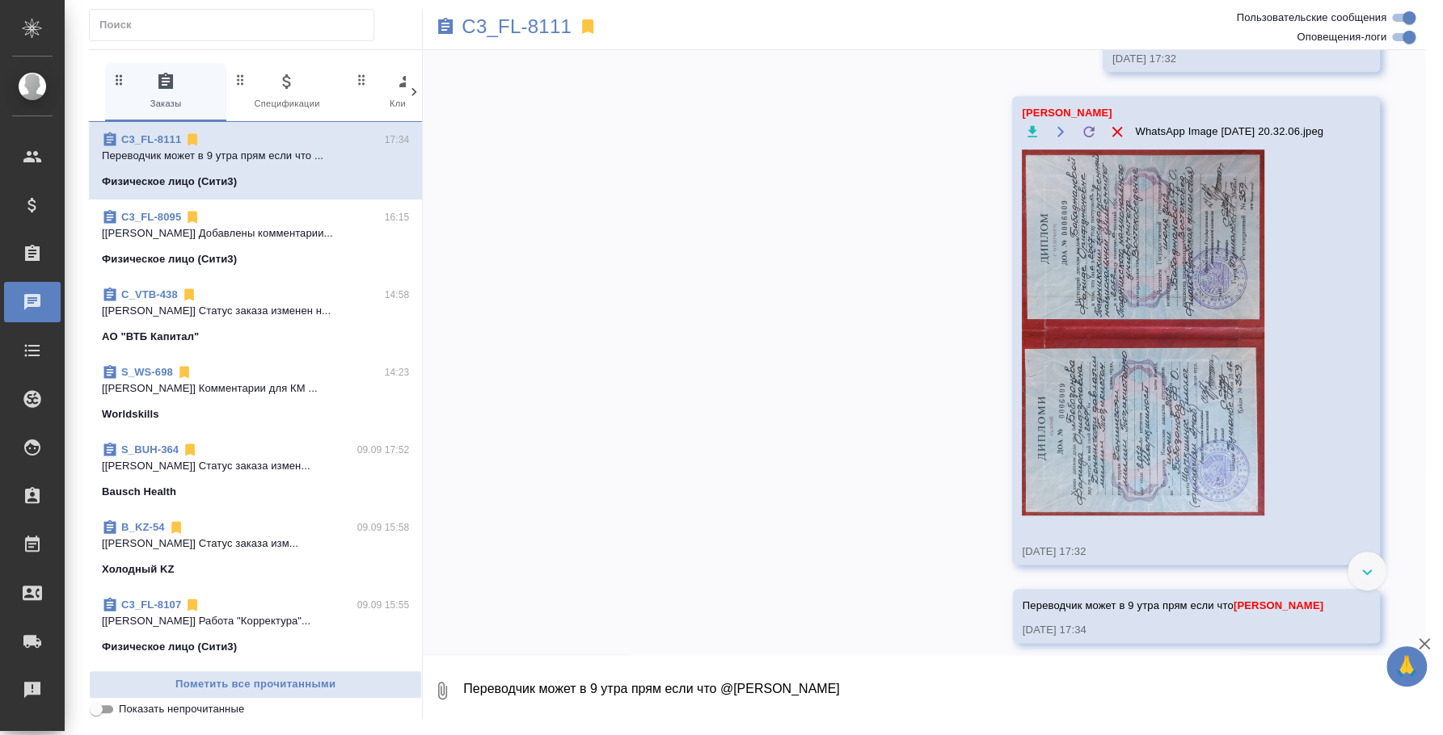
scroll to position [1026, 0]
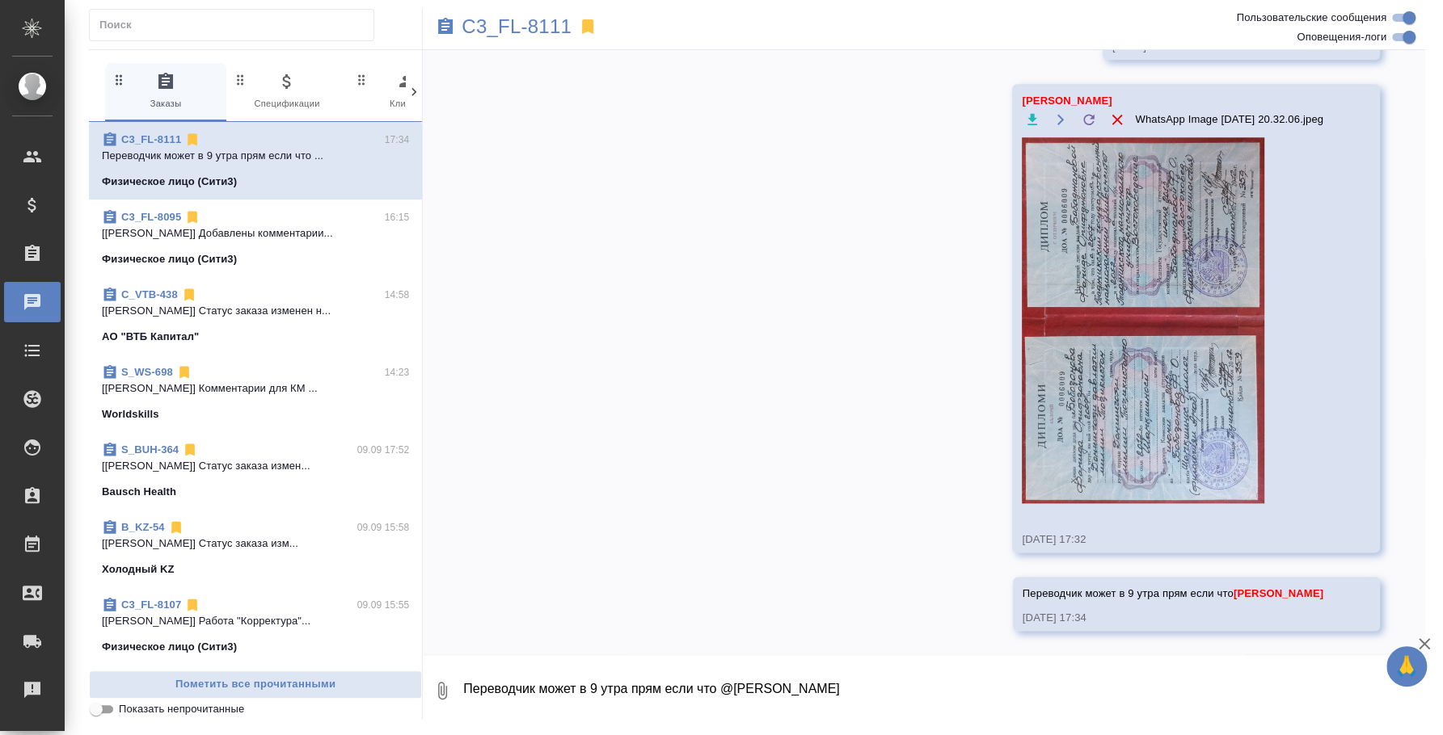
click at [993, 677] on textarea "Переводчик может в 9 утра прям если что @Никитина Татьяна" at bounding box center [943, 691] width 963 height 55
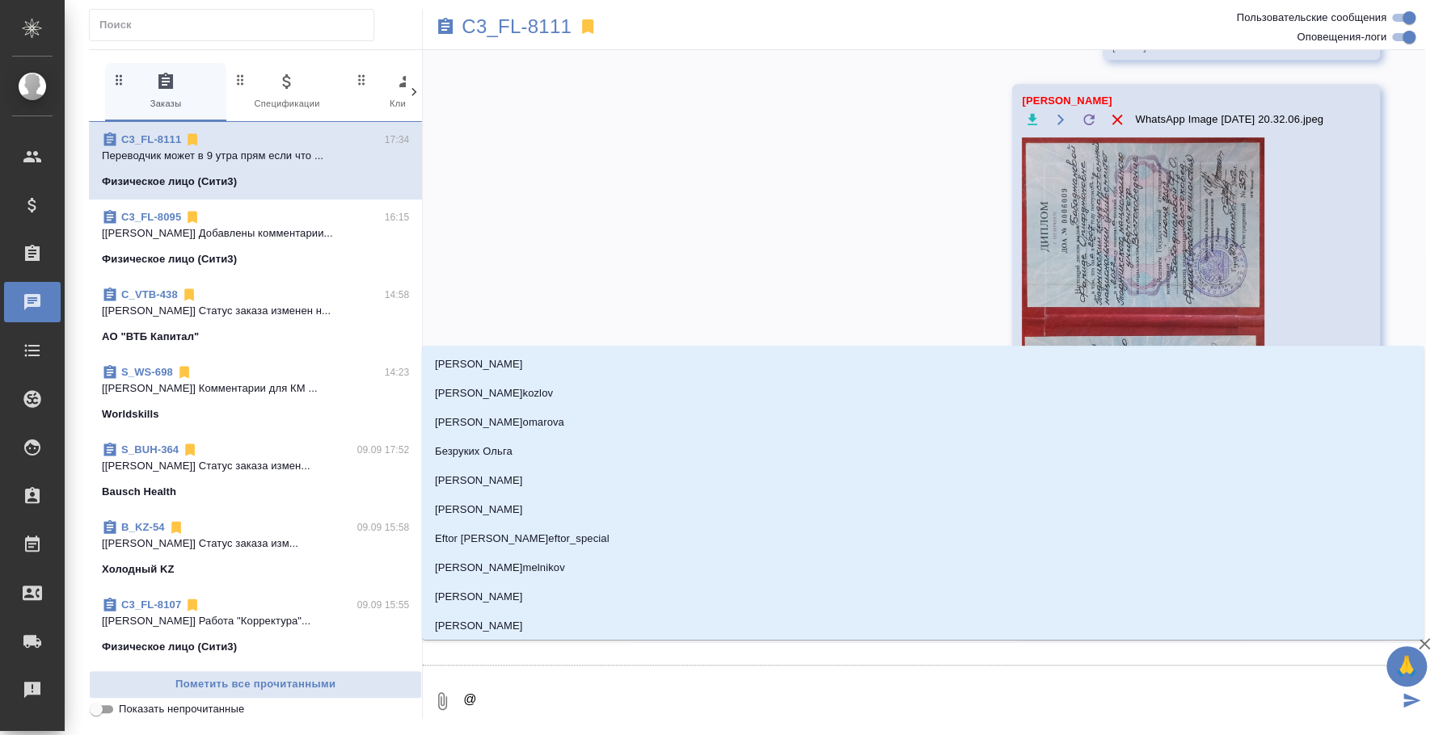
type textarea "@y"
type input "y"
type textarea "@y'b"
type input "y'b"
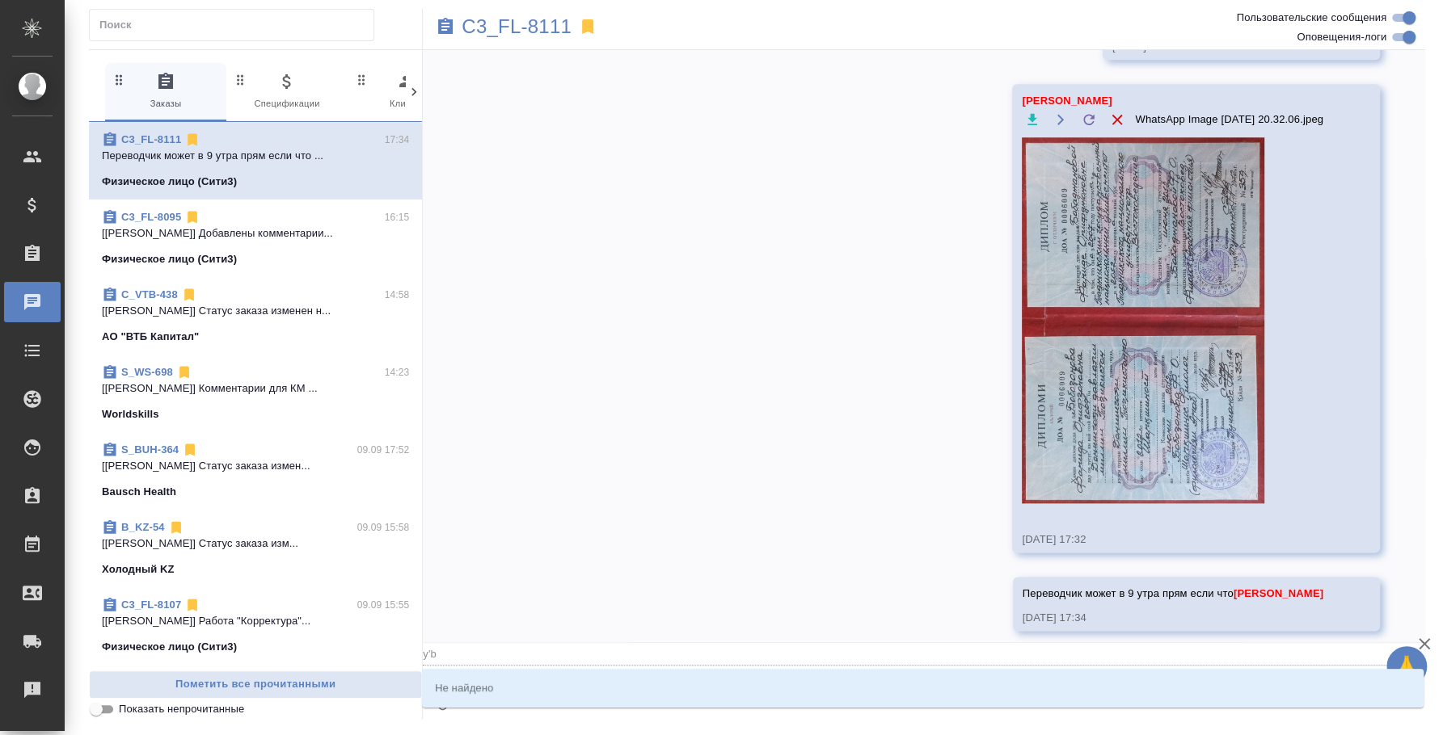
type textarea "@y"
type input "y"
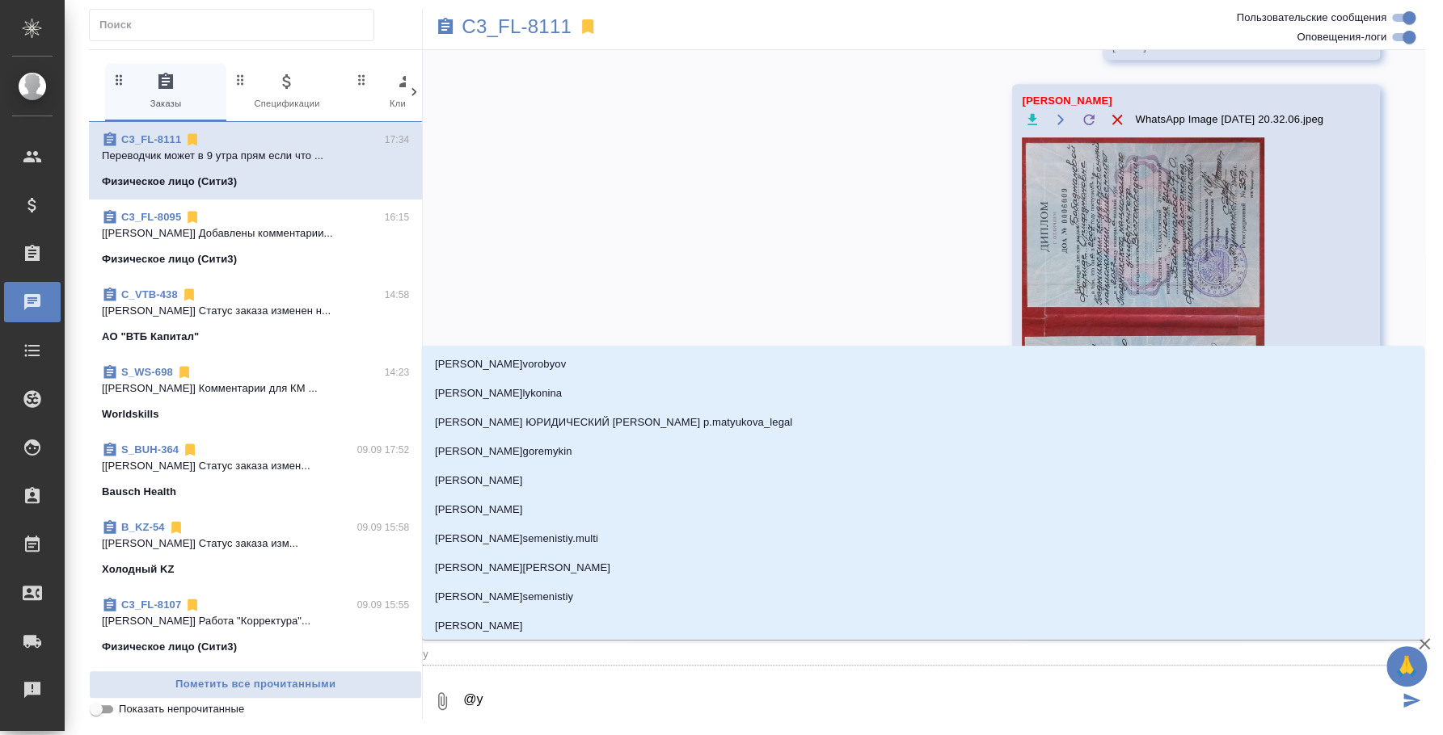
type textarea "@"
type textarea "@н"
type input "н"
type textarea "@ни"
type input "ни"
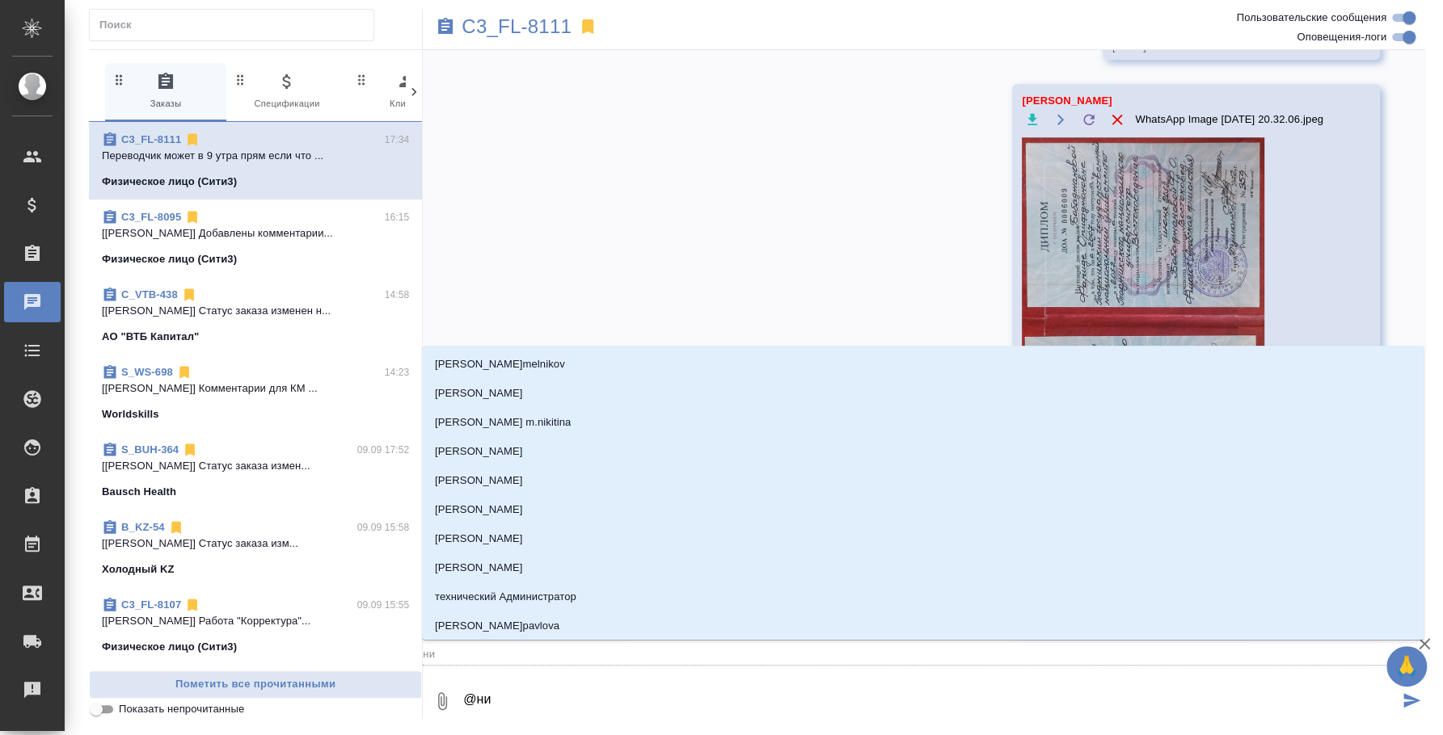
type textarea "@ник"
type input "ник"
type textarea "@ники"
type input "ники"
type textarea "@никит"
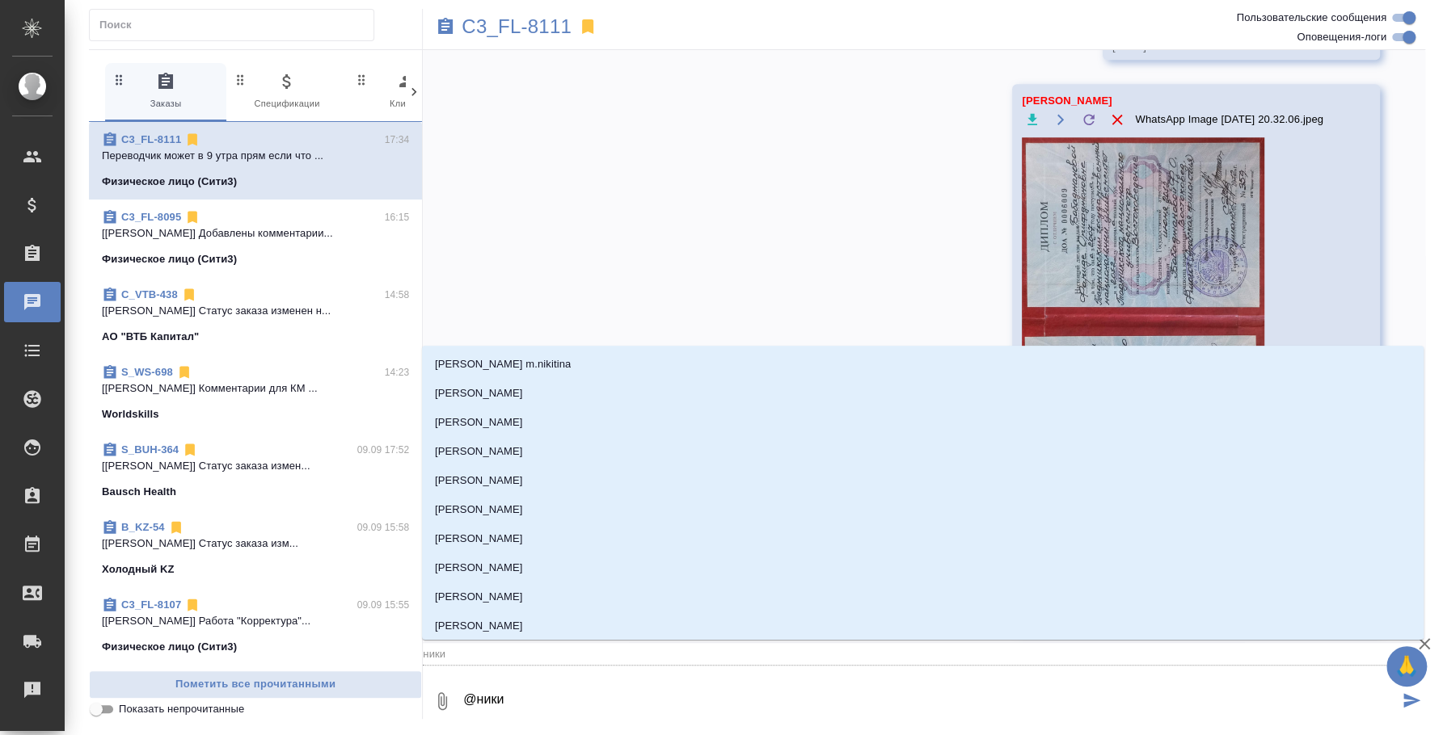
type input "никит"
type textarea "@никити"
type input "никити"
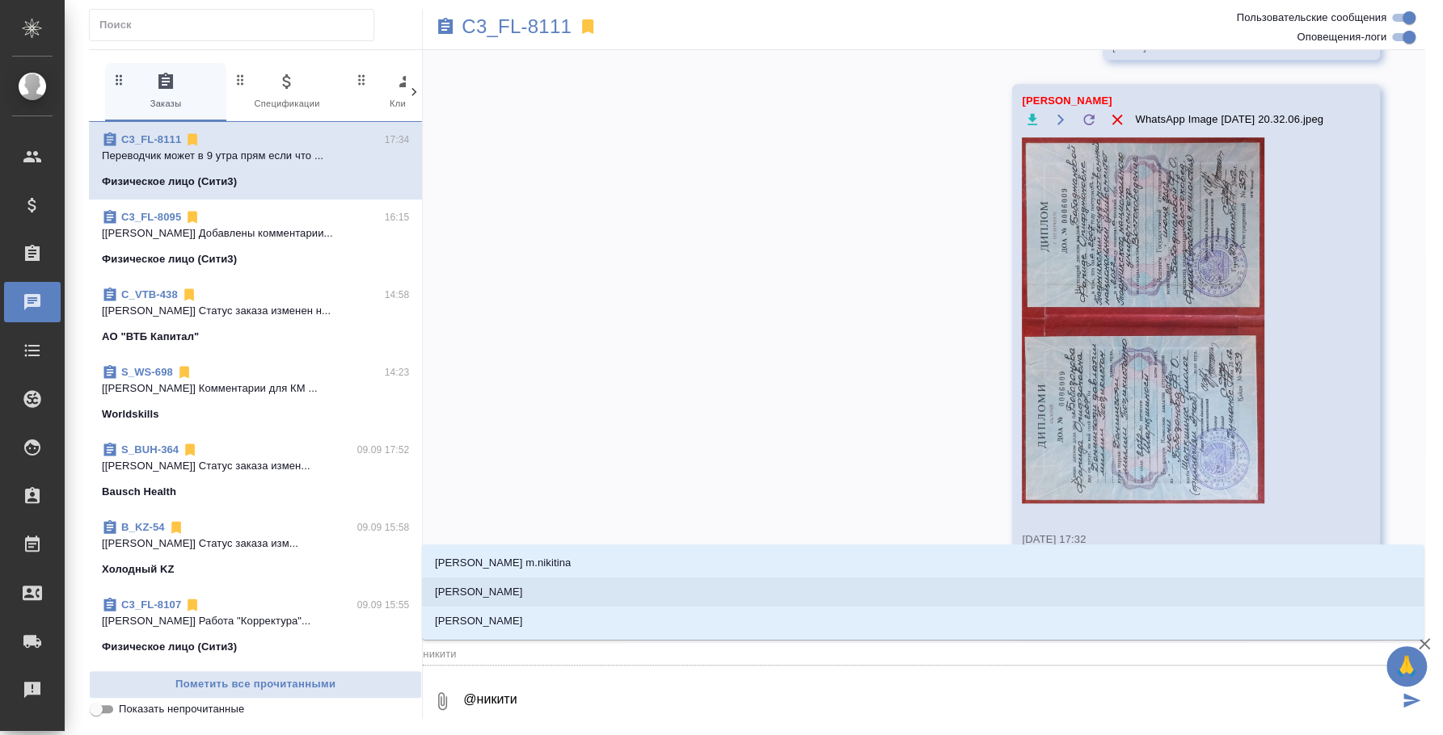
click at [773, 584] on li "[PERSON_NAME]" at bounding box center [922, 592] width 1001 height 29
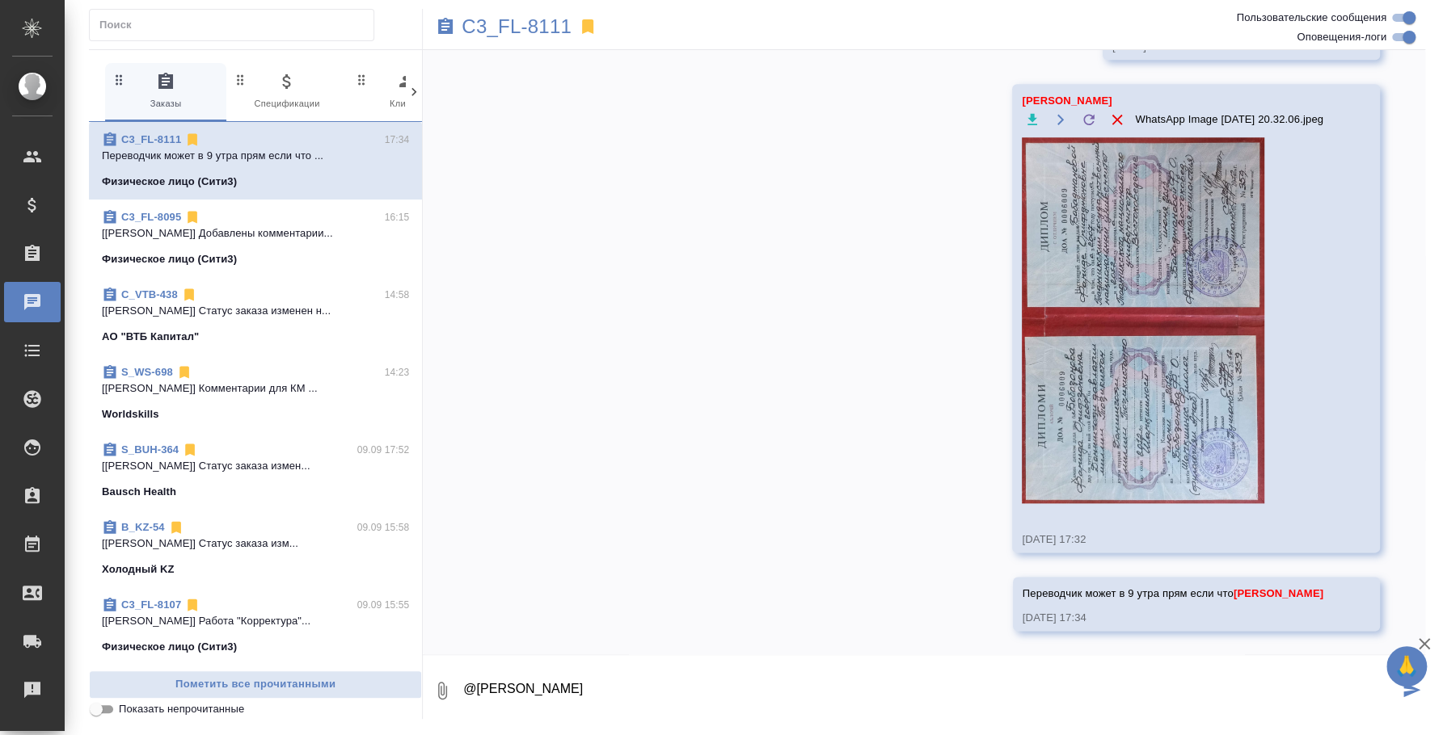
click at [772, 591] on div "10.09, среда Никитина Татьяна Федотова Ирина , привет! новая жаба 10.09.25, 16:…" at bounding box center [924, 352] width 1002 height 605
click at [684, 693] on textarea "@[PERSON_NAME]" at bounding box center [930, 691] width 937 height 55
type textarea "@Никитина Татьяна ждем тогда согласования)"
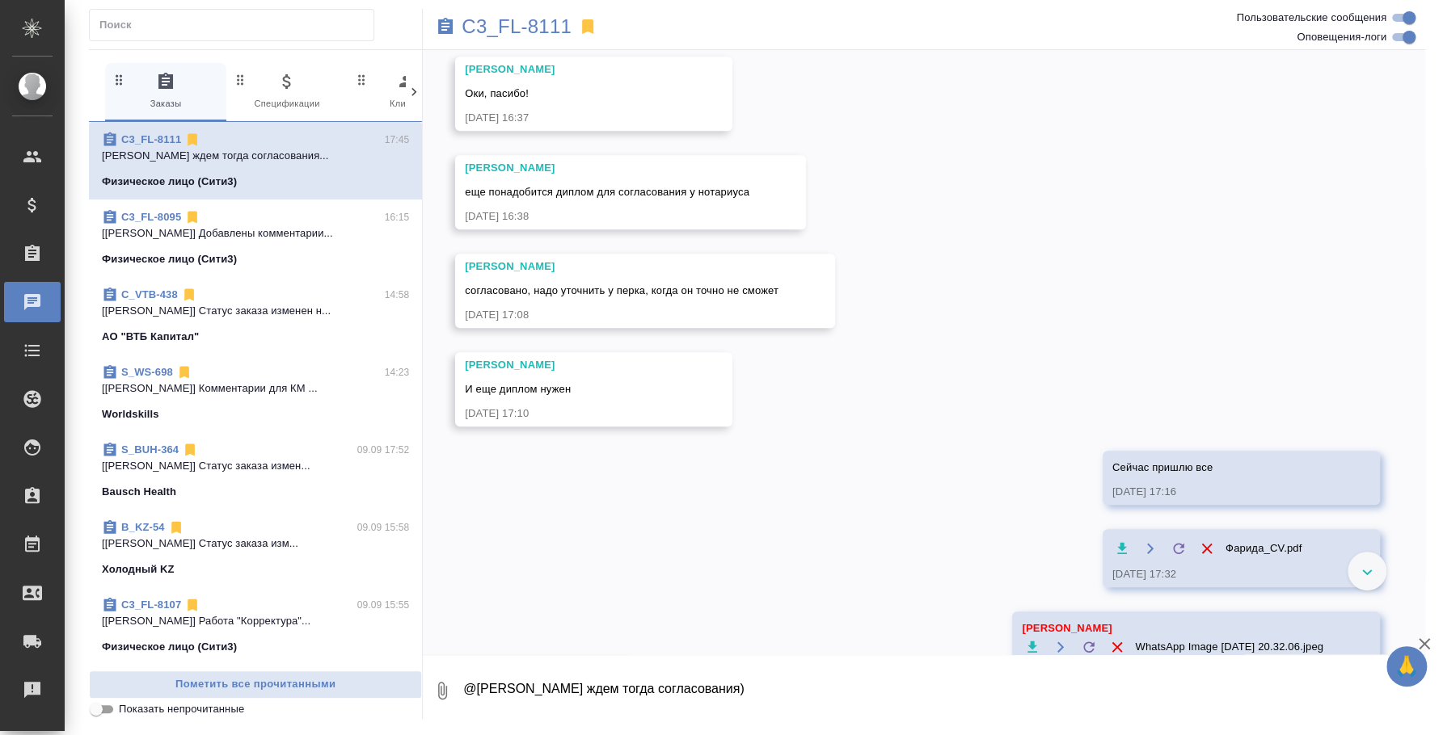
scroll to position [398, 0]
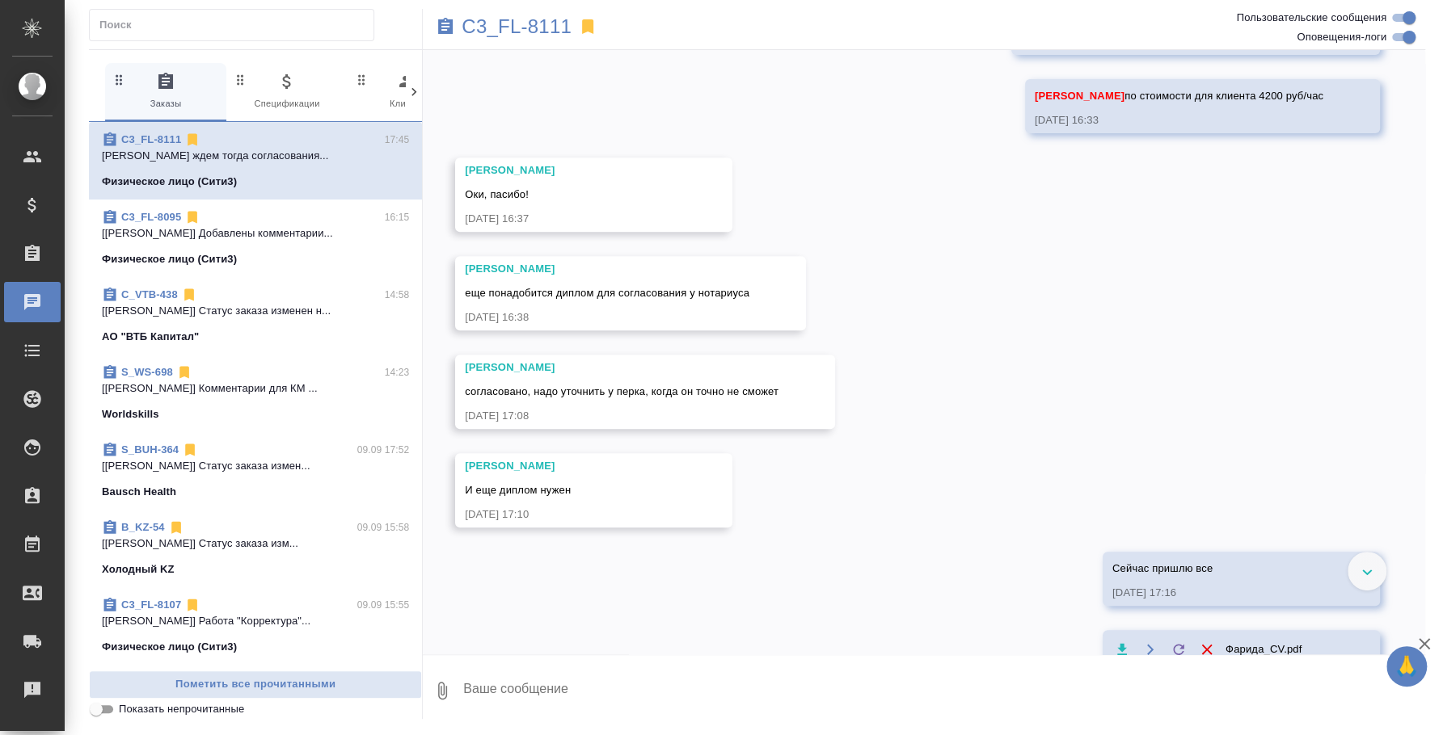
click at [271, 235] on p "[Никитина Татьяна] Добавлены комментарии..." at bounding box center [255, 233] width 307 height 16
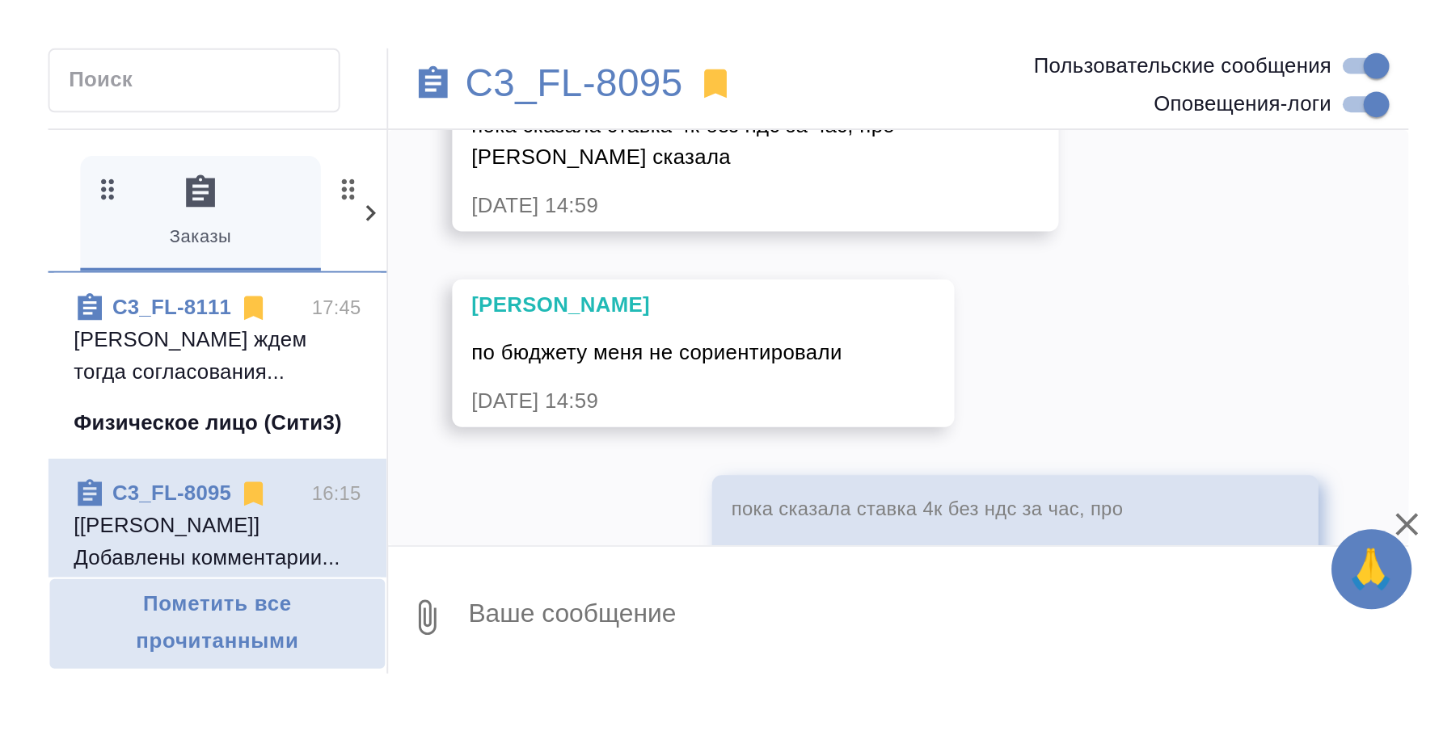
scroll to position [669, 0]
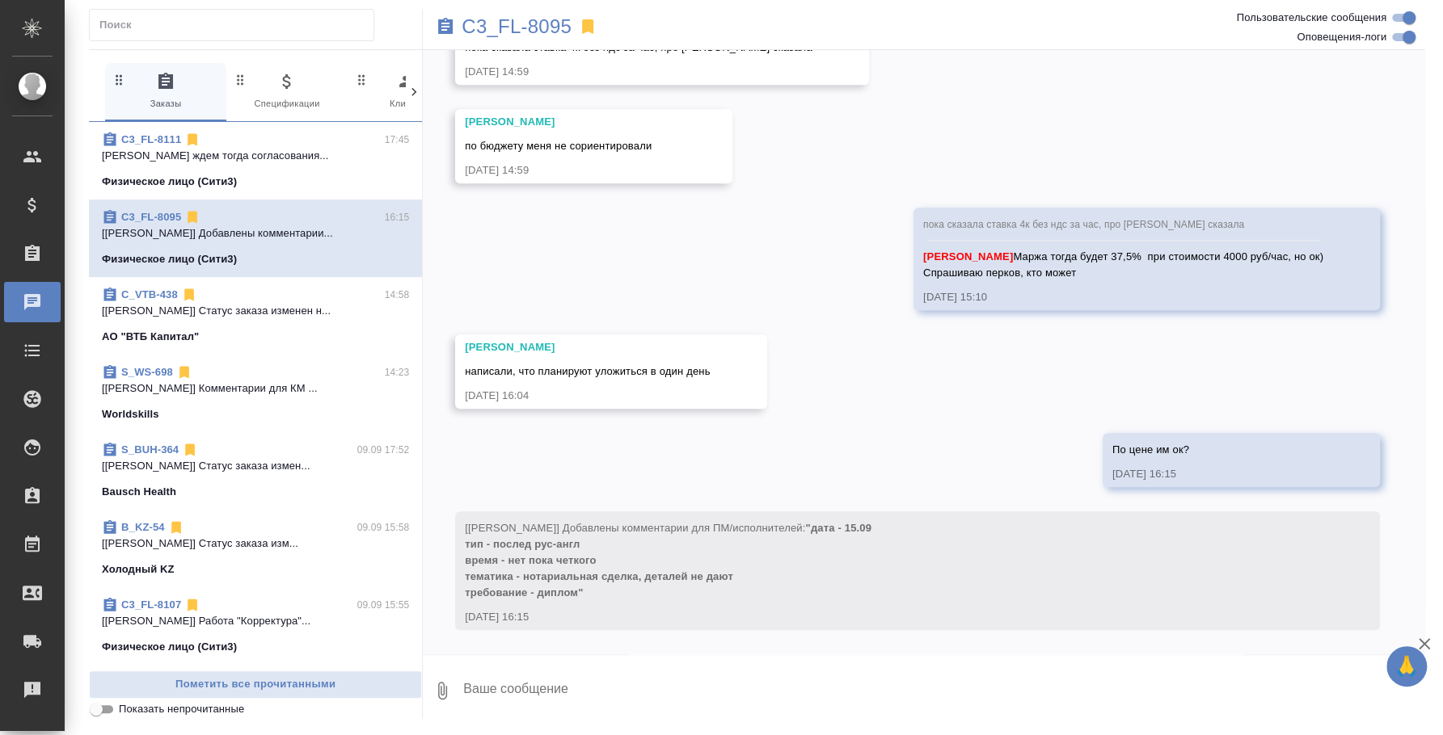
drag, startPoint x: 820, startPoint y: 530, endPoint x: 839, endPoint y: 583, distance: 56.0
click at [839, 583] on div "[Никитина Татьяна] Добавлены комментарии для ПМ/исполнителей: "дата - 15.09 тип…" at bounding box center [894, 558] width 858 height 85
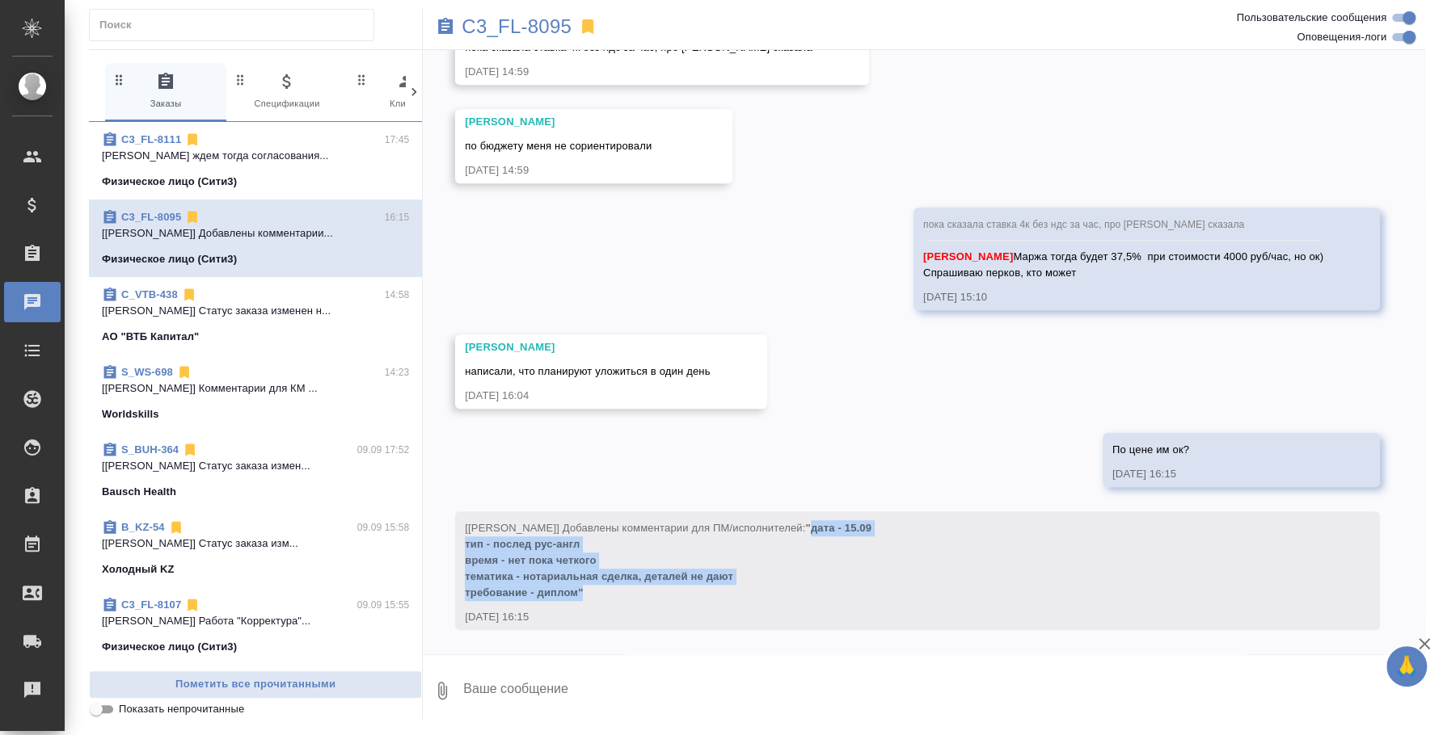
drag, startPoint x: 823, startPoint y: 526, endPoint x: 843, endPoint y: 599, distance: 75.5
click at [843, 599] on div "[Никитина Татьяна] Добавлены комментарии для ПМ/исполнителей: "дата - 15.09 тип…" at bounding box center [894, 558] width 858 height 85
copy span "дата - 15.09 тип - послед рус-англ время - нет пока четкого тематика - нотариал…"
click at [430, 684] on button "0" at bounding box center [442, 691] width 39 height 55
click at [343, 604] on span "С локального диска" at bounding box center [310, 606] width 110 height 20
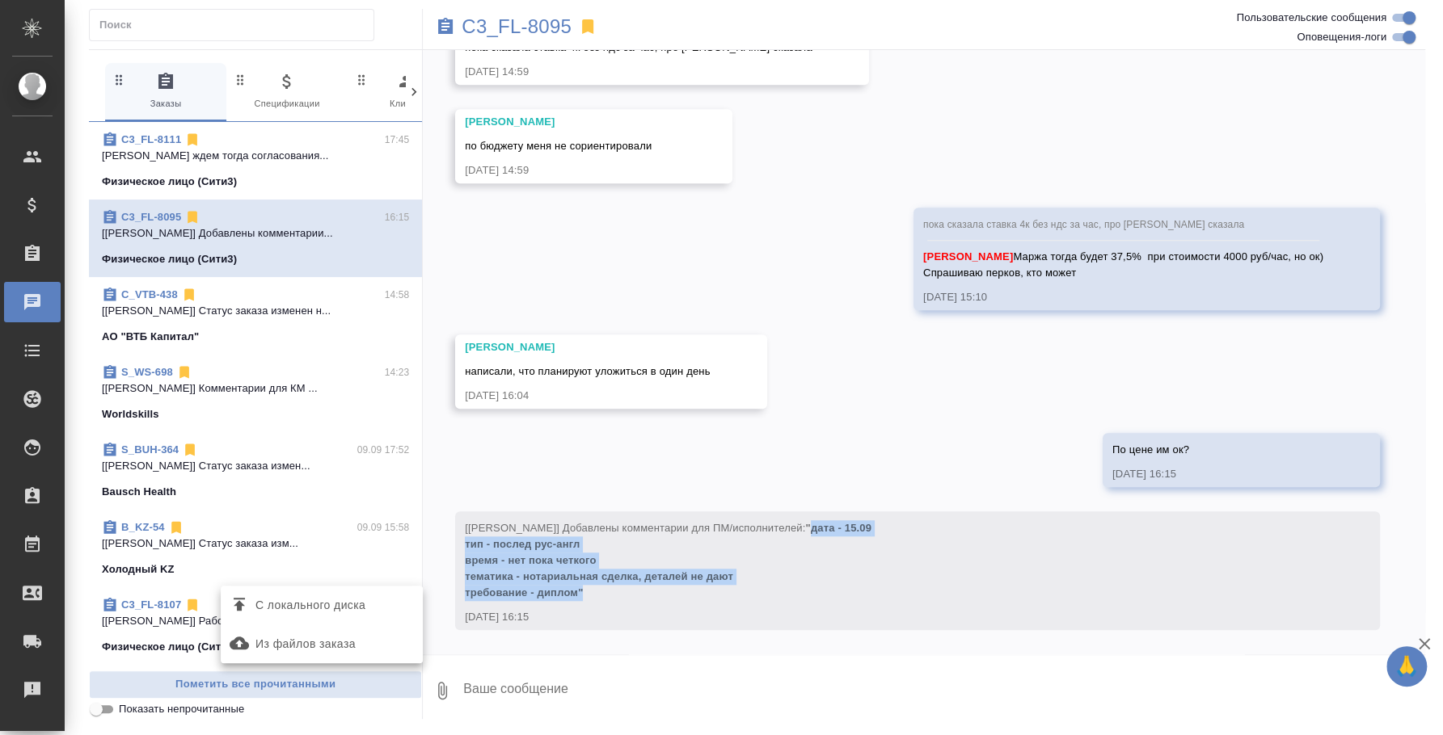
click at [0, 0] on input "С локального диска" at bounding box center [0, 0] width 0 height 0
click at [580, 684] on textarea at bounding box center [930, 691] width 937 height 55
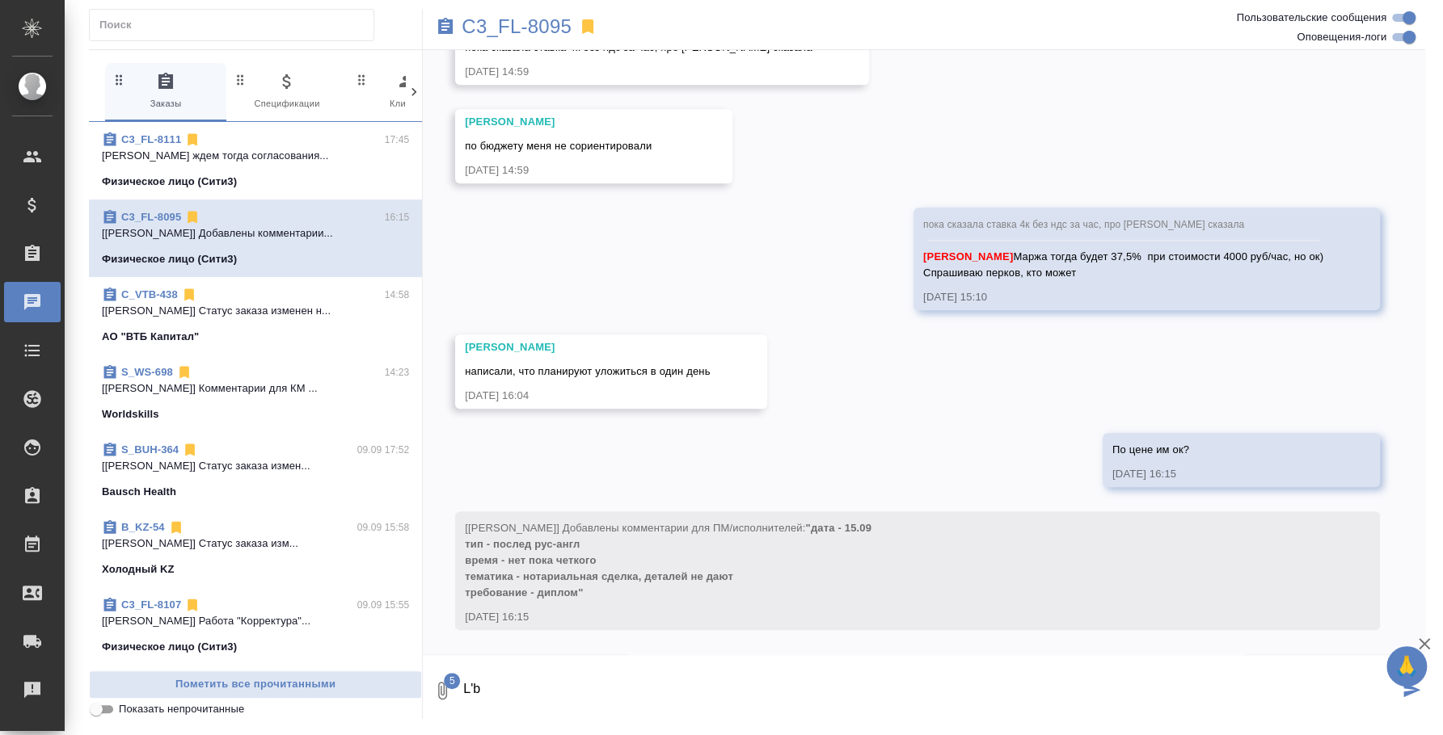
type textarea "L"
type textarea "Диплом"
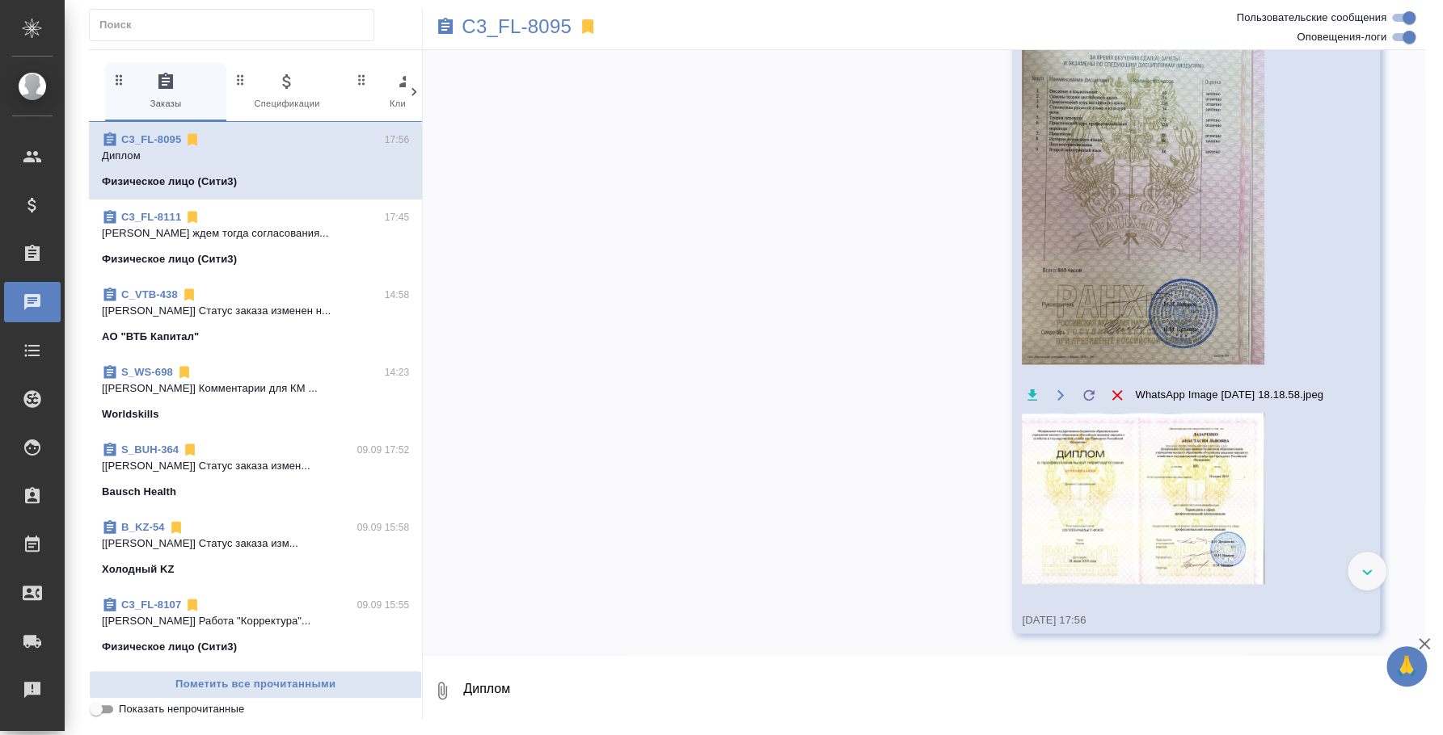
scroll to position [1399, 0]
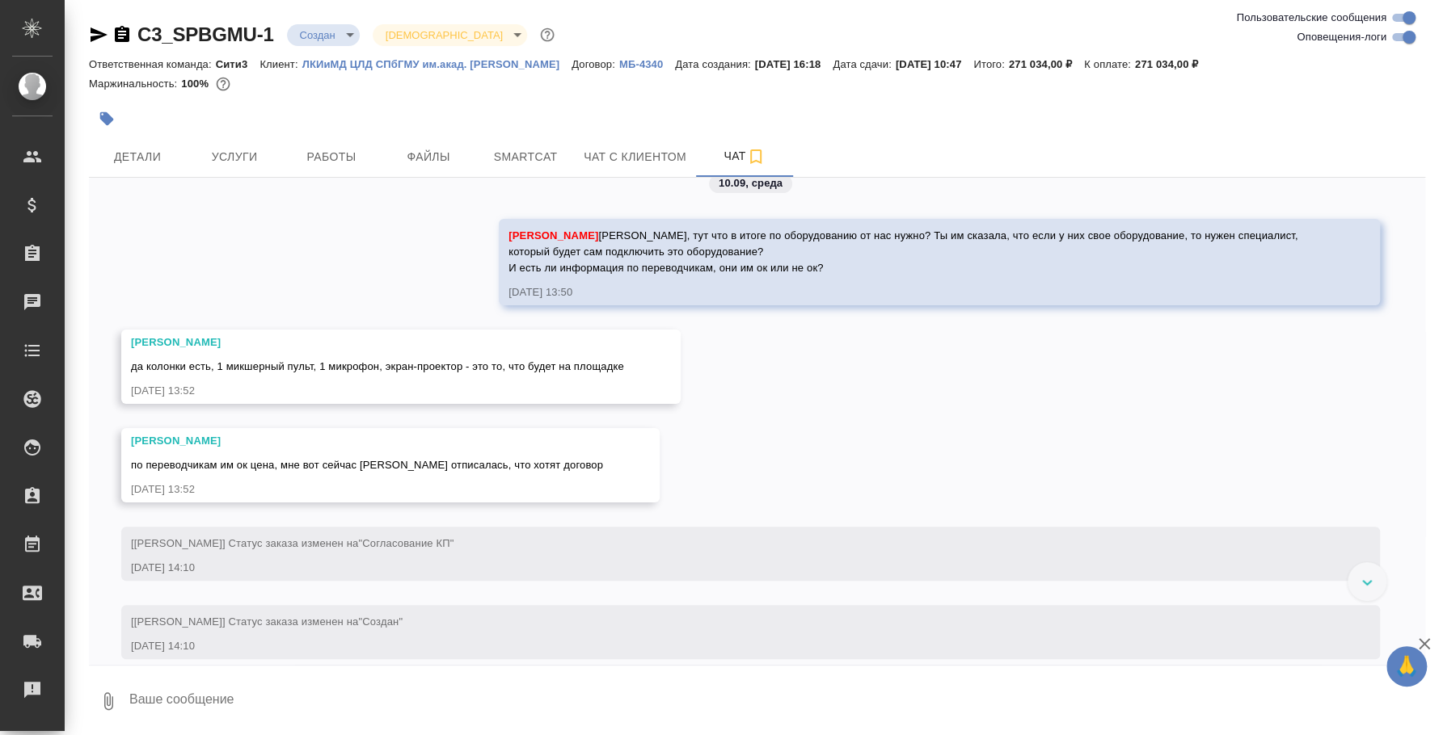
click at [232, 693] on textarea at bounding box center [776, 701] width 1297 height 55
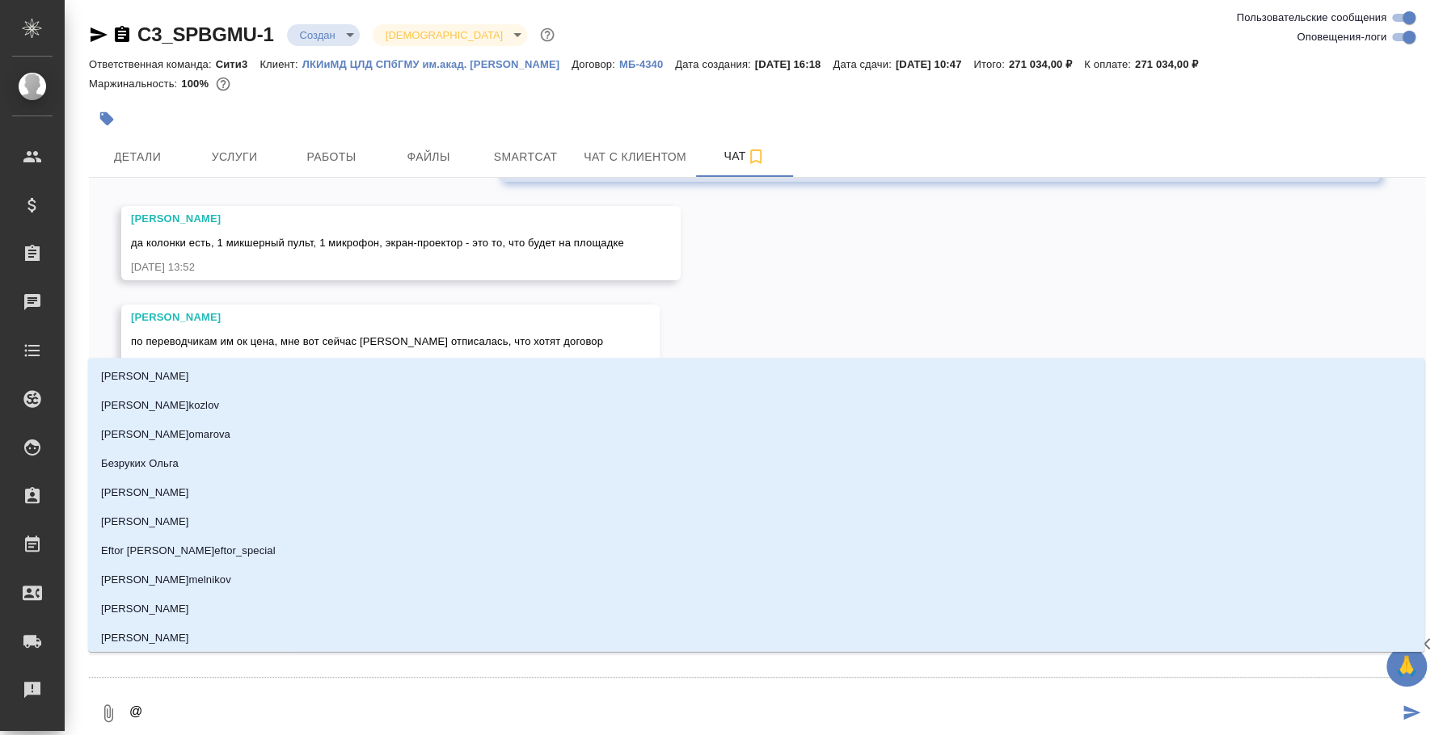
type textarea "@y"
type input "y"
type textarea "@y'b"
type input "y'b"
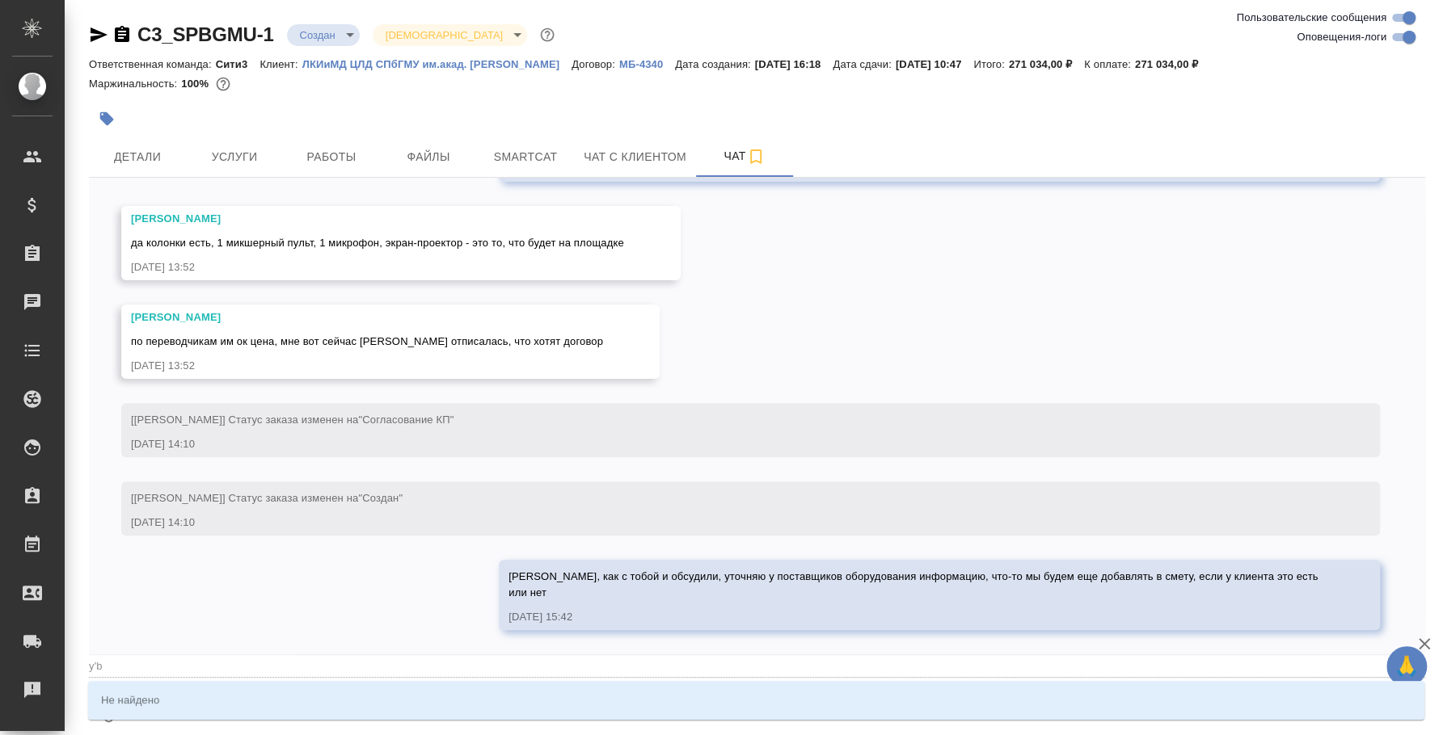
type textarea "@y"
type input "y"
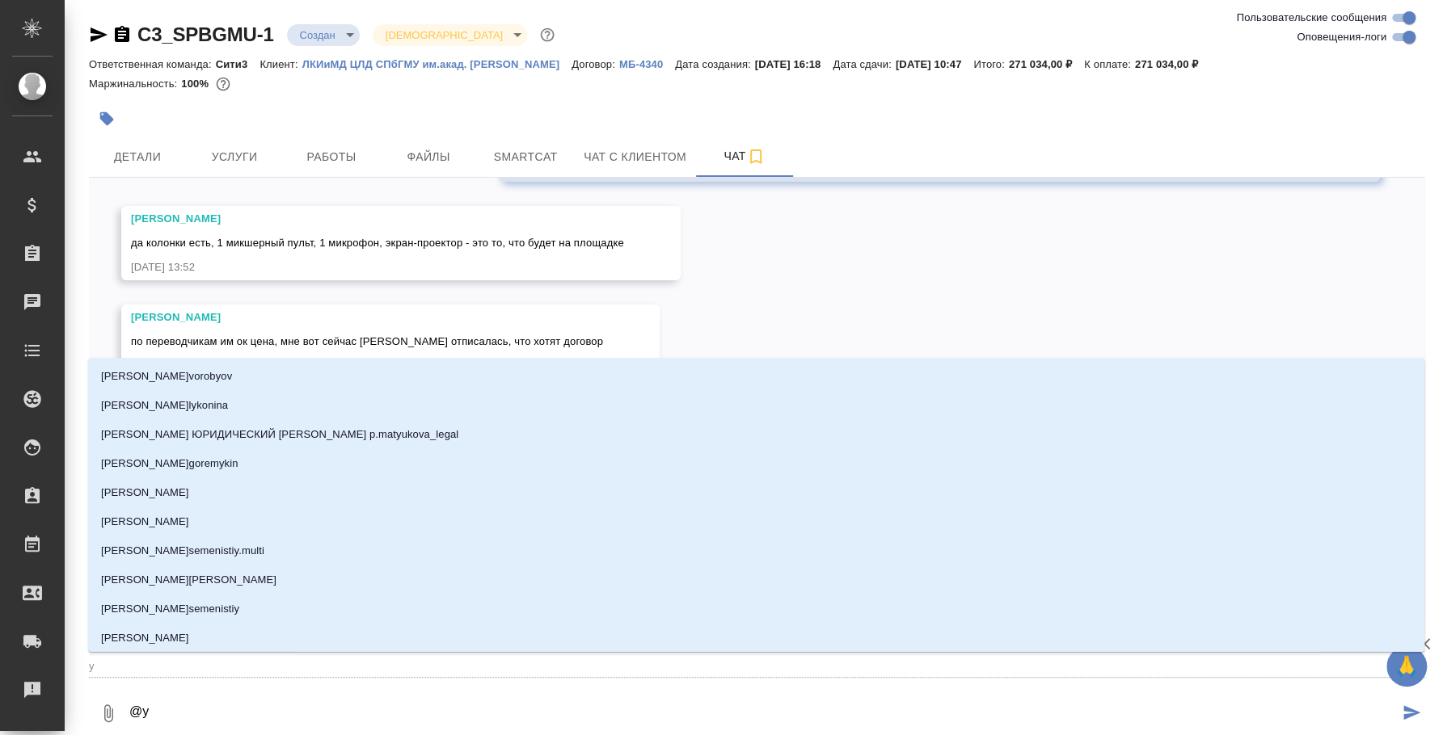
type textarea "@"
type textarea "@н"
type input "н"
type textarea "@ни"
type input "ни"
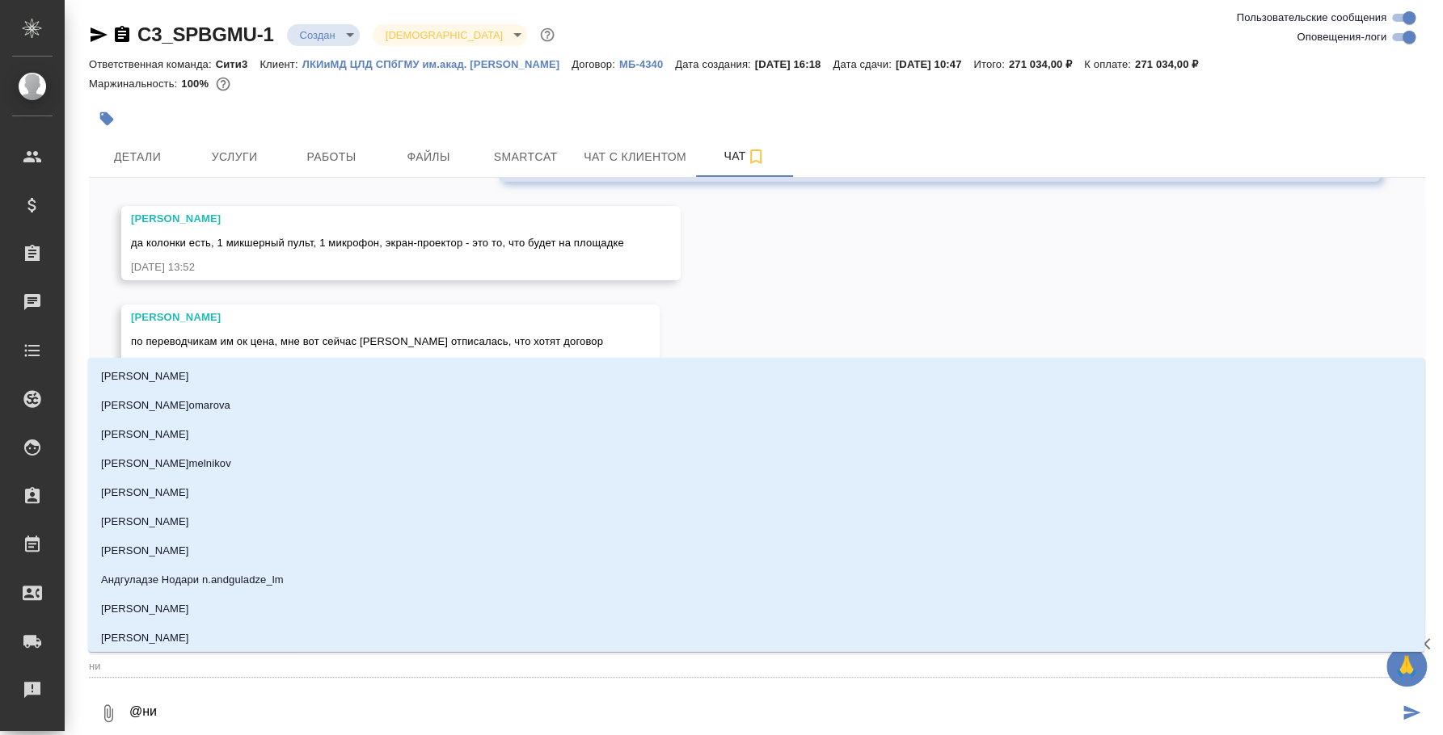
type textarea "@ник"
type input "ник"
type textarea "@ники"
type input "ники"
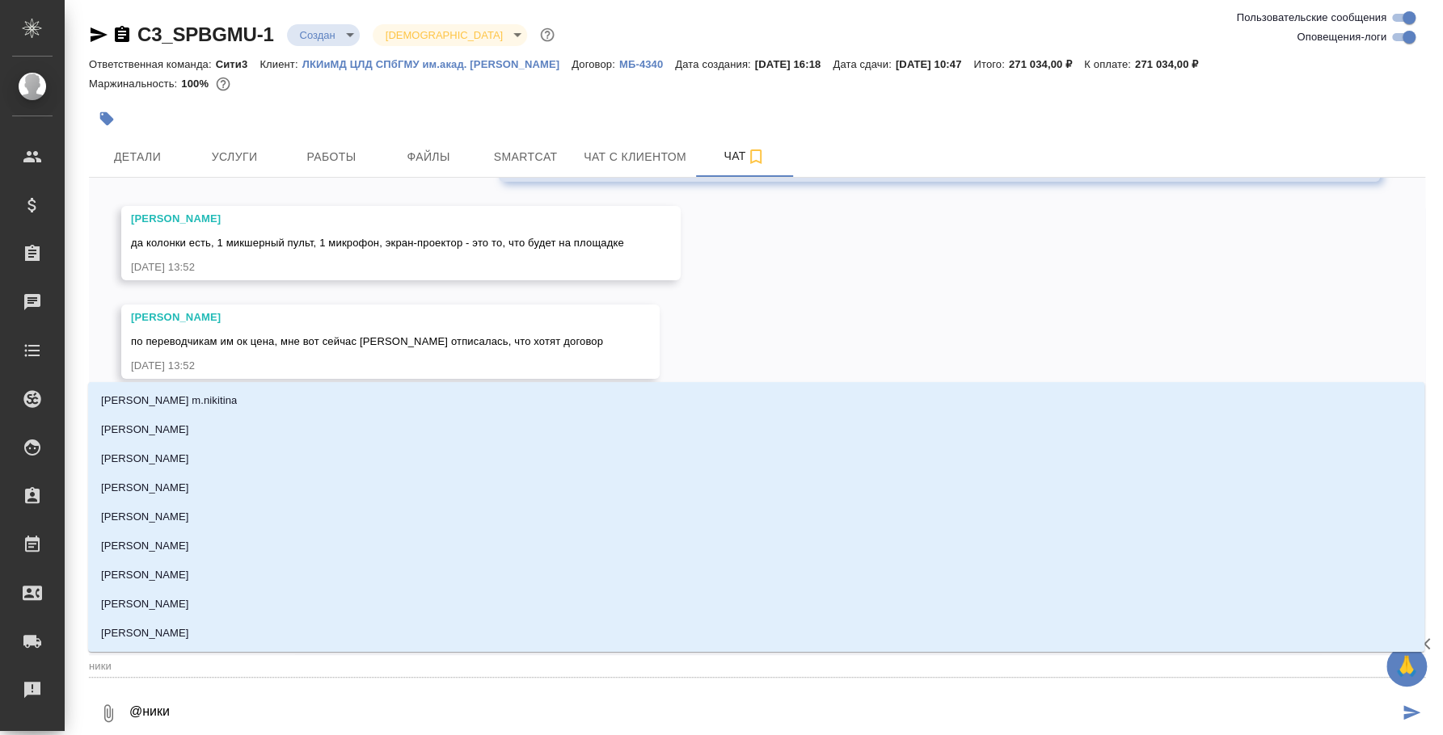
type textarea "@никит"
type input "никит"
type textarea "@никити"
type input "никити"
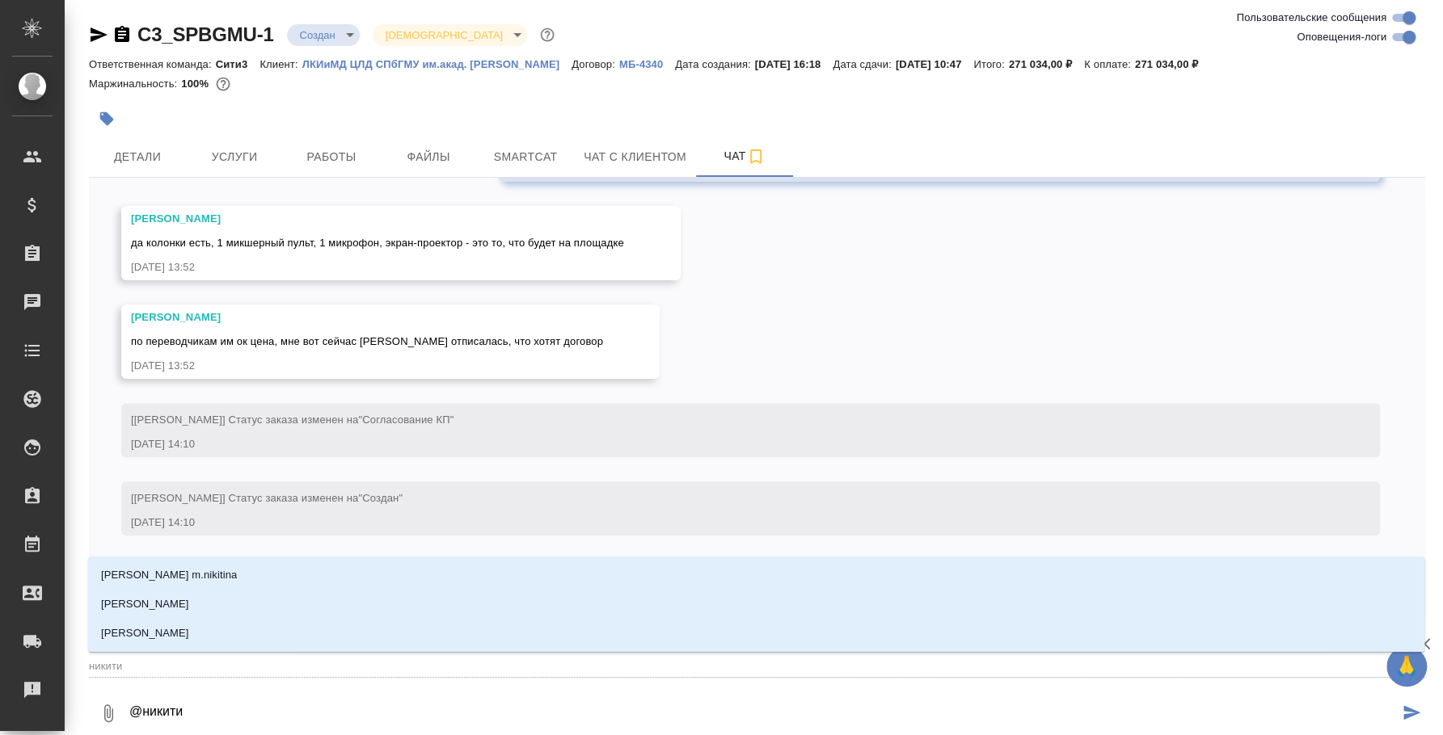
type textarea "@никитин"
type input "никитин"
type textarea "@никитина"
type input "никитина"
type textarea "@никитина"
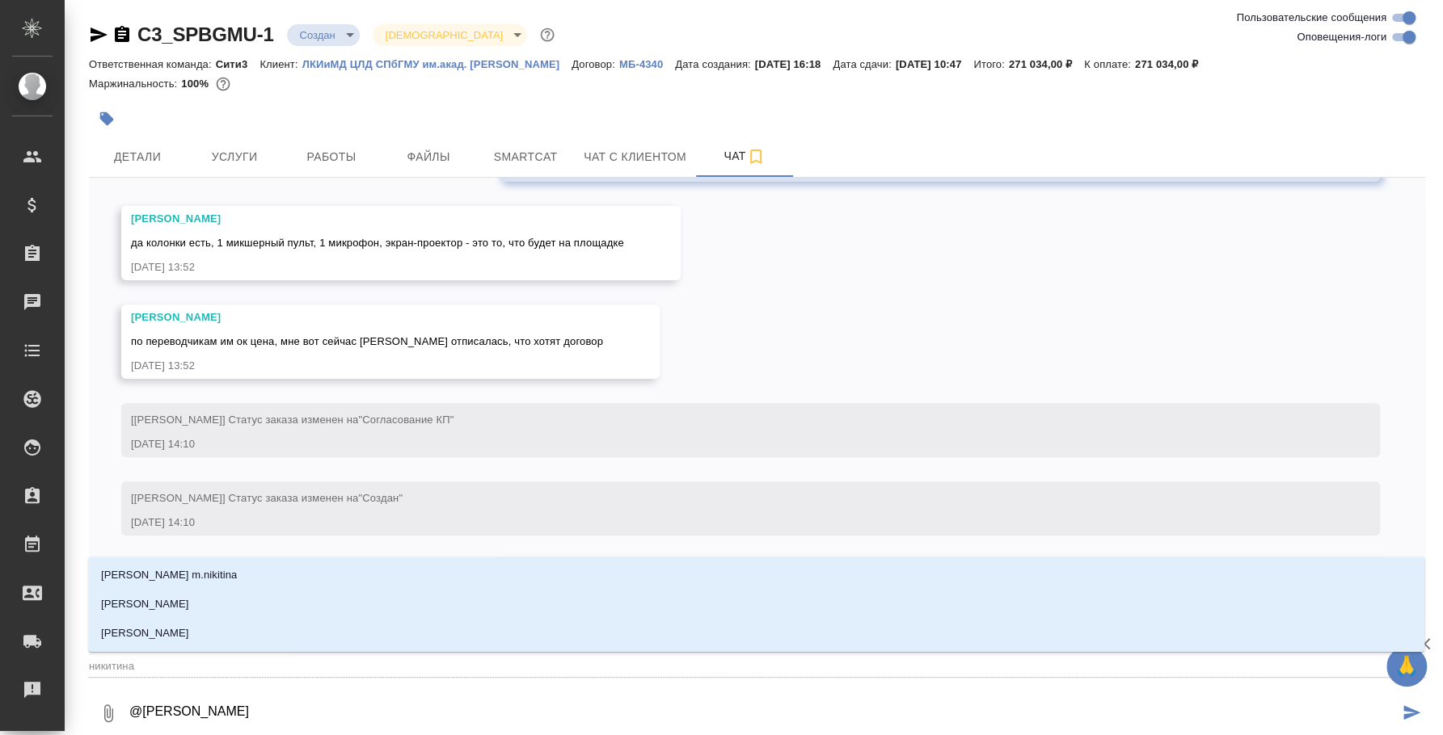
type input "никитина"
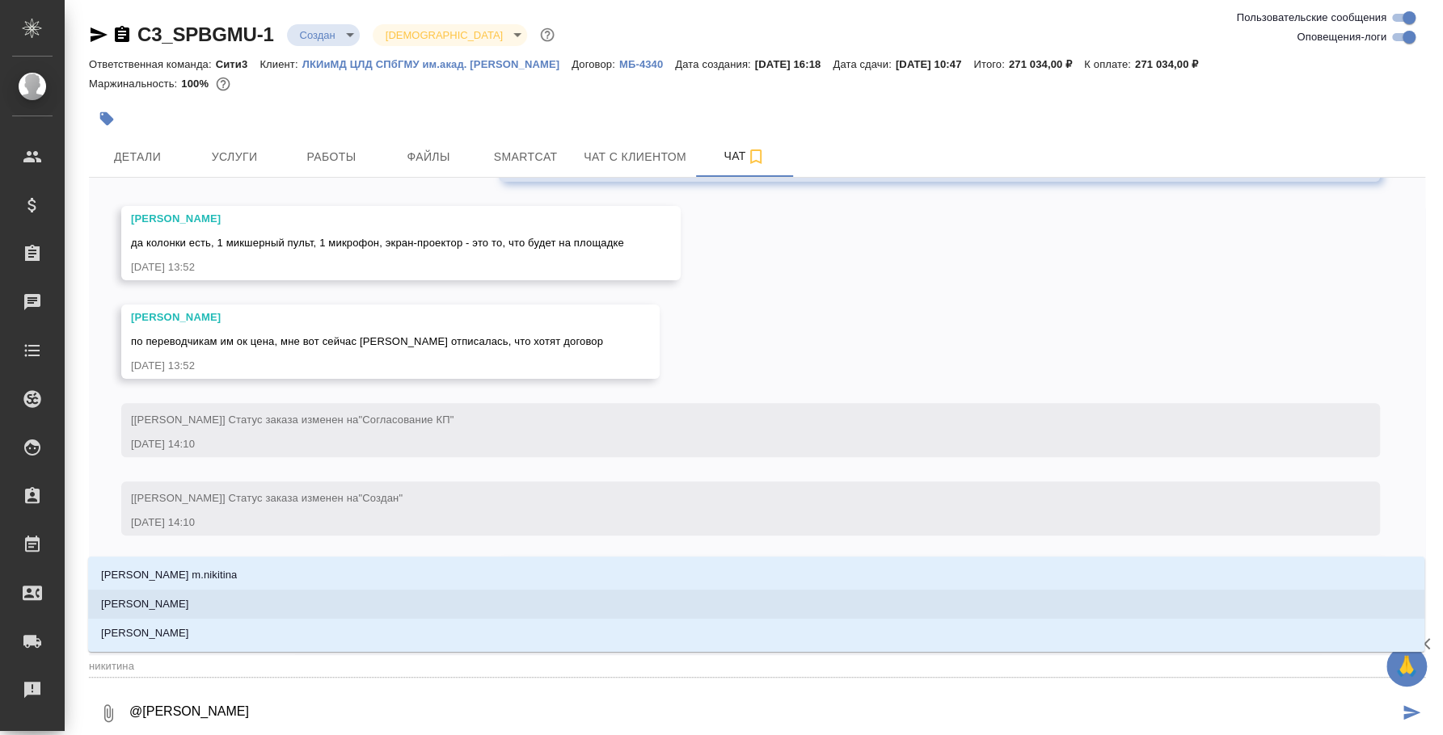
click at [226, 605] on li "Никитина Татьяна" at bounding box center [756, 604] width 1336 height 29
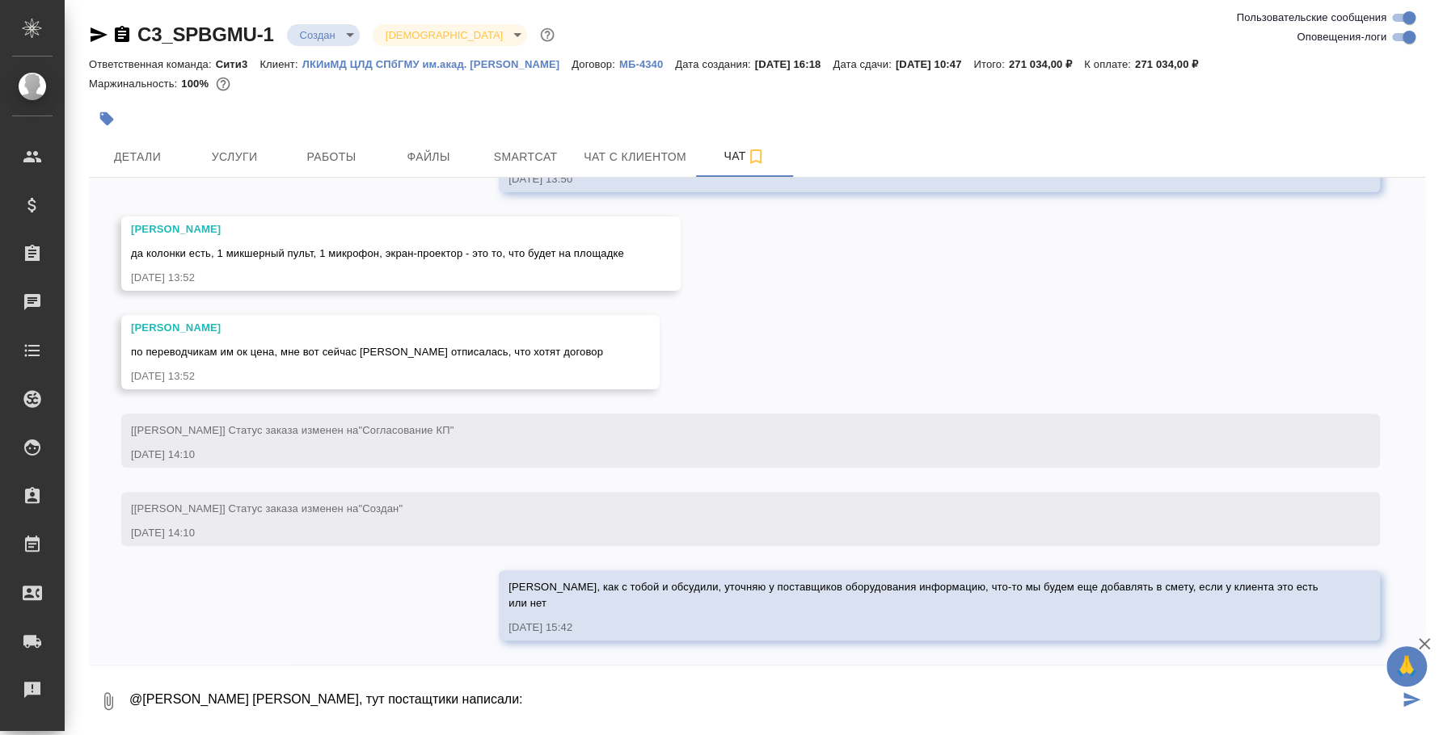
paste textarea "Ирина, добрый день! Данное звуковое оборудование не включено в нашу смету . В с…"
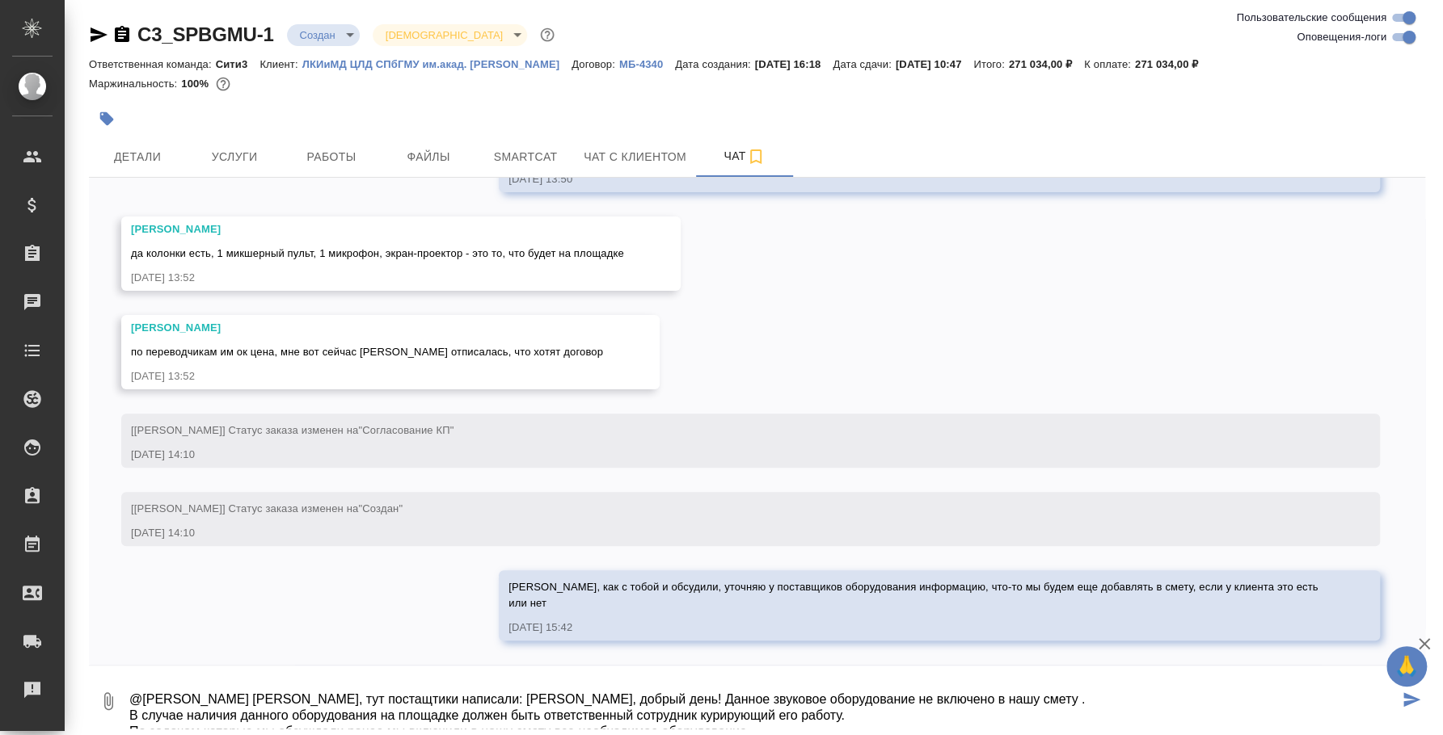
scroll to position [10, 0]
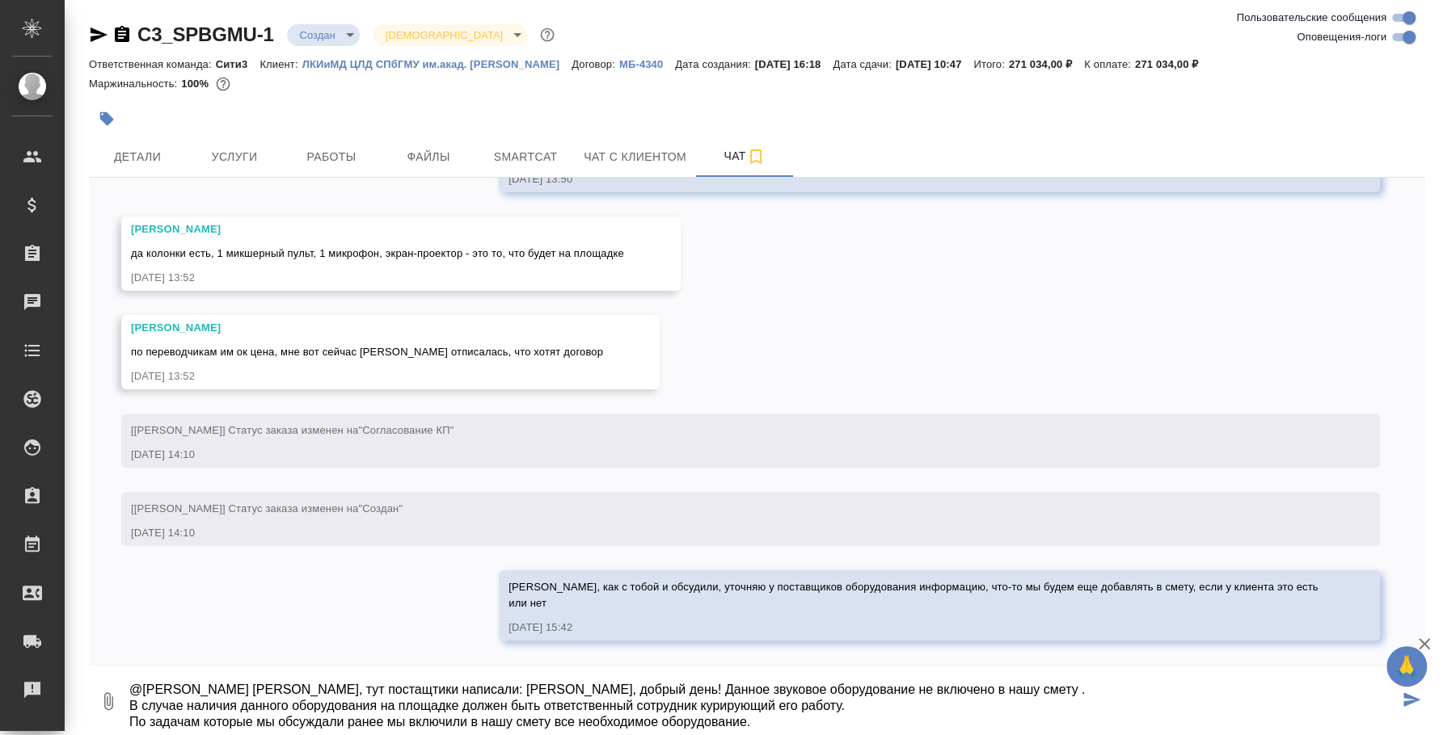
click at [346, 689] on textarea "@Никитина Татьяна Таня, тут постащтики написали: Ирина, добрый день! Данное зву…" at bounding box center [763, 701] width 1271 height 55
click at [370, 688] on textarea "@Никитина Татьяна Таня, тут поставщтики написали: Ирина, добрый день! Данное зв…" at bounding box center [763, 701] width 1271 height 55
click at [453, 682] on textarea "@Никитина Татьяна Таня, тут поставщики написали: Ирина, добрый день! Данное зву…" at bounding box center [763, 701] width 1271 height 55
click at [852, 723] on textarea "@Никитина Татьяна Таня, тут поставщики написали: "Ирина, добрый день! Данное зв…" at bounding box center [763, 701] width 1271 height 55
click at [225, 166] on button "Ответить на сообщение" at bounding box center [219, 174] width 177 height 32
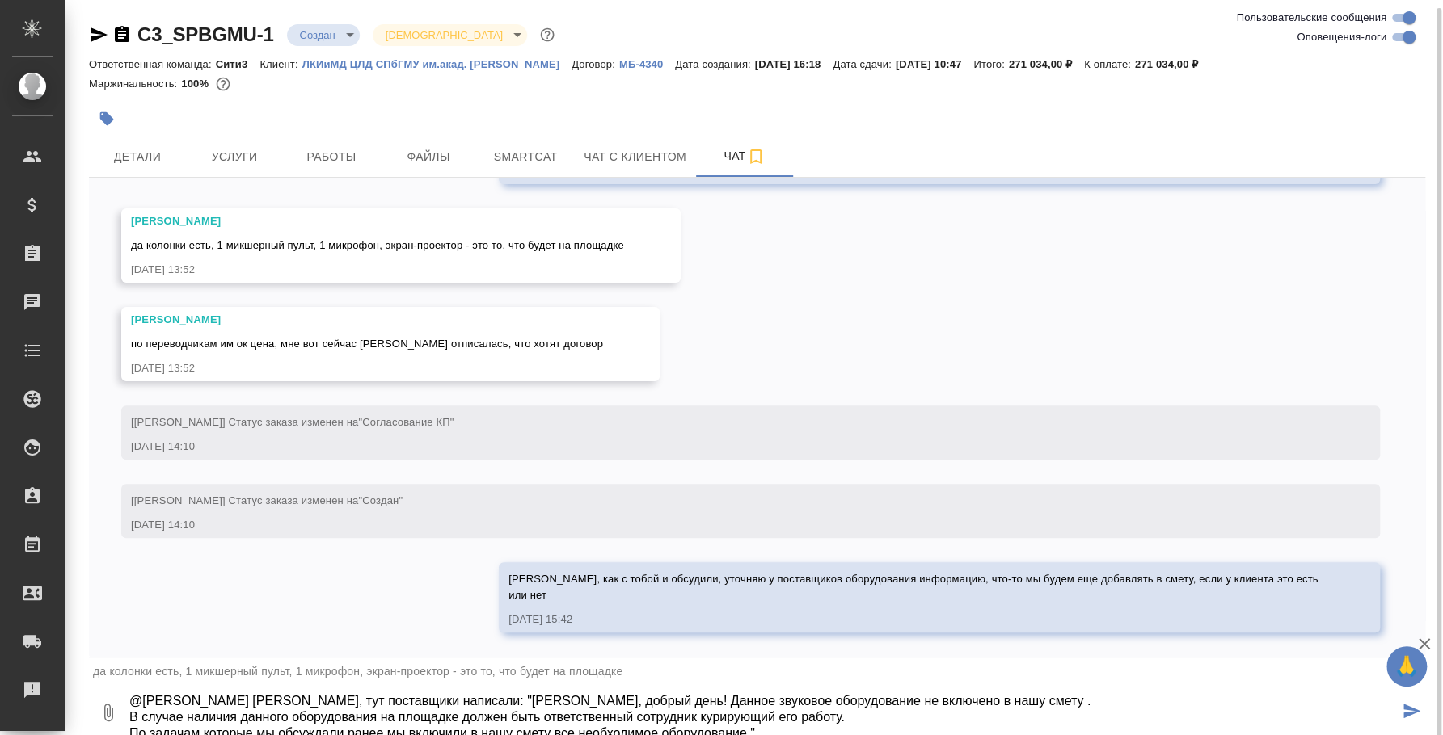
scroll to position [4, 0]
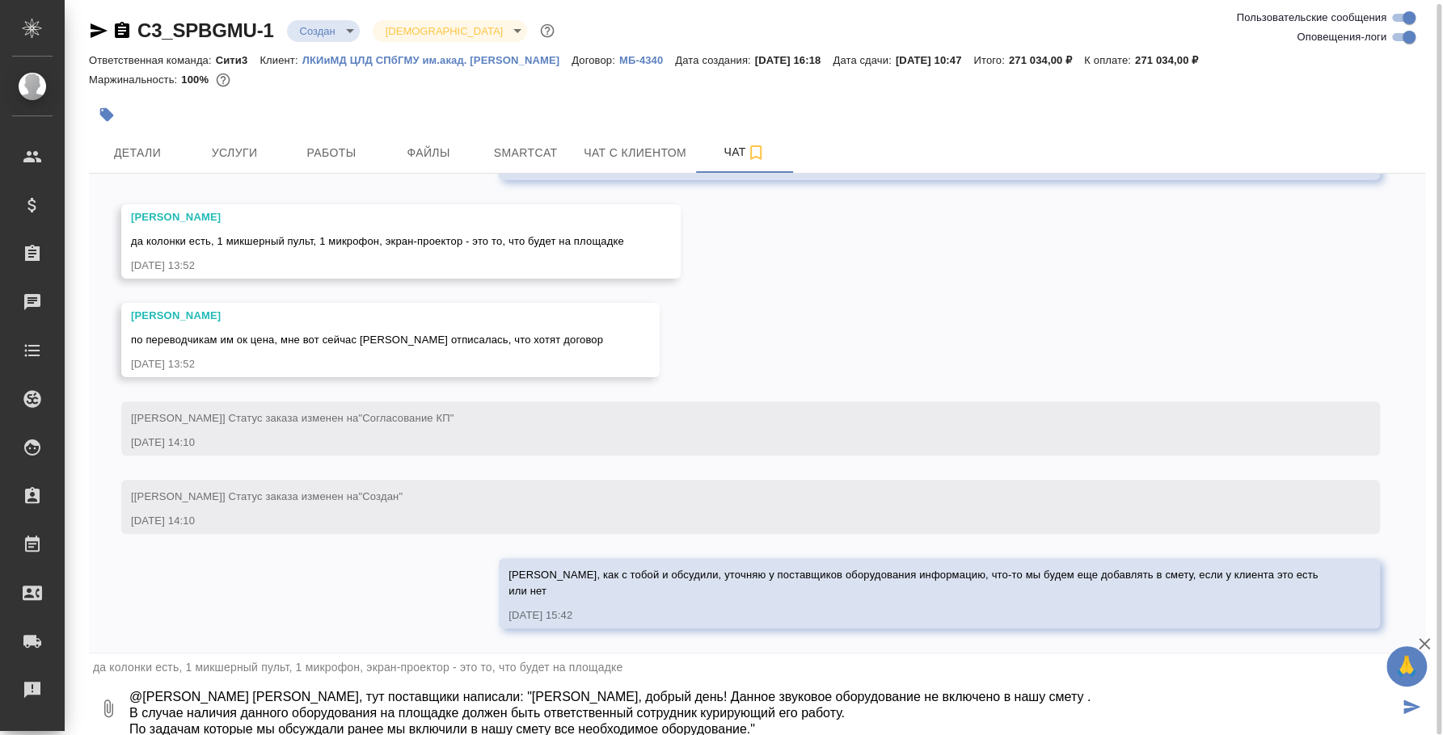
click at [804, 730] on textarea "@Никитина Татьяна Таня, тут поставщики написали: "Ирина, добрый день! Данное зв…" at bounding box center [763, 708] width 1271 height 55
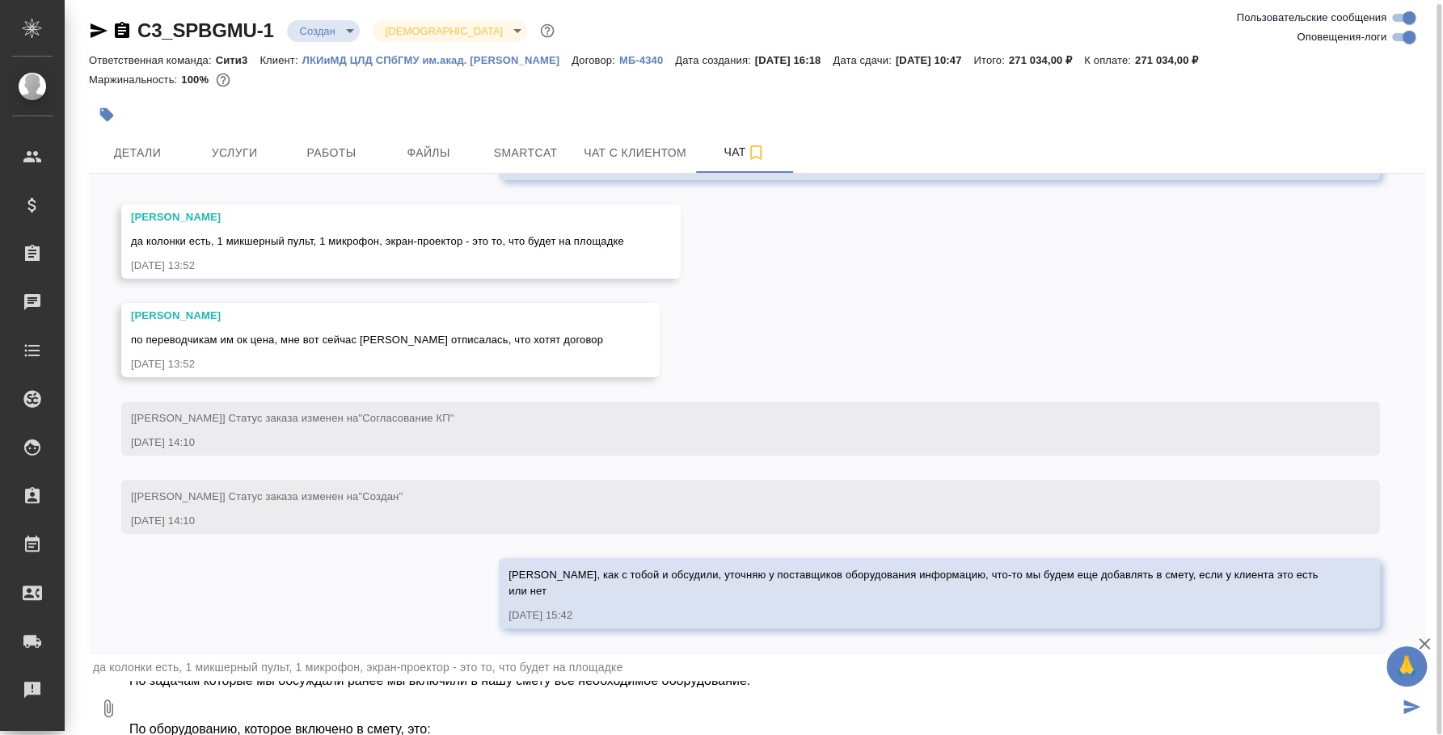
scroll to position [75, 0]
paste textarea "Передатчик синхронного перевода с кабелем"
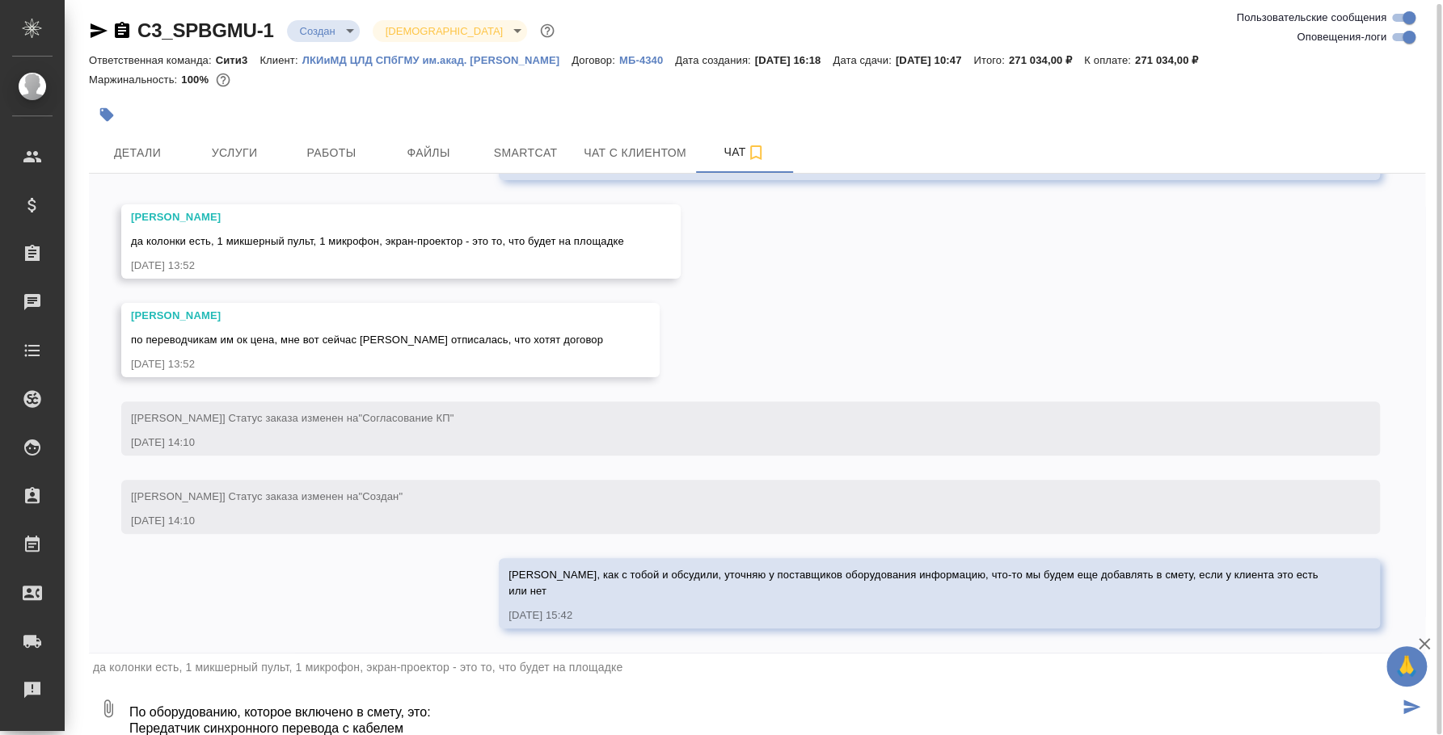
type textarea "@Никитина Татьяна Таня, тут поставщики написали: "Ирина, добрый день! Данное зв…"
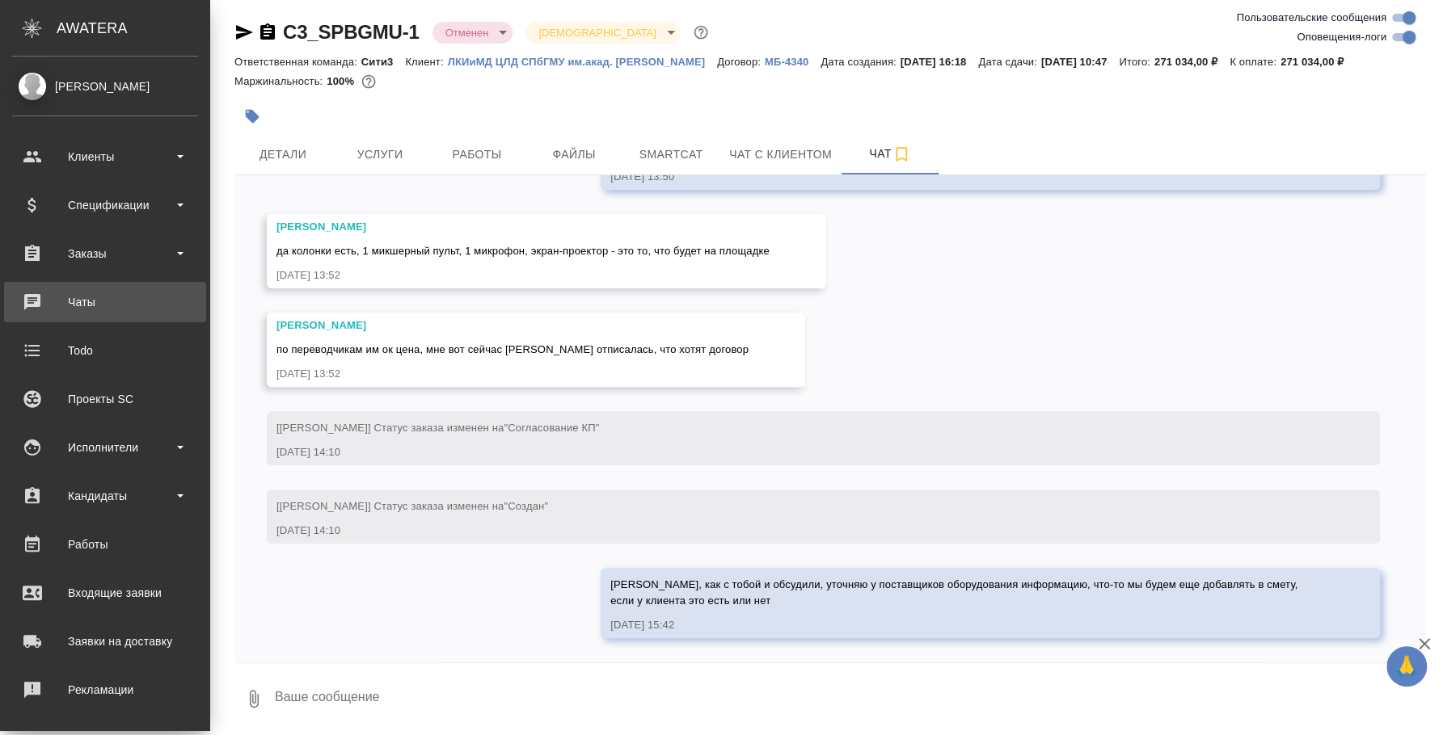
scroll to position [4399, 0]
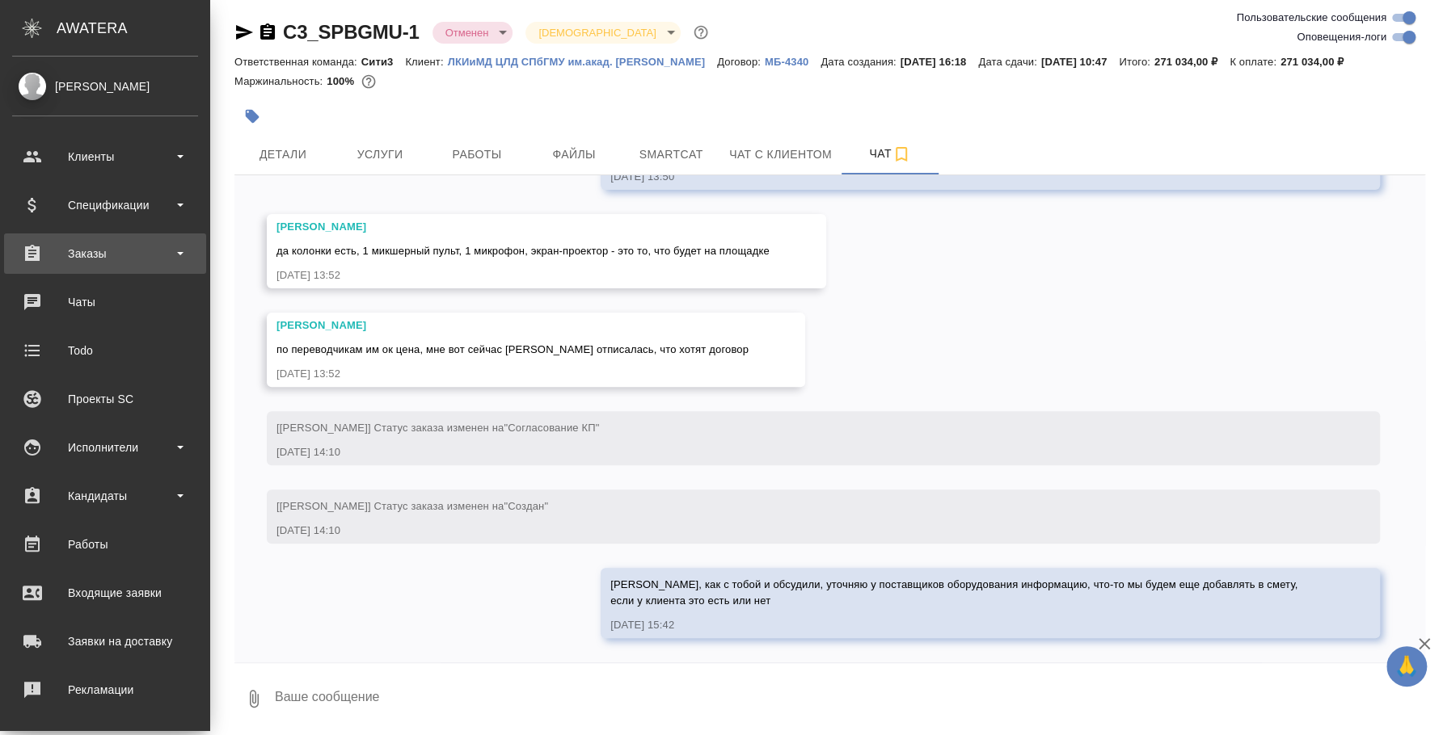
click at [128, 258] on div "Заказы" at bounding box center [105, 254] width 186 height 24
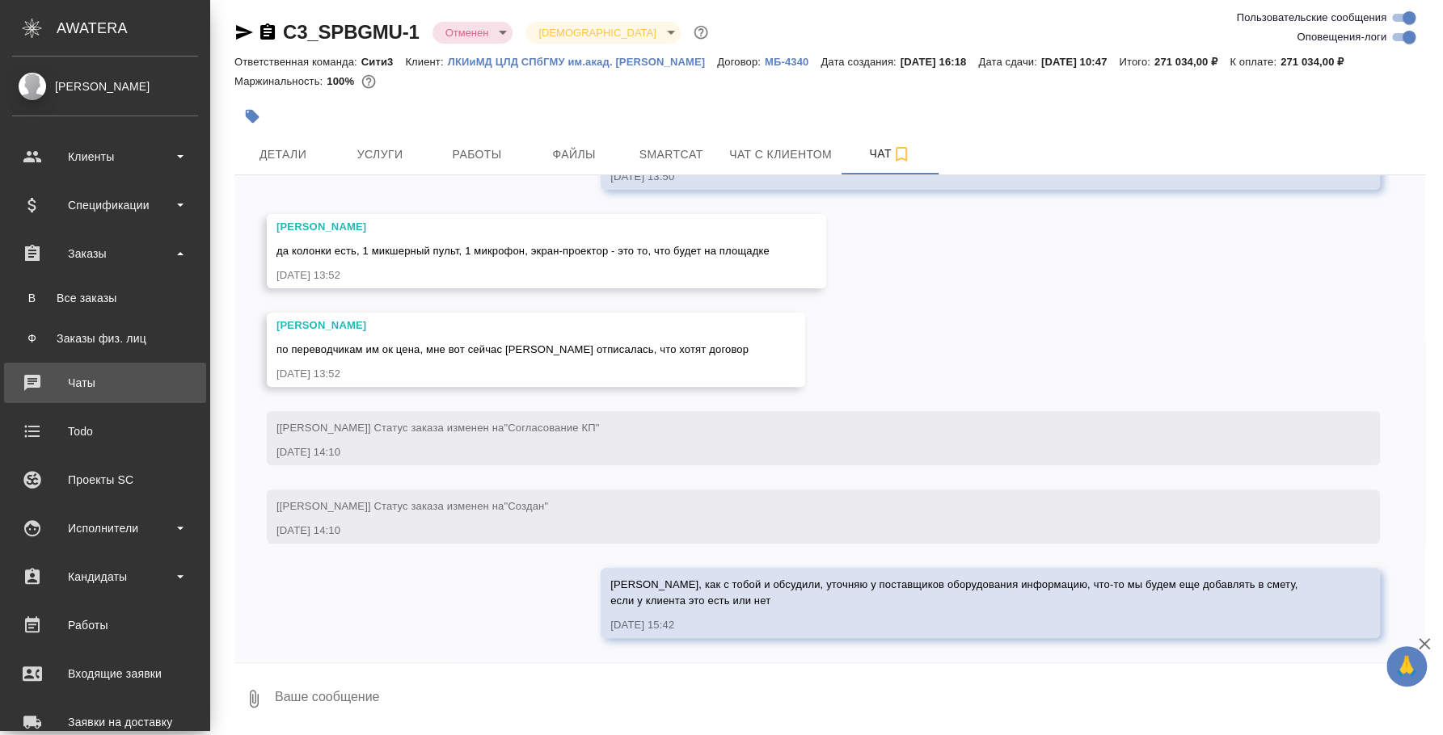
click at [114, 392] on div "Чаты" at bounding box center [105, 383] width 186 height 24
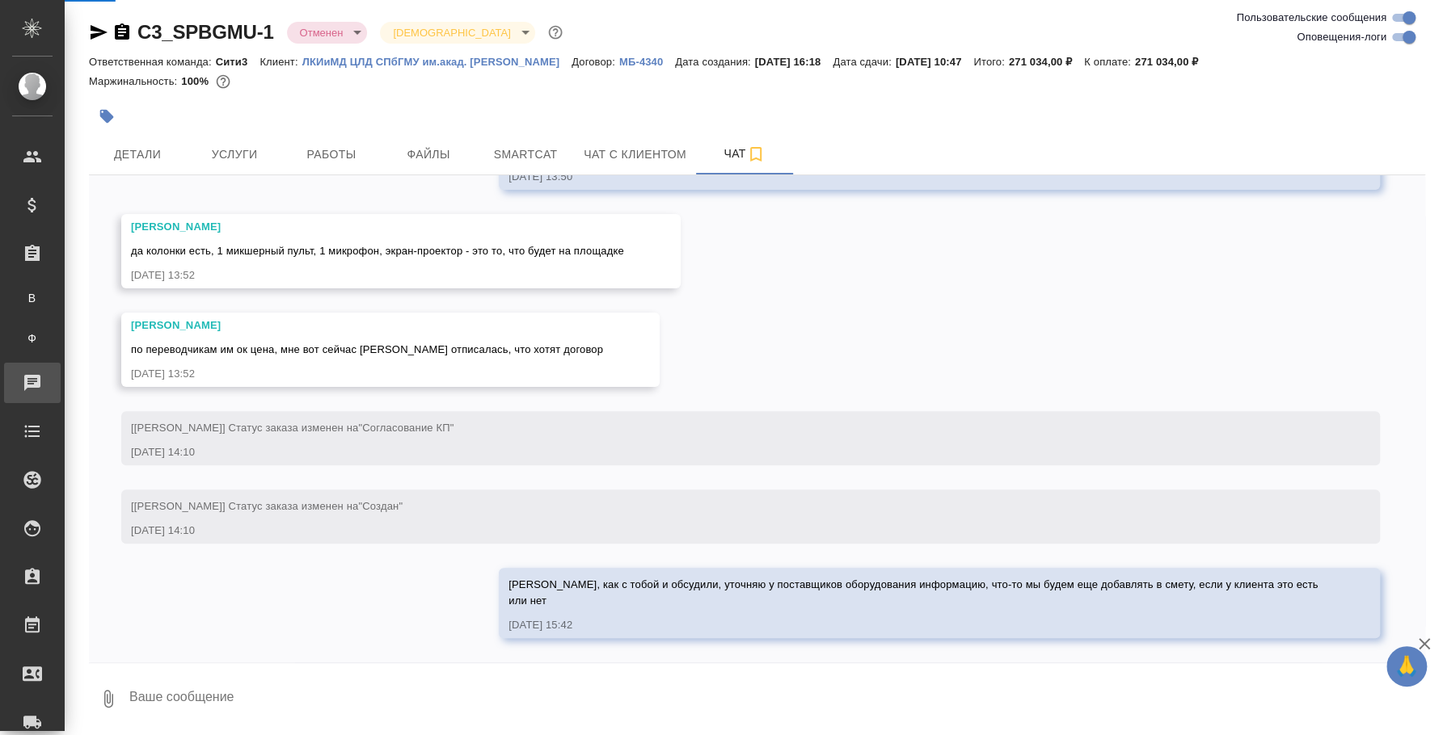
scroll to position [4335, 0]
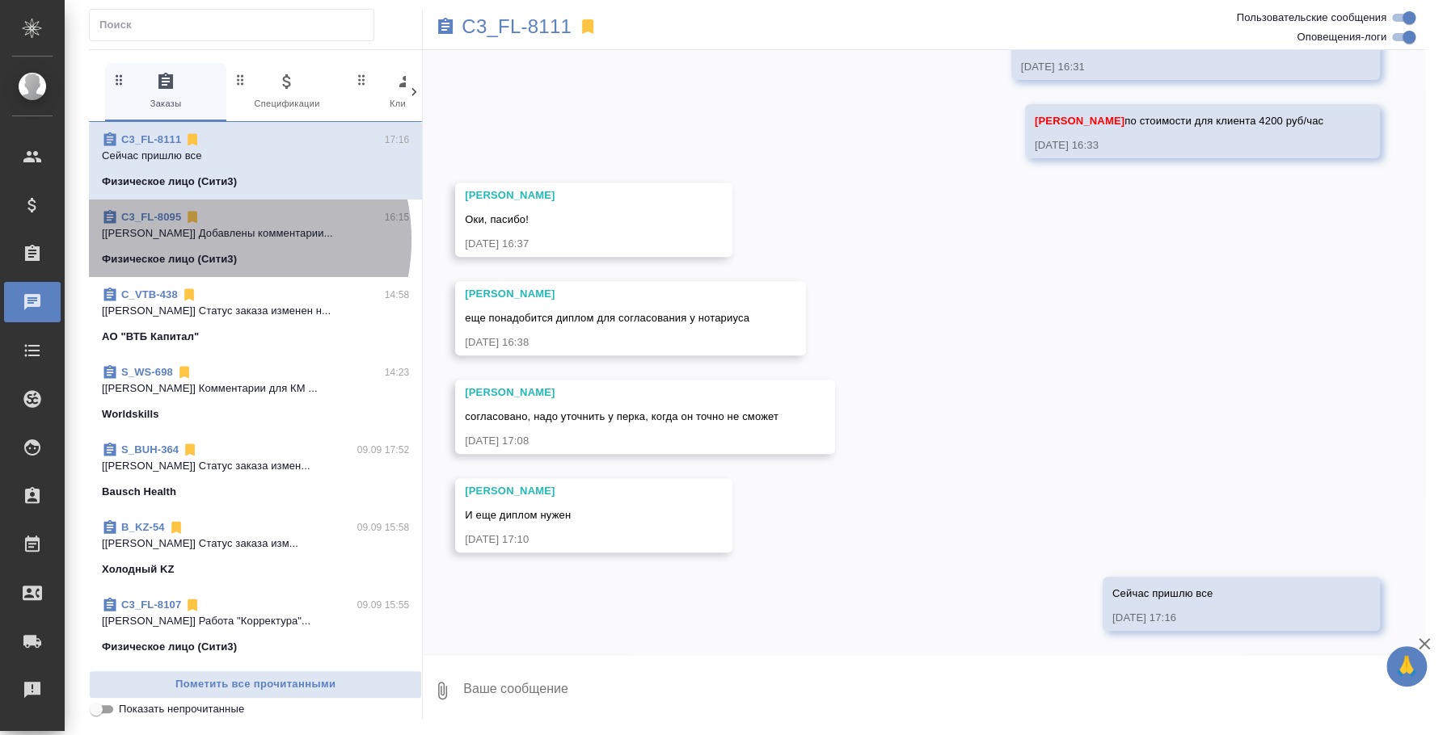
click at [209, 240] on p "[Никитина Татьяна] Добавлены комментарии..." at bounding box center [255, 233] width 307 height 16
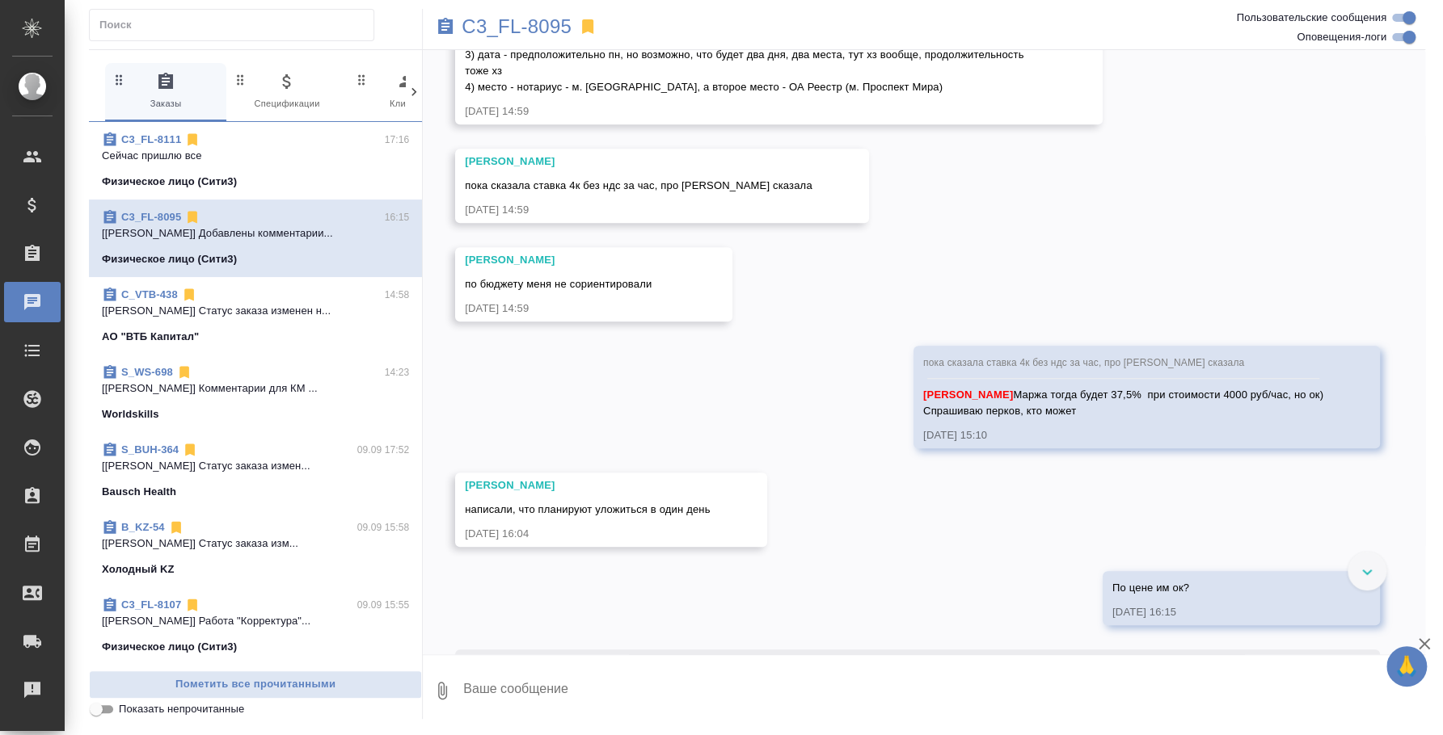
scroll to position [467, 0]
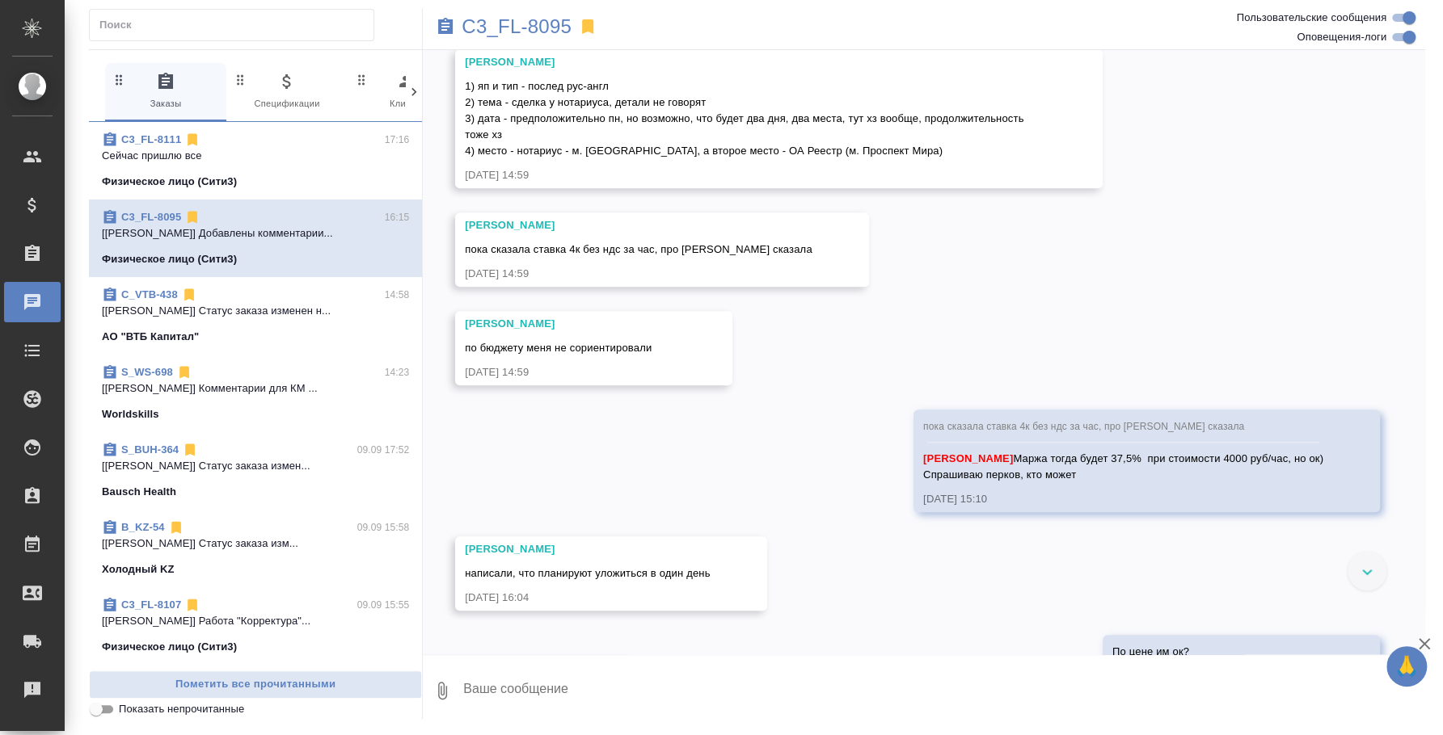
click at [288, 144] on div "C3_FL-8111 17:16" at bounding box center [255, 140] width 307 height 16
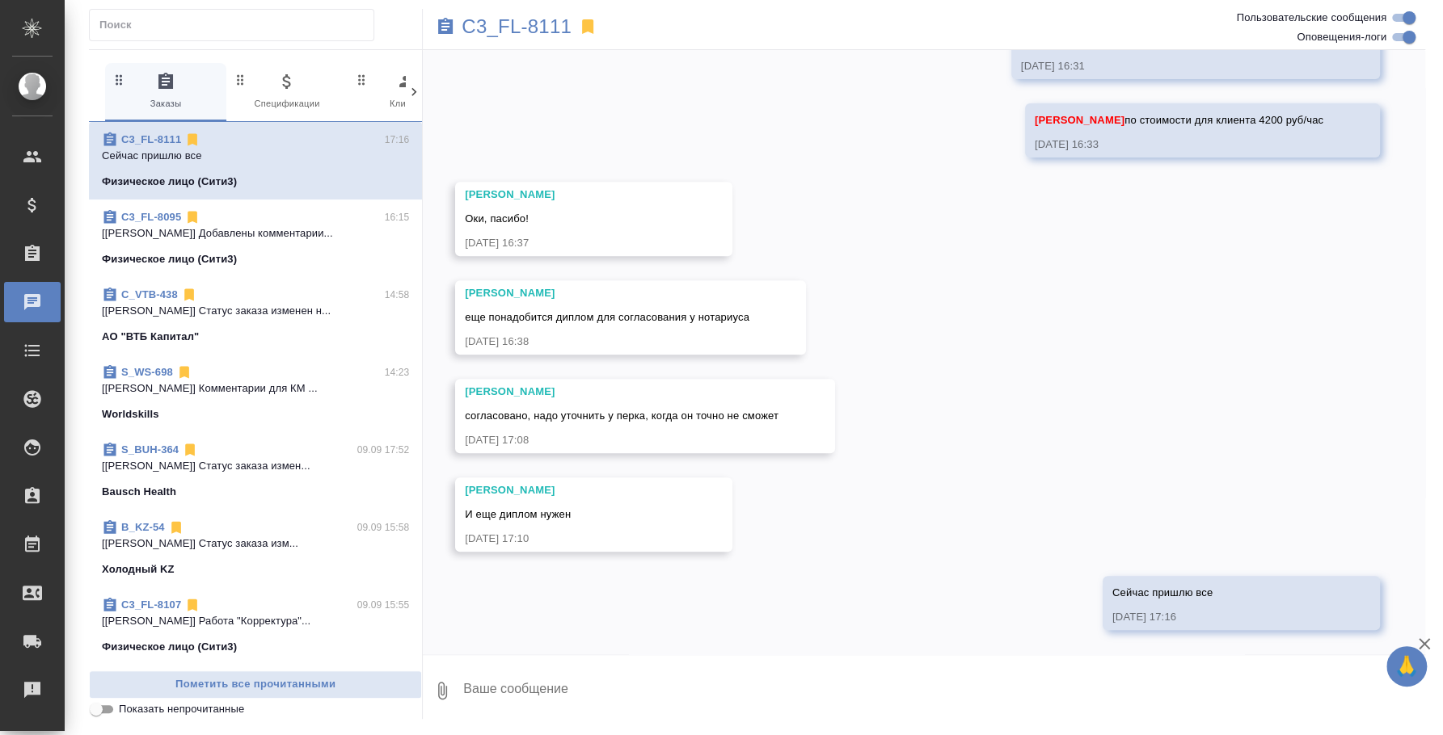
scroll to position [373, 0]
click at [444, 685] on icon "button" at bounding box center [442, 691] width 9 height 18
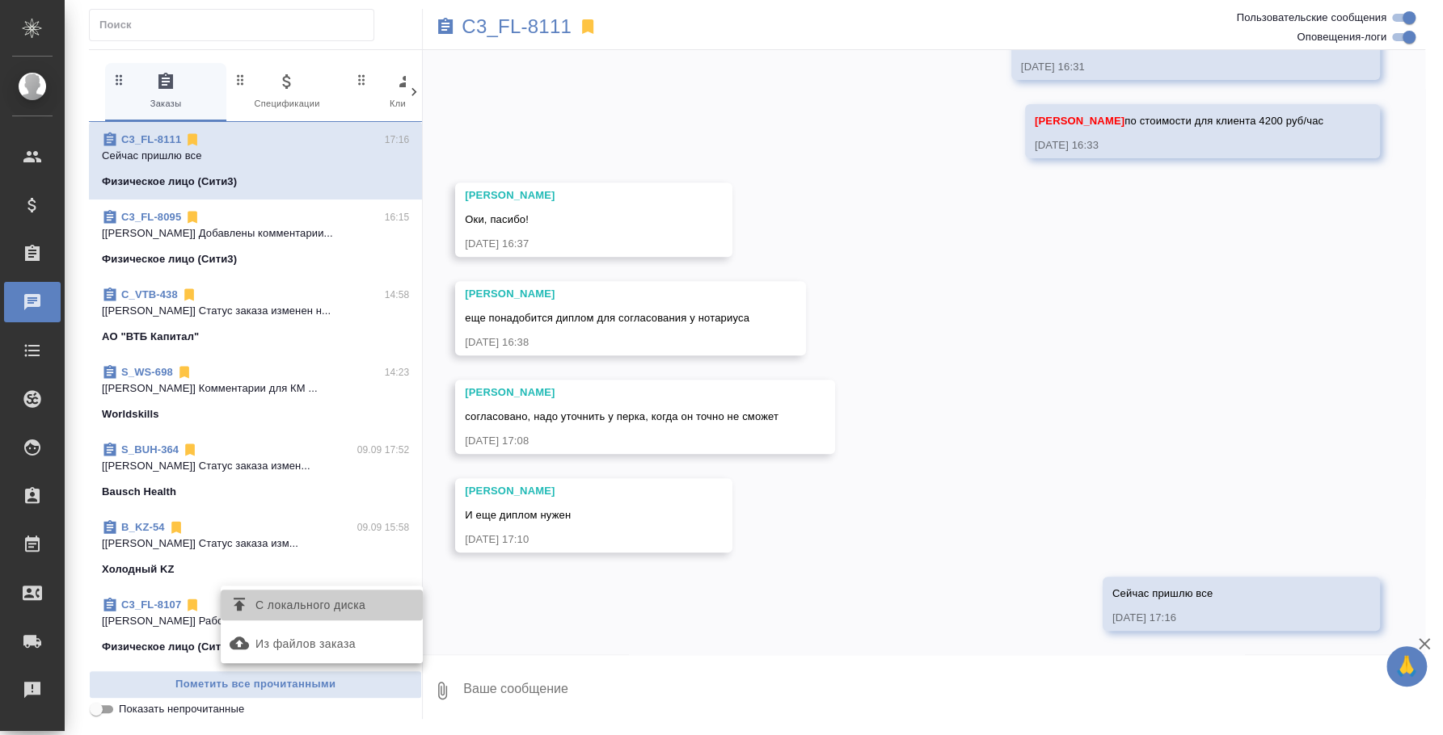
click at [379, 605] on span "С локального диска" at bounding box center [321, 605] width 189 height 21
click at [0, 0] on input "С локального диска" at bounding box center [0, 0] width 0 height 0
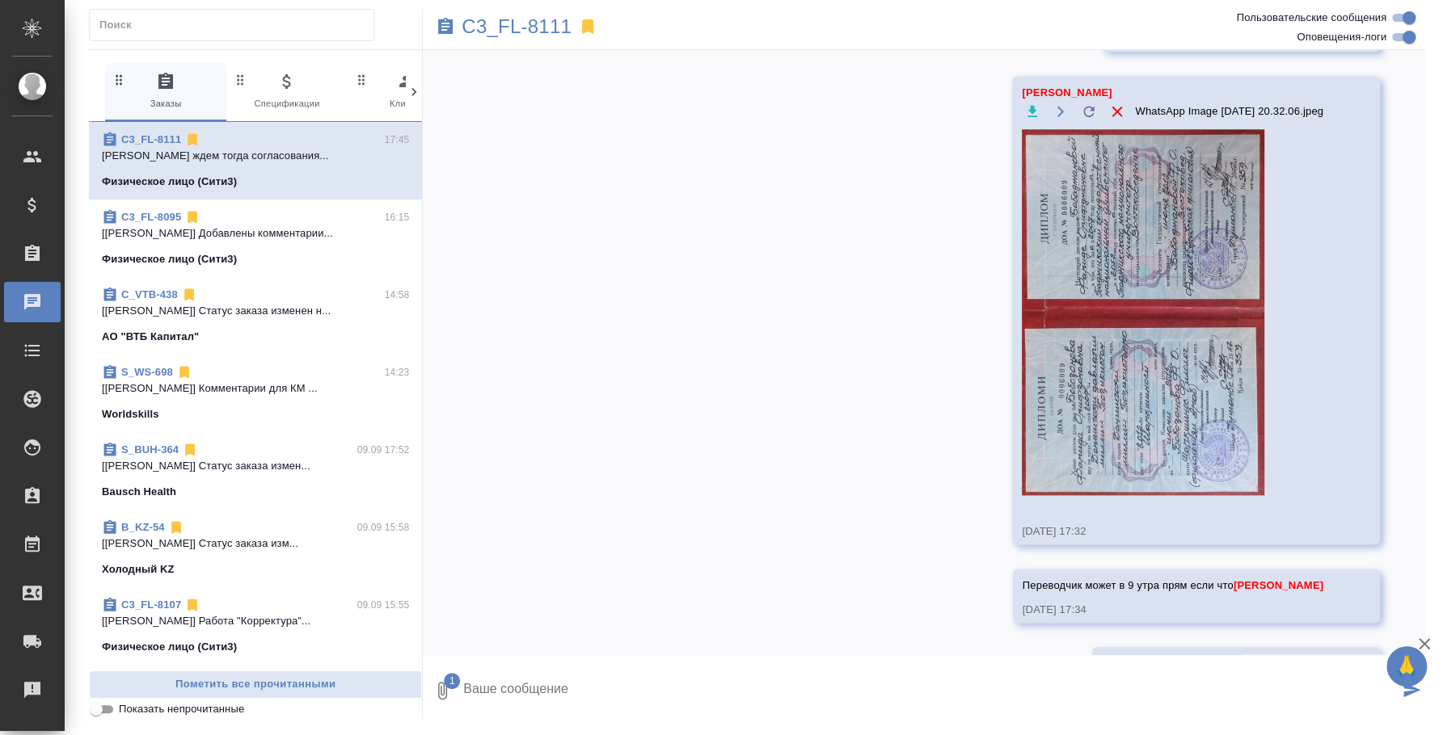
scroll to position [1105, 0]
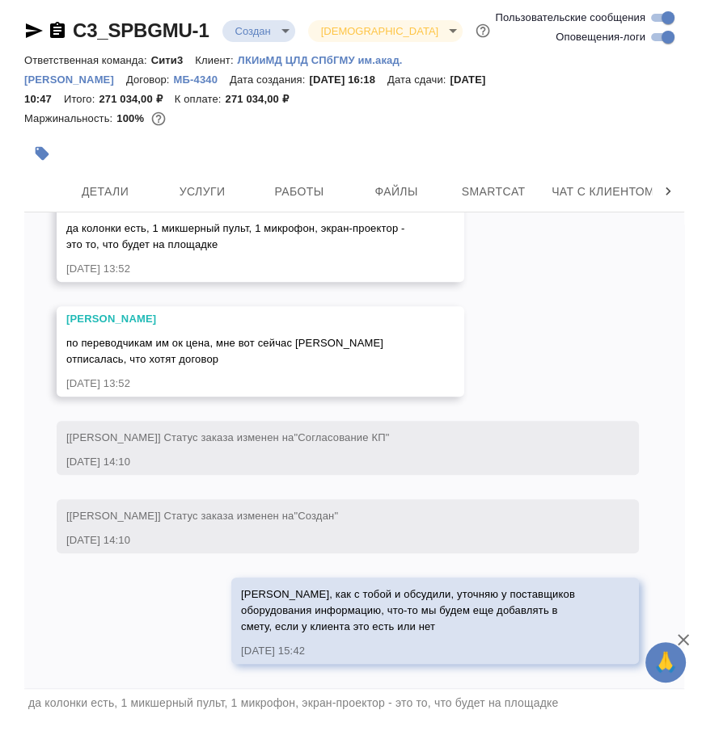
scroll to position [5363, 0]
click at [444, 718] on textarea "@[PERSON_NAME] [PERSON_NAME], тут поставщики написали: "[PERSON_NAME], добрый д…" at bounding box center [360, 744] width 594 height 55
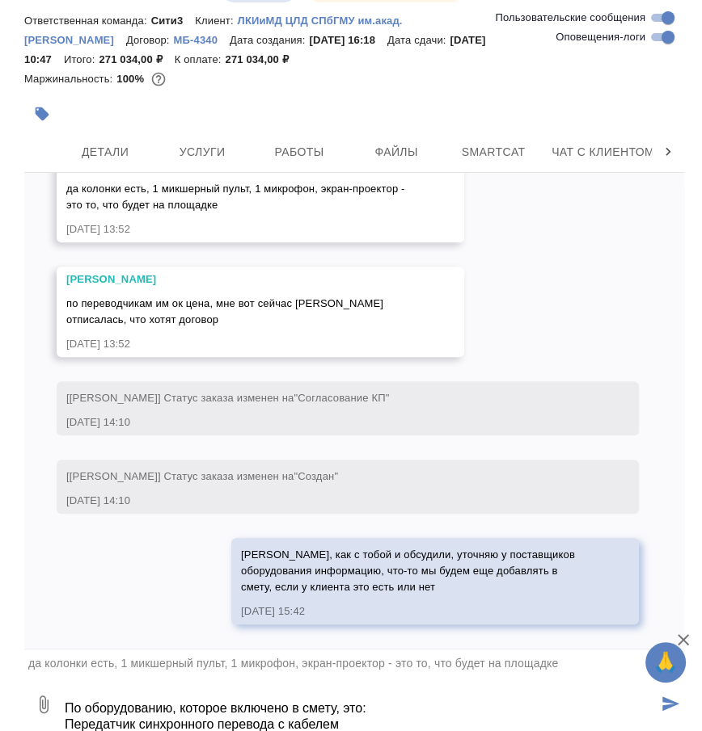
scroll to position [44, 0]
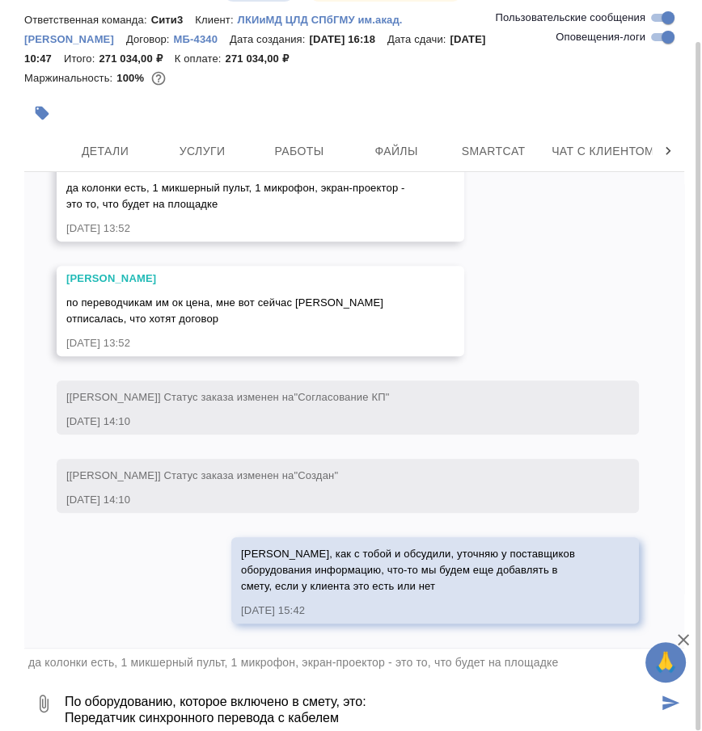
paste textarea "Приемник синхронного перевода с наушником"
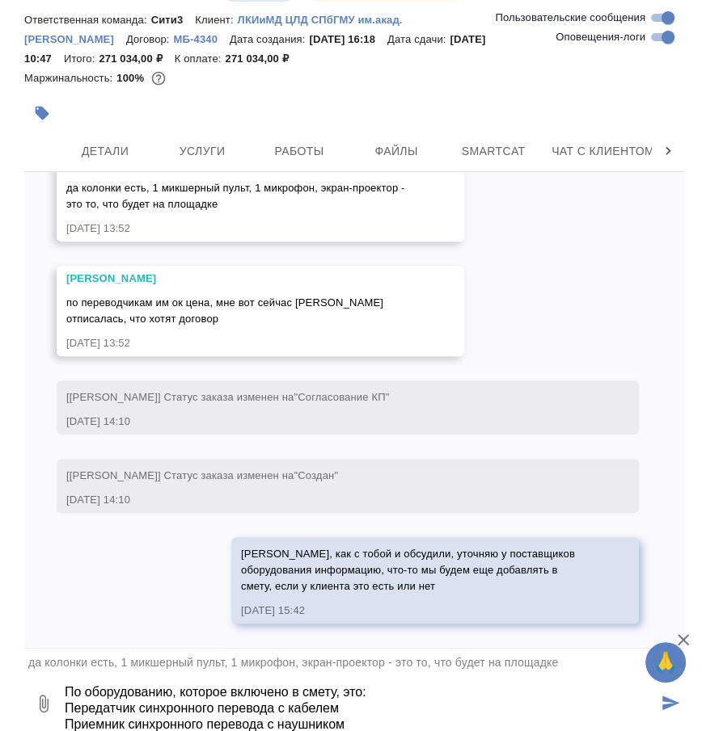
scroll to position [154, 0]
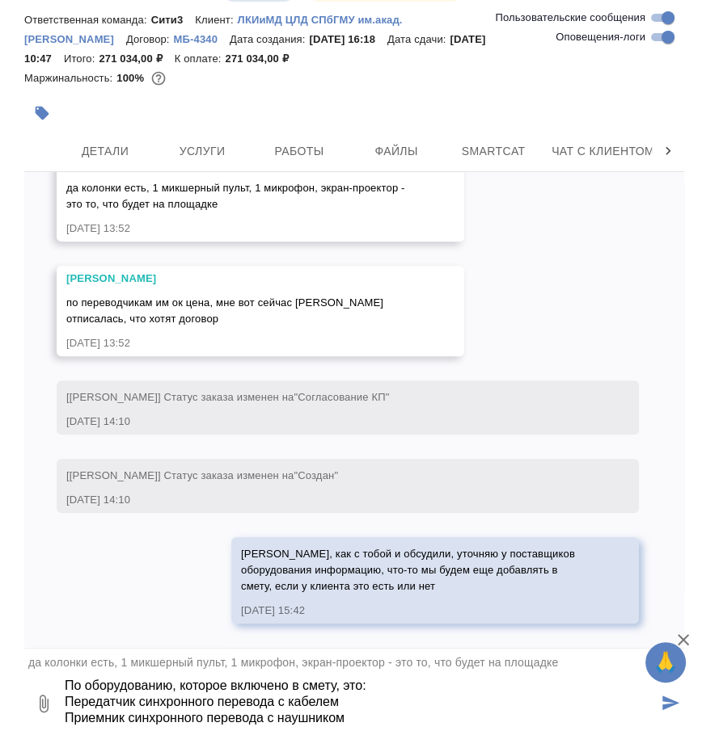
click at [354, 714] on textarea "@[PERSON_NAME] [PERSON_NAME], тут поставщики написали: "[PERSON_NAME], добрый д…" at bounding box center [360, 703] width 594 height 55
paste textarea "Микшерный пульт (Soundcraft), коммутация (Neutrik)"
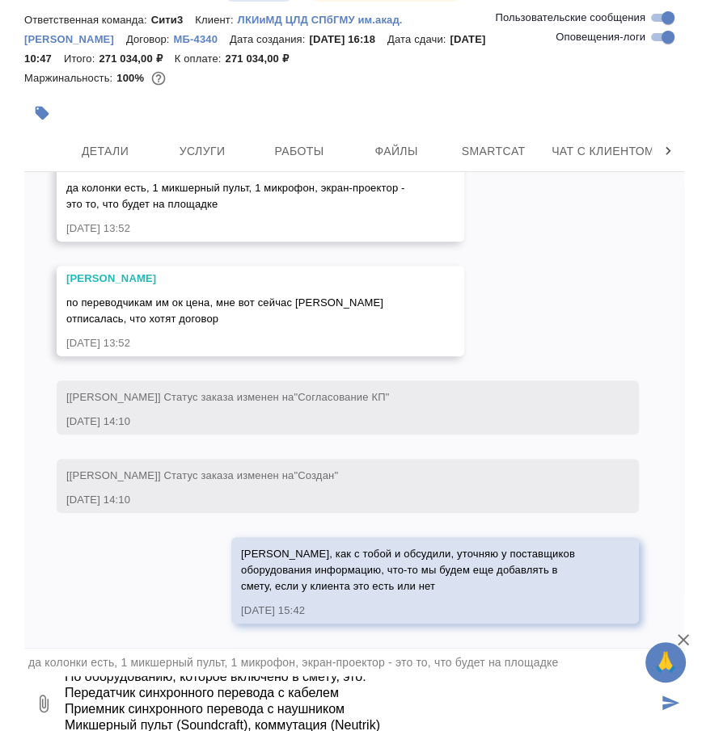
type textarea "@[PERSON_NAME] [PERSON_NAME], тут поставщики написали: "[PERSON_NAME], добрый д…"
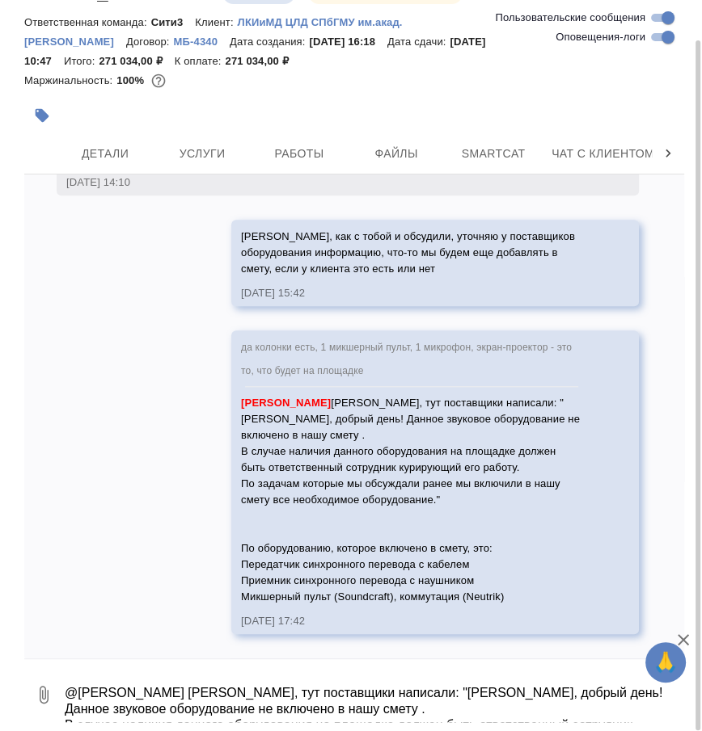
scroll to position [5684, 0]
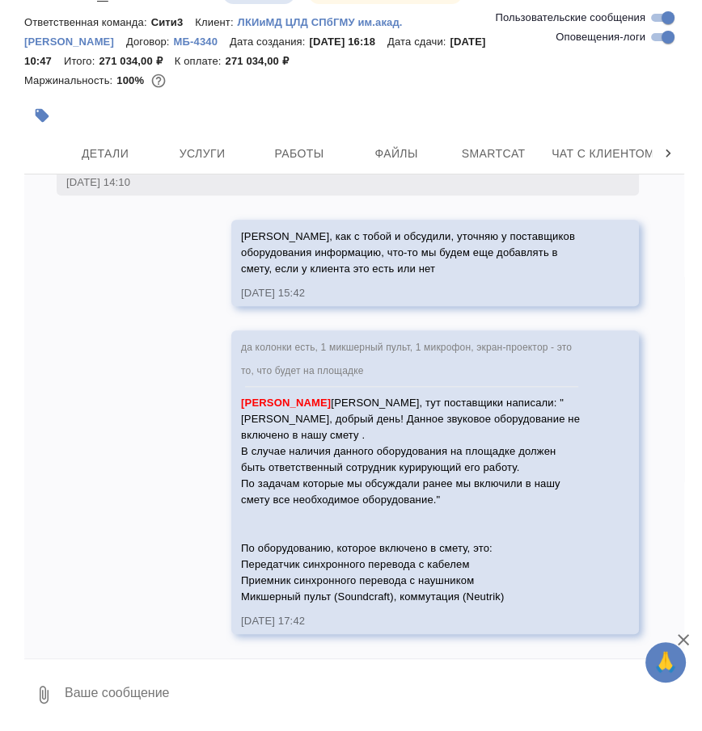
click at [415, 678] on textarea at bounding box center [373, 695] width 621 height 55
paste textarea "Ноутбук"
click at [324, 677] on textarea "Ноутбук" at bounding box center [360, 695] width 594 height 55
type textarea "Ноутбук"
paste textarea "Аудиоинтерфейс Presonus Audiobox 96 на 2 входа и 2 выхода"
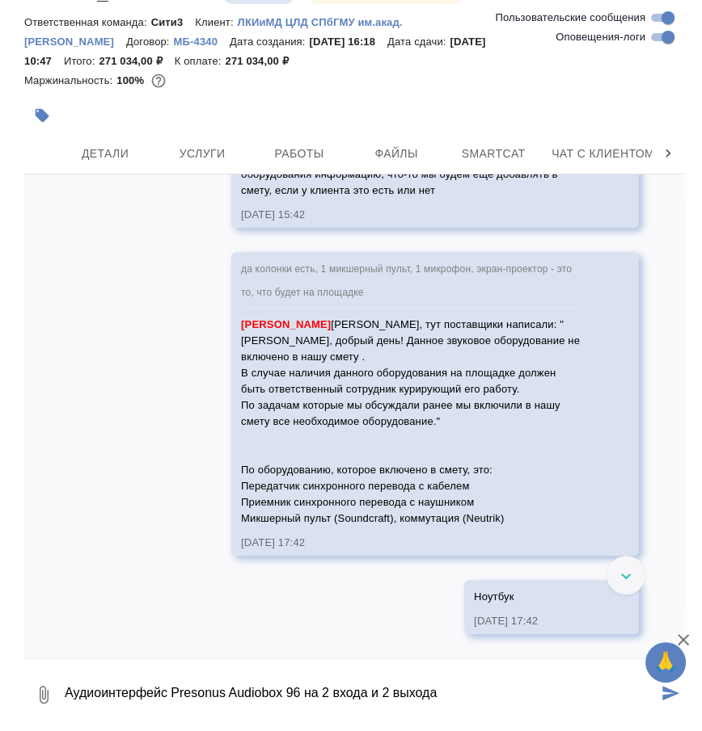
scroll to position [5763, 0]
type textarea "Аудиоинтерфейс Presonus Audiobox 96 на 2 входа и 2 выхода"
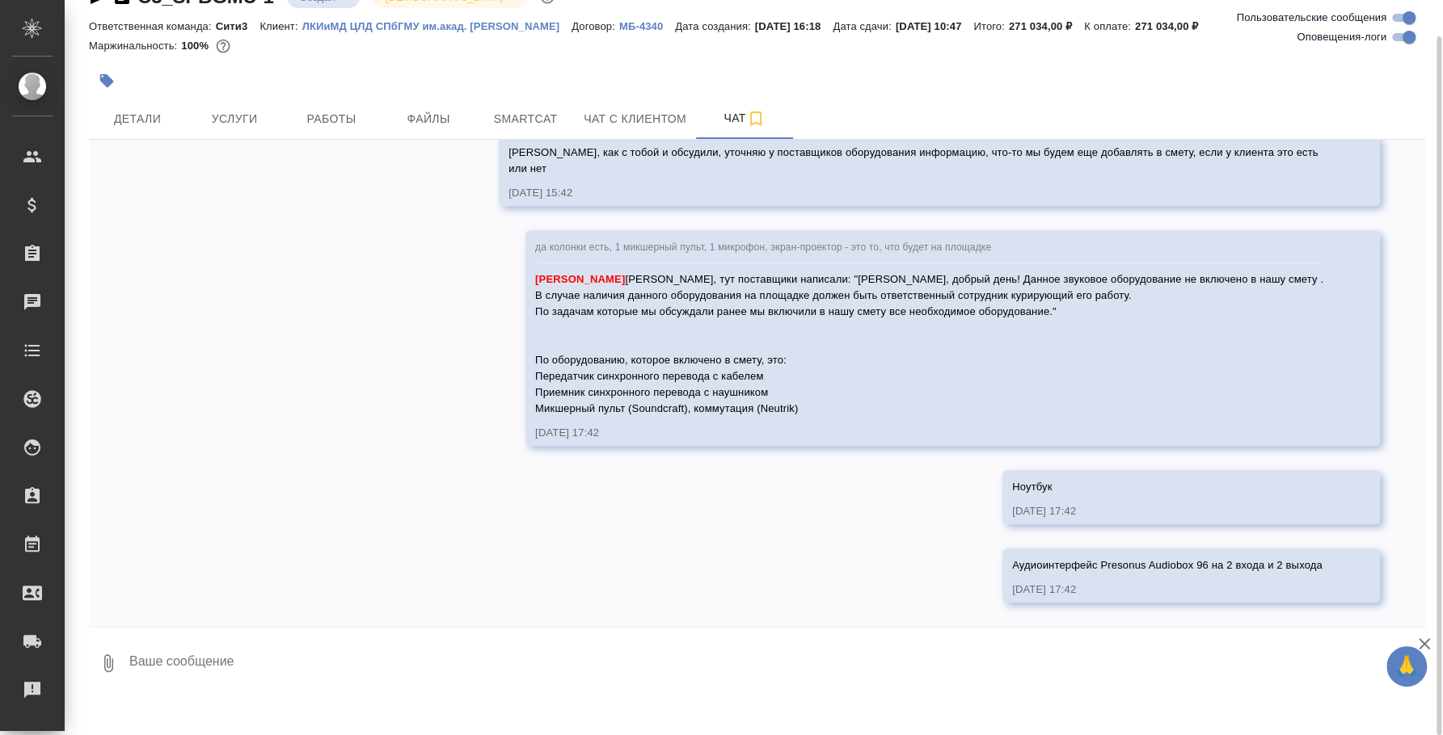
scroll to position [38, 0]
click at [591, 632] on div at bounding box center [757, 632] width 1336 height 8
click at [573, 663] on textarea at bounding box center [776, 663] width 1297 height 55
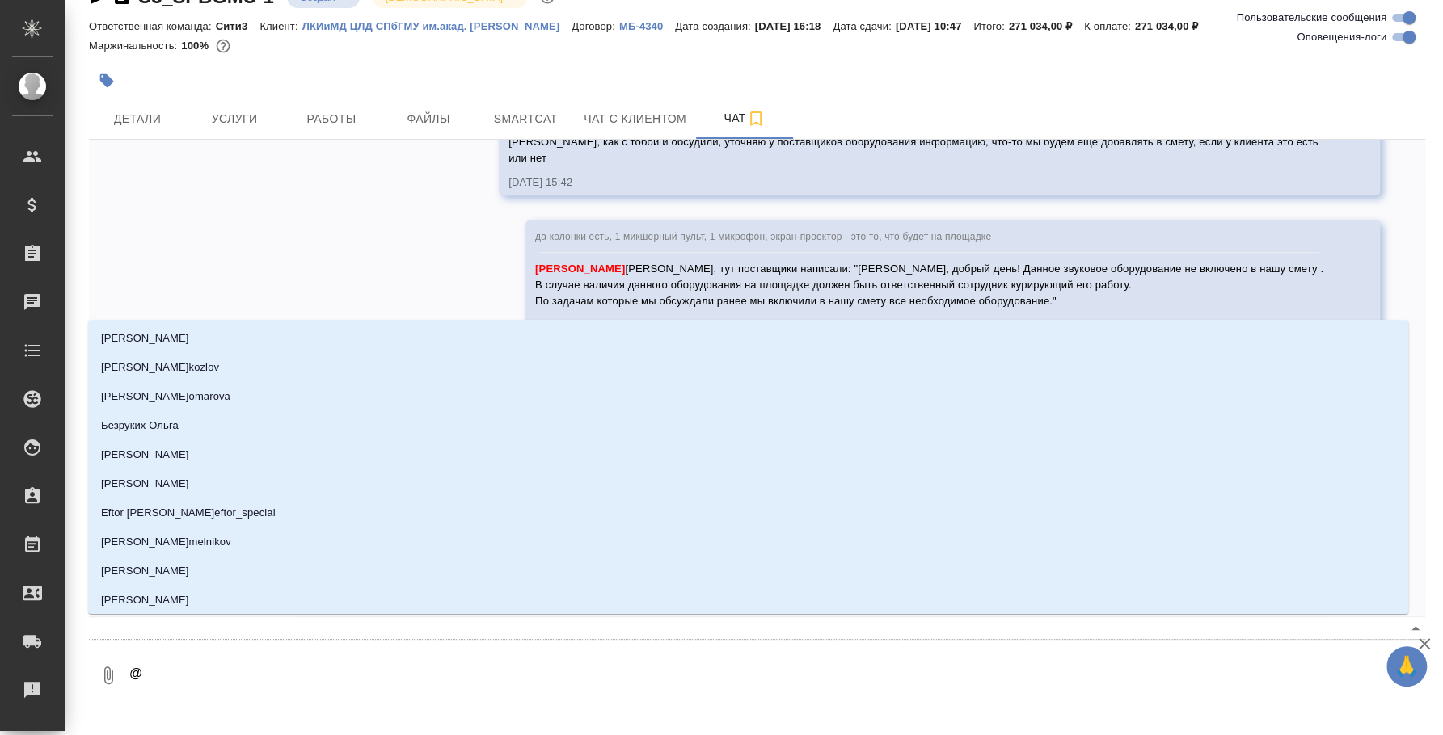
type textarea "@y"
type input "y"
type textarea "@y'b"
type input "y'b"
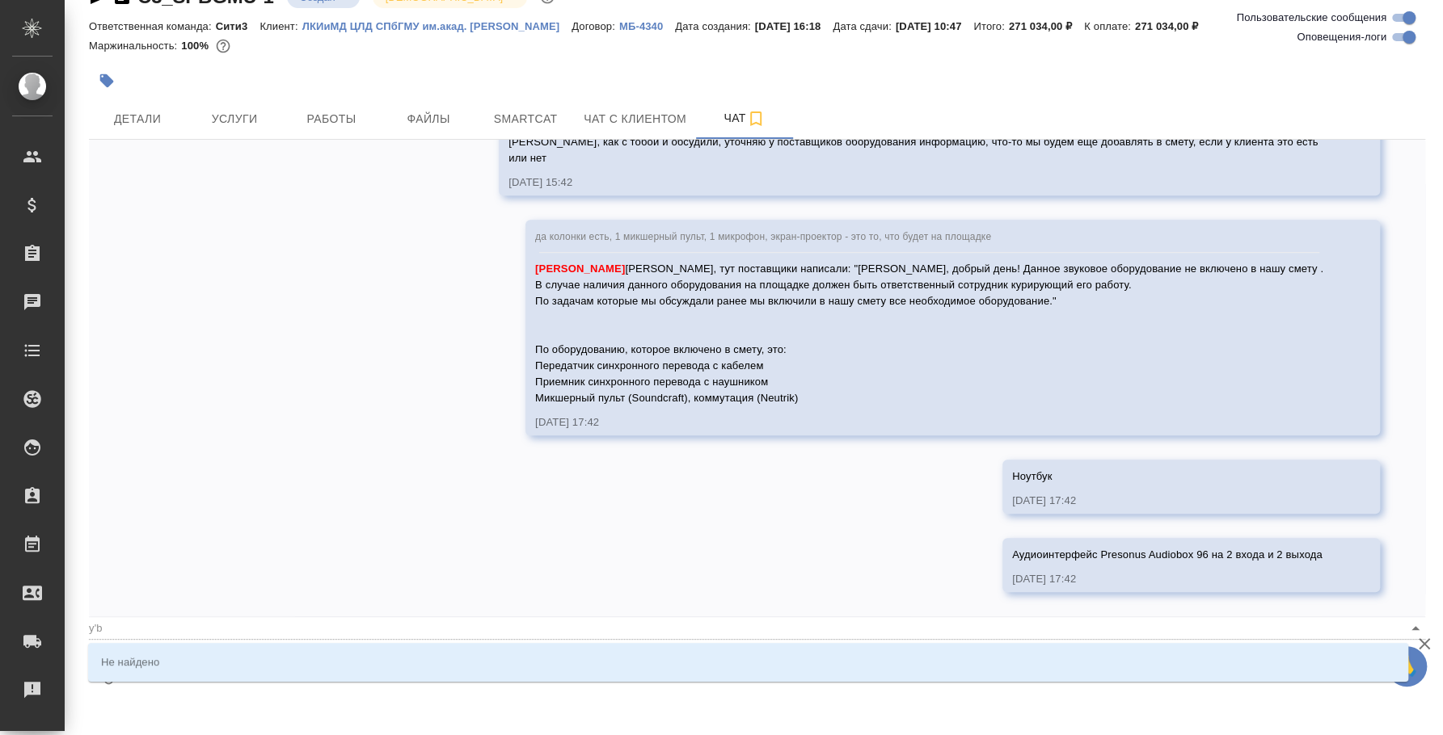
type textarea "@y"
type input "y"
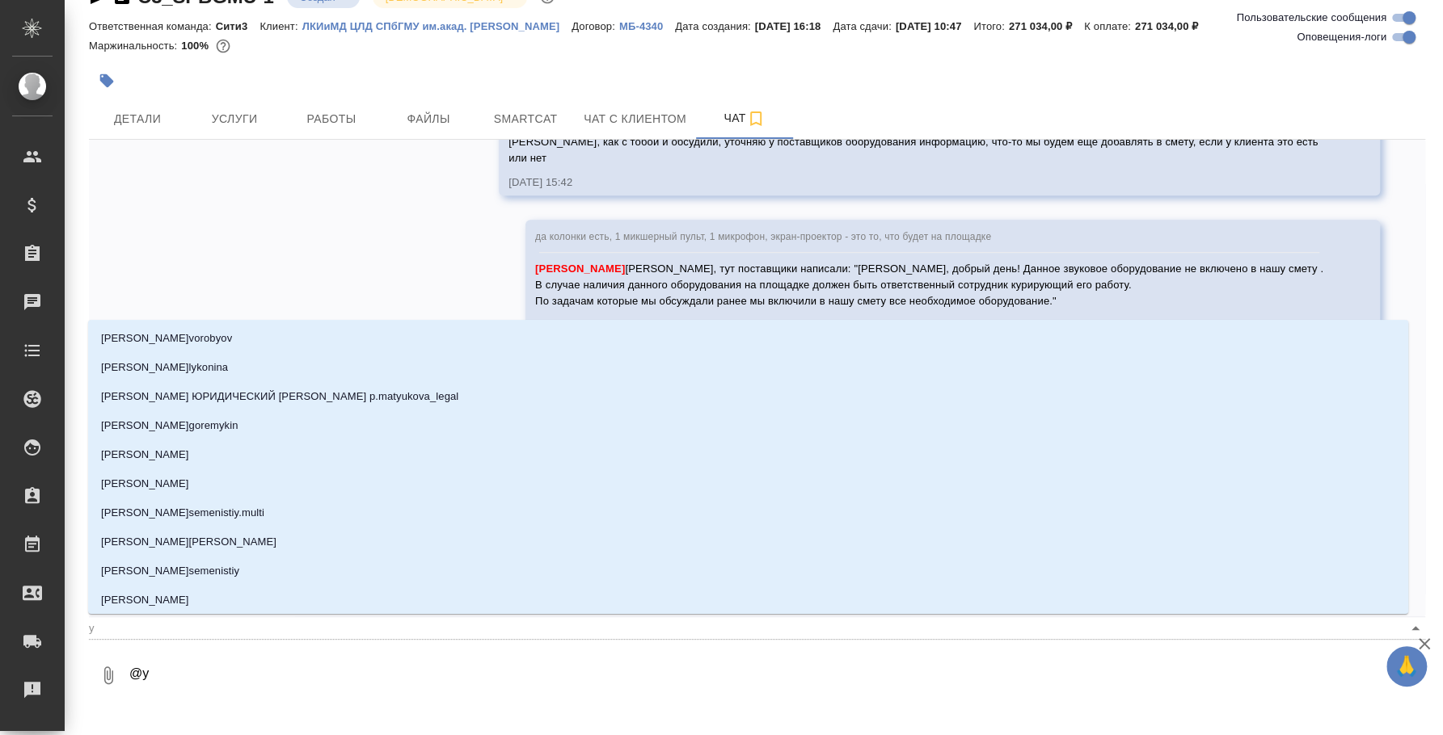
type textarea "@"
type textarea "@н"
type input "н"
type textarea "@ни"
type input "ни"
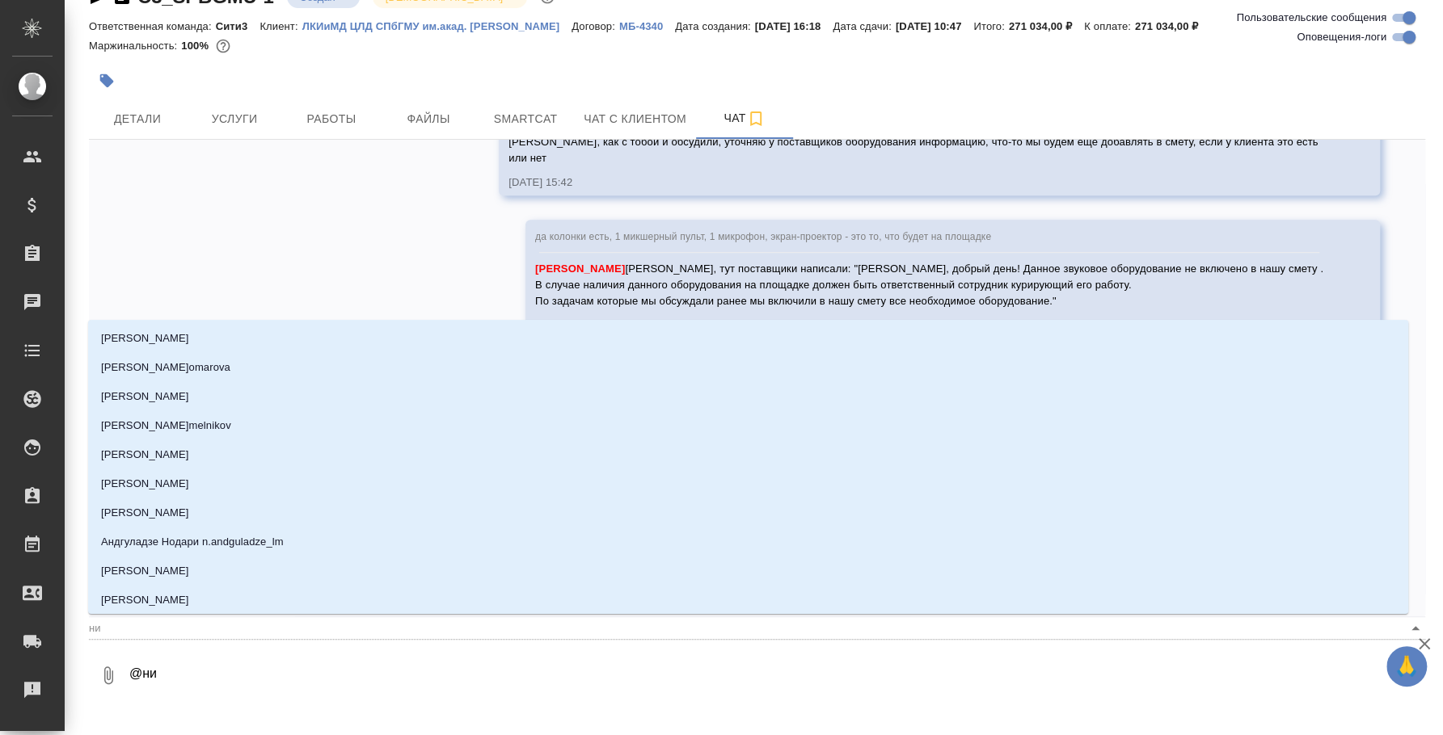
type textarea "@ник"
type input "ник"
type textarea "@ники"
type input "ники"
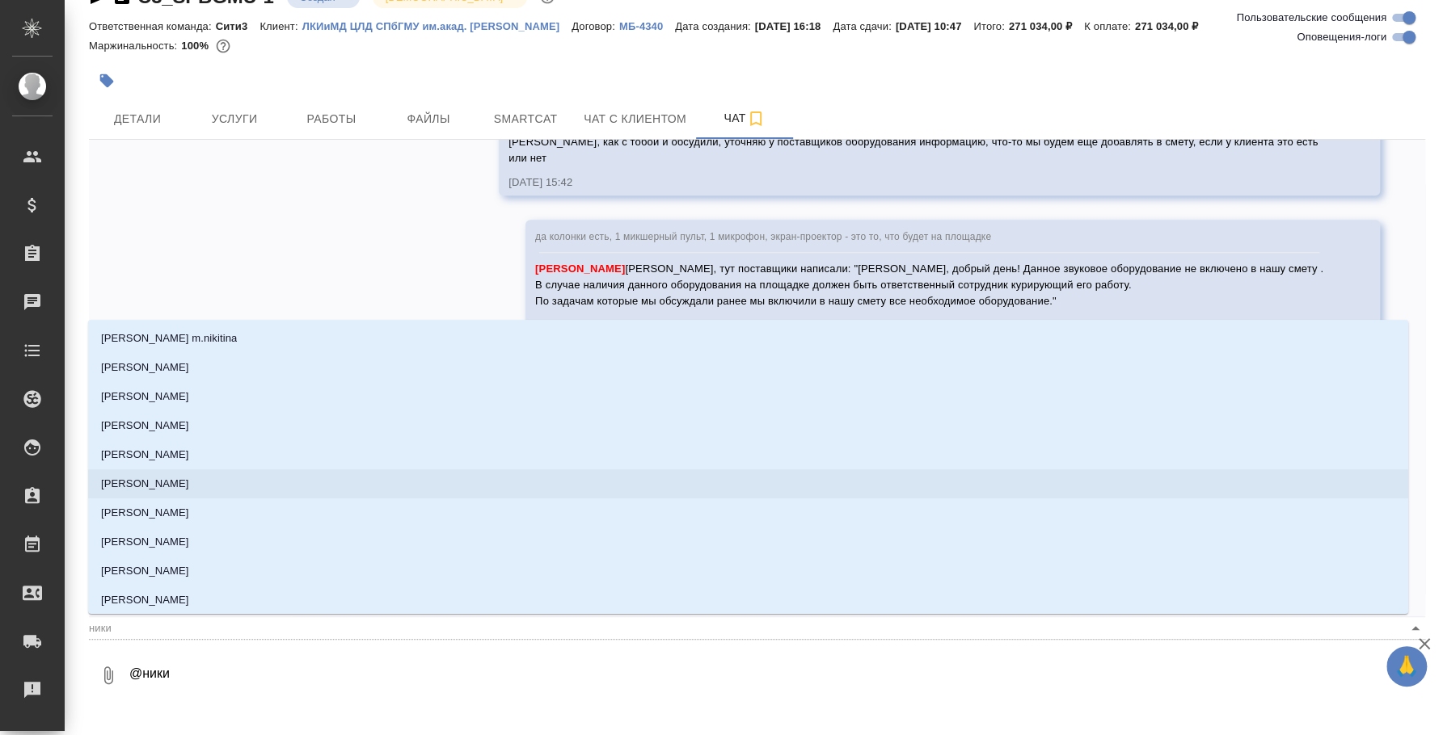
click at [227, 470] on li "[PERSON_NAME]" at bounding box center [748, 484] width 1320 height 29
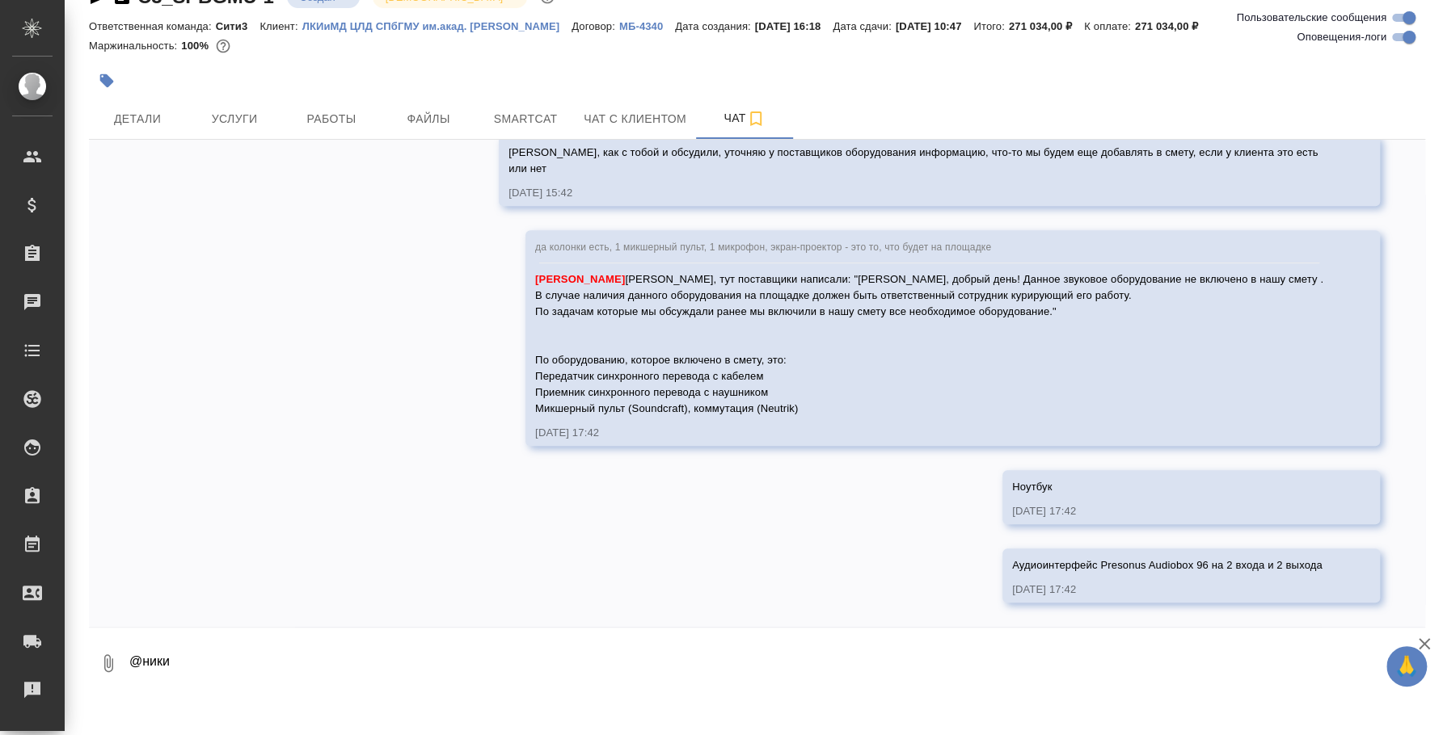
scroll to position [4732, 0]
paste textarea
type textarea "@[PERSON_NAME]"
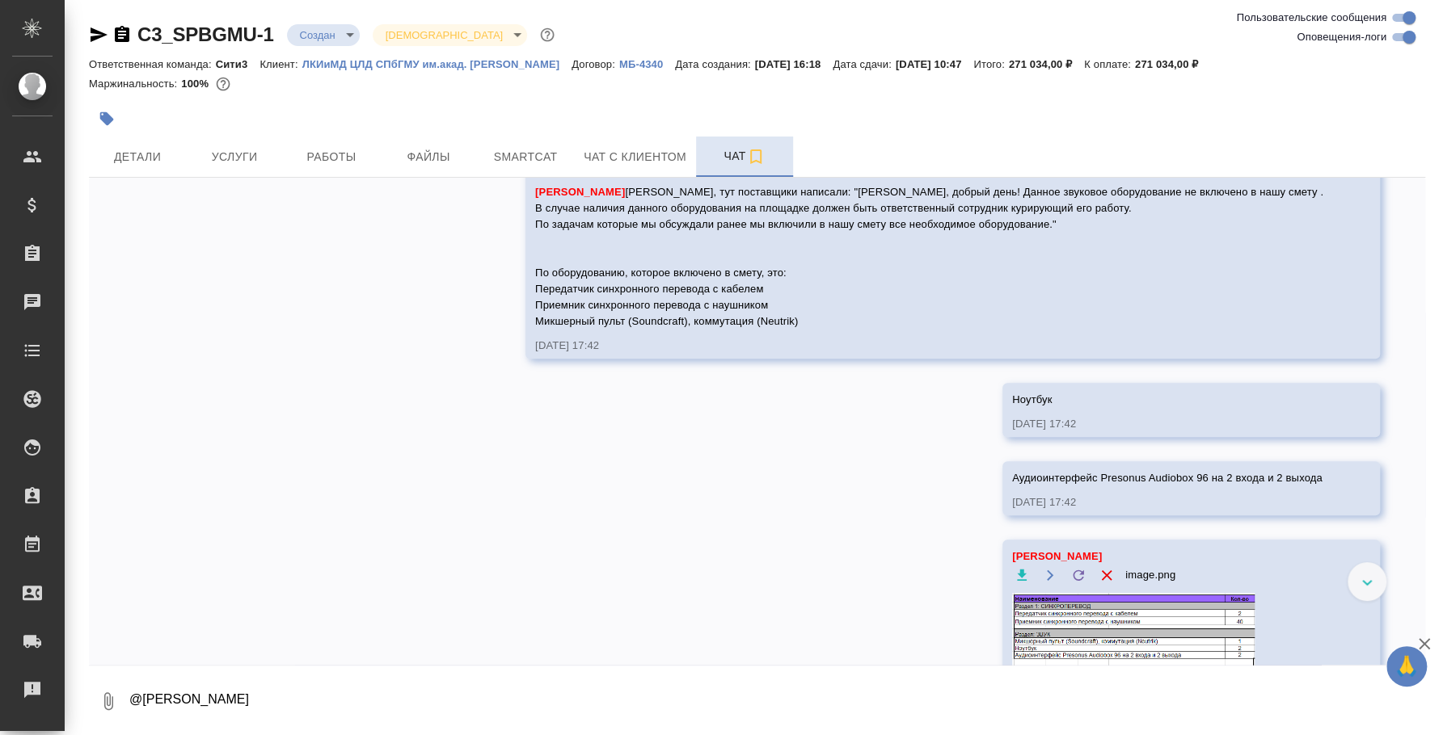
scroll to position [4959, 0]
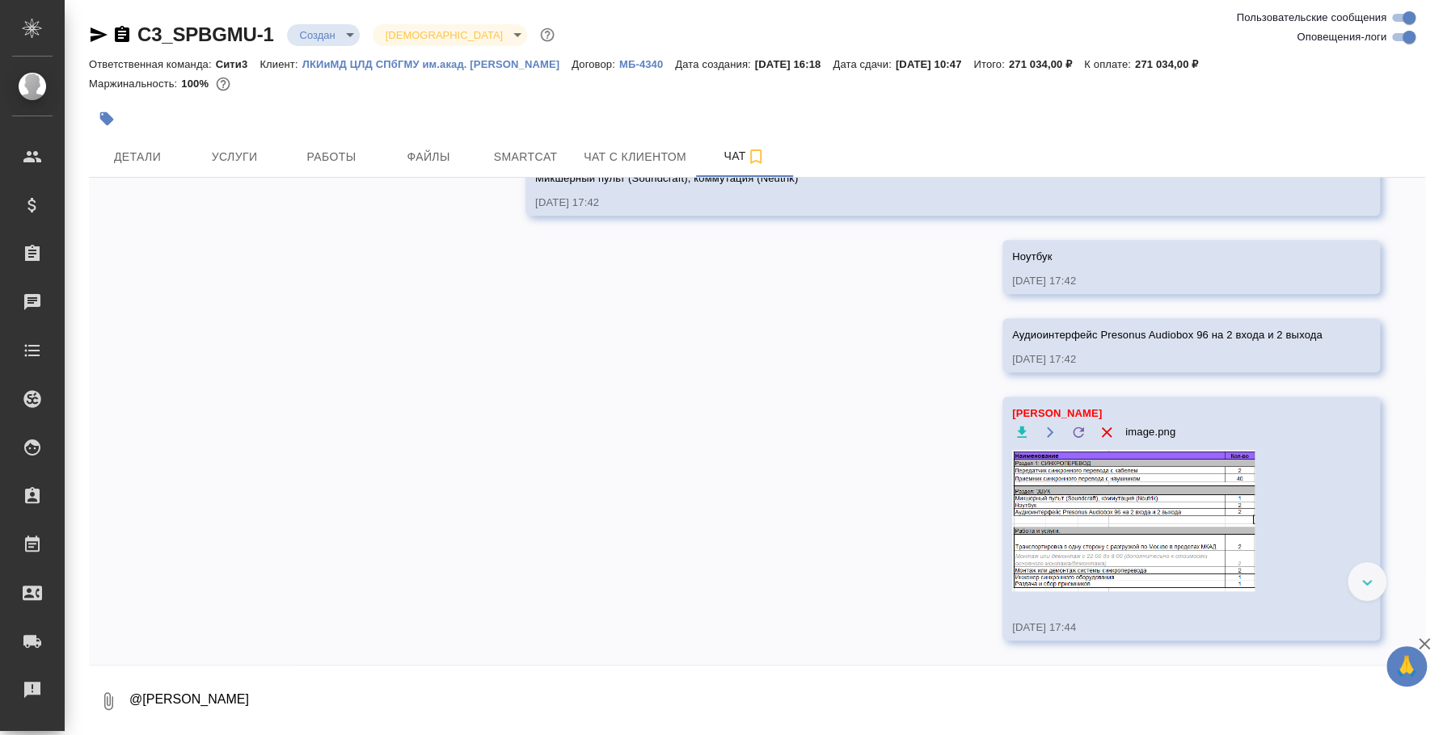
click at [1358, 581] on div at bounding box center [1366, 582] width 39 height 39
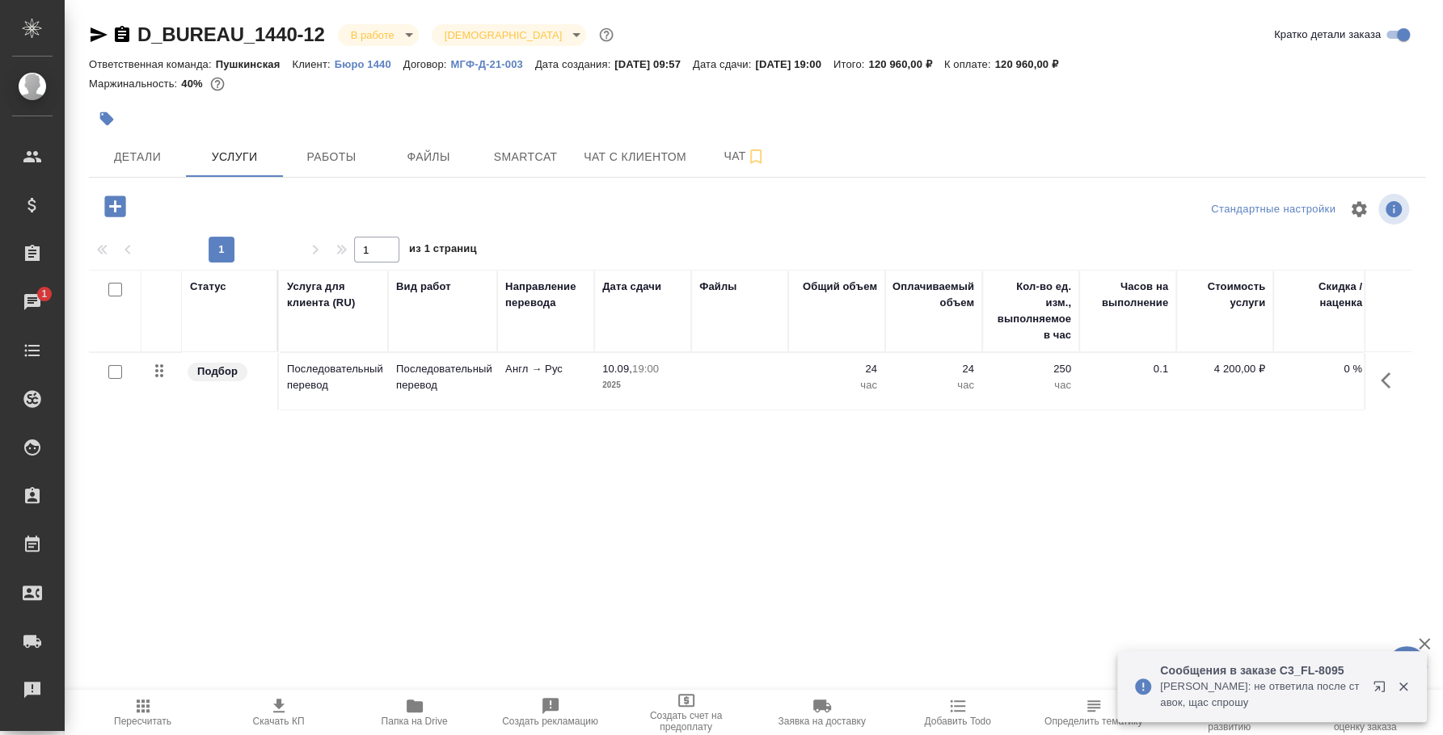
click at [1339, 696] on p "[PERSON_NAME]: не ответила после ставок, щас спрошу" at bounding box center [1261, 695] width 202 height 32
click at [1383, 684] on icon "button" at bounding box center [1378, 686] width 11 height 11
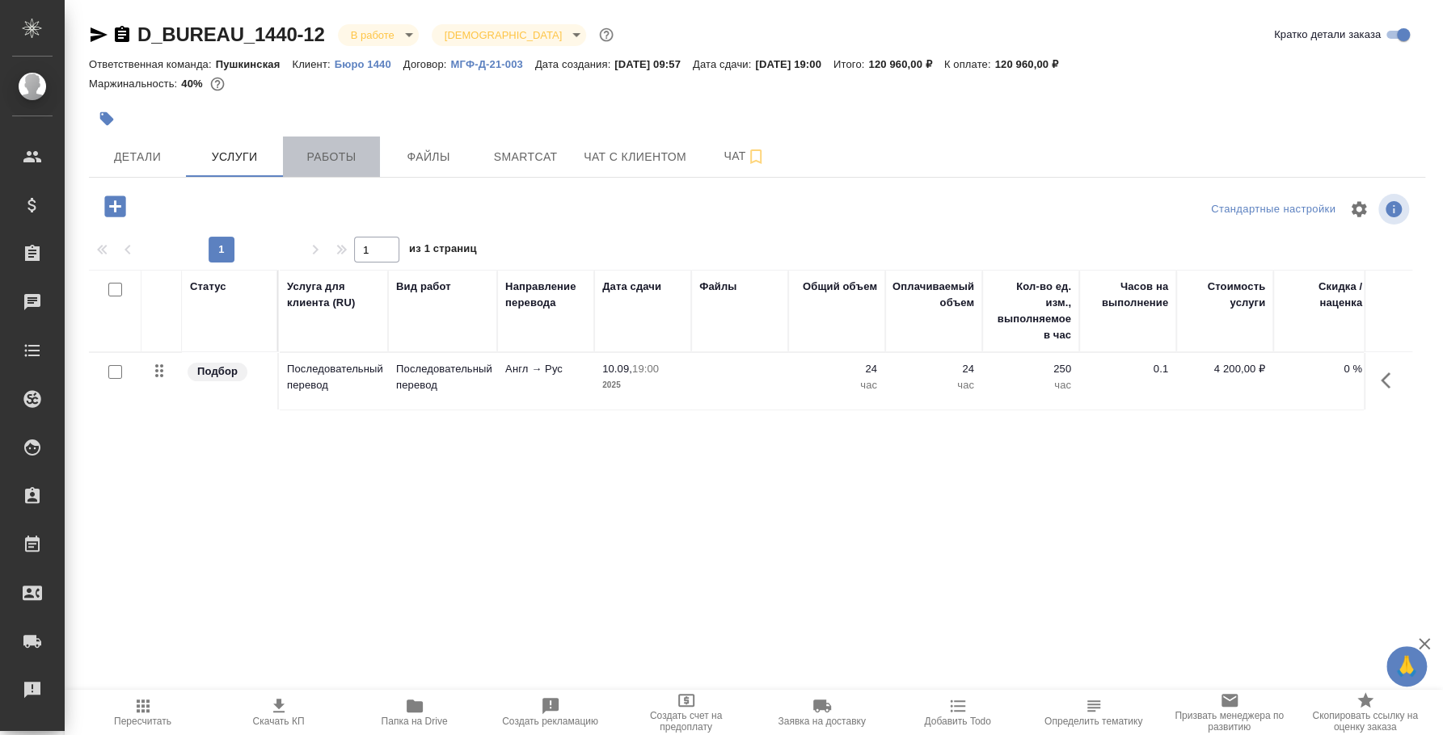
click at [343, 160] on span "Работы" at bounding box center [332, 157] width 78 height 20
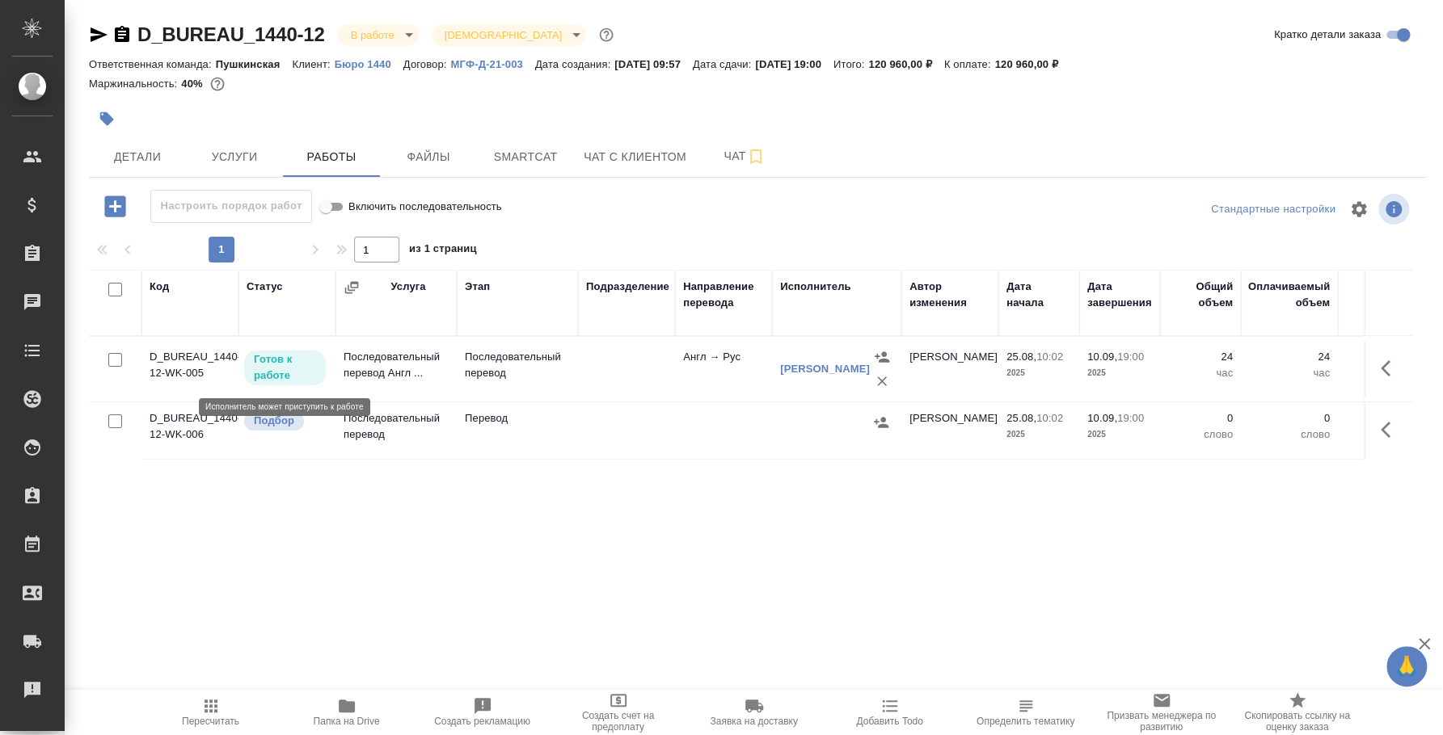
click at [285, 369] on p "Готов к работе" at bounding box center [285, 368] width 62 height 32
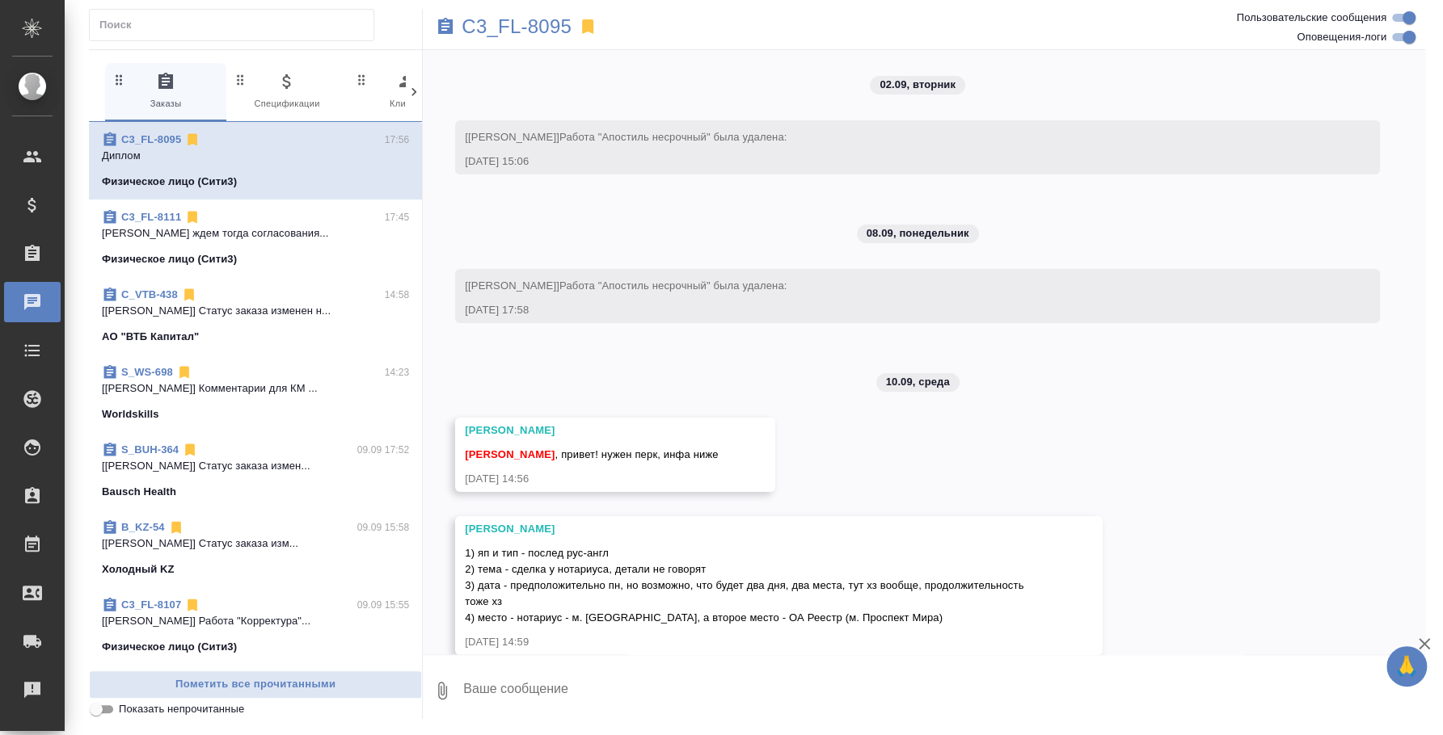
scroll to position [1399, 0]
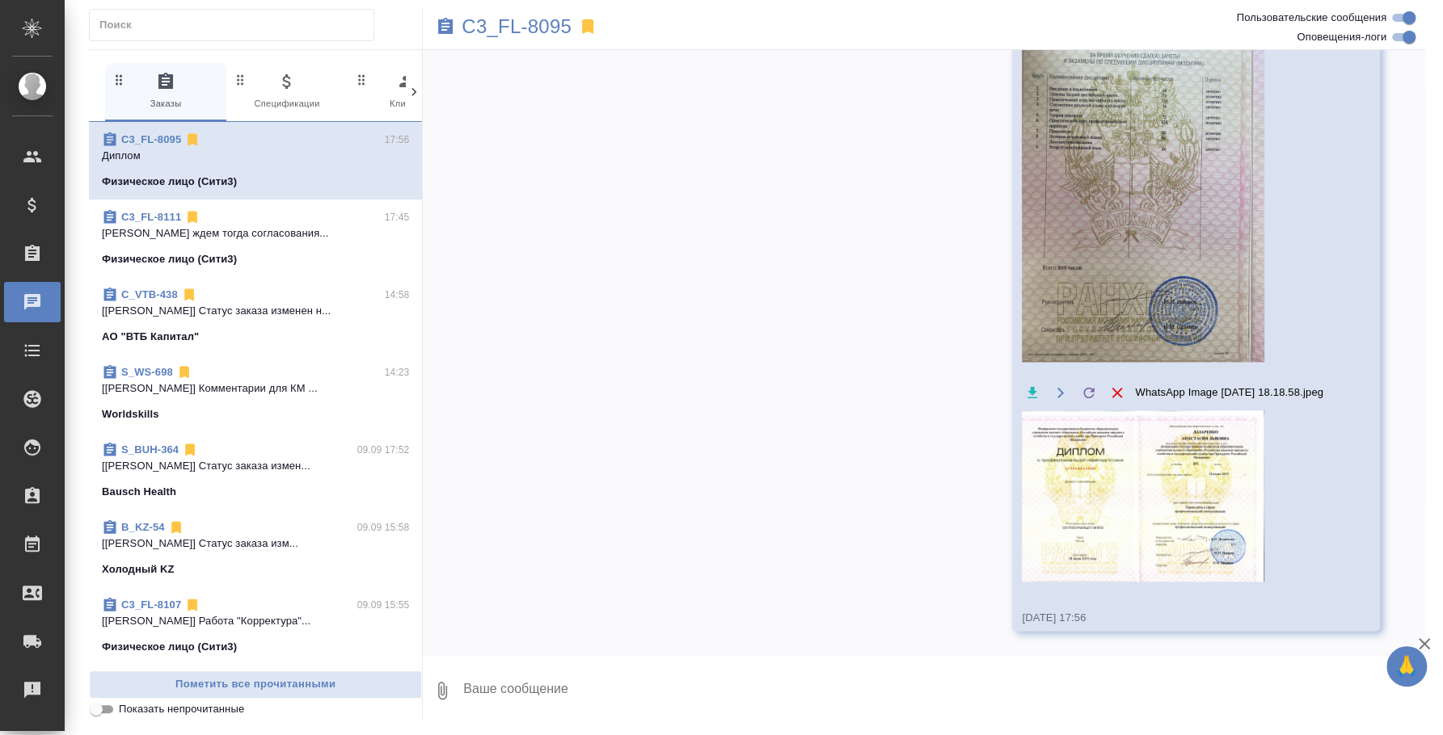
click at [443, 690] on icon "button" at bounding box center [441, 690] width 19 height 19
click at [360, 607] on span "С локального диска" at bounding box center [310, 606] width 110 height 20
click at [0, 0] on input "С локального диска" at bounding box center [0, 0] width 0 height 0
click at [527, 690] on textarea at bounding box center [930, 691] width 937 height 55
type textarea "l"
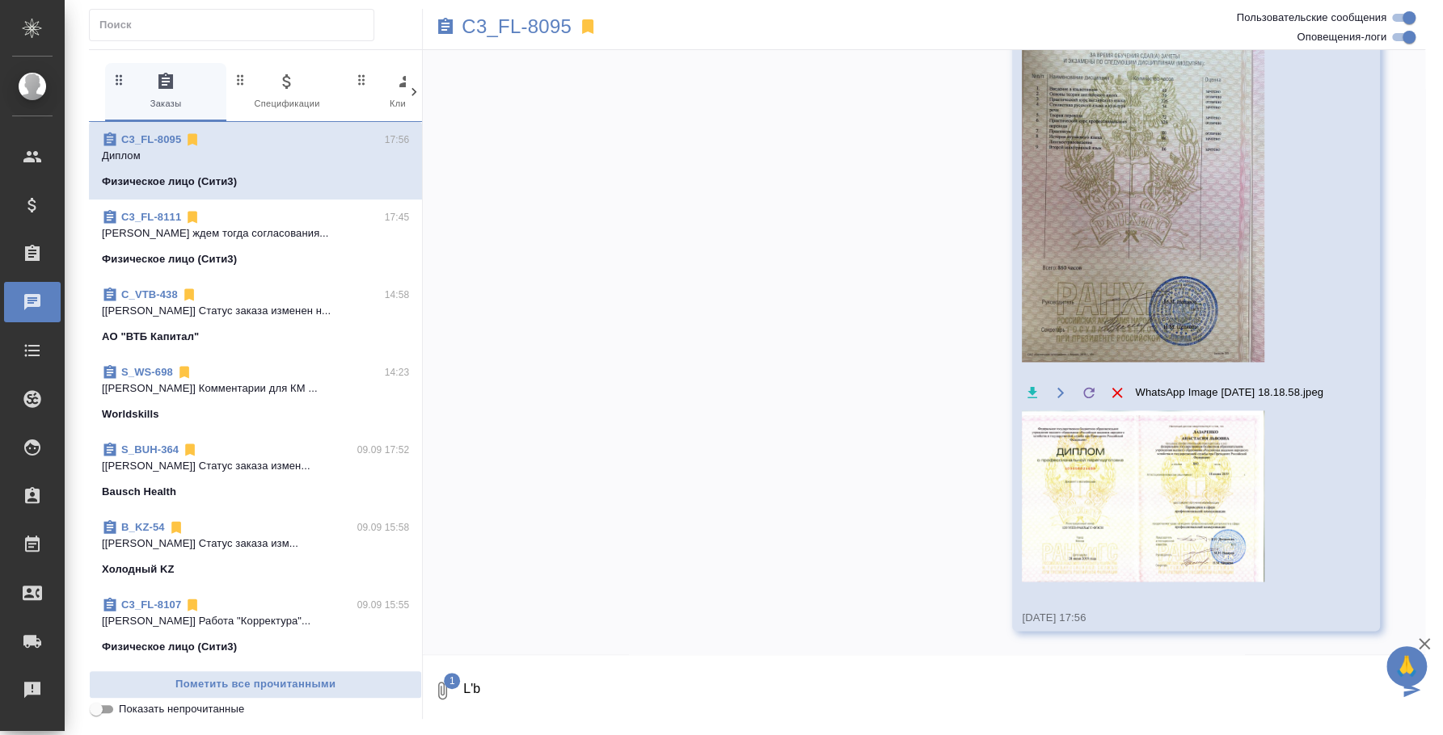
type textarea "L"
type textarea "Диплом переводчика"
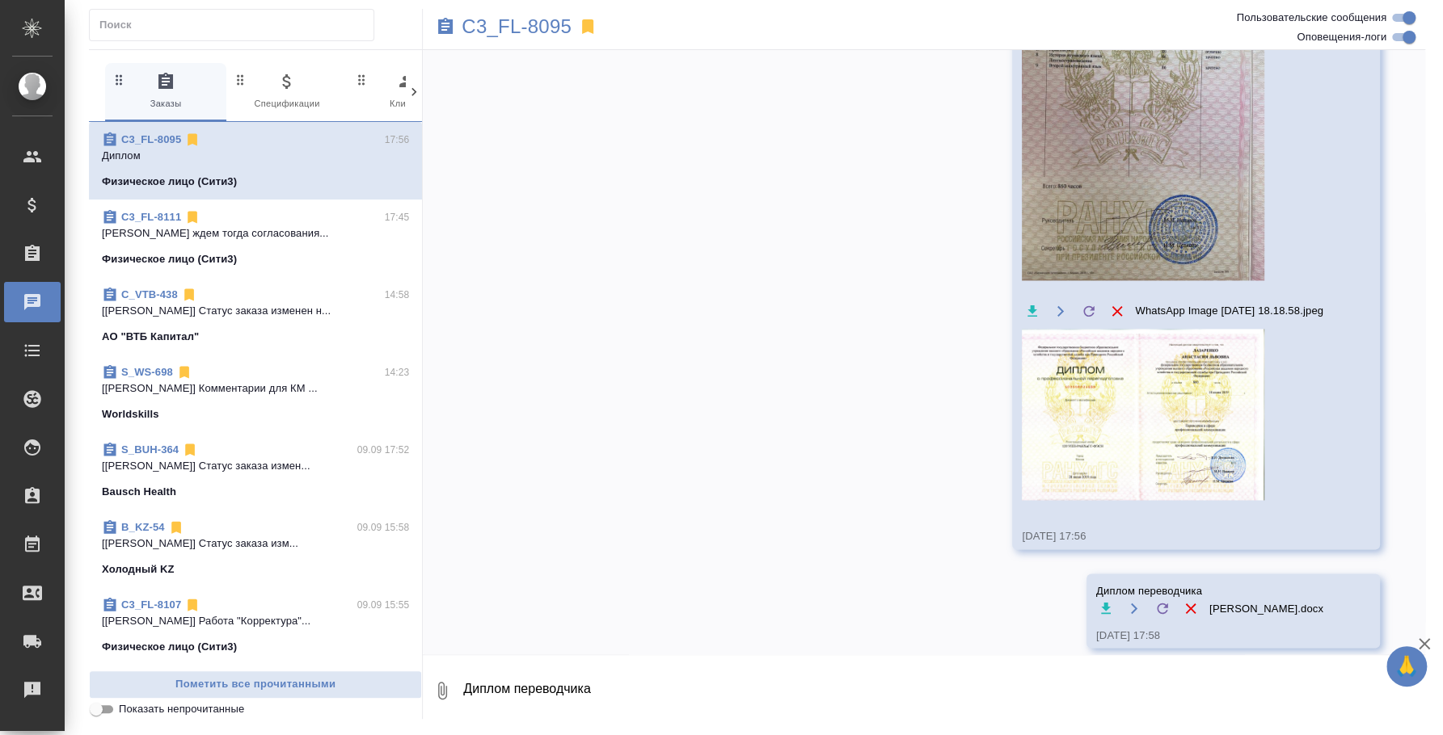
scroll to position [1498, 0]
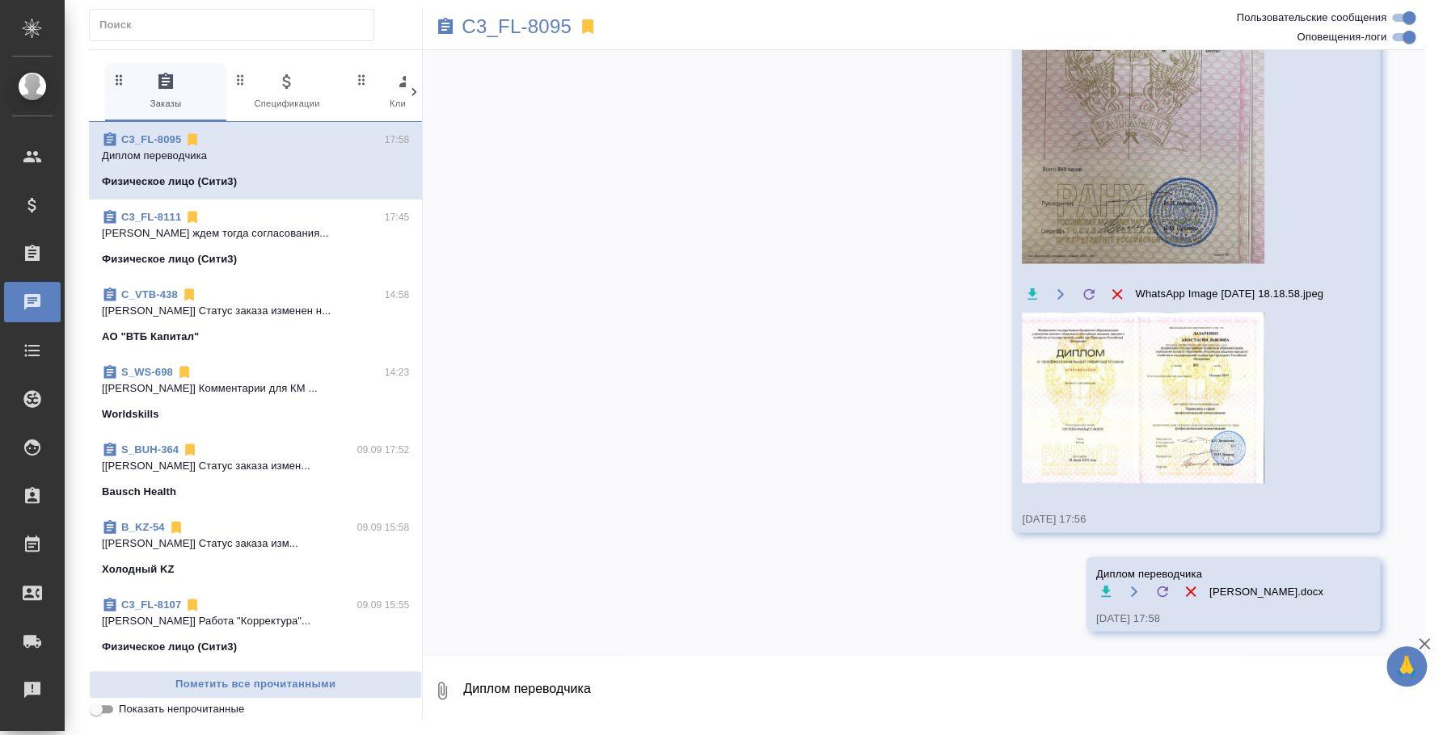
click at [494, 710] on textarea "Диплом переводчика" at bounding box center [943, 691] width 963 height 55
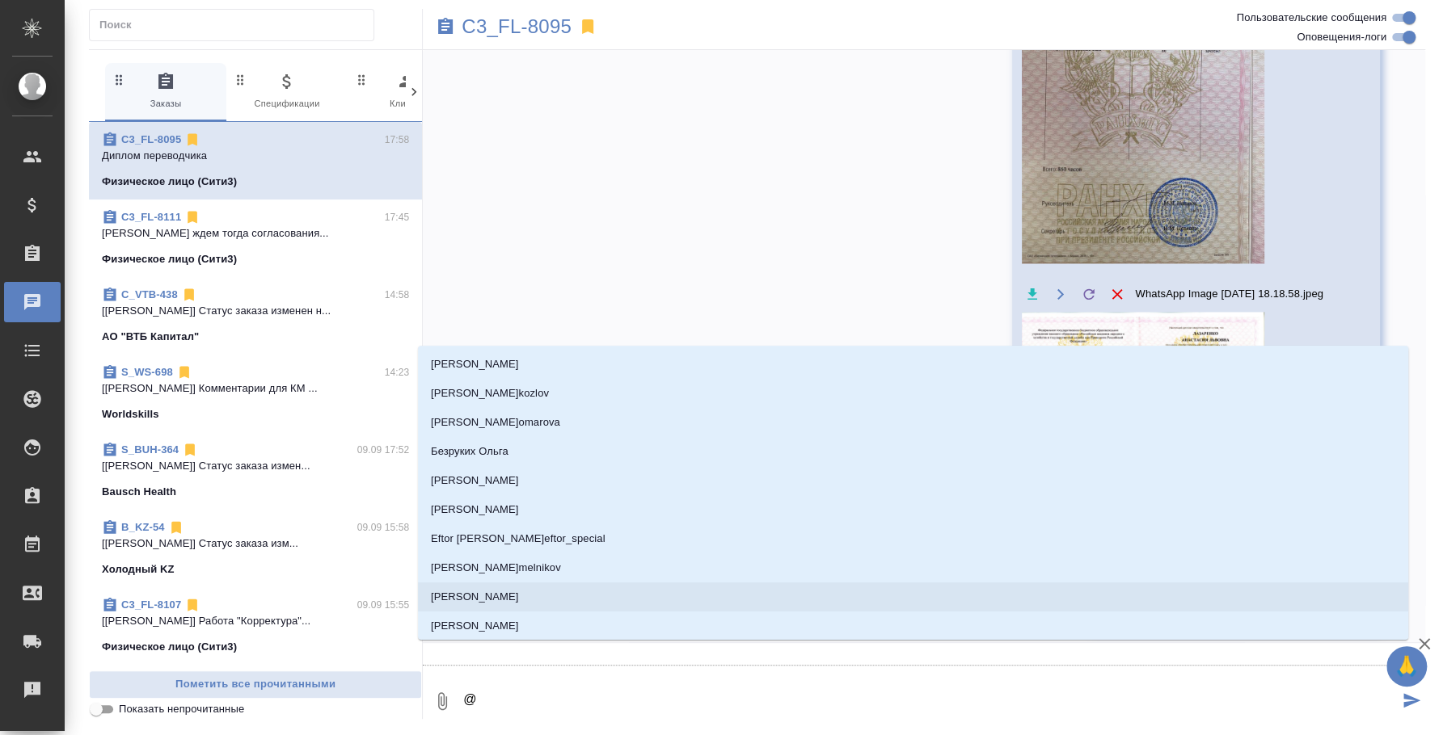
type textarea "@y"
type input "y"
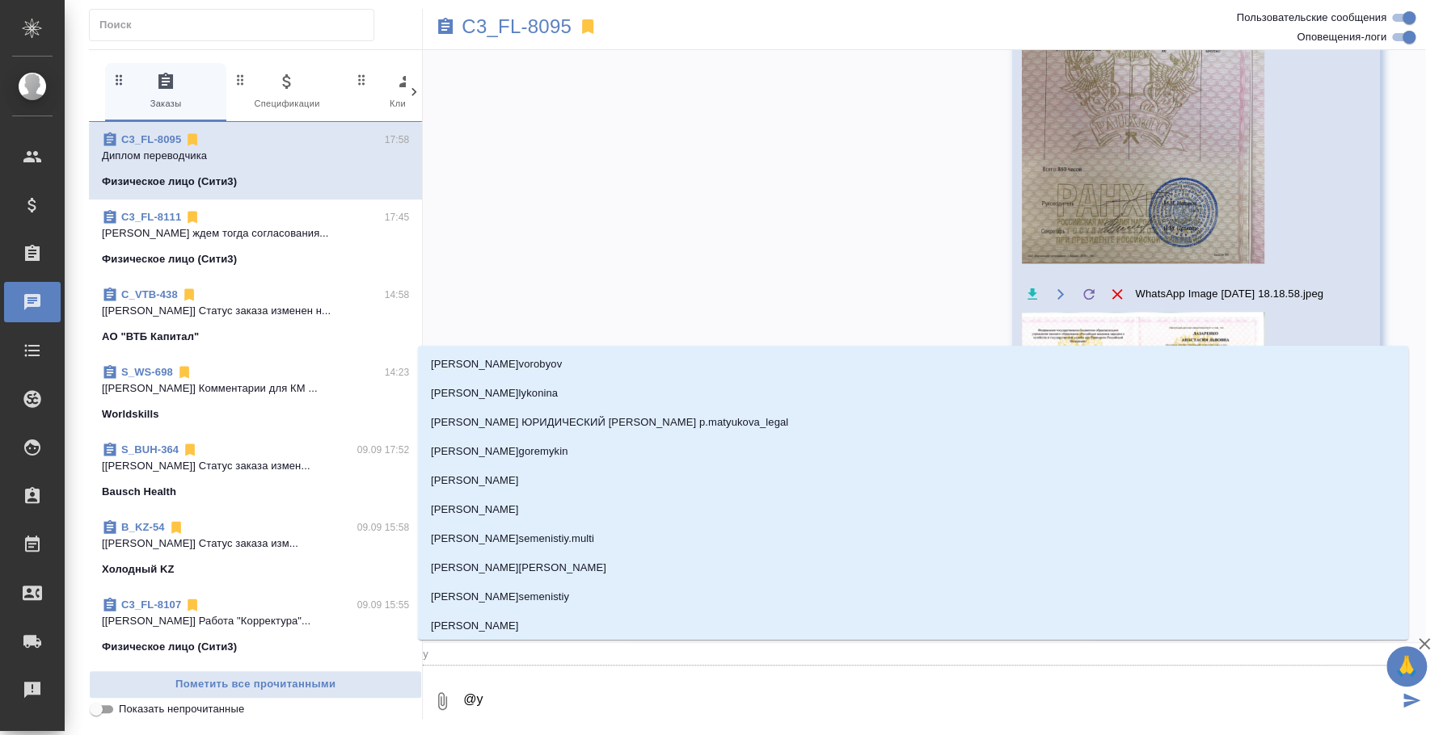
type textarea "@y'b"
type input "y'b"
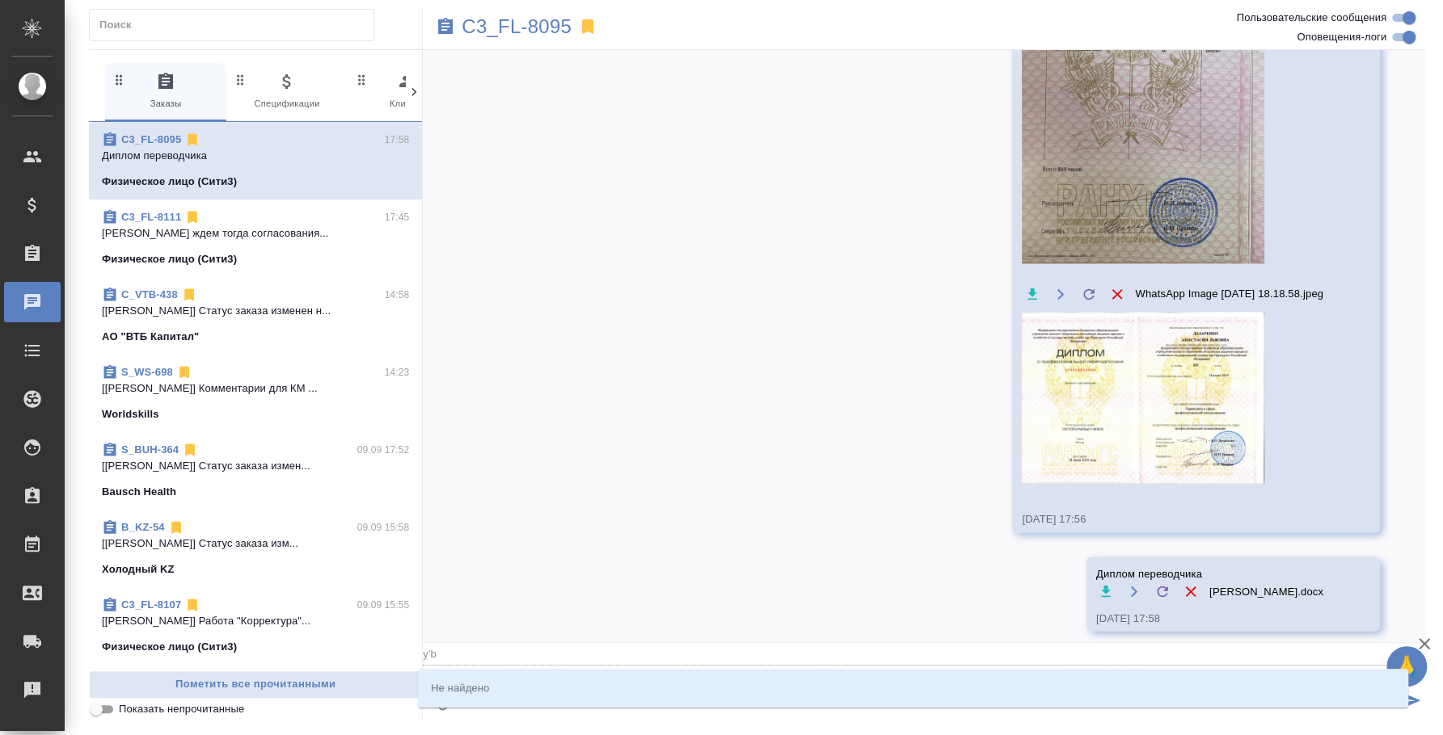
type textarea "@"
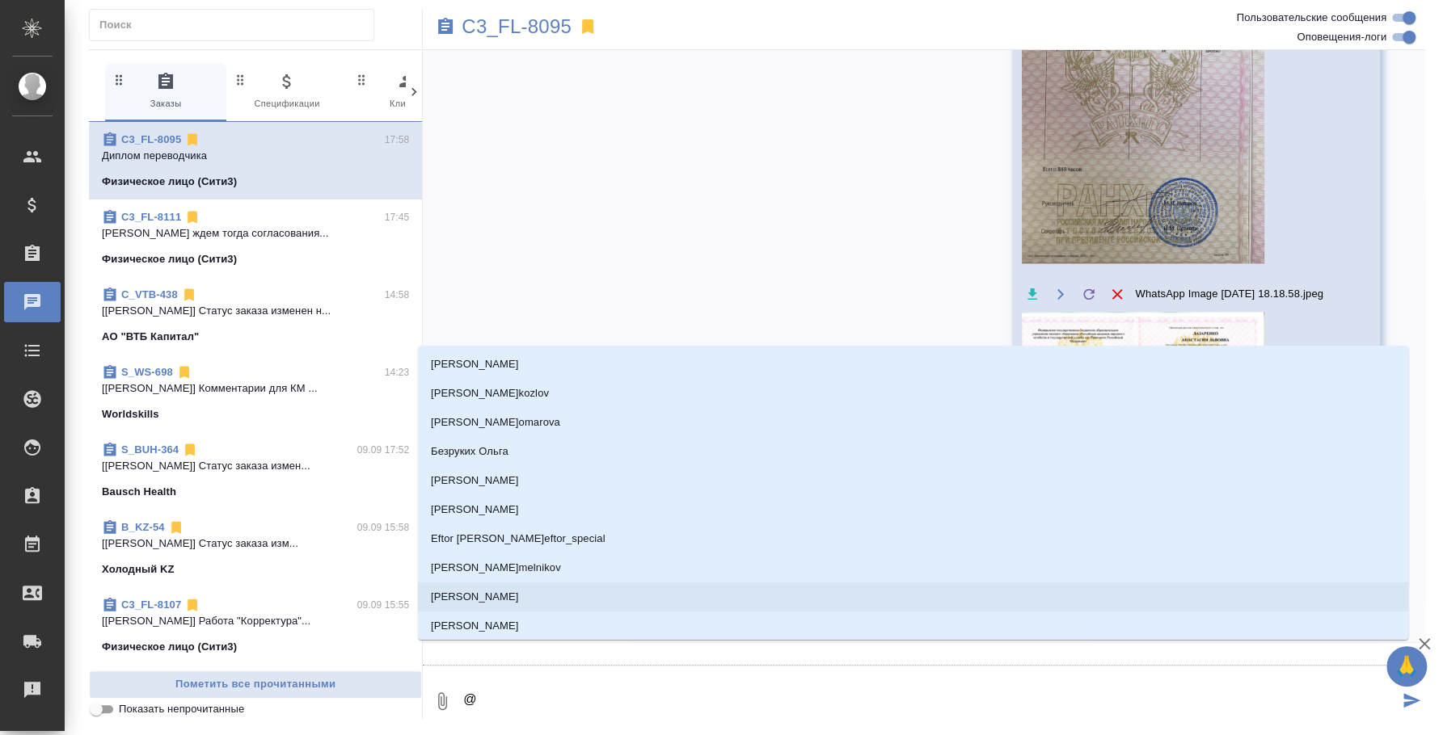
type textarea "@н"
type input "н"
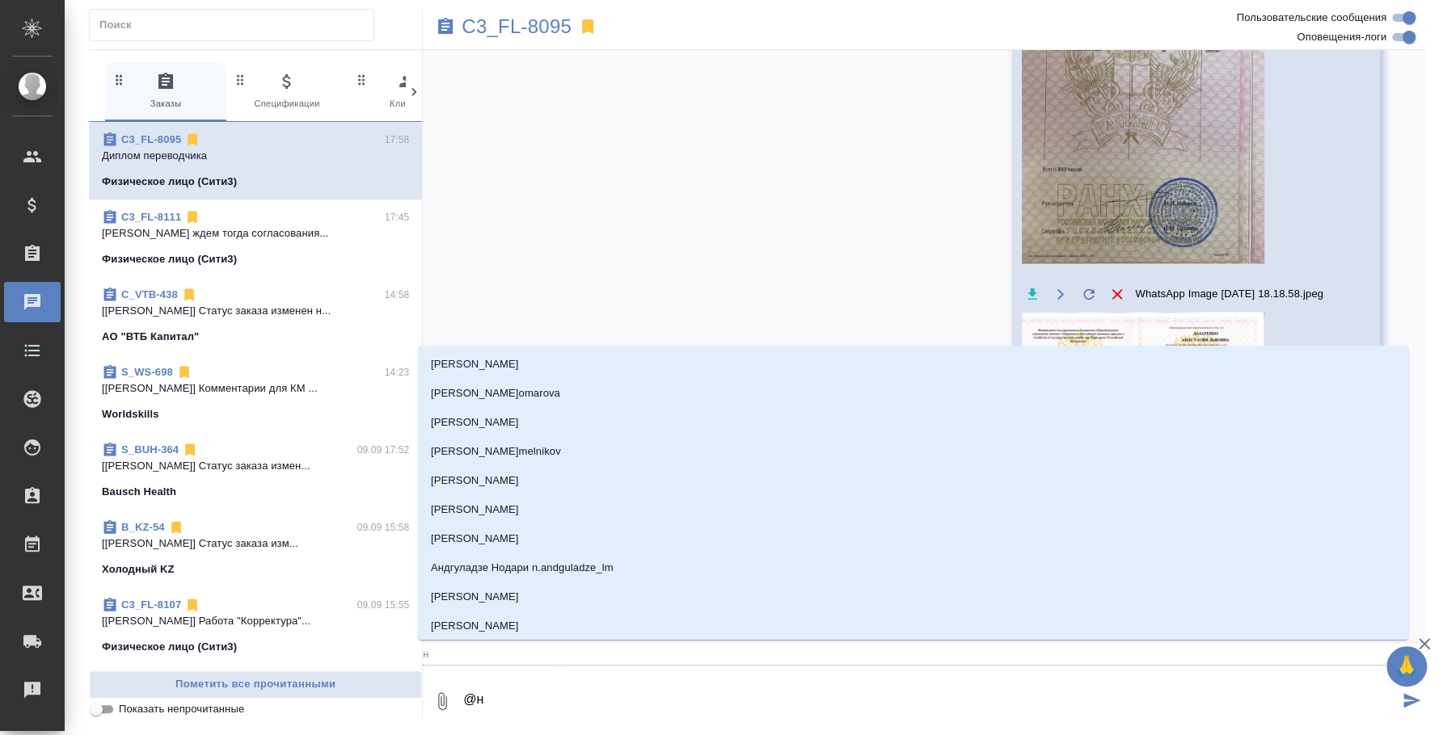
type textarea "@ни"
type input "ни"
type textarea "@ник"
type input "ник"
type textarea "@ники"
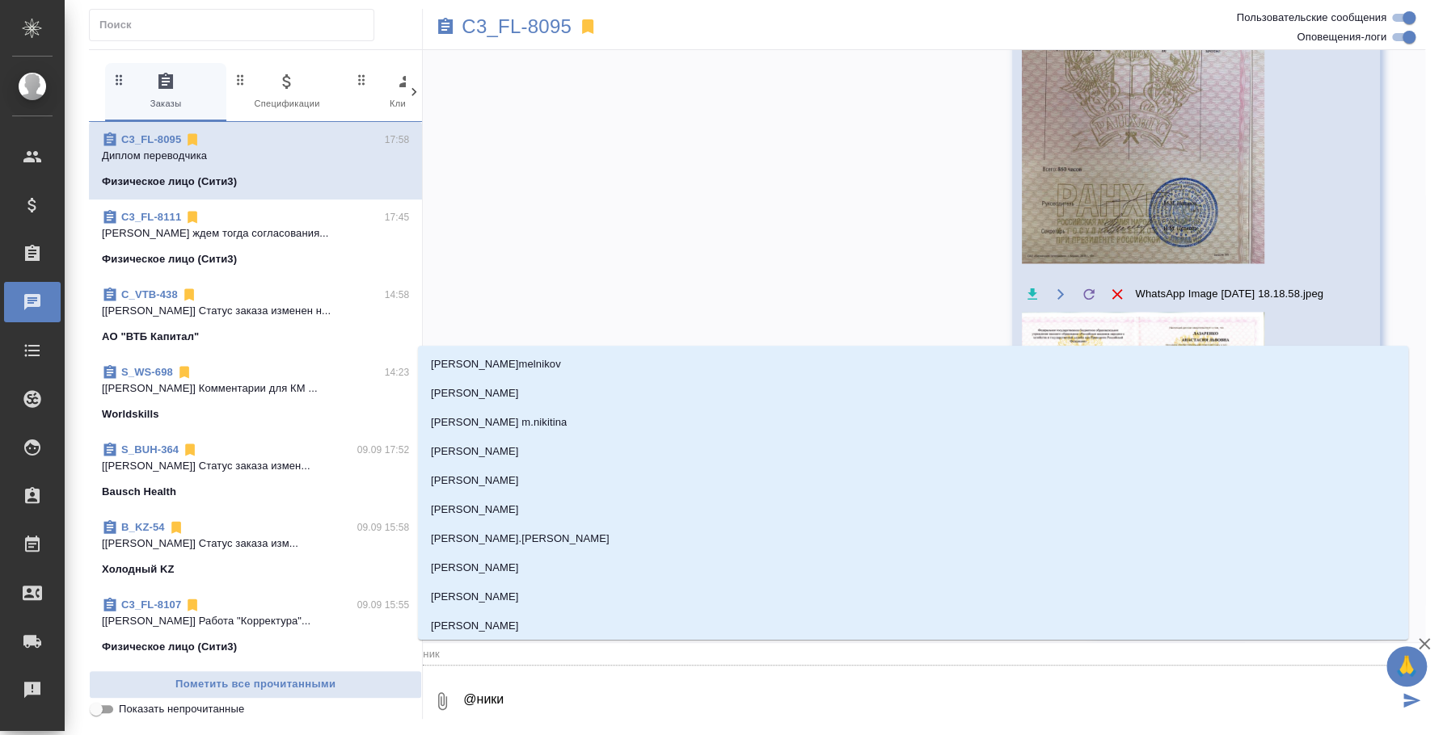
type input "ники"
type textarea "@никити"
type input "никити"
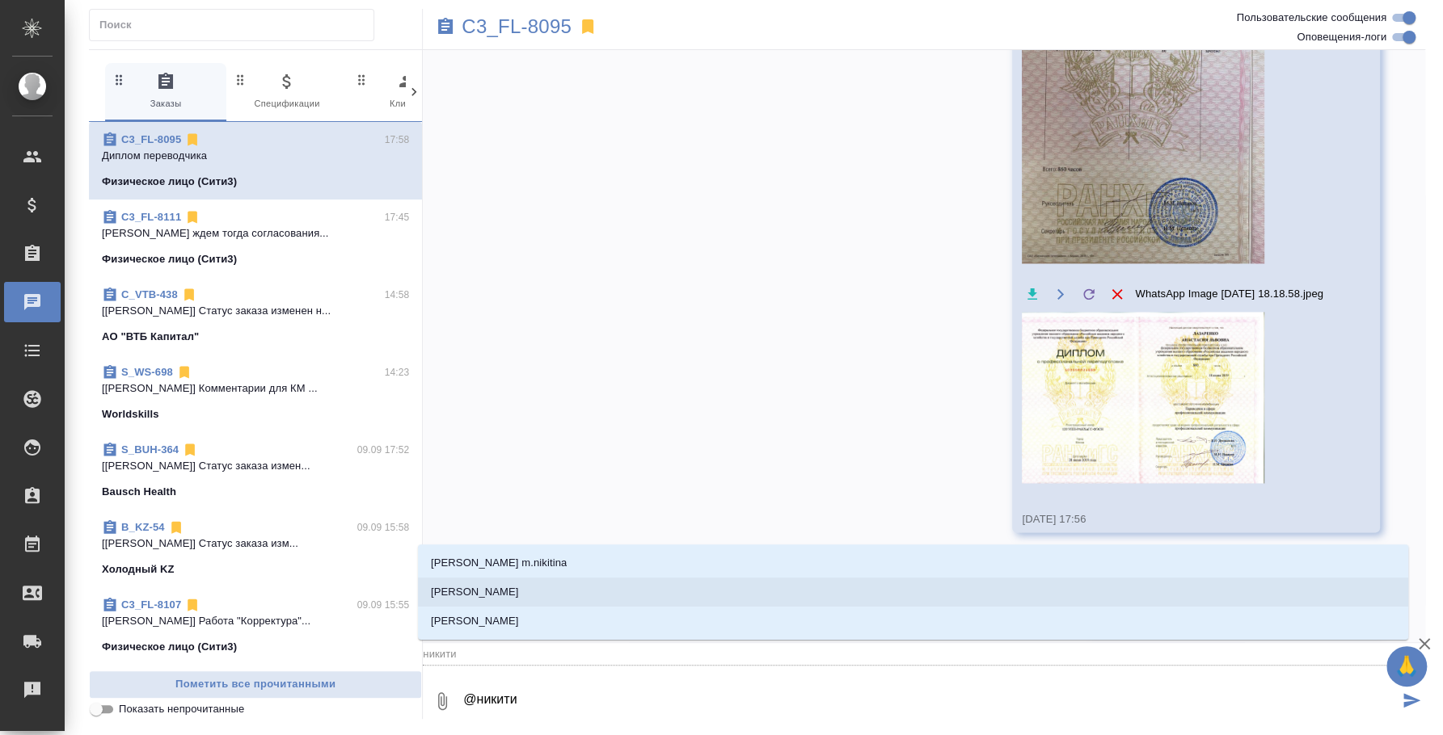
type textarea "@никитин"
type input "никитин"
type textarea "@никитина"
type input "никитина"
click at [875, 584] on li "[PERSON_NAME]" at bounding box center [913, 592] width 990 height 29
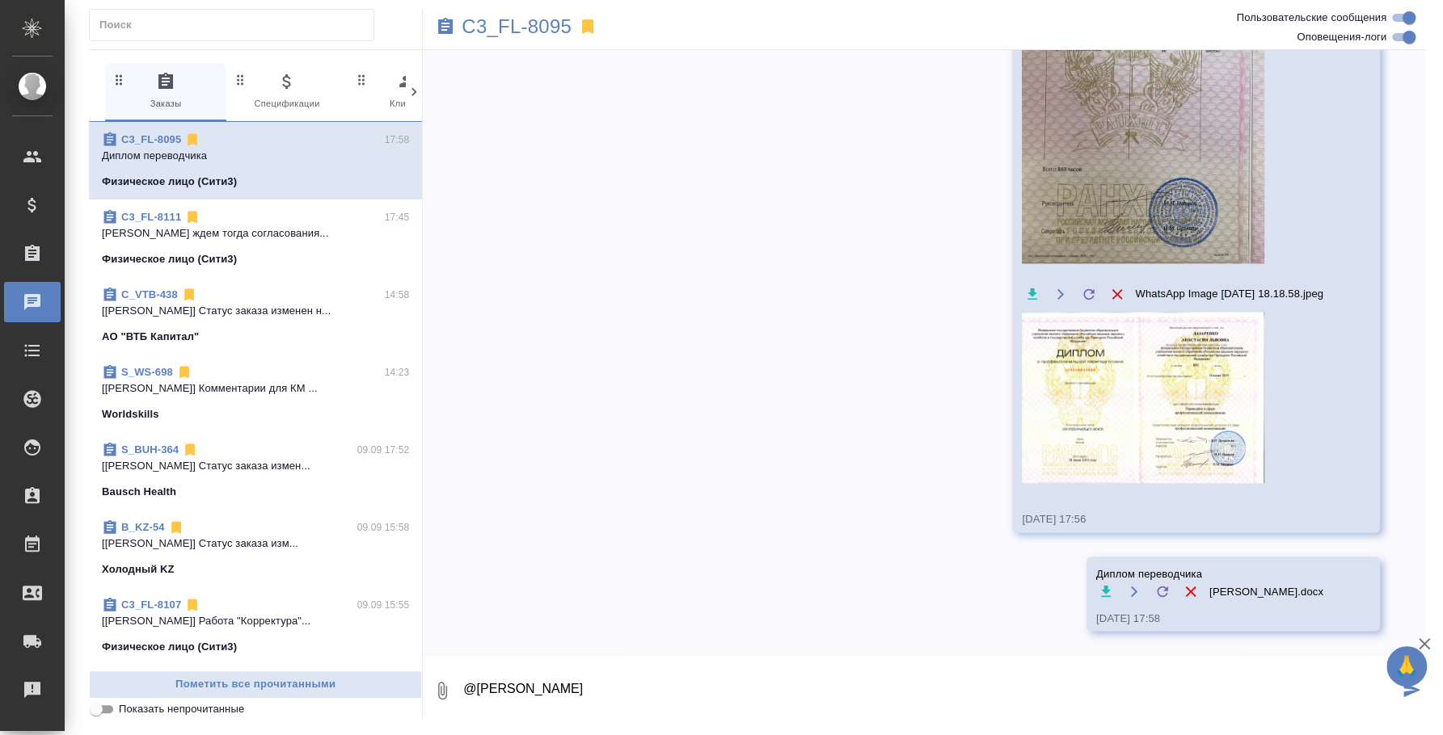
type textarea "@Никитина Татьяна"
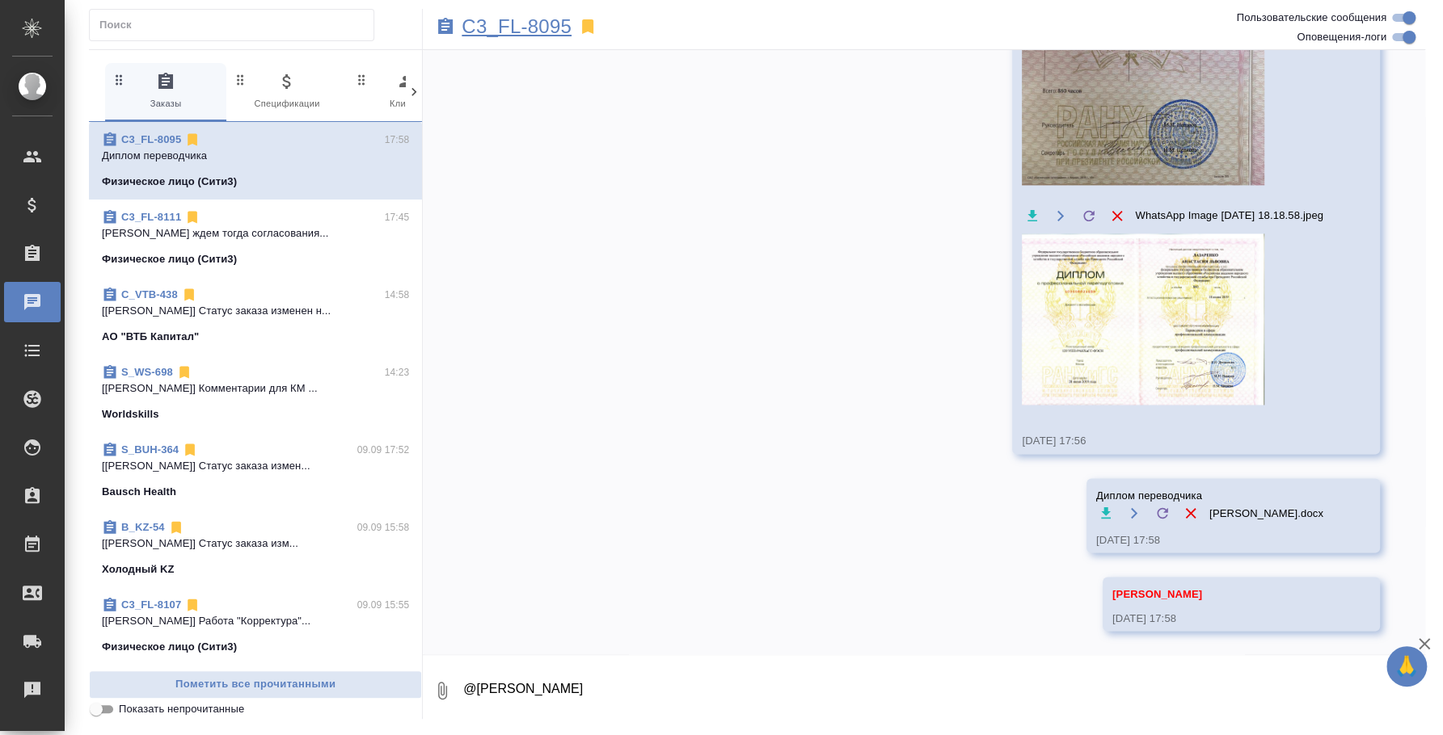
click at [487, 23] on p "C3_FL-8095" at bounding box center [517, 27] width 110 height 16
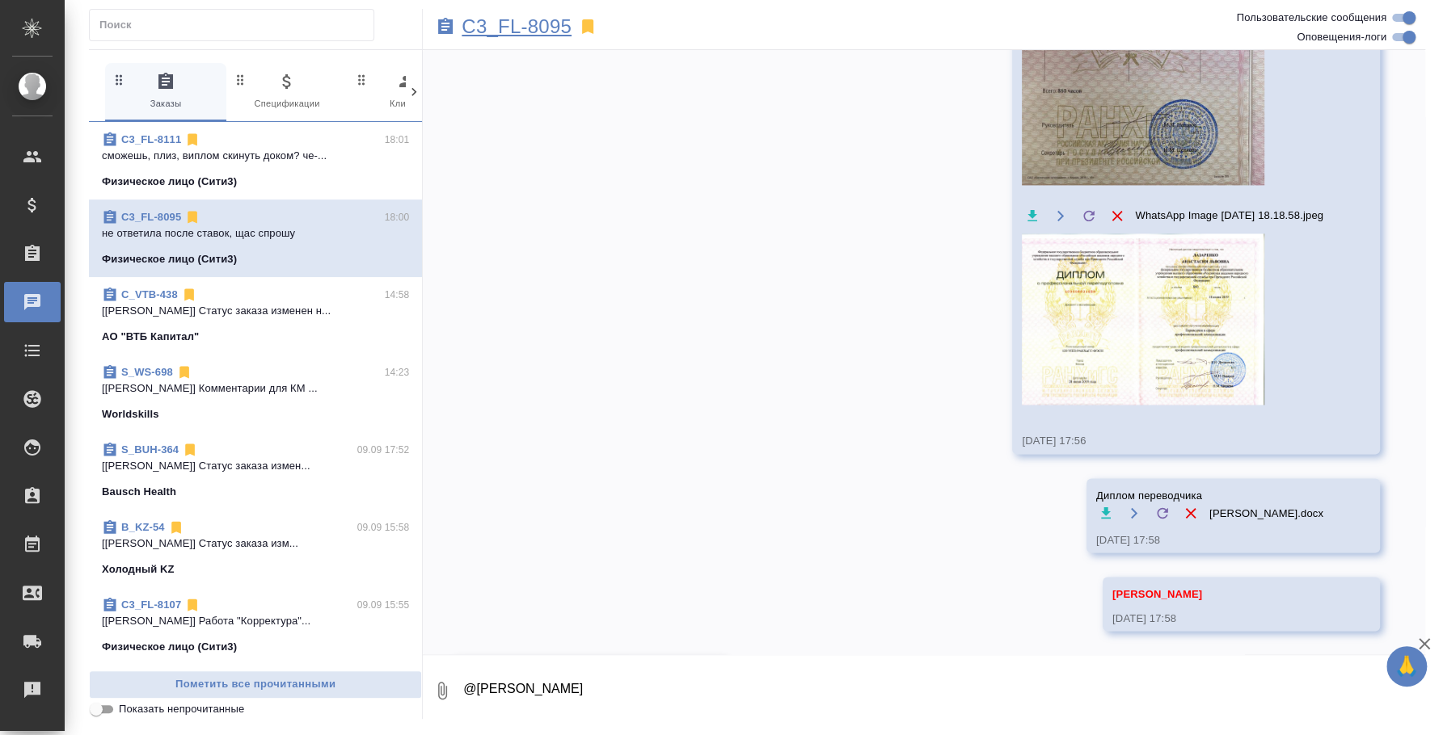
scroll to position [1675, 0]
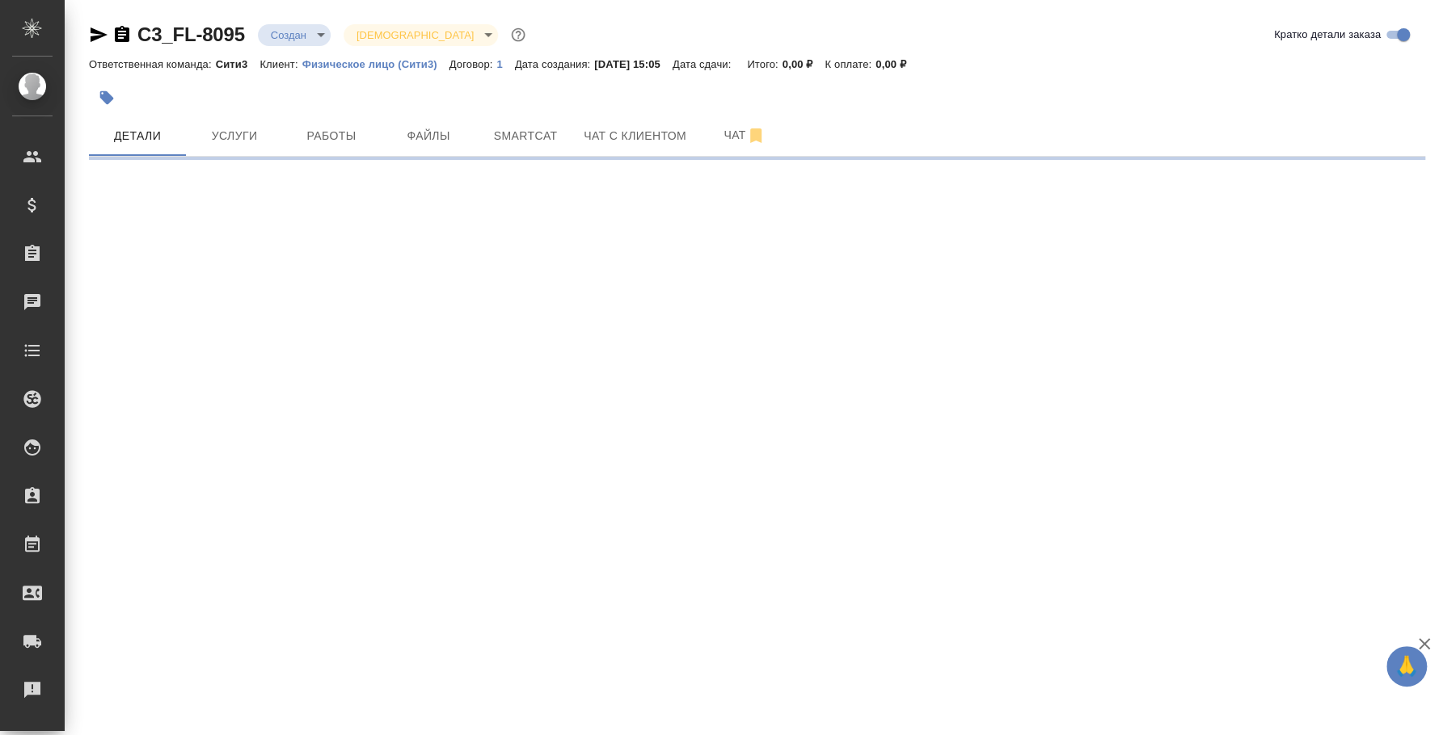
click at [91, 34] on icon "button" at bounding box center [98, 34] width 19 height 19
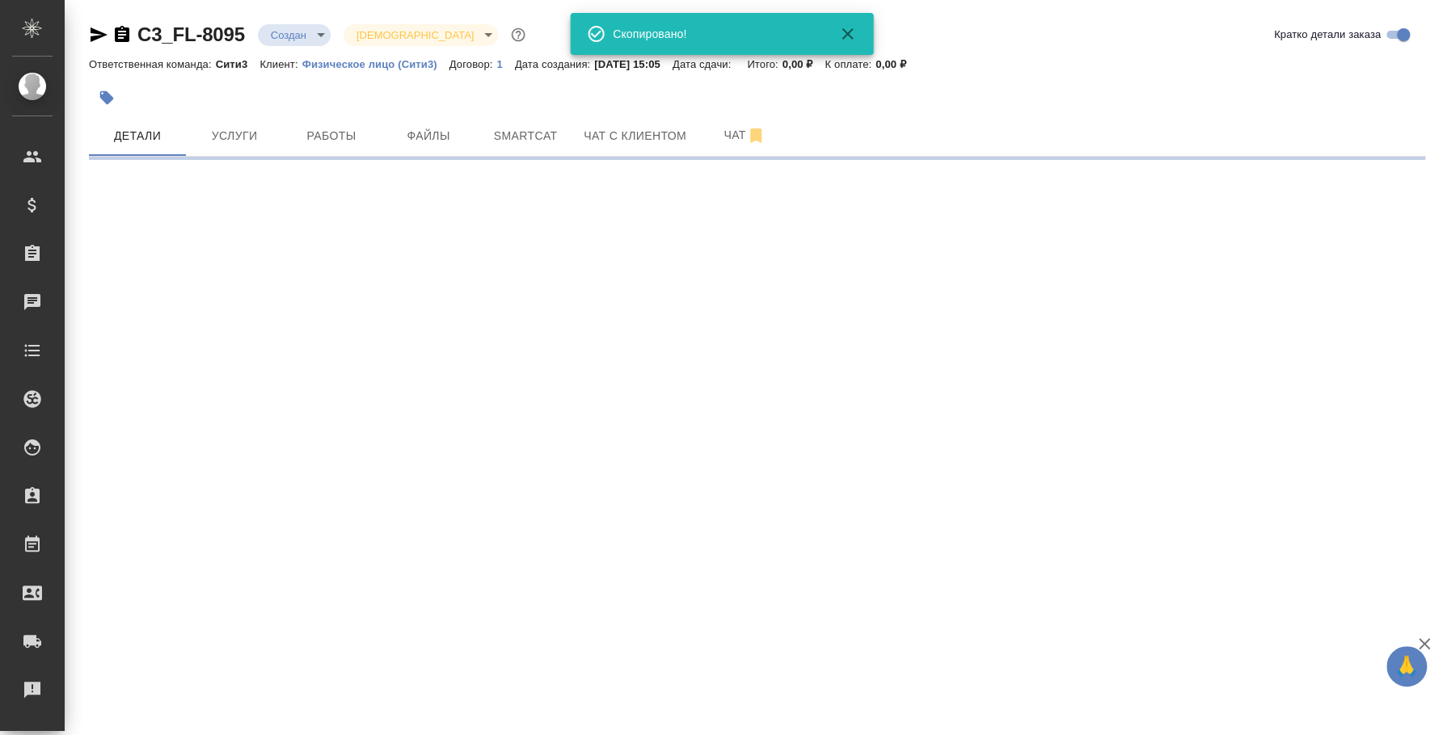
select select "RU"
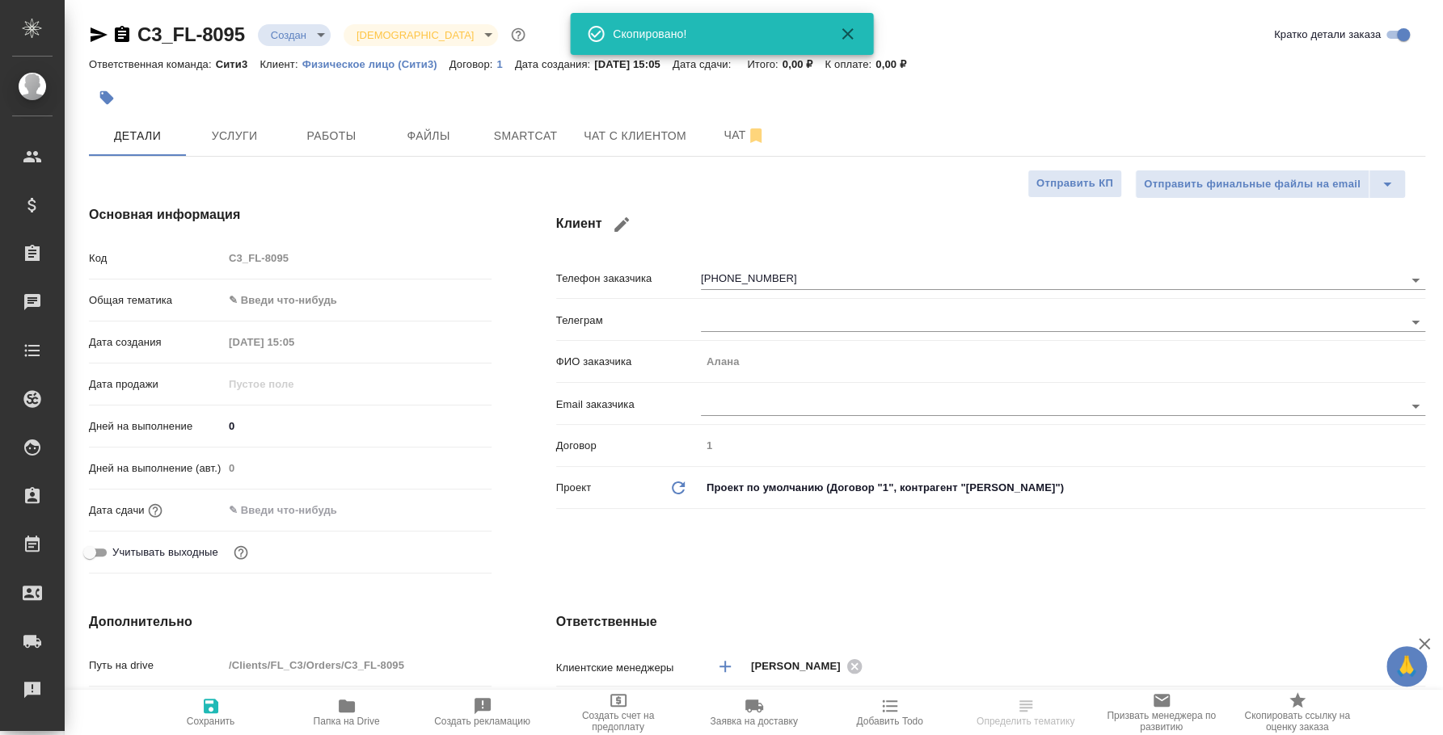
type textarea "x"
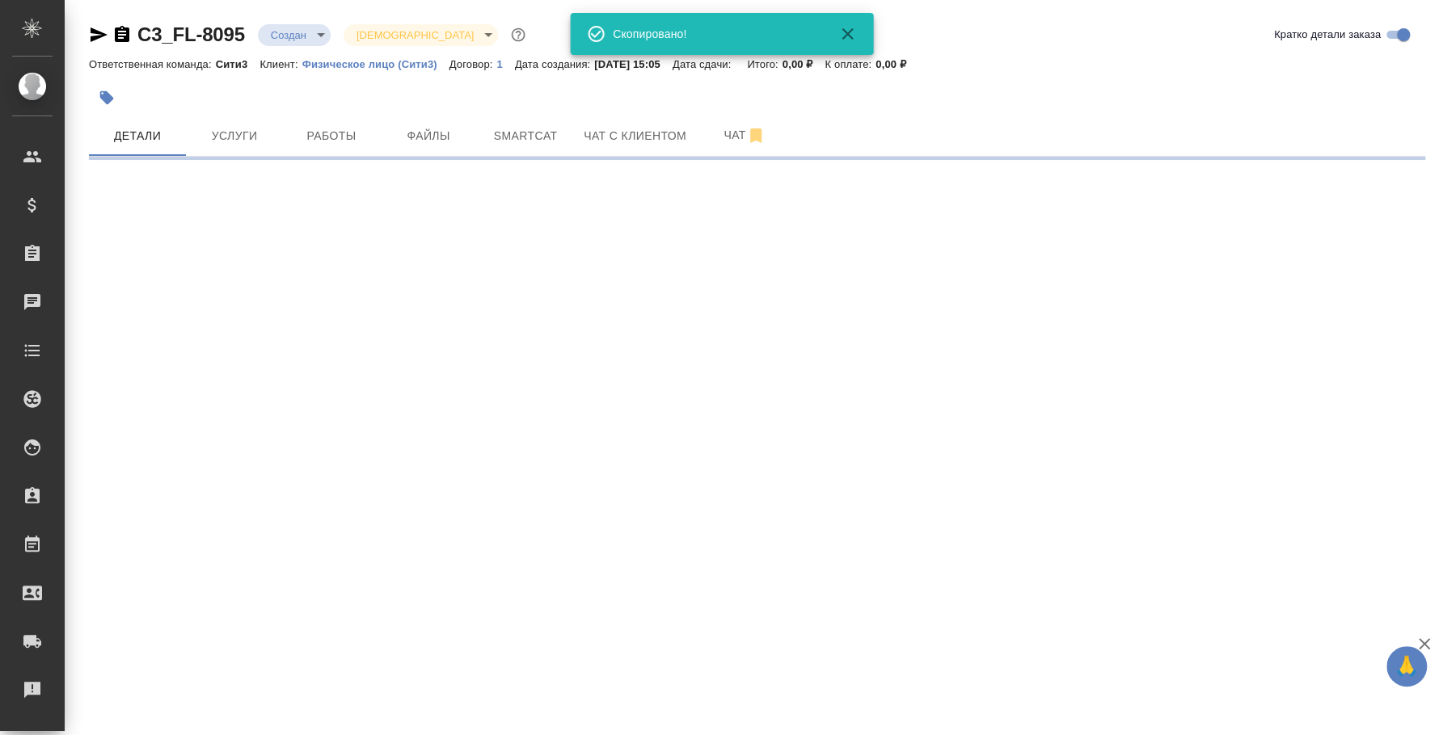
select select "RU"
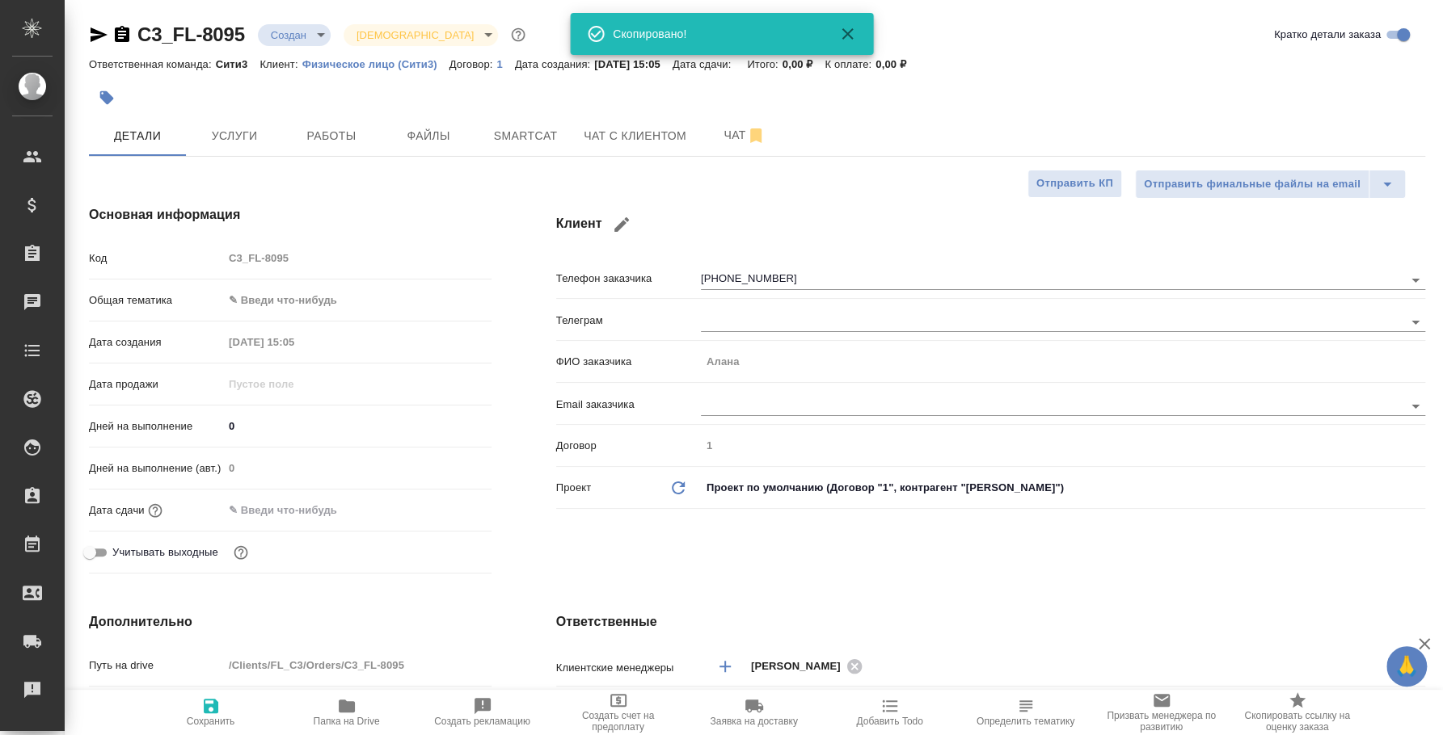
type textarea "x"
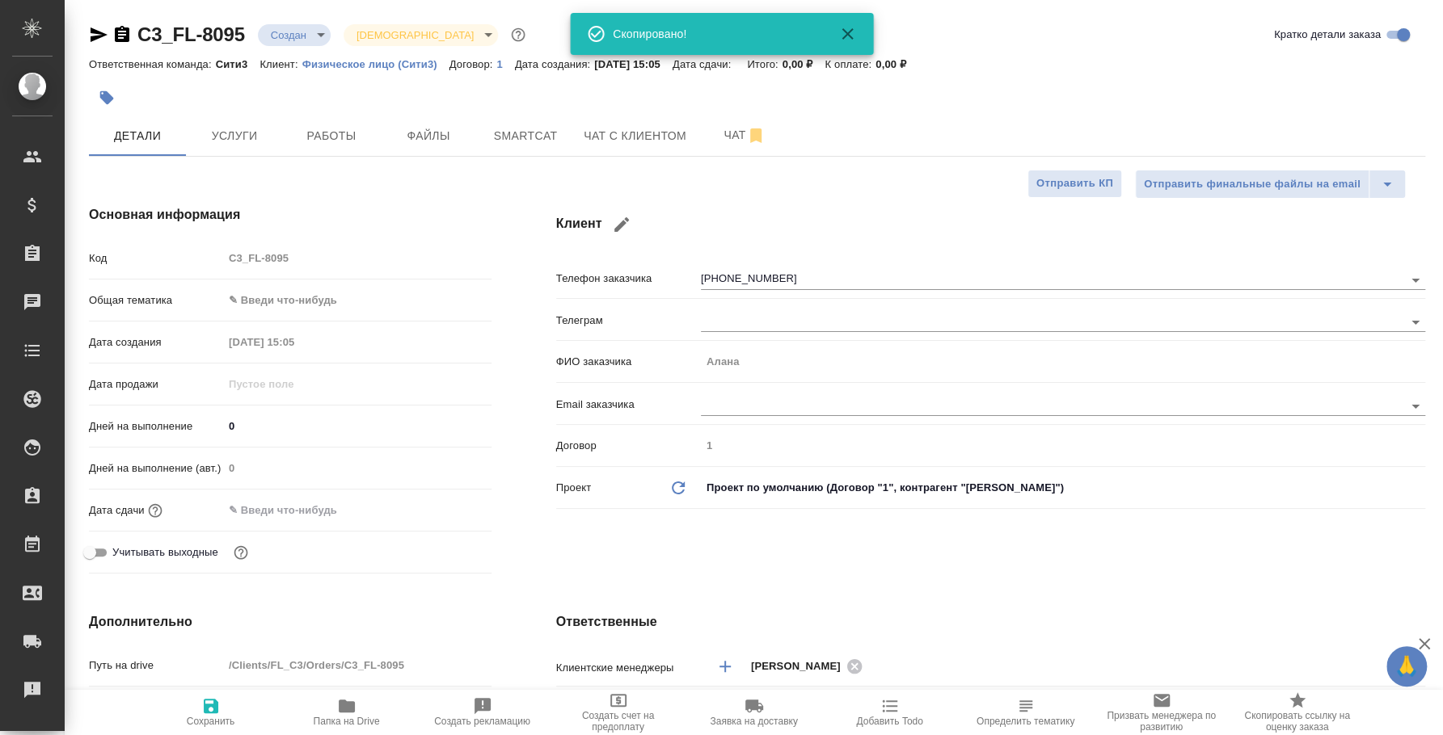
type textarea "x"
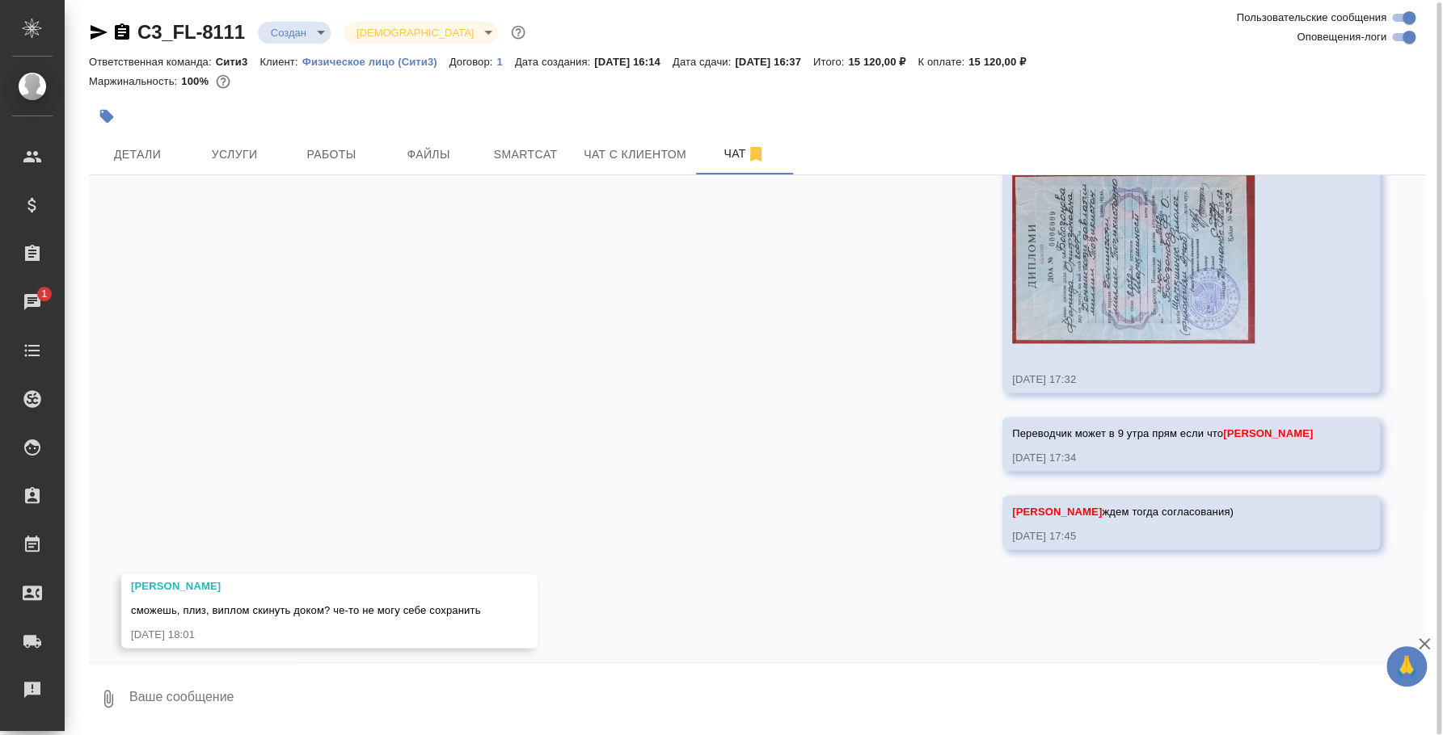
scroll to position [1321, 0]
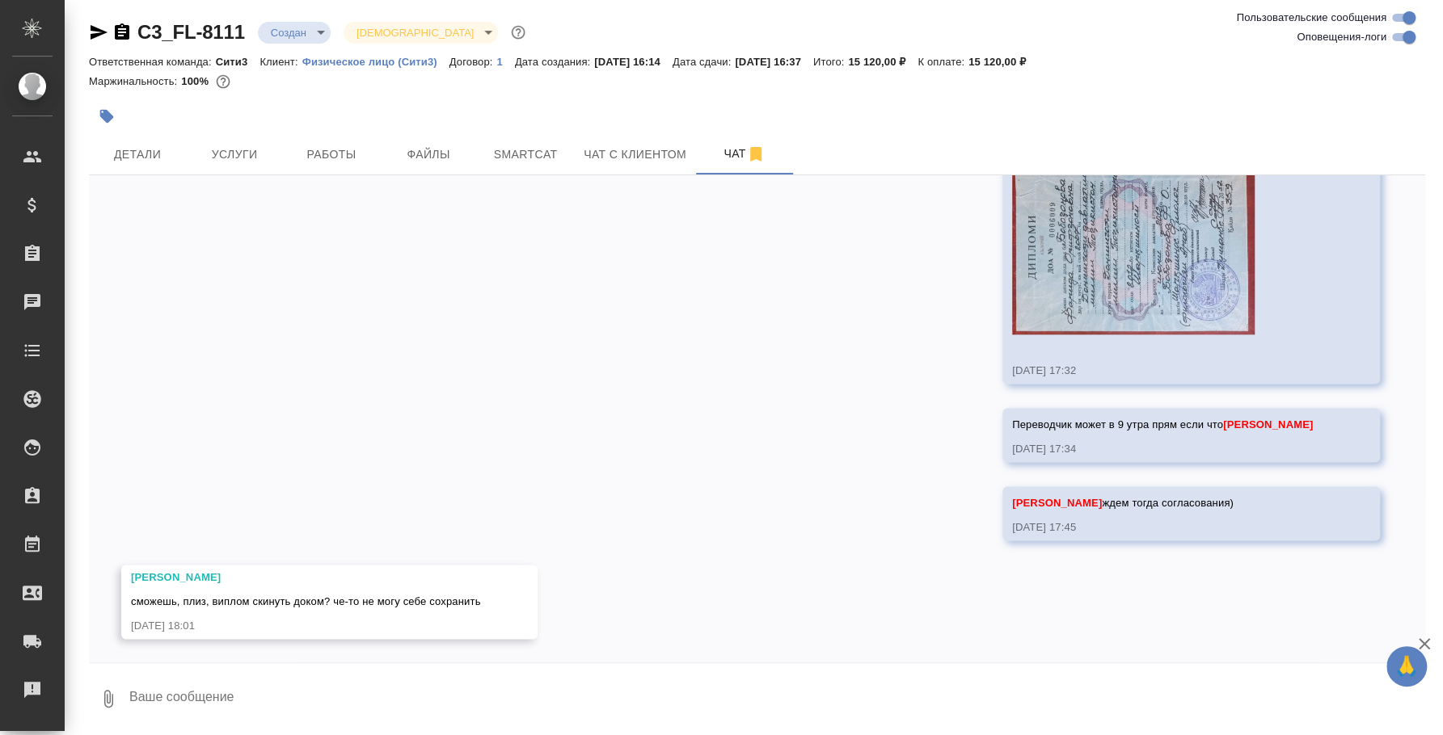
click at [364, 677] on textarea at bounding box center [776, 699] width 1297 height 55
click at [364, 698] on textarea at bounding box center [776, 699] width 1297 height 55
type textarea "[PERSON_NAME]"
type textarea "Для истории - направила тебе в [GEOGRAPHIC_DATA]"
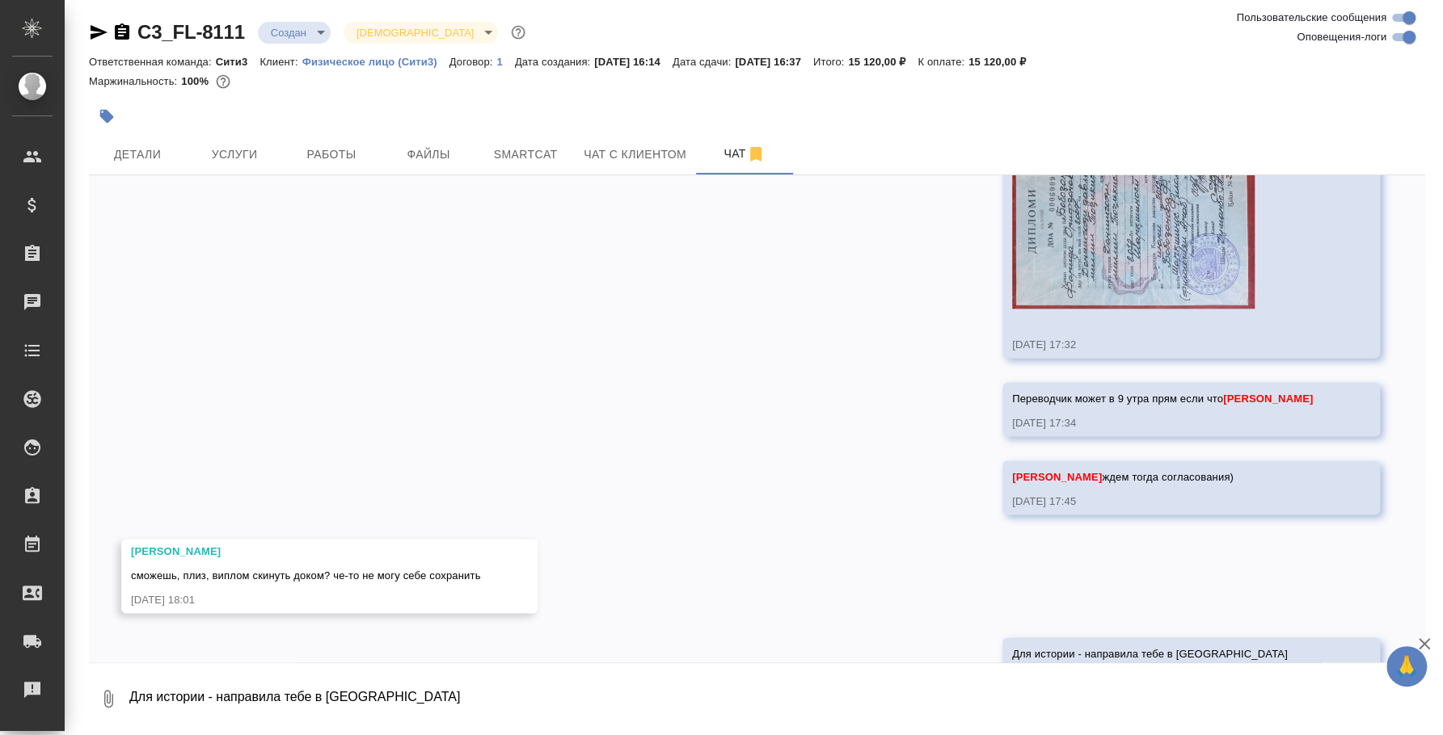
scroll to position [1399, 0]
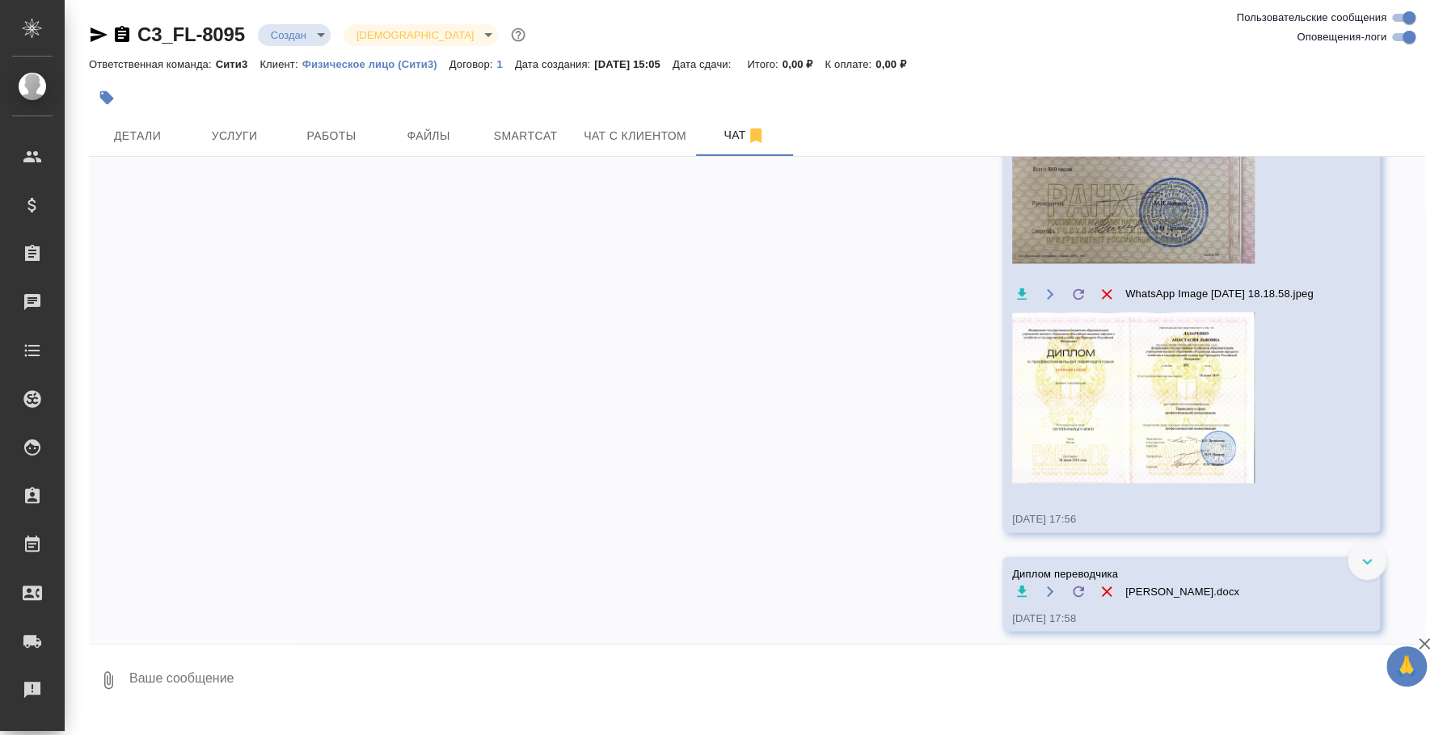
scroll to position [1776, 0]
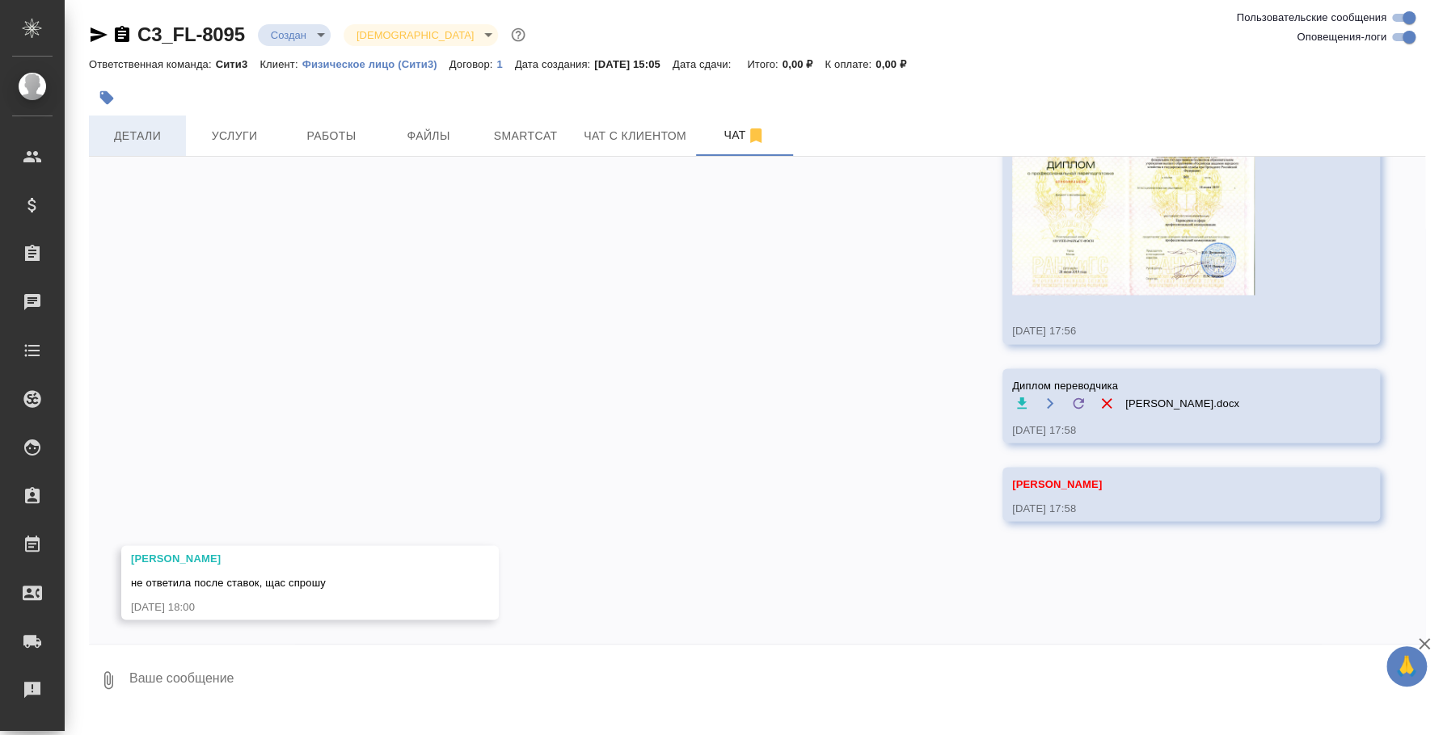
click at [142, 132] on span "Детали" at bounding box center [138, 136] width 78 height 20
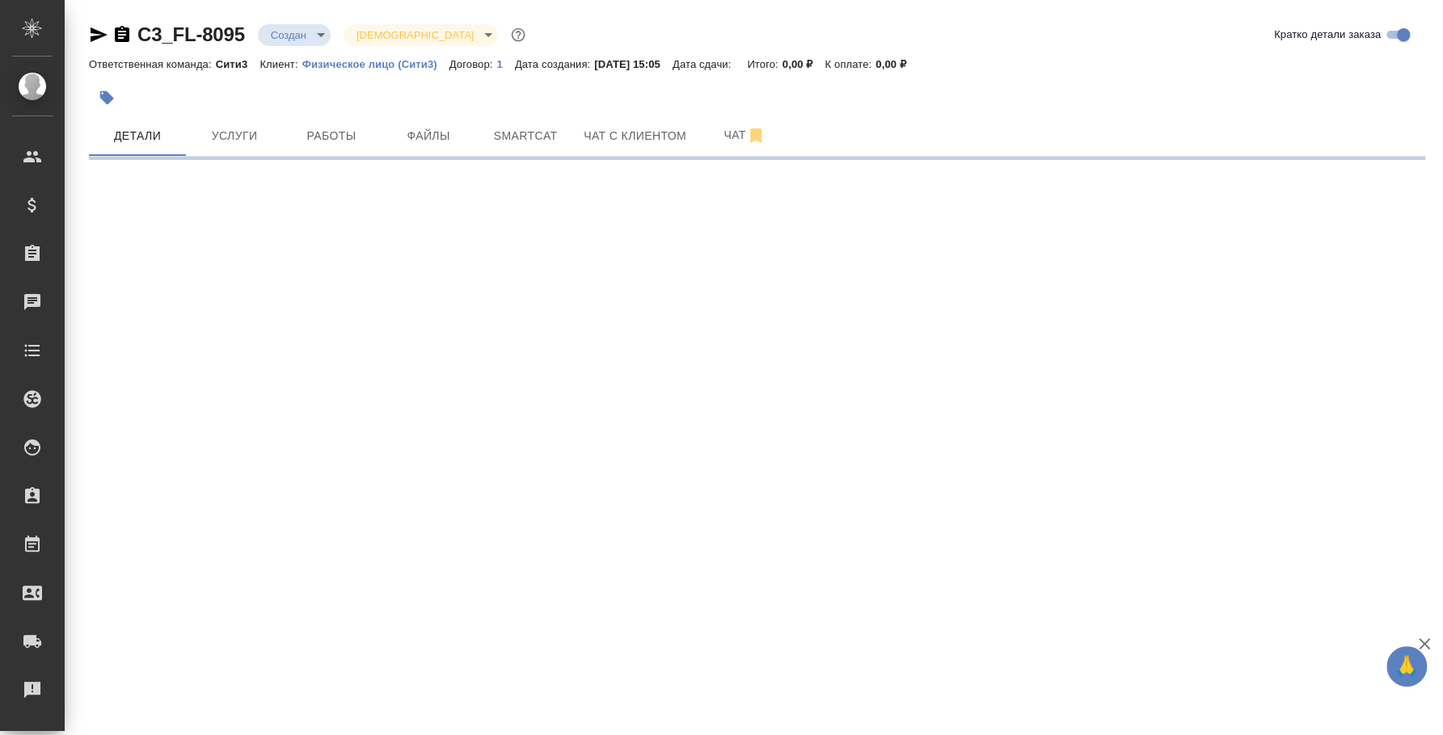
select select "RU"
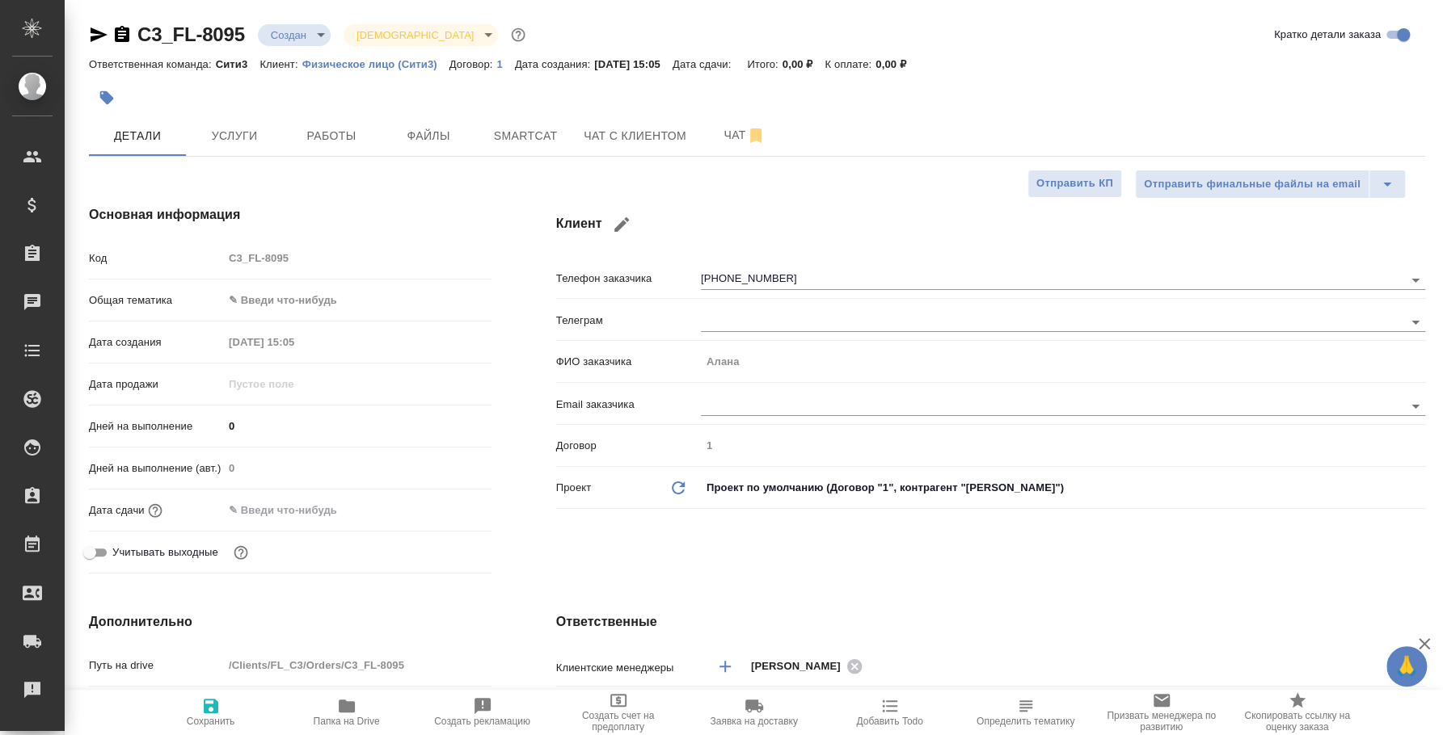
type textarea "x"
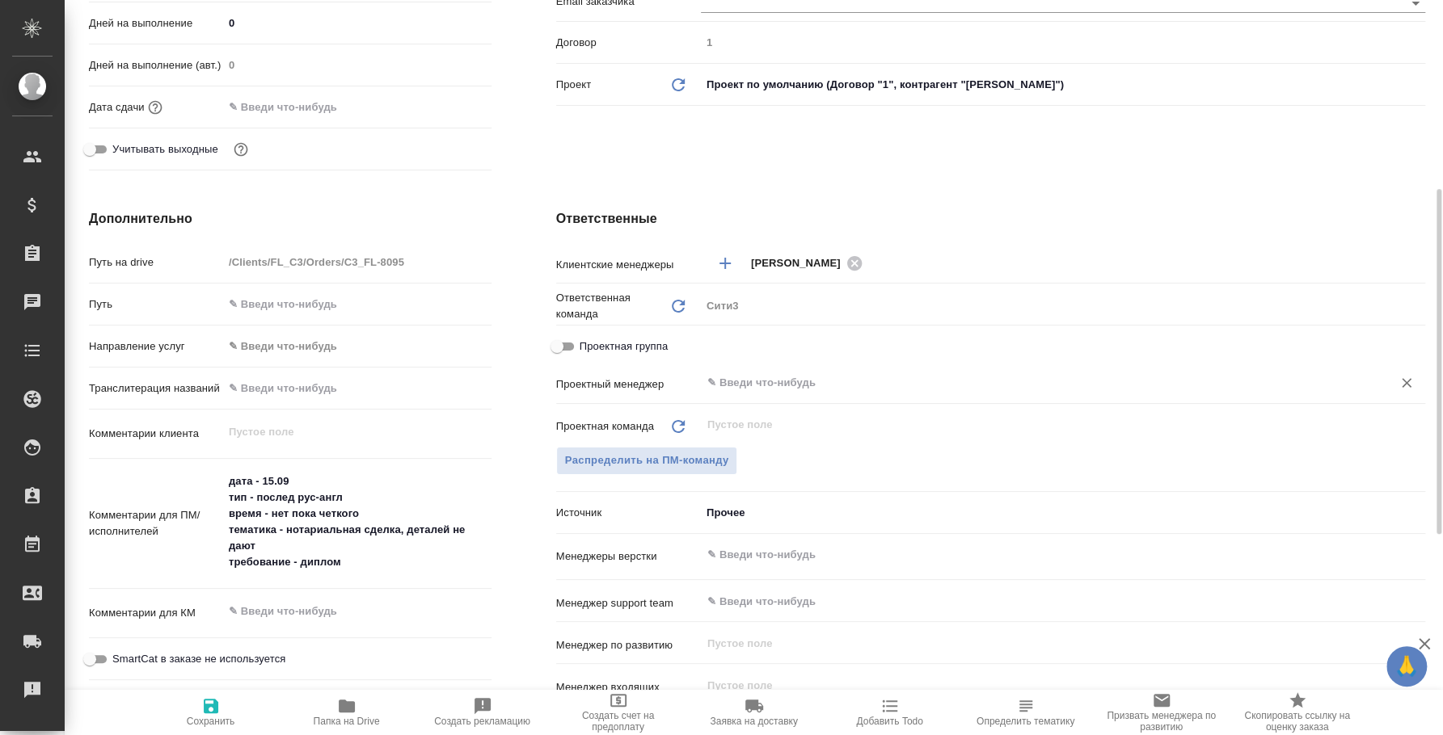
click at [757, 380] on input "text" at bounding box center [1036, 382] width 660 height 19
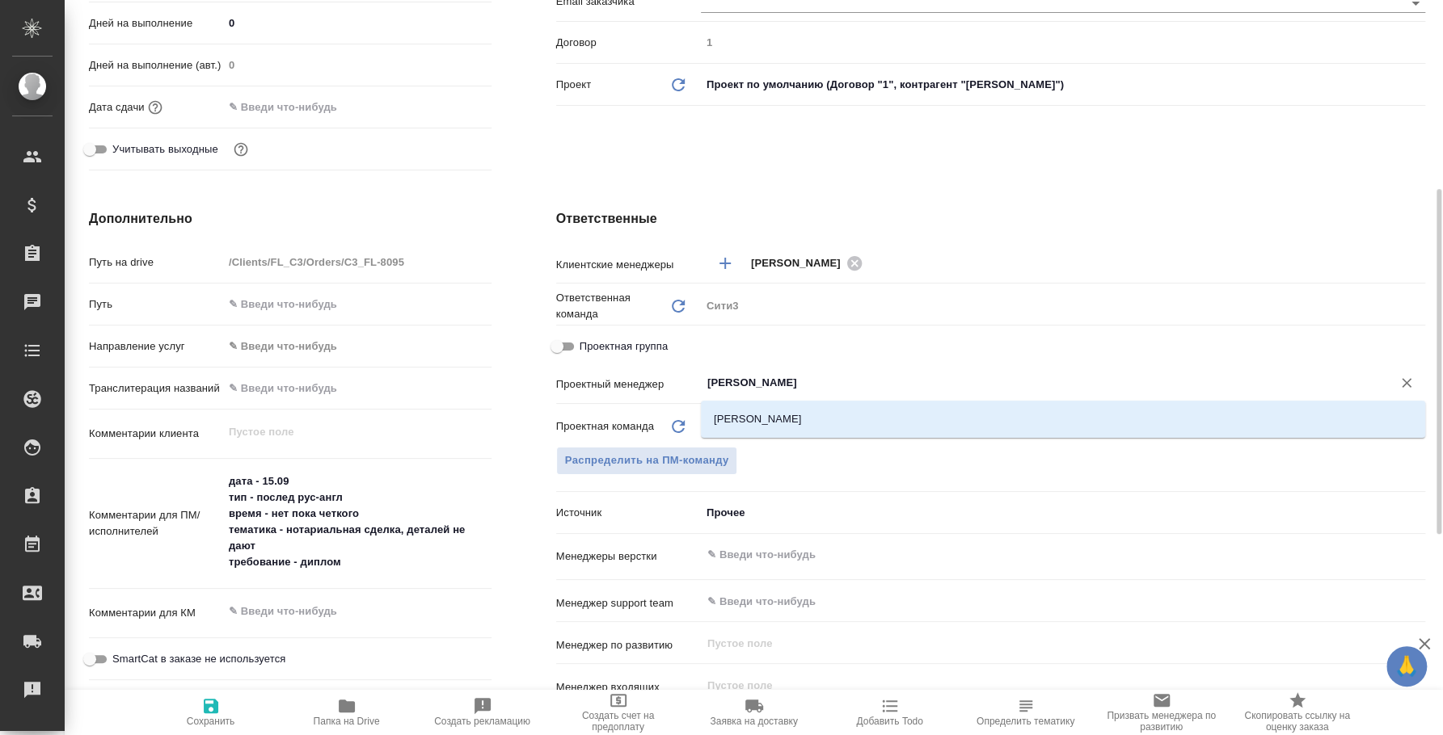
type input "федото"
click at [807, 406] on li "[PERSON_NAME]" at bounding box center [1063, 419] width 724 height 29
type textarea "x"
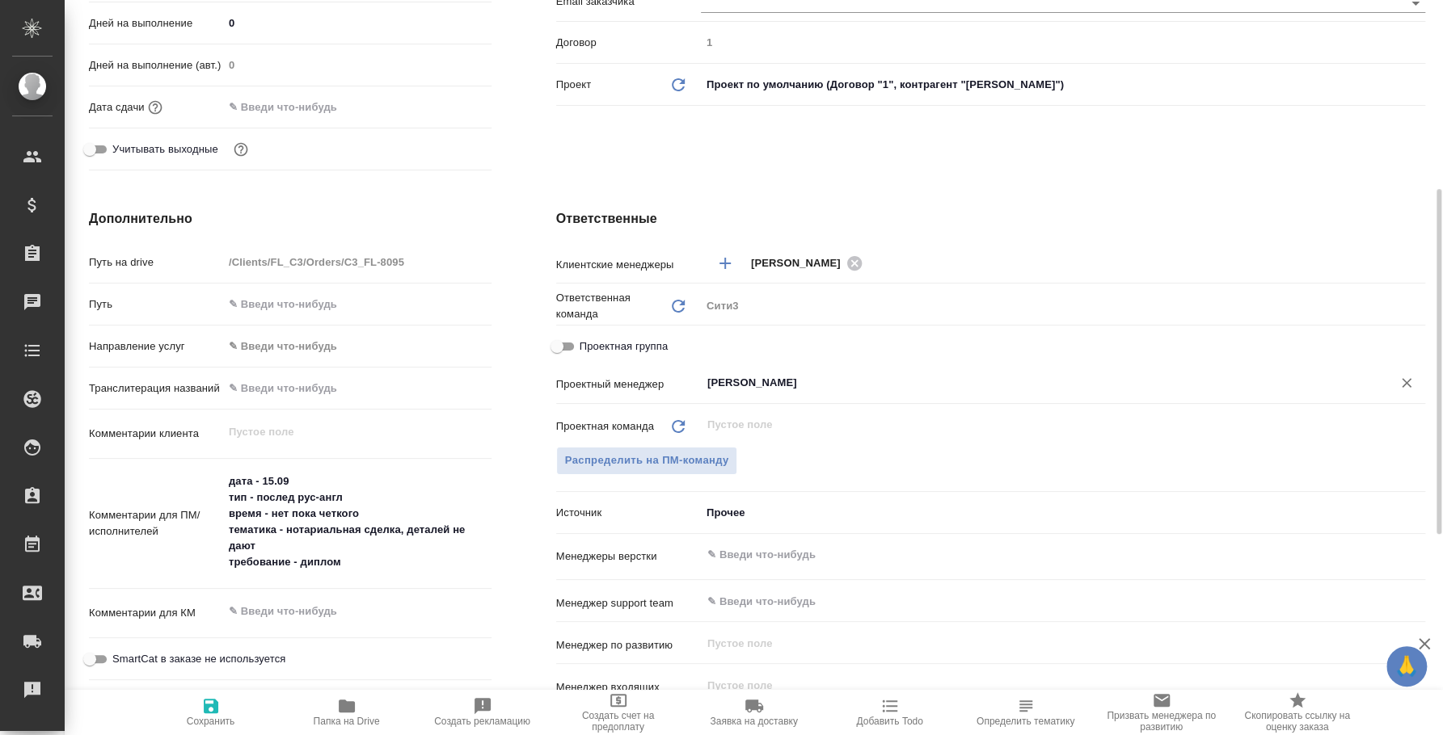
type input "[PERSON_NAME]"
click at [222, 710] on span "Сохранить" at bounding box center [211, 712] width 116 height 31
type textarea "x"
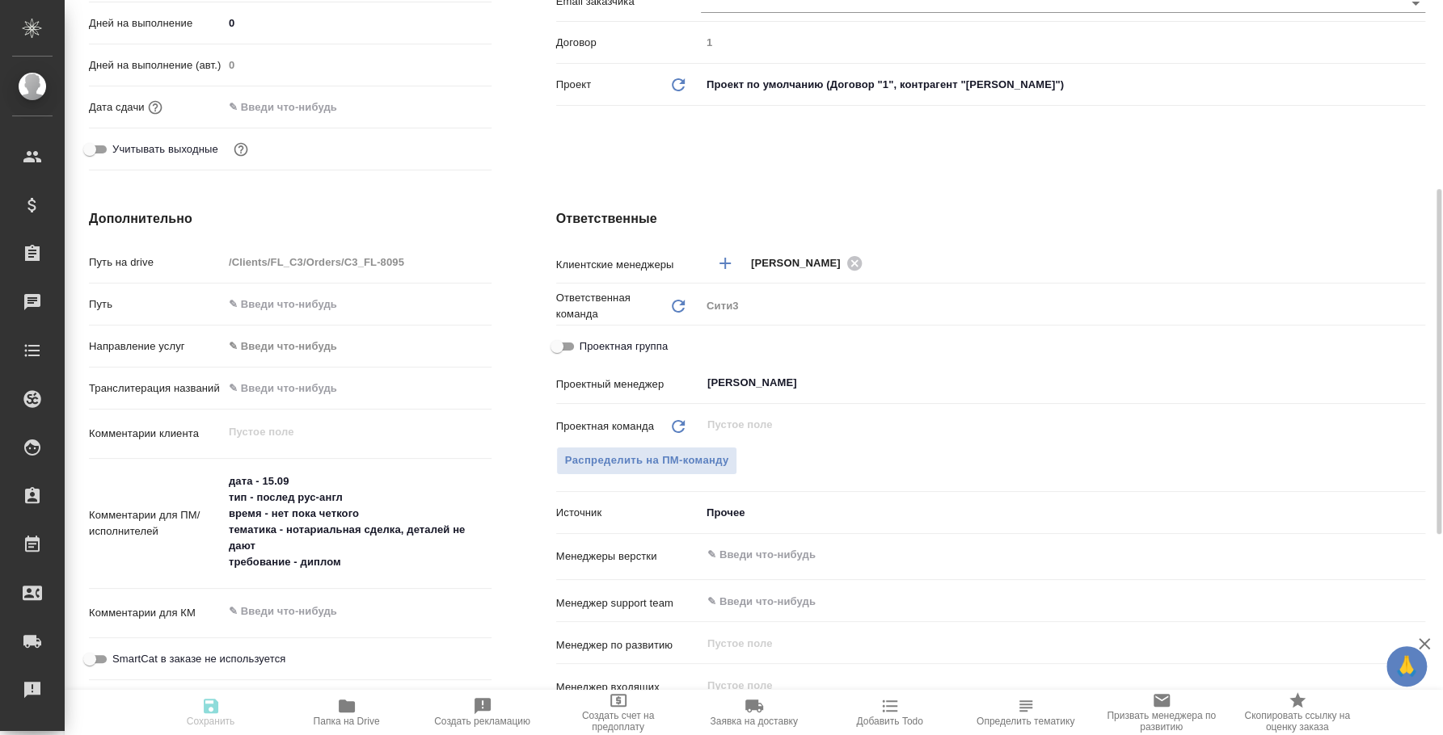
type textarea "x"
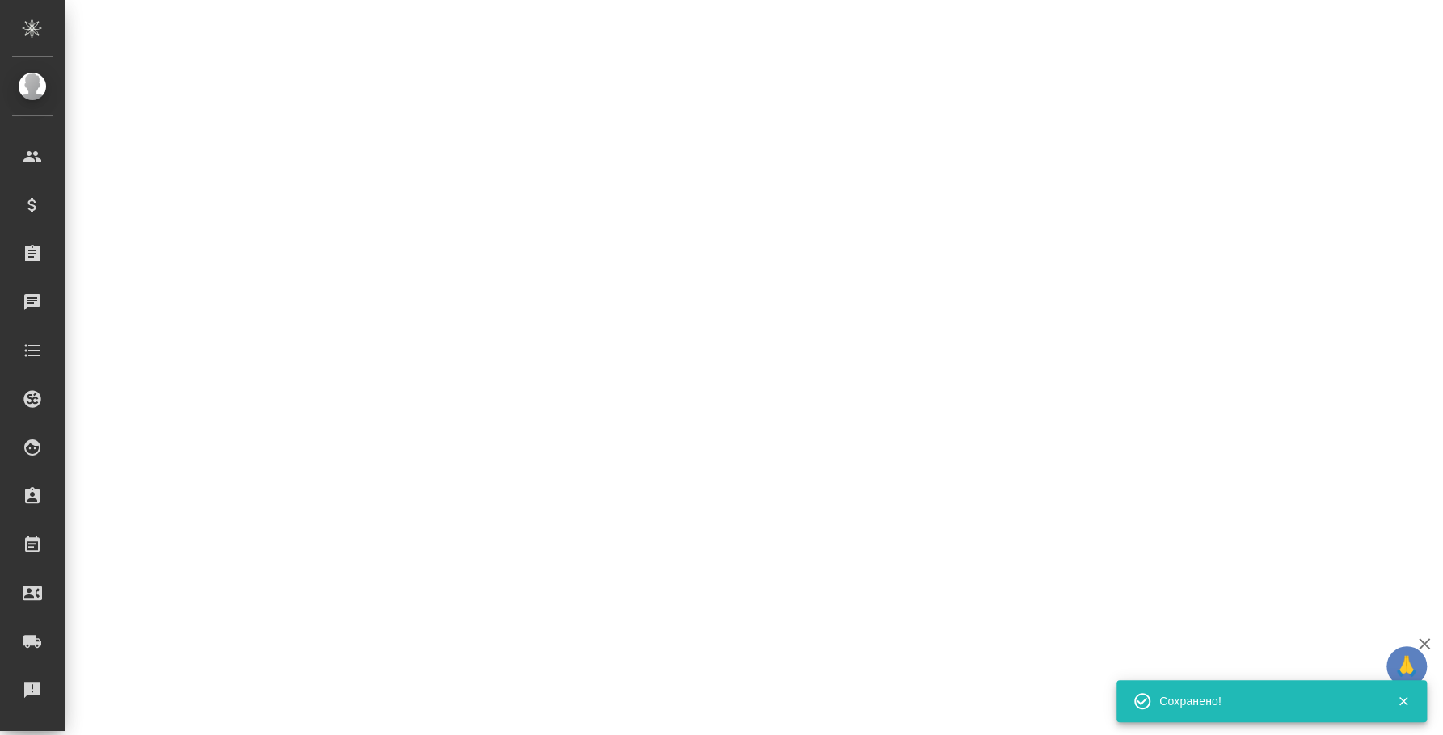
select select "RU"
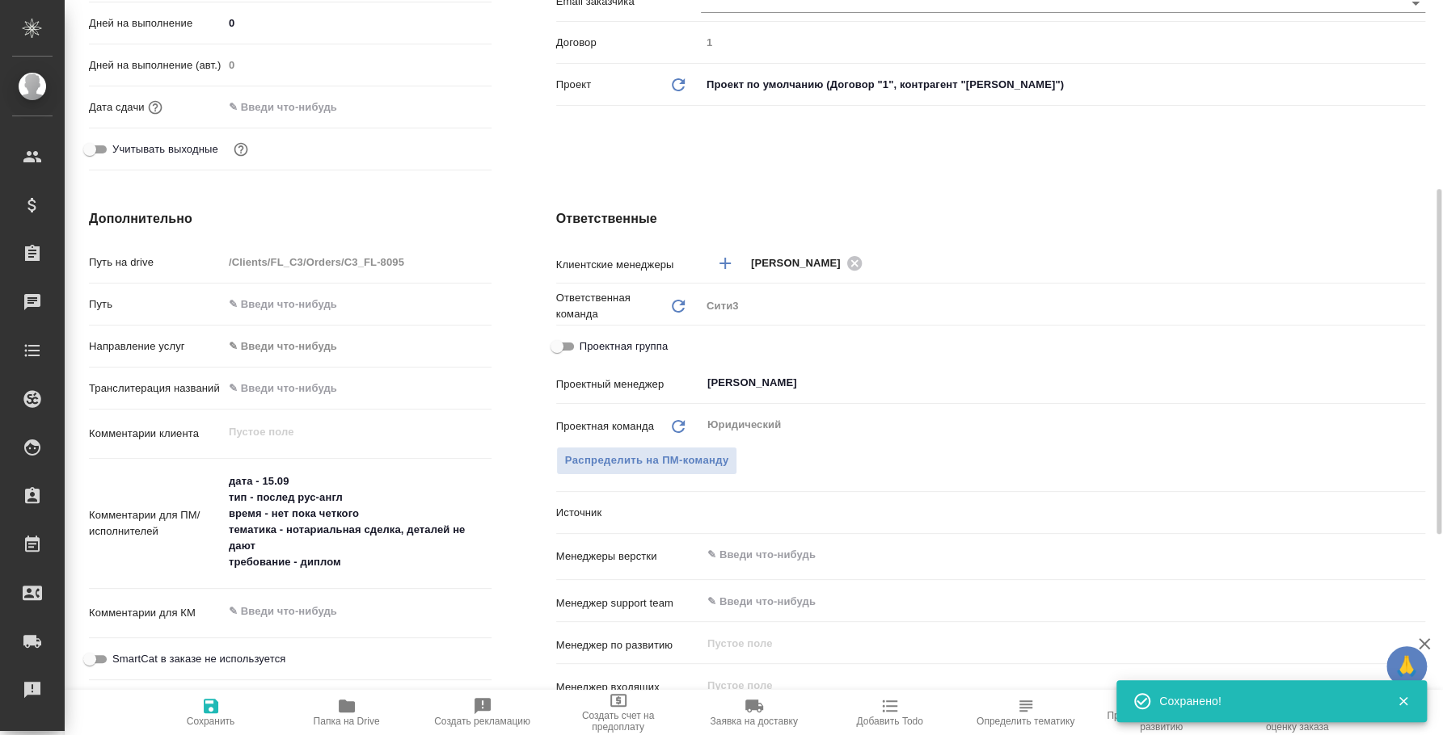
type textarea "x"
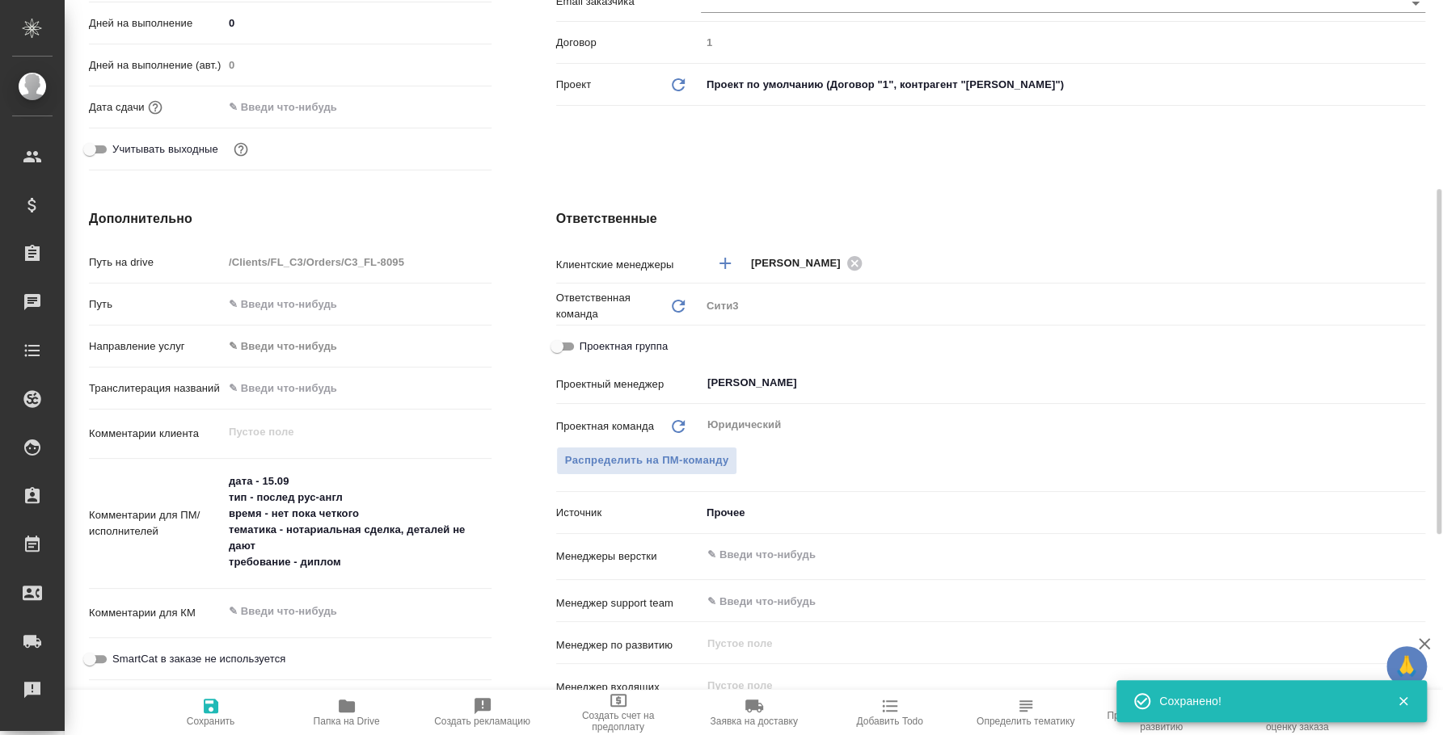
type textarea "x"
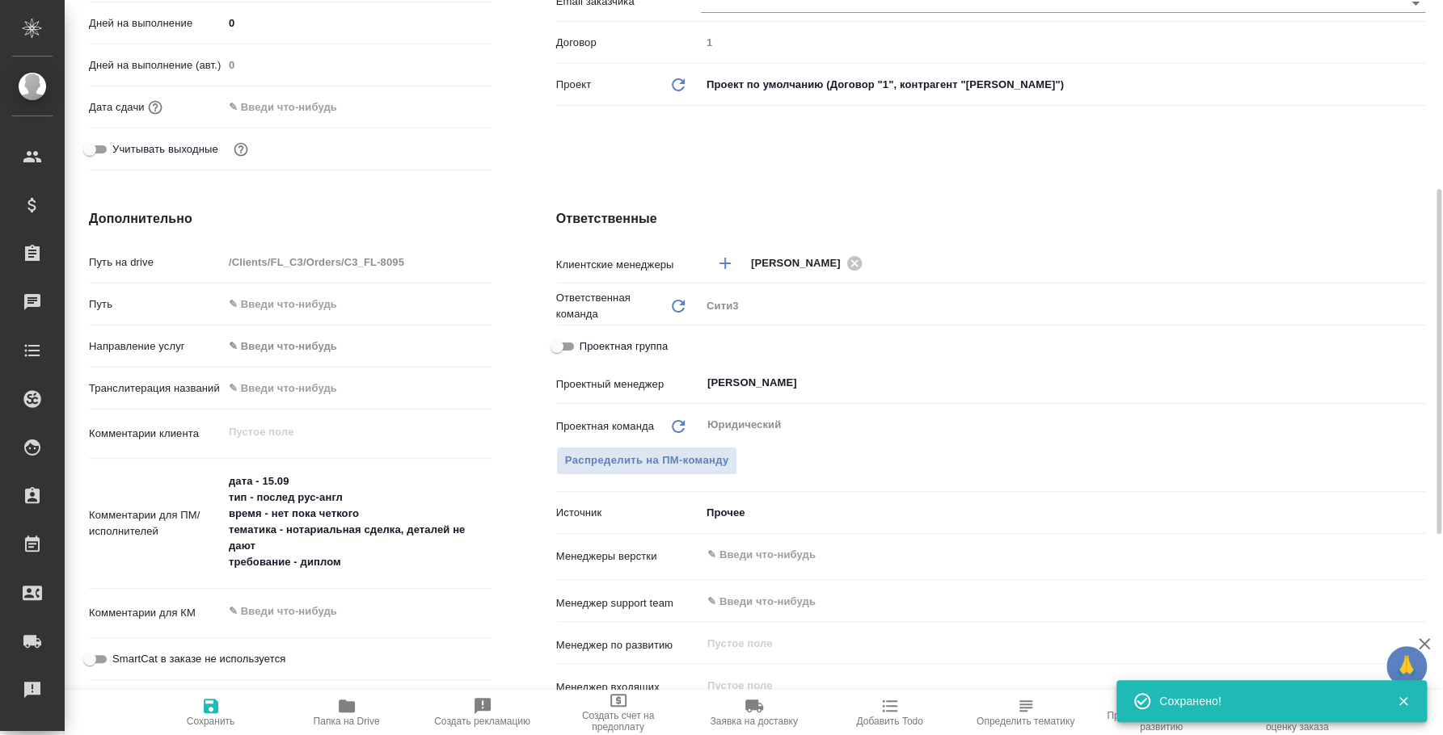
type textarea "x"
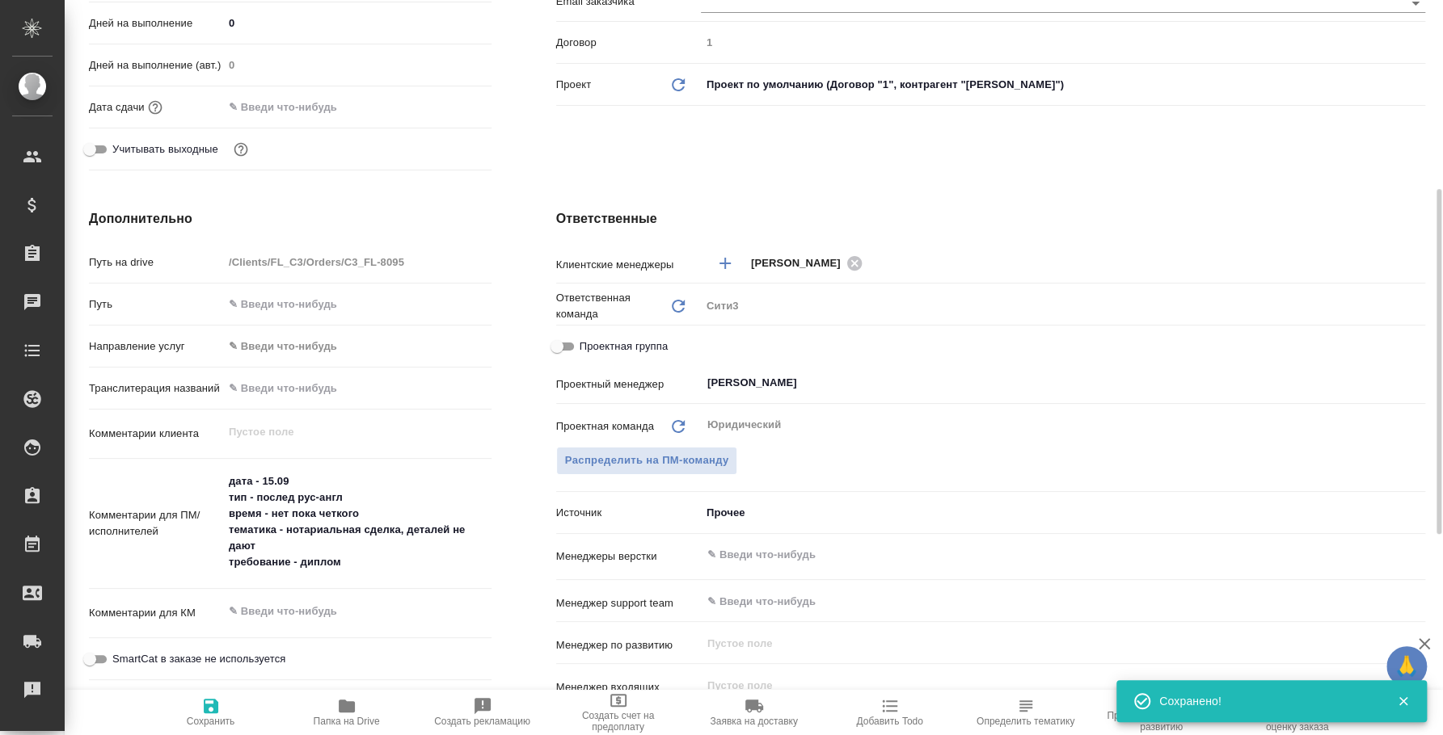
type textarea "x"
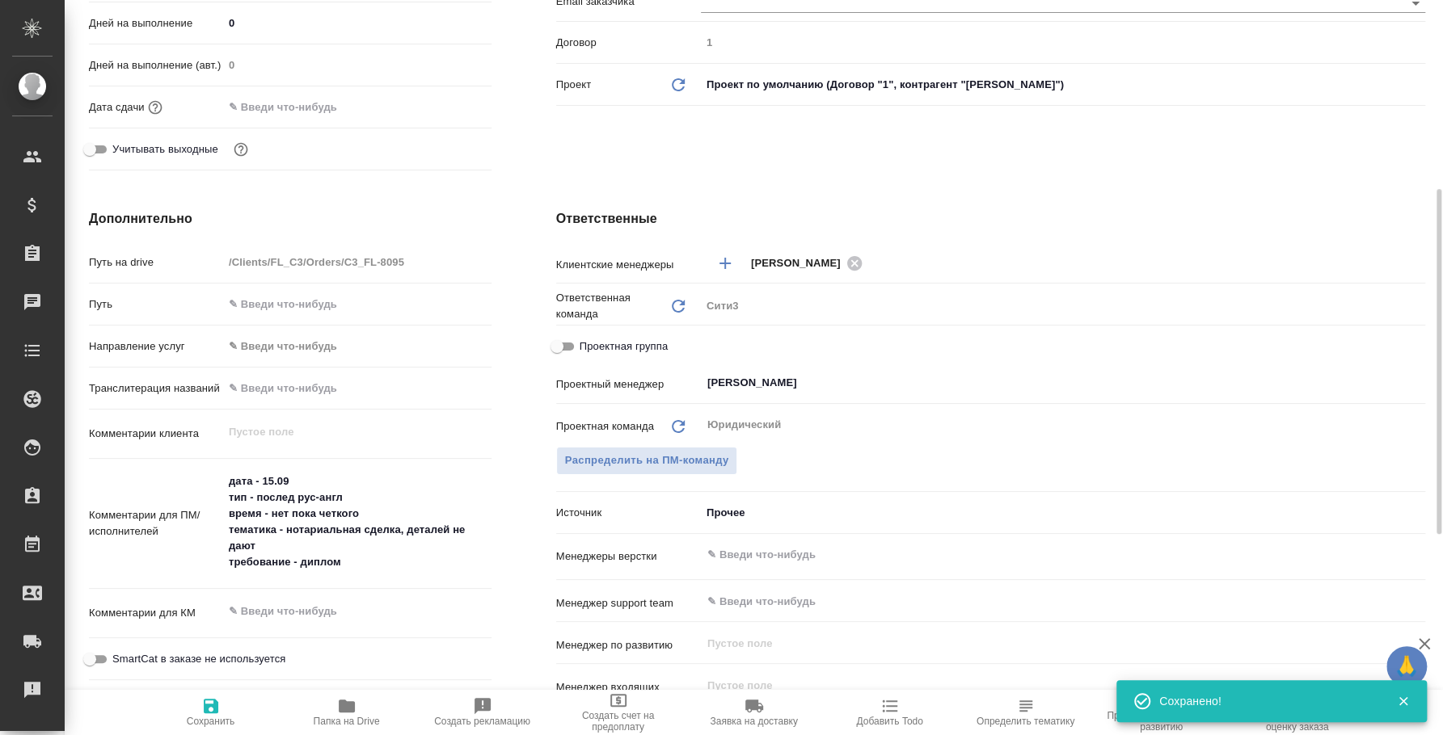
type textarea "x"
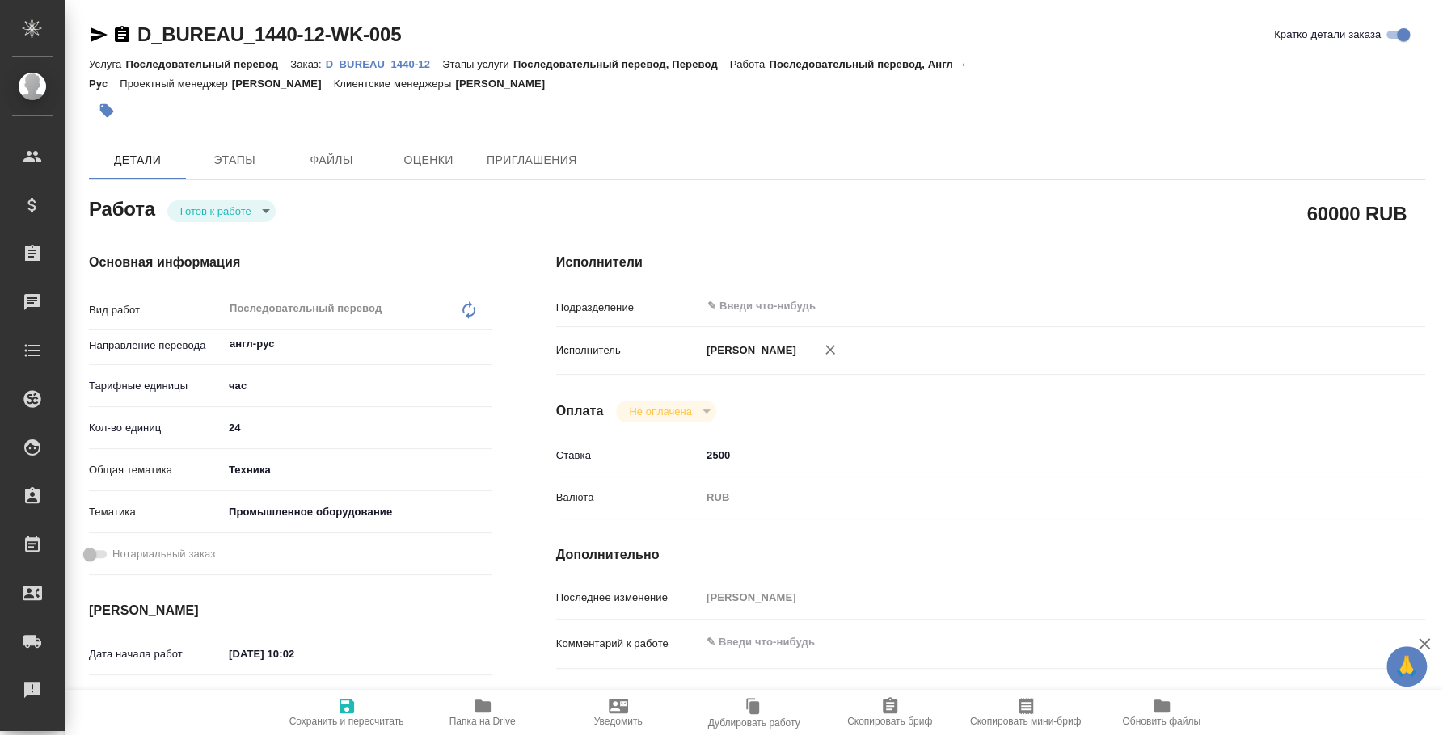
type textarea "x"
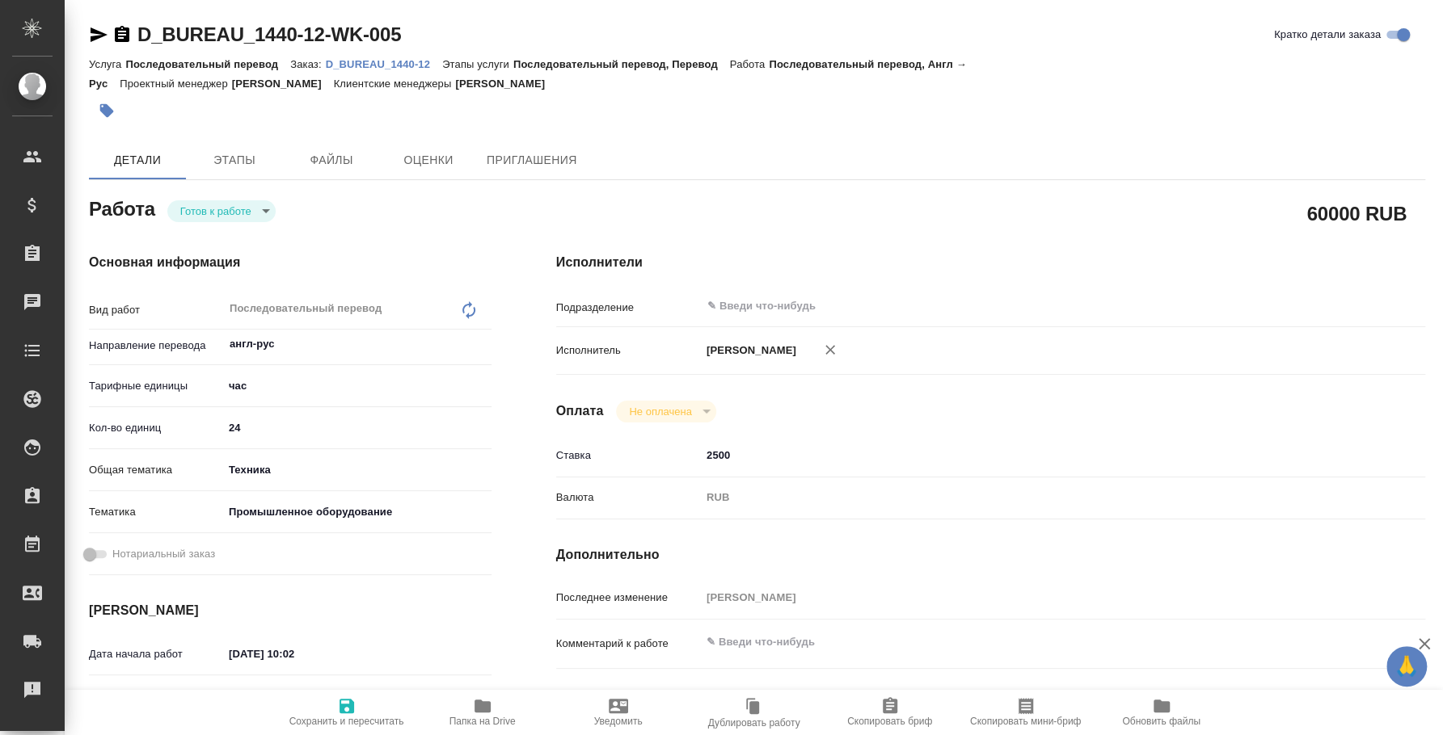
type textarea "x"
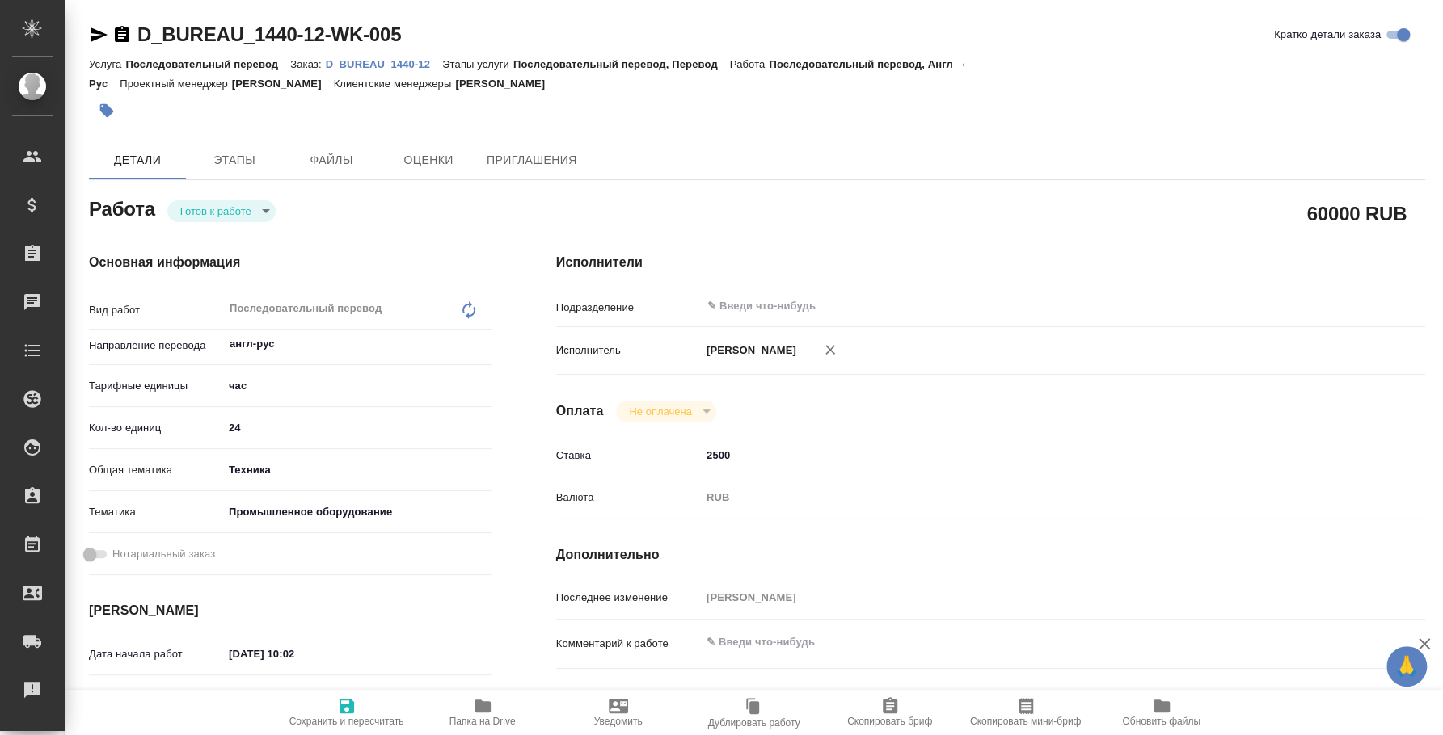
click at [247, 213] on body "🙏 .cls-1 fill:#fff; AWATERA Fedotova Irina Клиенты Спецификации Заказы Чаты Tod…" at bounding box center [721, 367] width 1443 height 735
type textarea "x"
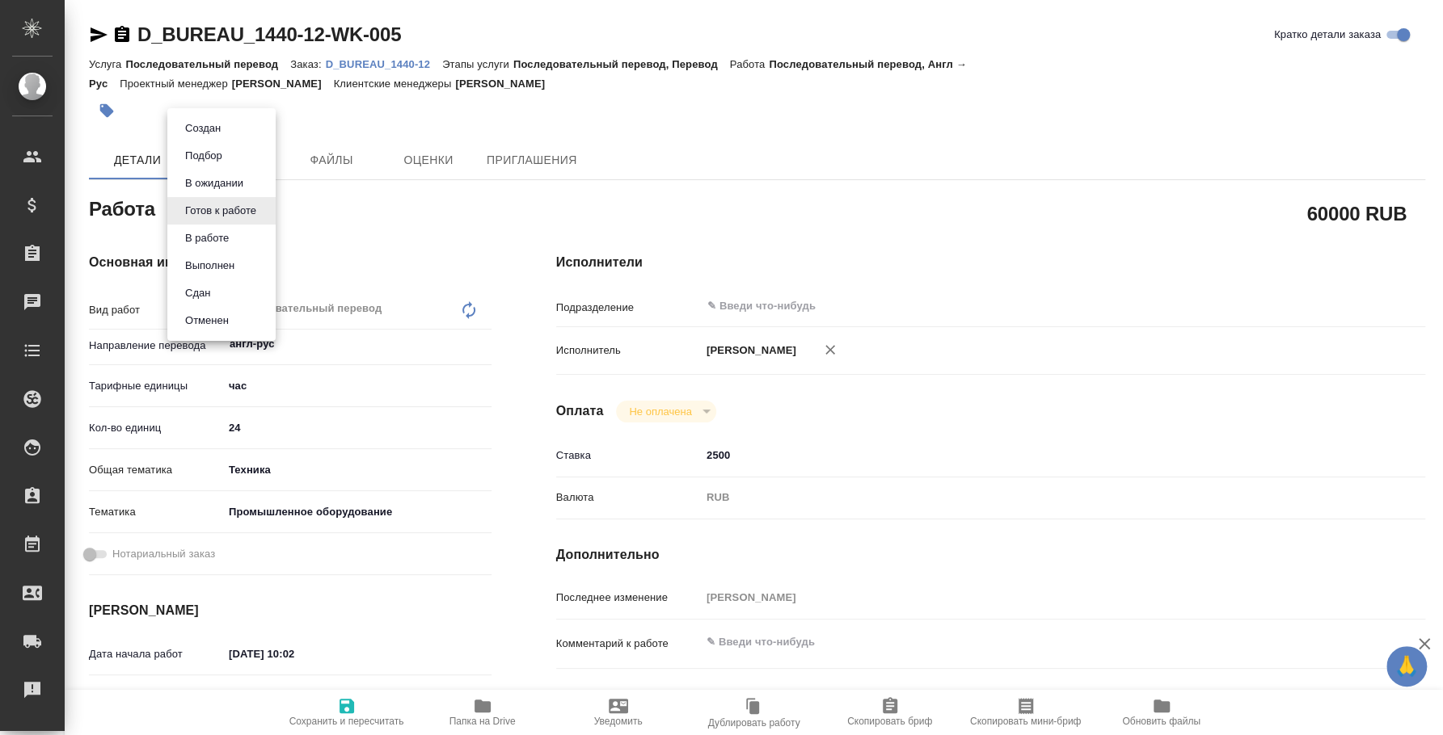
type textarea "x"
click at [241, 296] on li "Сдан" at bounding box center [221, 293] width 108 height 27
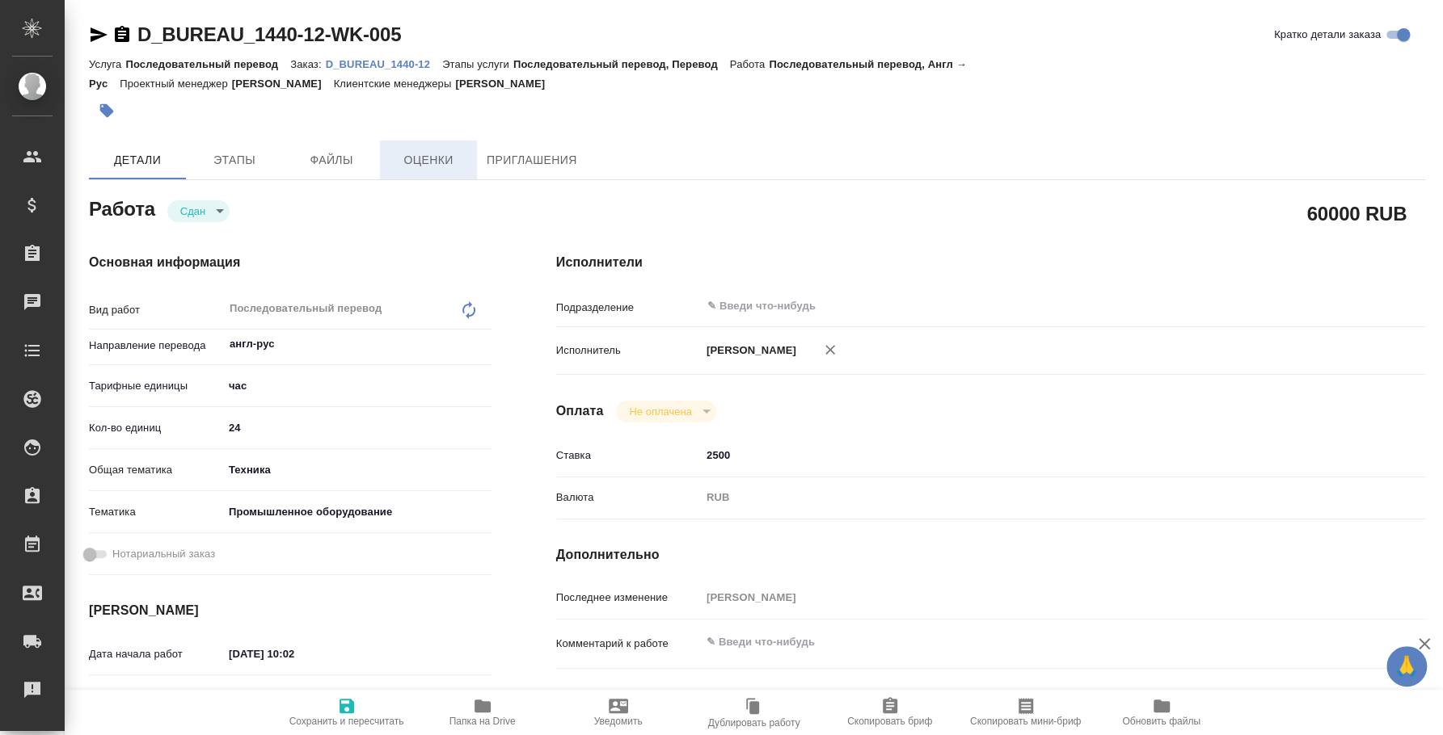
type textarea "x"
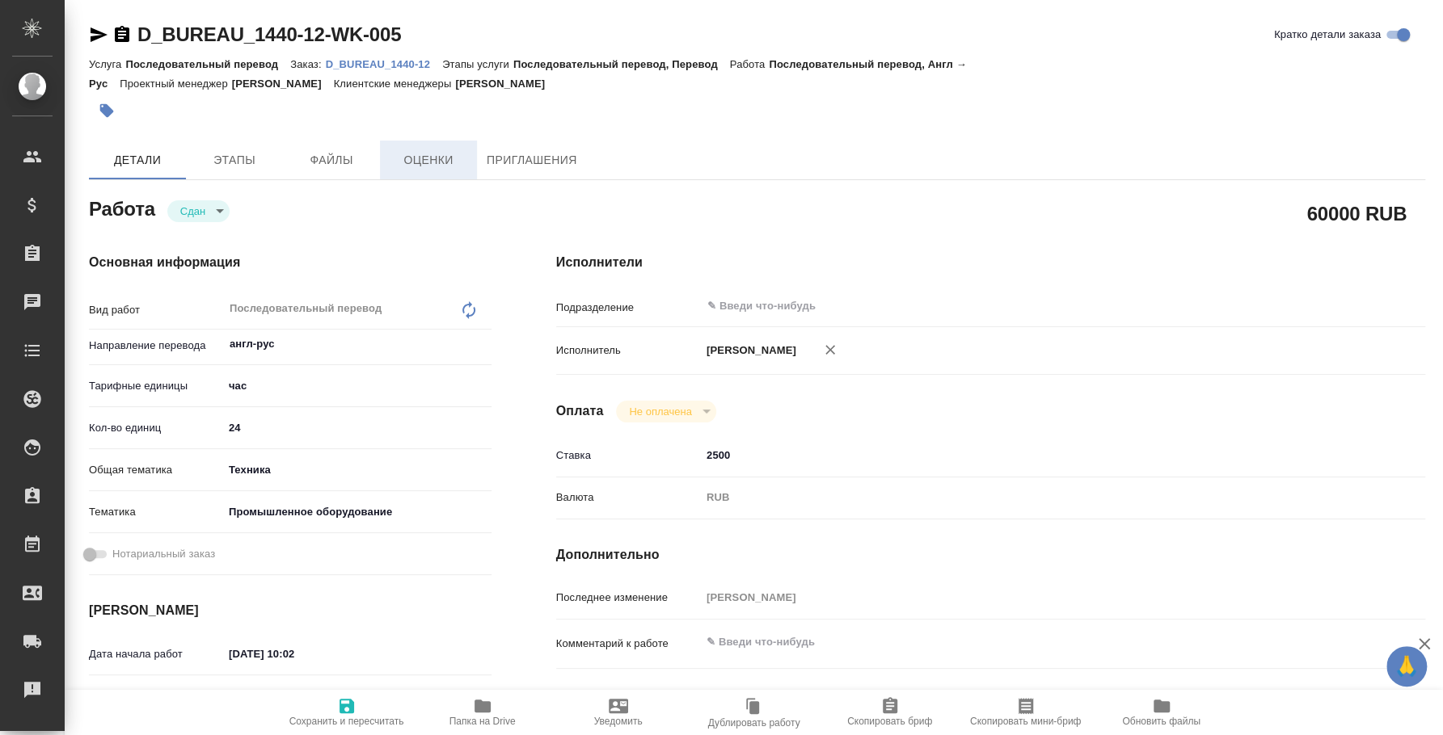
type textarea "x"
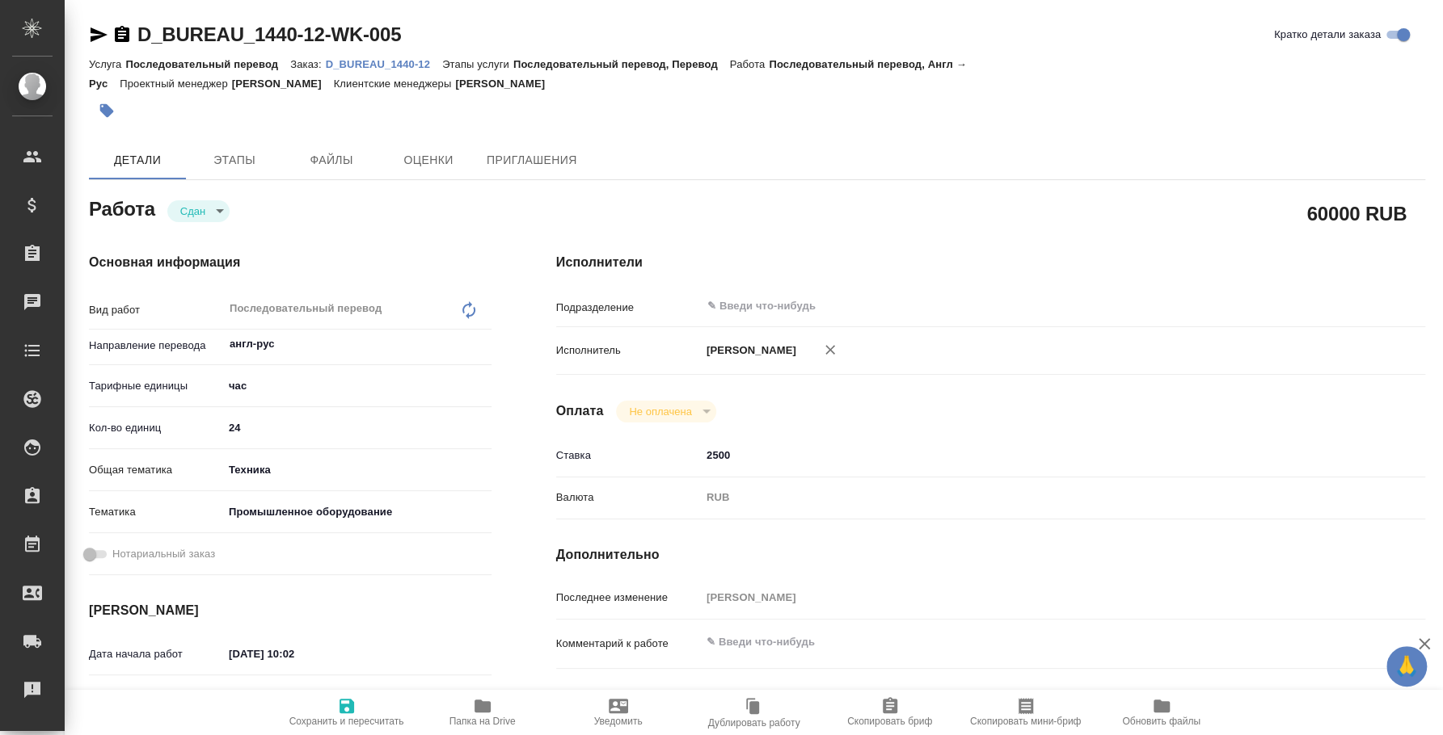
click at [382, 61] on p "D_BUREAU_1440-12" at bounding box center [384, 64] width 116 height 12
type textarea "x"
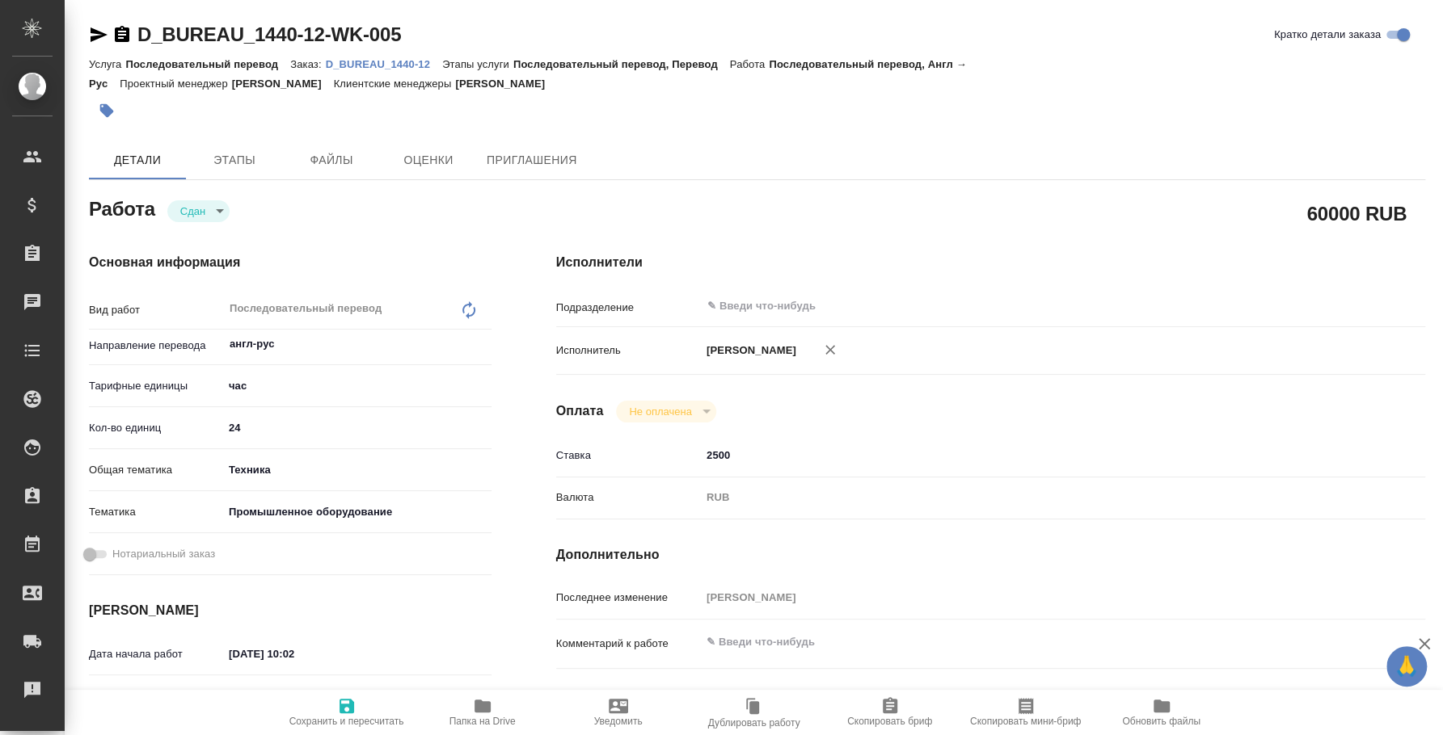
type textarea "x"
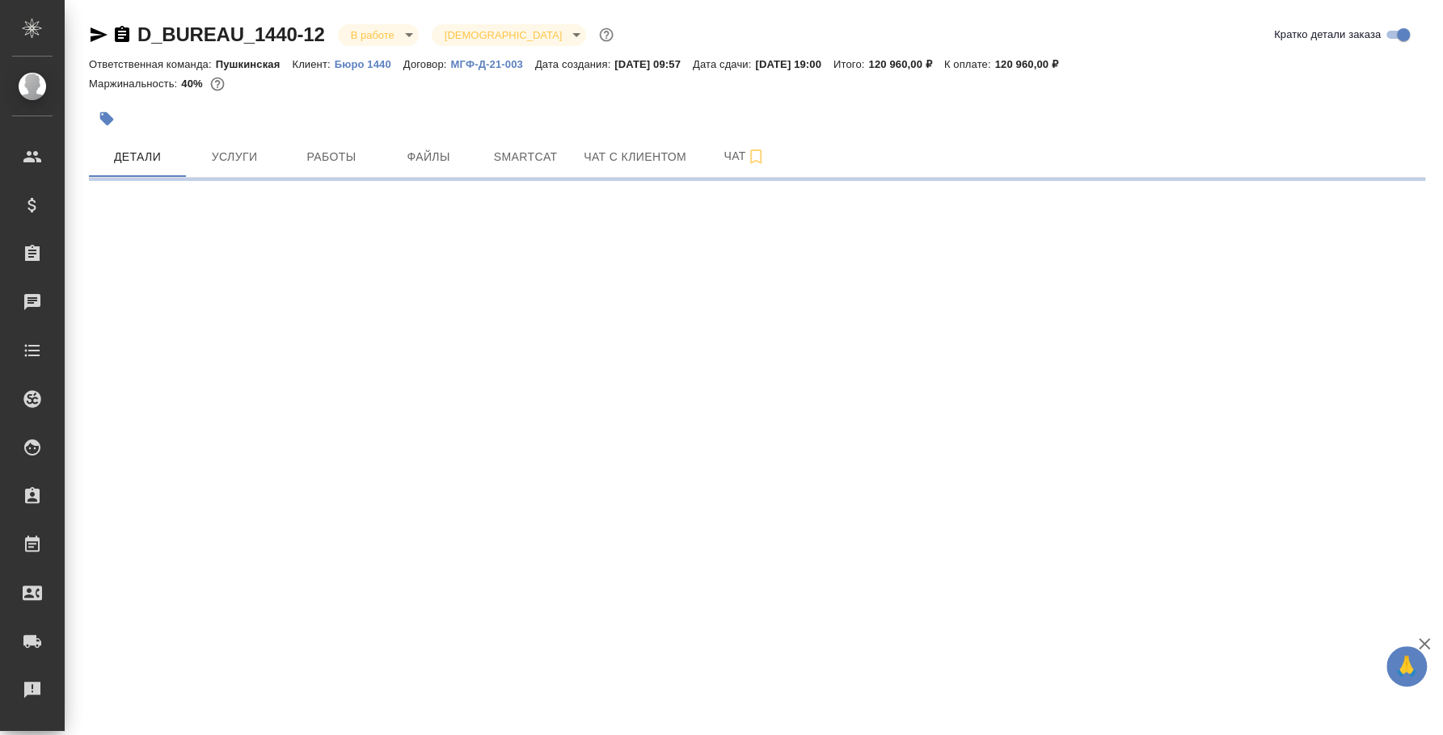
select select "RU"
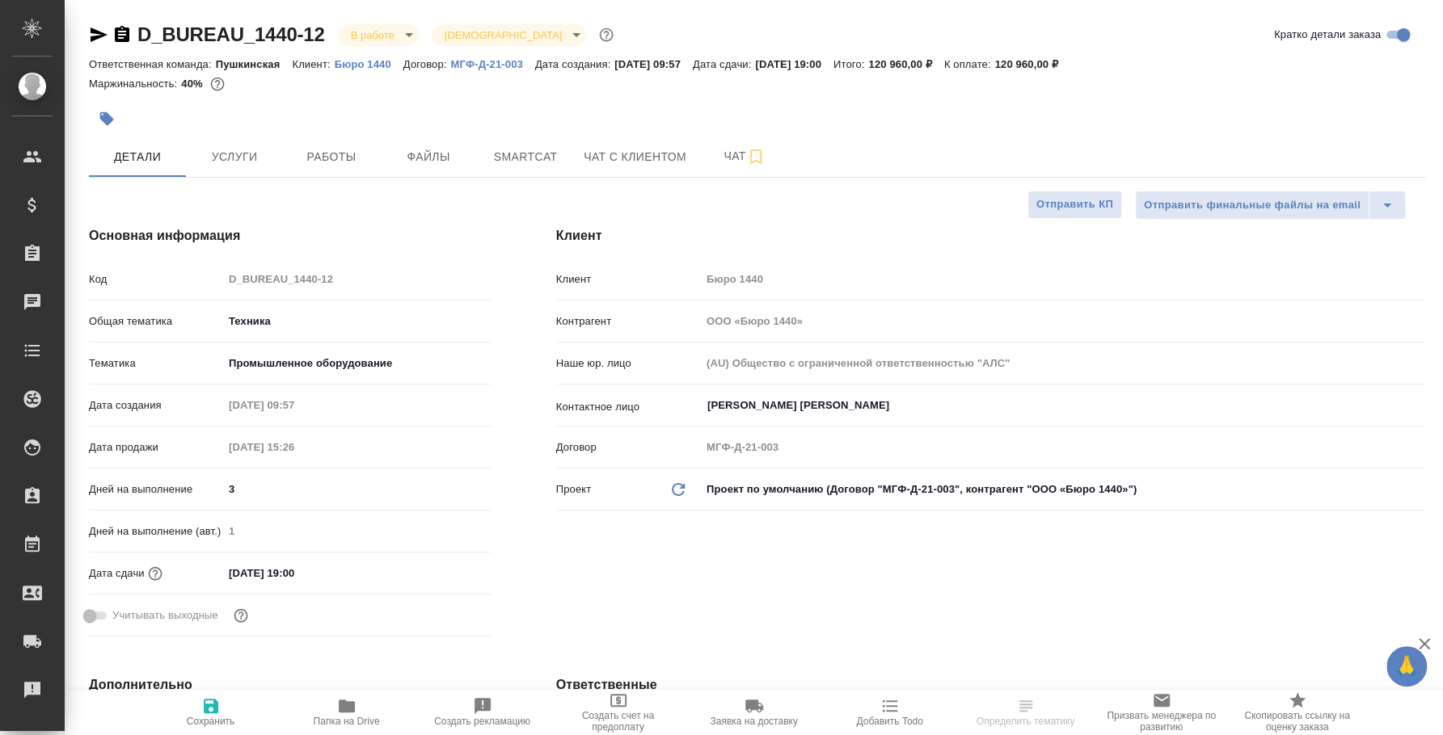
type textarea "x"
click at [308, 162] on span "Работы" at bounding box center [332, 157] width 78 height 20
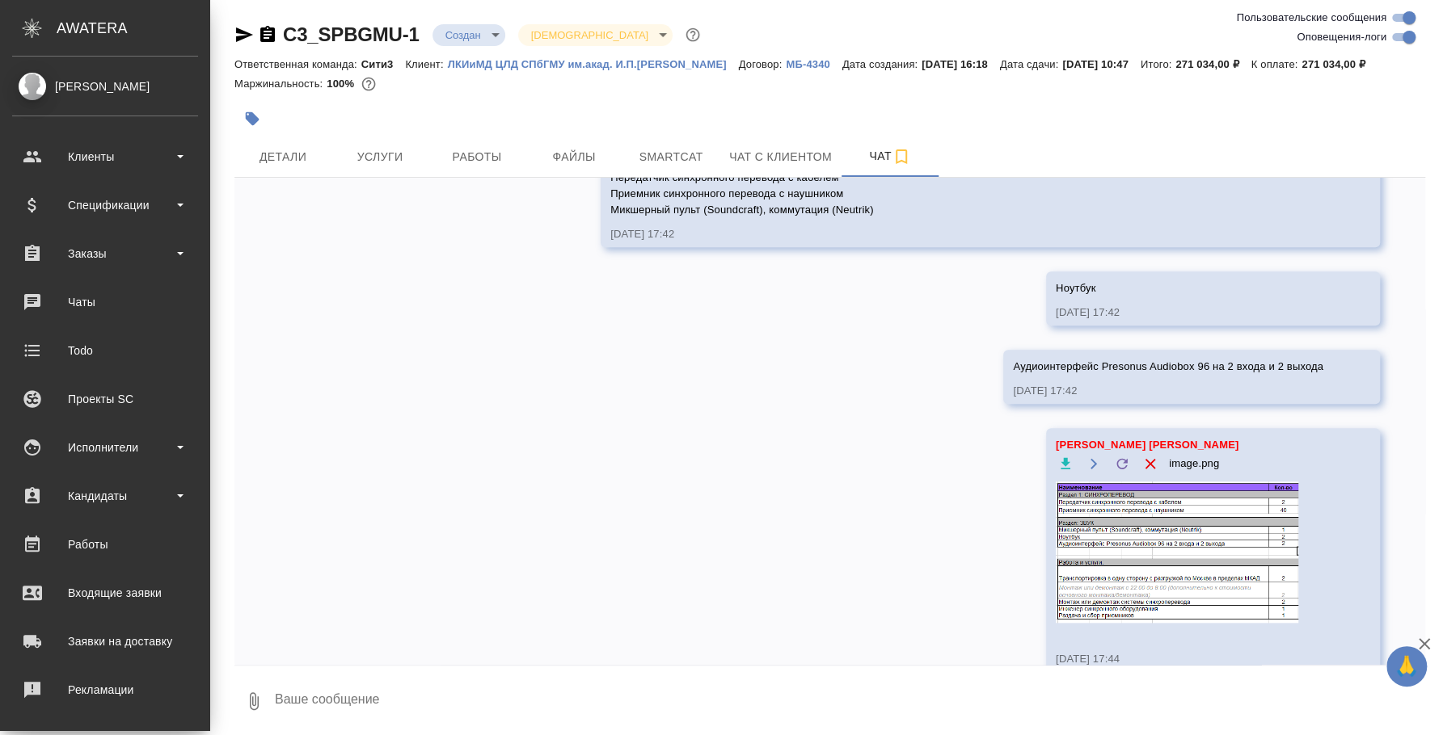
scroll to position [5081, 0]
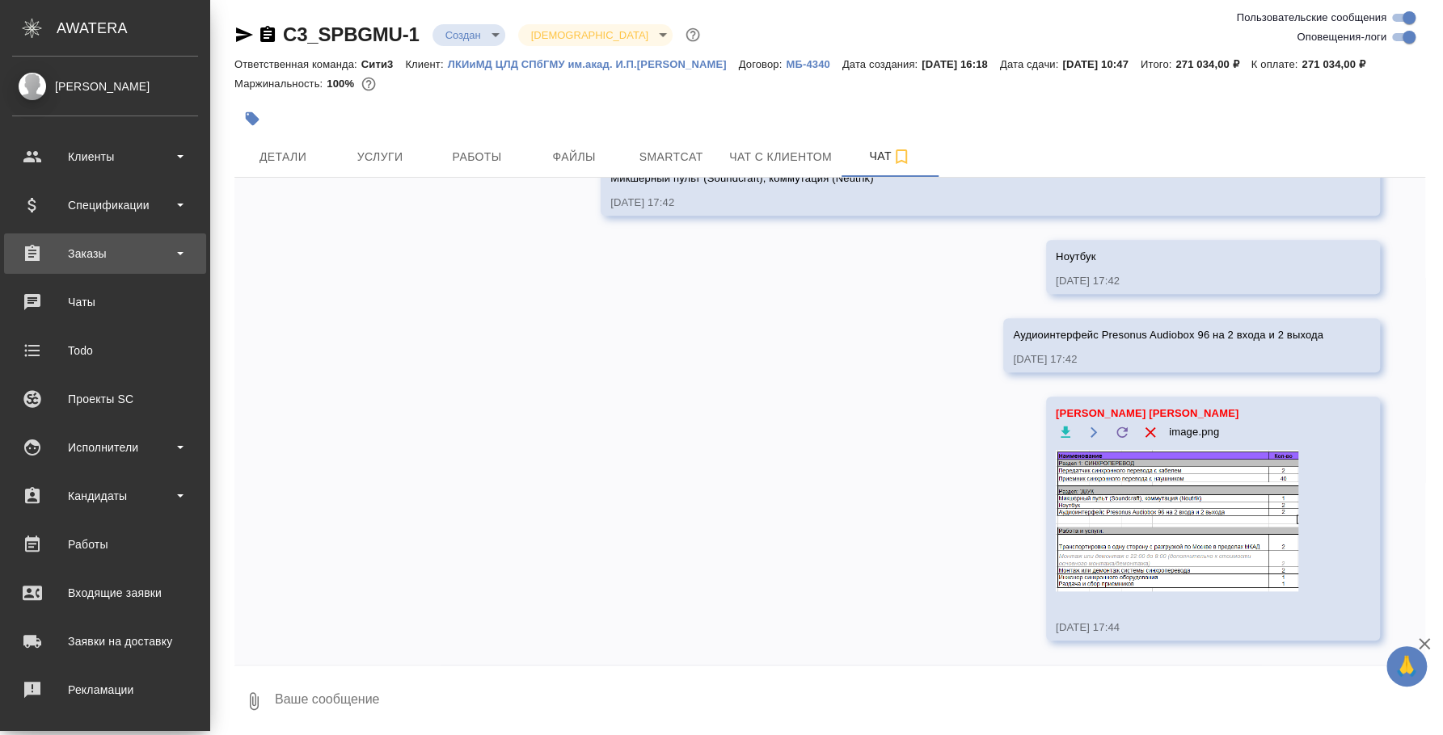
click at [121, 258] on div "Заказы" at bounding box center [105, 254] width 186 height 24
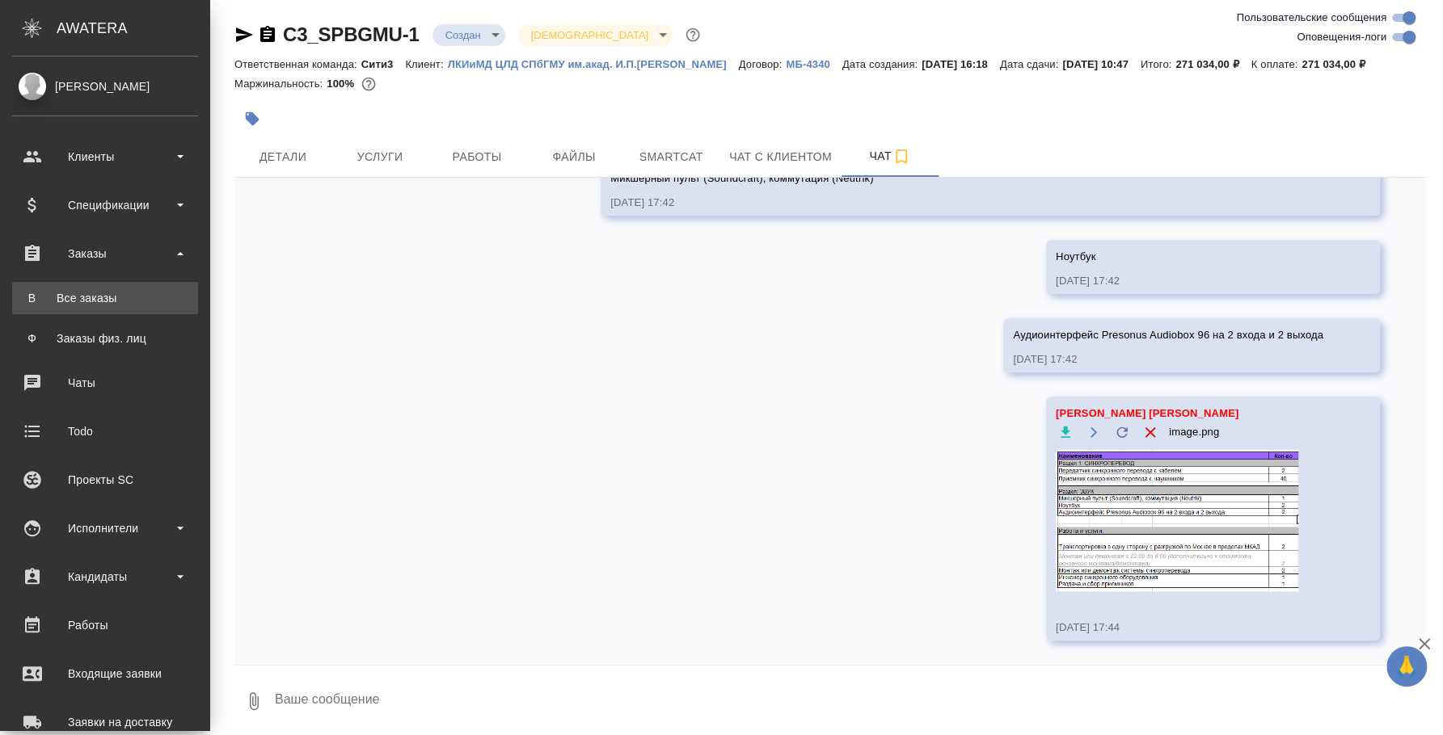
click at [121, 306] on link "В Все заказы" at bounding box center [105, 298] width 186 height 32
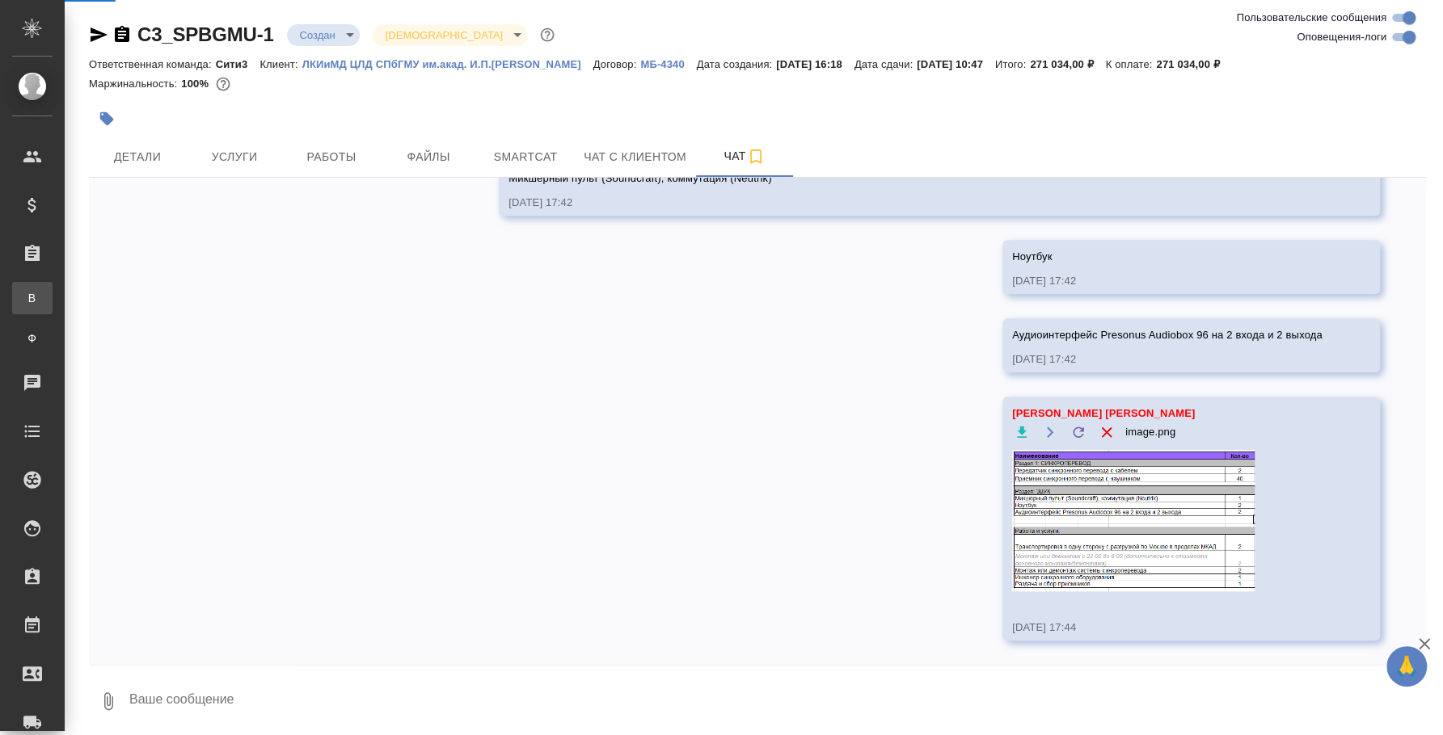
scroll to position [5001, 0]
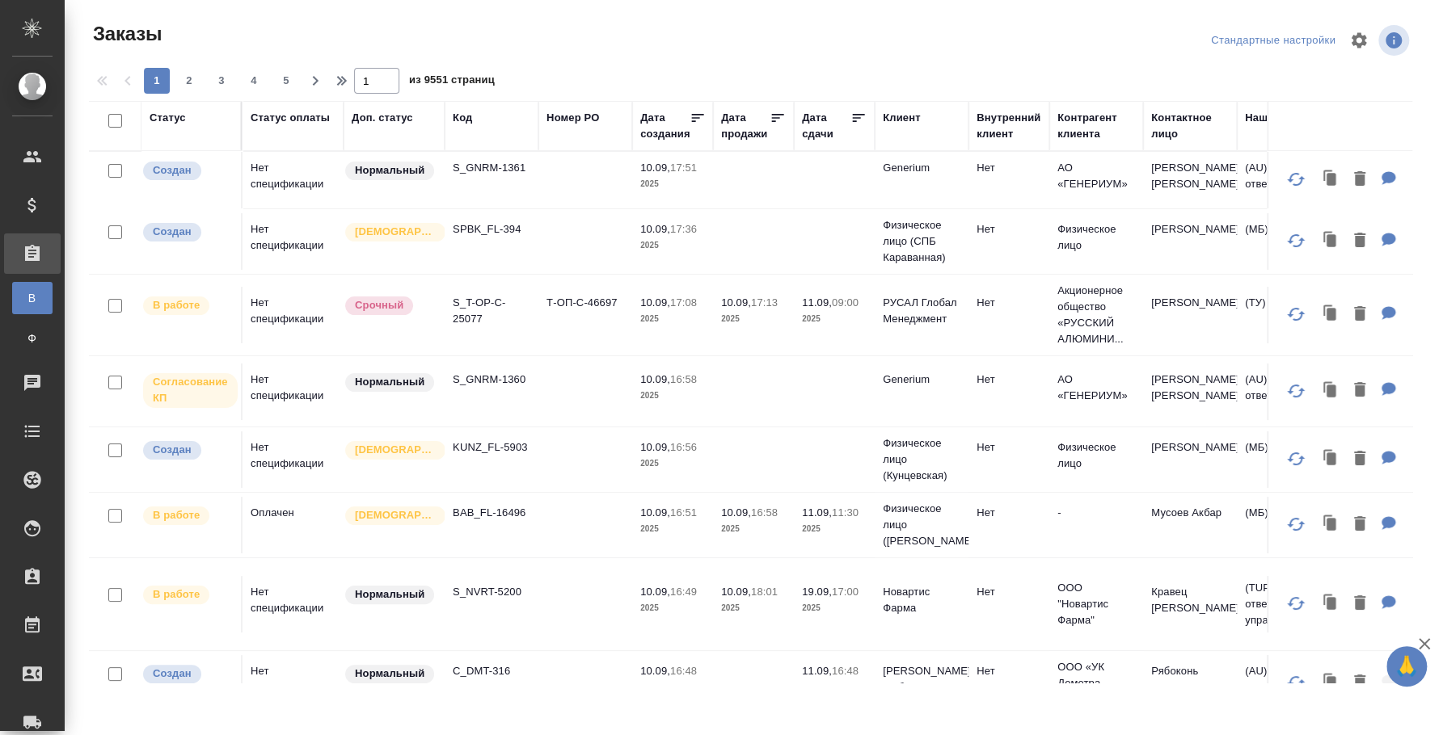
click at [464, 116] on div "Код" at bounding box center [462, 118] width 19 height 16
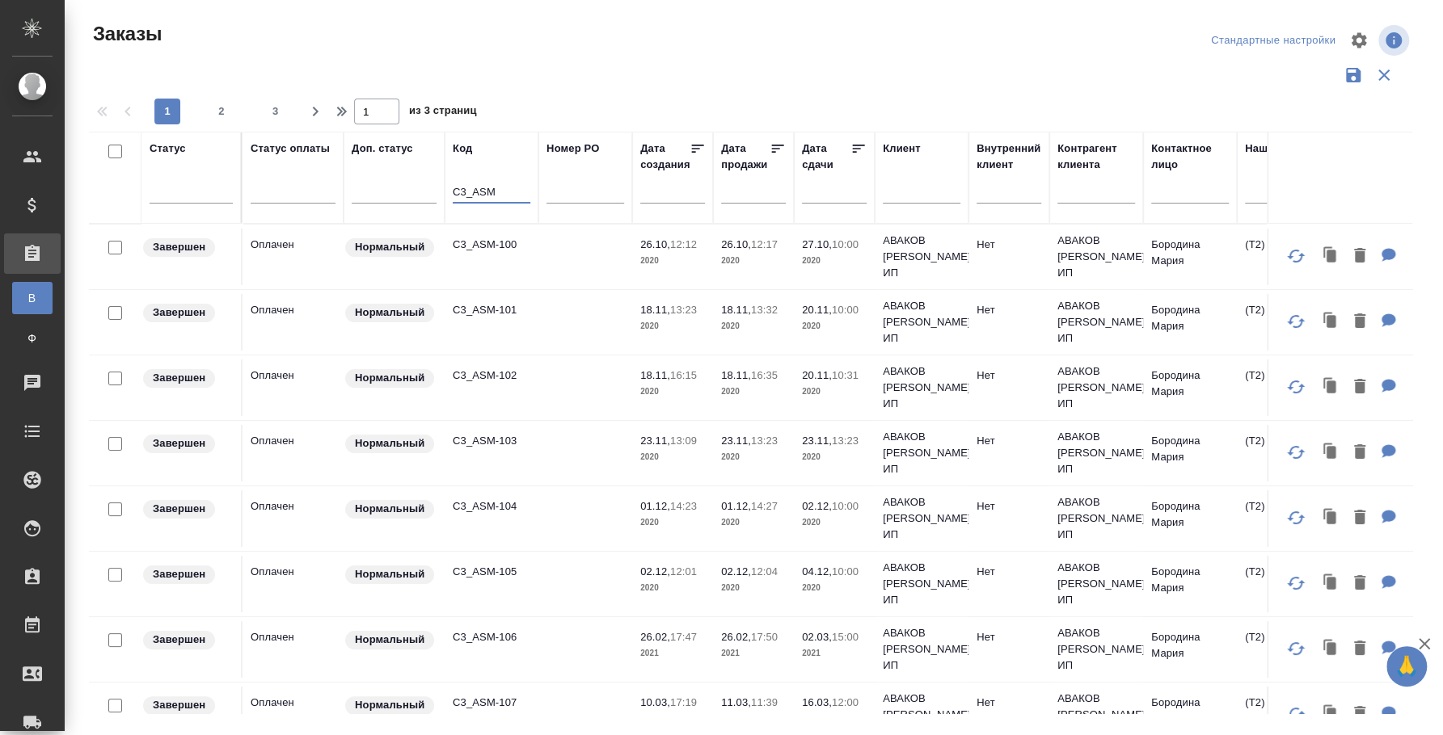
click at [503, 190] on input "C3_ASM" at bounding box center [492, 193] width 78 height 20
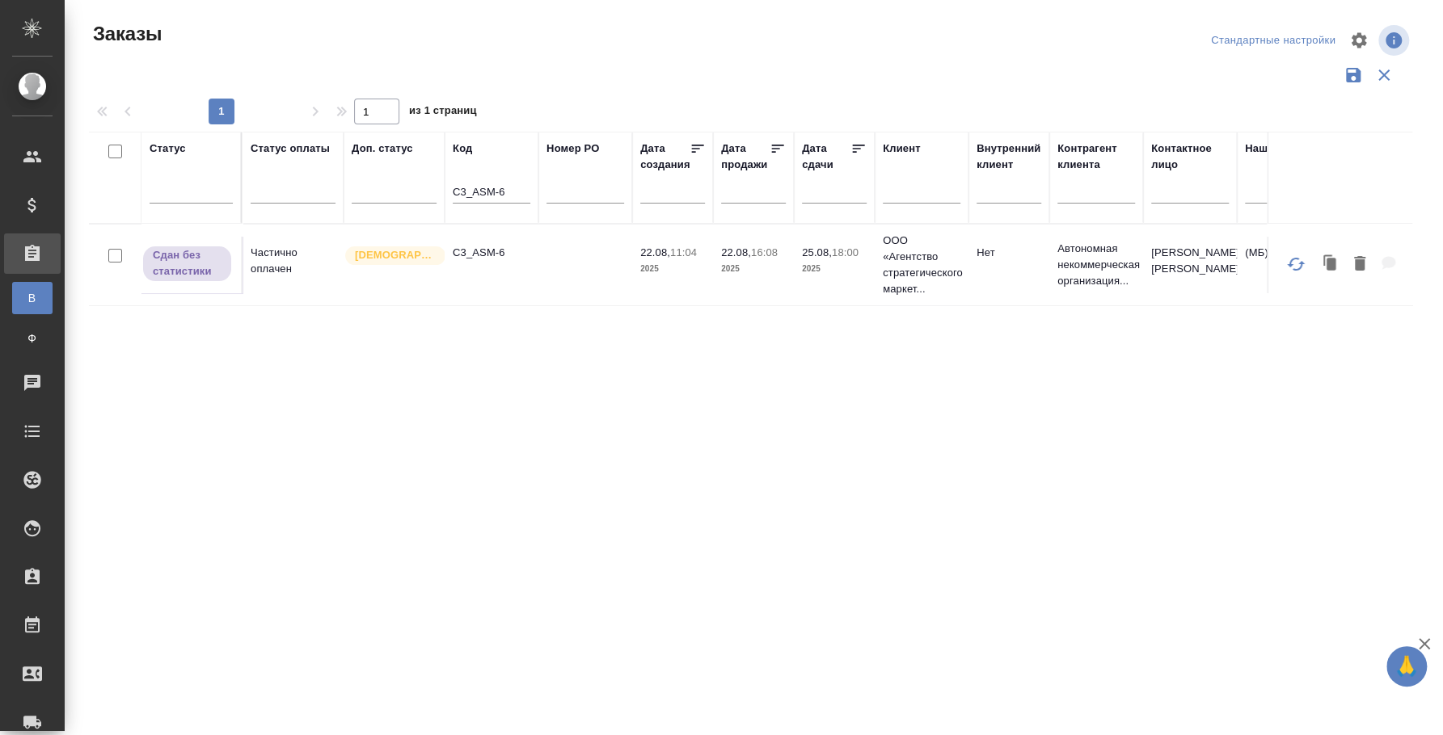
click at [479, 267] on td "C3_ASM-6" at bounding box center [492, 265] width 94 height 57
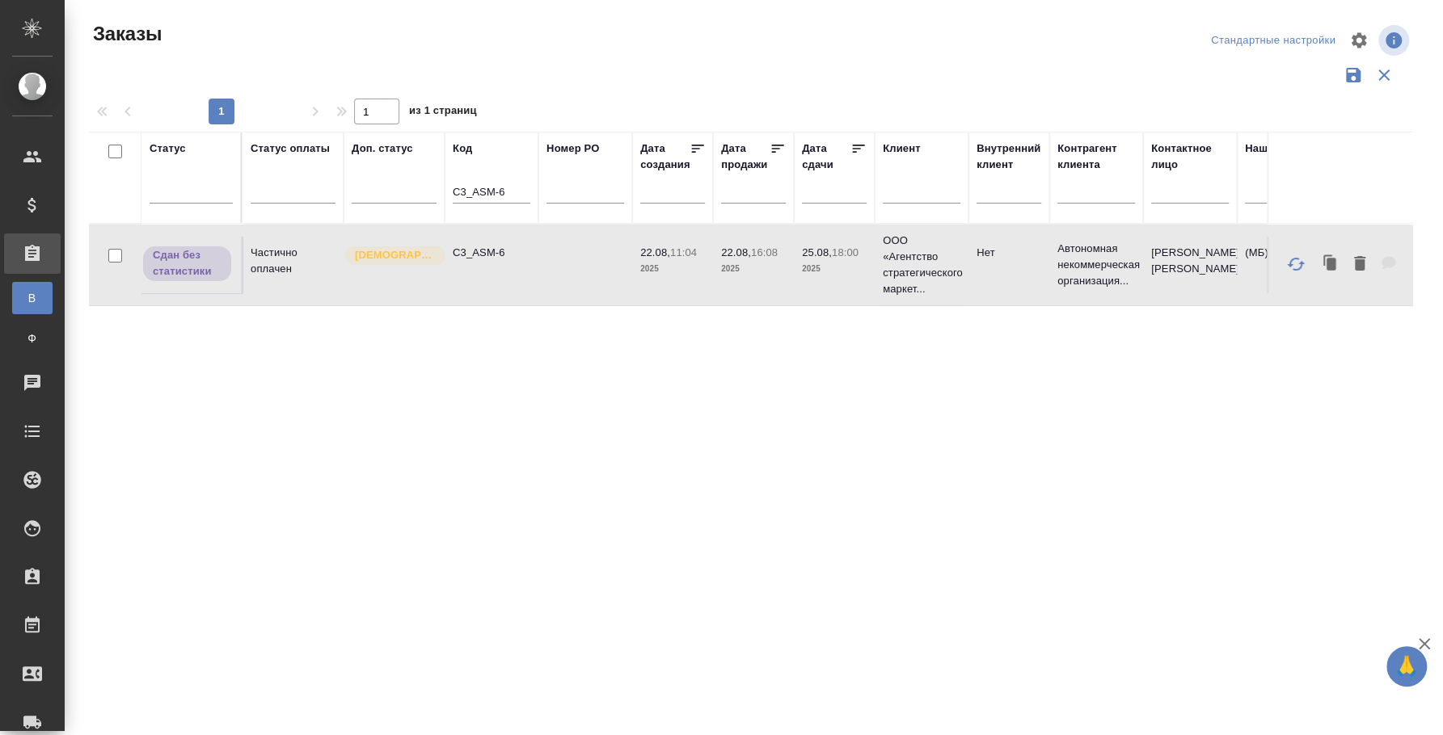
click at [479, 267] on td "C3_ASM-6" at bounding box center [492, 265] width 94 height 57
click at [512, 187] on input "C3_ASM-6" at bounding box center [492, 193] width 78 height 20
type input "C3_ASM-8"
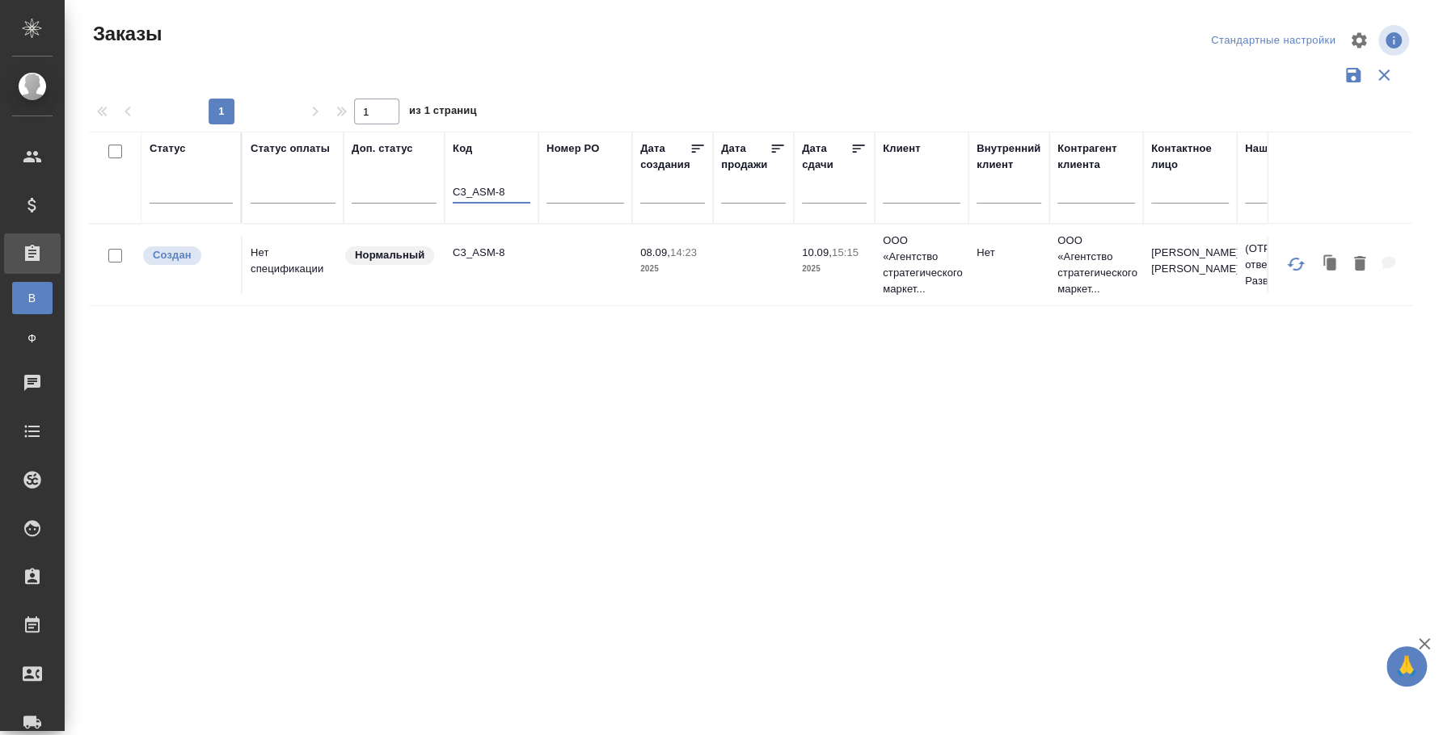
click at [502, 255] on p "C3_ASM-8" at bounding box center [492, 253] width 78 height 16
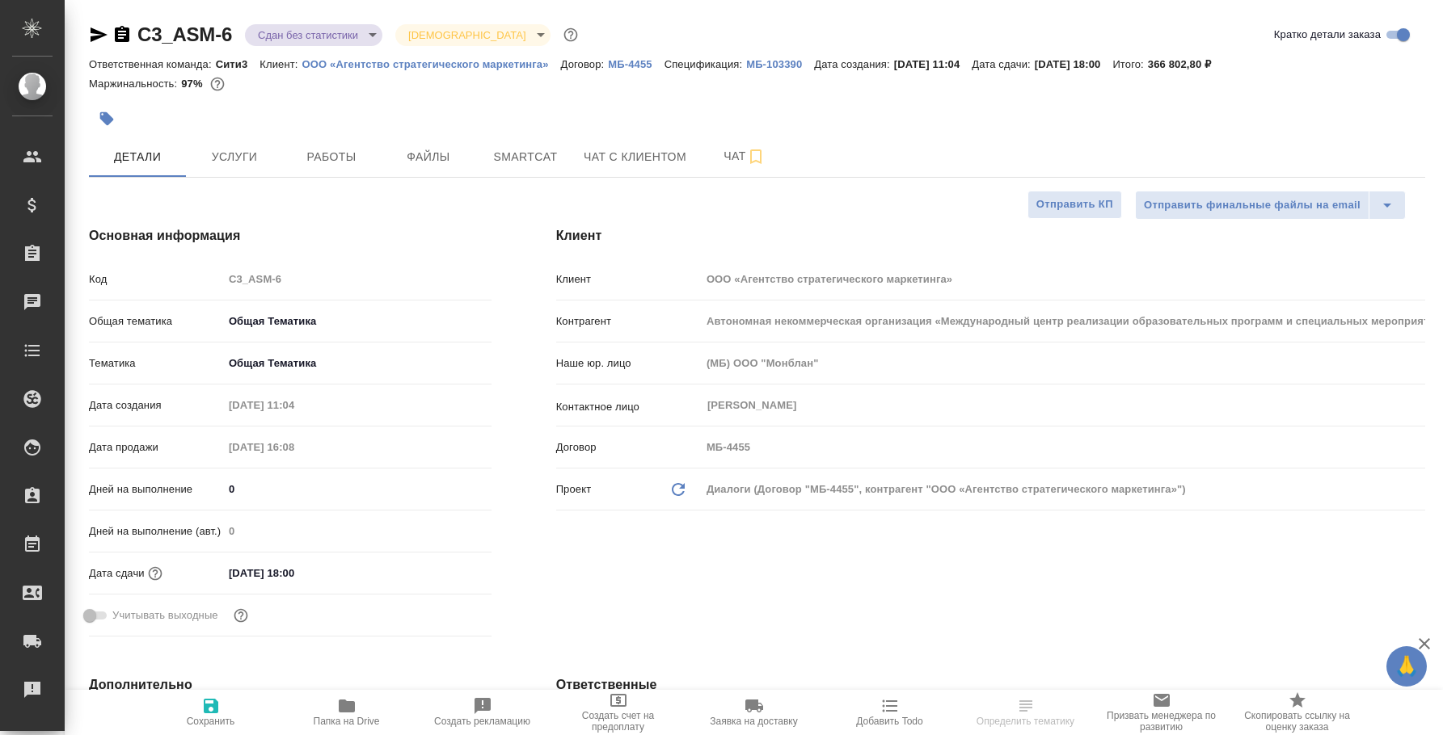
select select "RU"
type textarea "x"
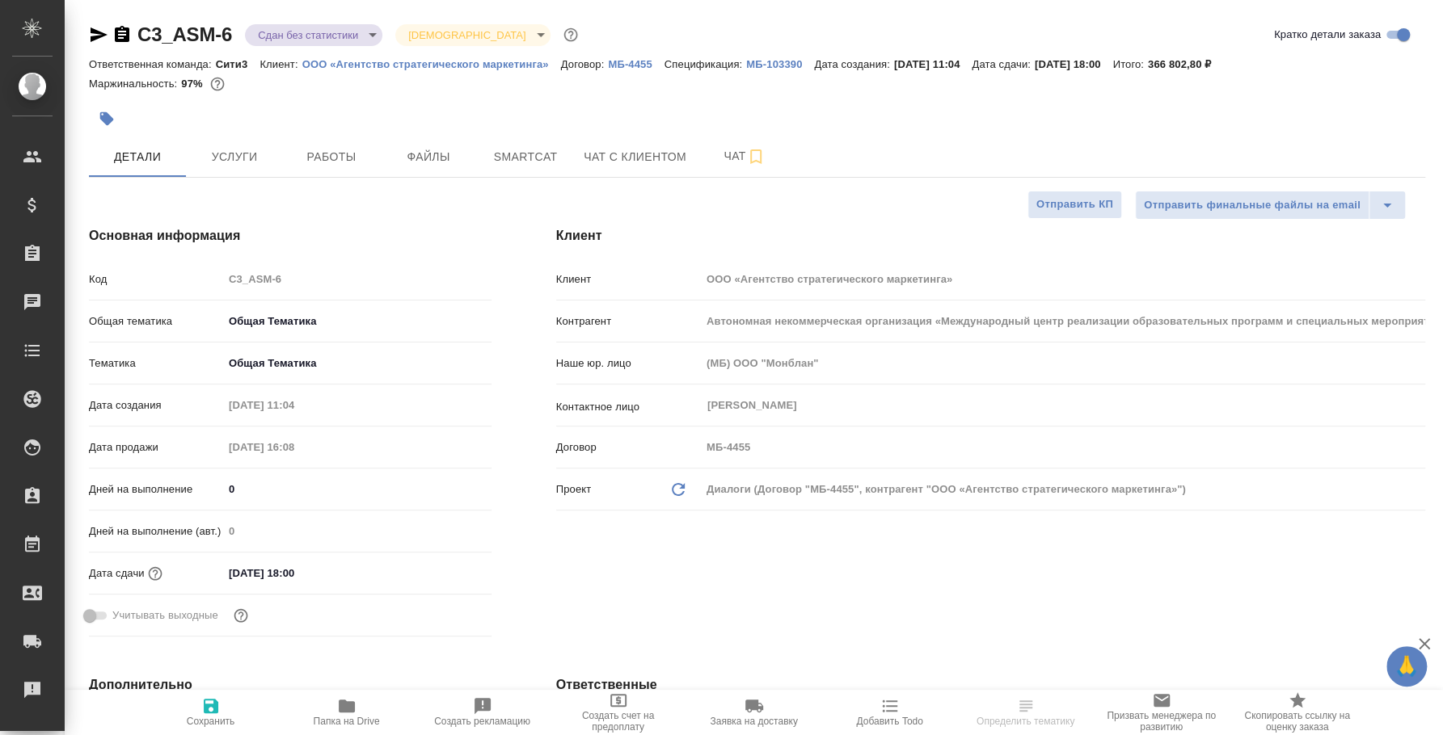
type textarea "x"
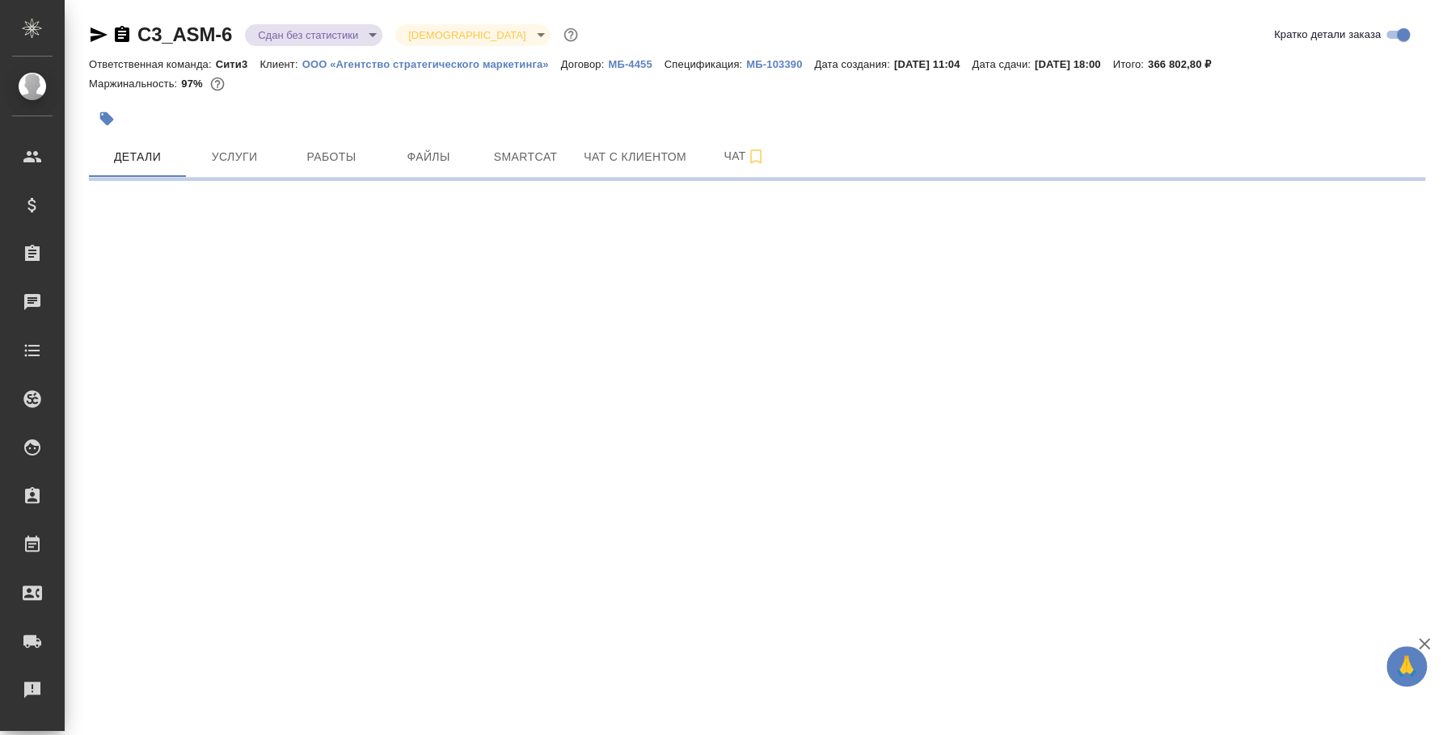
select select "RU"
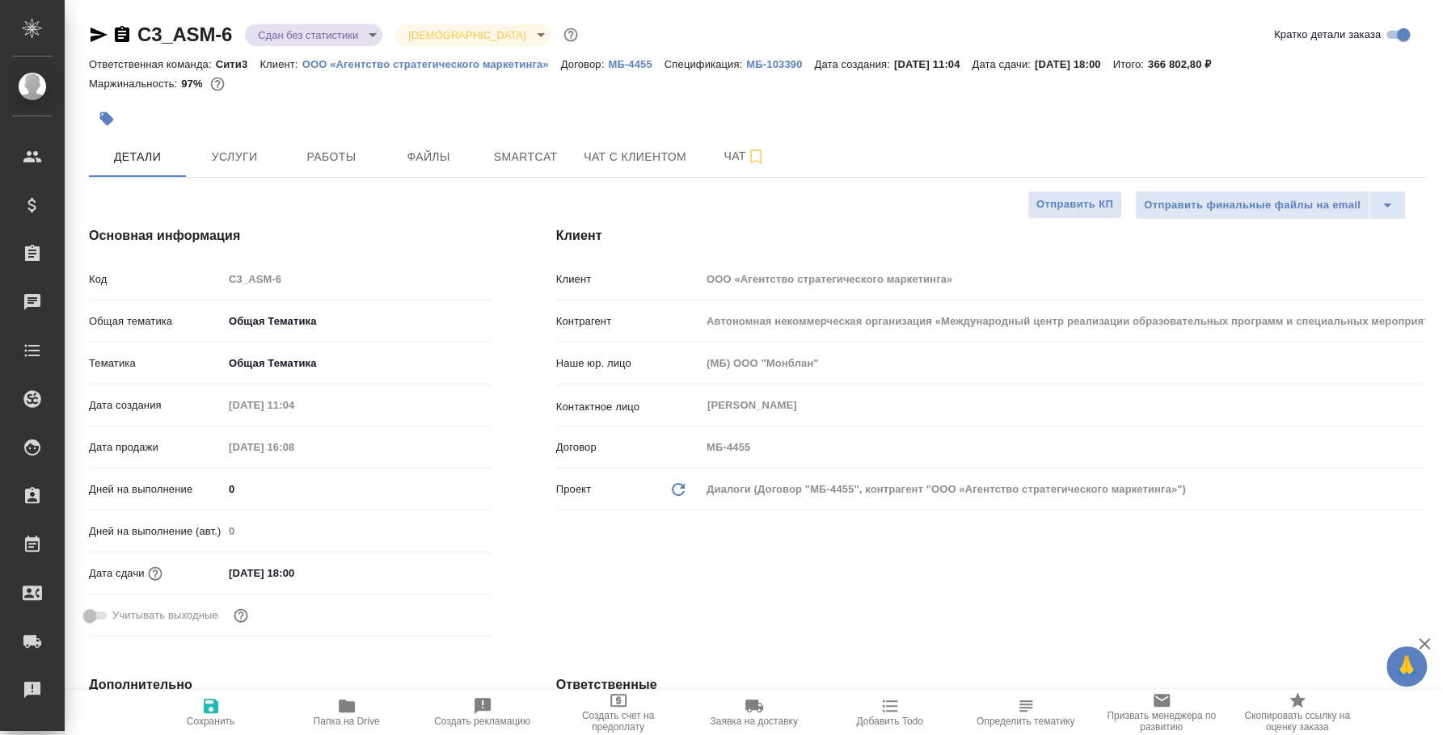
type textarea "x"
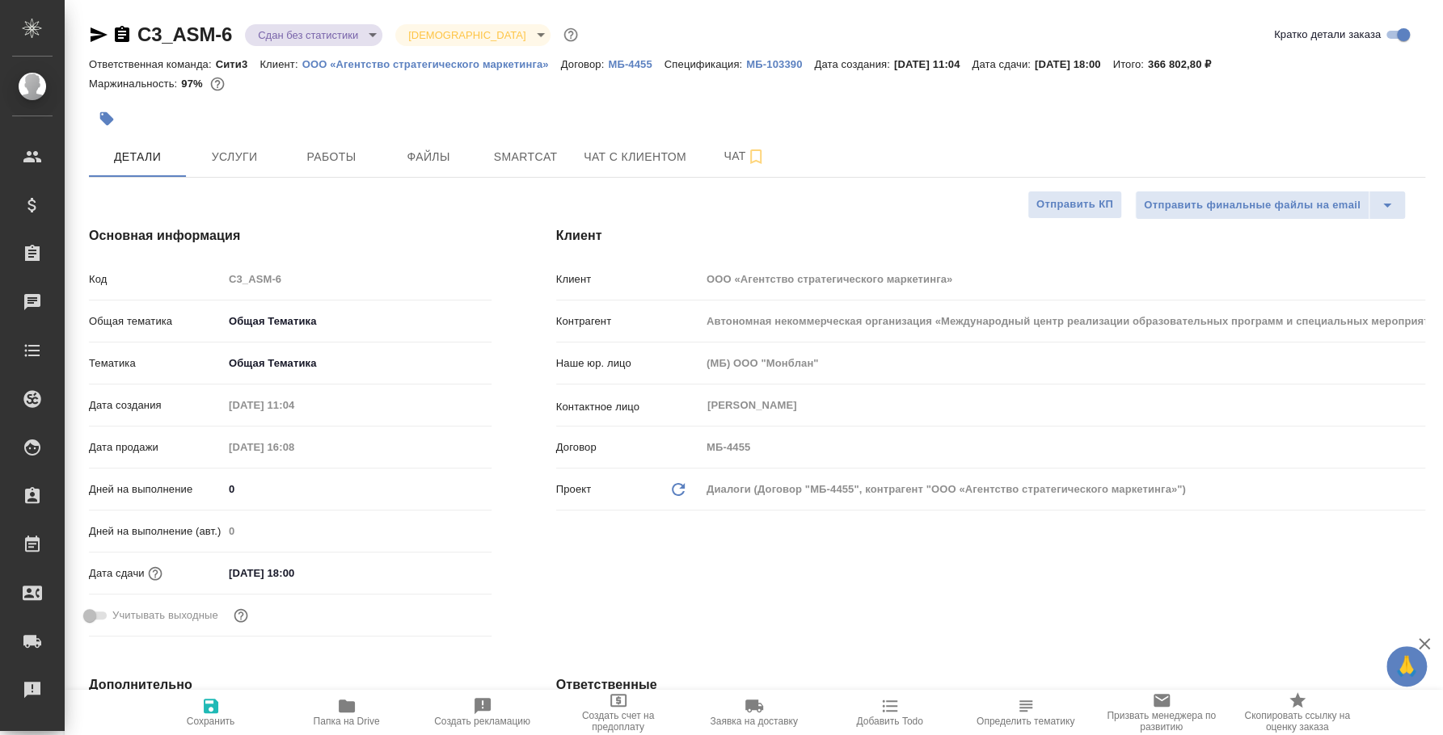
type textarea "x"
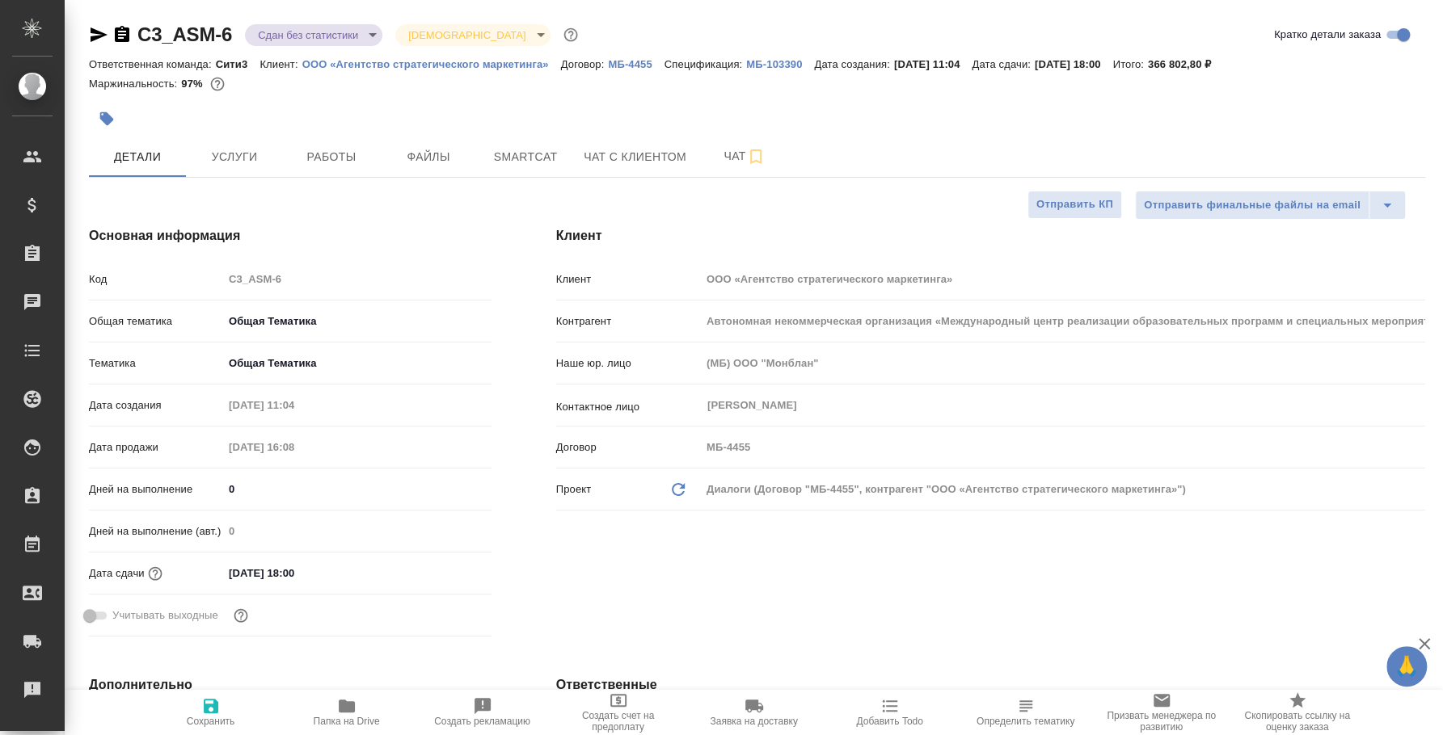
type textarea "x"
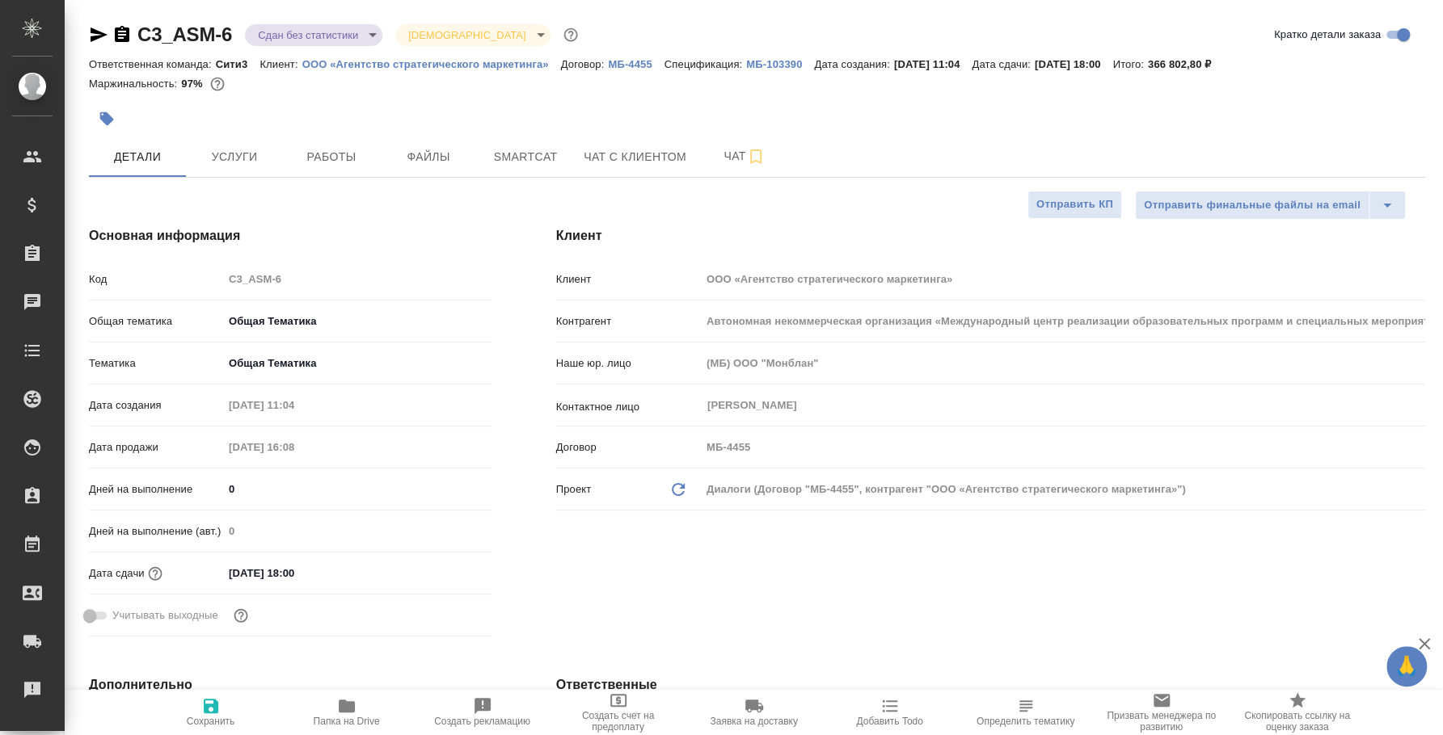
type textarea "x"
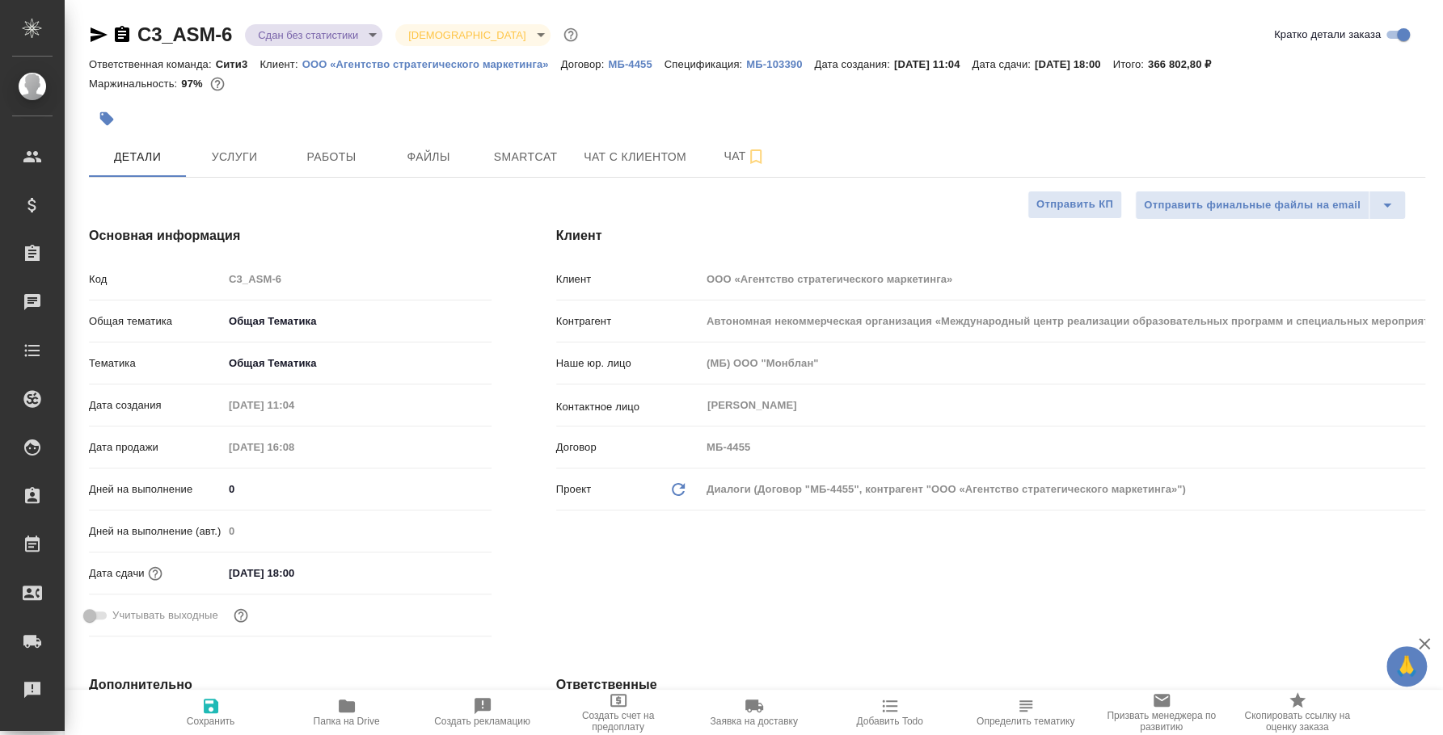
type textarea "x"
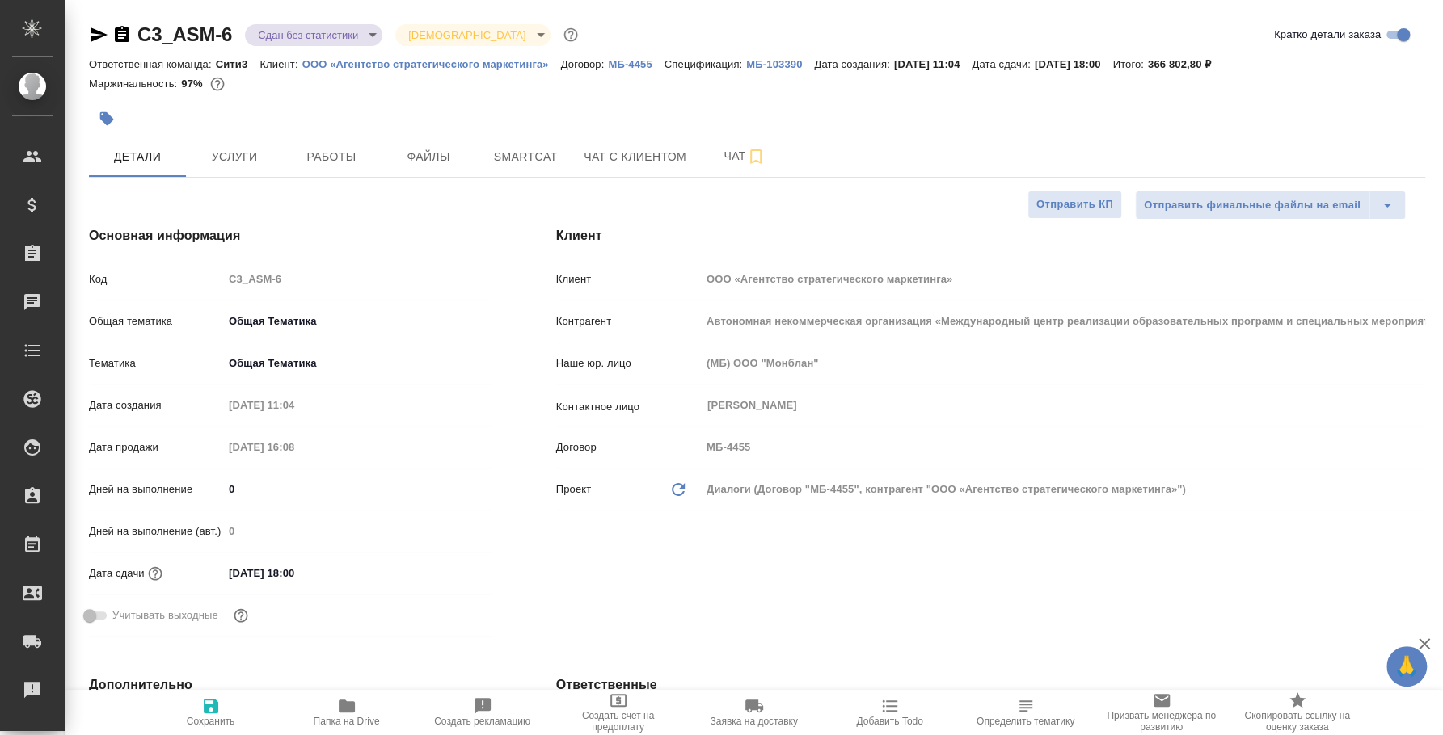
type textarea "x"
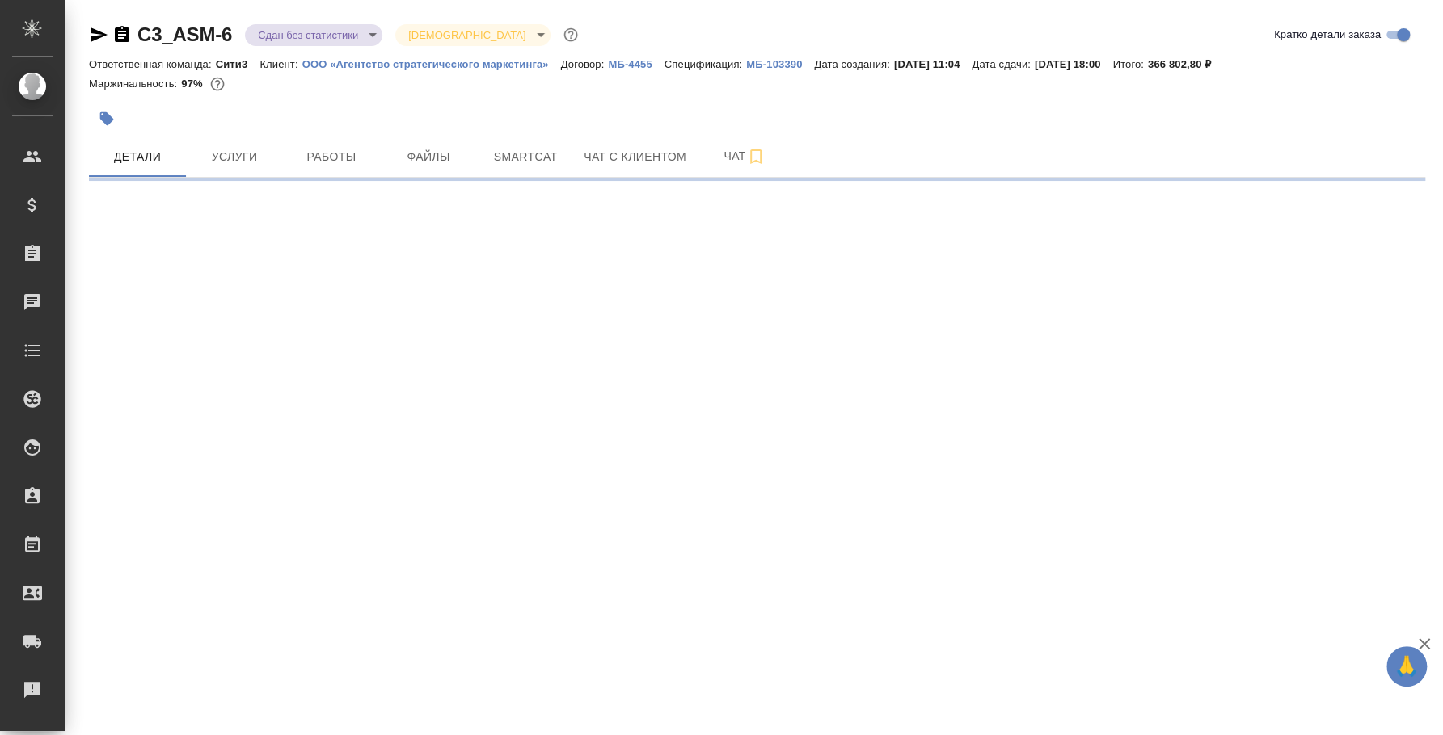
select select "RU"
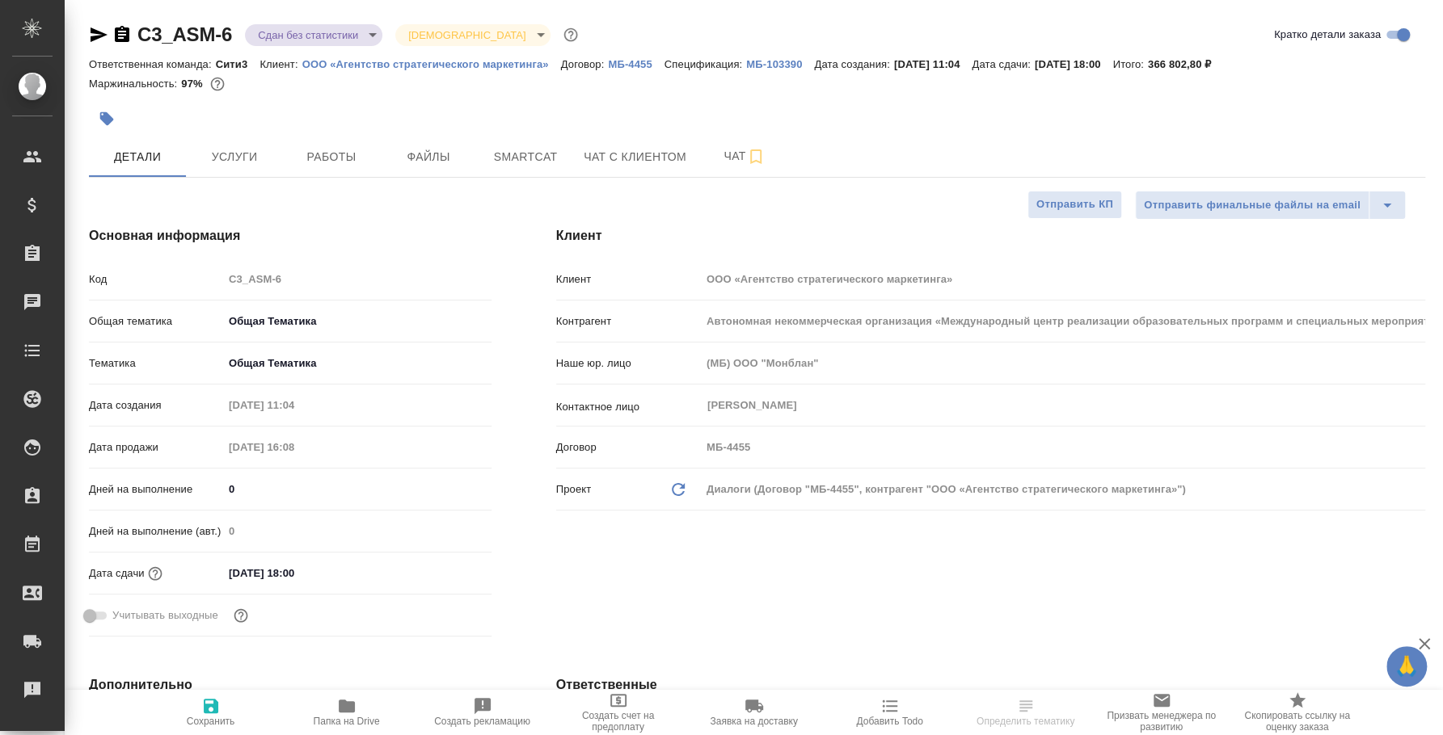
type textarea "x"
click at [352, 706] on icon "button" at bounding box center [347, 706] width 16 height 13
type textarea "x"
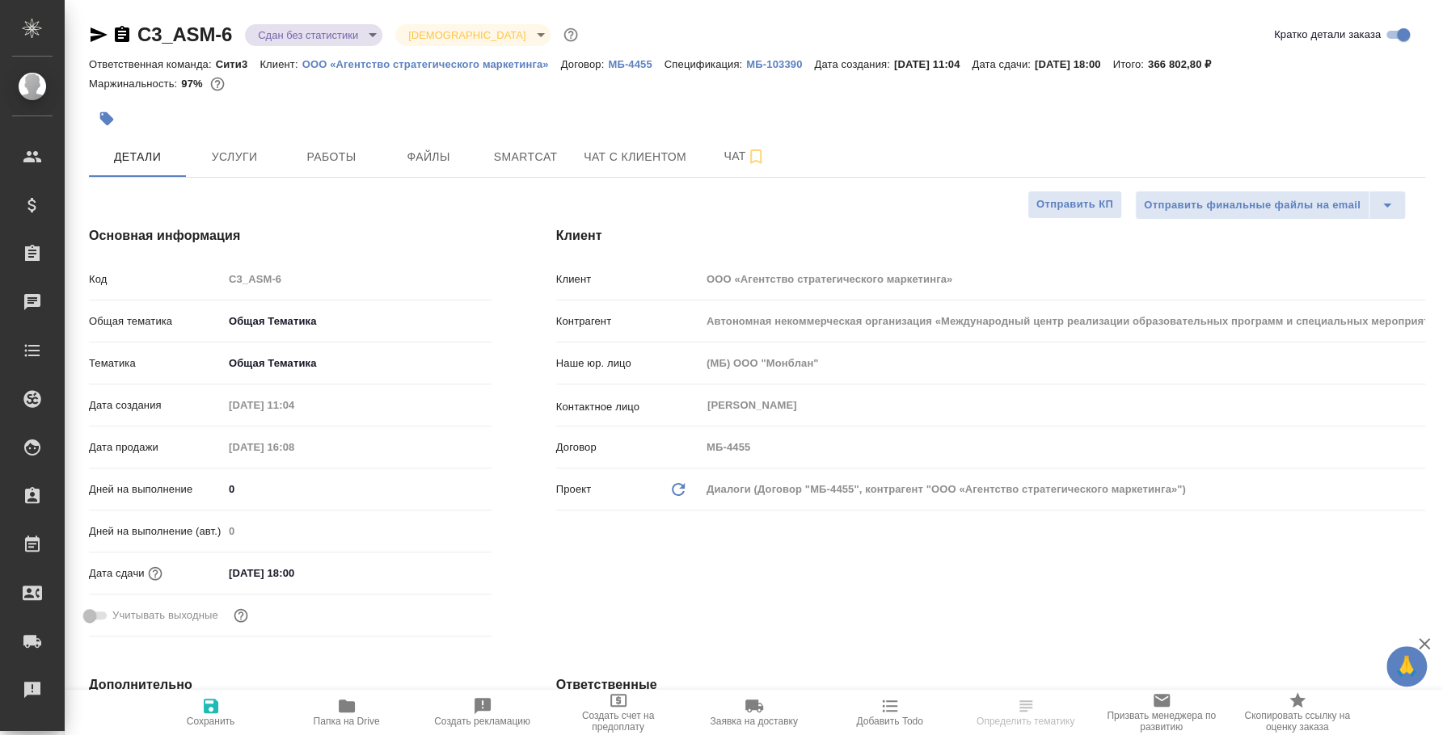
type textarea "x"
select select "RU"
type textarea "x"
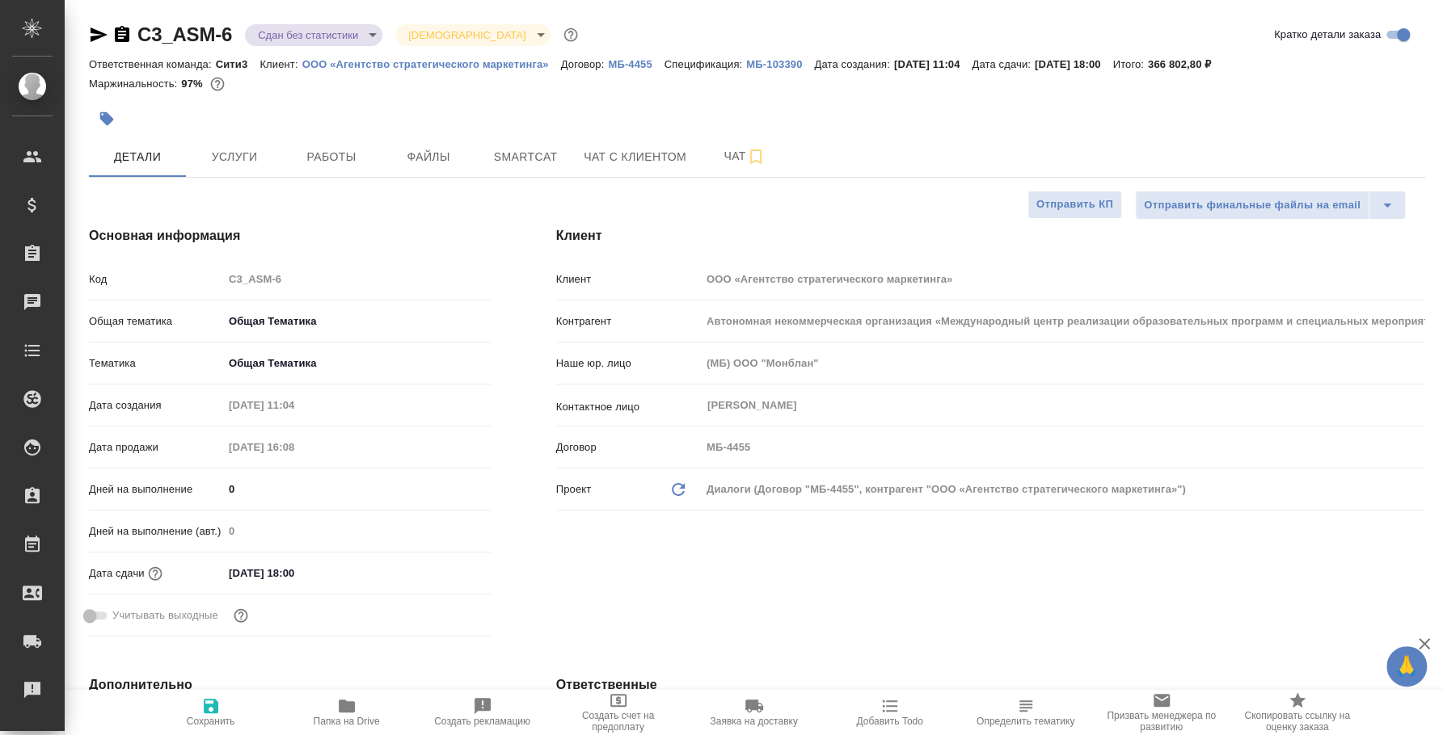
type textarea "x"
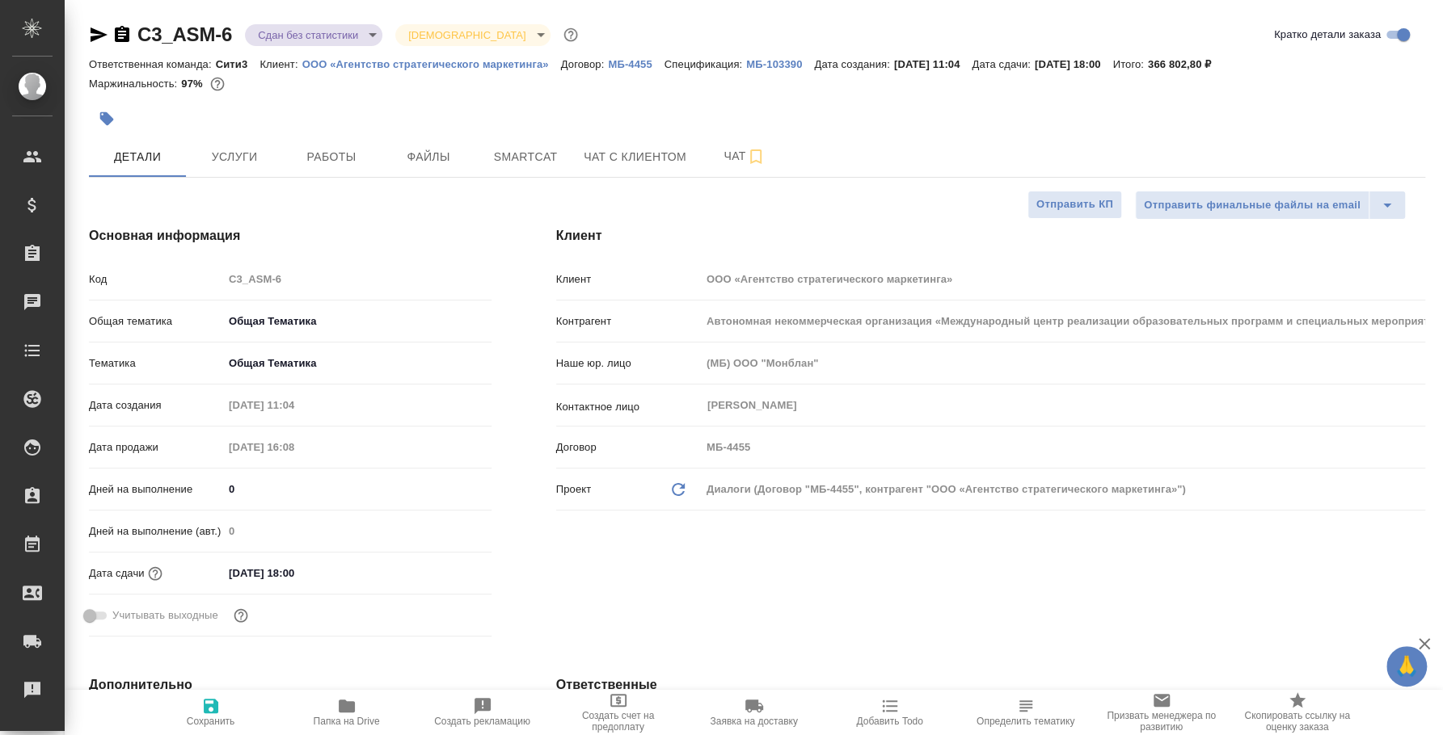
type textarea "x"
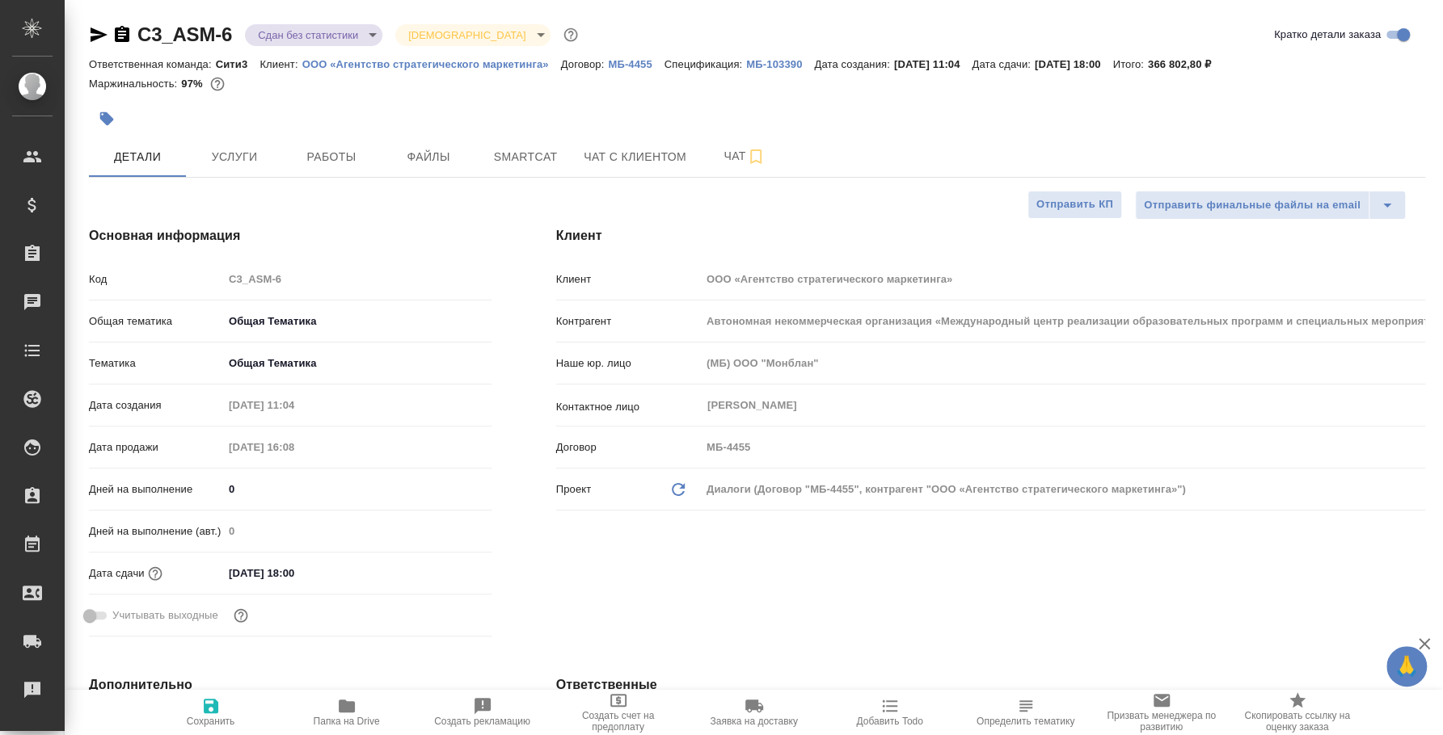
type textarea "x"
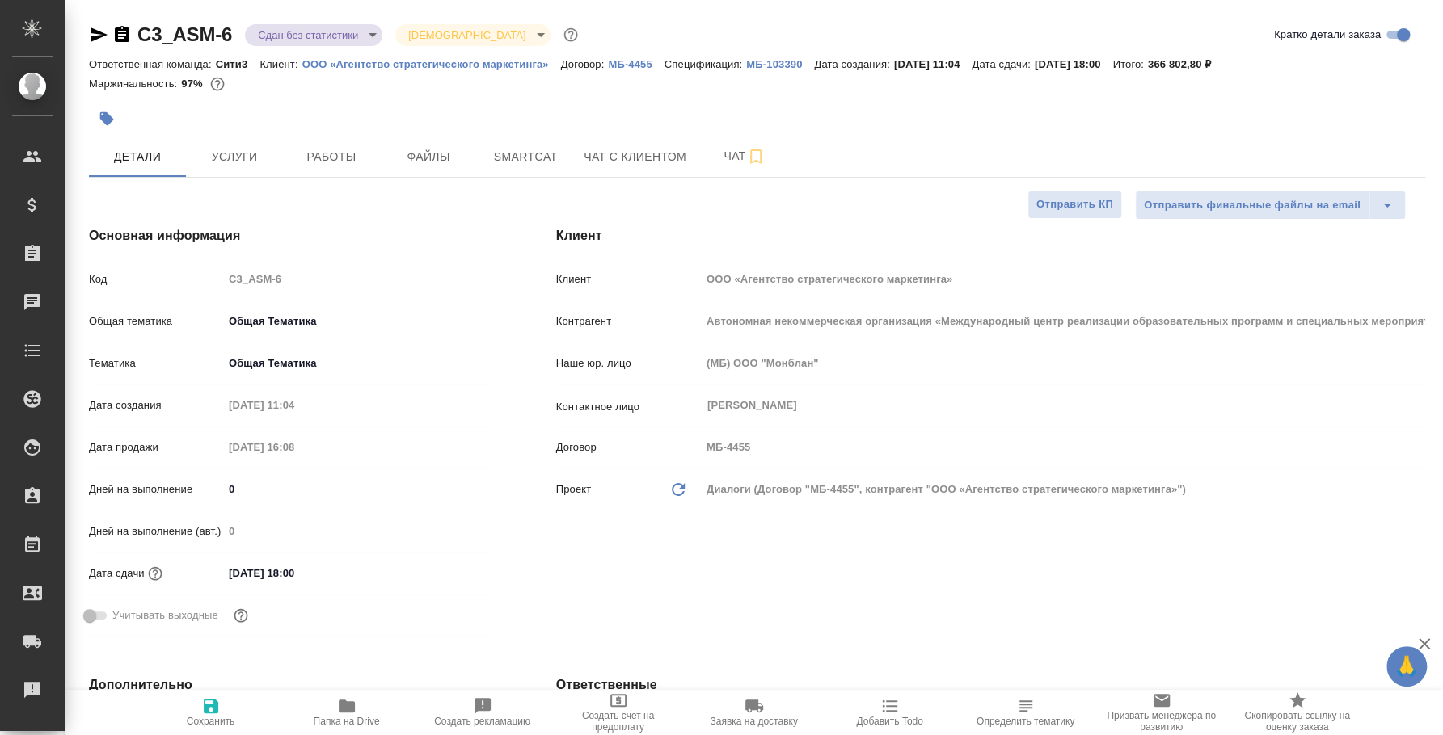
type textarea "x"
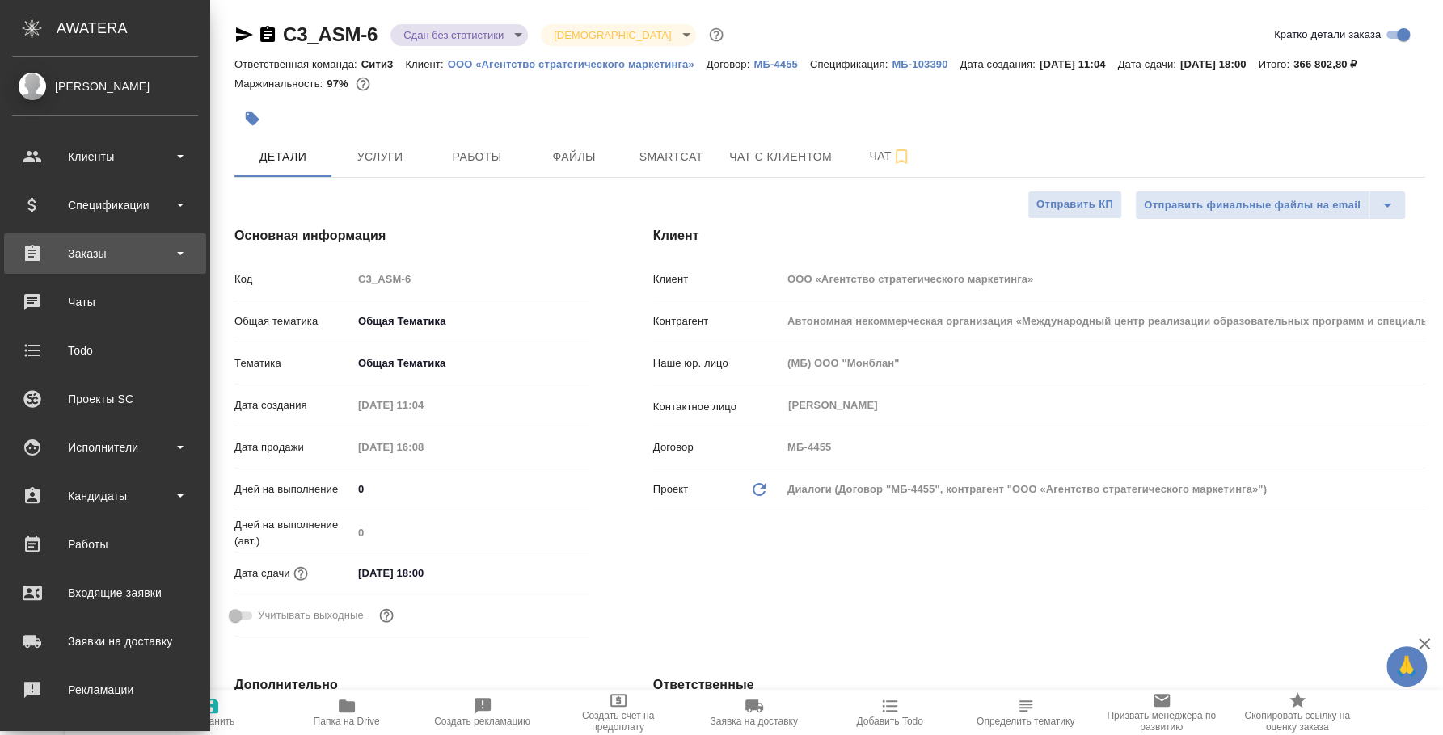
click at [111, 249] on div "Заказы" at bounding box center [105, 254] width 186 height 24
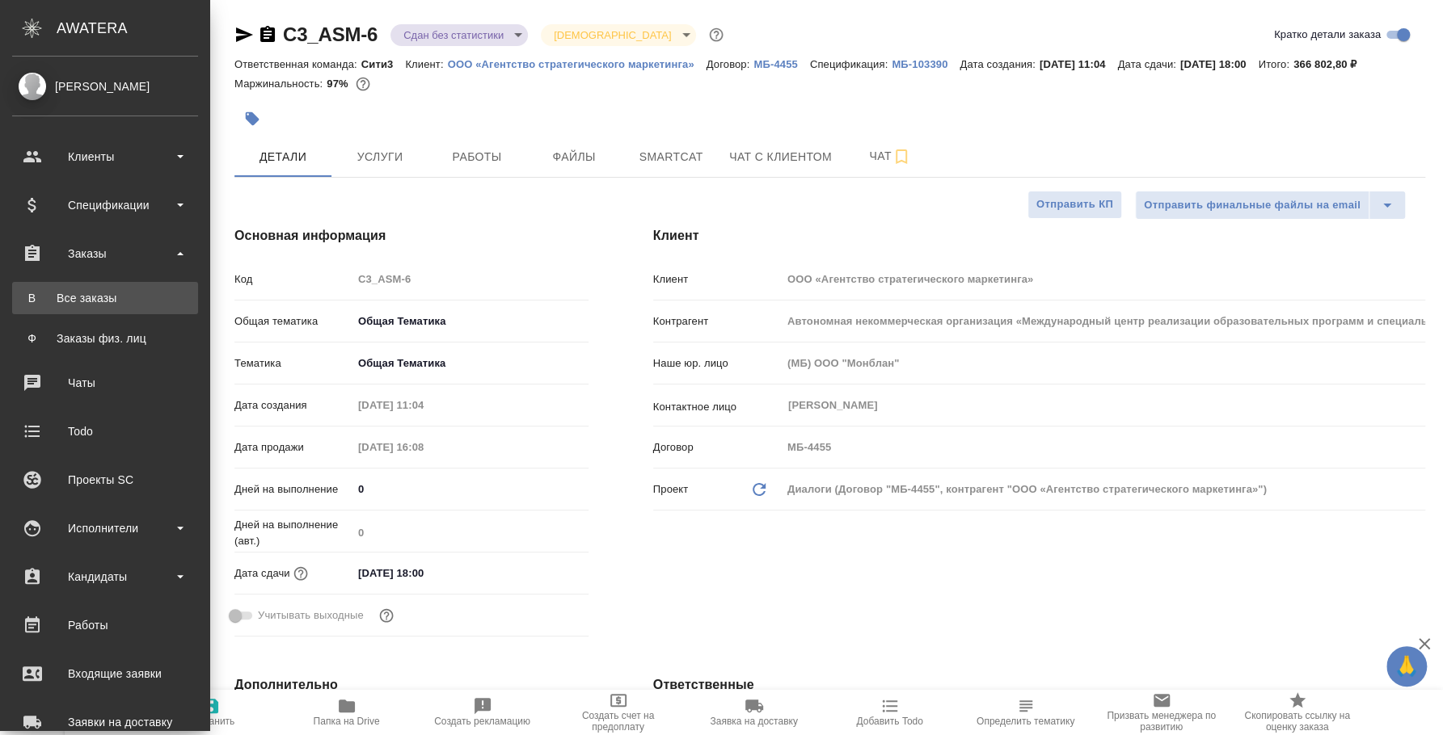
click at [106, 298] on div "Все заказы" at bounding box center [105, 298] width 170 height 16
type textarea "x"
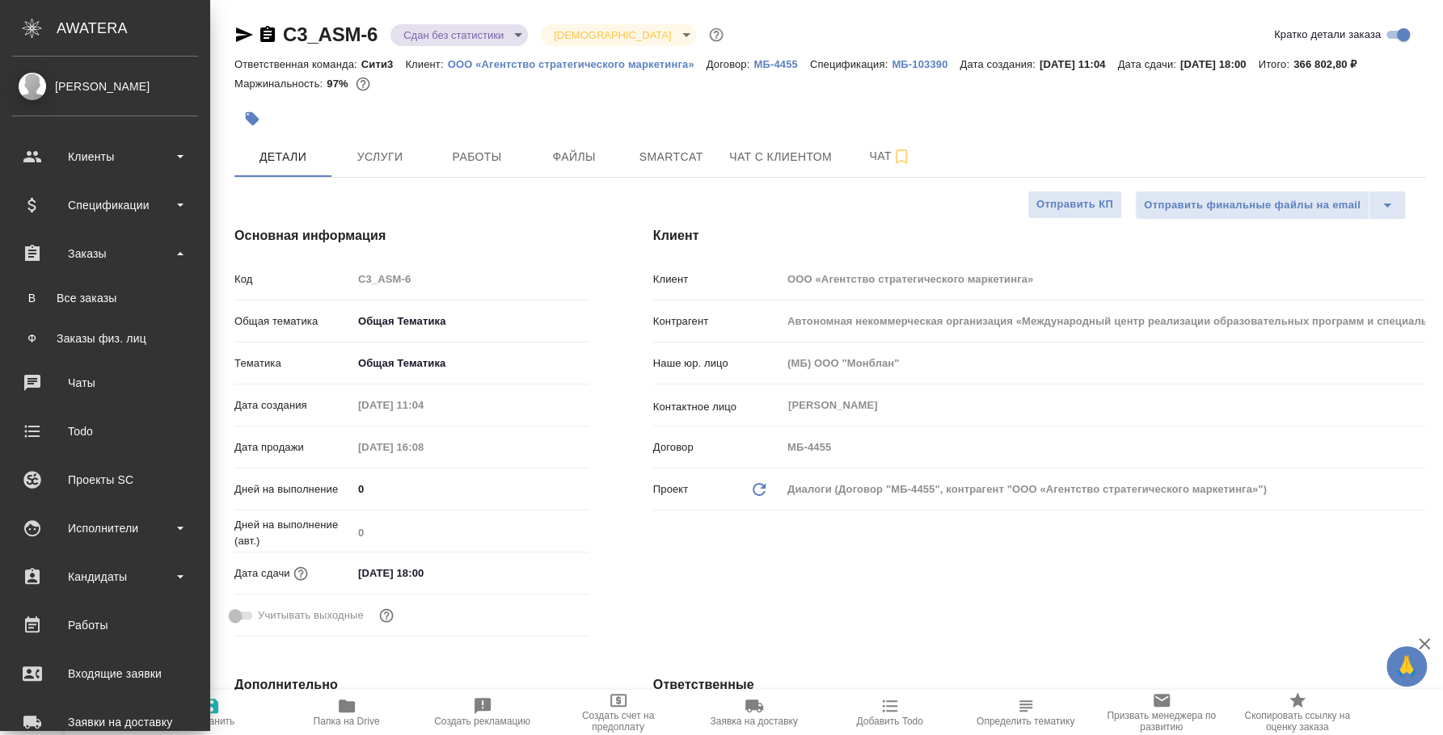
type textarea "x"
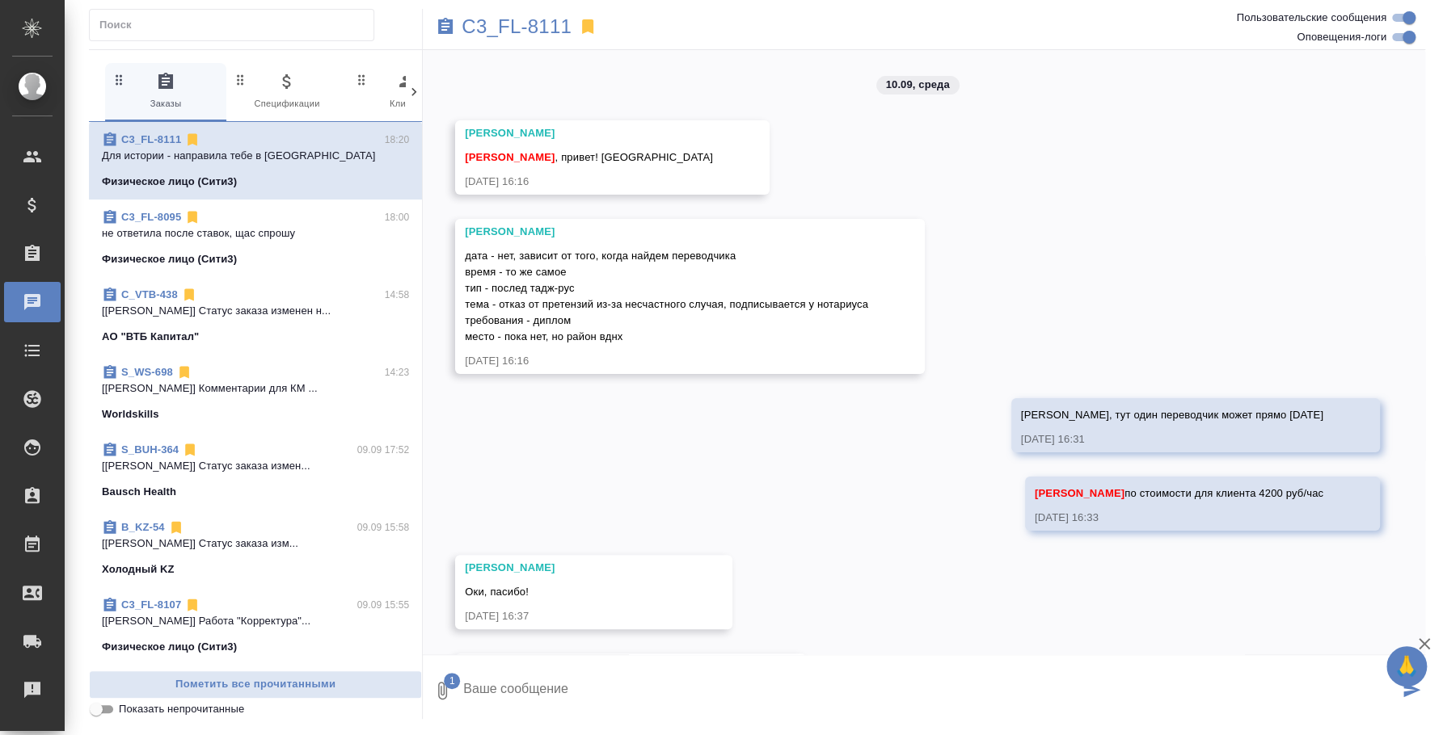
scroll to position [1281, 0]
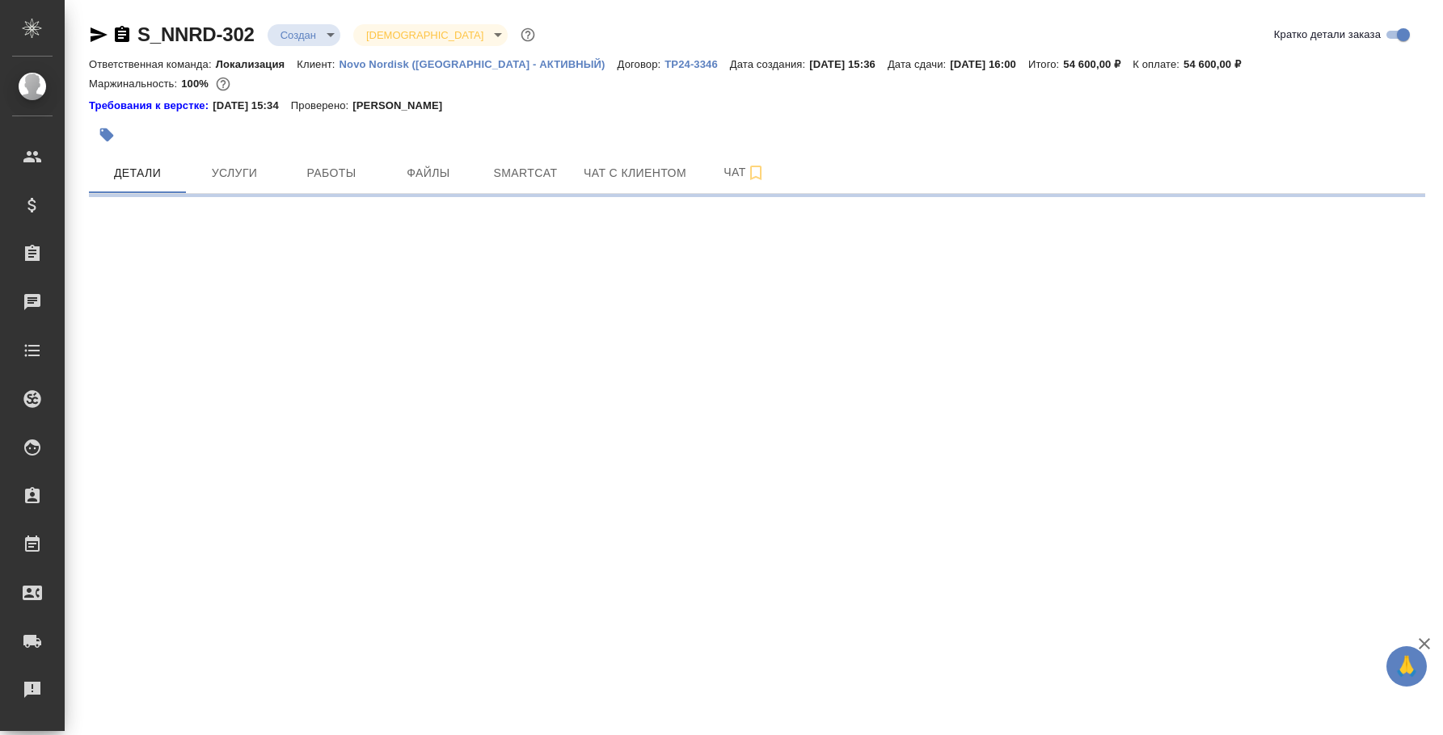
select select "RU"
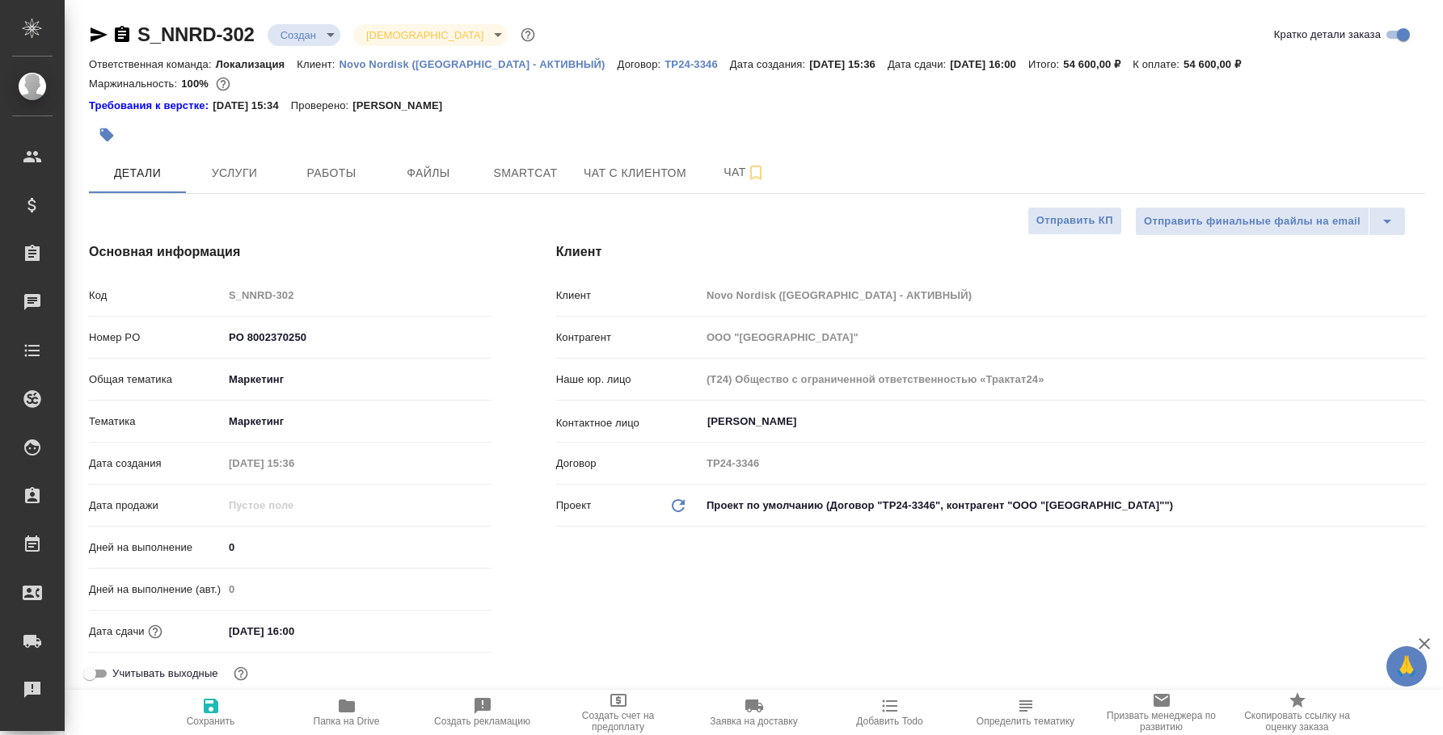
type textarea "x"
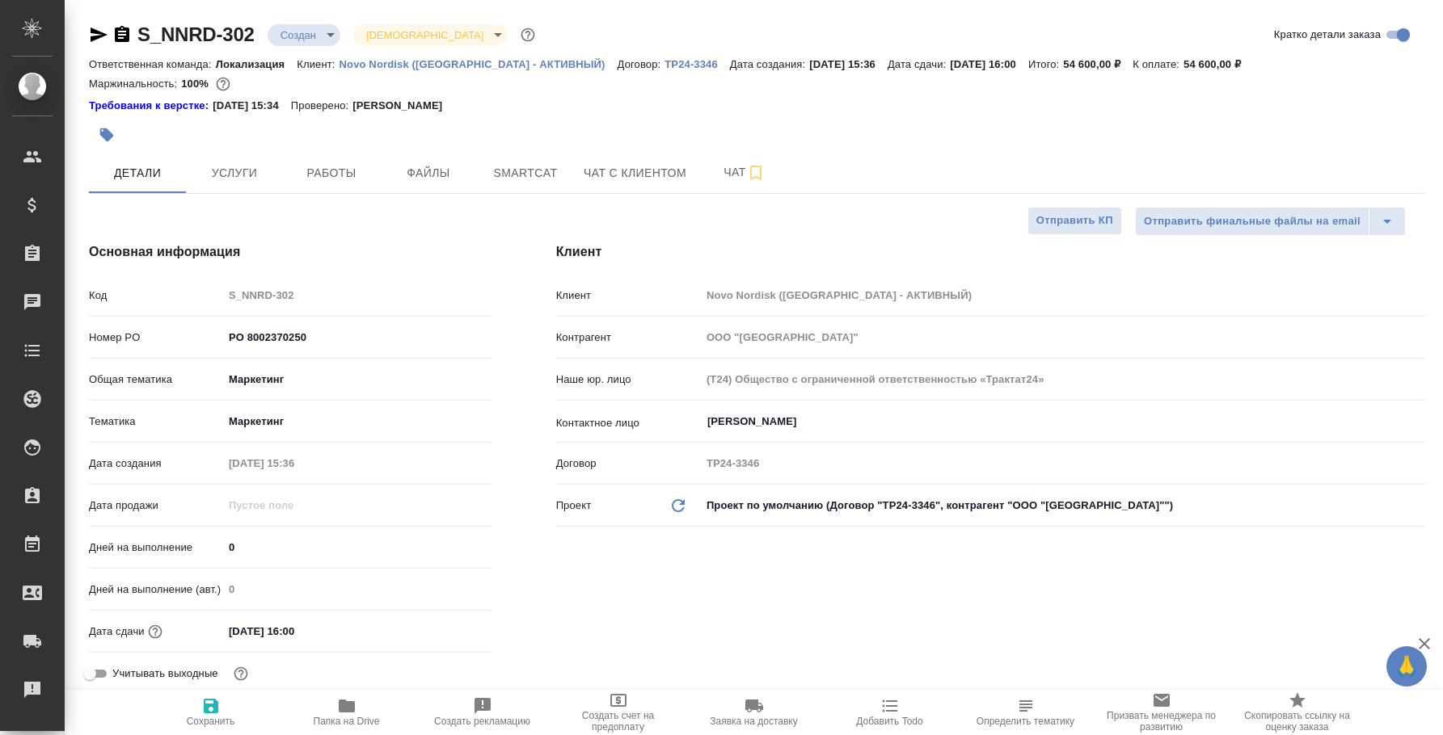
type textarea "x"
select select "RU"
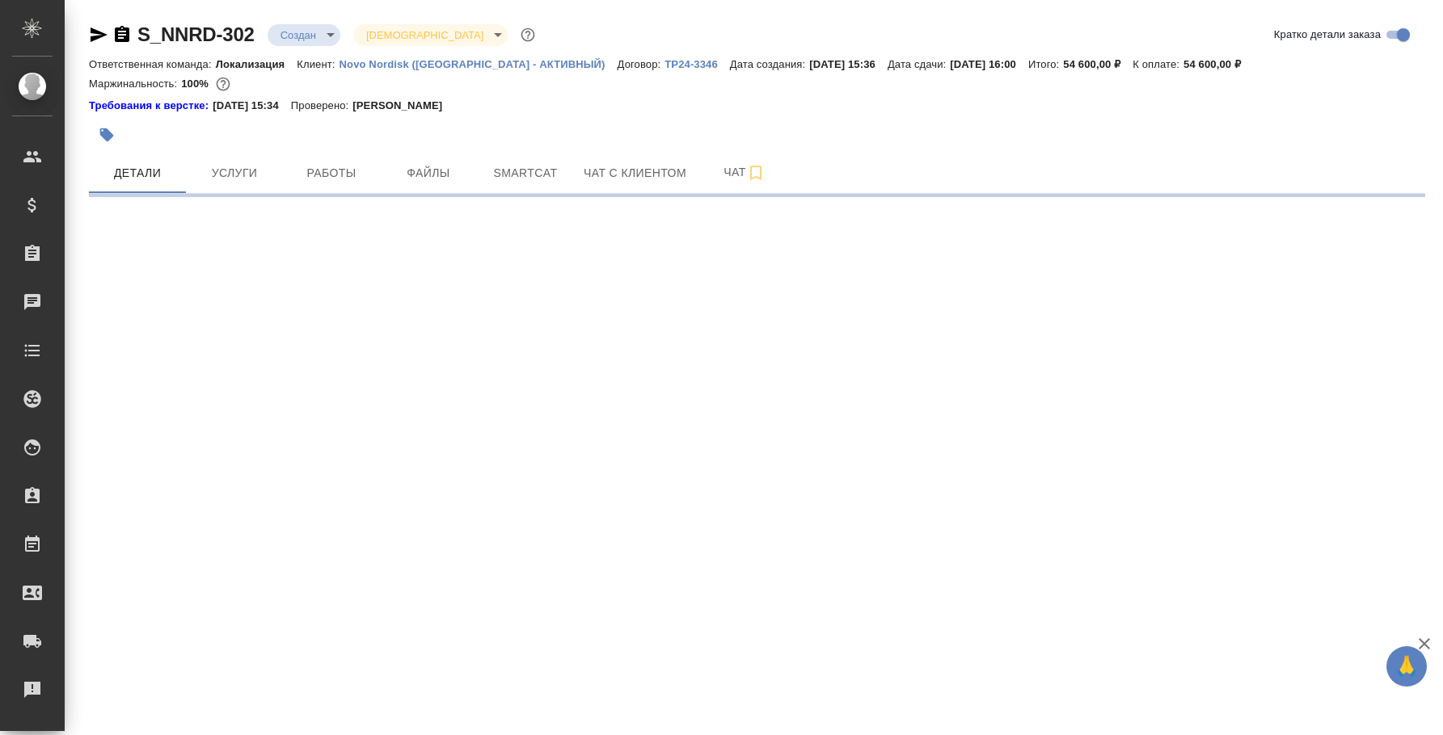
select select "RU"
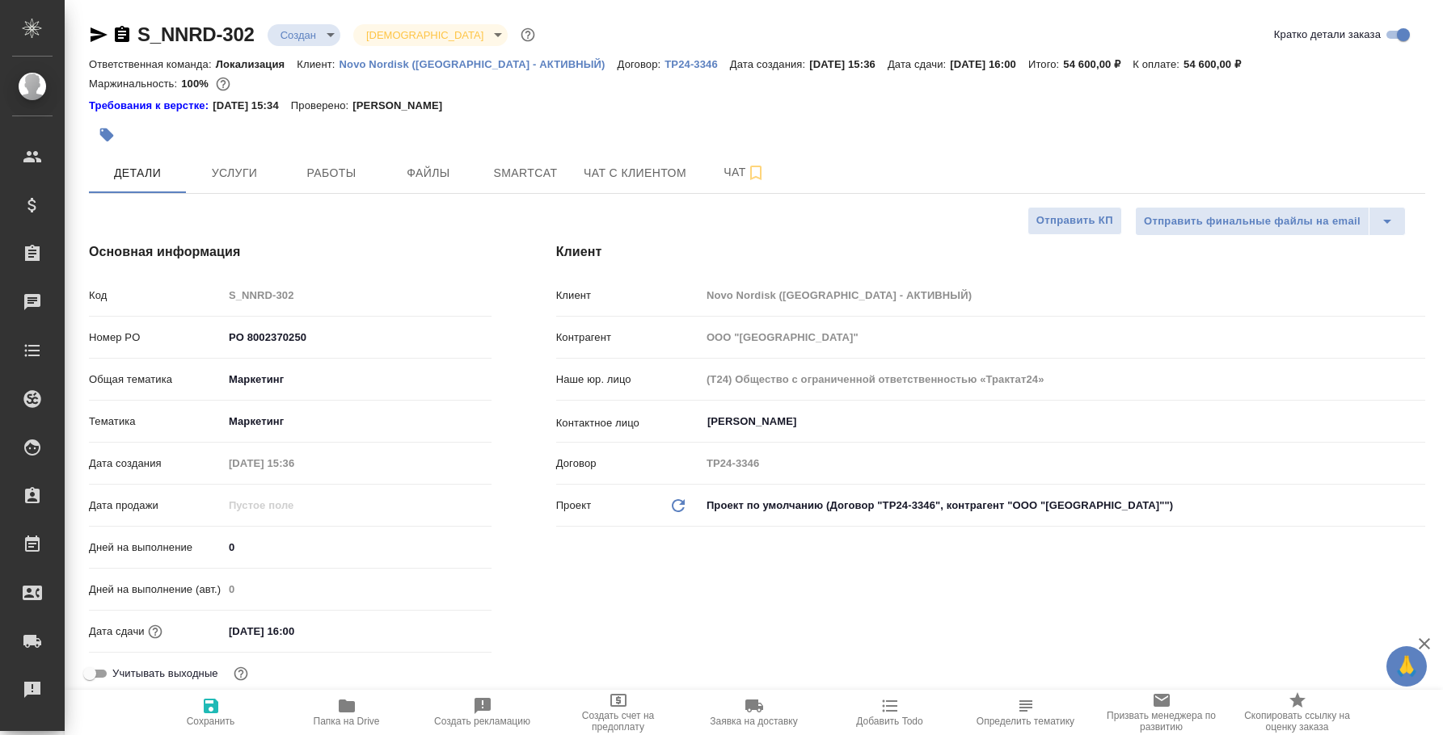
type textarea "x"
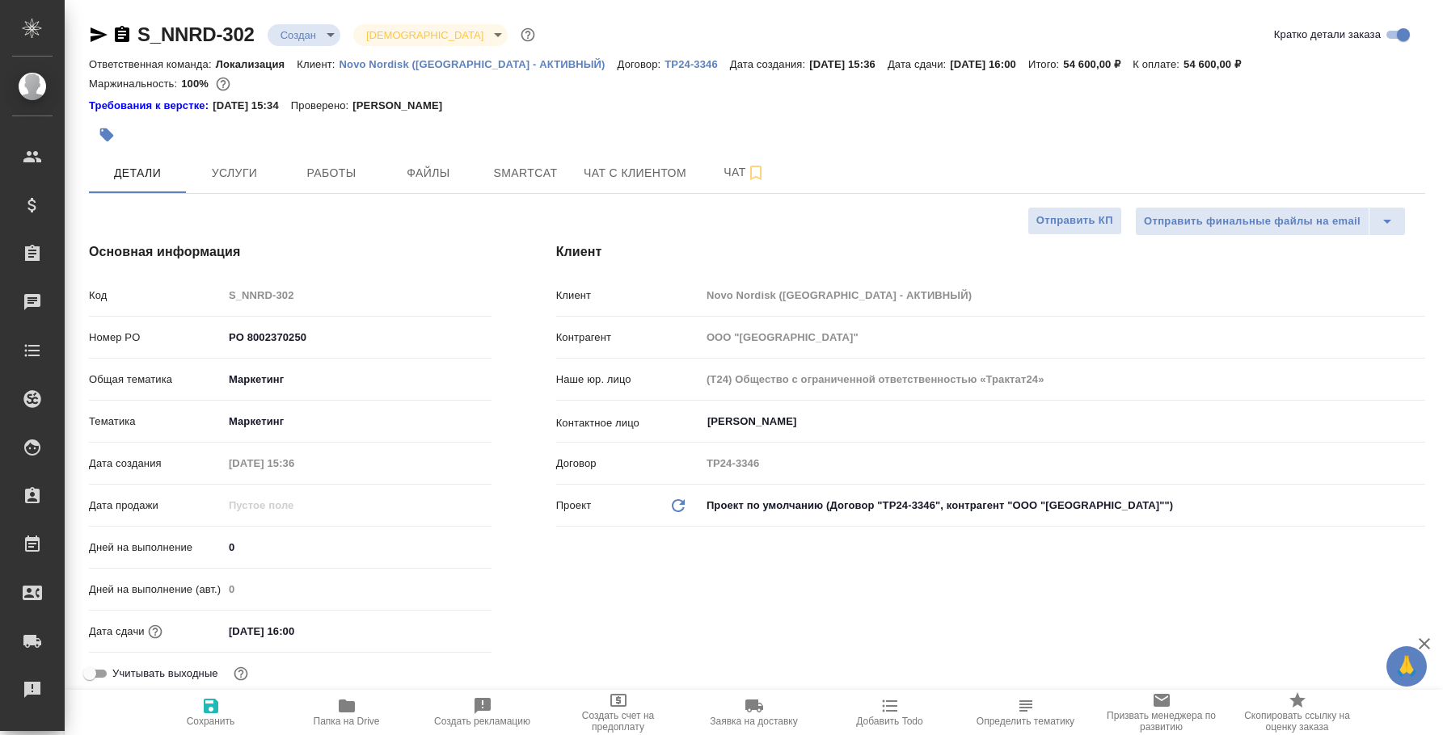
type textarea "x"
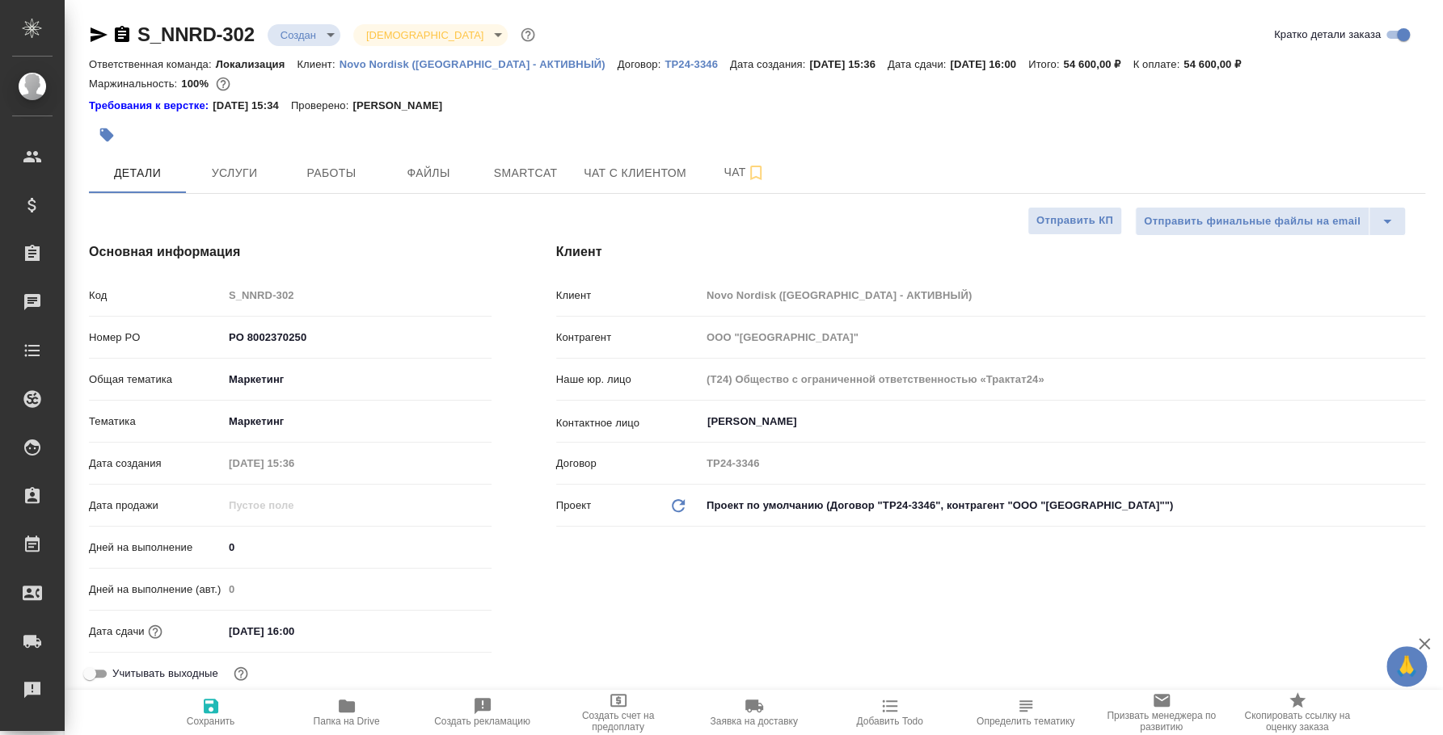
type textarea "x"
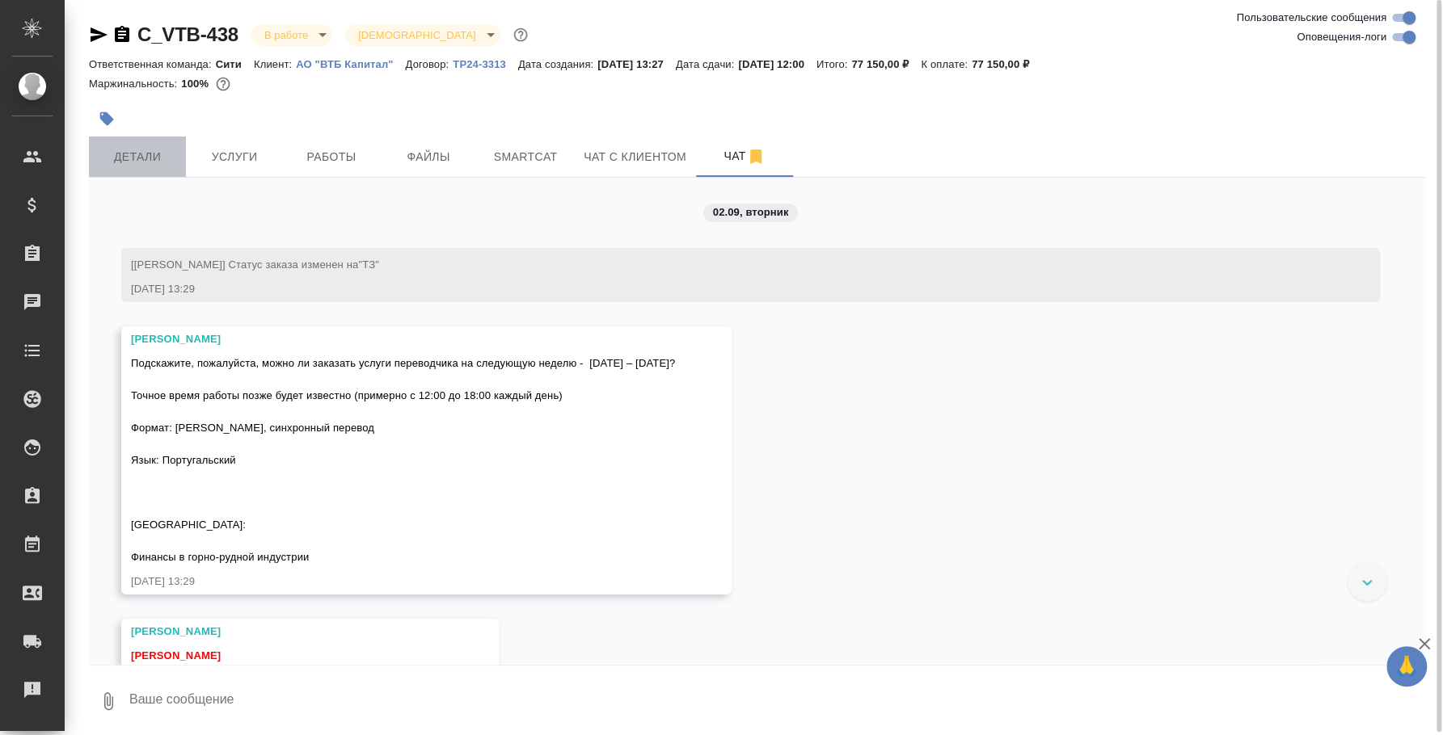
click at [134, 156] on span "Детали" at bounding box center [138, 157] width 78 height 20
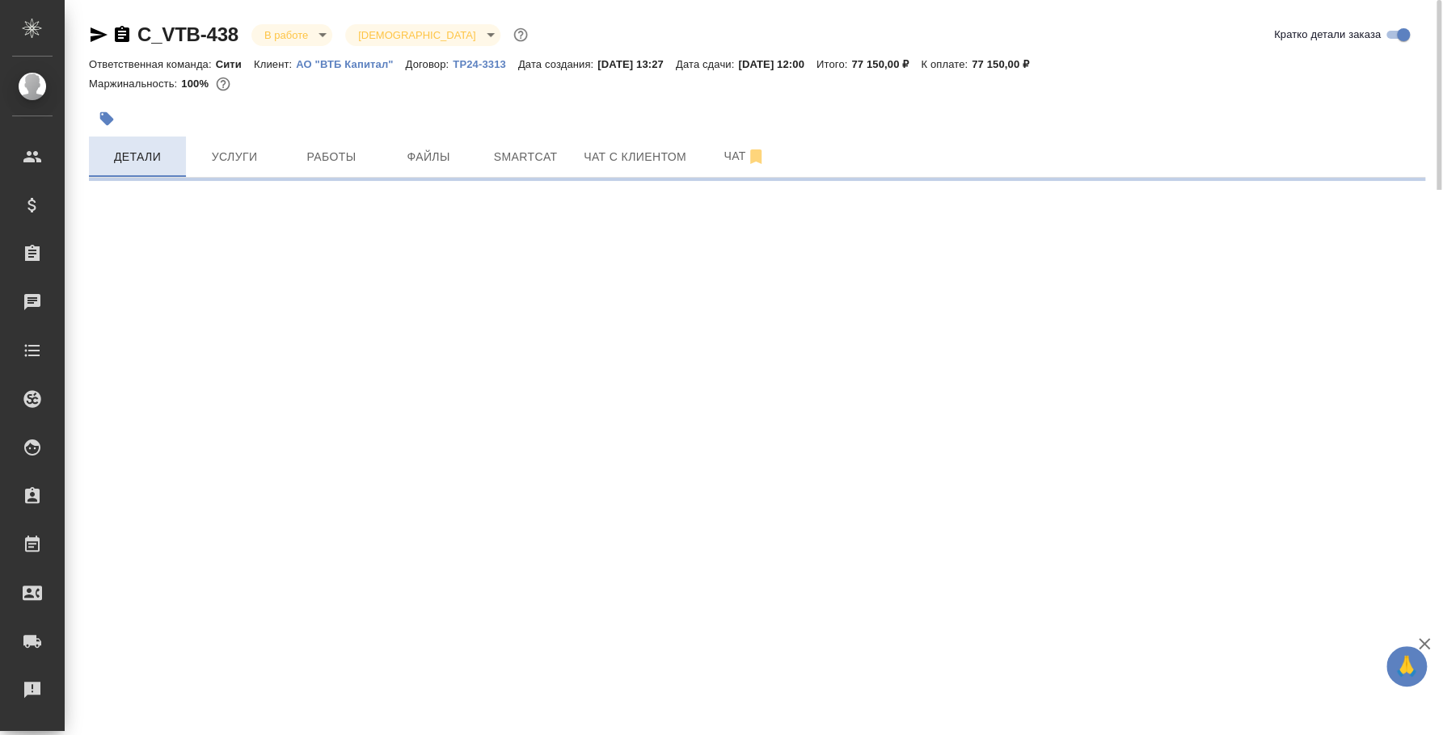
select select "RU"
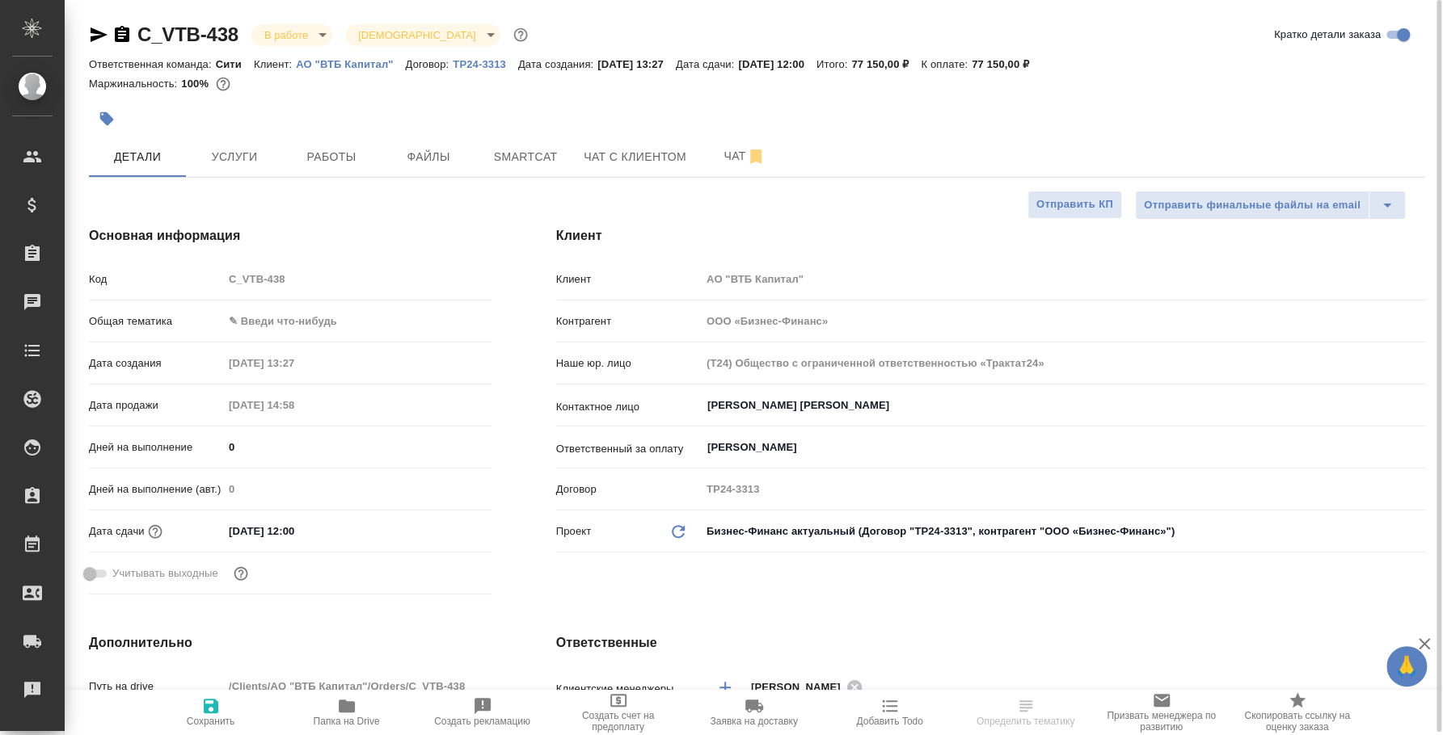
type textarea "x"
click at [244, 172] on button "Услуги" at bounding box center [234, 157] width 97 height 40
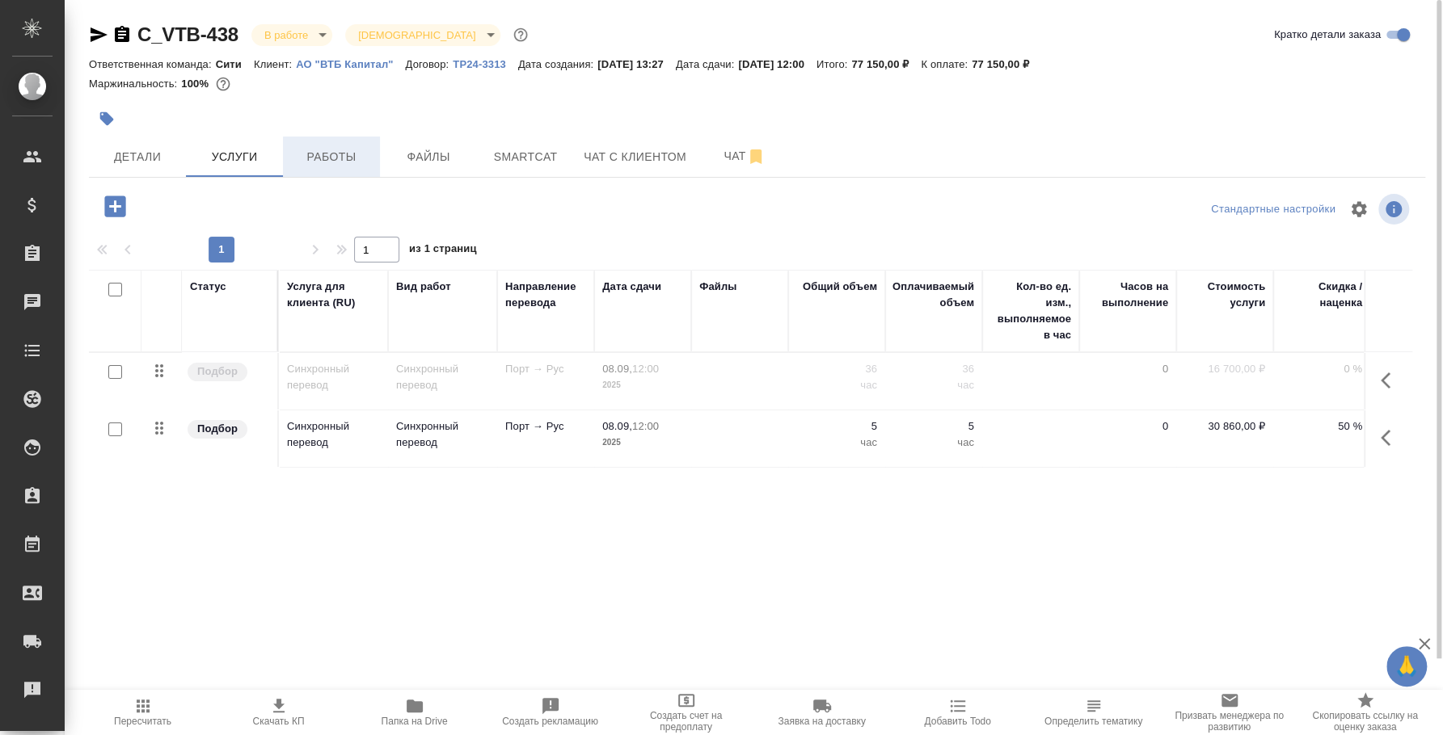
click at [335, 150] on span "Работы" at bounding box center [332, 157] width 78 height 20
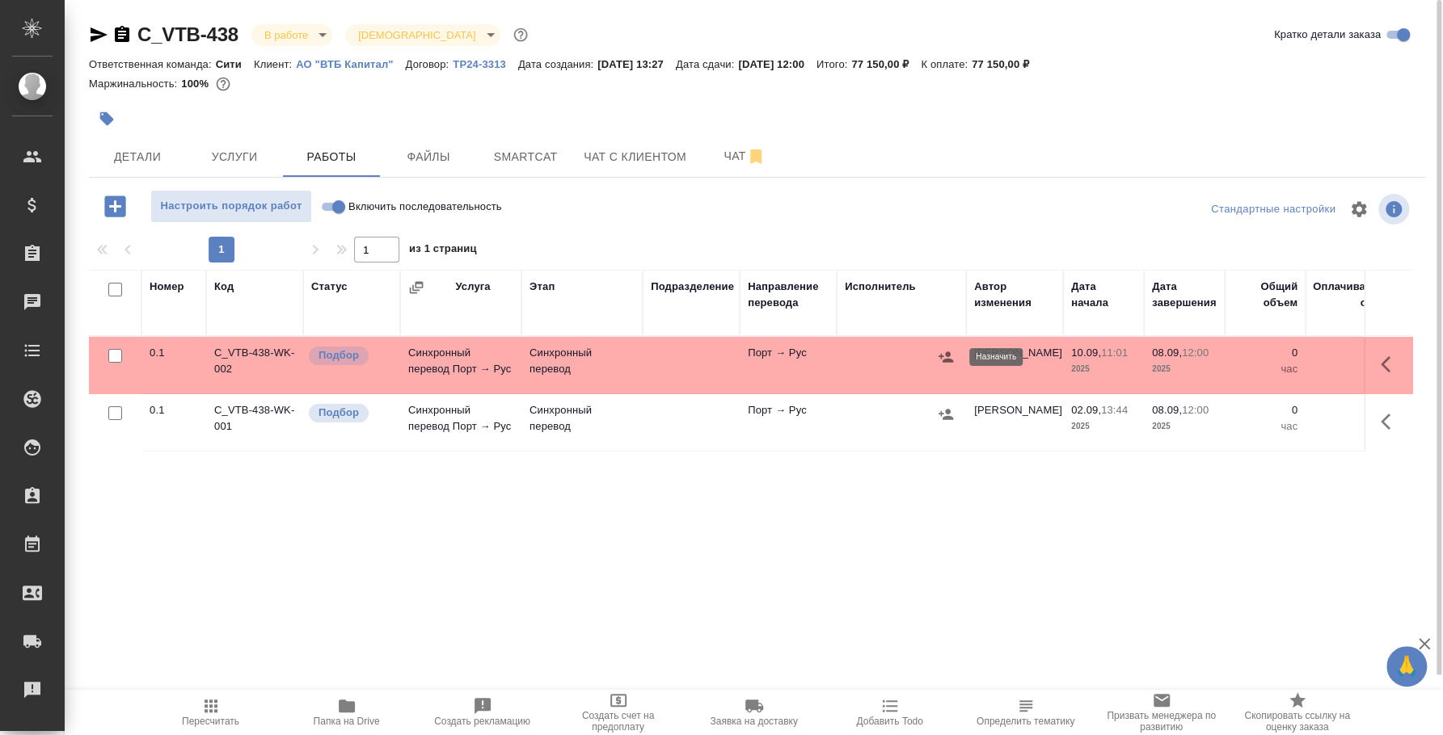
click at [946, 356] on icon "button" at bounding box center [946, 357] width 16 height 16
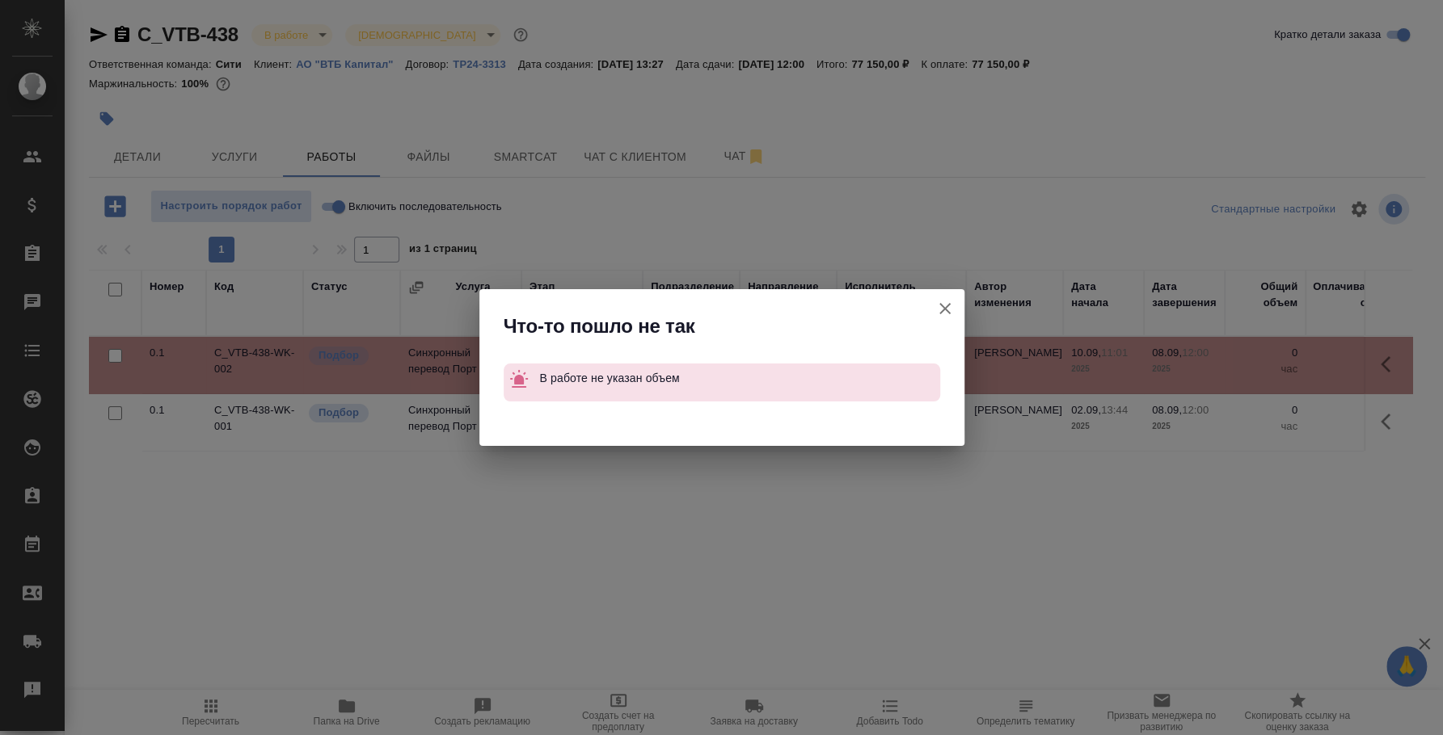
click at [945, 313] on icon "button" at bounding box center [944, 308] width 19 height 19
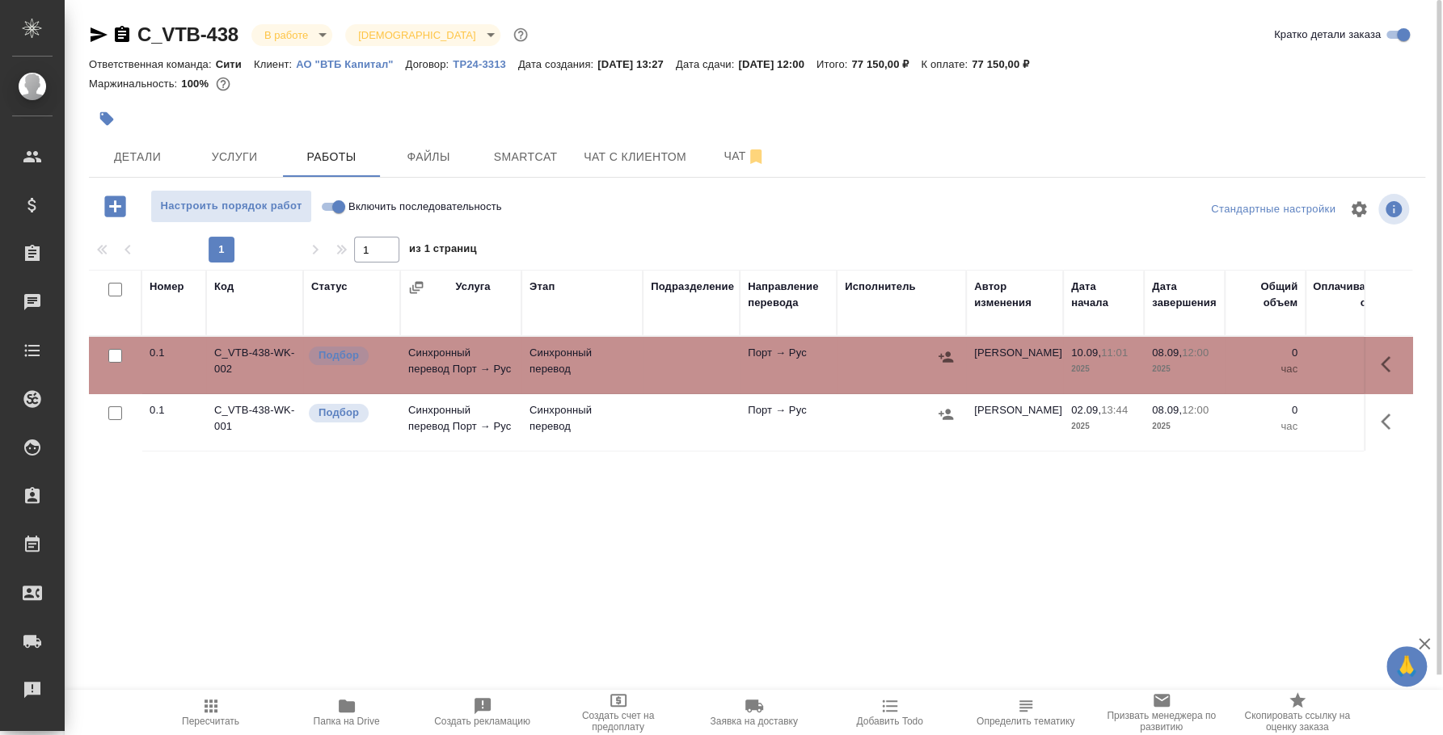
click at [1393, 362] on icon "button" at bounding box center [1389, 364] width 19 height 19
click at [1260, 365] on button "button" at bounding box center [1271, 364] width 27 height 39
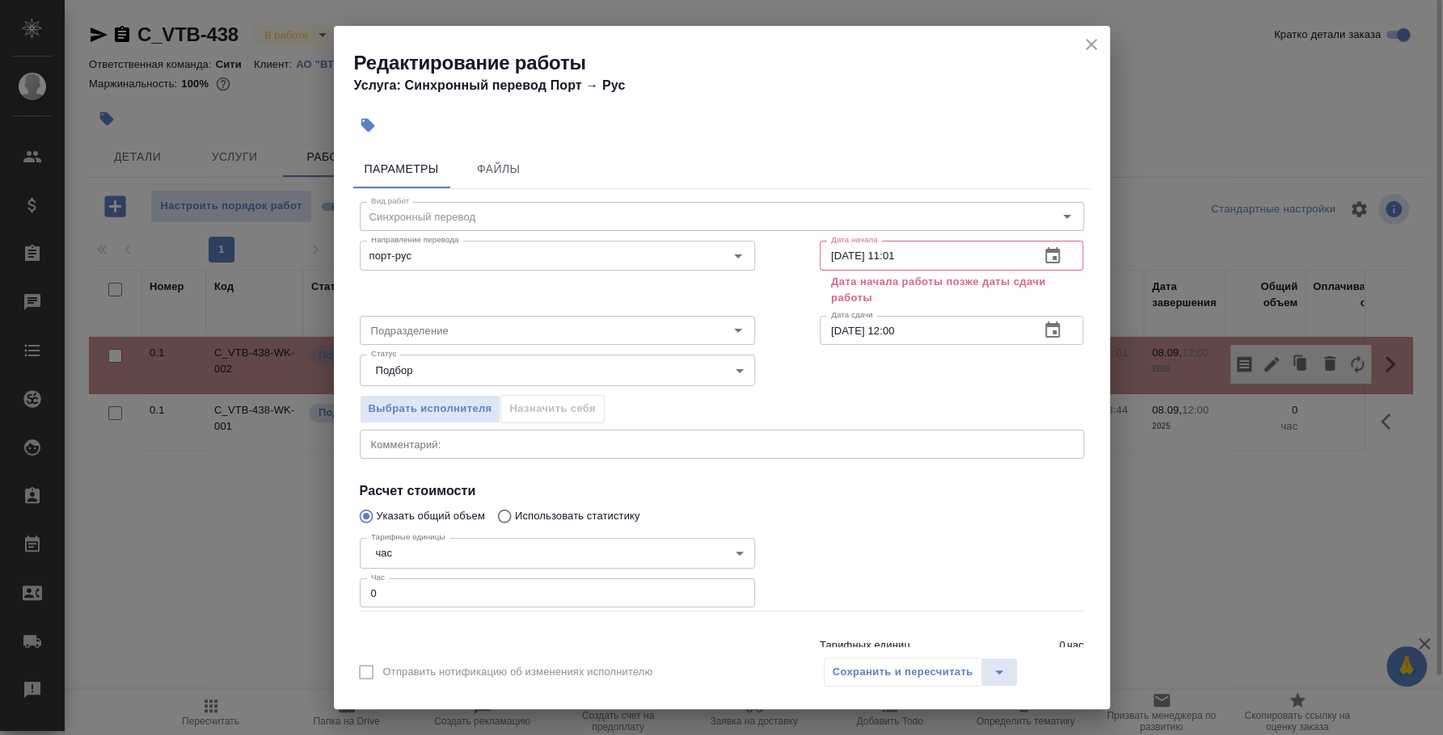
click at [1045, 251] on icon "button" at bounding box center [1052, 256] width 19 height 19
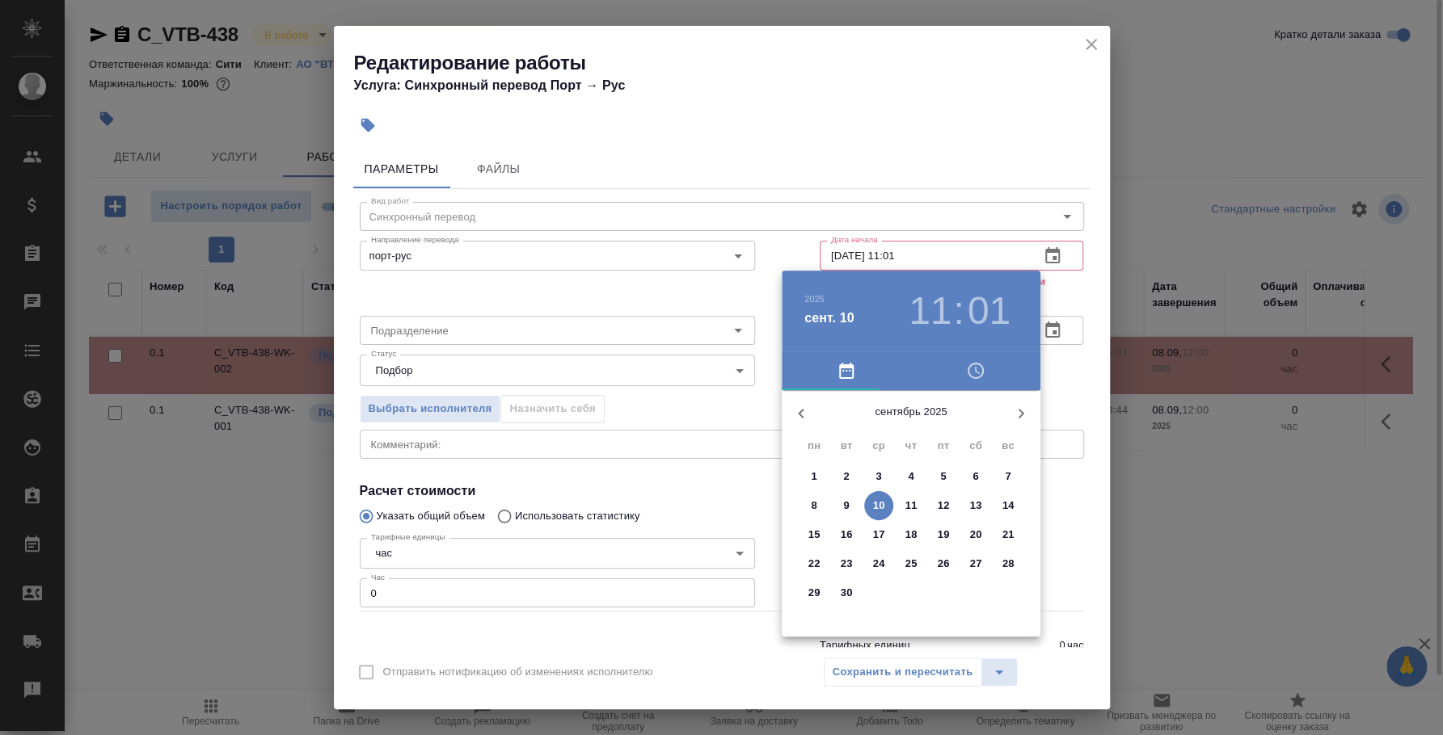
click at [818, 501] on span "8" at bounding box center [813, 506] width 29 height 16
type input "08.09.2025 11:01"
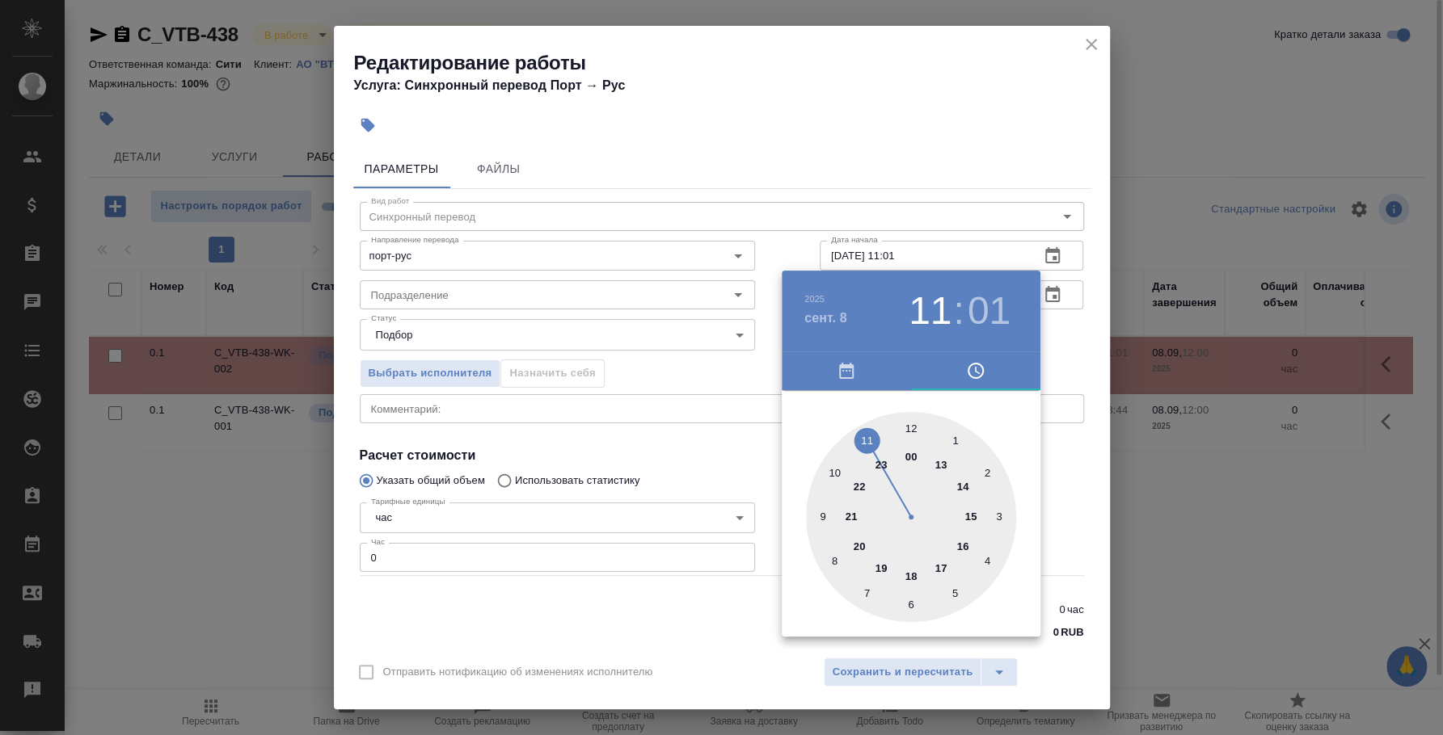
click at [1050, 335] on div at bounding box center [721, 367] width 1443 height 735
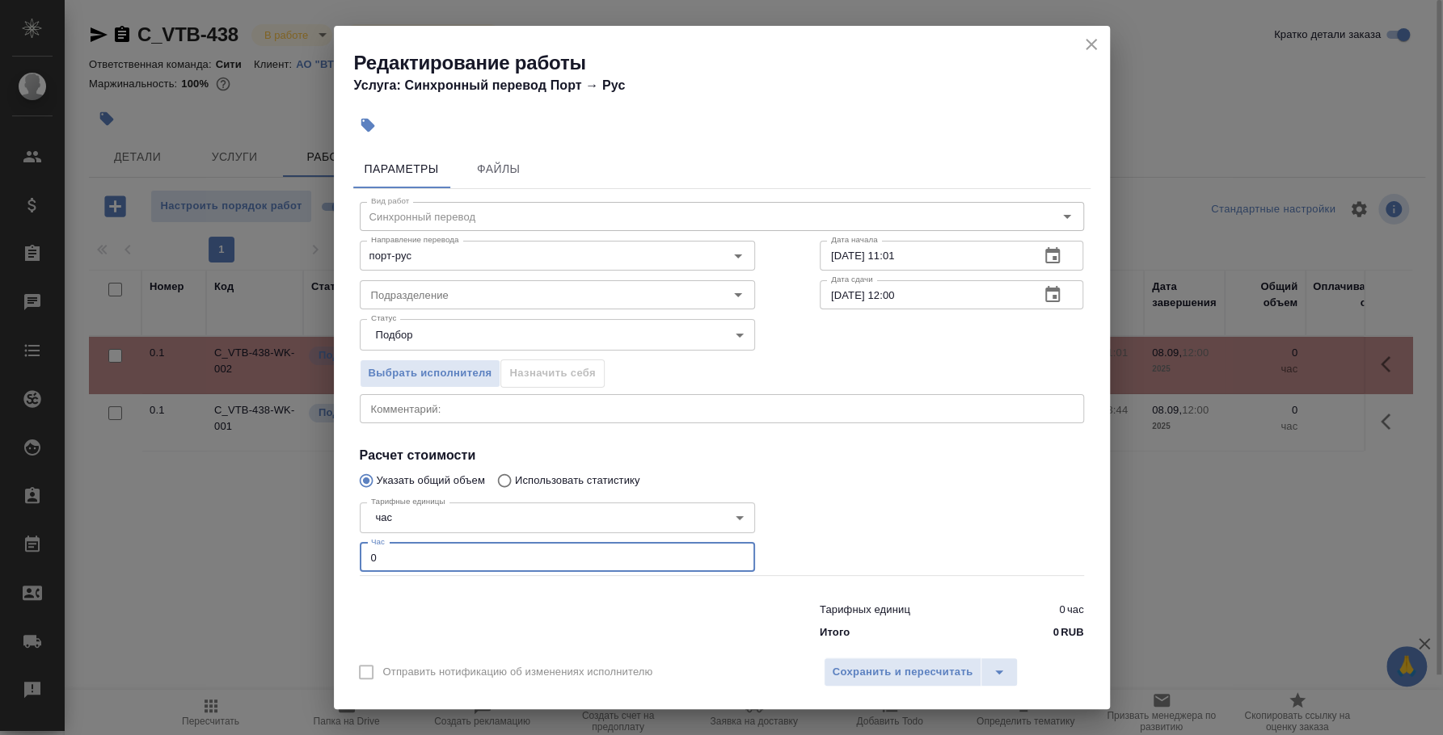
drag, startPoint x: 411, startPoint y: 558, endPoint x: 360, endPoint y: 554, distance: 50.2
click at [360, 554] on input "0" at bounding box center [557, 557] width 395 height 29
type input "4"
click at [914, 662] on button "Сохранить и пересчитать" at bounding box center [903, 672] width 158 height 29
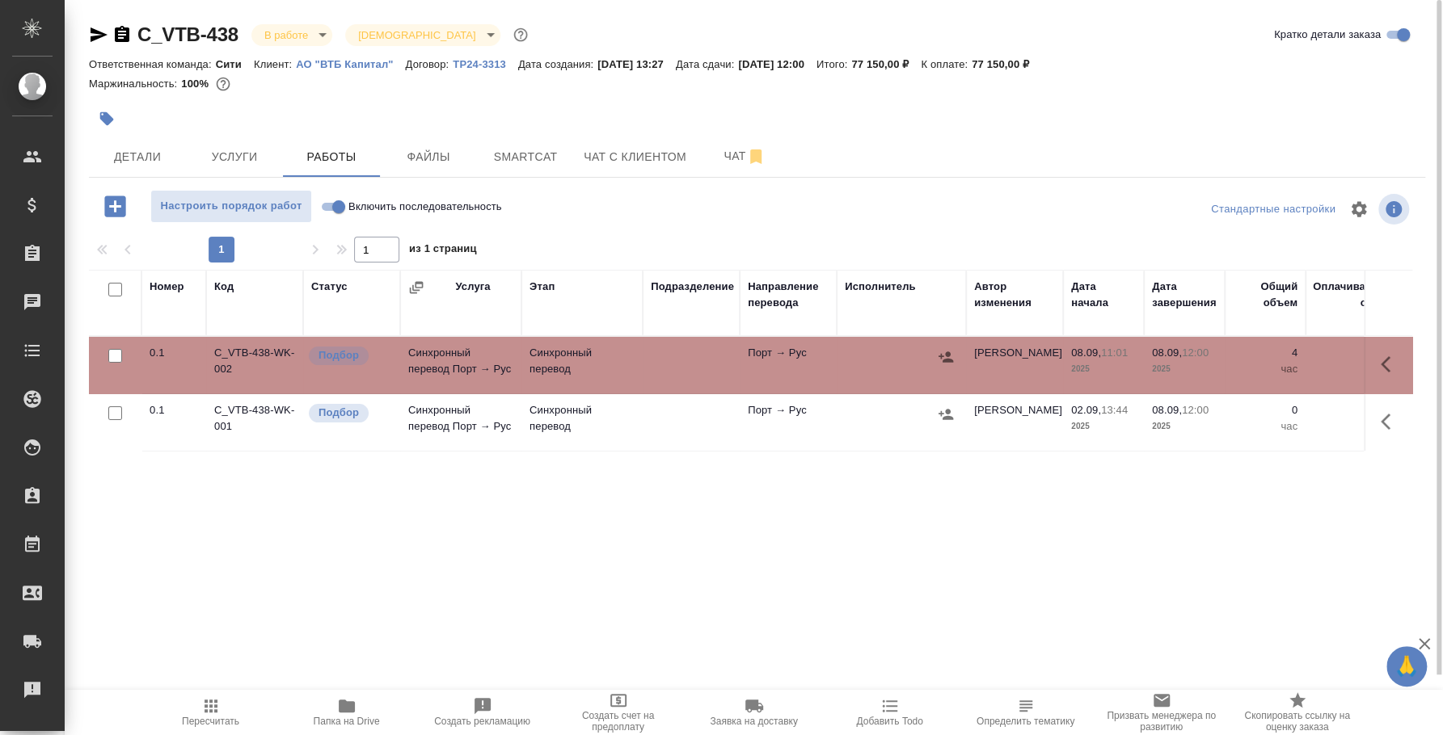
click at [1378, 362] on button "button" at bounding box center [1390, 364] width 39 height 39
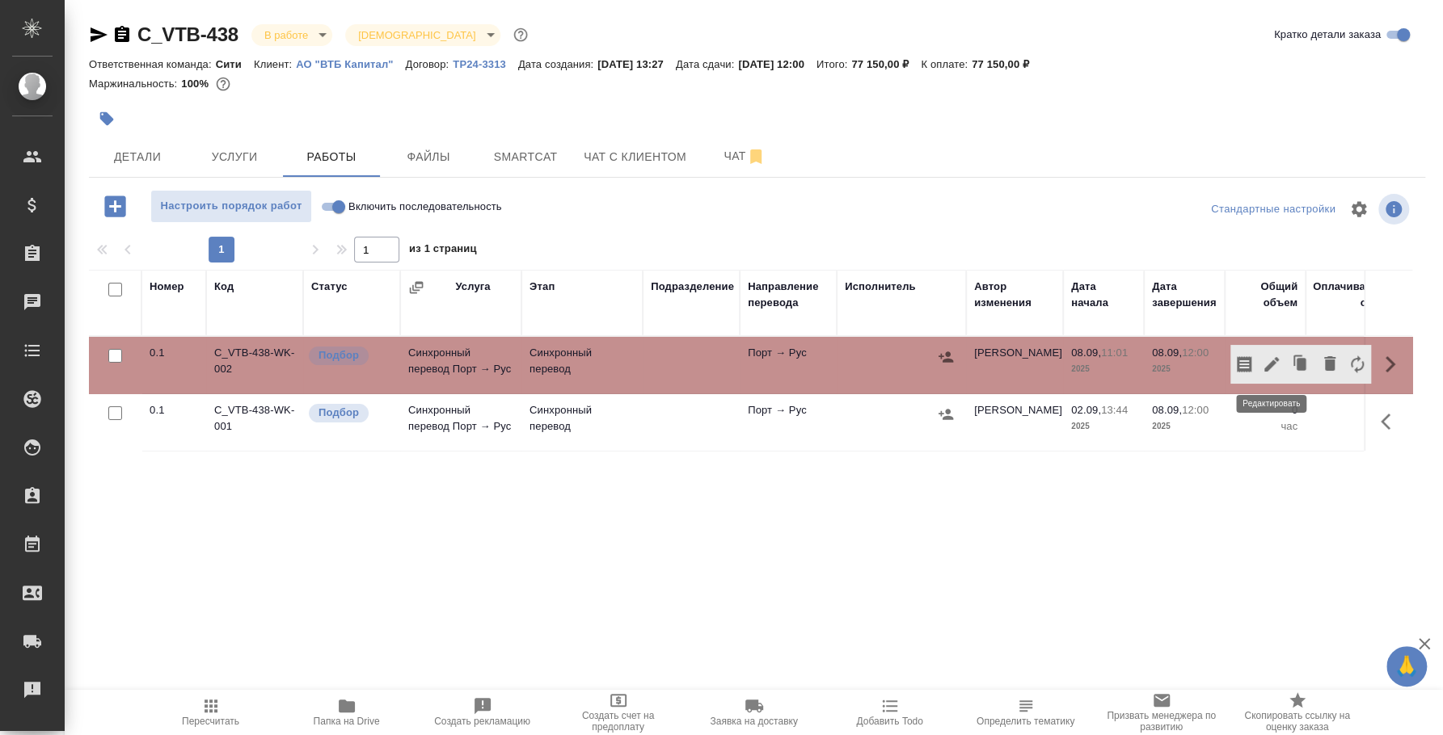
click at [1267, 364] on icon "button" at bounding box center [1271, 364] width 19 height 19
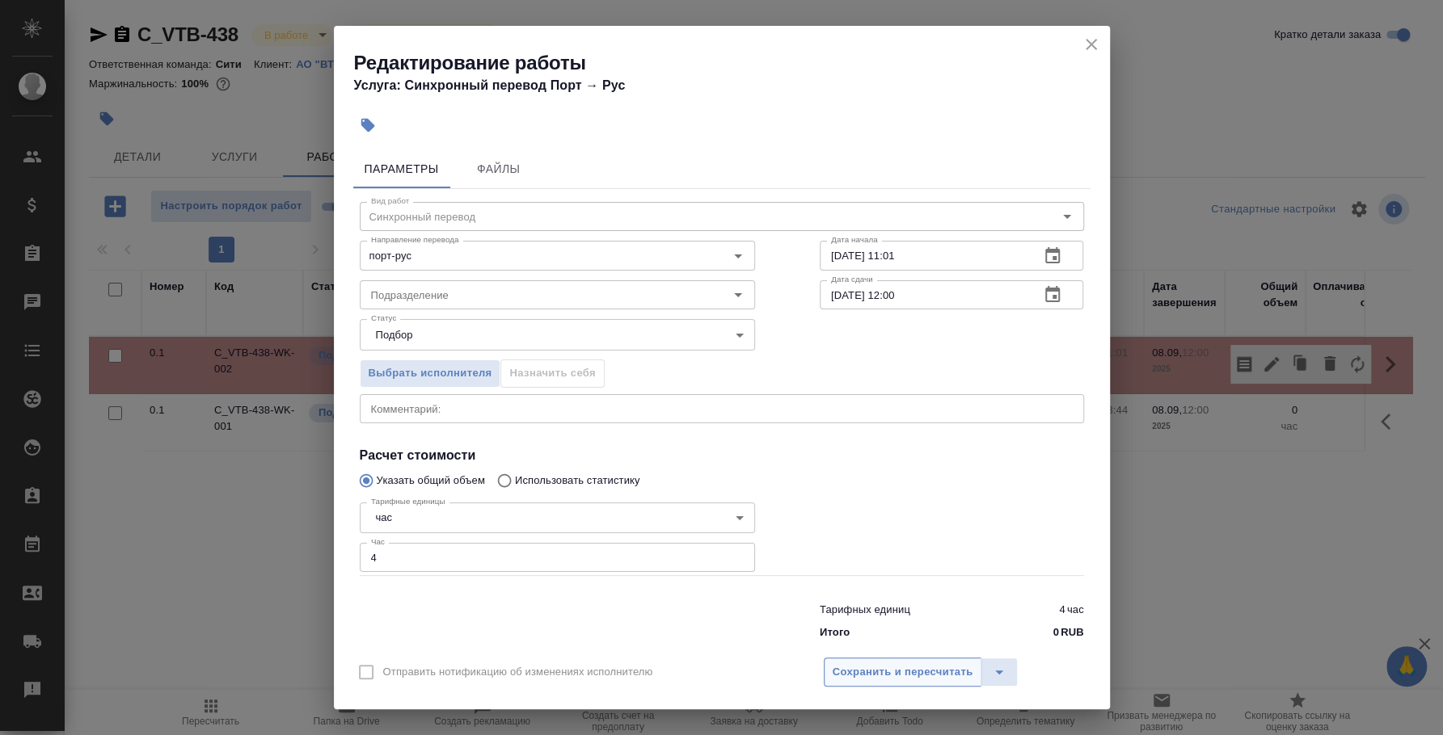
click at [897, 668] on span "Сохранить и пересчитать" at bounding box center [902, 673] width 141 height 19
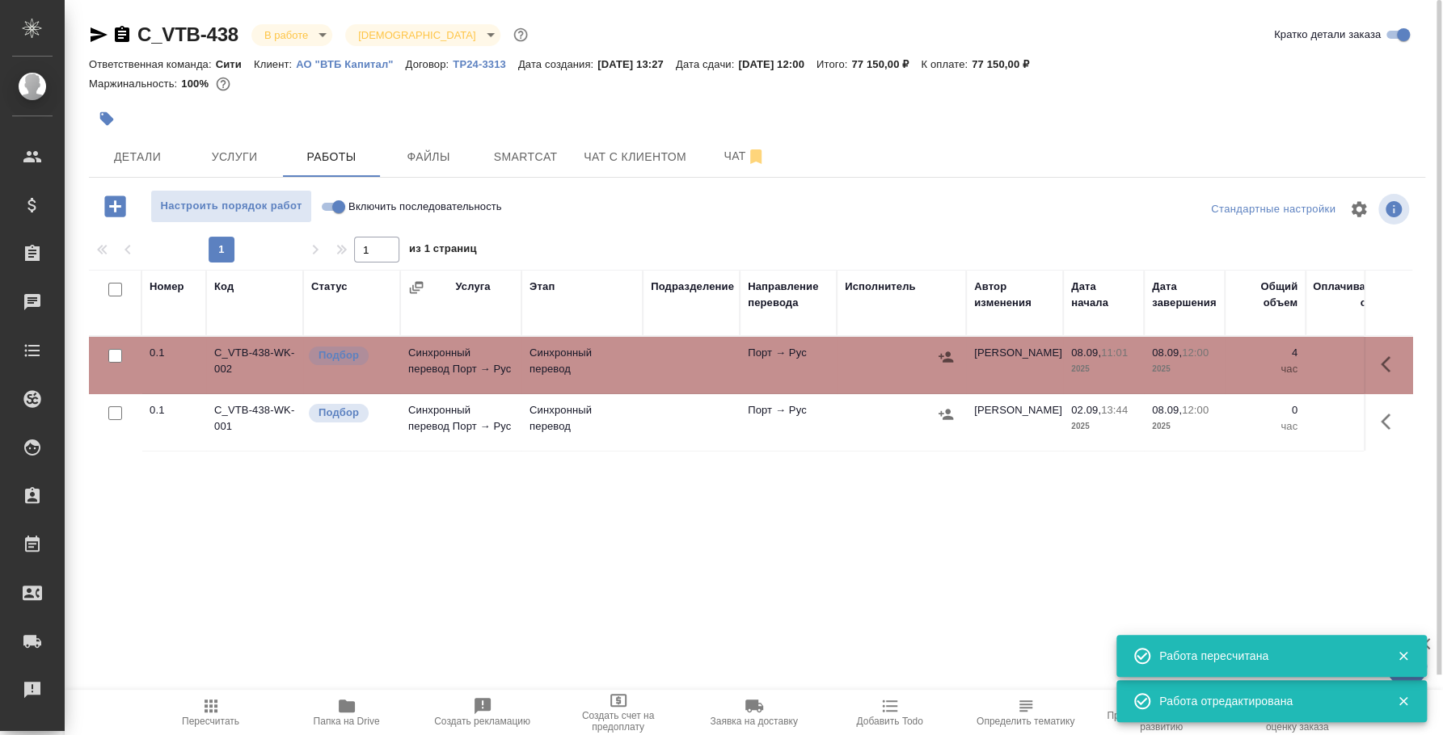
click at [952, 356] on icon "button" at bounding box center [946, 357] width 16 height 16
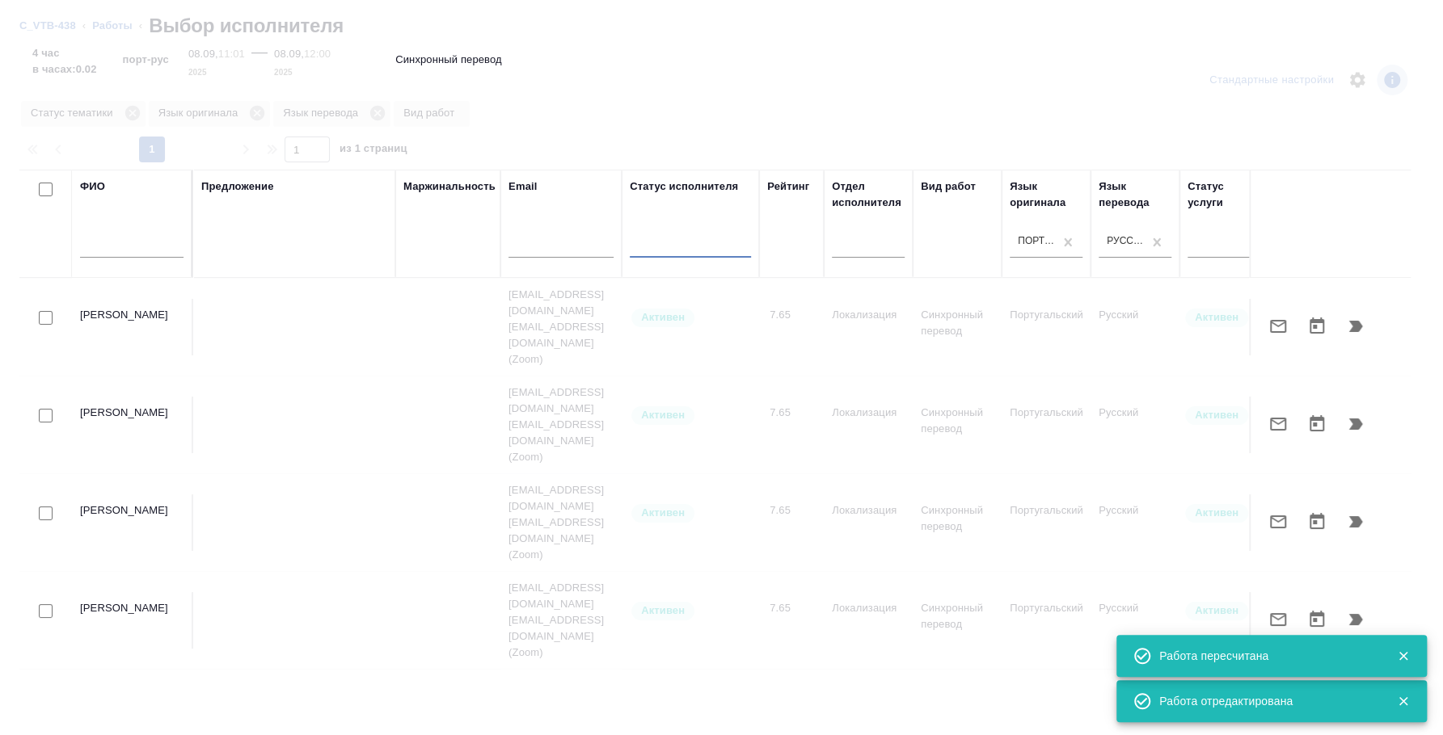
click at [146, 254] on input "text" at bounding box center [131, 248] width 103 height 20
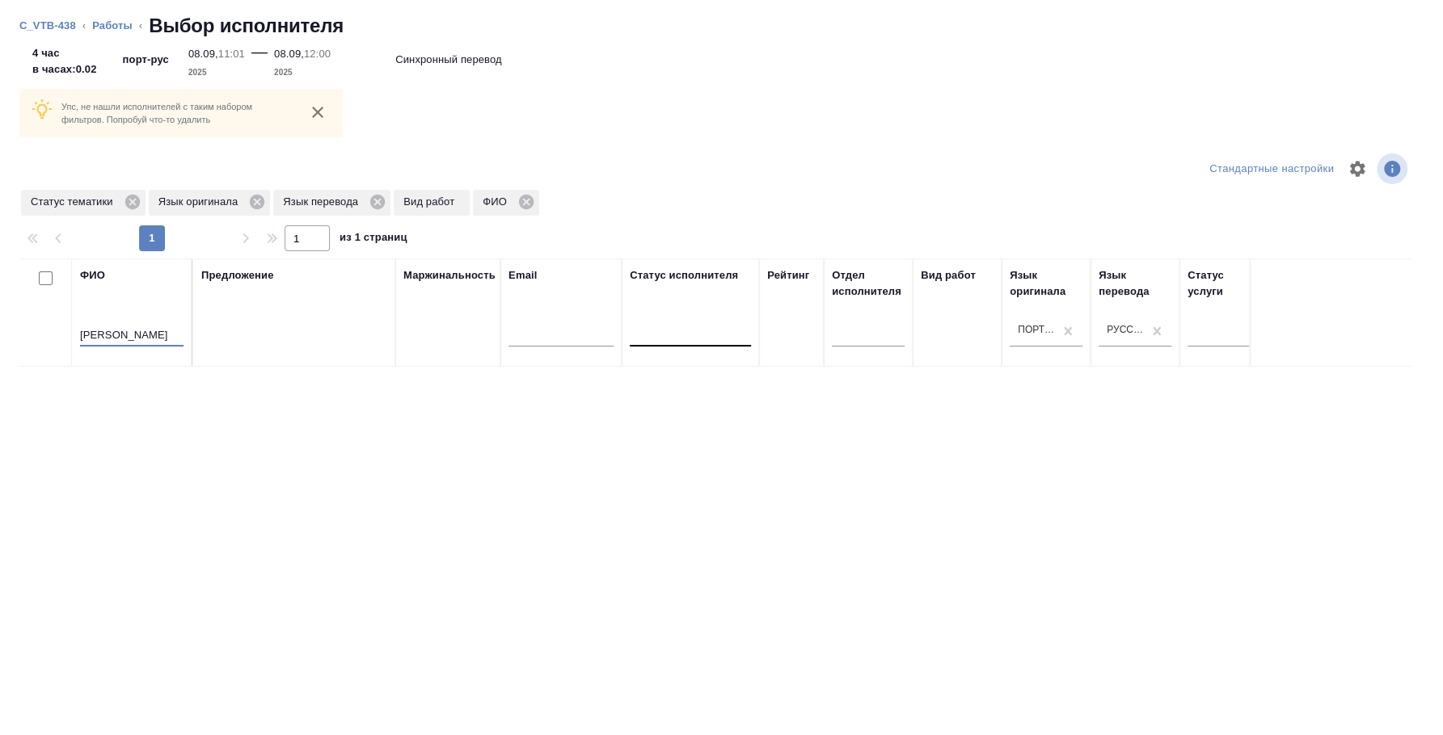
type input "лебедев"
click at [134, 200] on icon at bounding box center [133, 202] width 18 height 18
click at [129, 200] on icon at bounding box center [129, 202] width 15 height 15
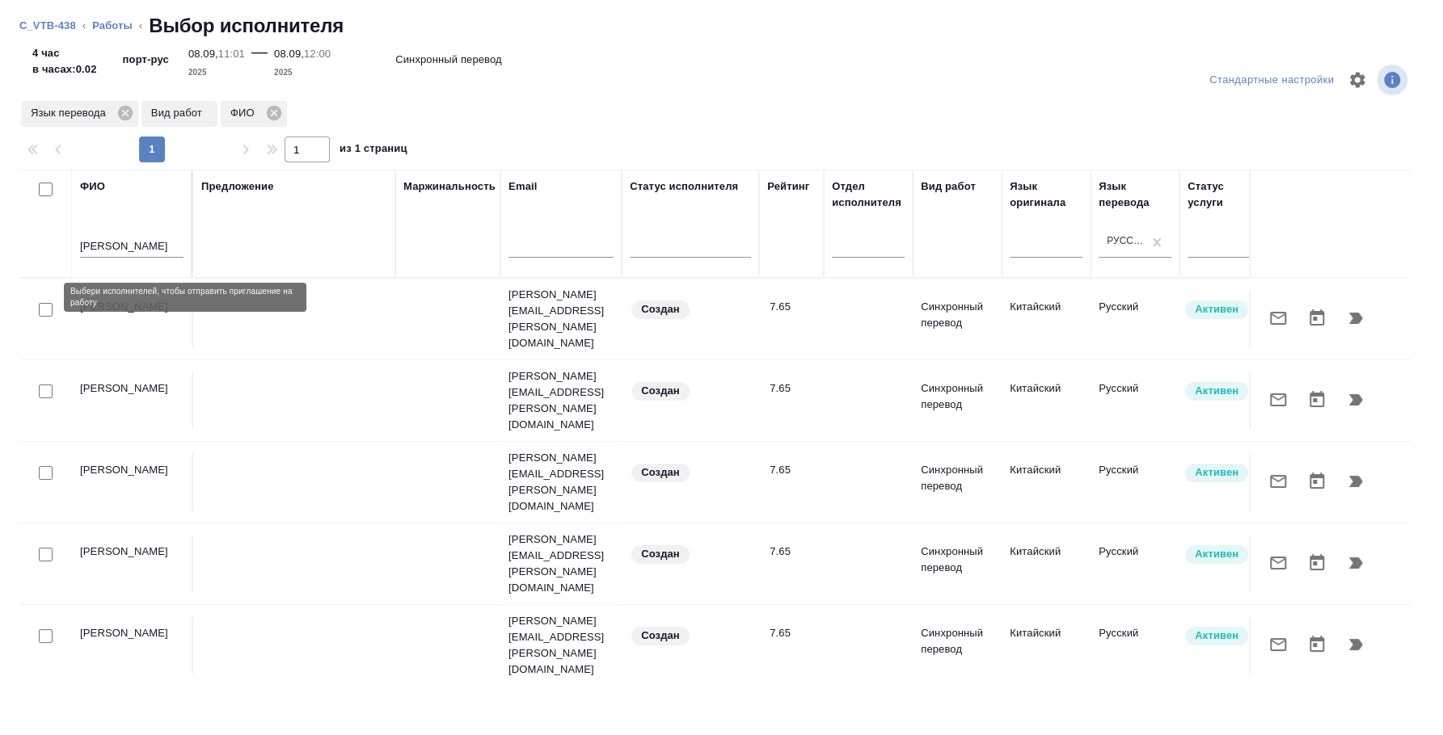
click at [43, 303] on input "checkbox" at bounding box center [46, 310] width 14 height 14
checkbox input "true"
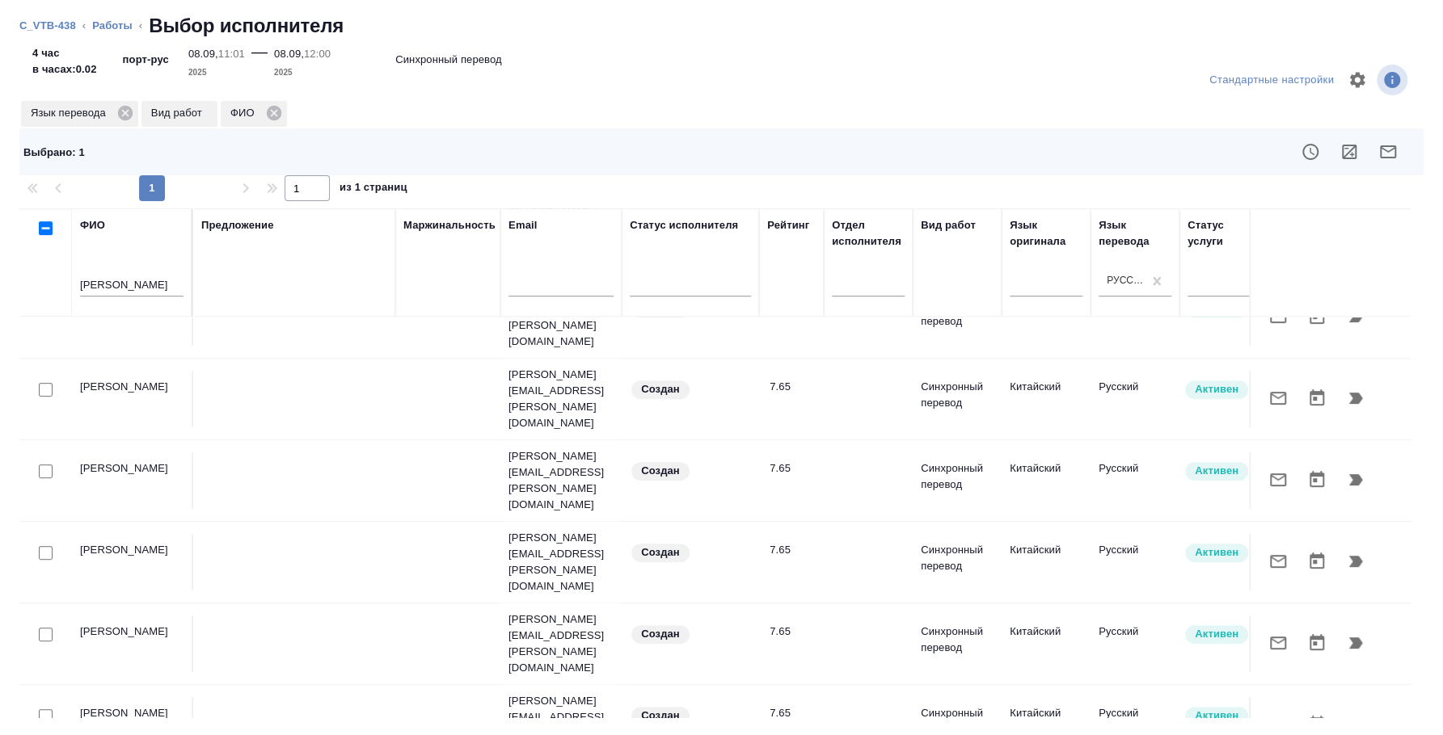
scroll to position [449, 0]
click at [130, 116] on icon at bounding box center [125, 113] width 15 height 15
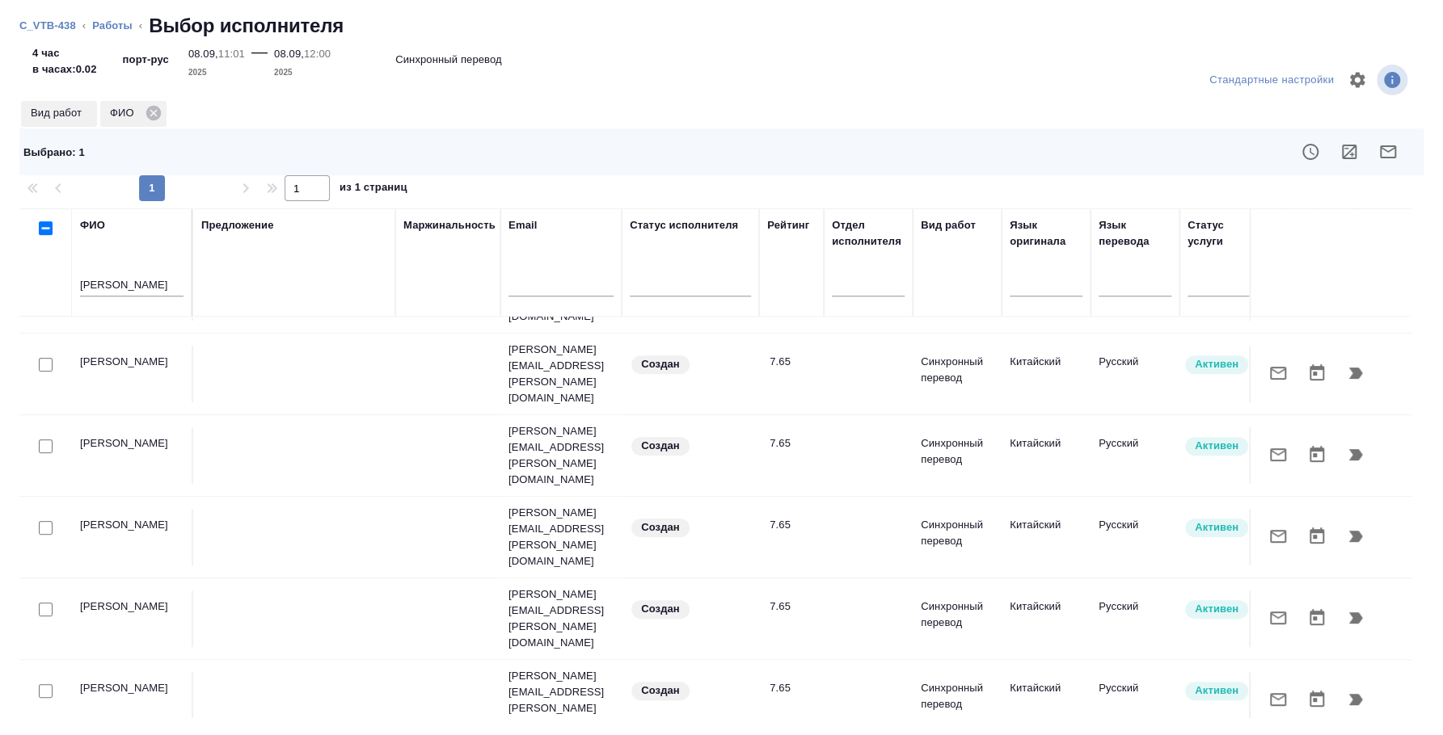
click at [148, 287] on input "лебедев" at bounding box center [131, 286] width 103 height 20
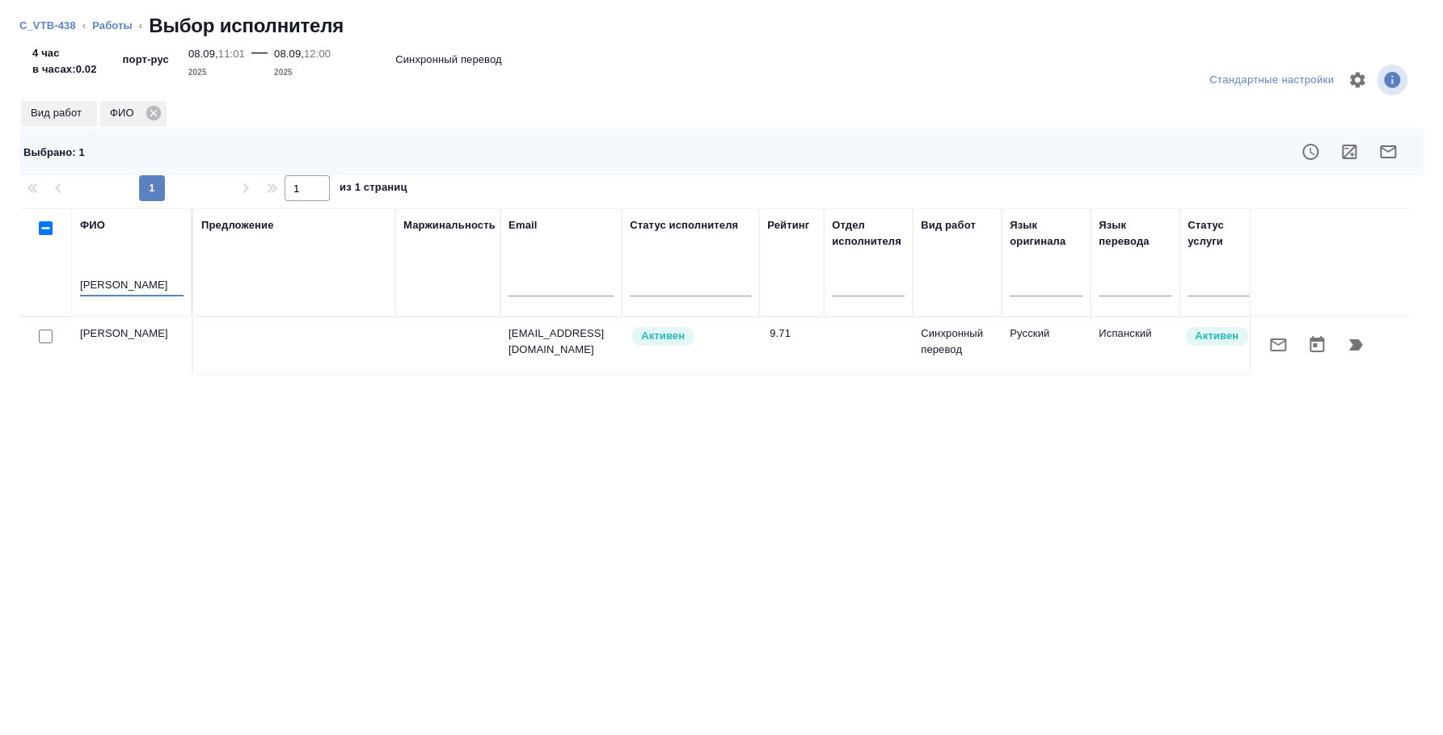
scroll to position [0, 0]
type input "лебедев алекс"
click at [45, 339] on input "checkbox" at bounding box center [46, 337] width 14 height 14
checkbox input "true"
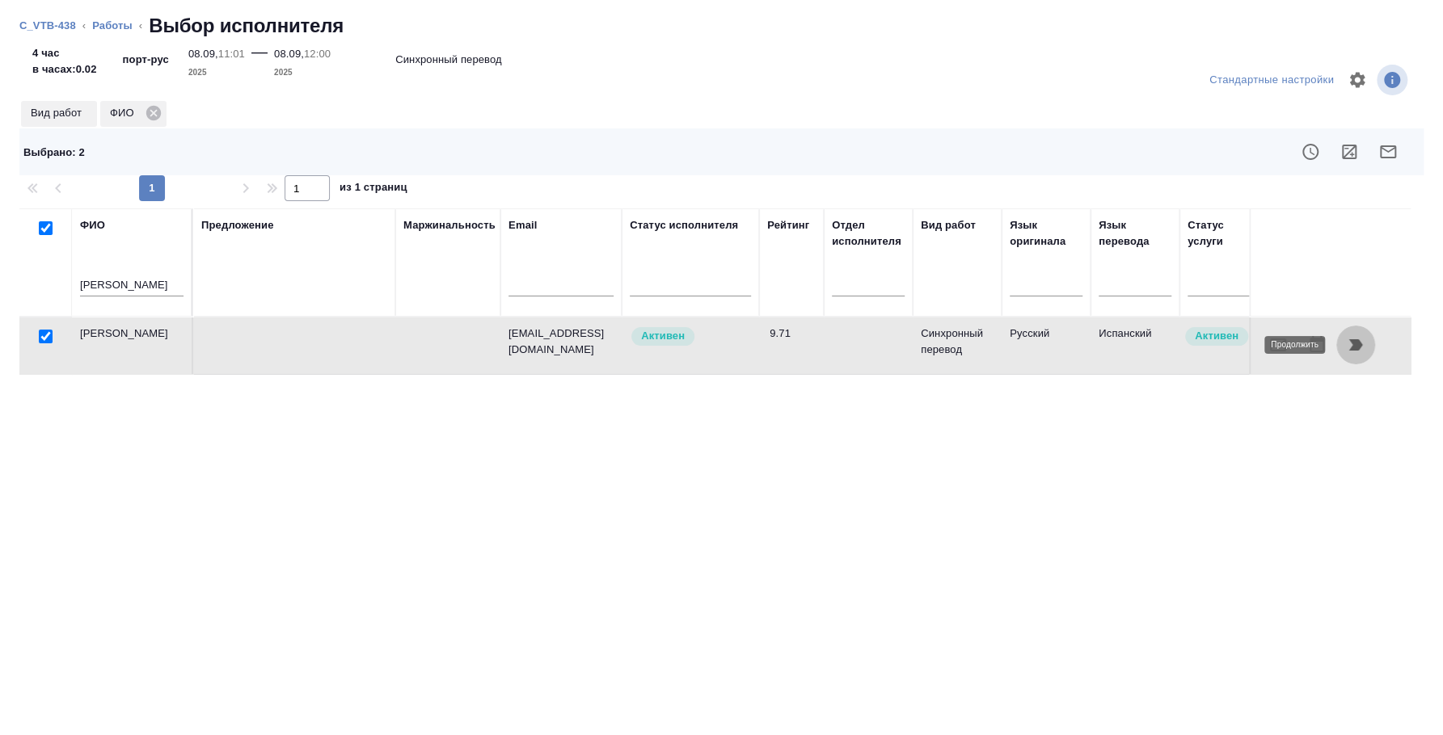
click at [1355, 340] on icon "button" at bounding box center [1356, 344] width 14 height 11
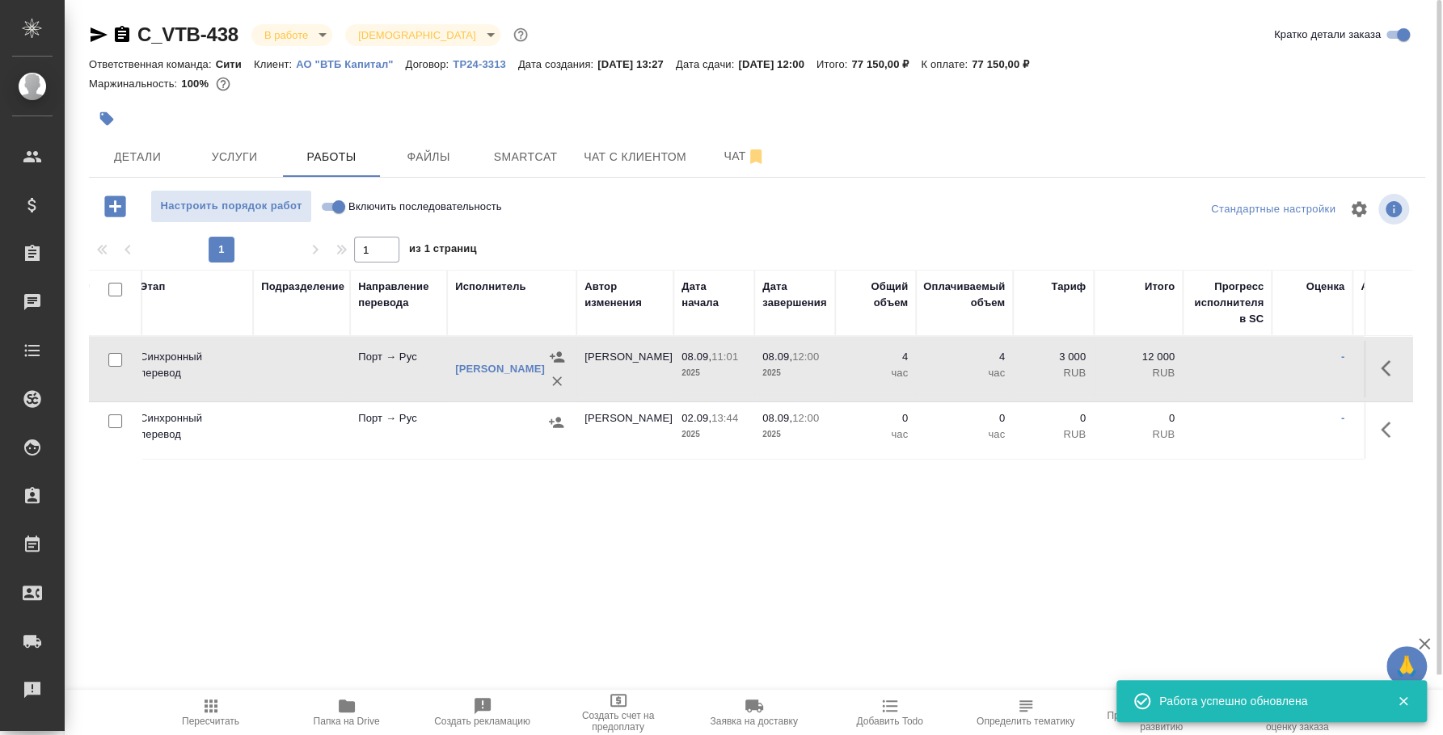
scroll to position [0, 393]
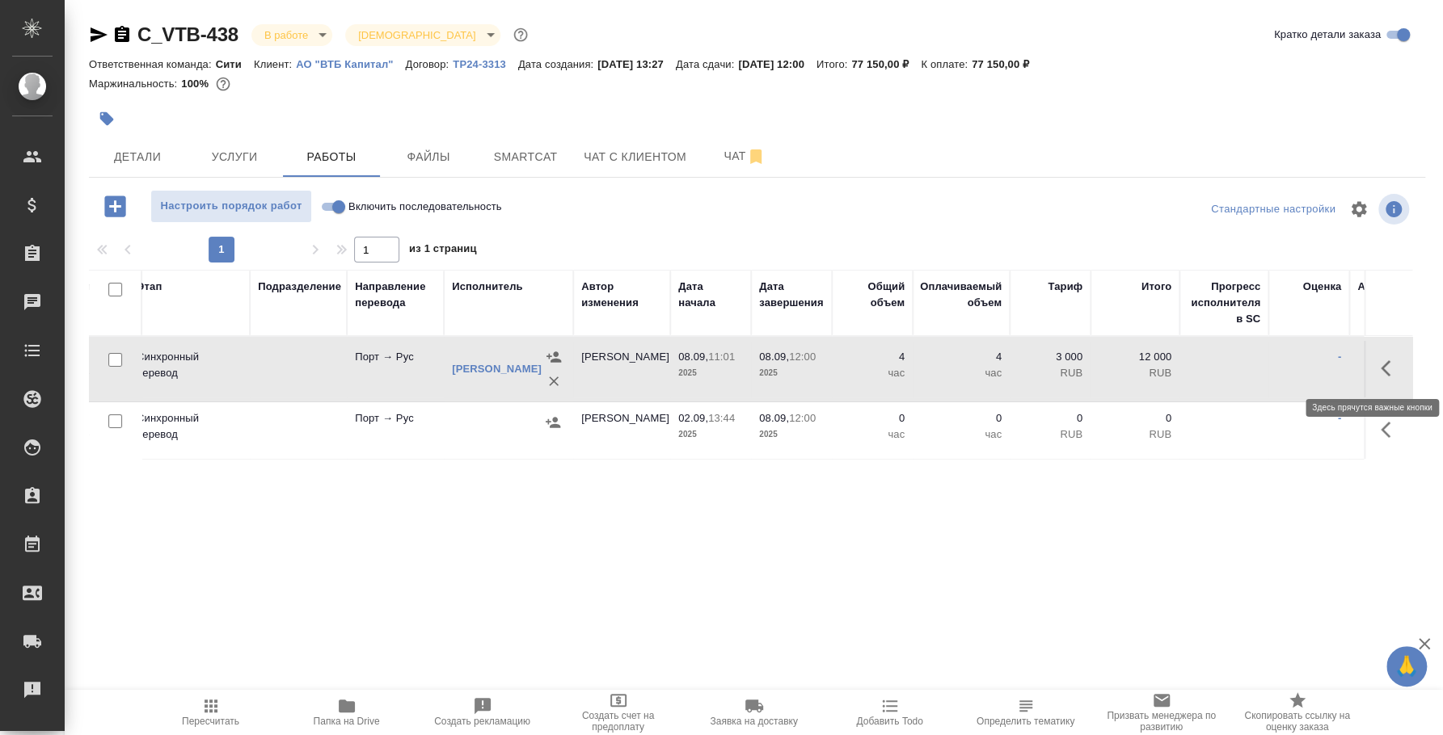
click at [1380, 370] on icon "button" at bounding box center [1389, 368] width 19 height 19
click at [1271, 367] on icon "button" at bounding box center [1271, 368] width 15 height 15
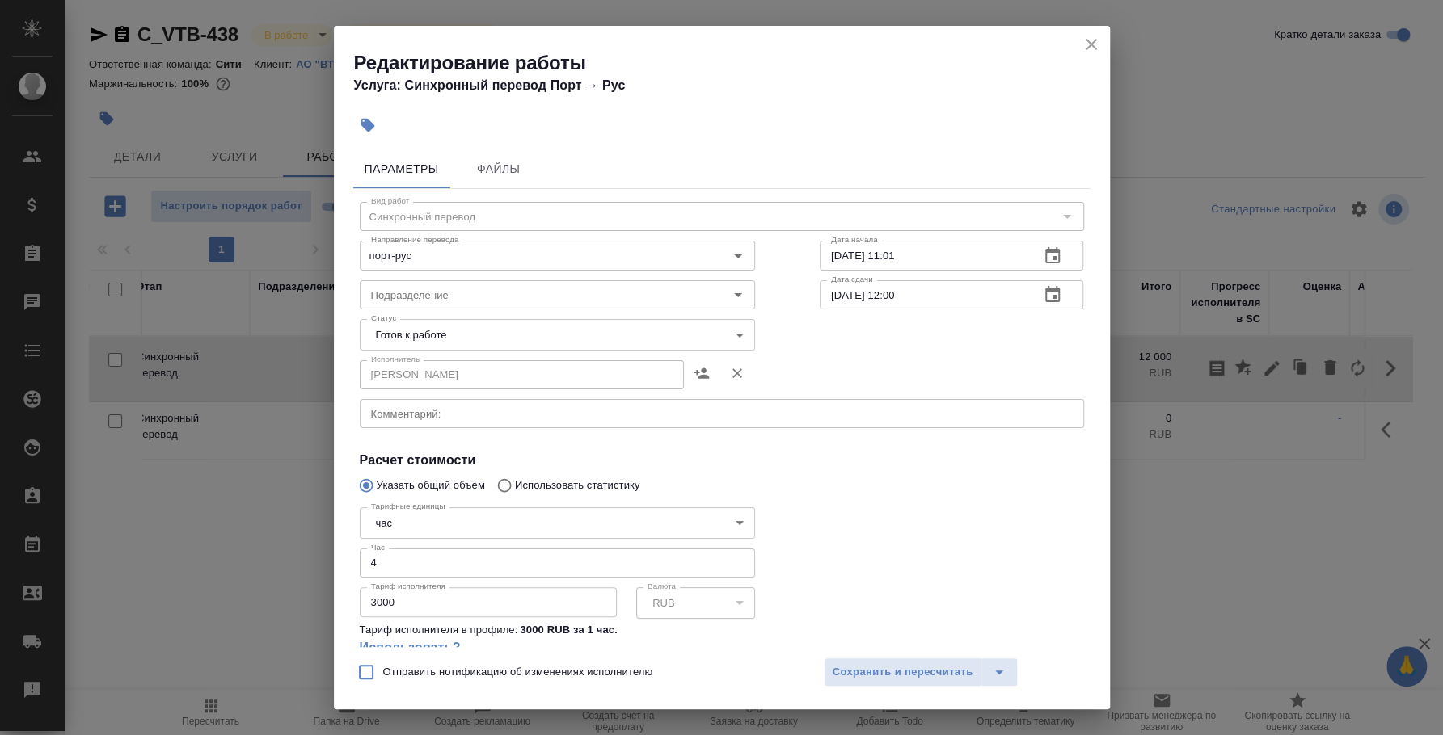
click at [435, 528] on body "🙏 .cls-1 fill:#fff; AWATERA Fedotova Irina Клиенты Спецификации Заказы 0 Чаты T…" at bounding box center [721, 367] width 1443 height 735
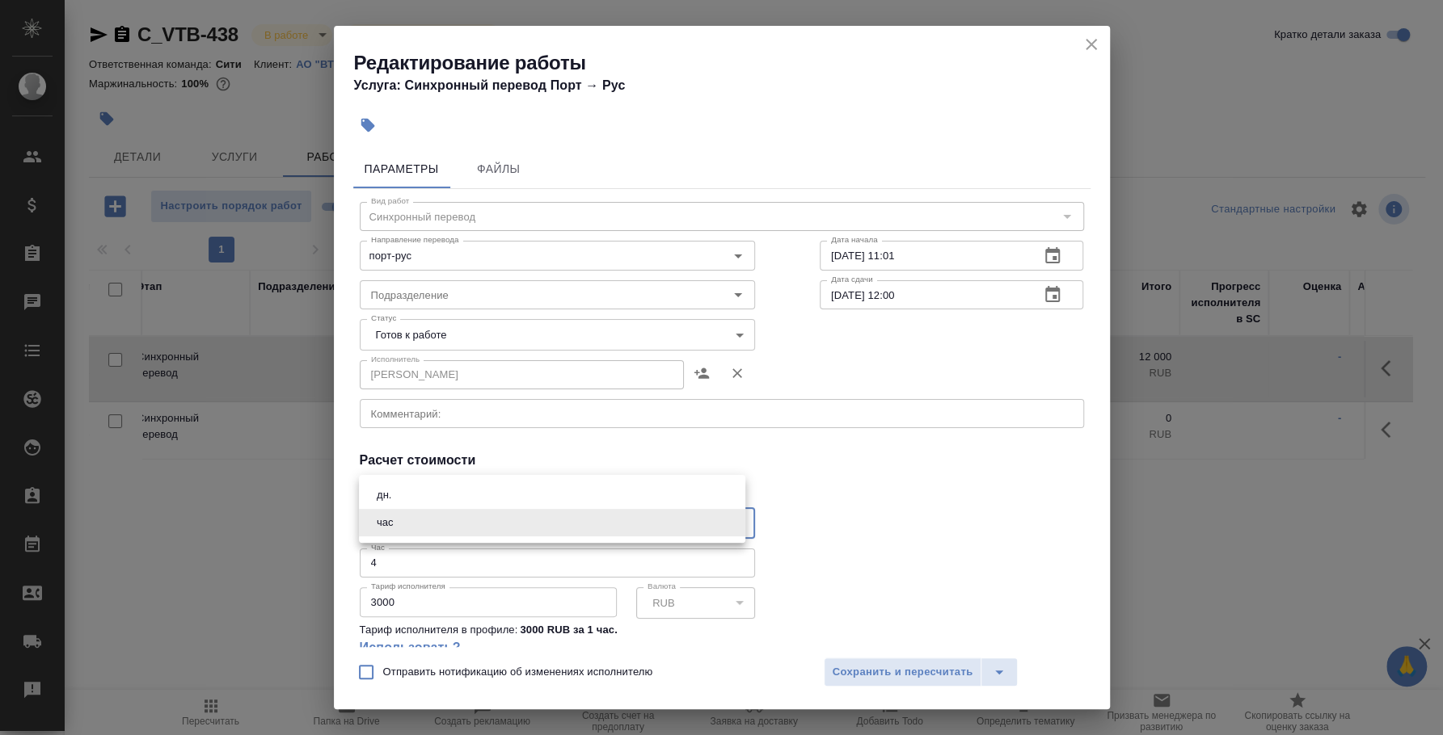
click at [431, 497] on li "дн." at bounding box center [552, 495] width 386 height 27
type input "5a8b1489cc6b4906c91bfd8a"
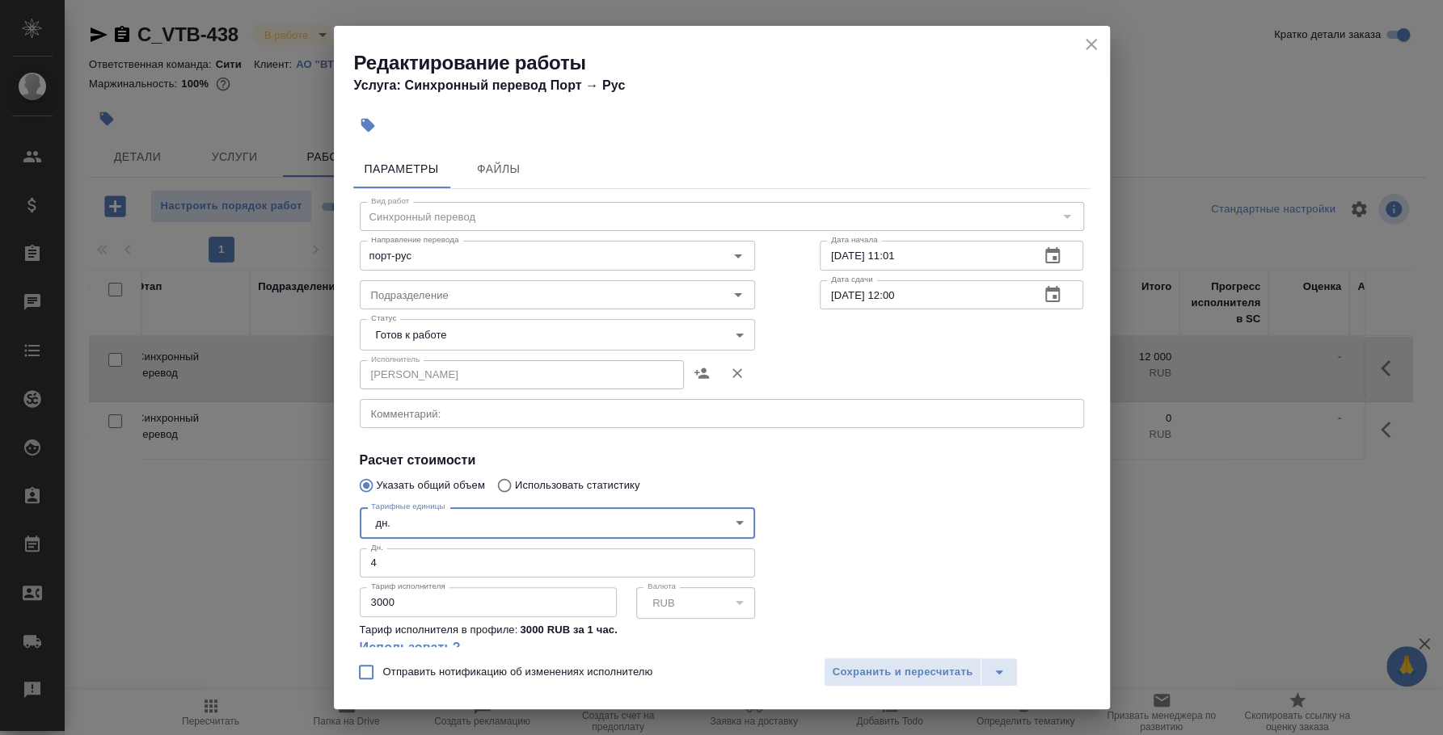
click at [411, 558] on input "4" at bounding box center [557, 563] width 395 height 29
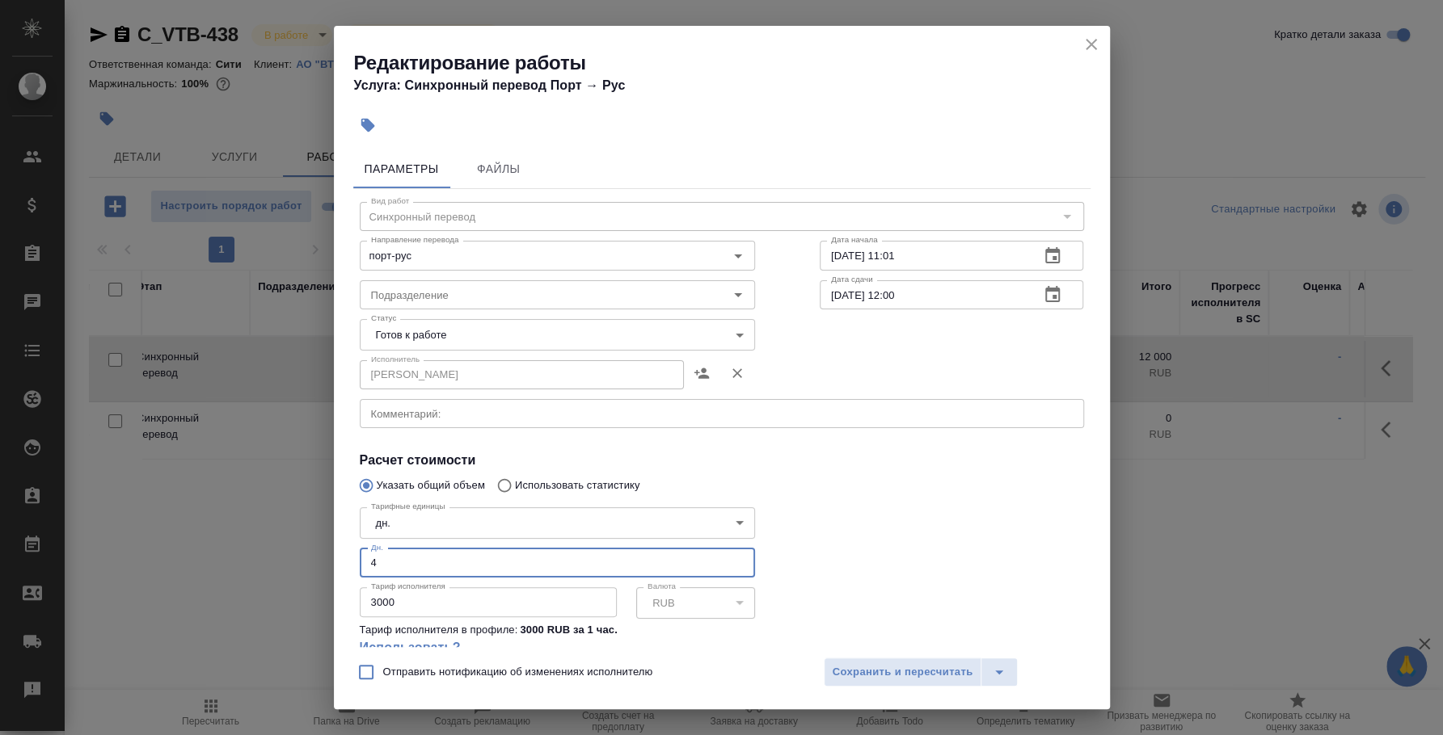
drag, startPoint x: 399, startPoint y: 558, endPoint x: 300, endPoint y: 563, distance: 99.6
click at [300, 563] on div "Редактирование работы Услуга: Синхронный перевод Порт → Рус Параметры Файлы Вид…" at bounding box center [721, 367] width 1443 height 735
type input "1"
drag, startPoint x: 401, startPoint y: 599, endPoint x: 336, endPoint y: 593, distance: 64.9
click at [336, 593] on div "Параметры Файлы Вид работ Синхронный перевод Вид работ Направление перевода пор…" at bounding box center [722, 395] width 776 height 504
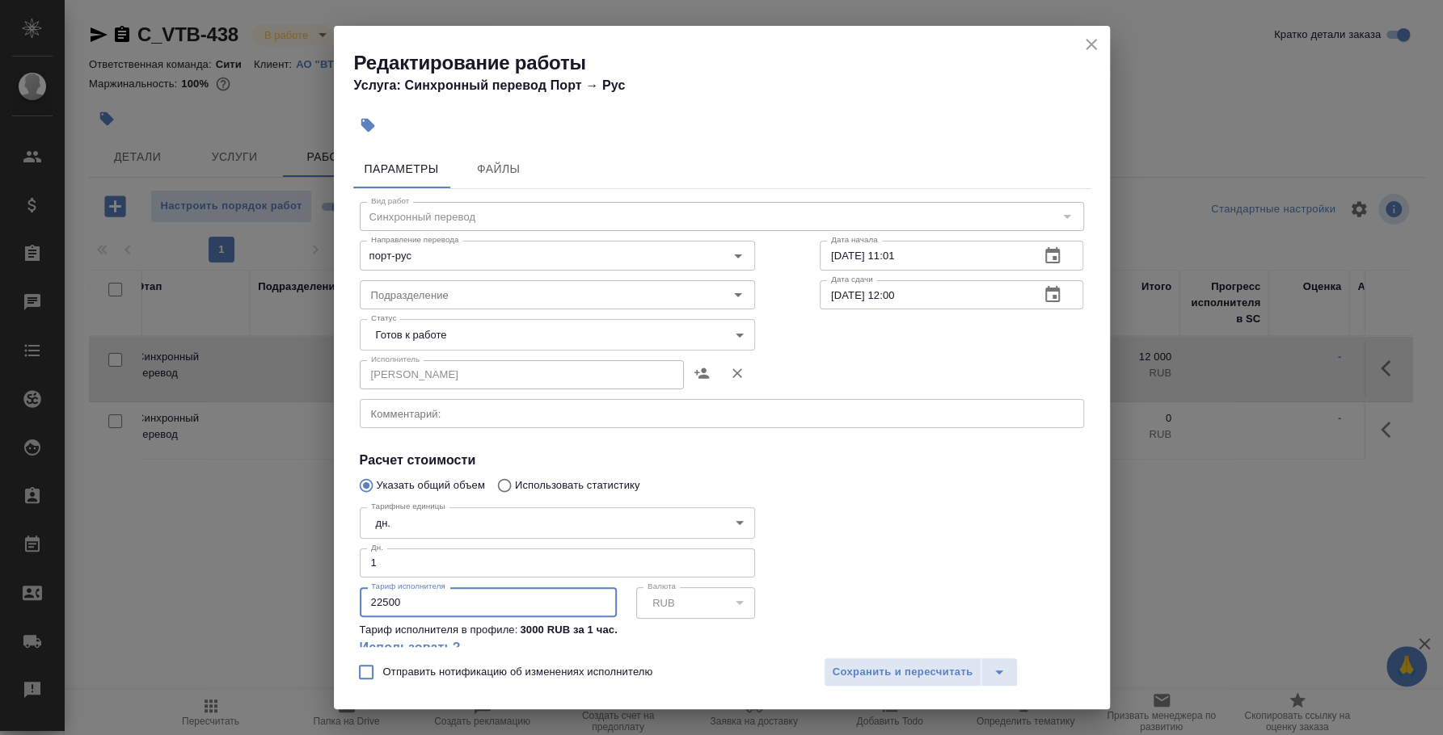
type input "22500"
click at [461, 414] on textarea at bounding box center [722, 414] width 702 height 12
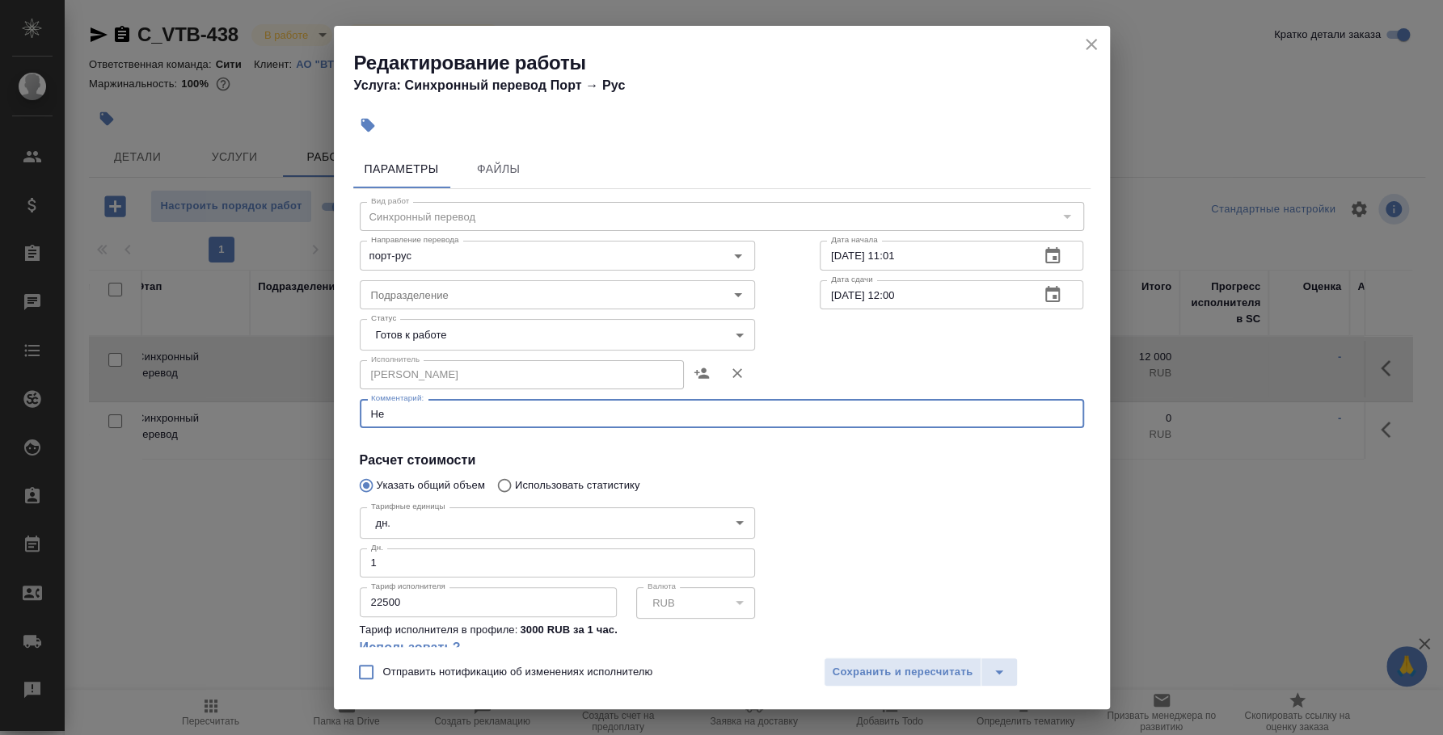
type textarea "Н"
click at [882, 672] on span "Сохранить и пересчитать" at bounding box center [902, 673] width 141 height 19
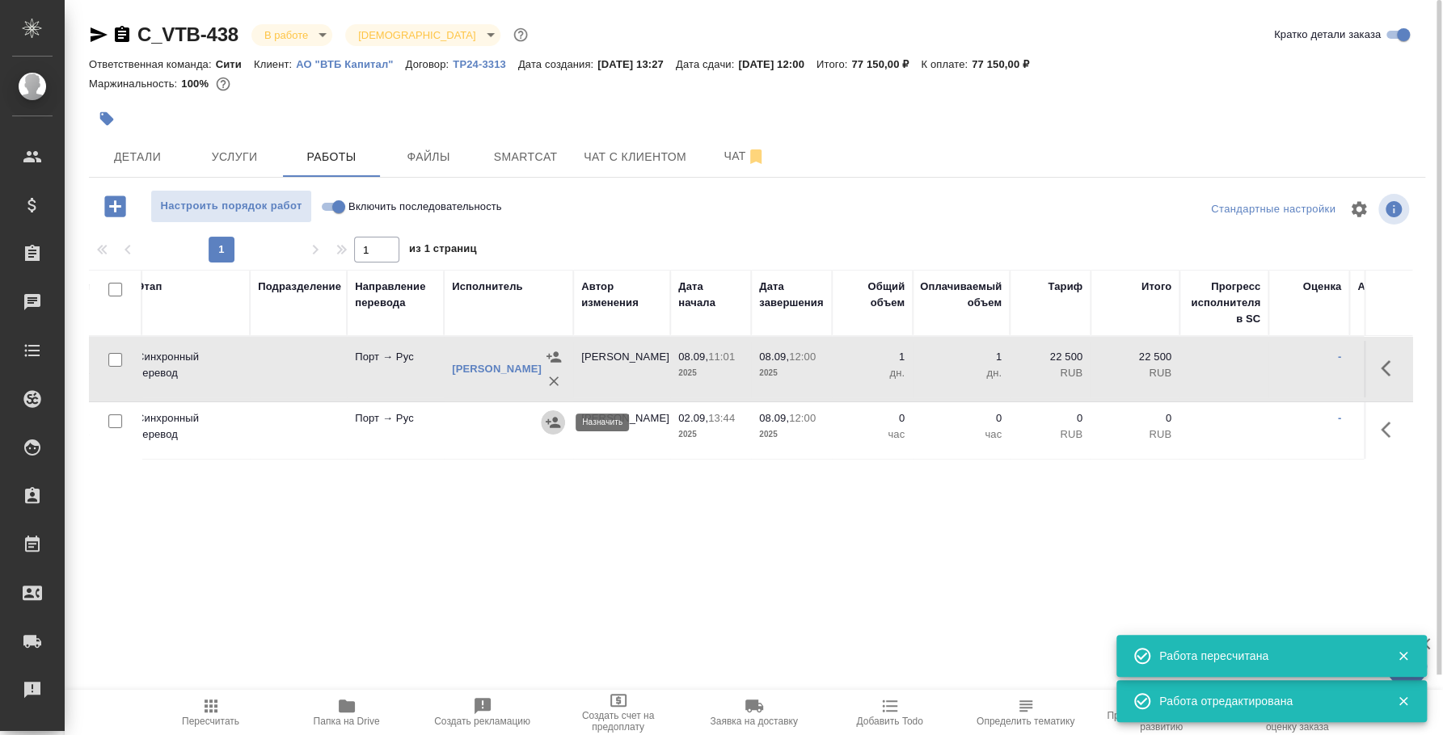
click at [554, 422] on icon "button" at bounding box center [553, 422] width 15 height 11
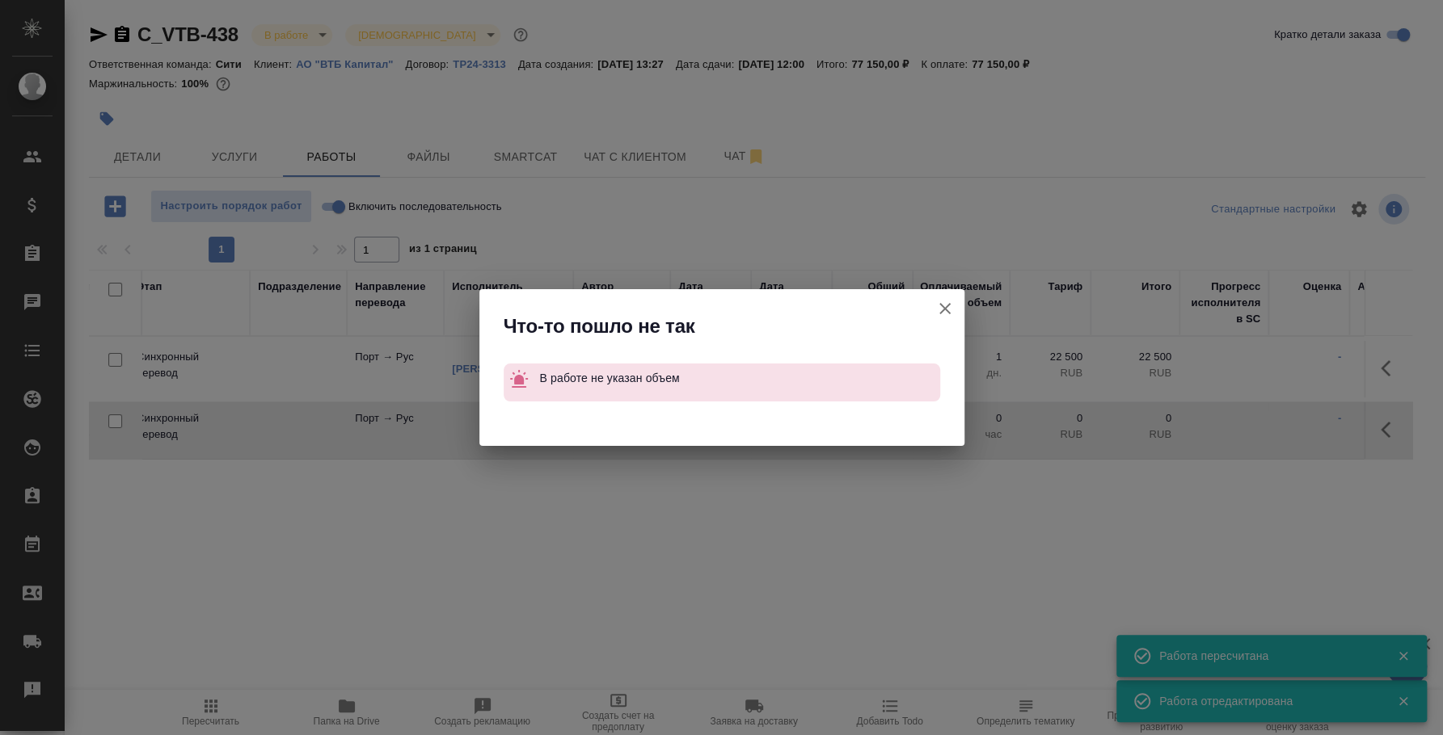
click at [955, 312] on button "Группировать работы по услугам" at bounding box center [944, 308] width 39 height 39
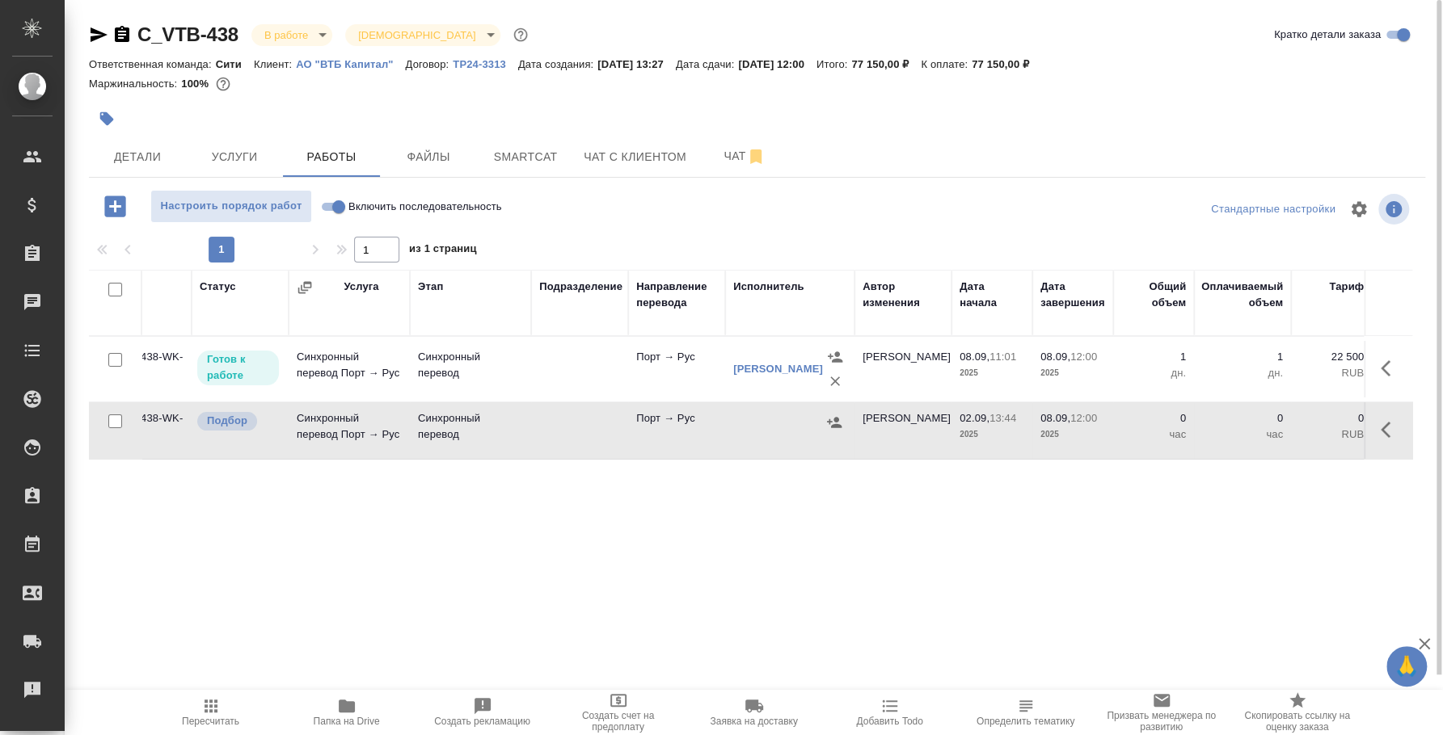
scroll to position [0, 0]
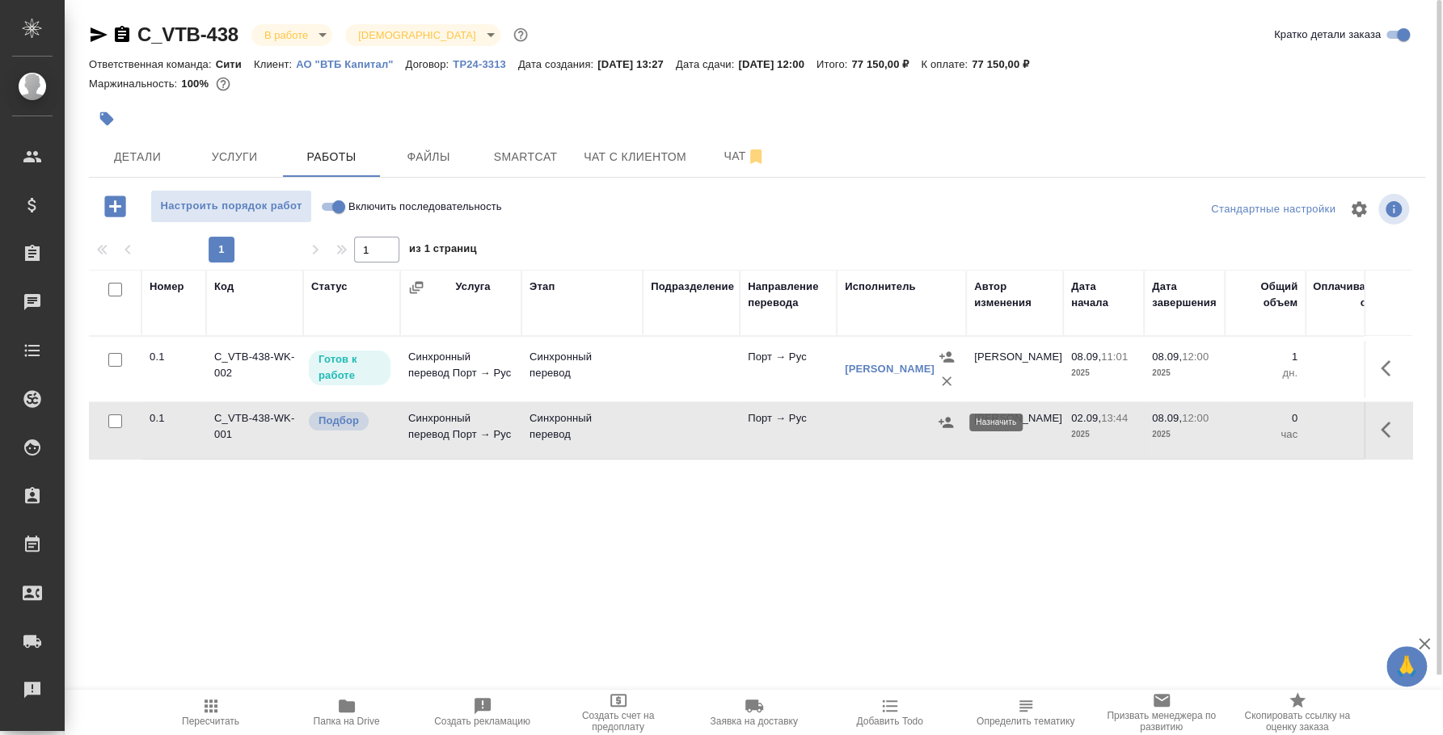
click at [947, 422] on icon "button" at bounding box center [946, 423] width 16 height 16
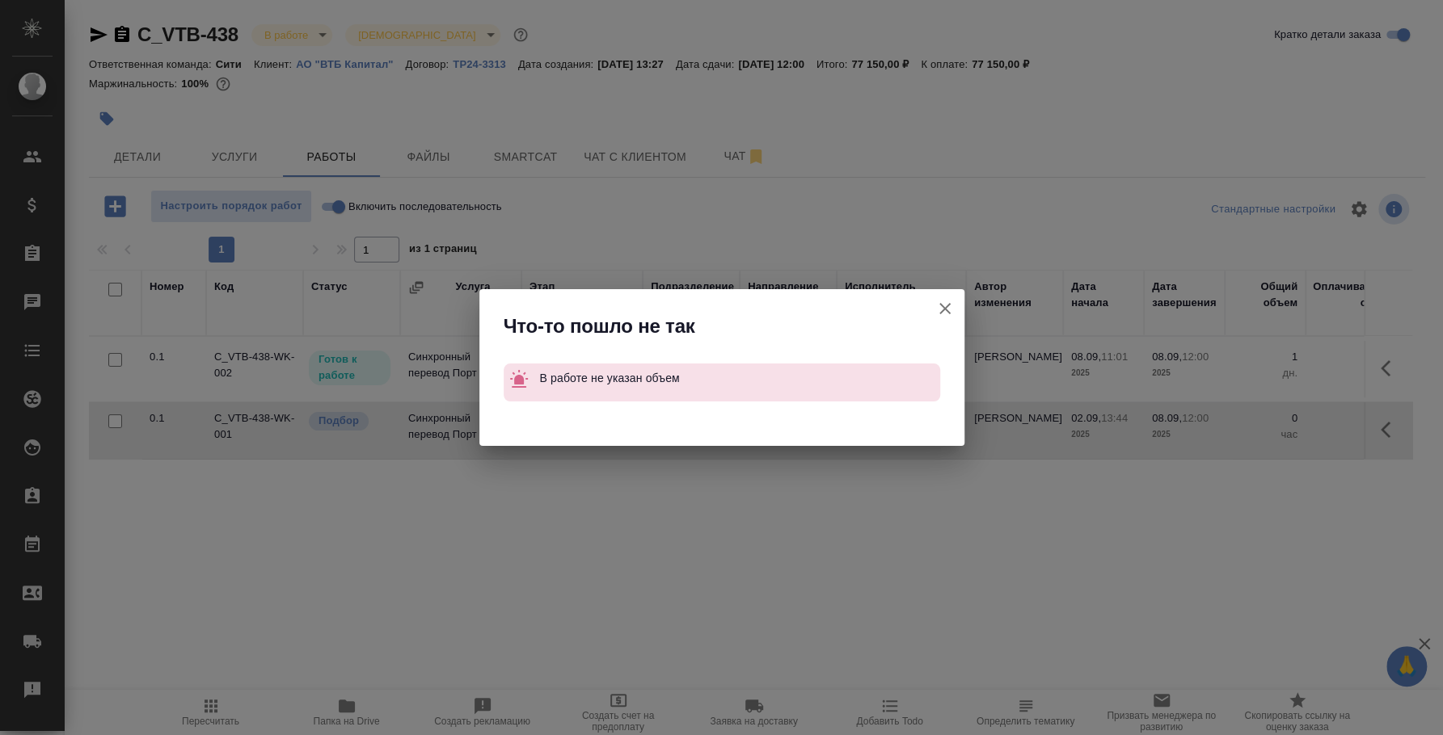
click at [948, 307] on icon "button" at bounding box center [944, 308] width 19 height 19
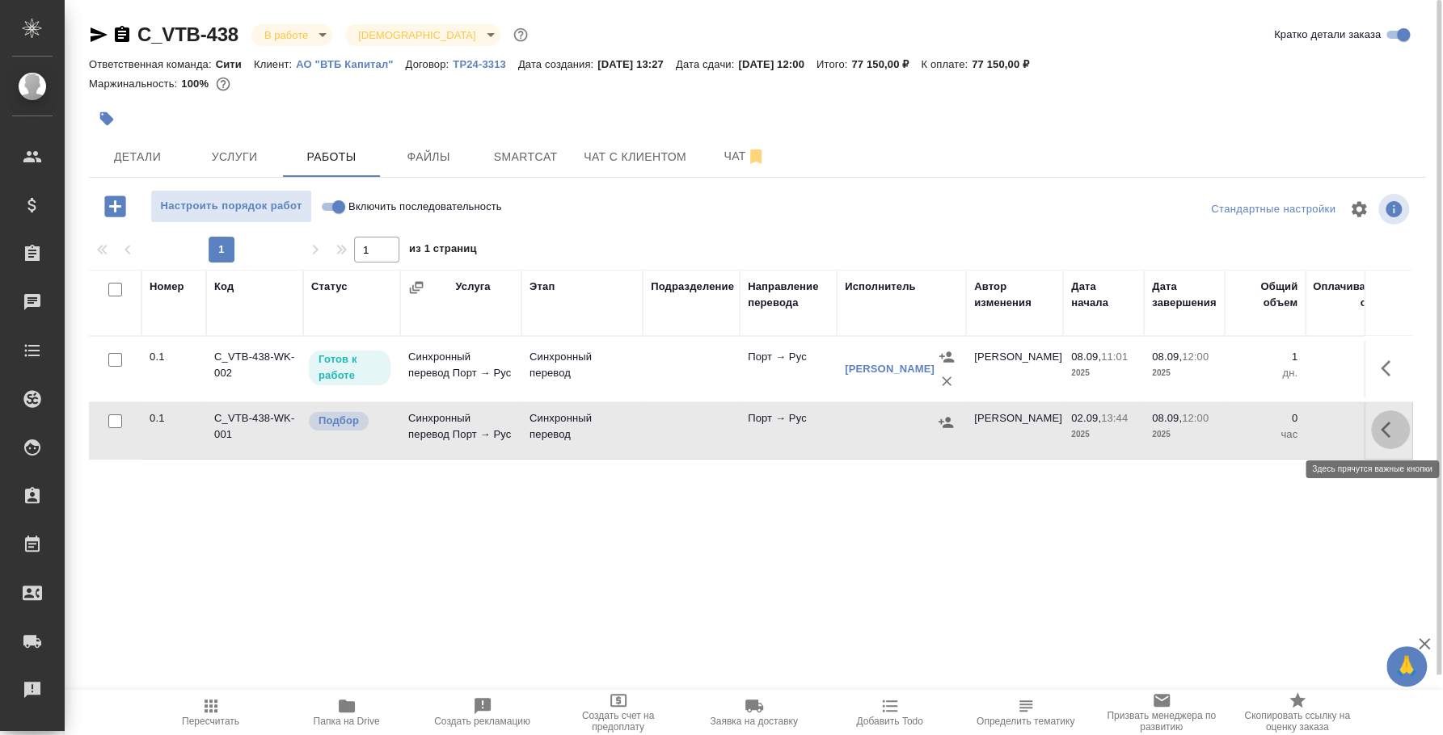
click at [1376, 424] on button "button" at bounding box center [1390, 430] width 39 height 39
click at [1270, 432] on icon "button" at bounding box center [1271, 430] width 15 height 15
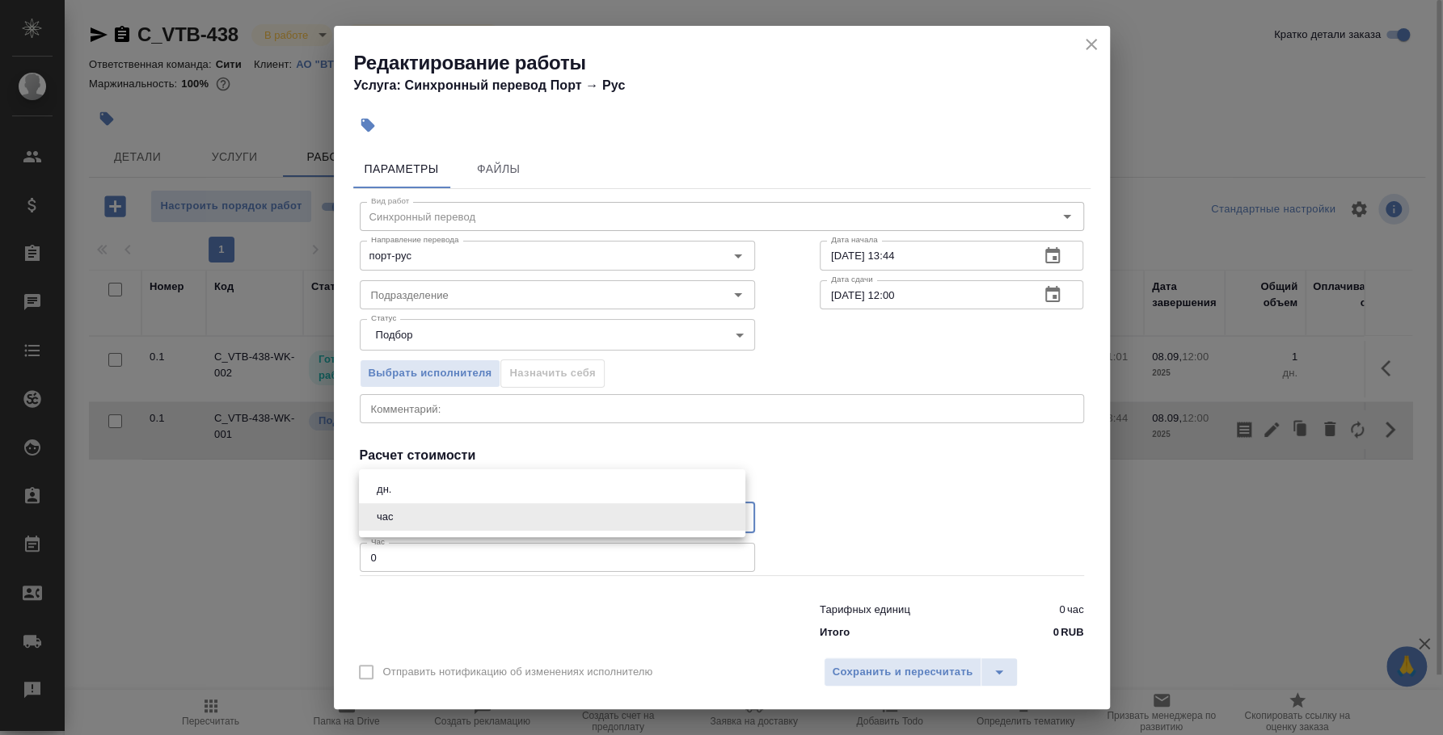
click at [547, 504] on body "🙏 .cls-1 fill:#fff; AWATERA Fedotova Irina Клиенты Спецификации Заказы 0 Чаты T…" at bounding box center [721, 367] width 1443 height 735
click at [454, 479] on li "дн." at bounding box center [552, 489] width 386 height 27
type input "5a8b1489cc6b4906c91bfd8a"
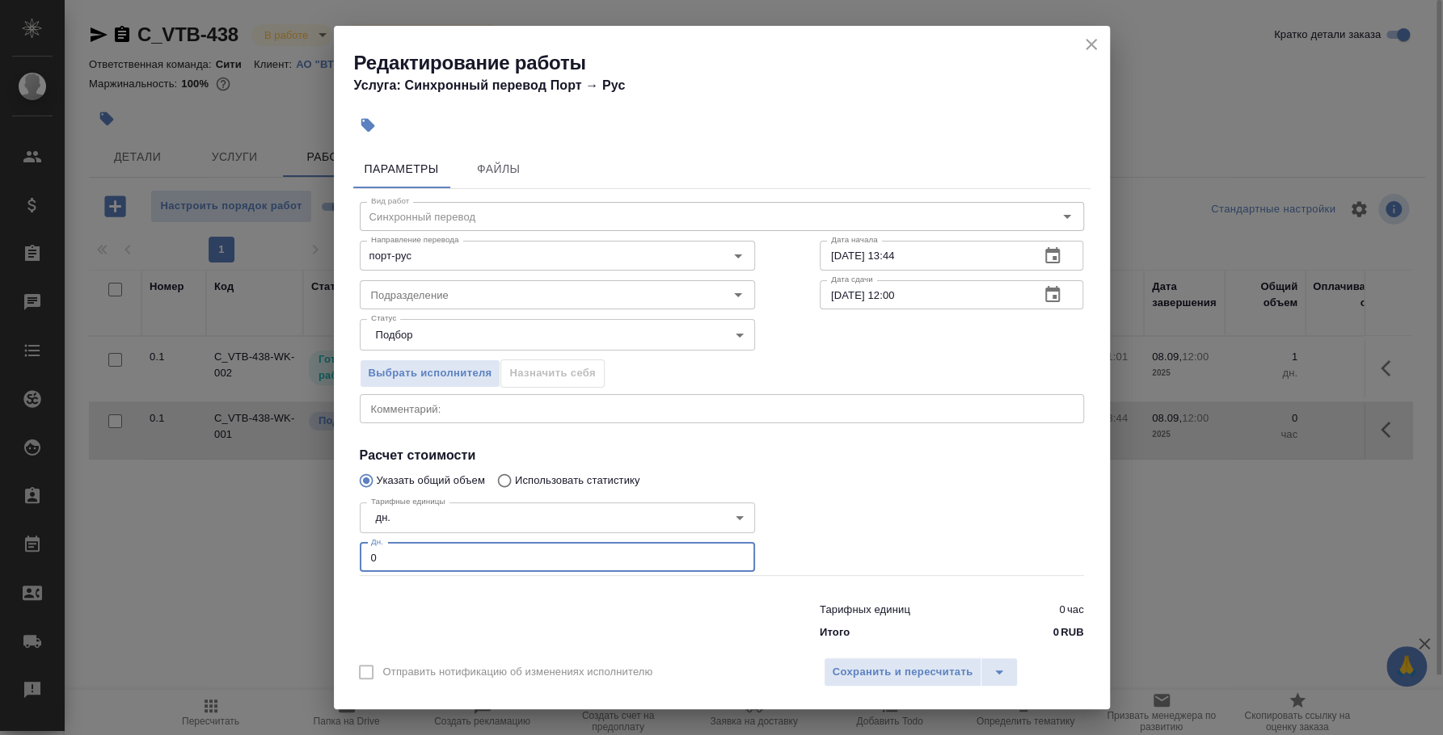
drag, startPoint x: 384, startPoint y: 550, endPoint x: 352, endPoint y: 553, distance: 31.7
click at [352, 553] on div "Тарифные единицы дн. 5a8b1489cc6b4906c91bfd8a Тарифные единицы Дн. 0 Дн." at bounding box center [557, 536] width 460 height 145
type input "1"
click at [900, 675] on span "Сохранить и пересчитать" at bounding box center [902, 673] width 141 height 19
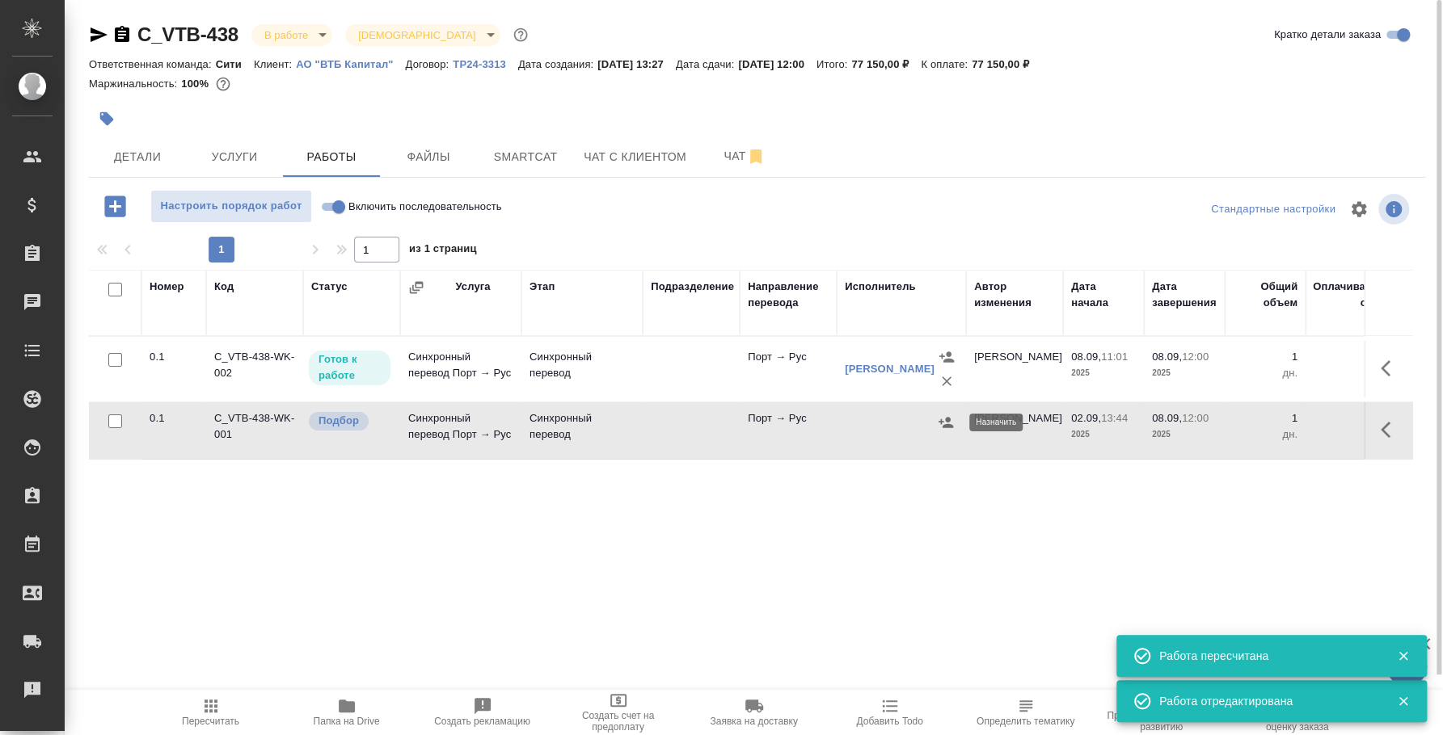
click at [942, 415] on icon "button" at bounding box center [946, 423] width 16 height 16
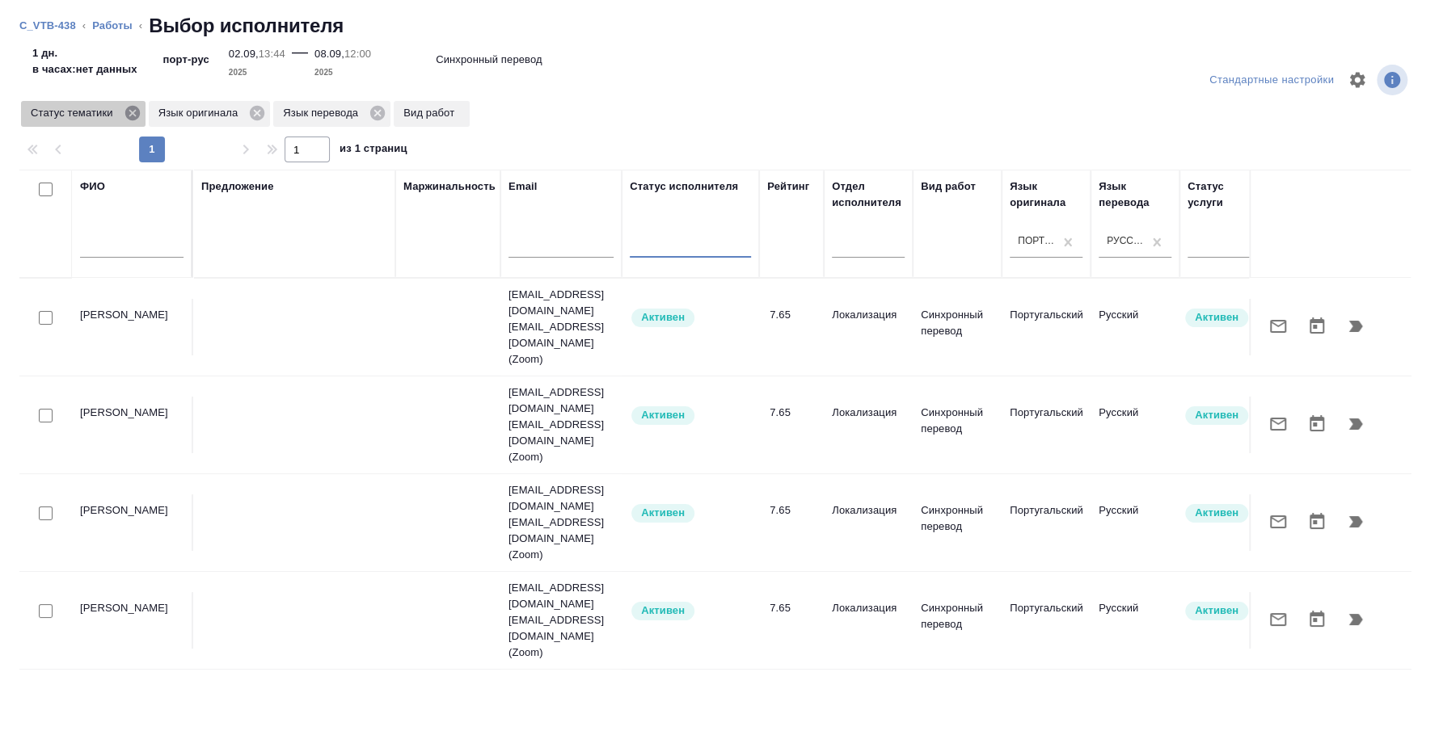
click at [131, 112] on icon at bounding box center [133, 113] width 18 height 18
click at [130, 114] on icon at bounding box center [130, 113] width 18 height 18
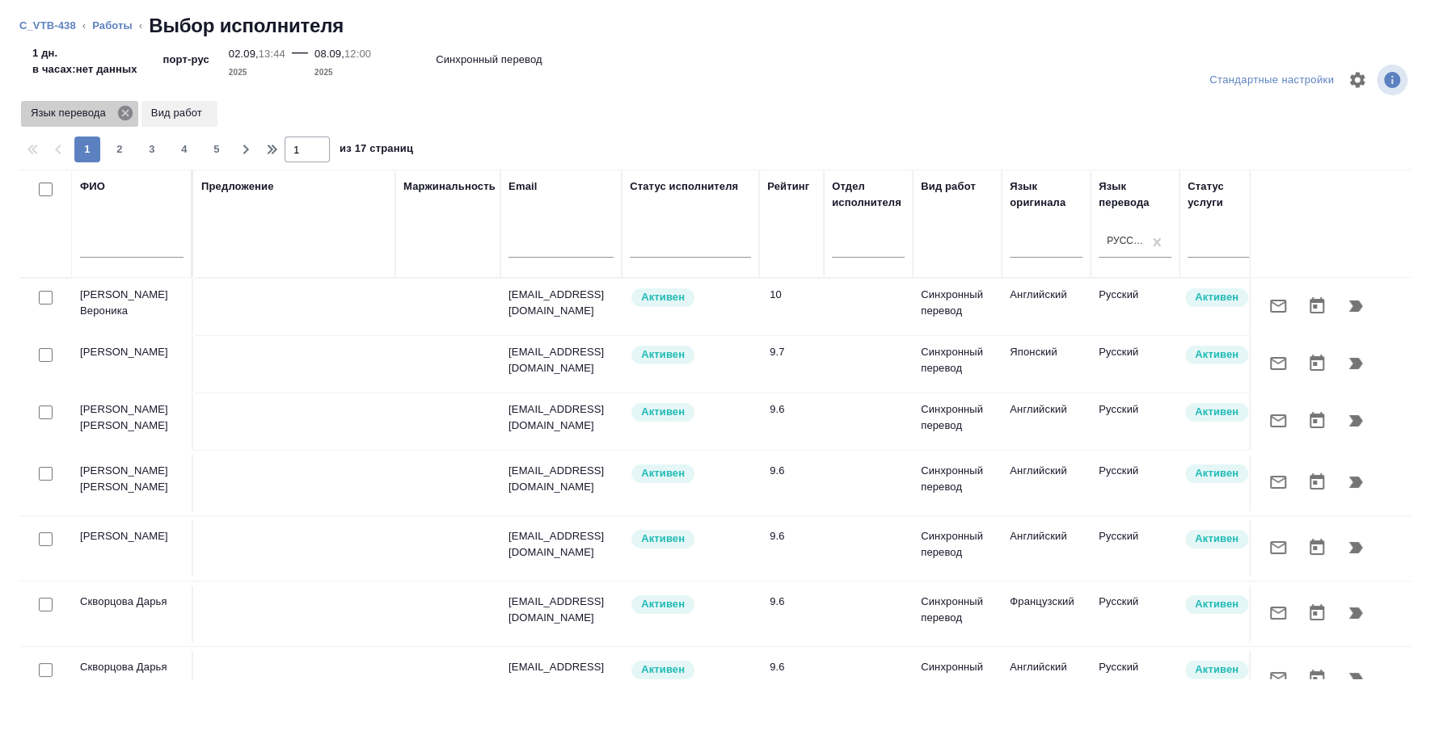
click at [128, 114] on icon at bounding box center [125, 113] width 15 height 15
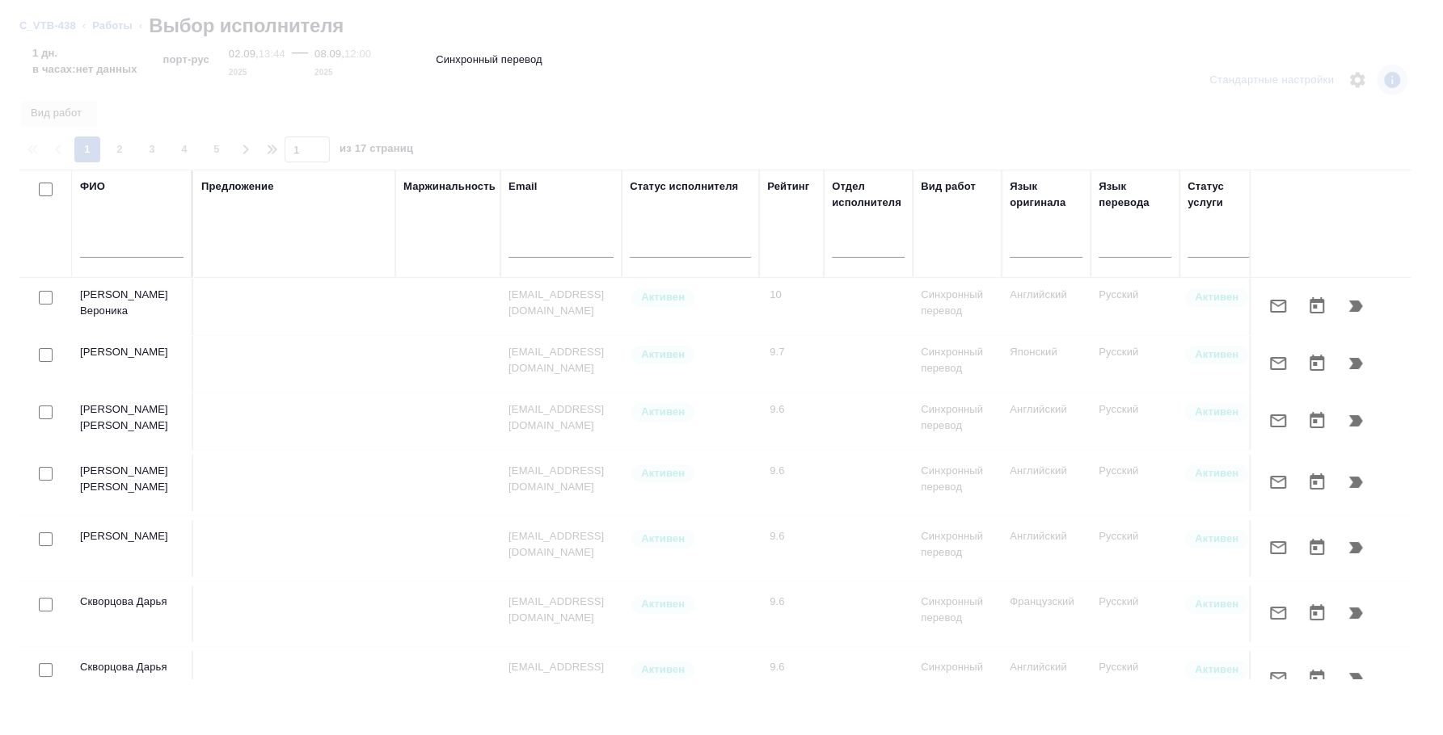
click at [128, 250] on input "text" at bounding box center [131, 248] width 103 height 20
click at [128, 247] on input "text" at bounding box center [131, 248] width 103 height 20
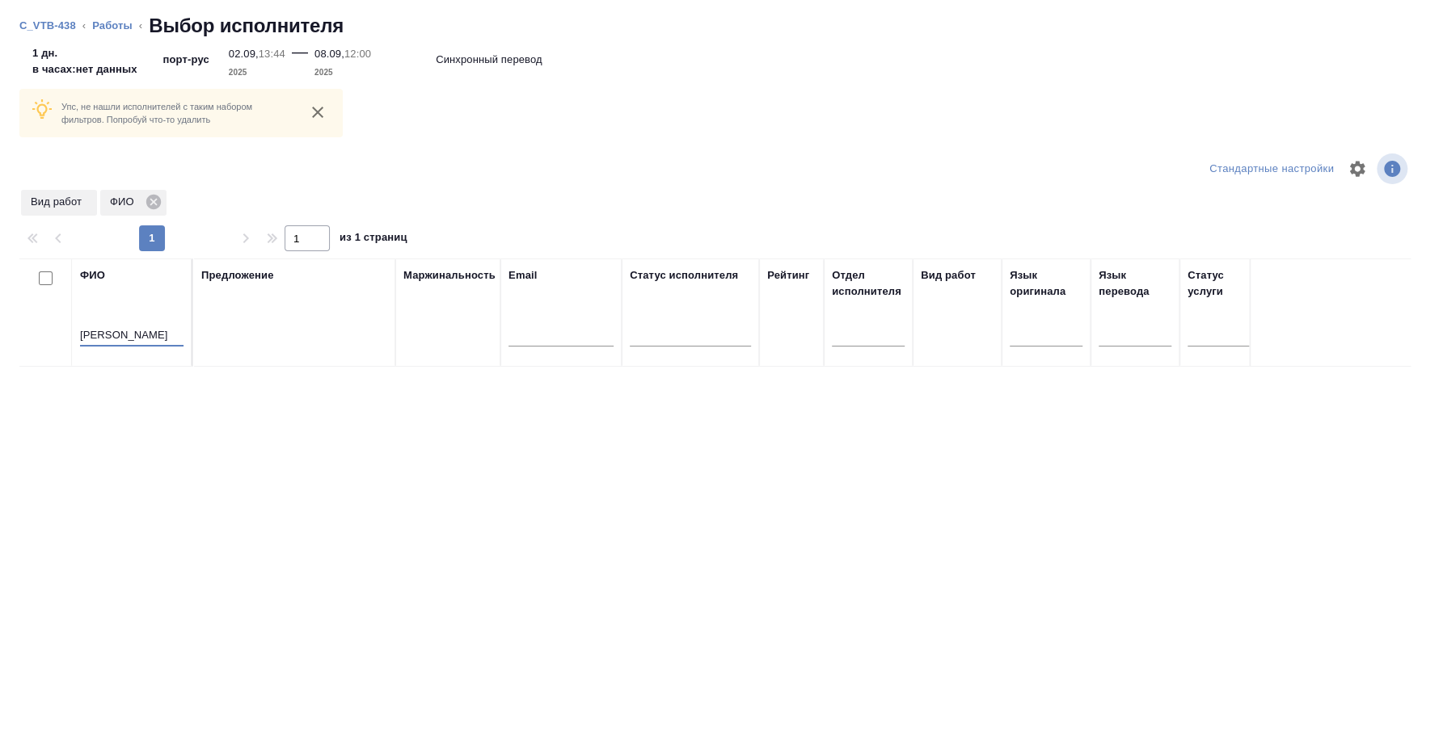
drag, startPoint x: 139, startPoint y: 331, endPoint x: 268, endPoint y: 327, distance: 129.4
click at [268, 327] on tr "ФИО Гончарова виктория Предложение Маржинальность Email Статус исполнителя Рейт…" at bounding box center [1193, 313] width 2348 height 108
type input "Гончаренко"
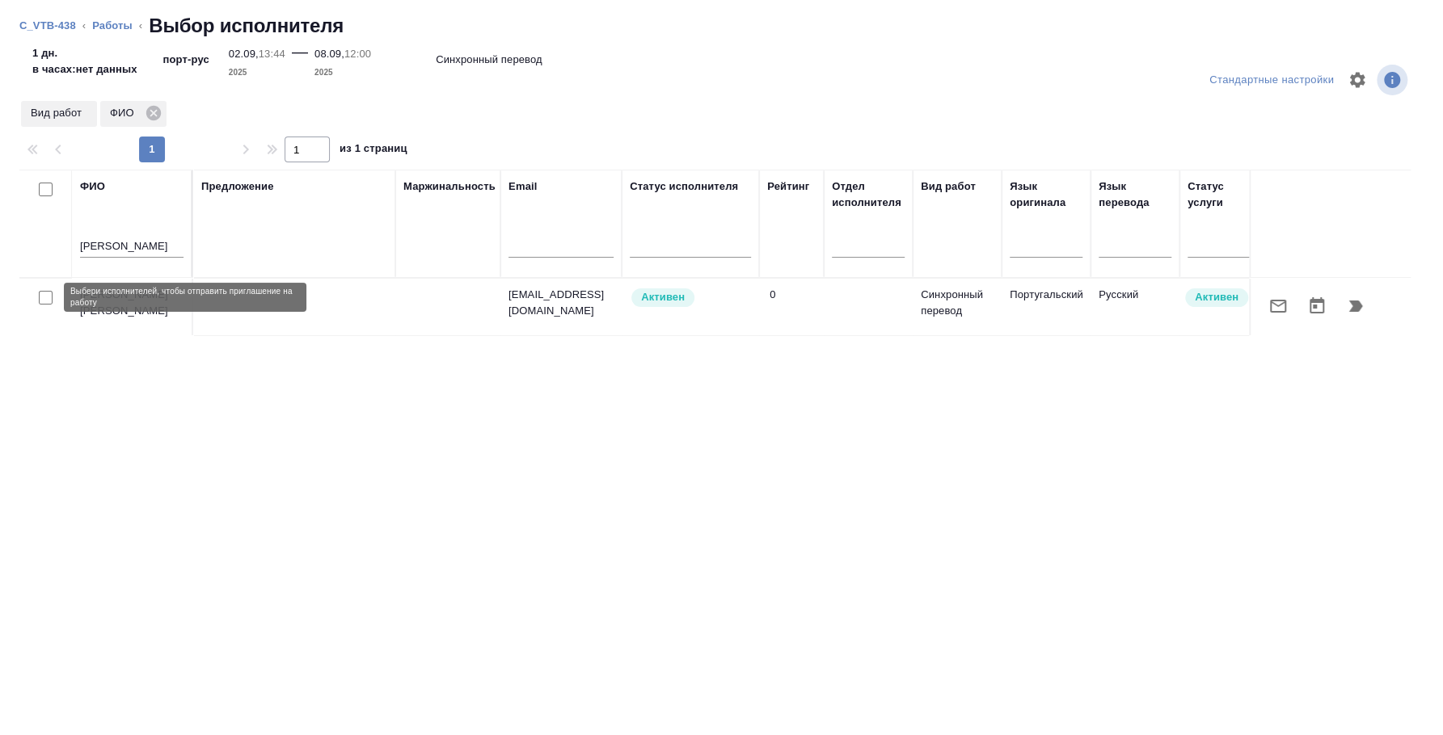
drag, startPoint x: 48, startPoint y: 298, endPoint x: 64, endPoint y: 299, distance: 16.2
click at [47, 298] on input "checkbox" at bounding box center [46, 298] width 14 height 14
checkbox input "true"
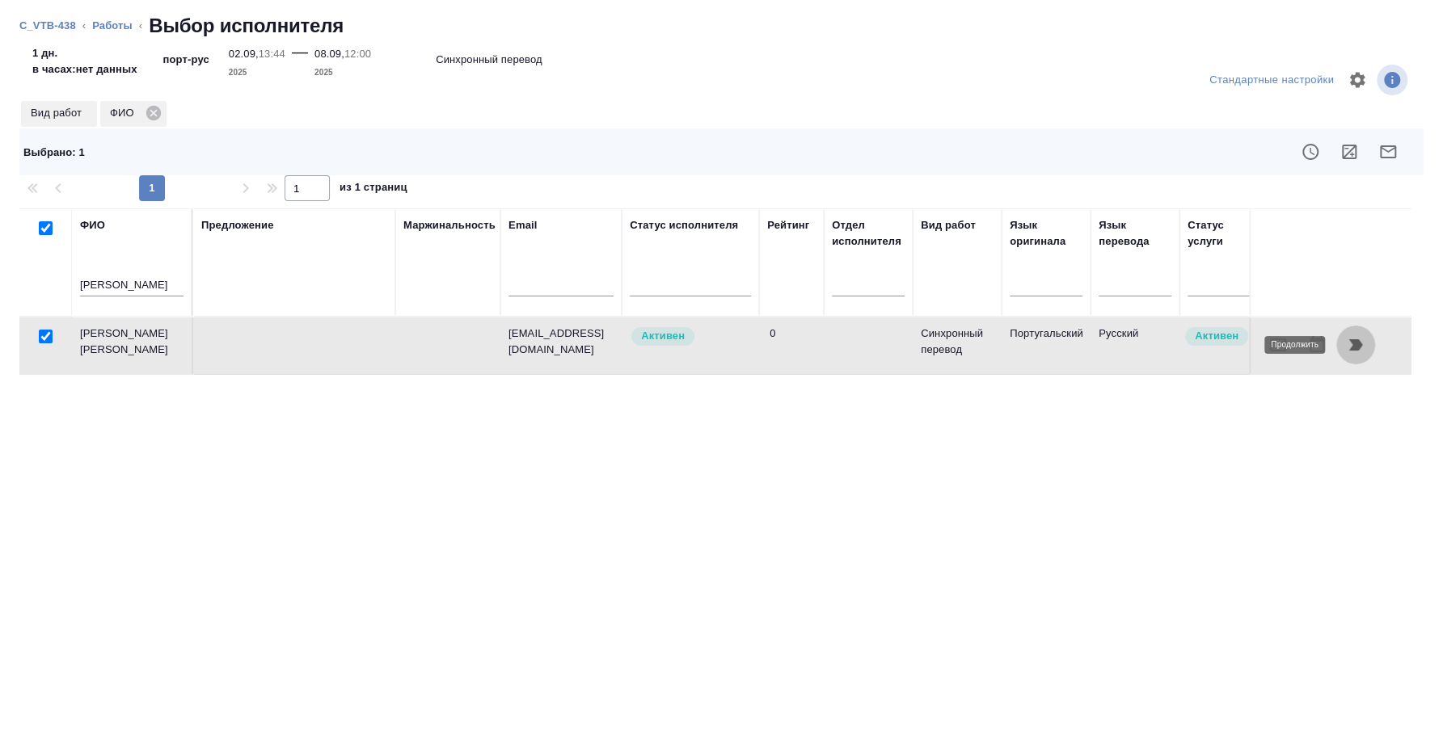
click at [1351, 352] on icon "button" at bounding box center [1355, 344] width 19 height 19
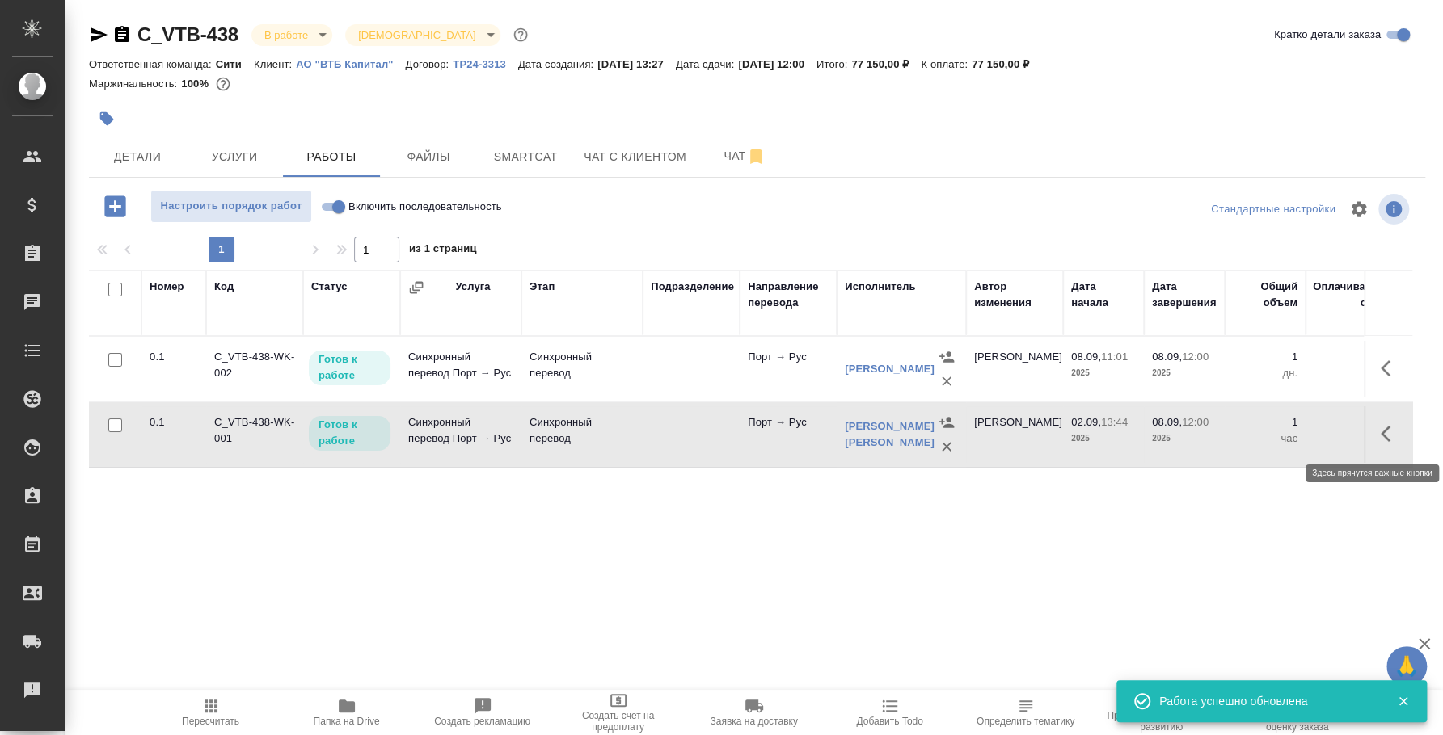
click at [1387, 432] on icon "button" at bounding box center [1389, 433] width 19 height 19
click at [1268, 436] on icon "button" at bounding box center [1271, 434] width 15 height 15
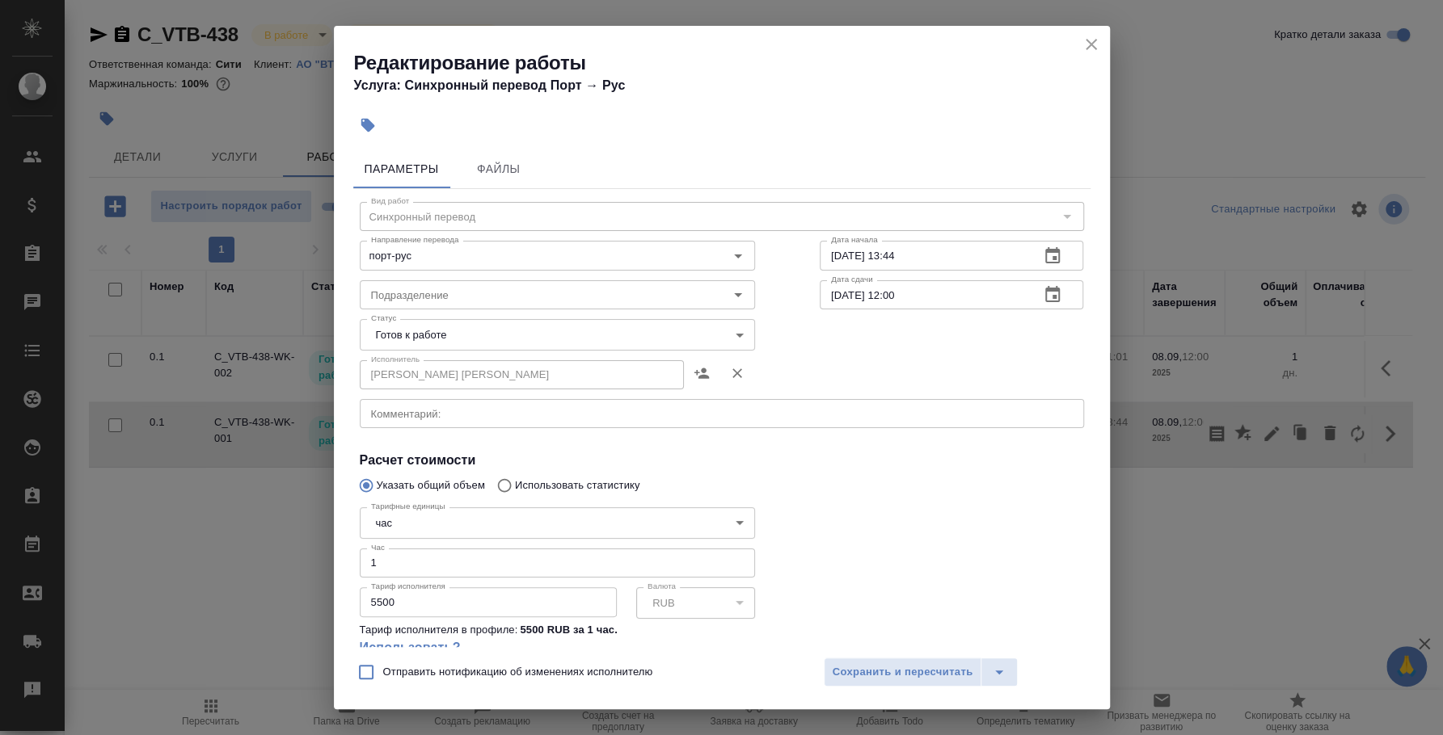
click at [415, 514] on body "🙏 .cls-1 fill:#fff; AWATERA Fedotova Irina Клиенты Спецификации Заказы 0 Чаты T…" at bounding box center [721, 367] width 1443 height 735
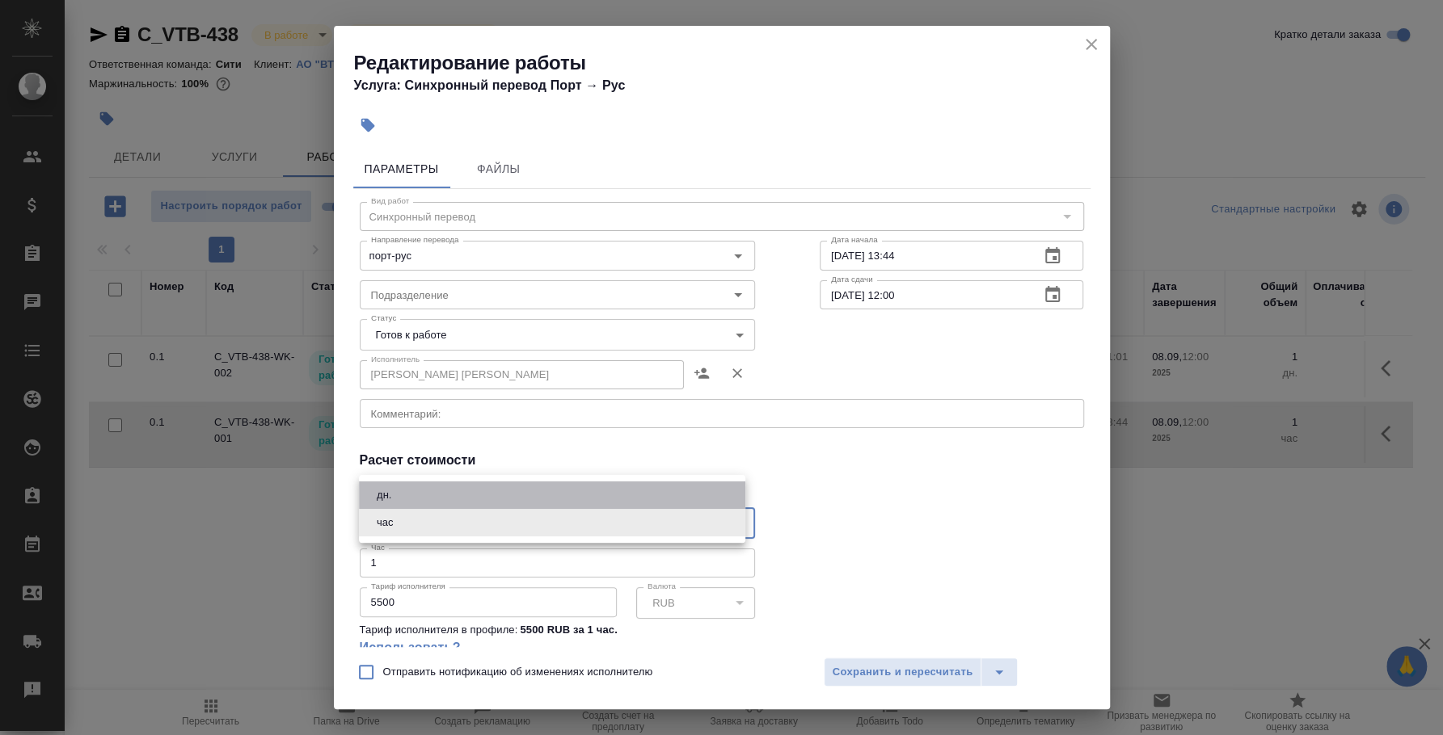
click at [424, 492] on li "дн." at bounding box center [552, 495] width 386 height 27
type input "5a8b1489cc6b4906c91bfd8a"
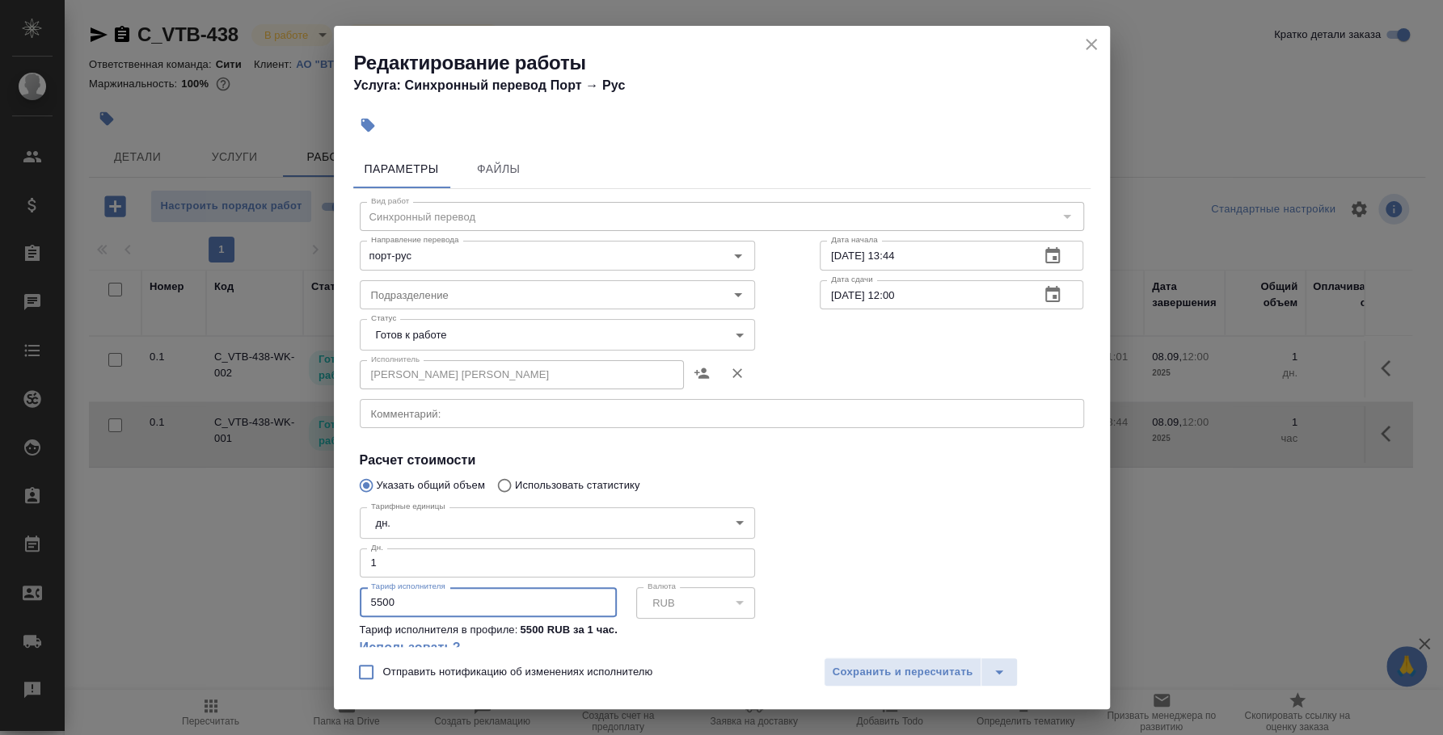
drag, startPoint x: 398, startPoint y: 605, endPoint x: 324, endPoint y: 602, distance: 73.6
click at [327, 602] on div "Редактирование работы Услуга: Синхронный перевод Порт → Рус Параметры Файлы Вид…" at bounding box center [721, 367] width 1443 height 735
type input "16500"
click at [892, 668] on span "Сохранить и пересчитать" at bounding box center [902, 673] width 141 height 19
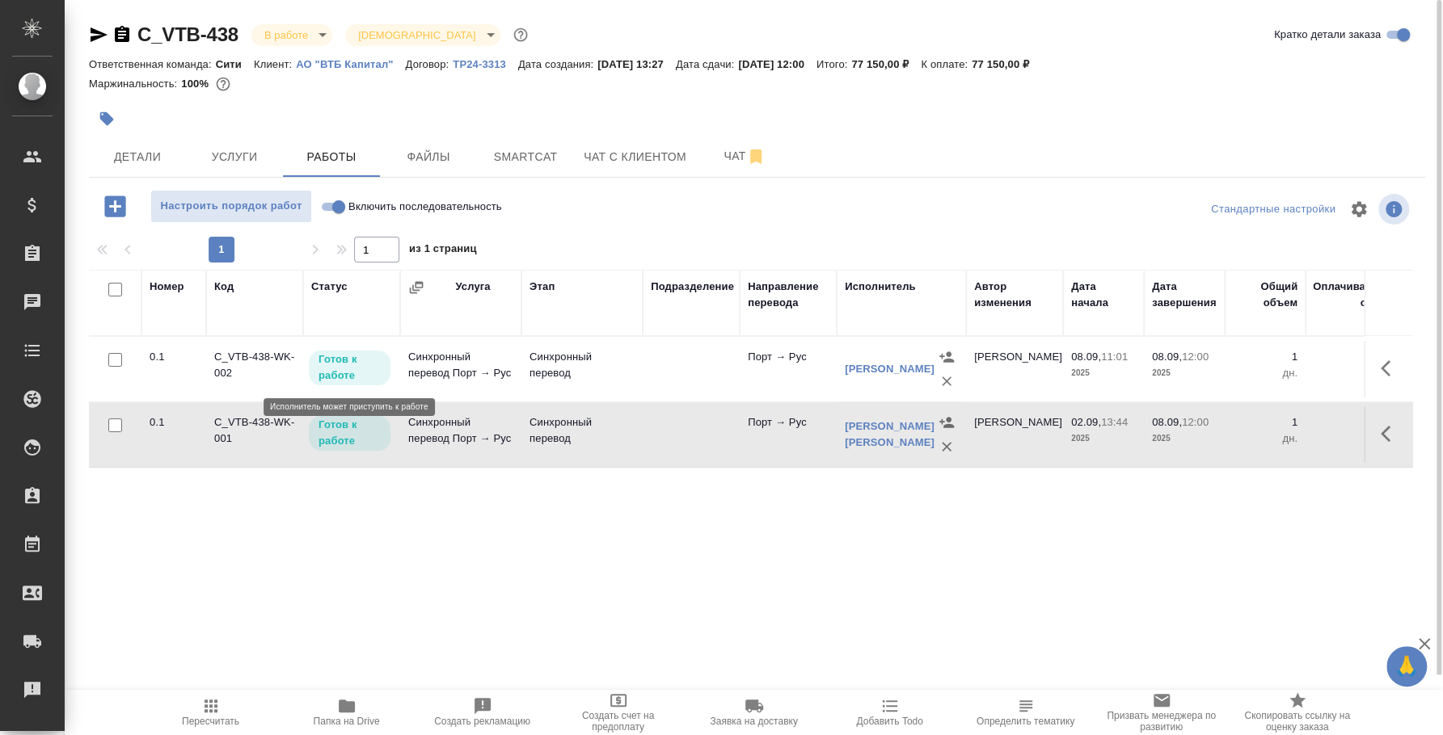
click at [333, 366] on p "Готов к работе" at bounding box center [349, 368] width 62 height 32
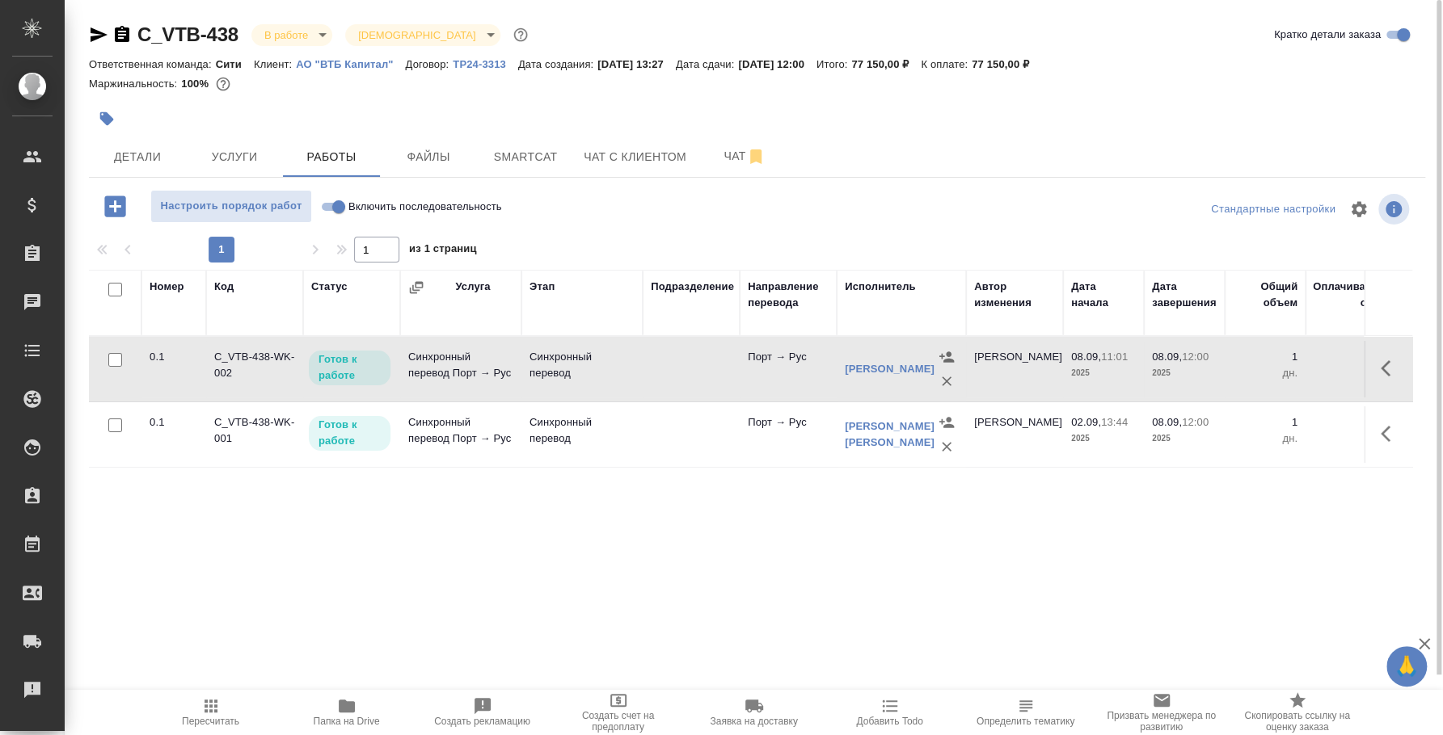
click at [328, 201] on input "Включить последовательность" at bounding box center [339, 206] width 58 height 19
checkbox input "true"
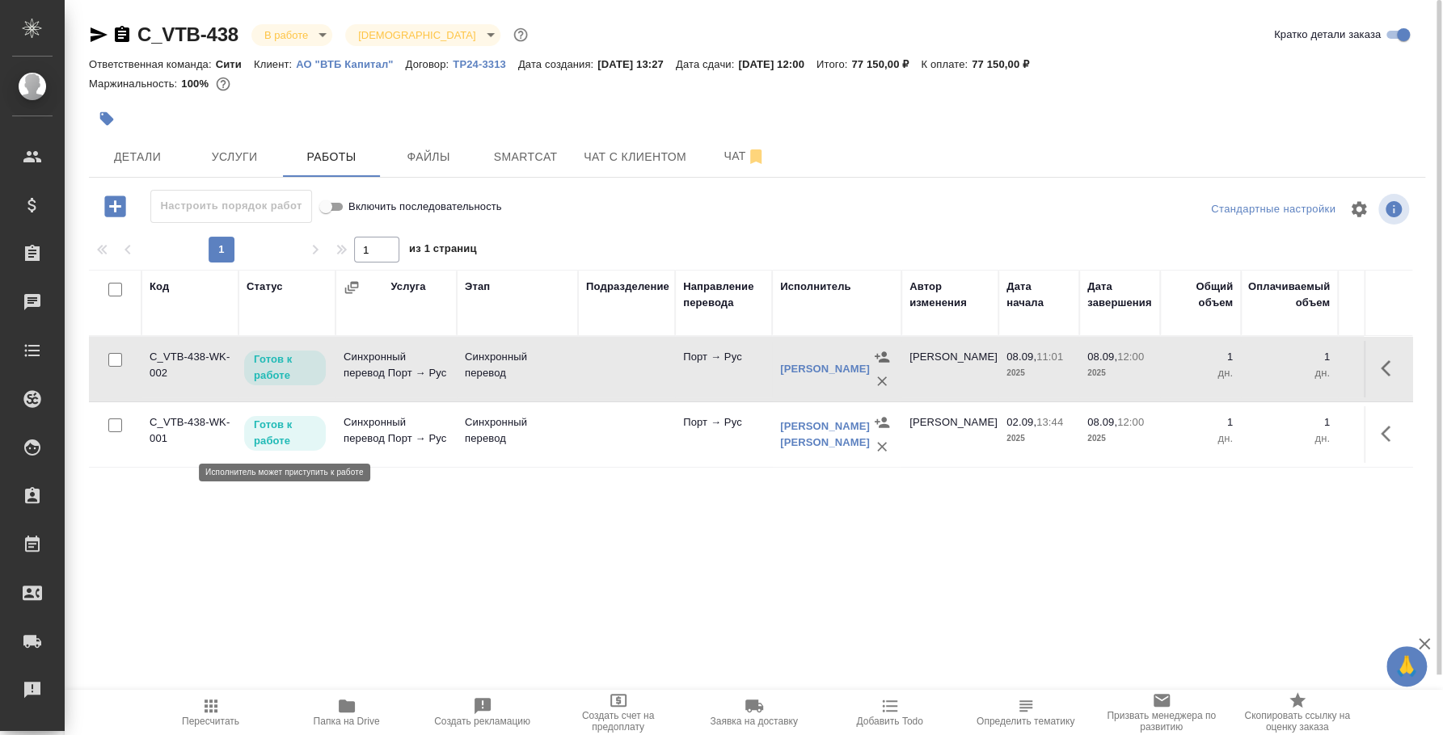
click at [281, 427] on p "Готов к работе" at bounding box center [285, 433] width 62 height 32
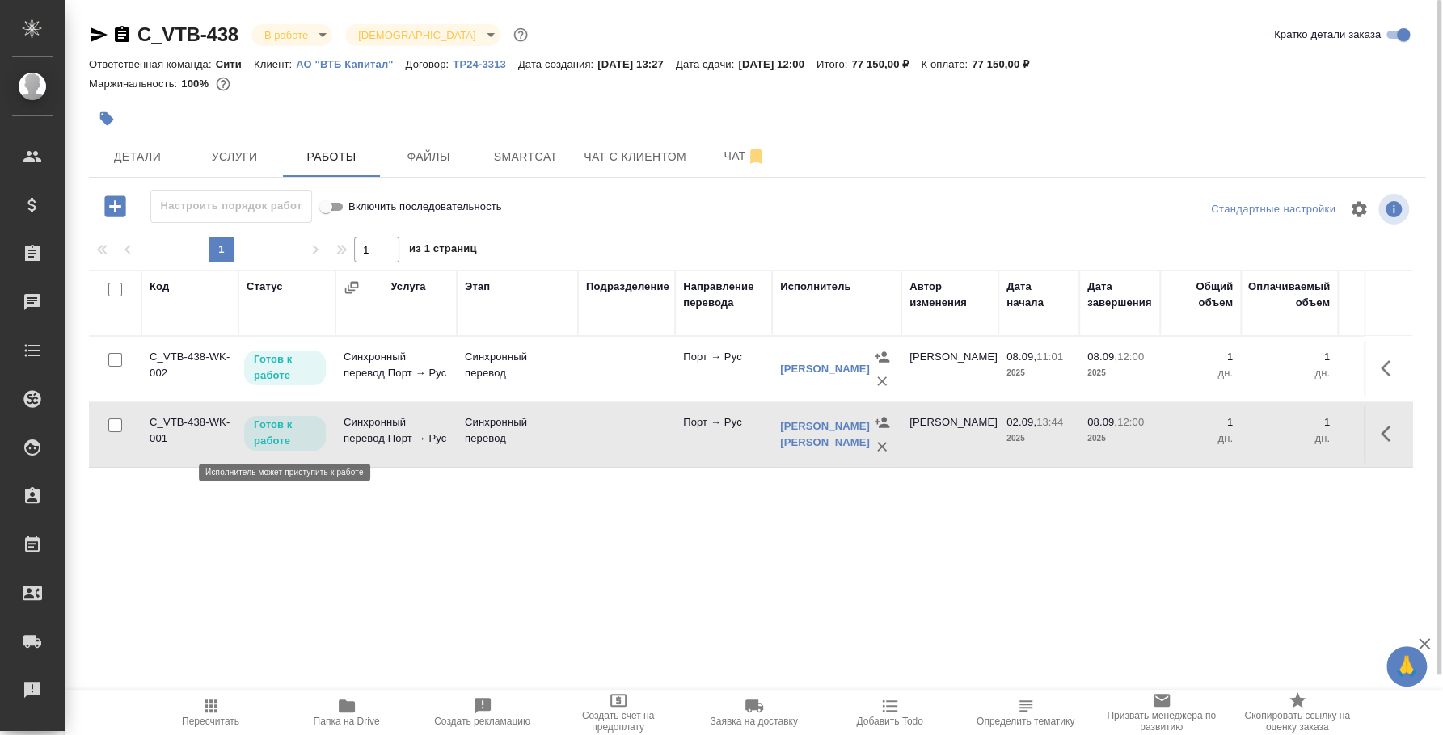
click at [281, 427] on p "Готов к работе" at bounding box center [285, 433] width 62 height 32
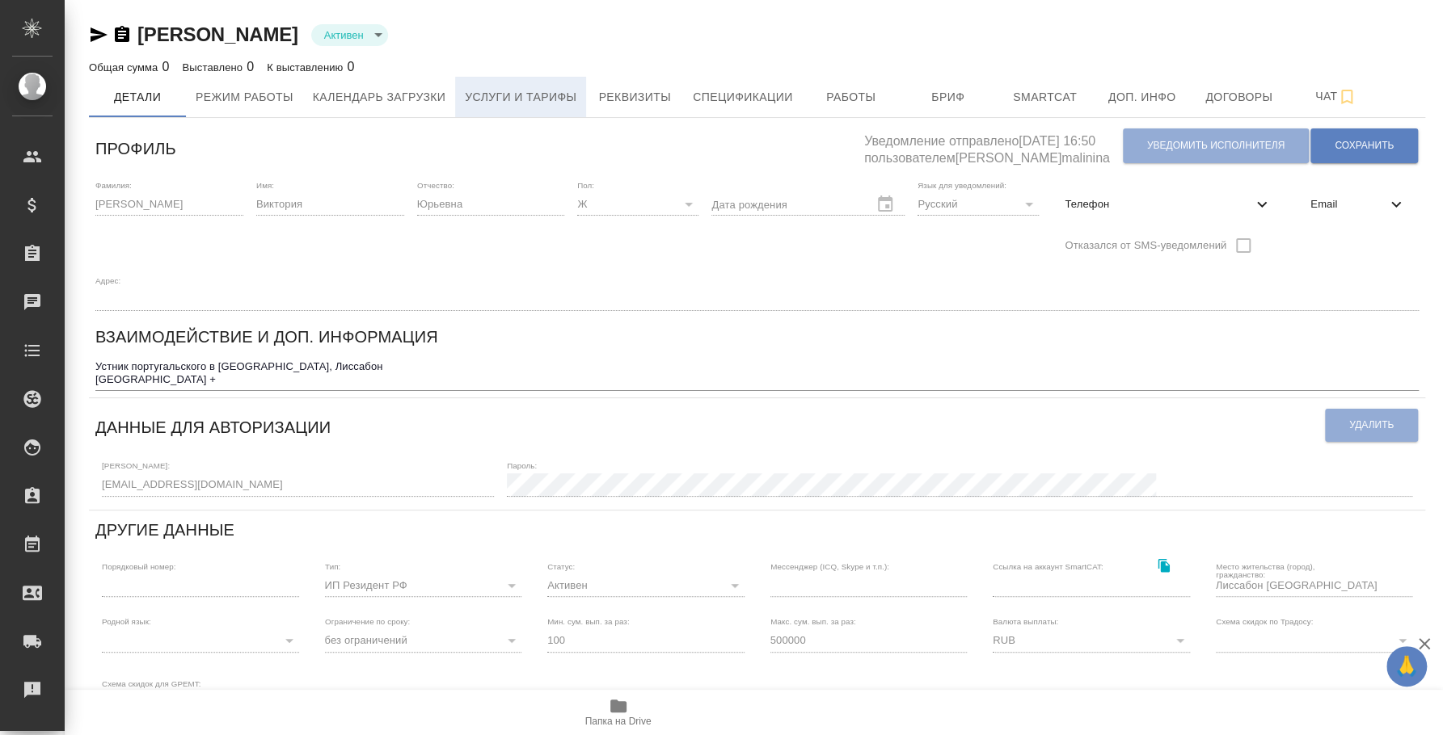
click at [559, 97] on span "Услуги и тарифы" at bounding box center [521, 97] width 112 height 20
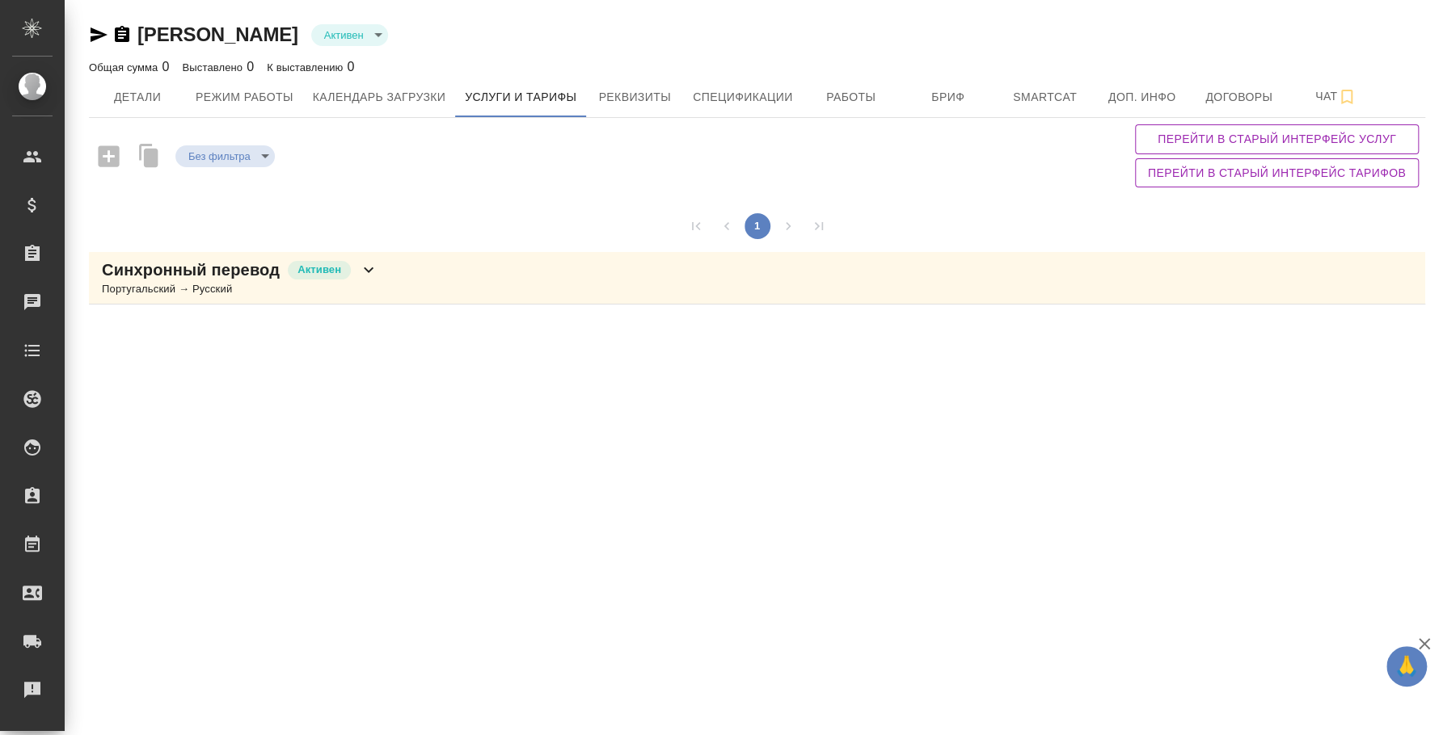
click at [490, 277] on div "Синхронный перевод Активен Португальский → Русский" at bounding box center [757, 278] width 1336 height 53
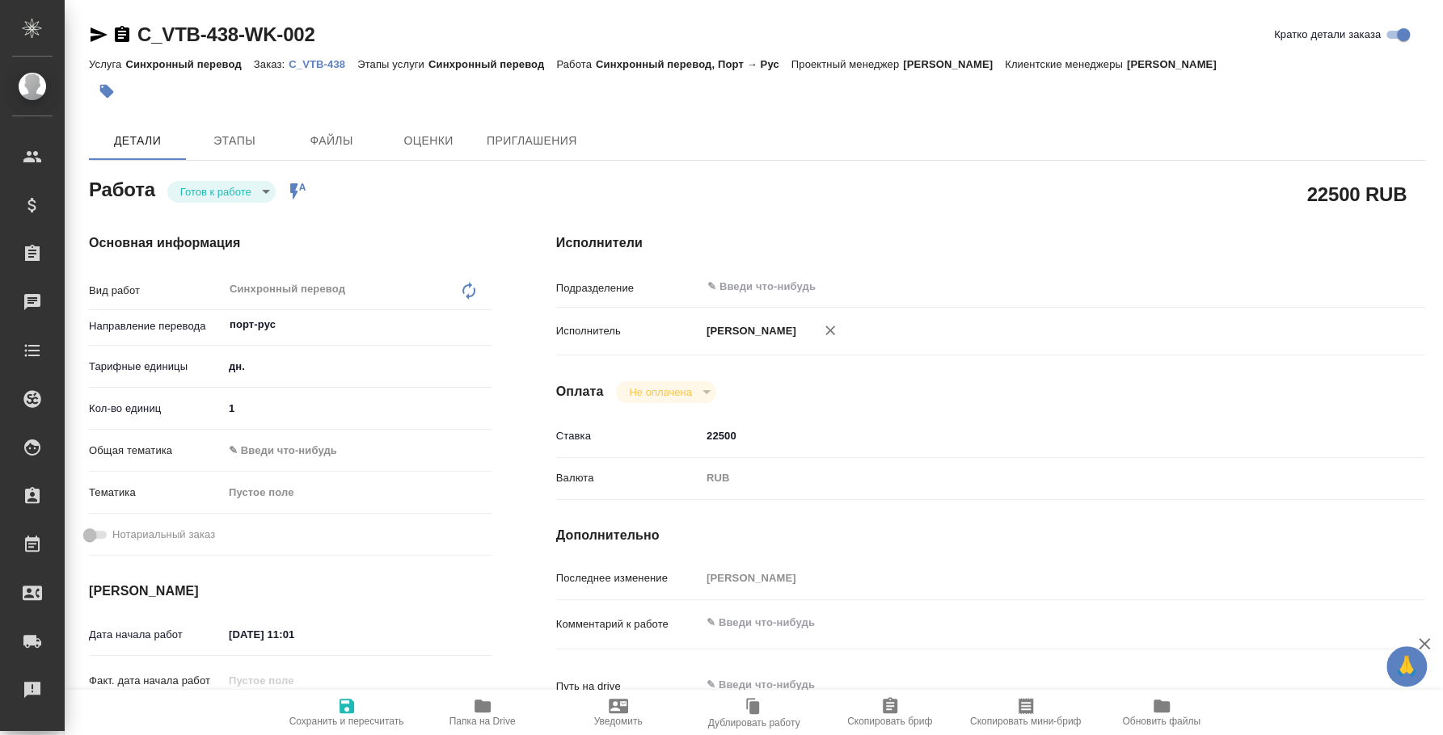
type textarea "x"
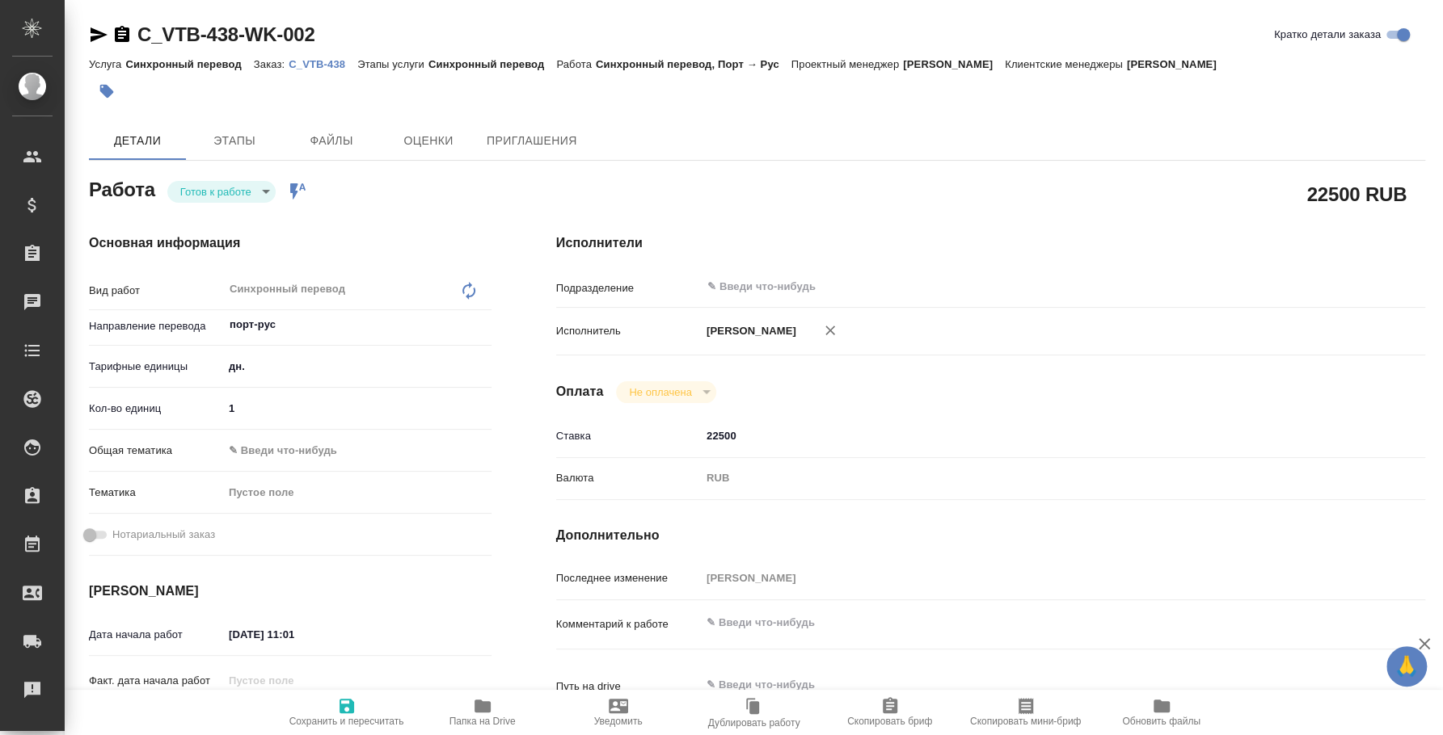
type textarea "x"
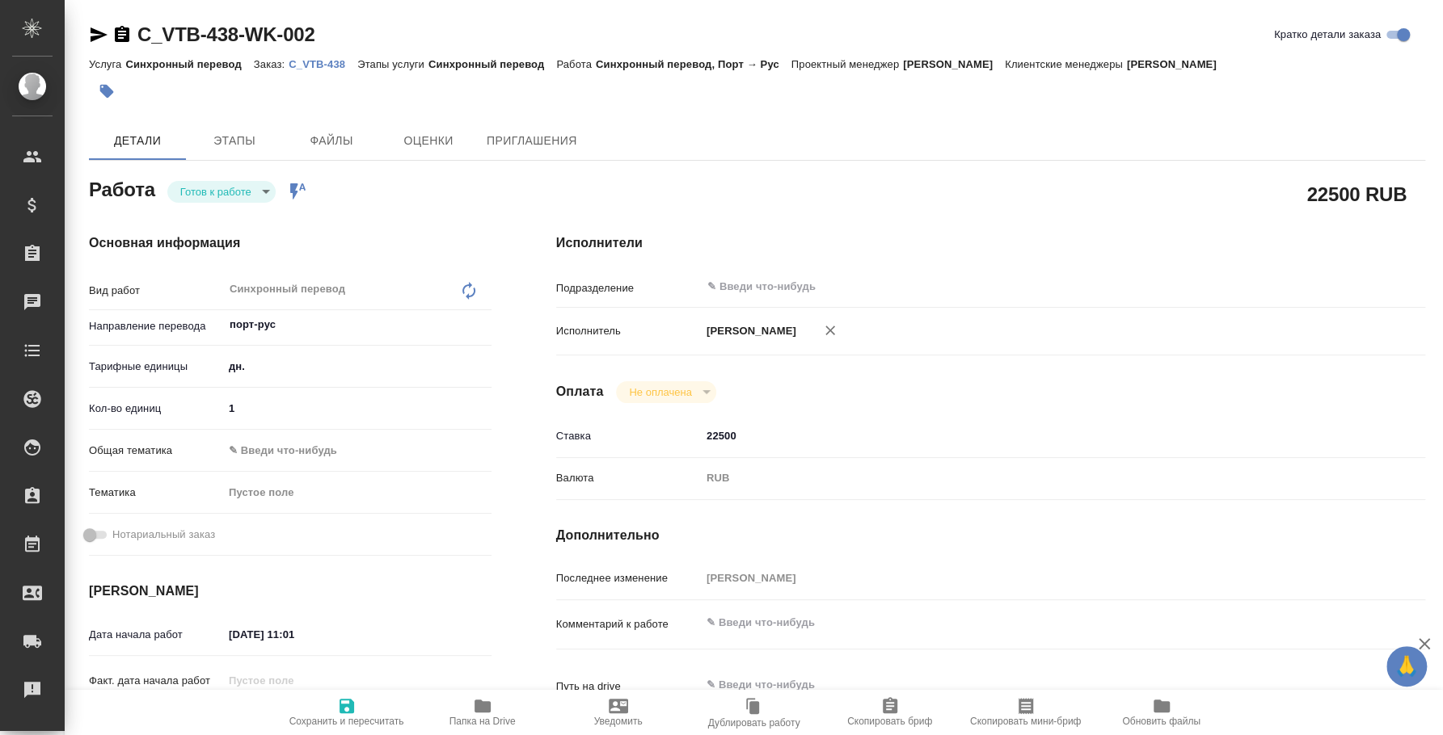
type textarea "x"
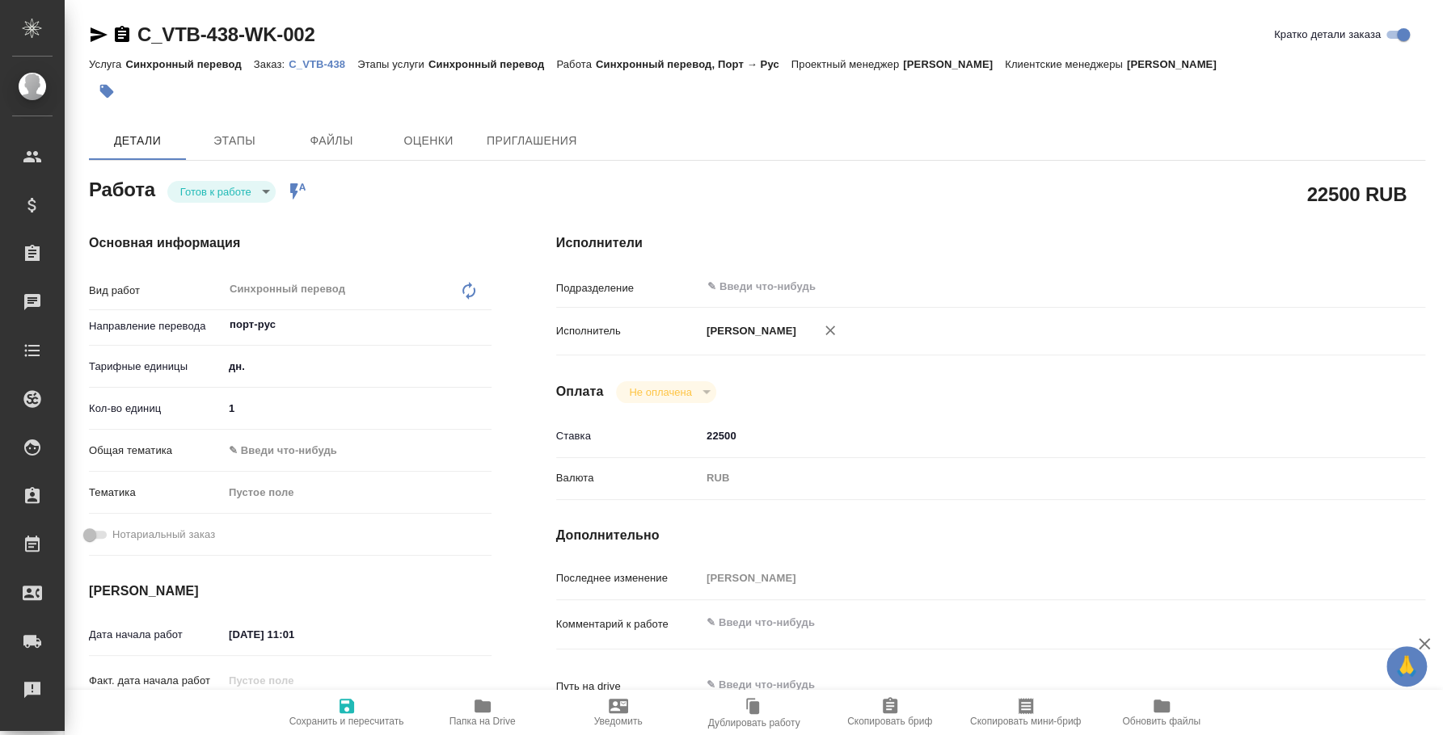
type textarea "x"
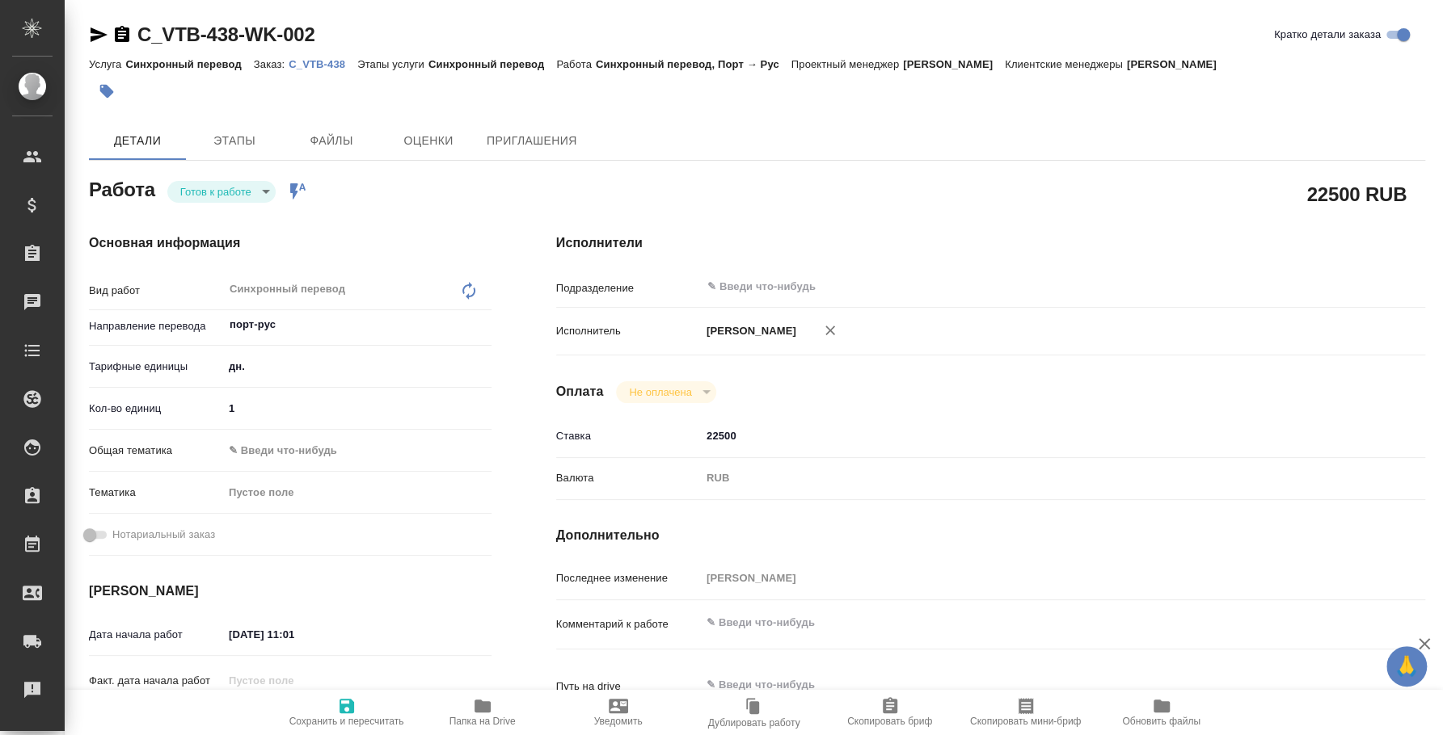
click at [234, 188] on body "🙏 .cls-1 fill:#fff; AWATERA Fedotova Irina Клиенты Спецификации Заказы Чаты Tod…" at bounding box center [721, 367] width 1443 height 735
type textarea "x"
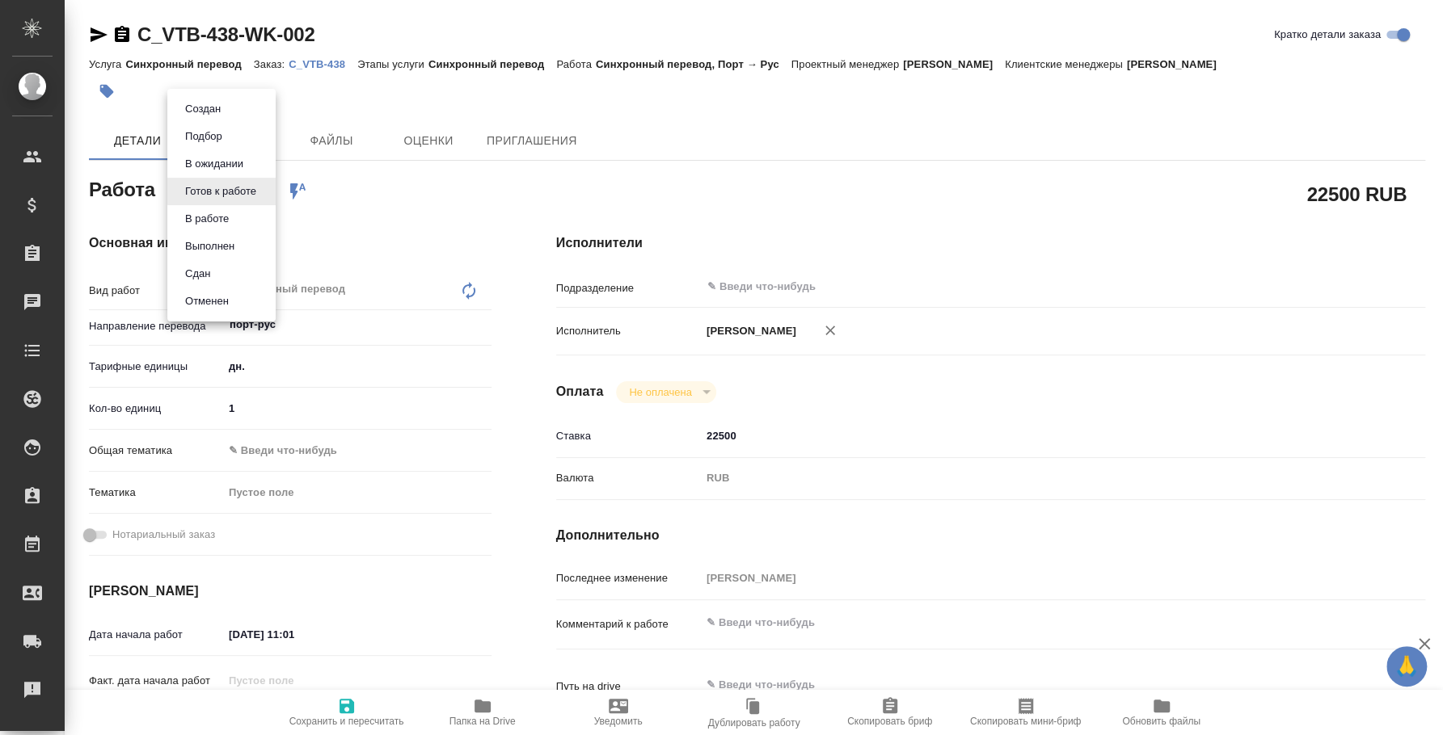
type textarea "x"
click at [233, 268] on li "Сдан" at bounding box center [221, 273] width 108 height 27
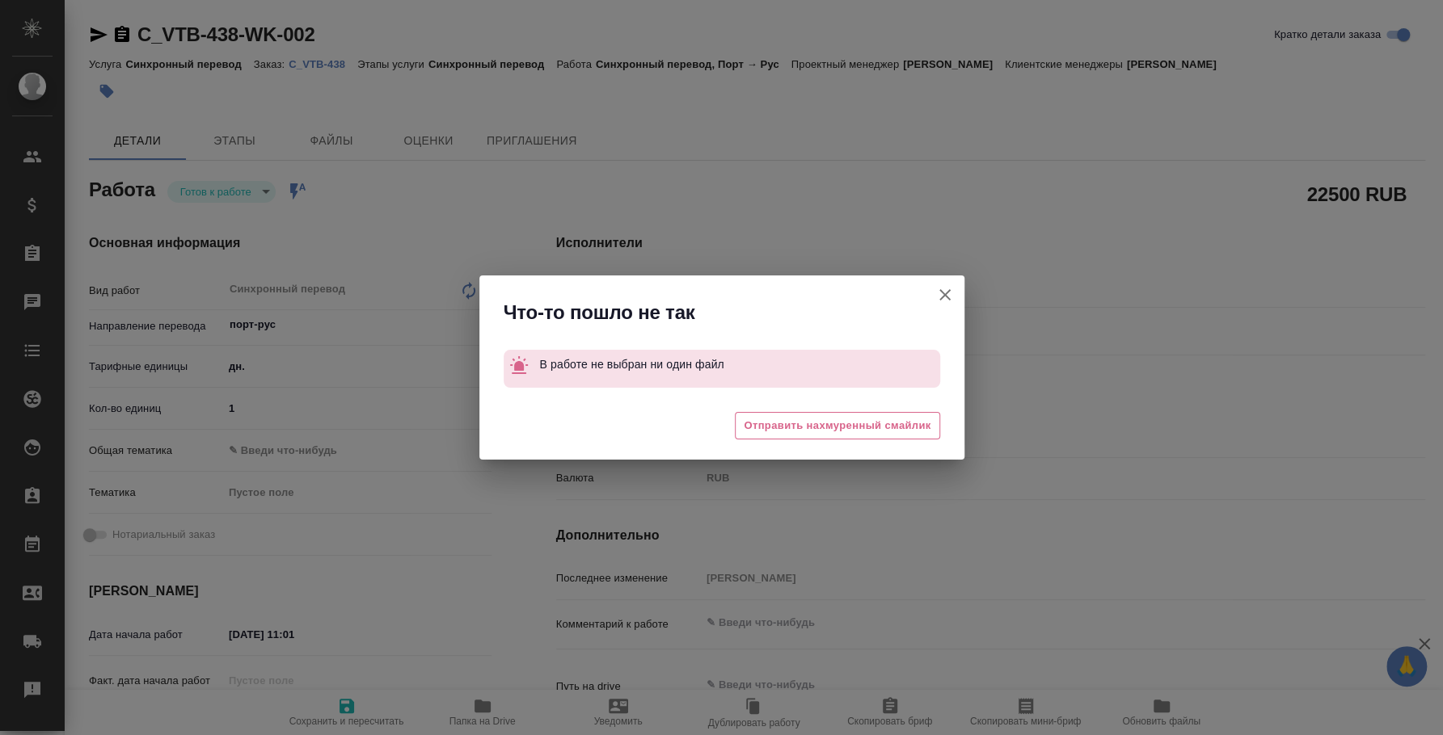
type textarea "x"
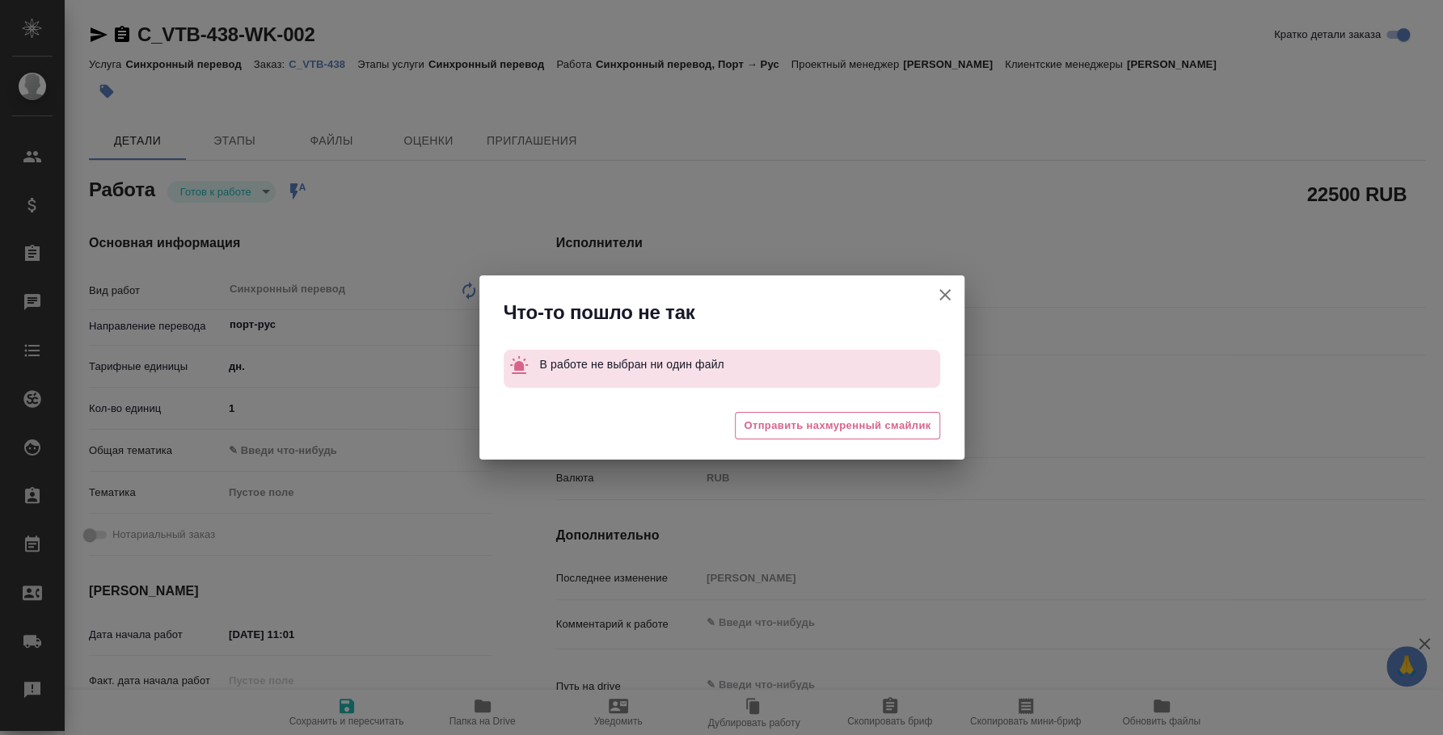
type textarea "x"
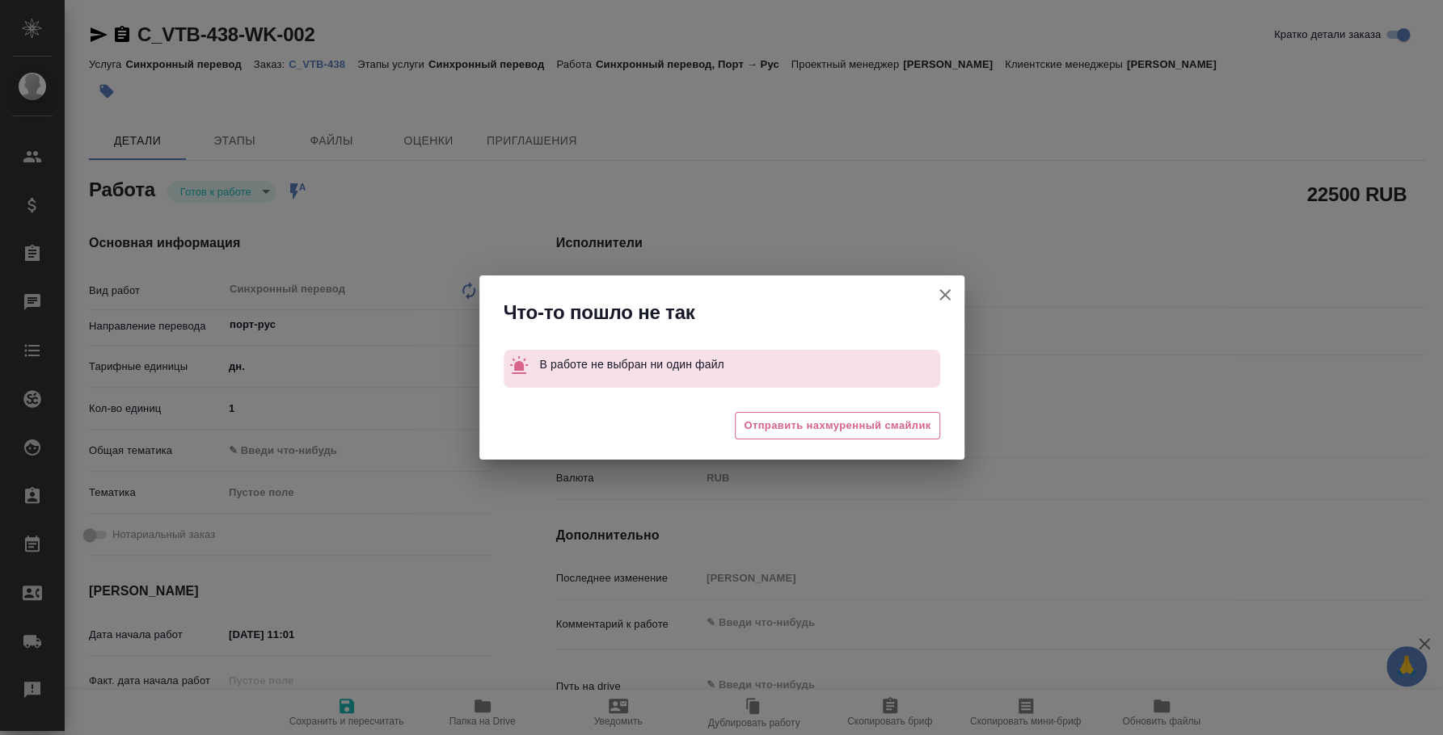
type textarea "x"
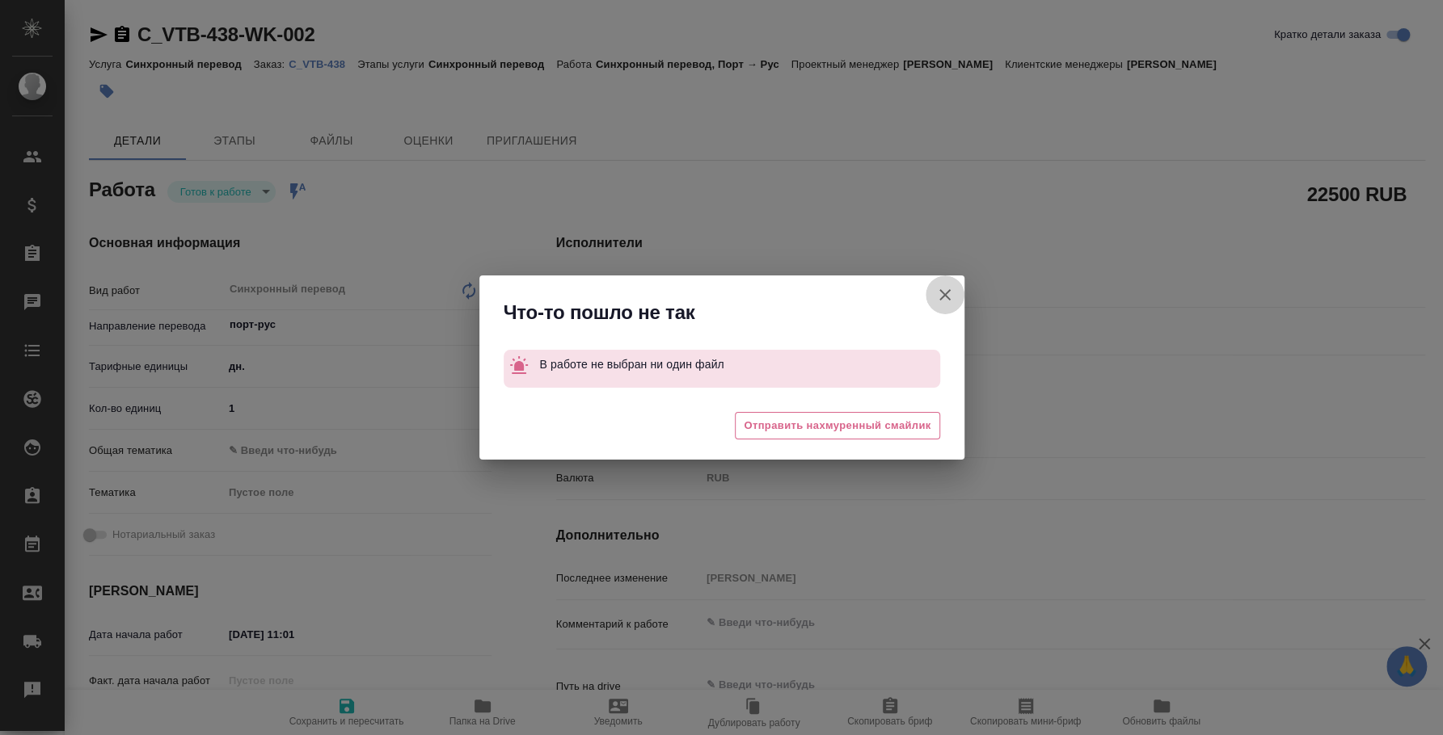
click at [942, 291] on icon "button" at bounding box center [944, 294] width 19 height 19
type textarea "x"
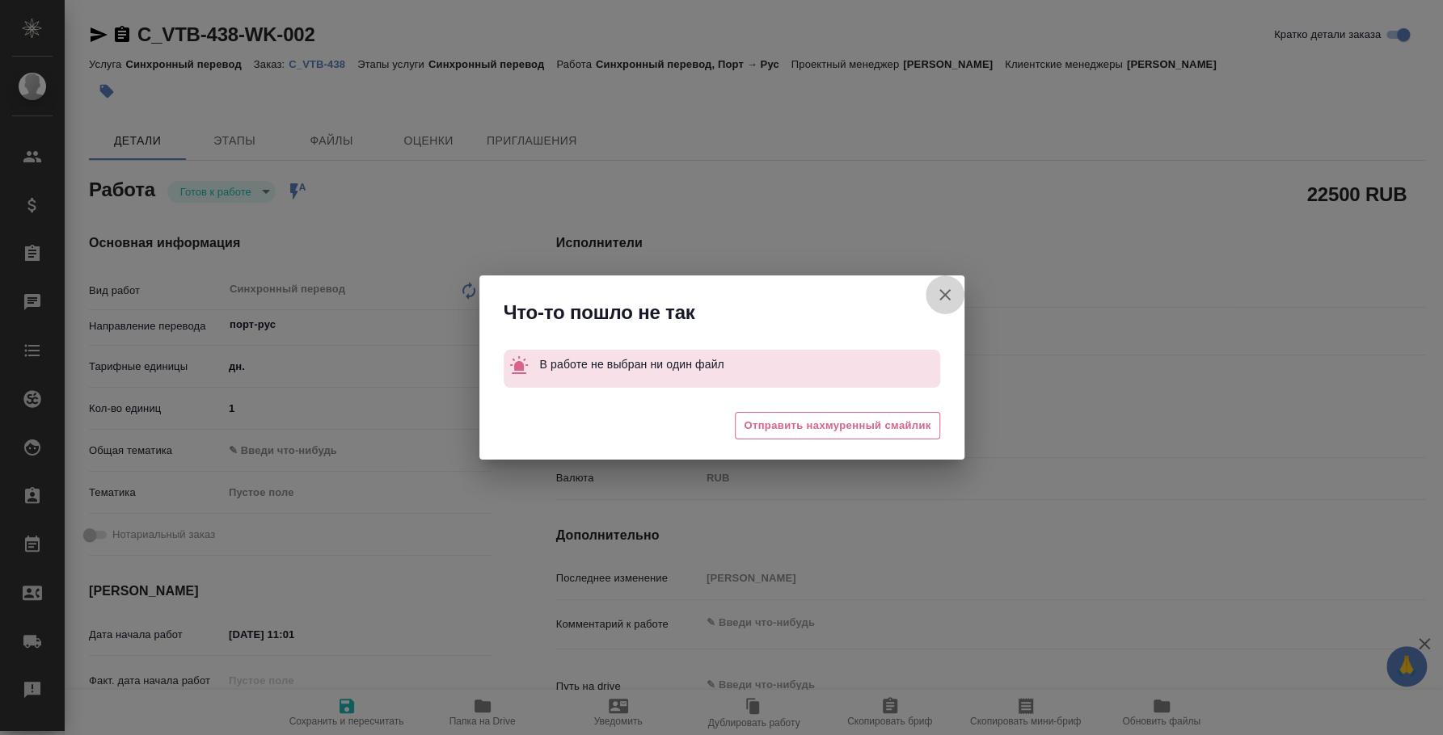
type textarea "x"
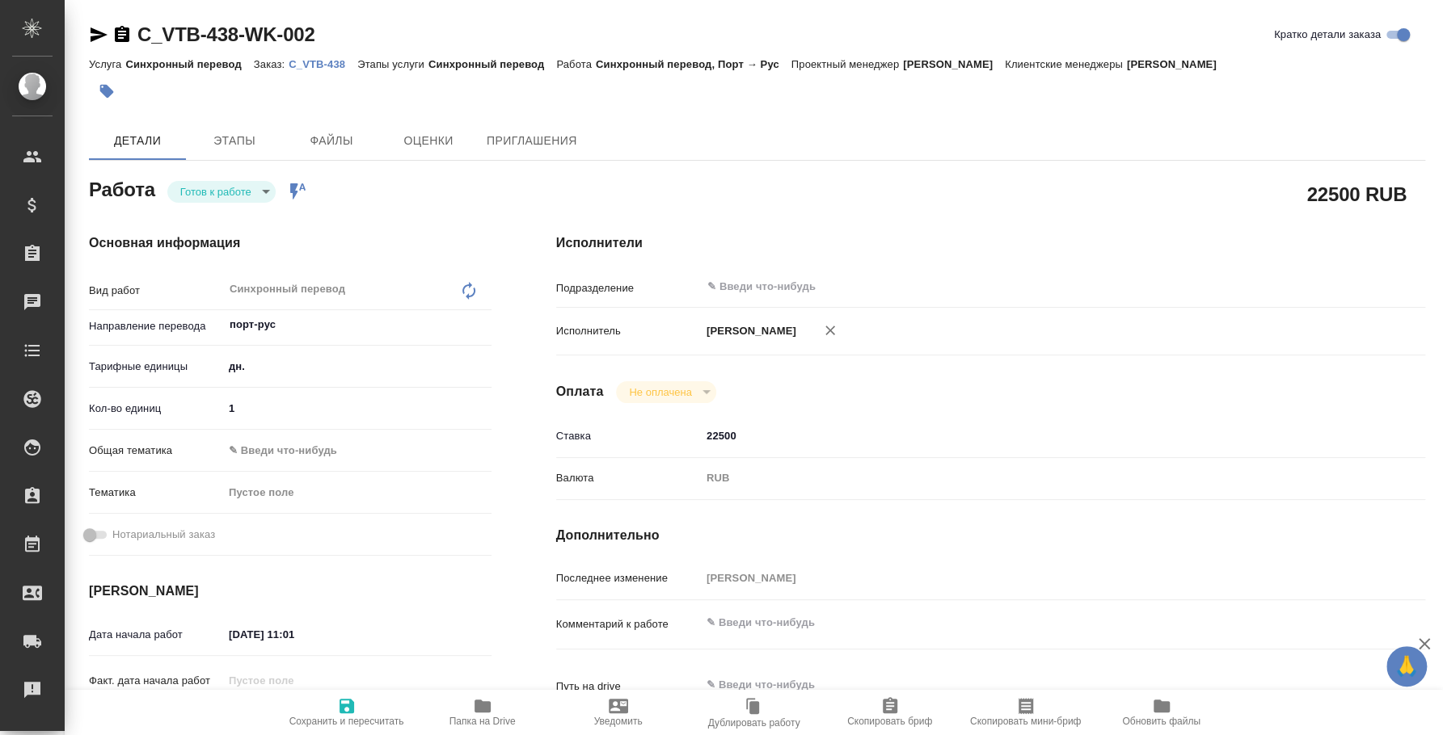
click at [248, 198] on body "🙏 .cls-1 fill:#fff; AWATERA Fedotova Irina Клиенты Спецификации Заказы 0 Чаты T…" at bounding box center [721, 367] width 1443 height 735
click at [234, 277] on li "Сдан" at bounding box center [221, 273] width 108 height 27
type textarea "x"
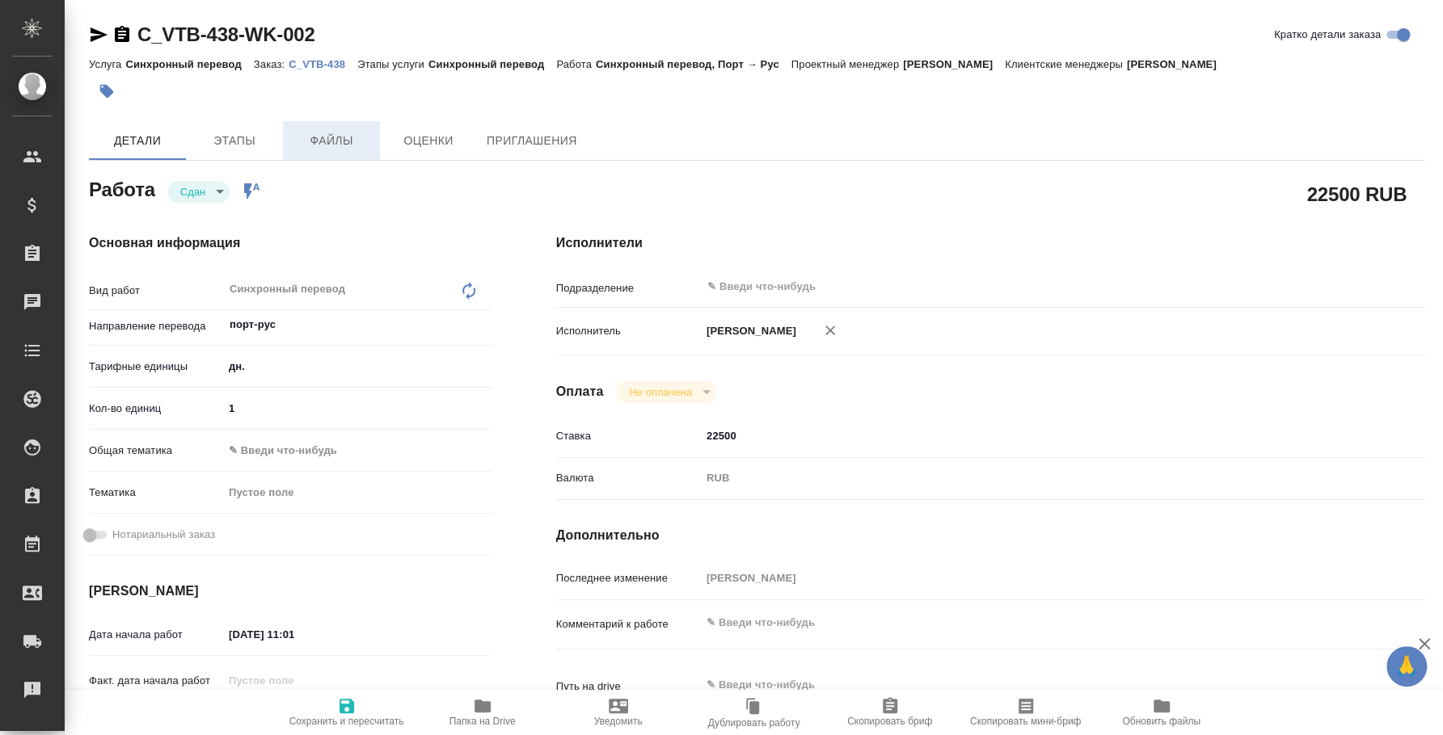
type textarea "x"
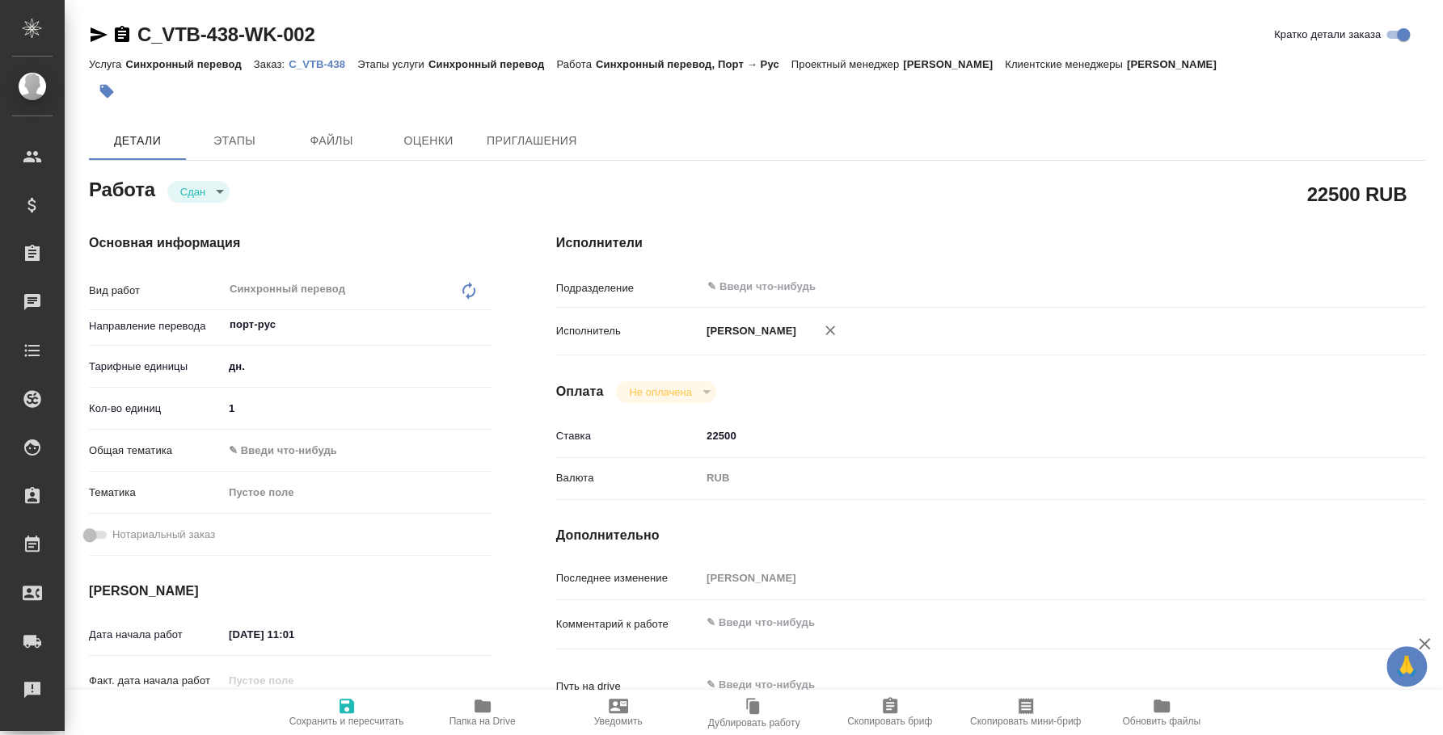
type textarea "x"
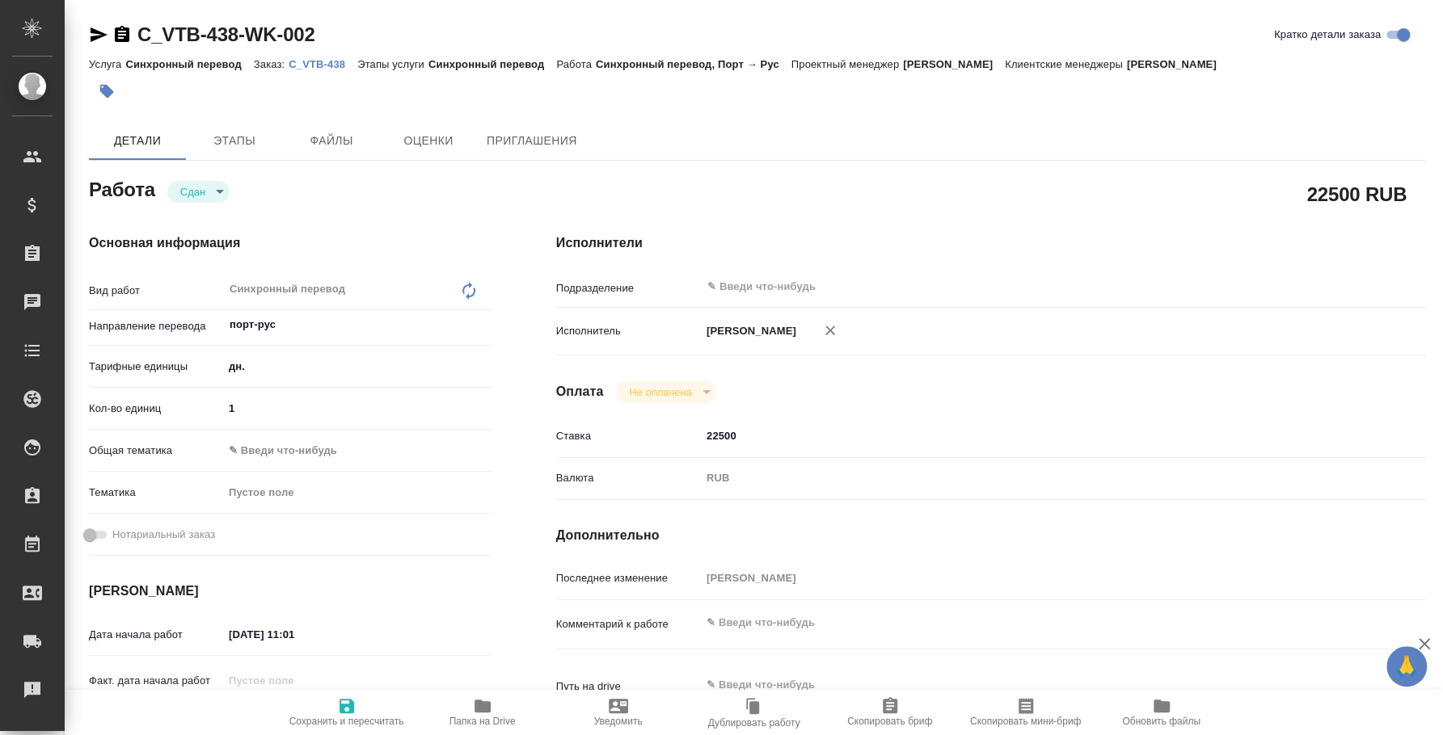
type textarea "x"
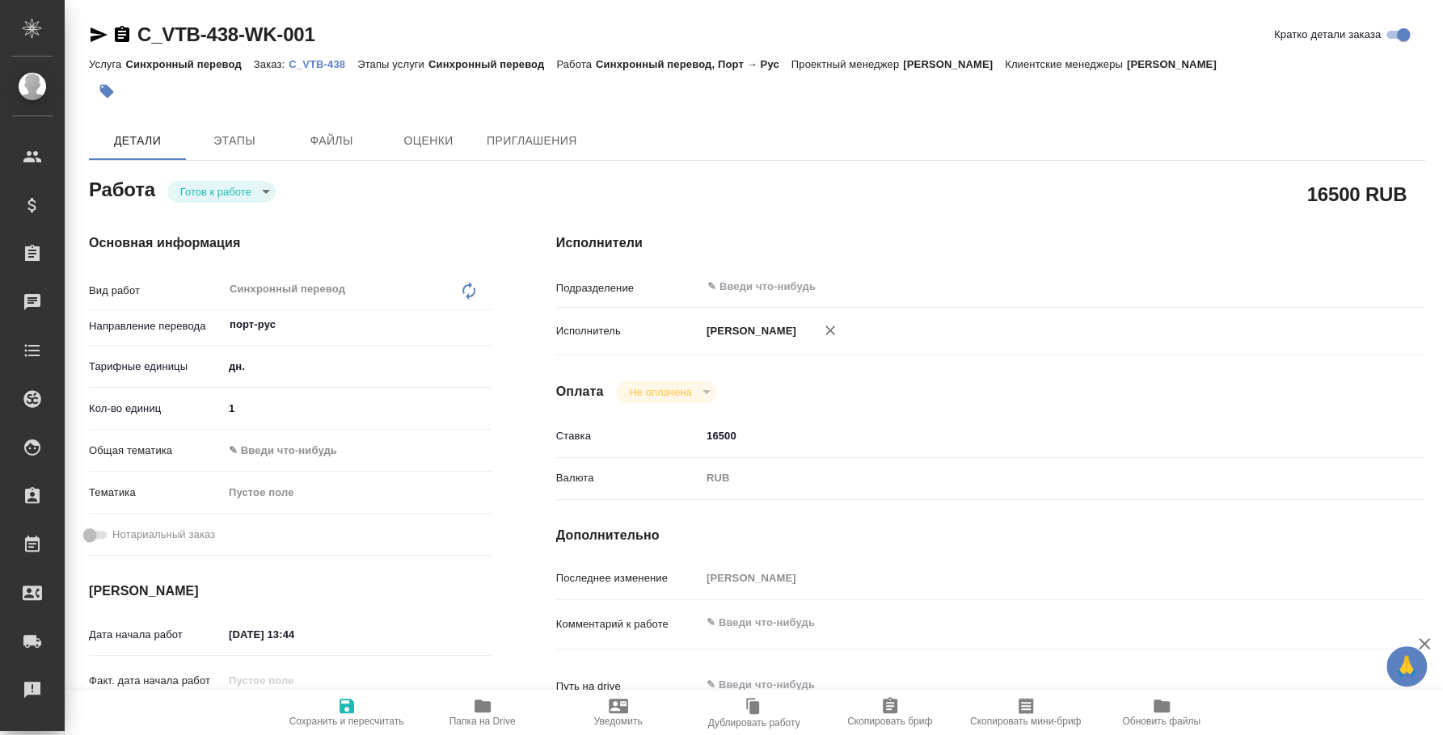
type textarea "x"
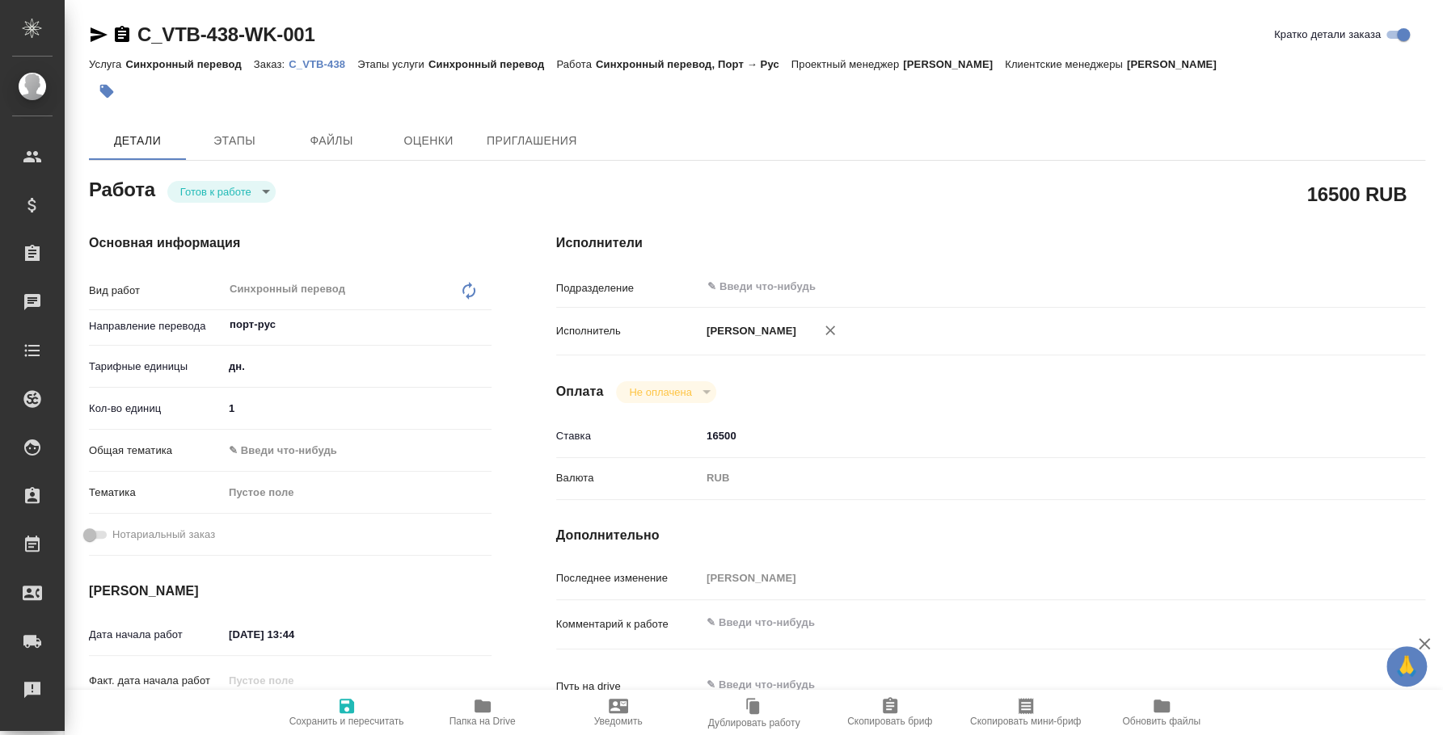
type textarea "x"
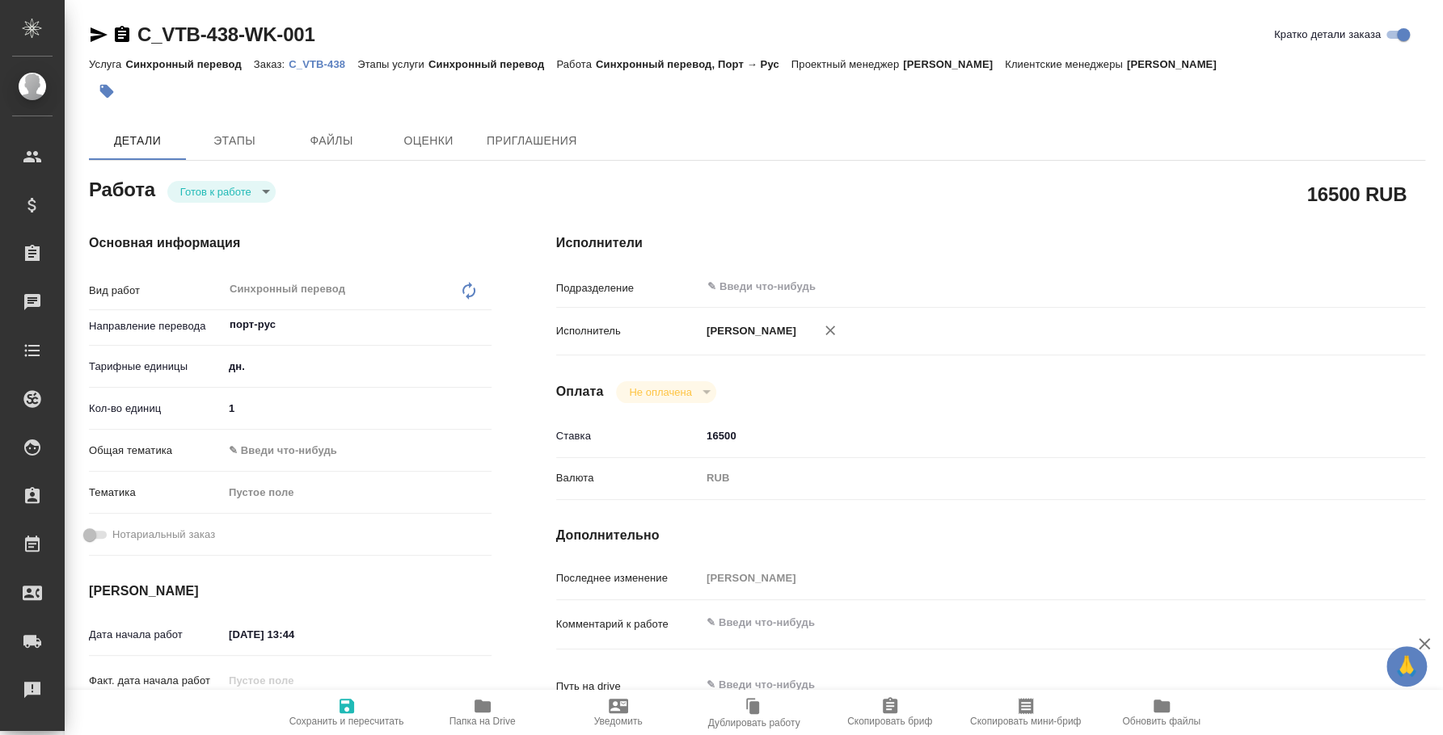
type textarea "x"
click at [216, 189] on body "🙏 .cls-1 fill:#fff; AWATERA Fedotova Irina Клиенты Спецификации Заказы Чаты Tod…" at bounding box center [721, 367] width 1443 height 735
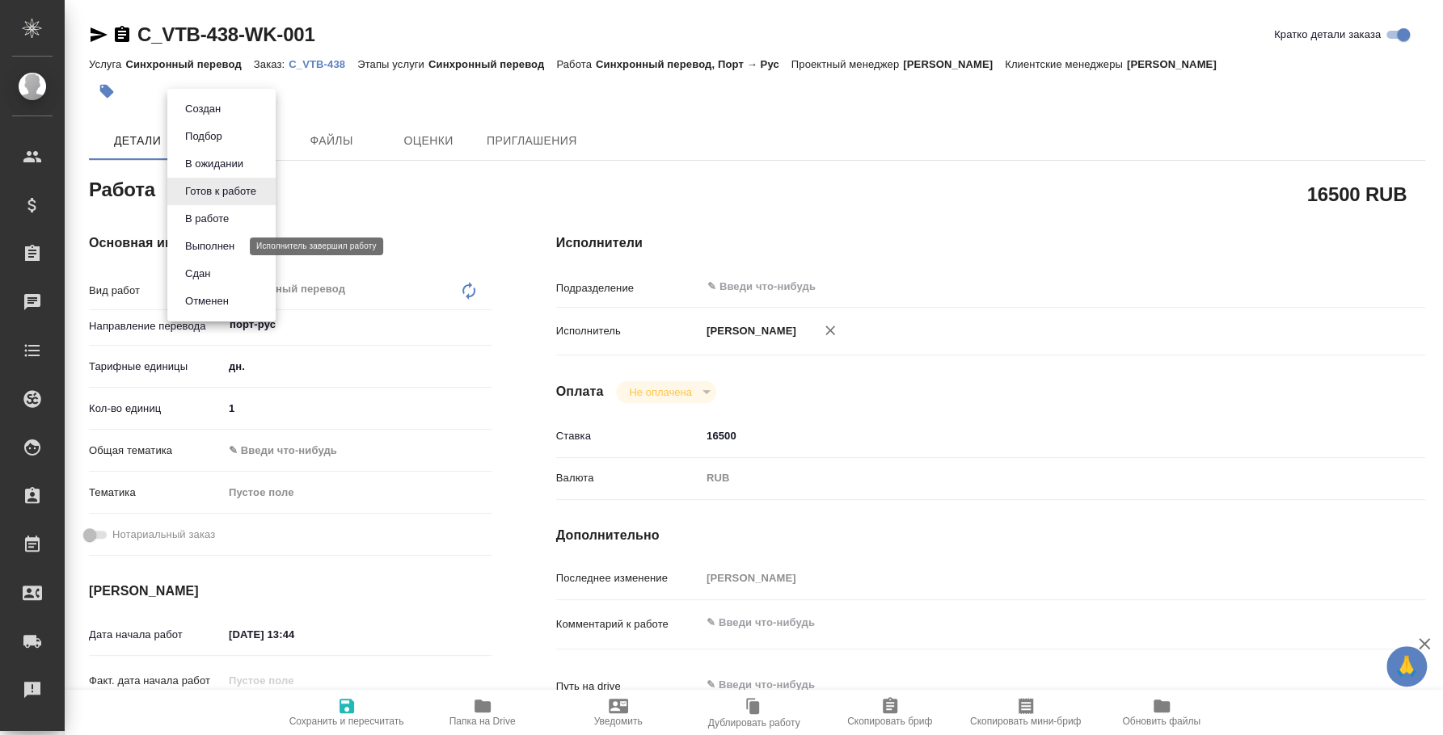
type textarea "x"
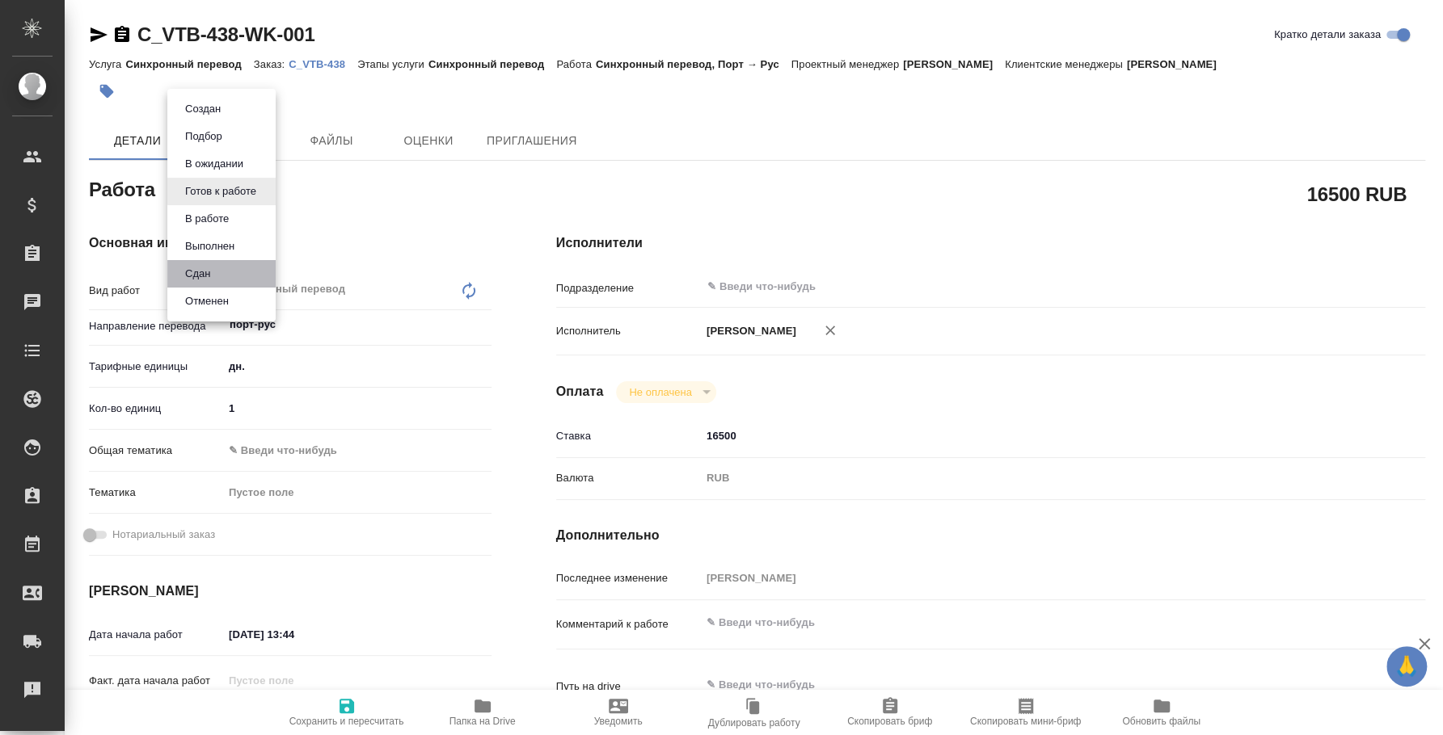
click at [222, 267] on li "Сдан" at bounding box center [221, 273] width 108 height 27
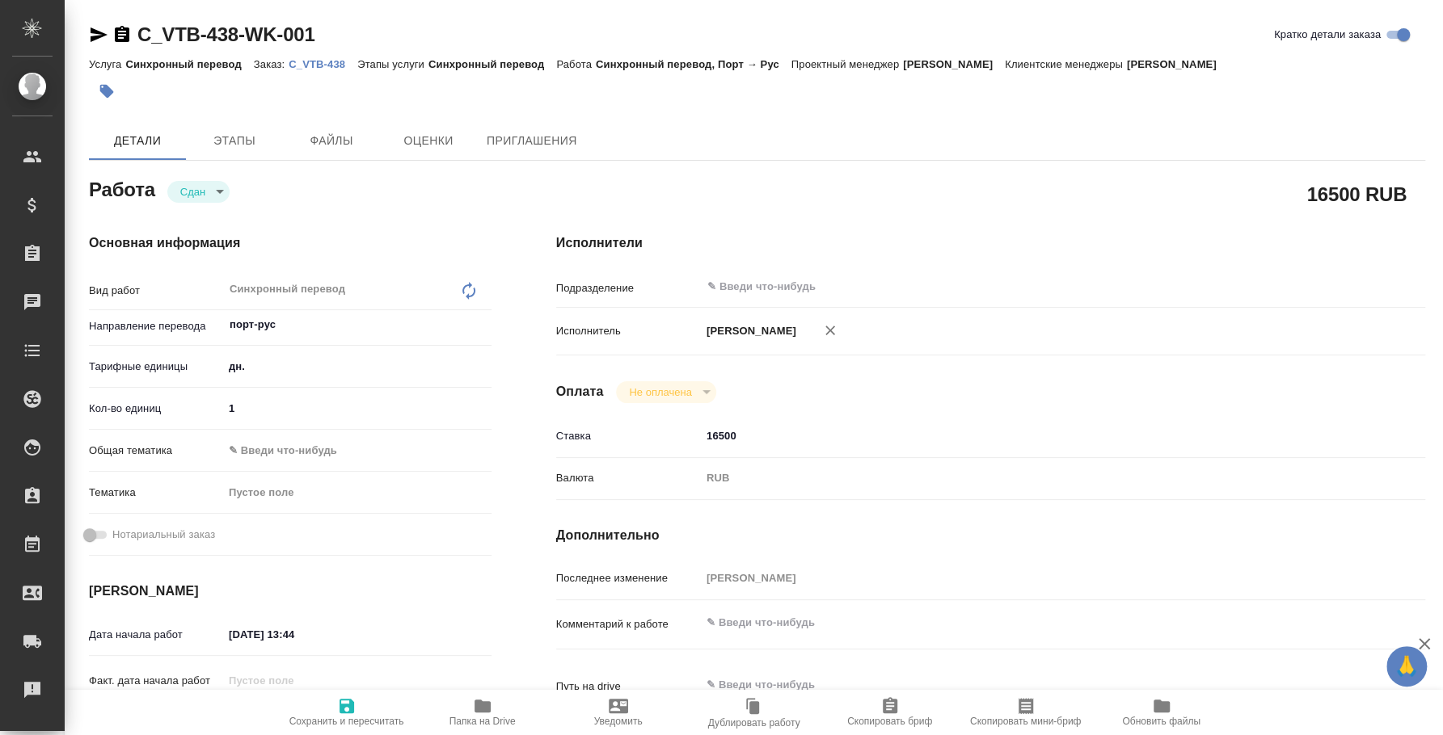
type textarea "x"
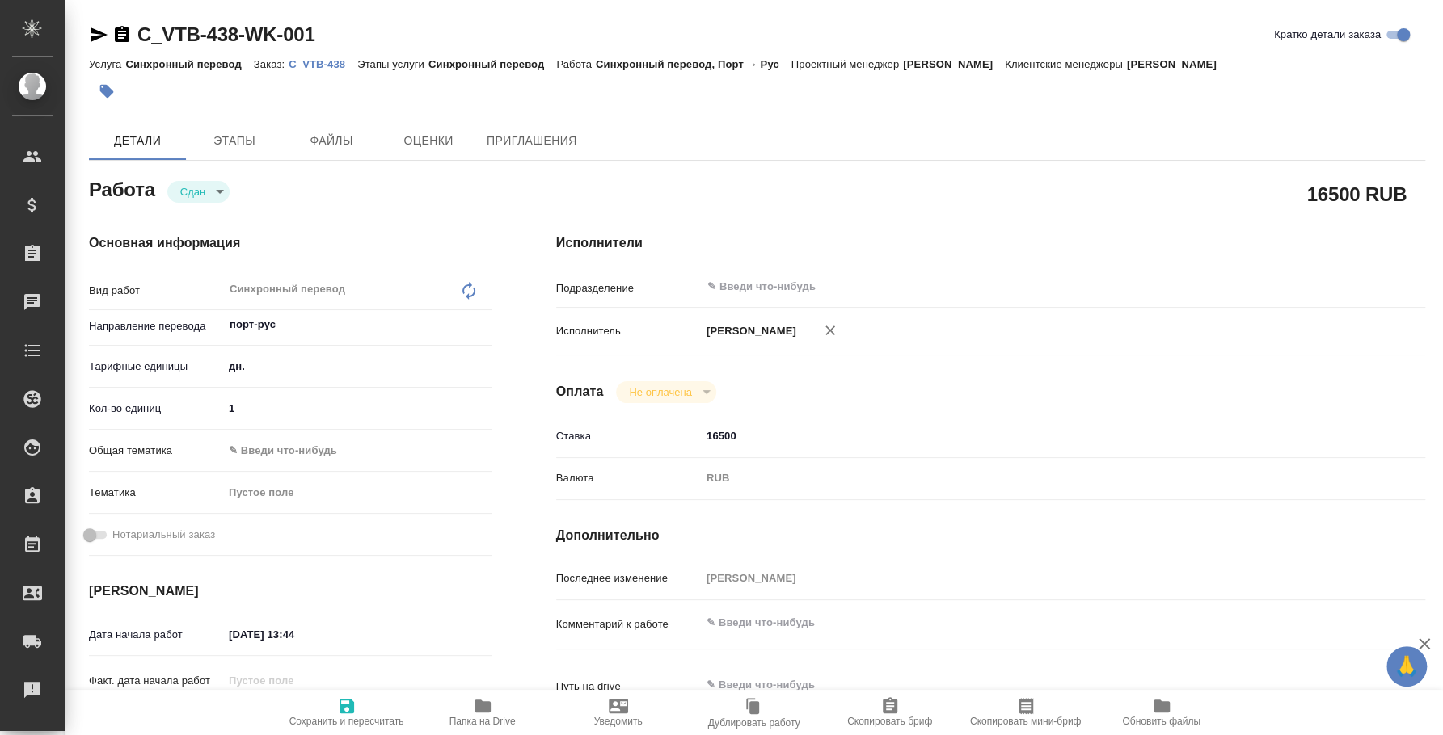
type textarea "x"
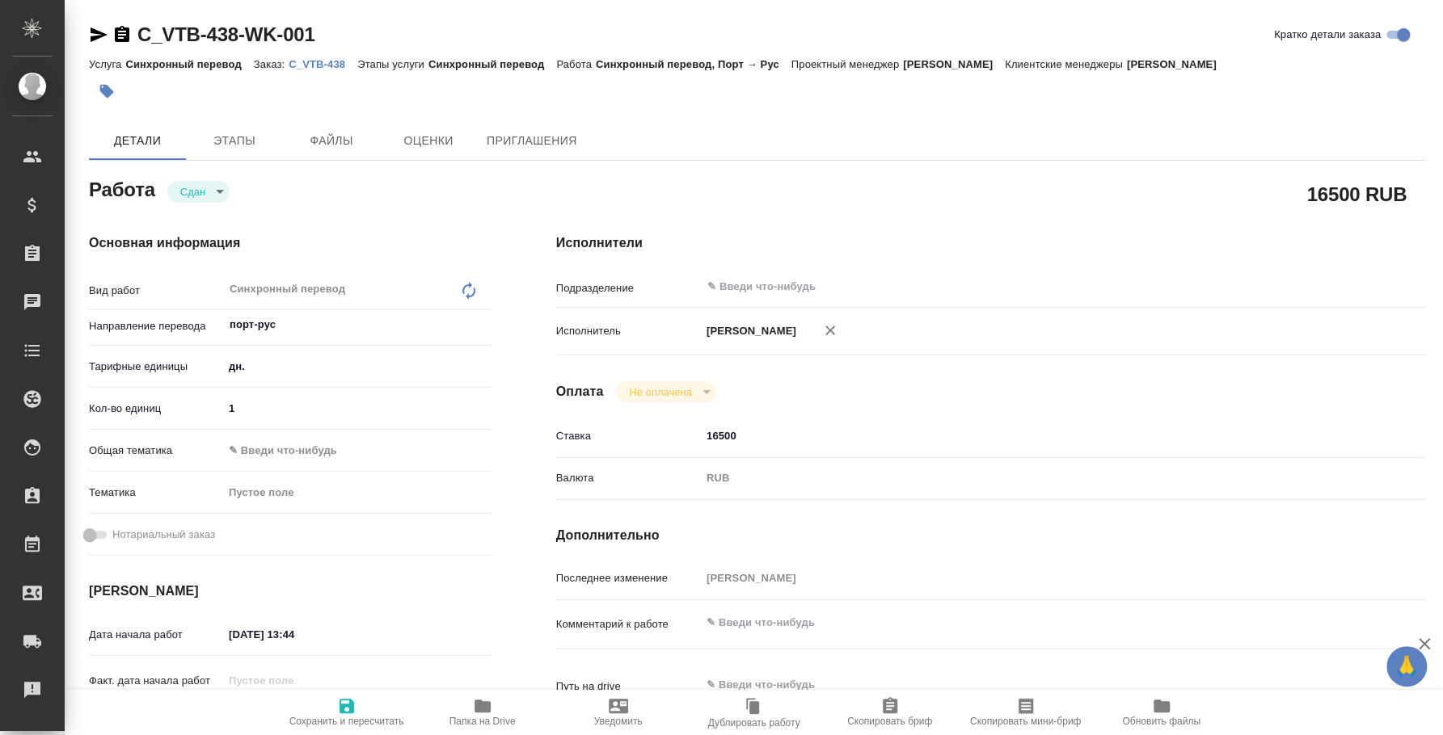
click at [327, 64] on p "C_VTB-438" at bounding box center [323, 64] width 69 height 12
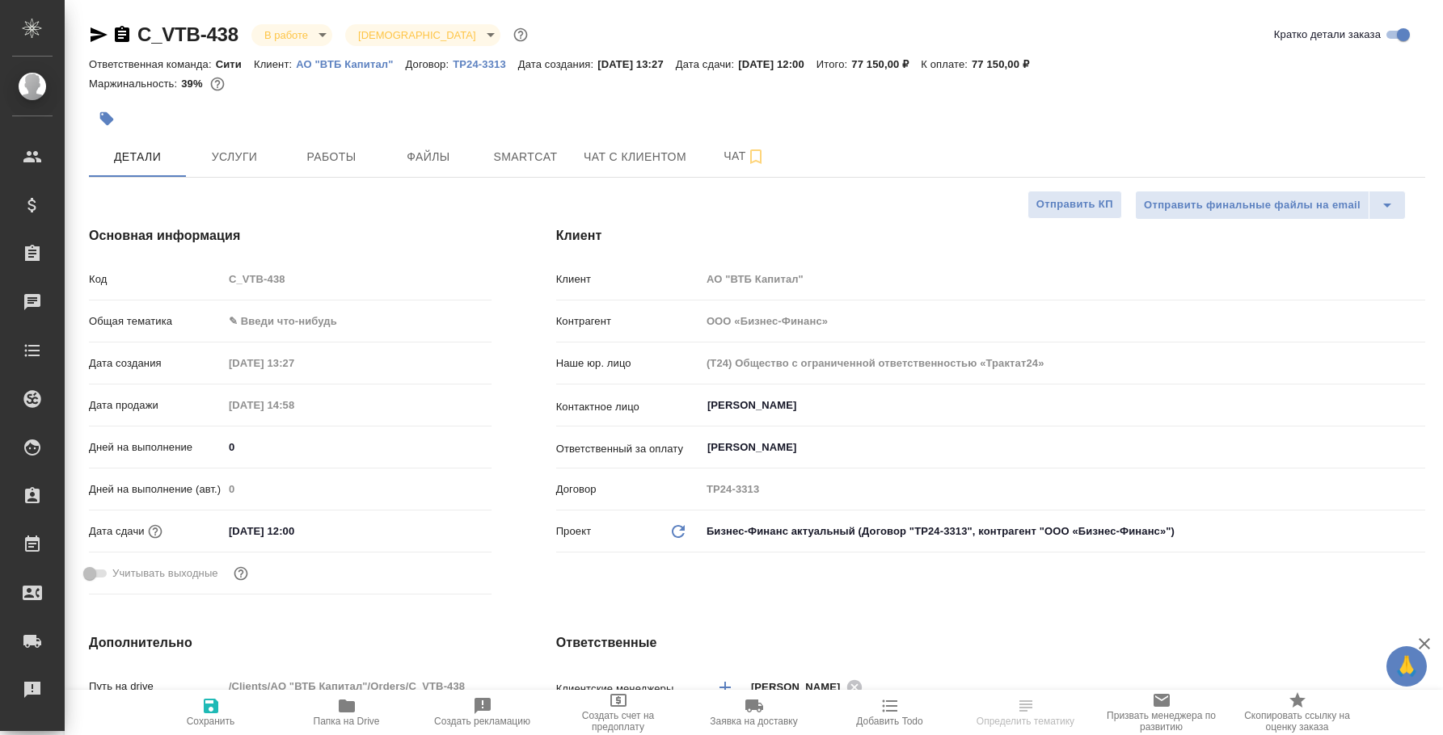
select select "RU"
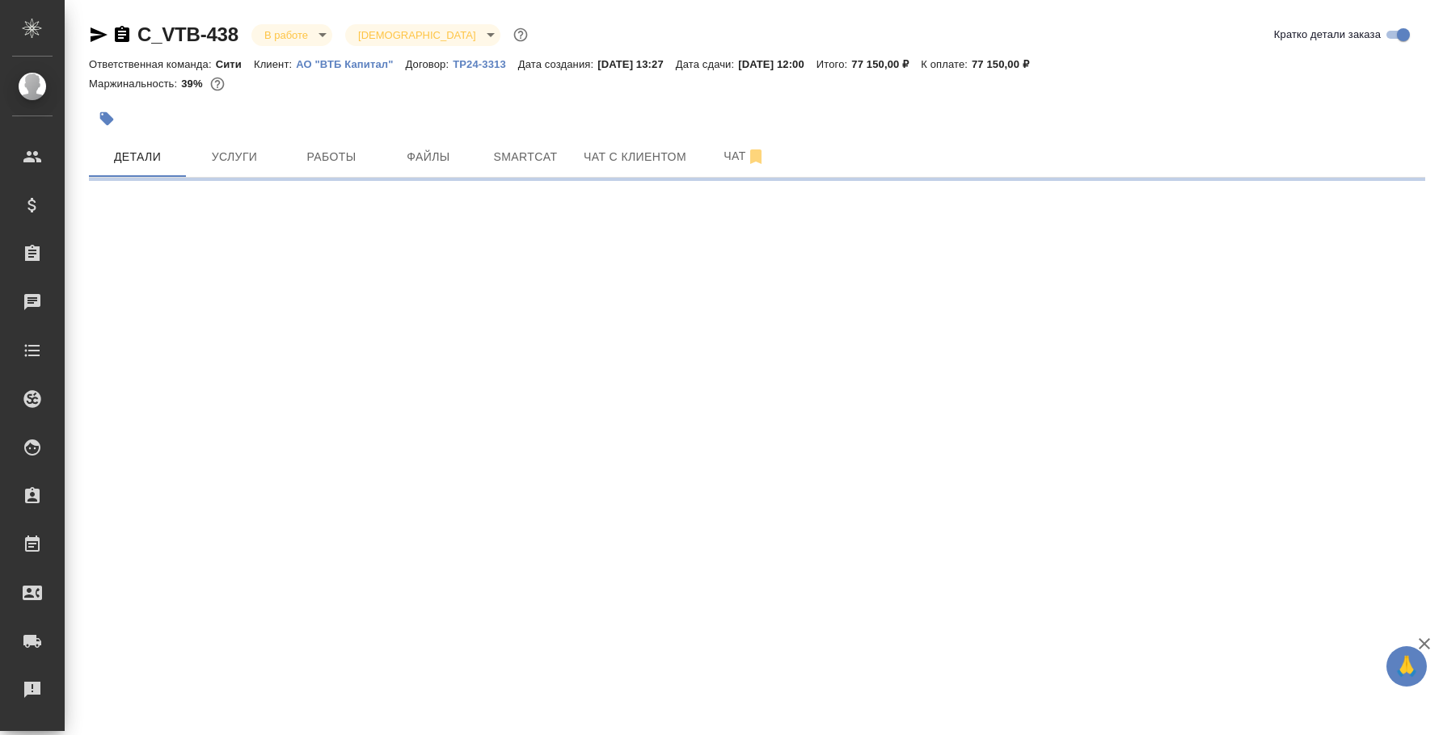
select select "RU"
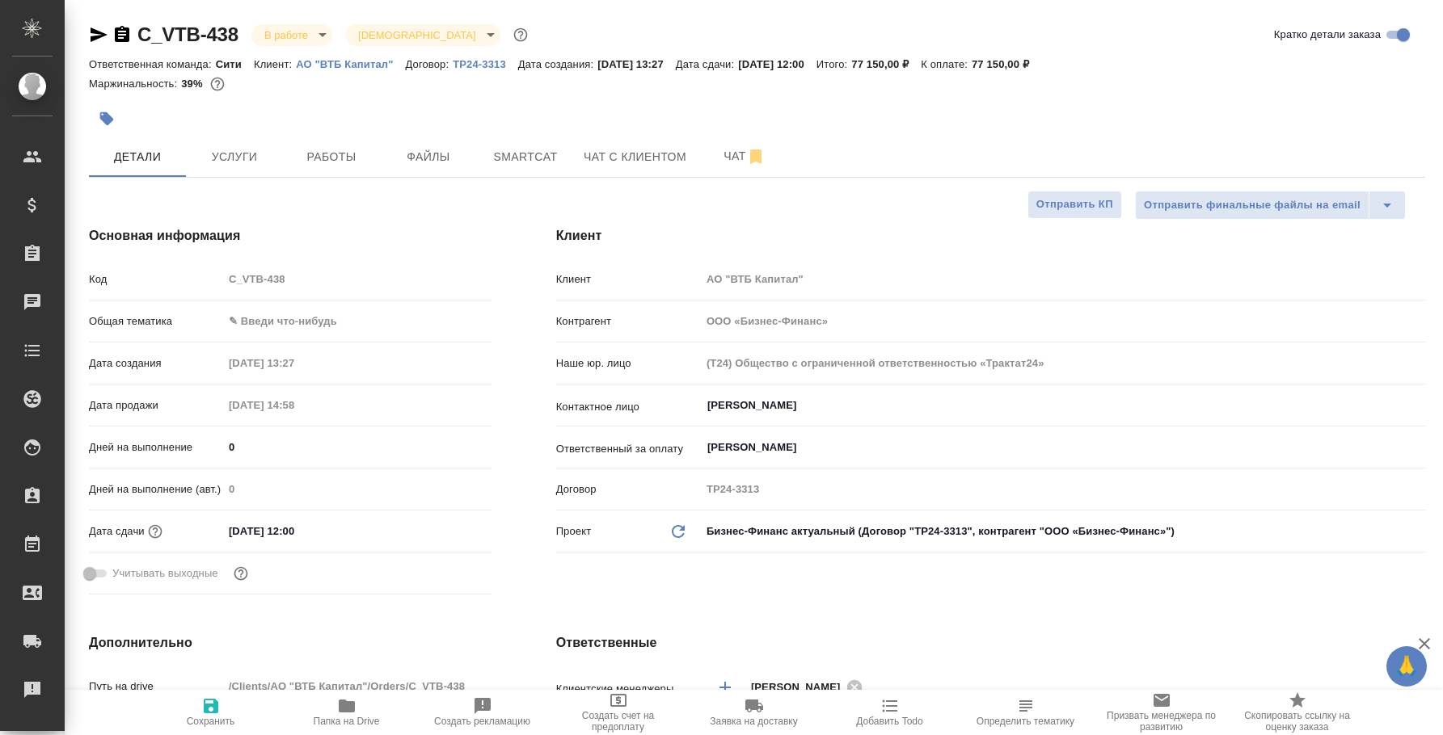
type textarea "x"
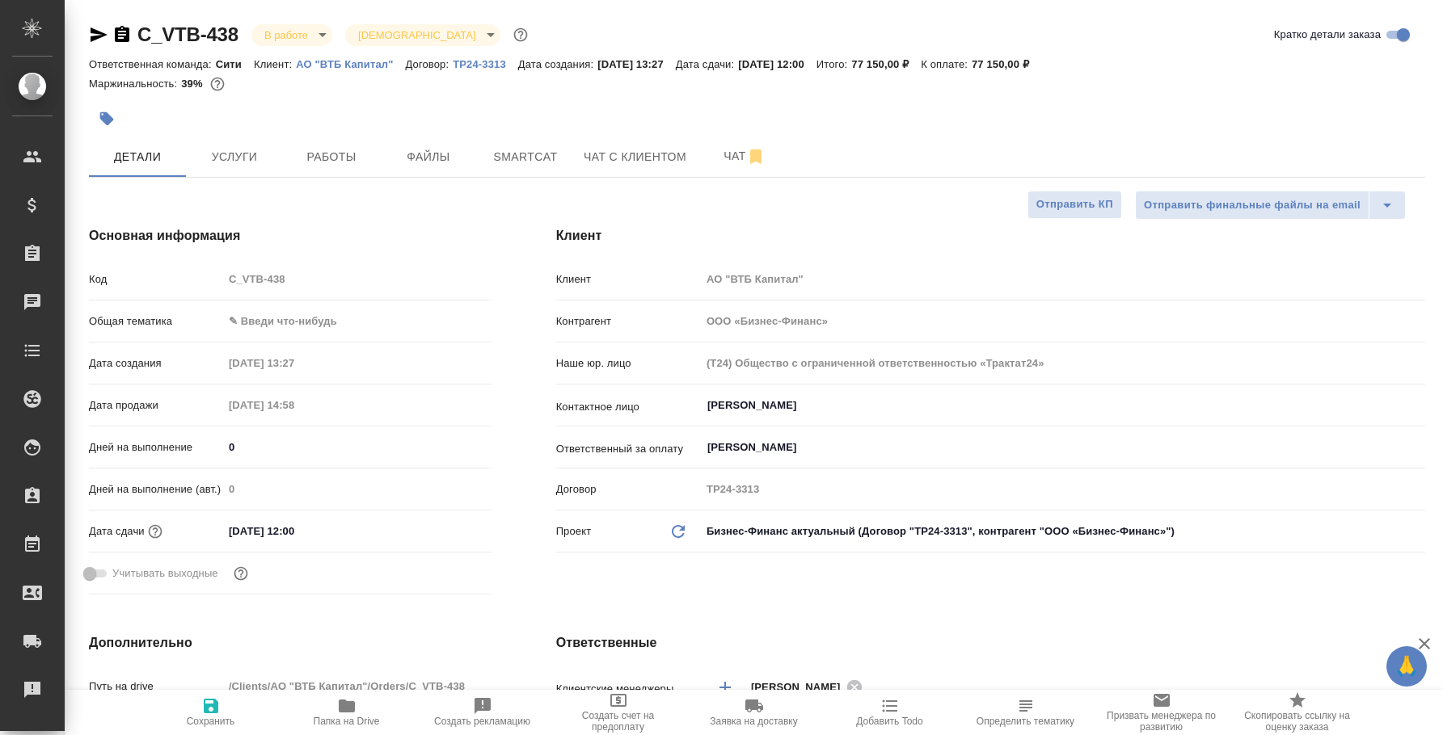
type textarea "x"
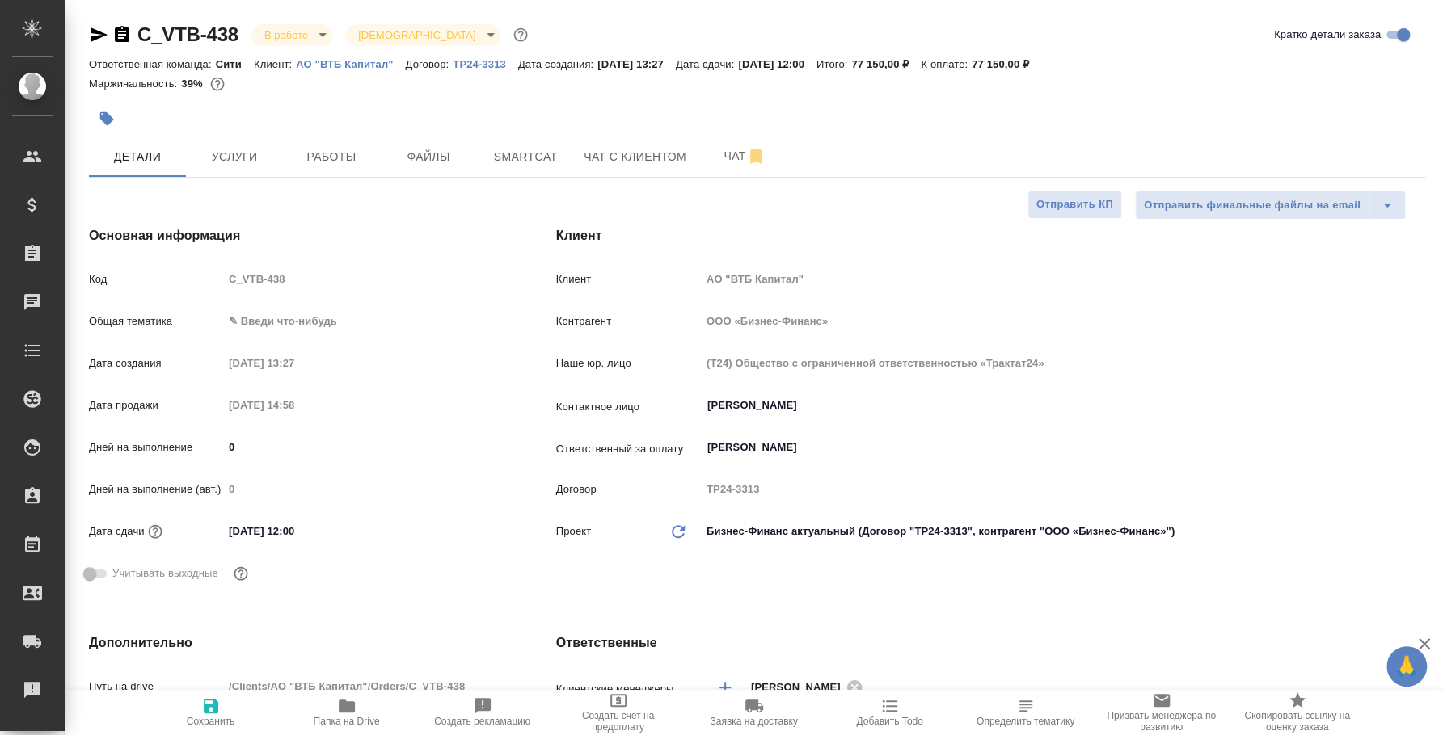
type textarea "x"
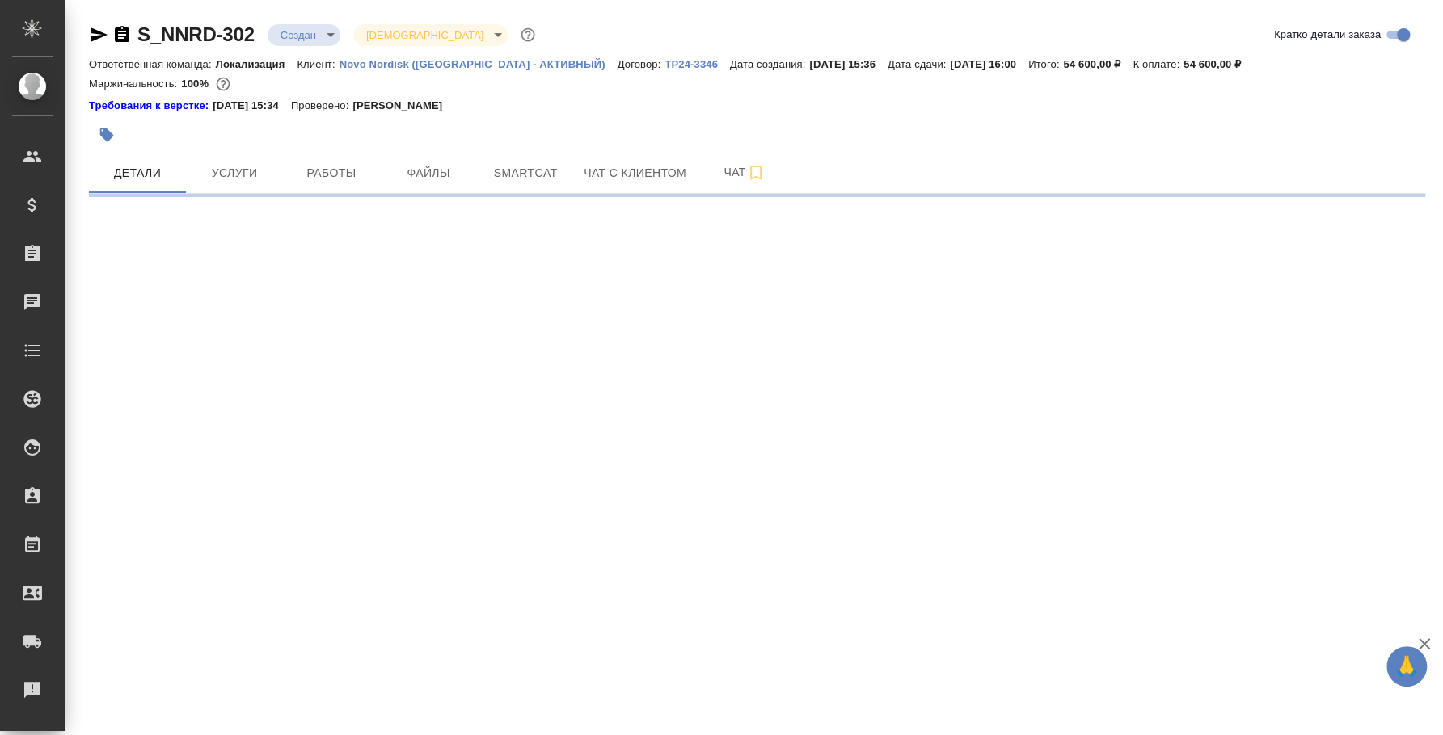
select select "RU"
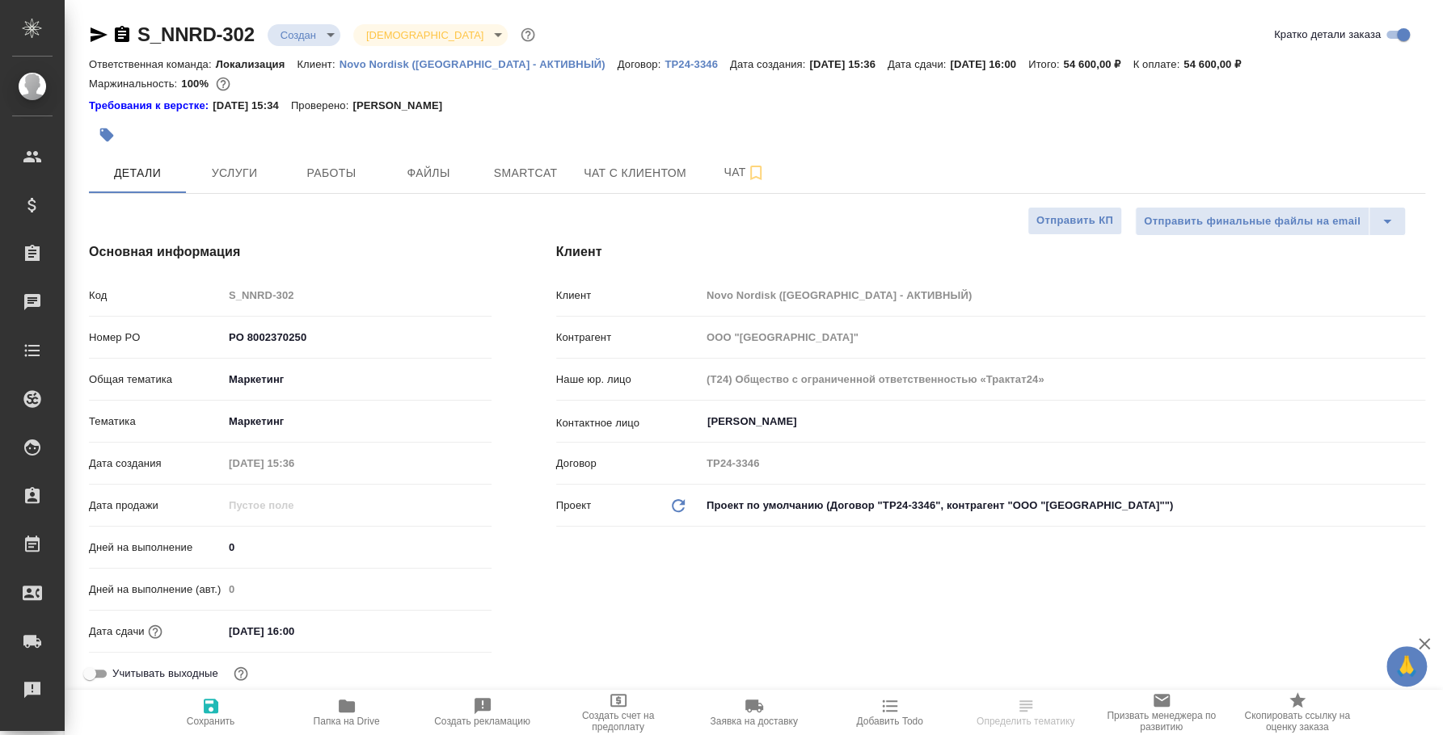
type textarea "x"
click at [258, 165] on span "Услуги" at bounding box center [235, 173] width 78 height 20
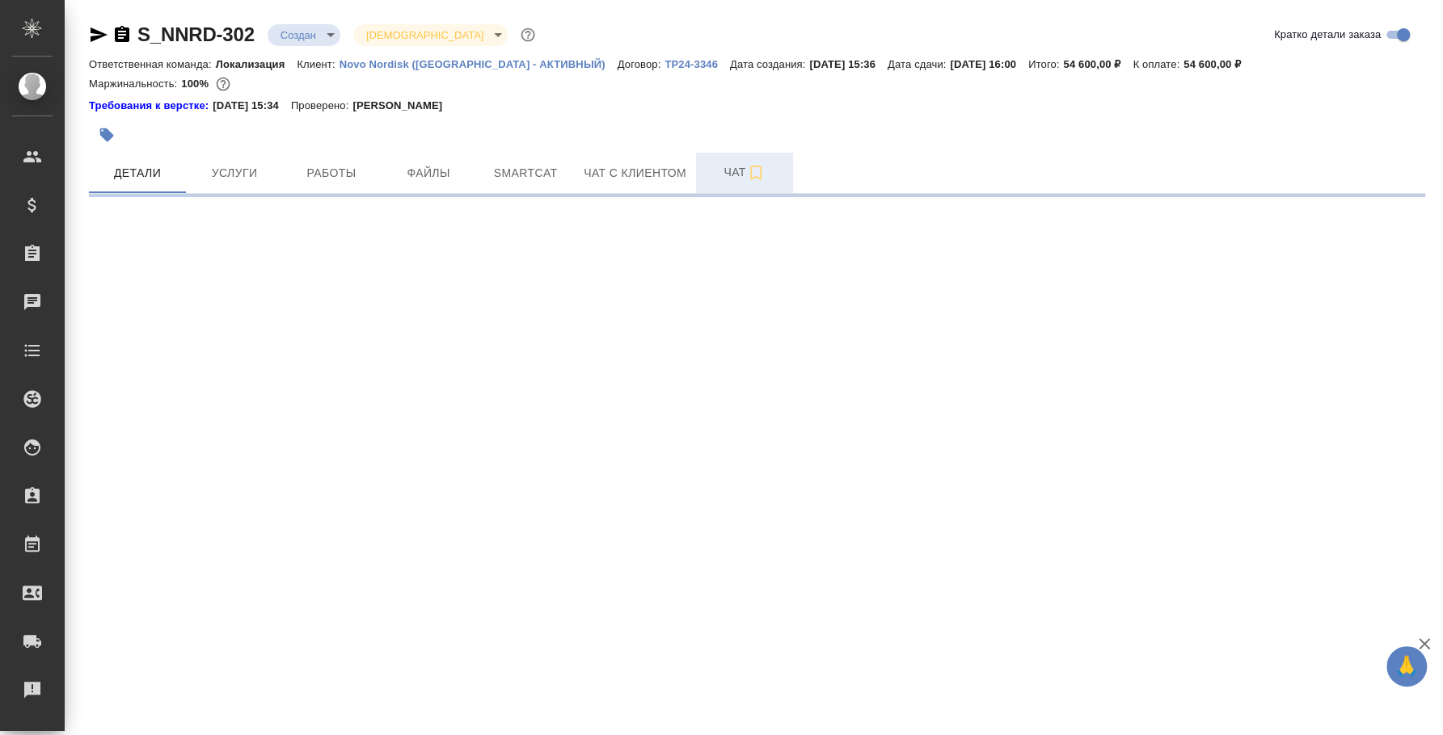
select select "RU"
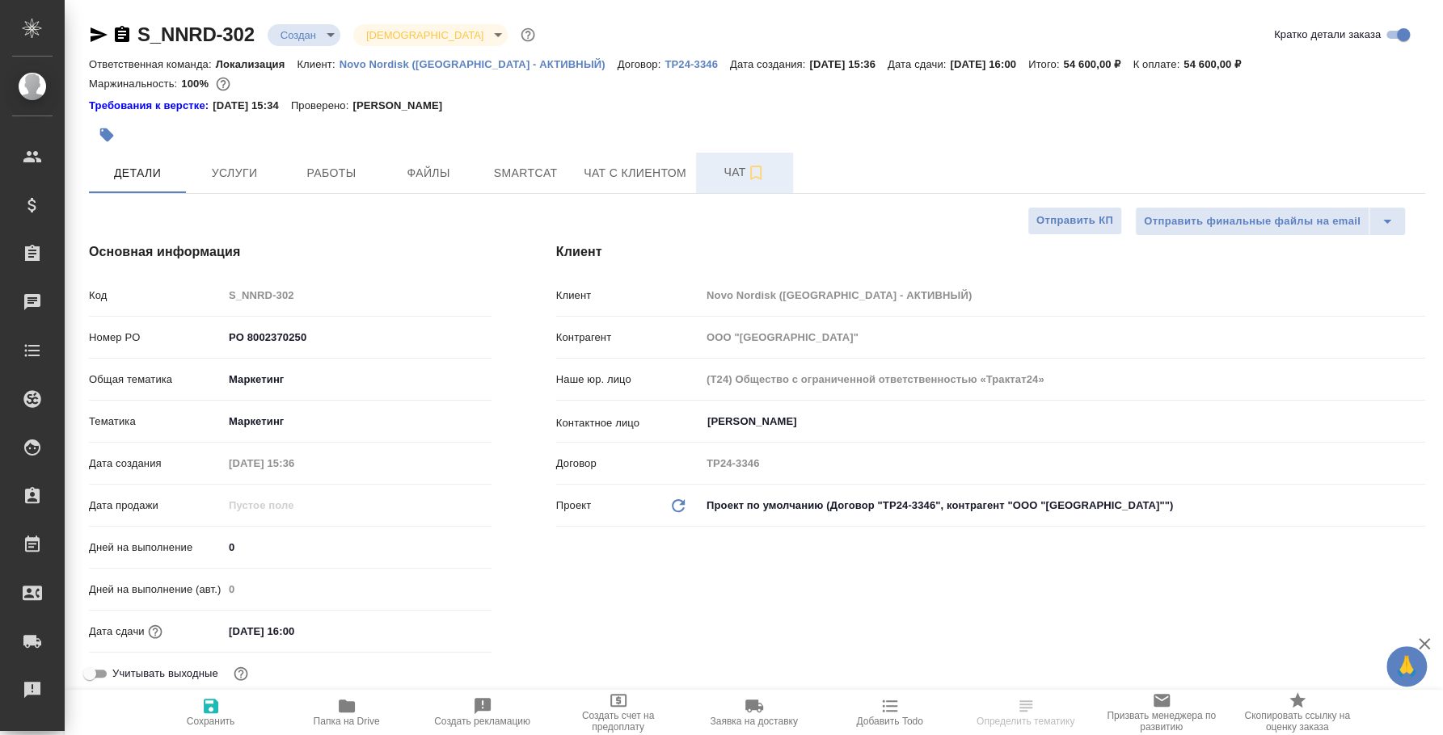
type textarea "x"
click at [723, 176] on span "Чат" at bounding box center [745, 172] width 78 height 20
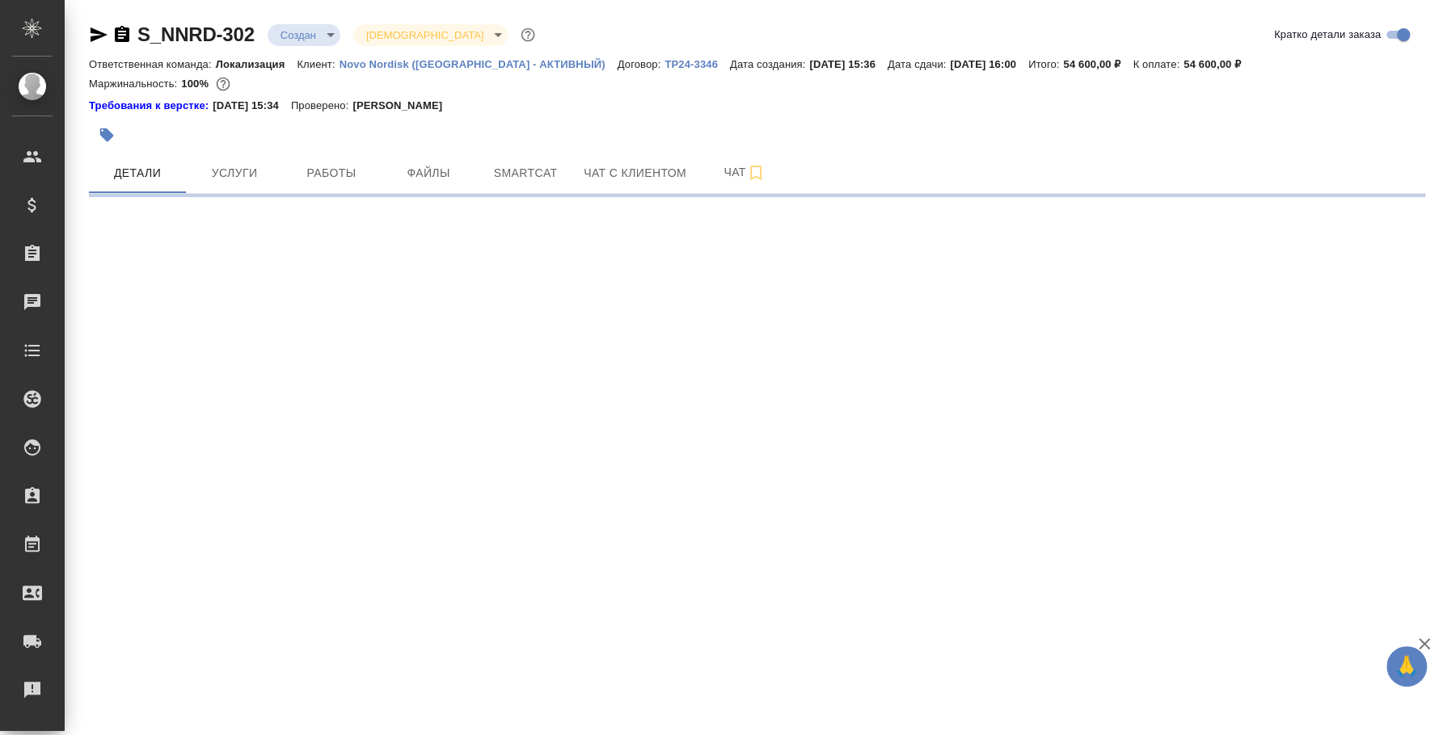
select select "RU"
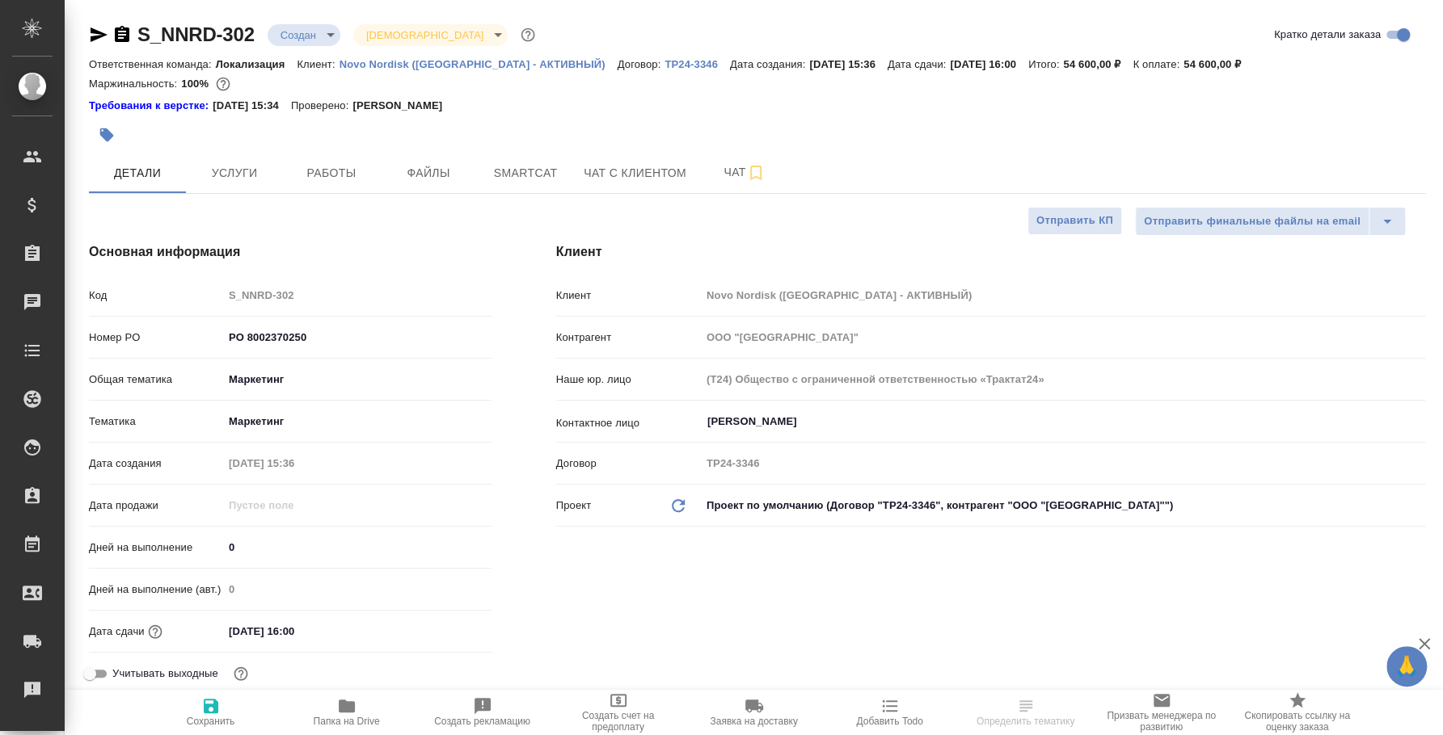
type textarea "x"
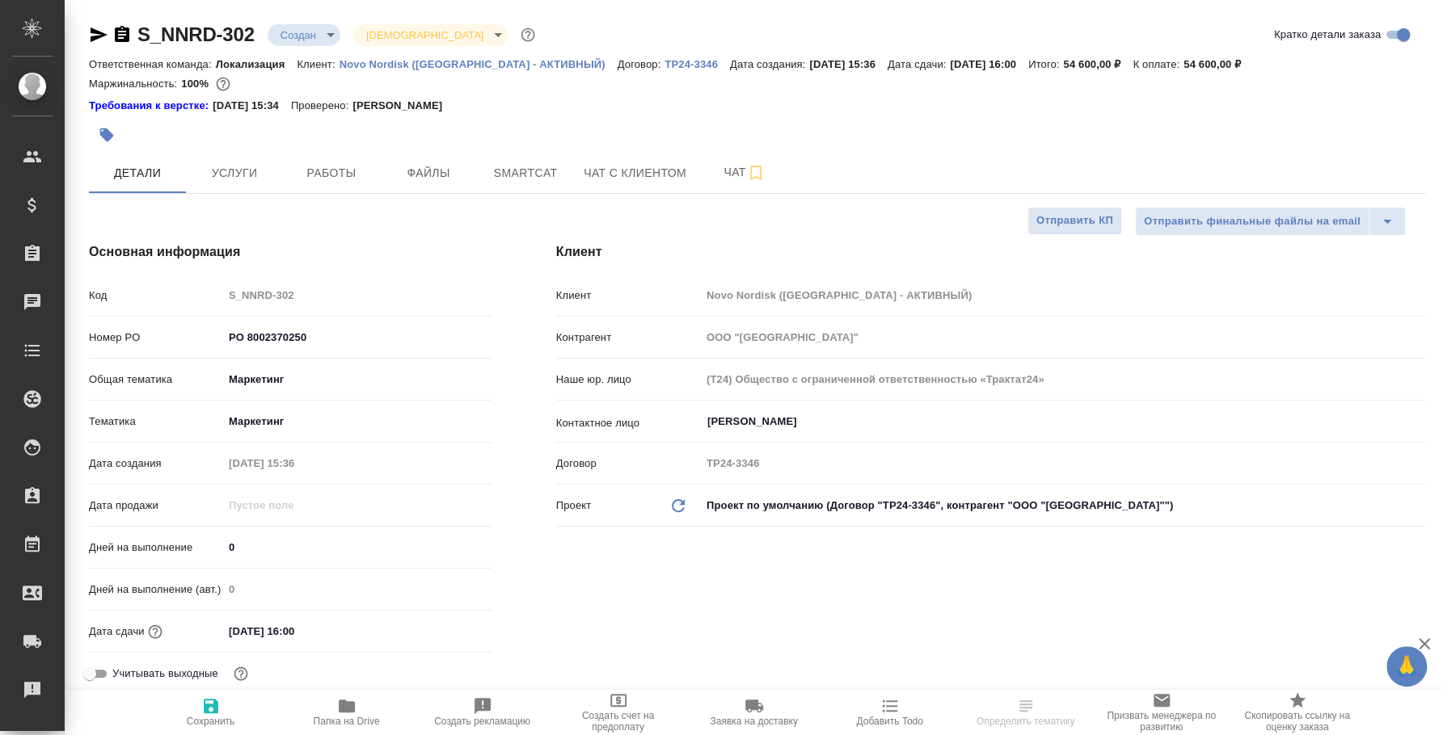
type textarea "x"
click at [99, 33] on icon "button" at bounding box center [99, 34] width 17 height 15
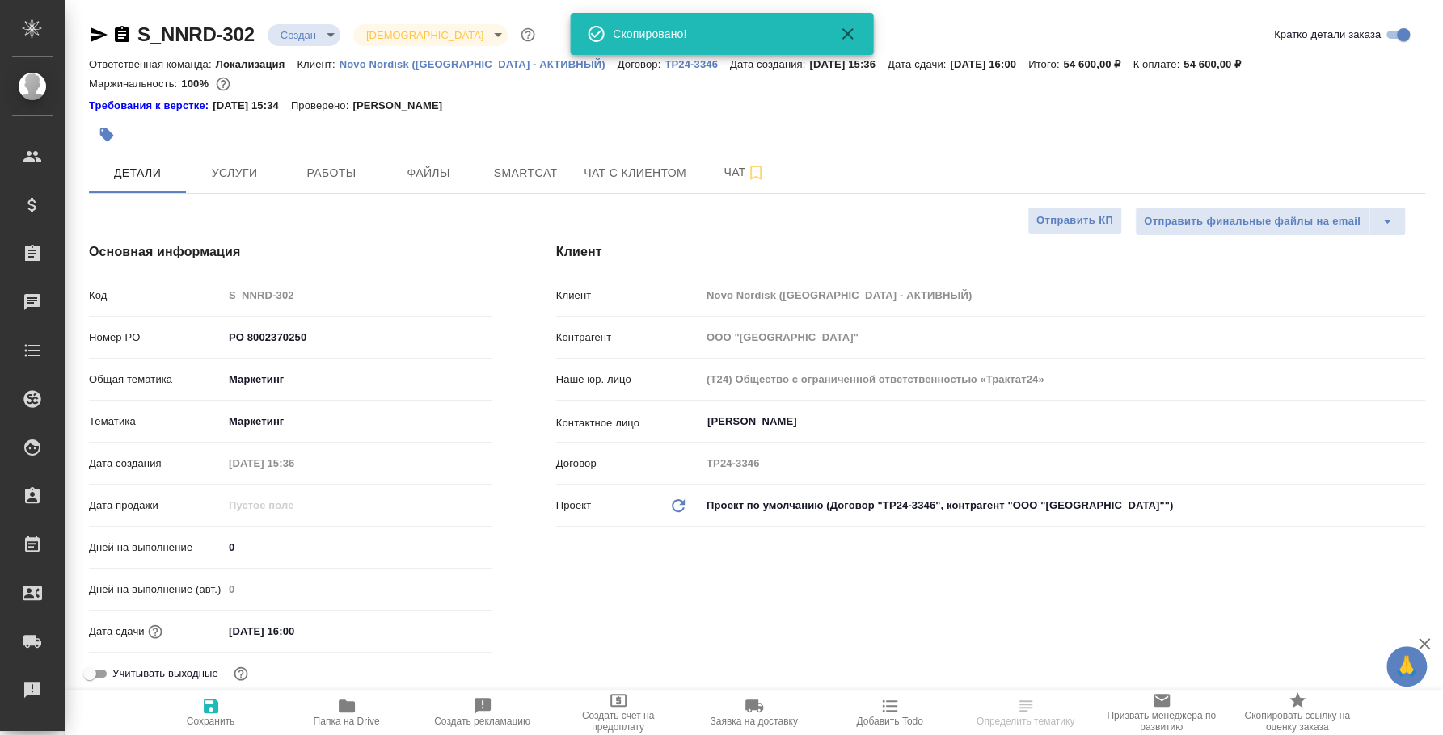
type textarea "x"
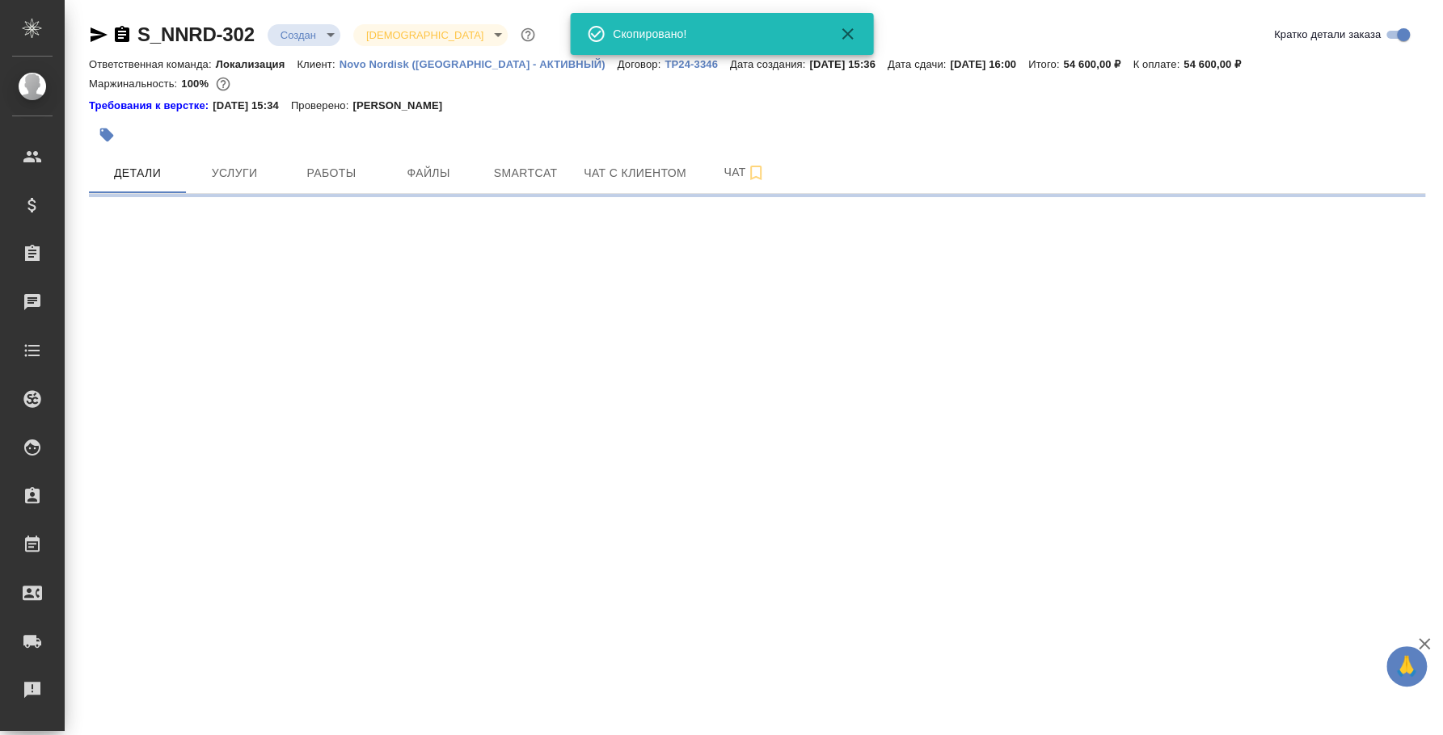
select select "RU"
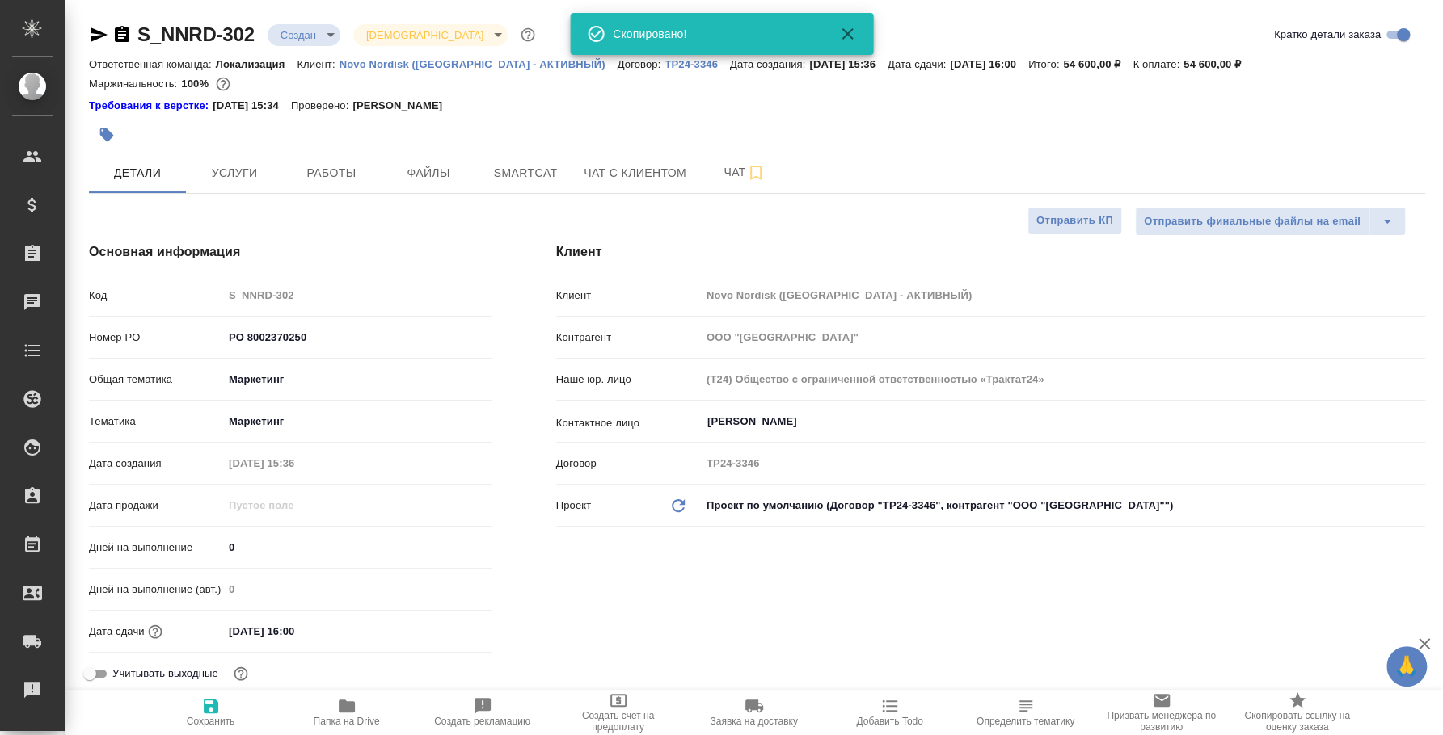
type textarea "x"
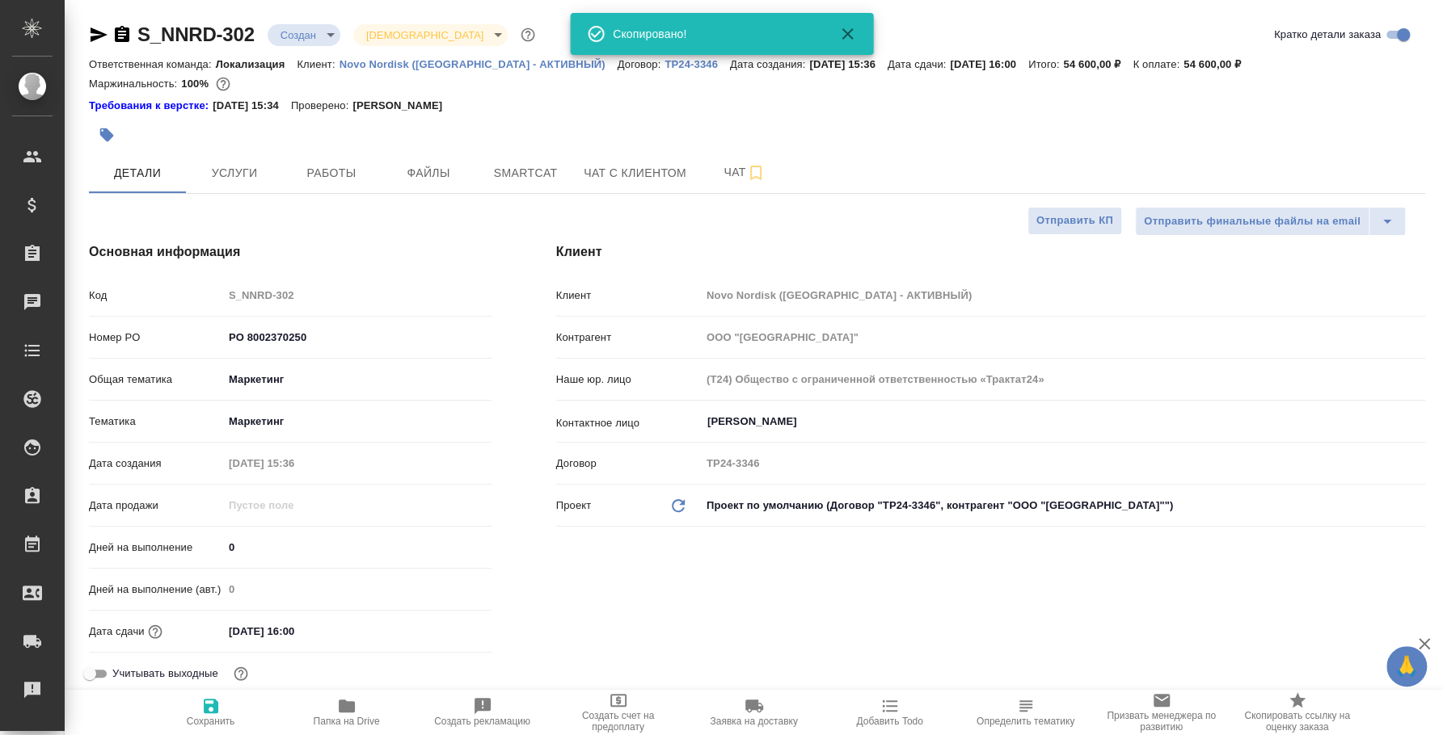
type textarea "x"
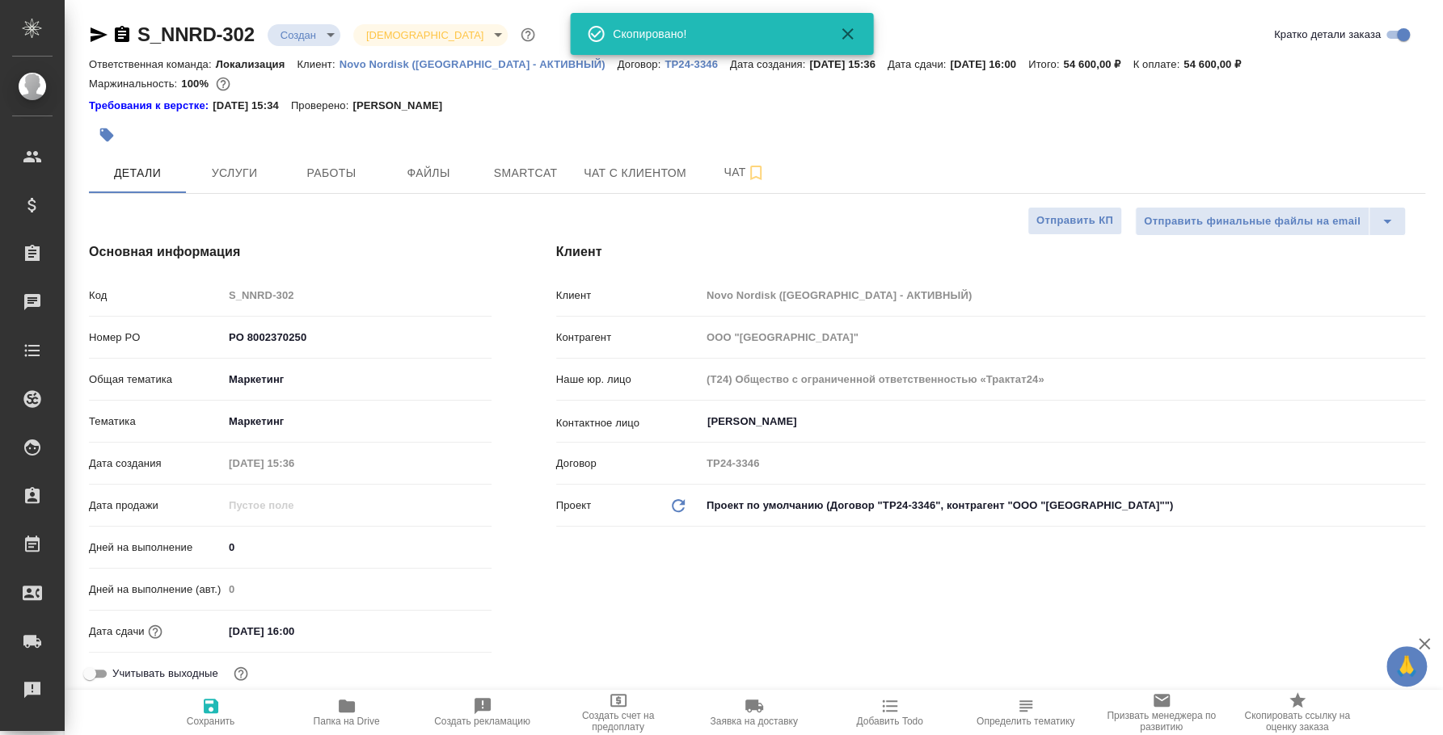
type textarea "x"
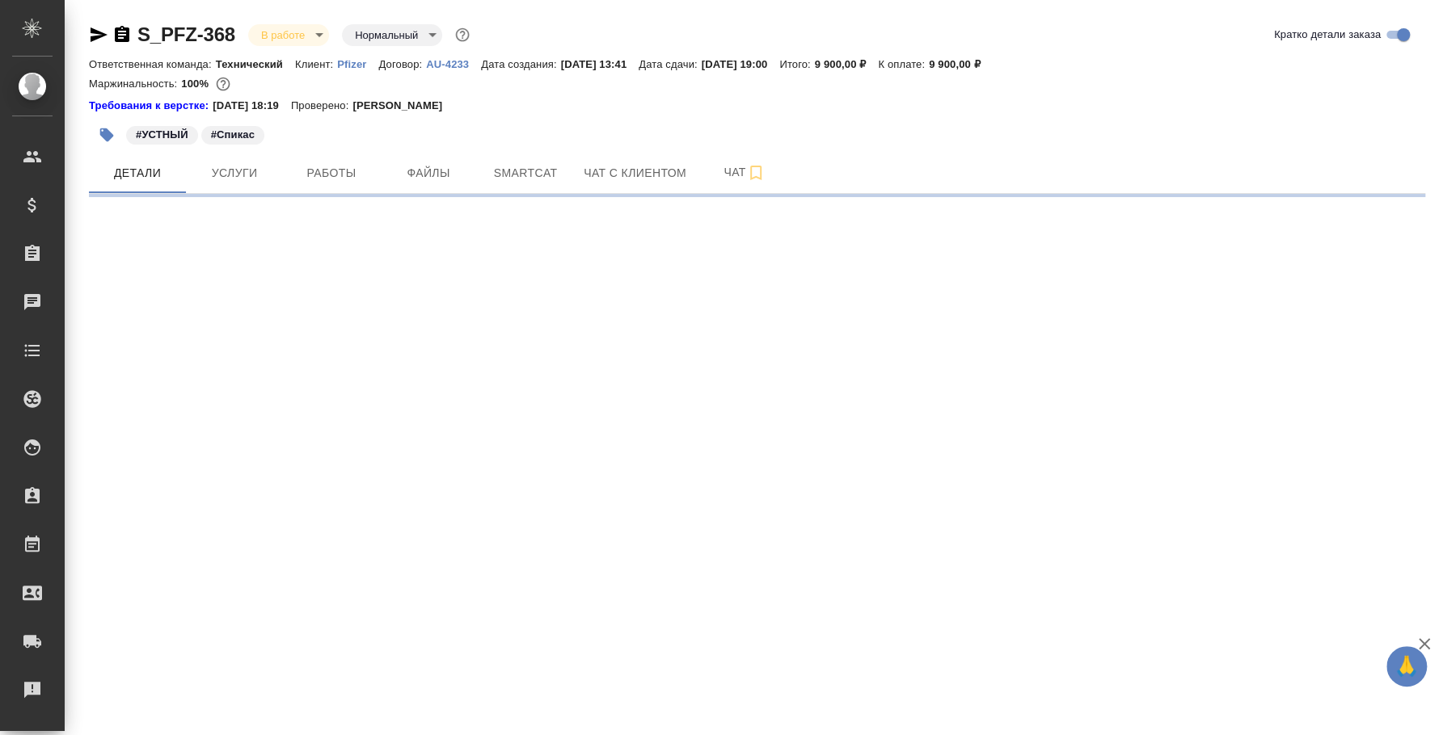
select select "RU"
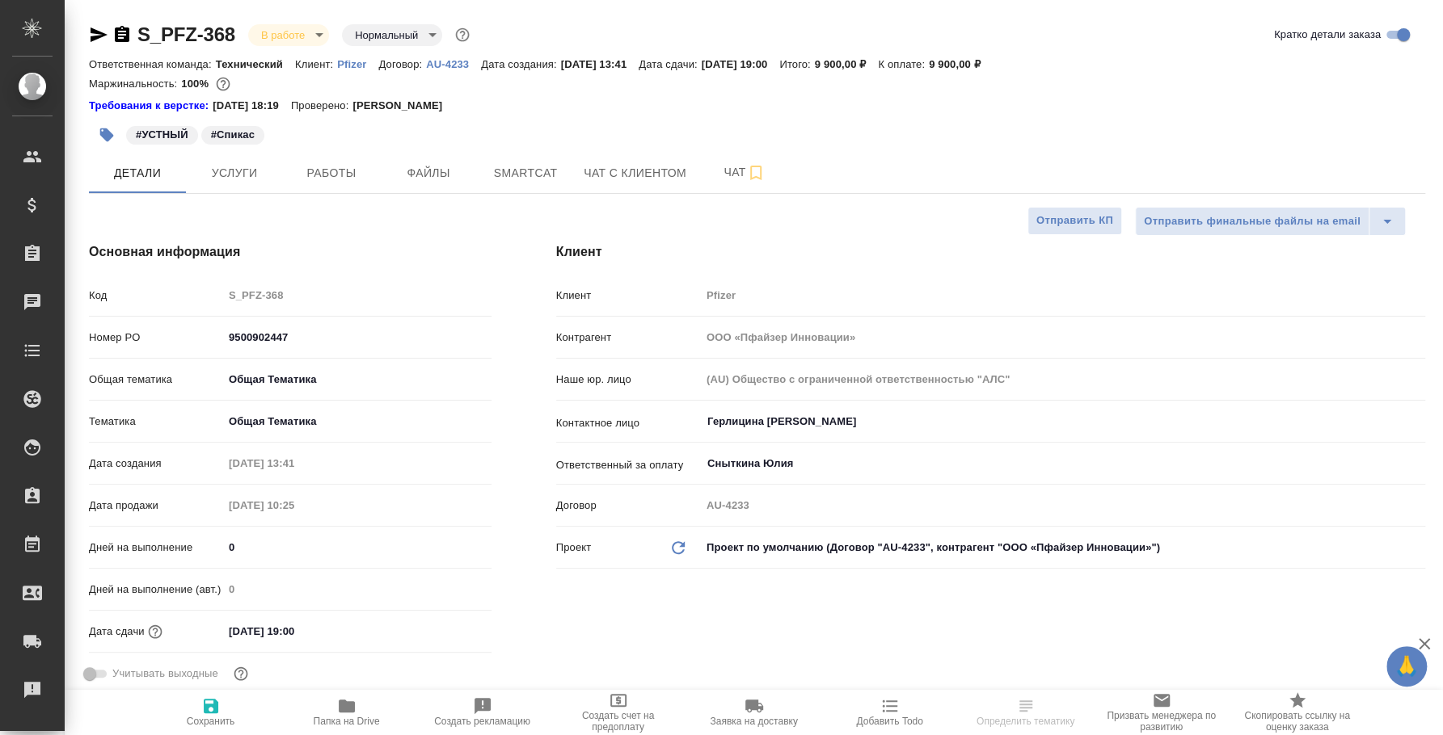
type textarea "x"
click at [102, 34] on icon "button" at bounding box center [98, 34] width 19 height 19
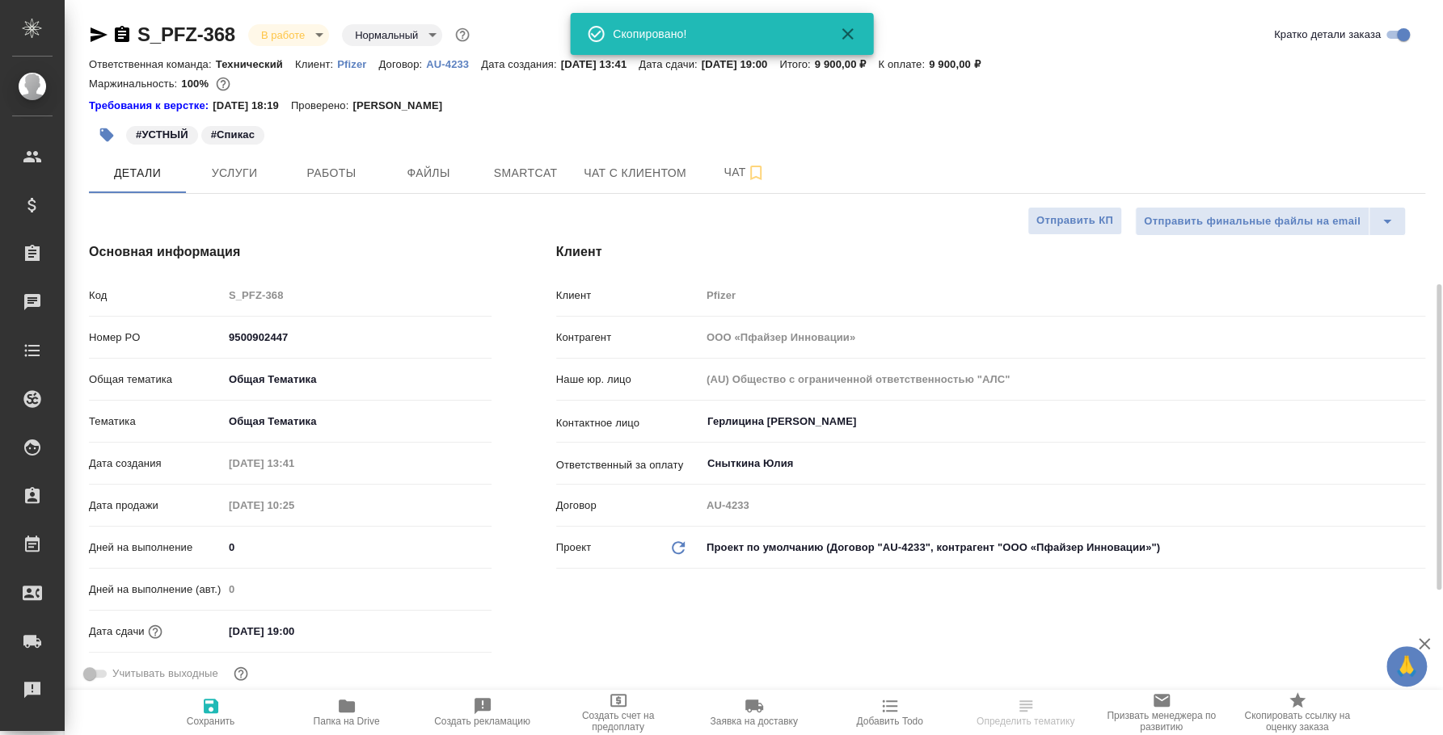
scroll to position [403, 0]
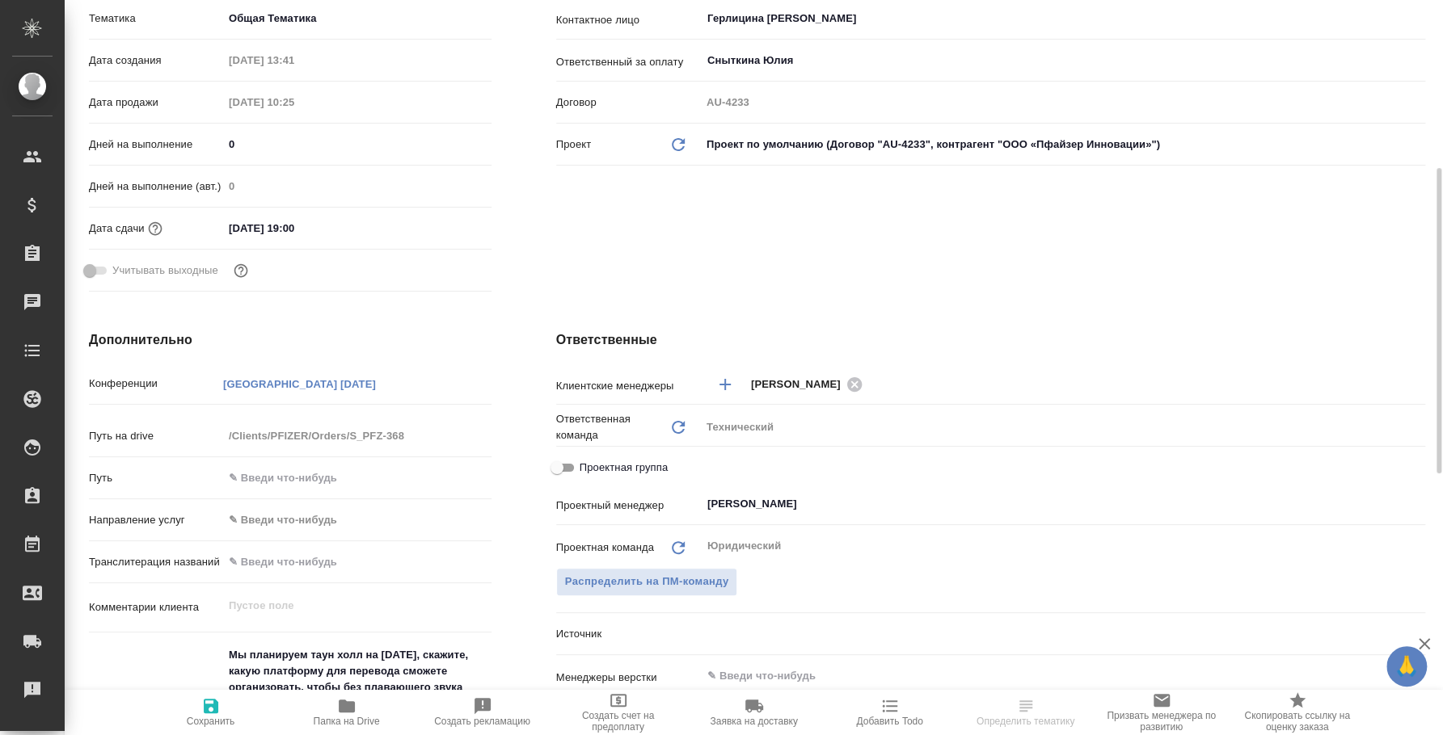
type textarea "x"
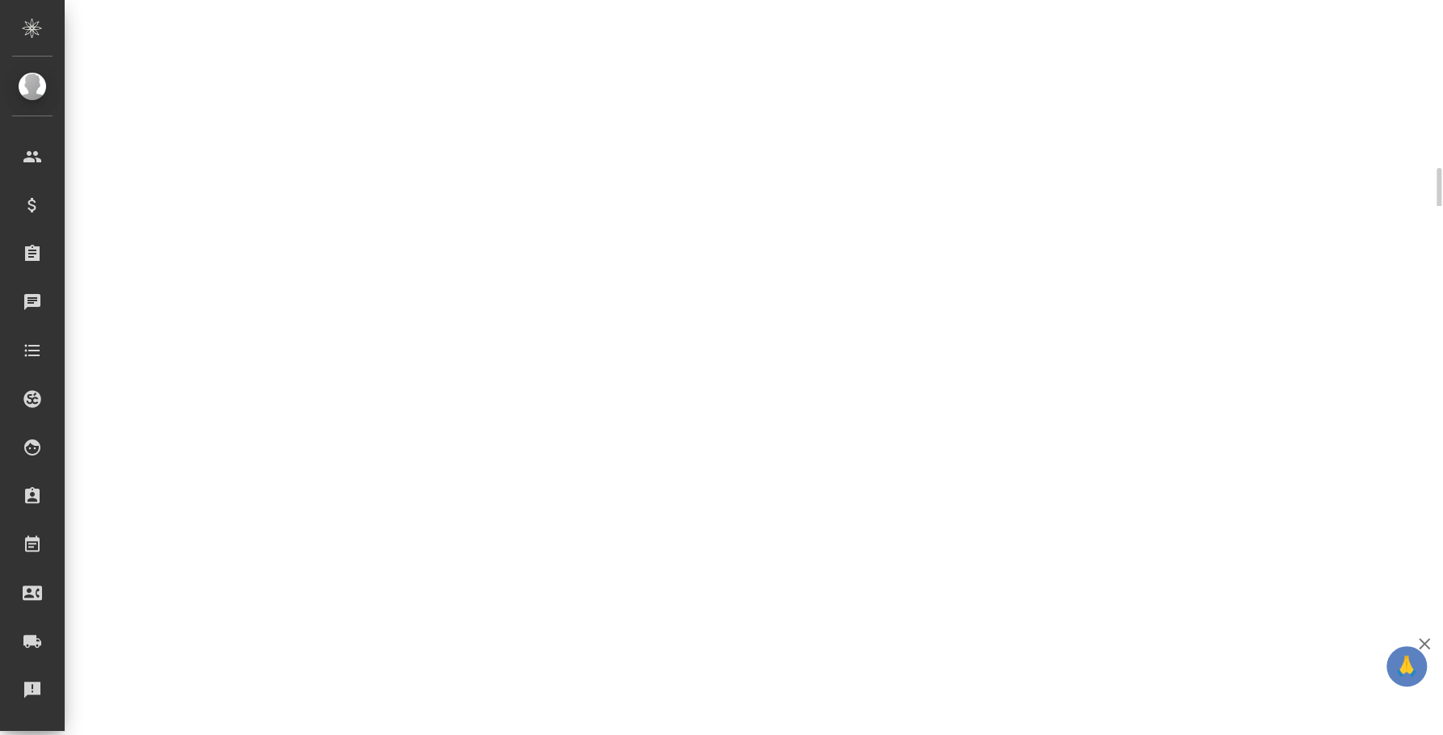
select select "RU"
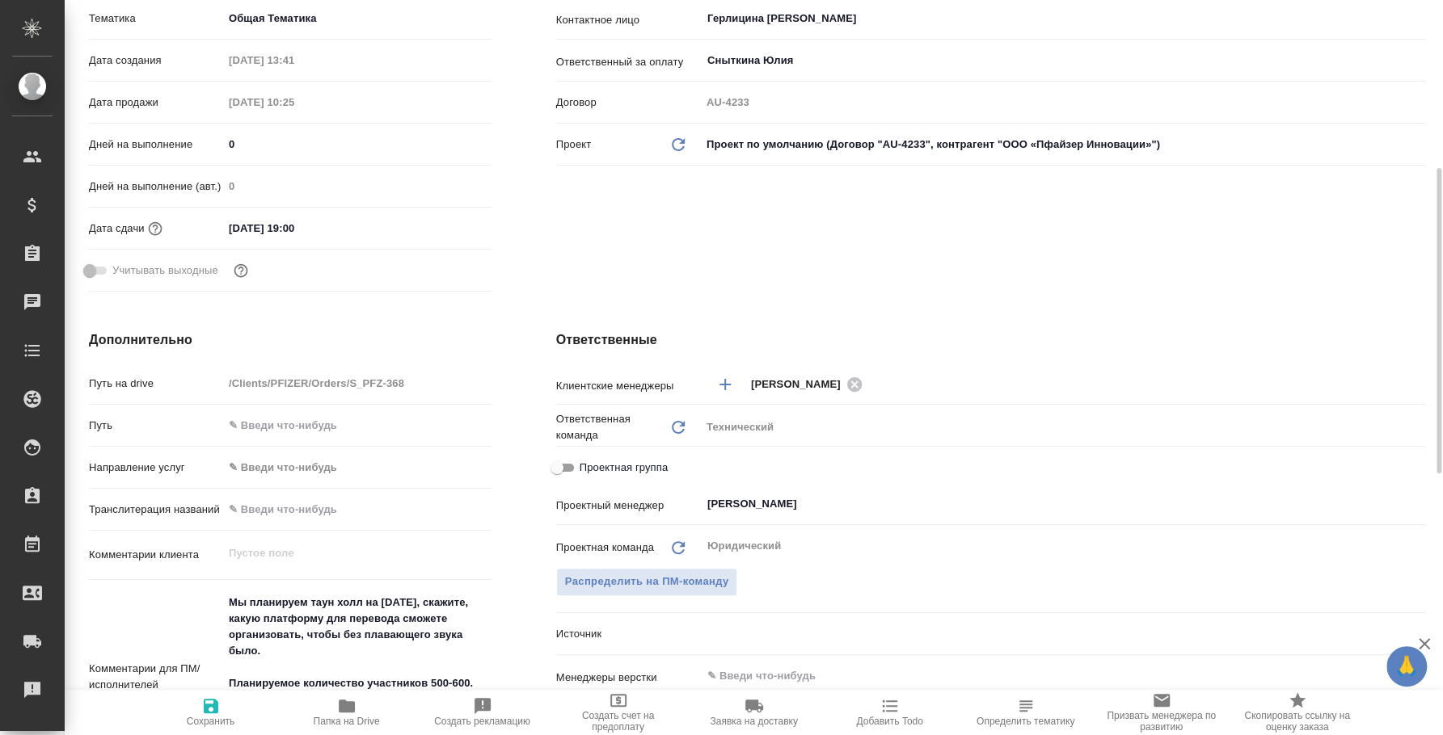
type textarea "x"
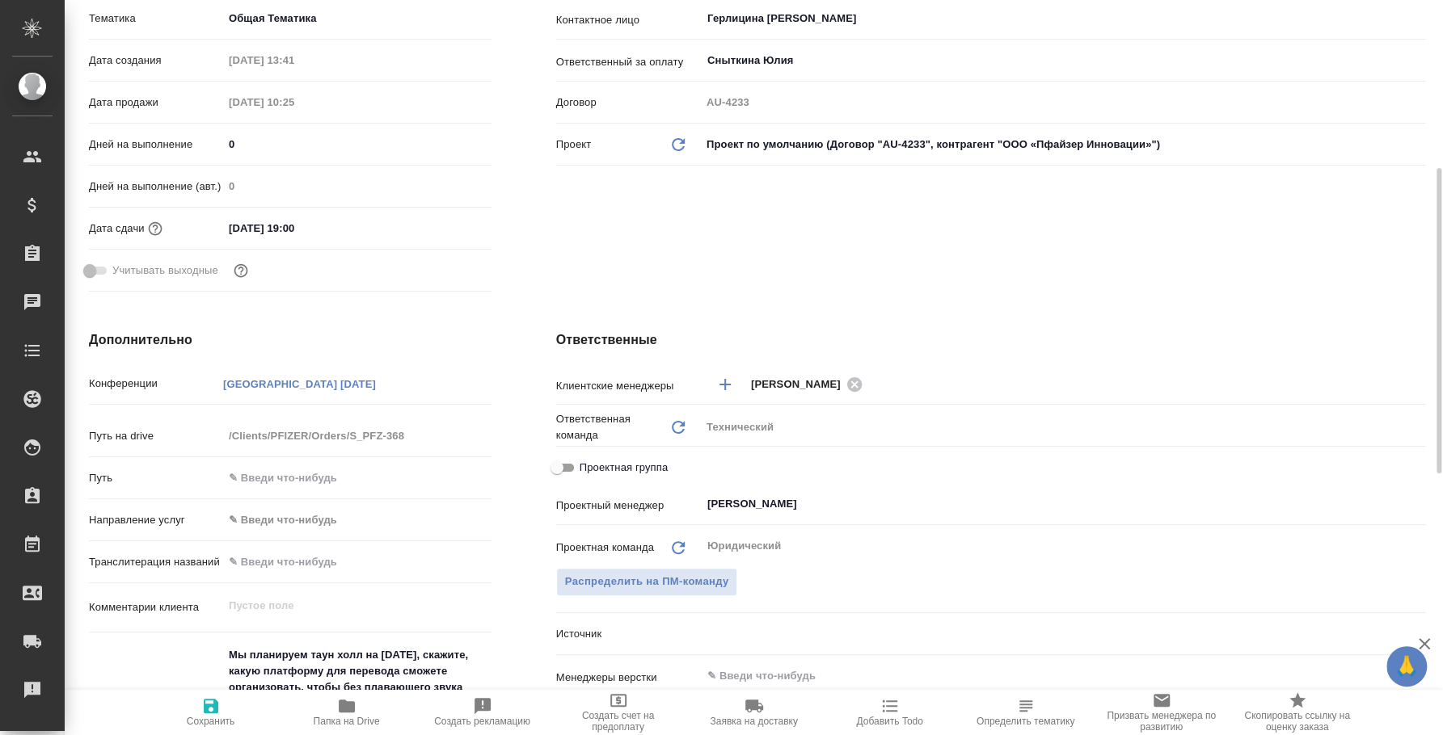
type textarea "x"
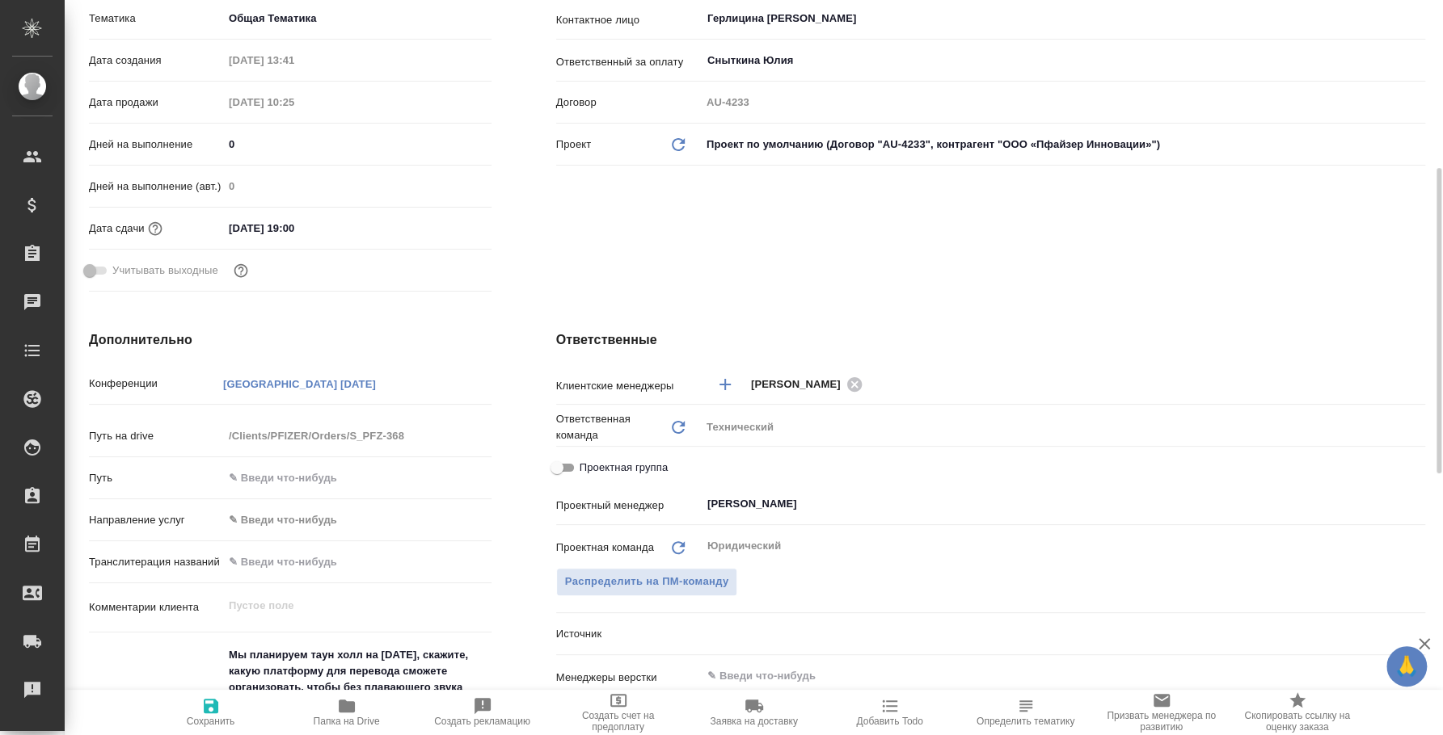
type textarea "x"
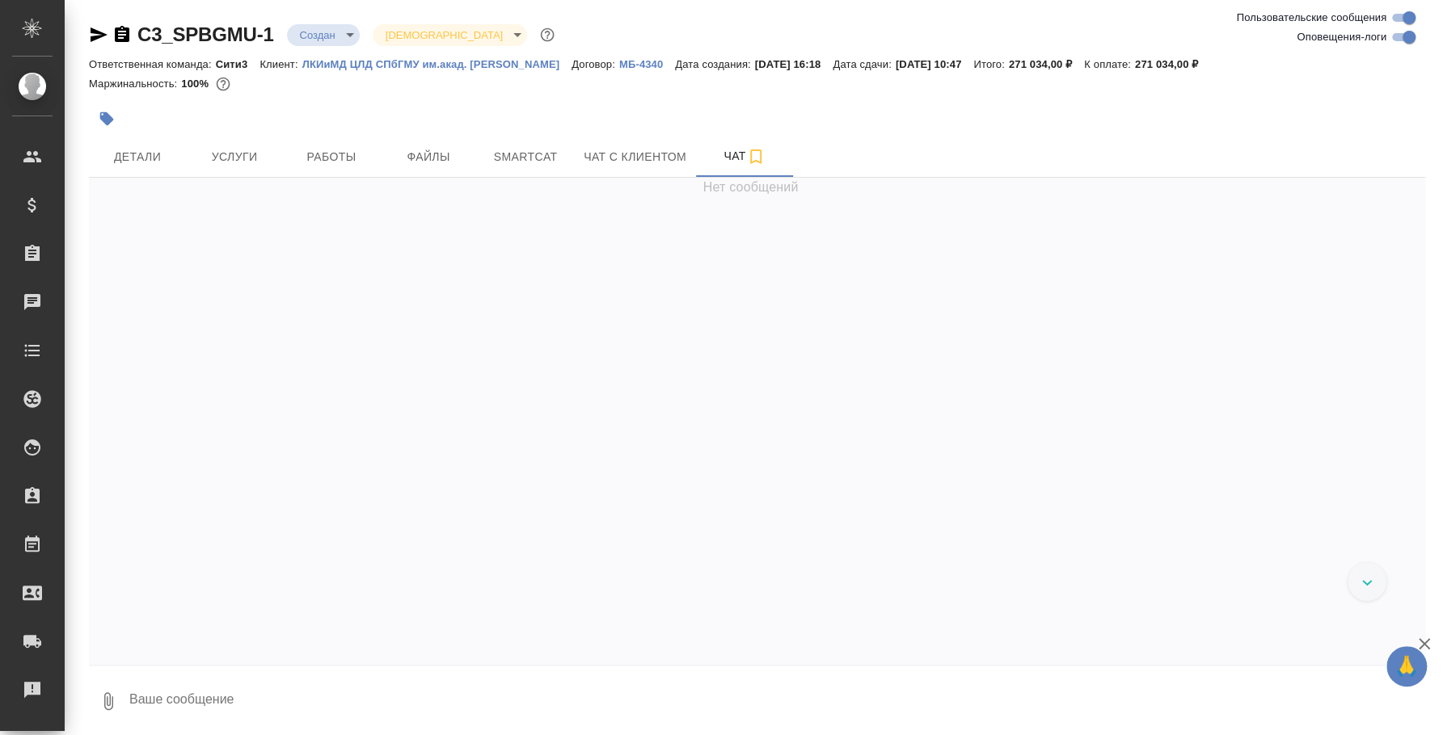
click at [100, 35] on icon "button" at bounding box center [99, 34] width 17 height 15
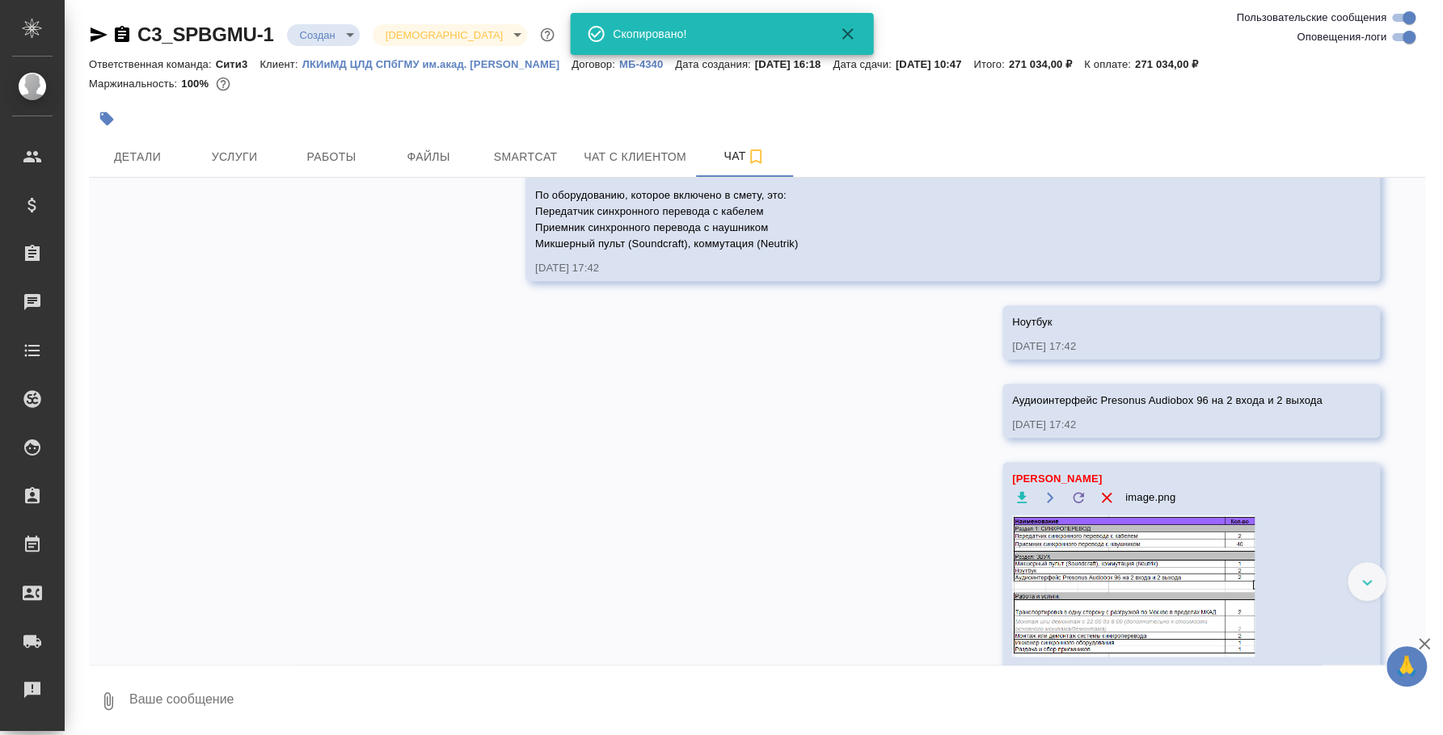
scroll to position [4858, 0]
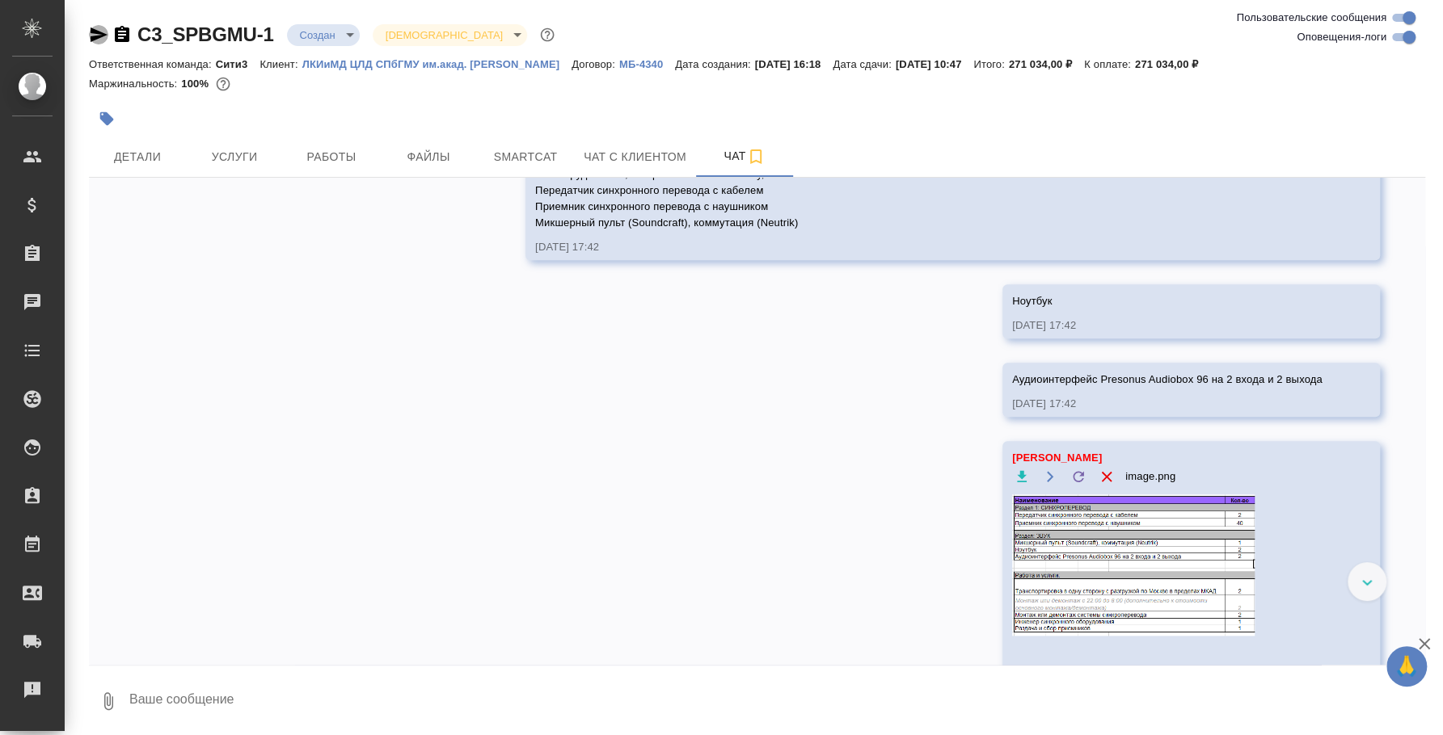
click at [97, 28] on icon "button" at bounding box center [98, 34] width 19 height 19
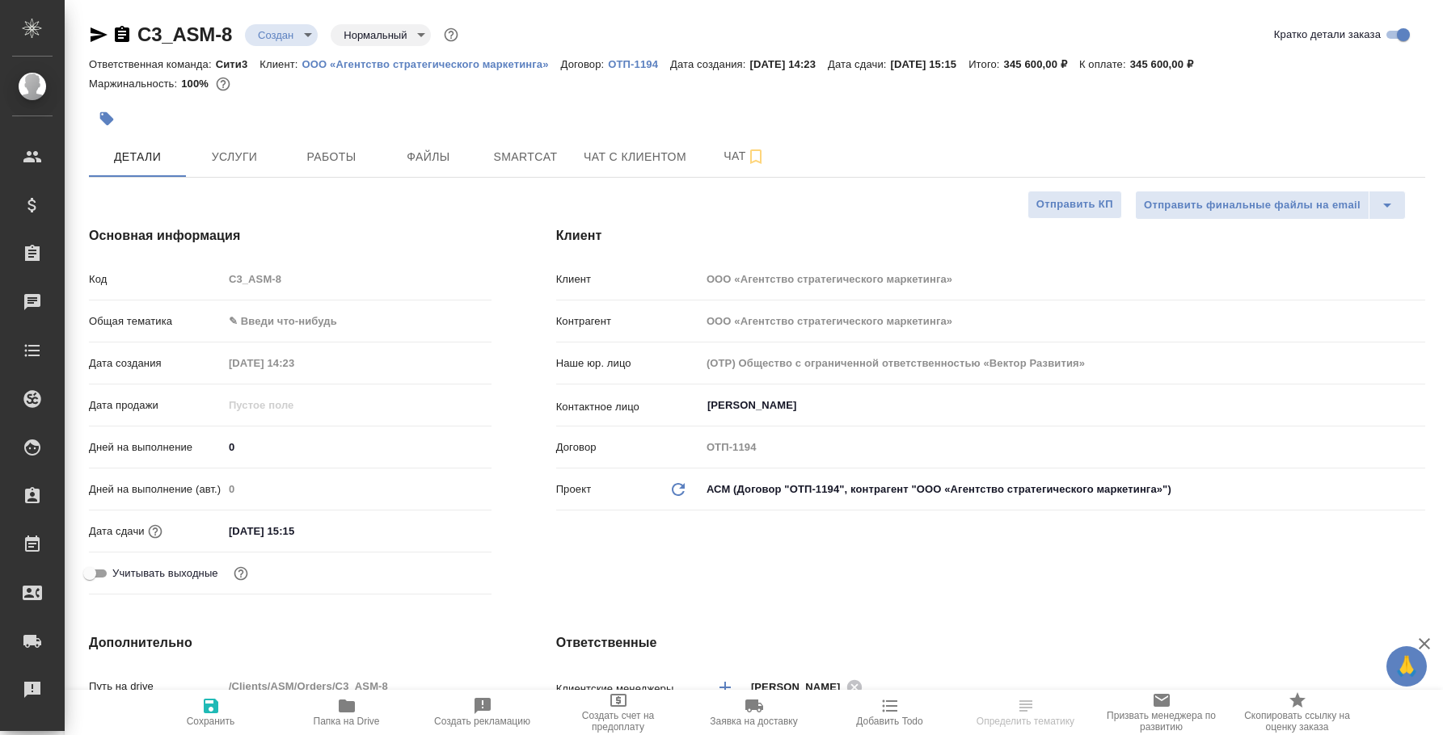
select select "RU"
type textarea "x"
click at [101, 34] on icon "button" at bounding box center [98, 34] width 19 height 19
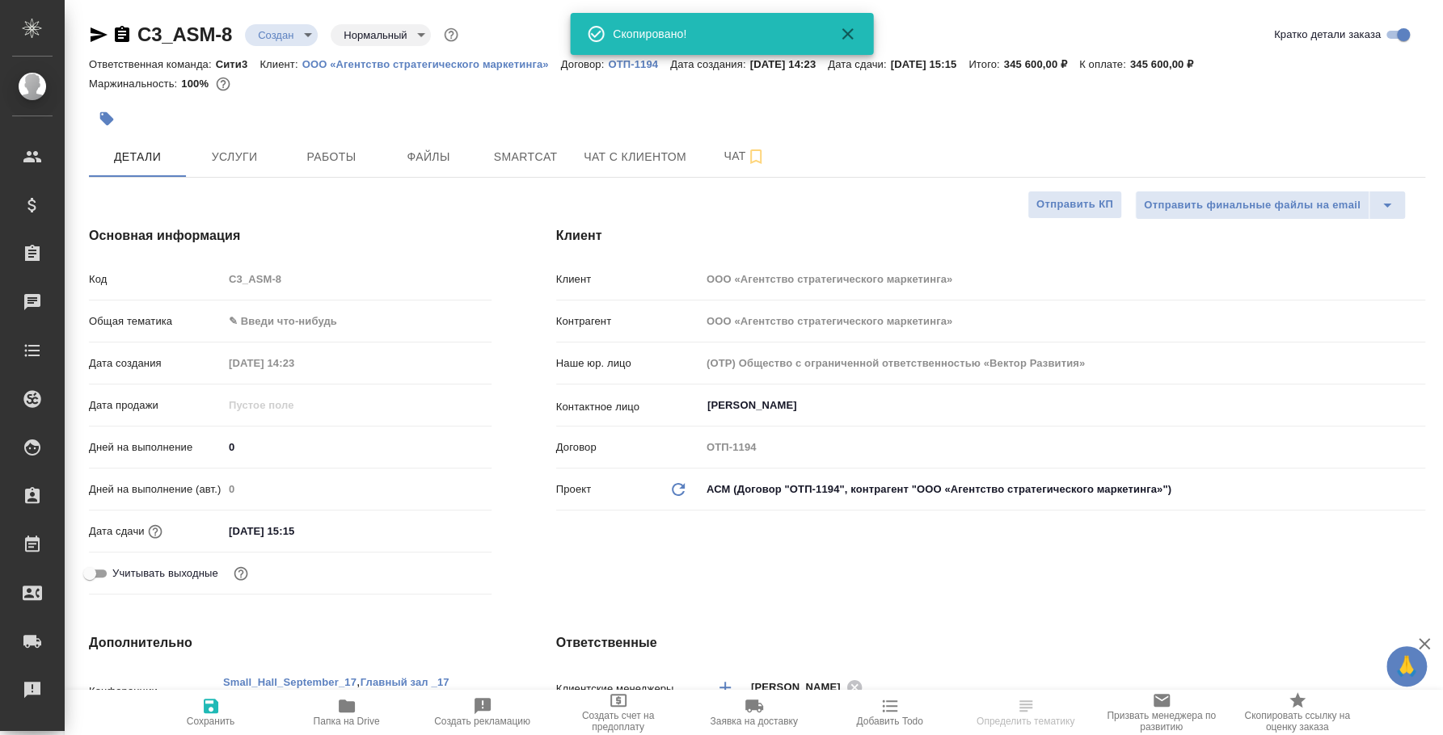
type textarea "x"
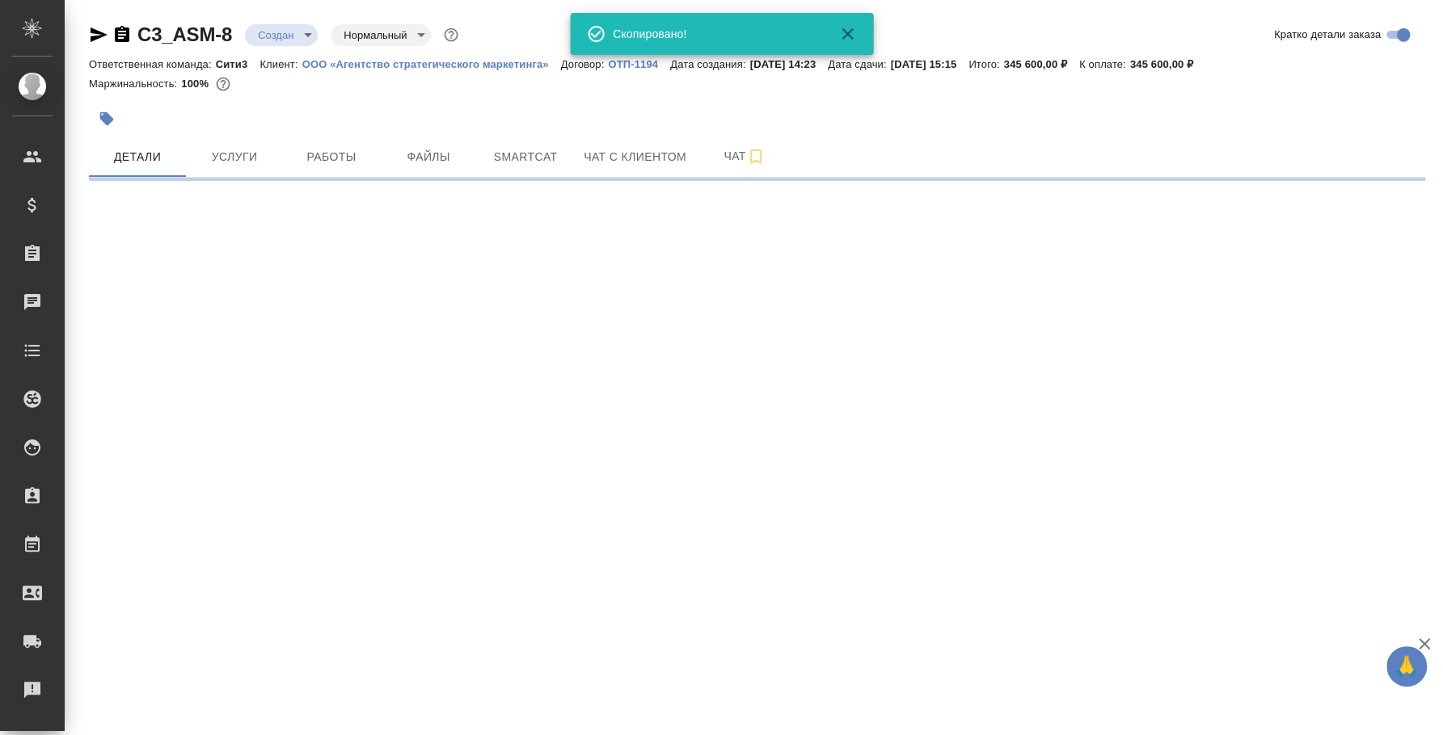
select select "RU"
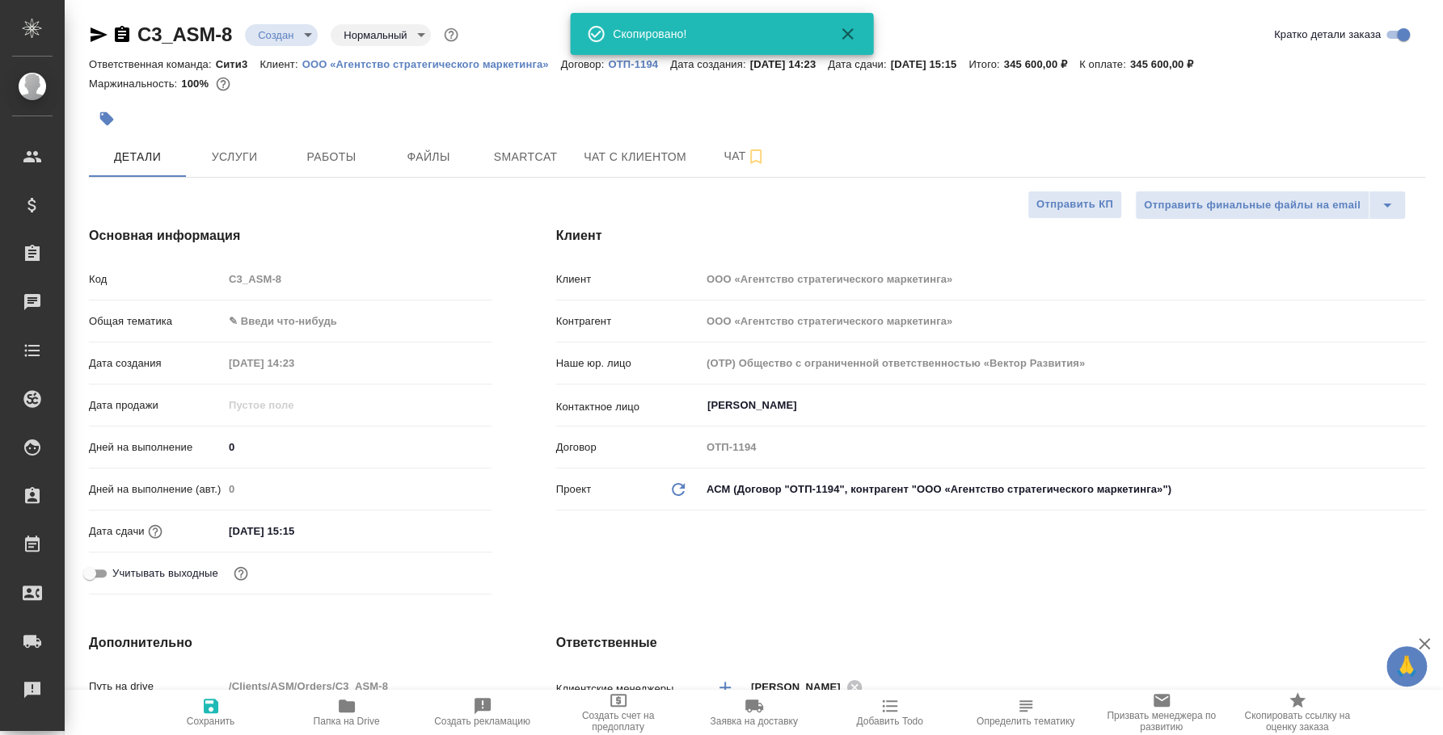
type textarea "x"
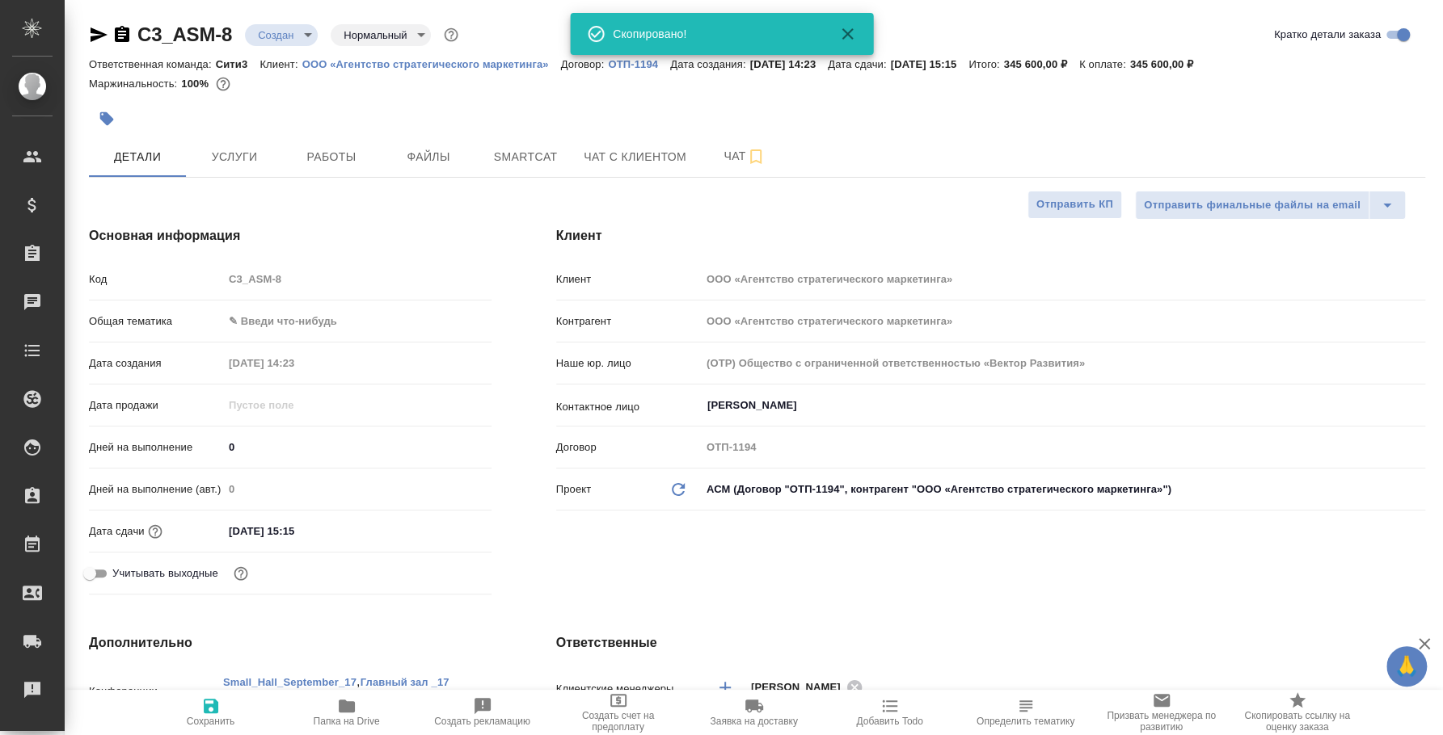
type textarea "x"
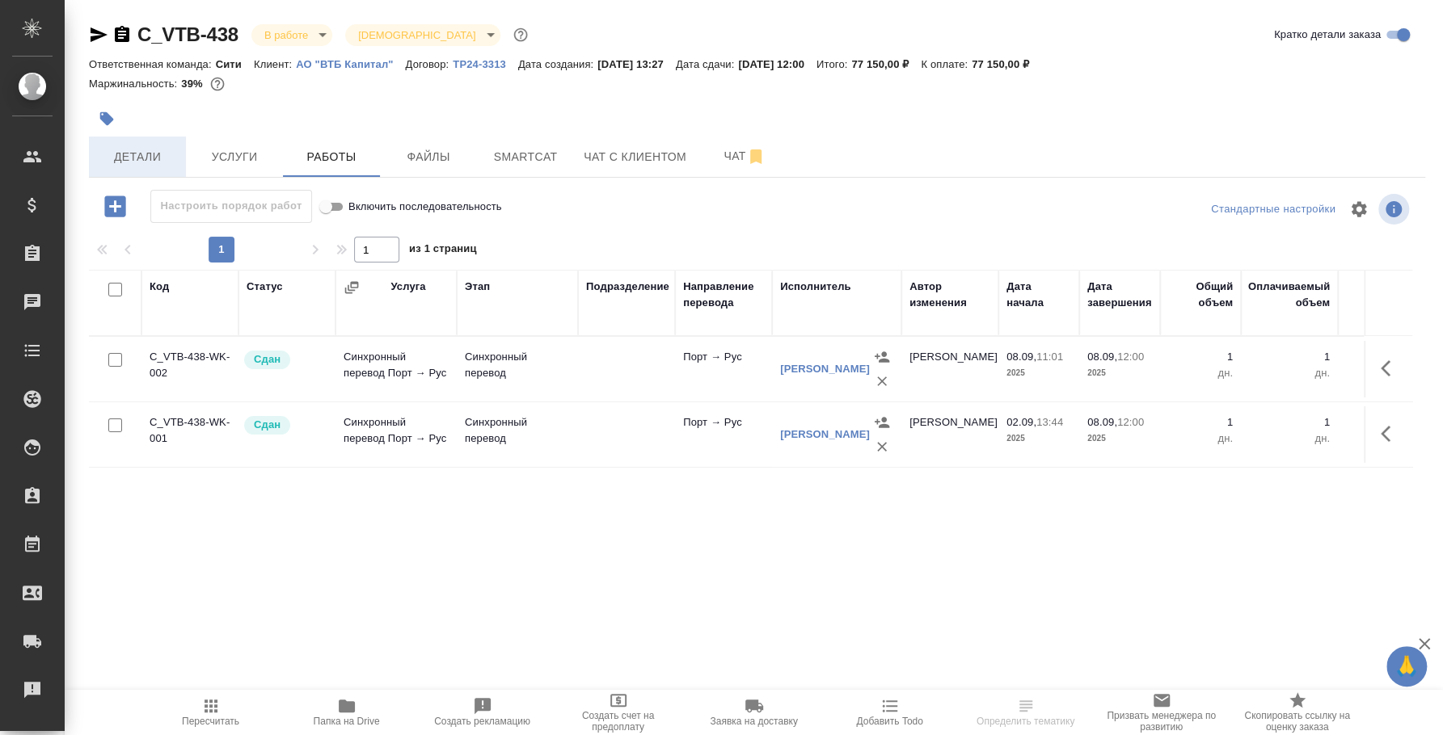
click at [166, 161] on span "Детали" at bounding box center [138, 157] width 78 height 20
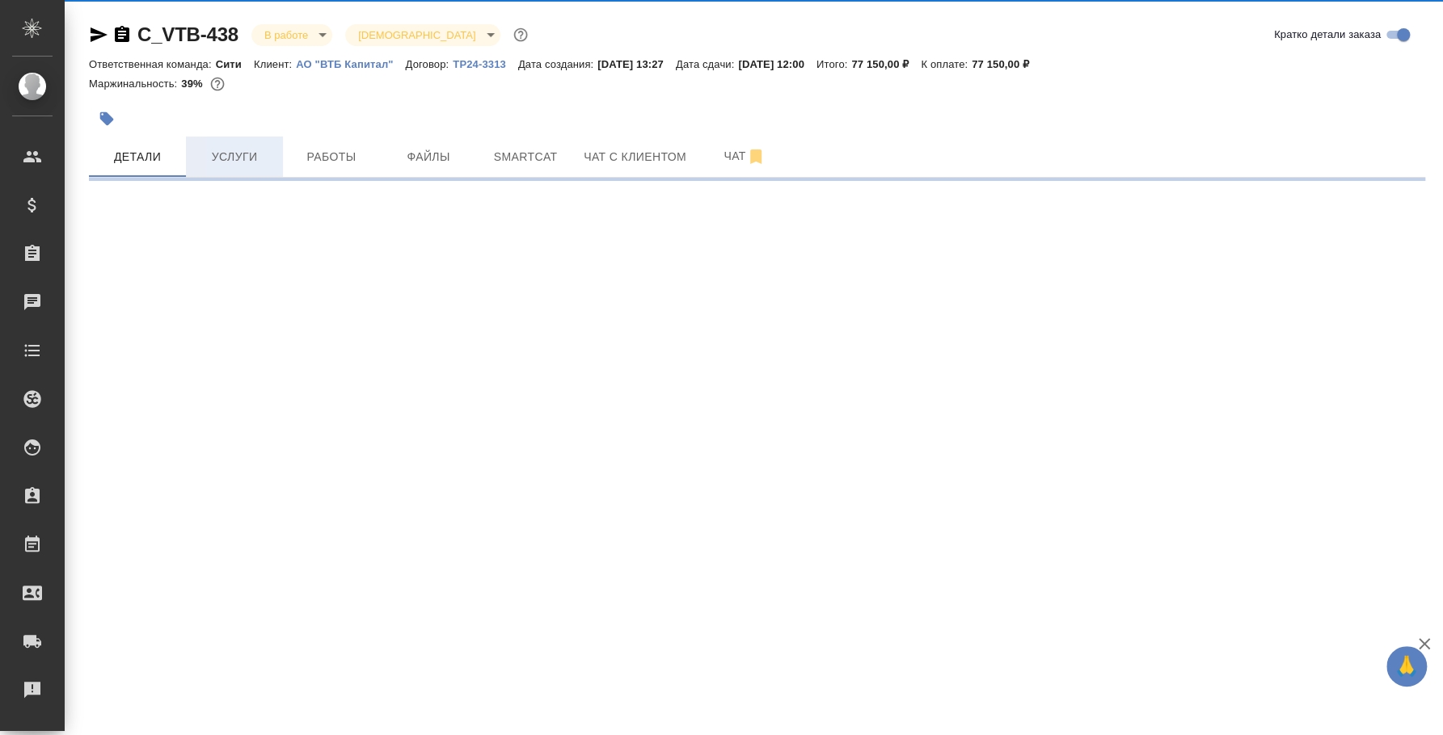
select select "RU"
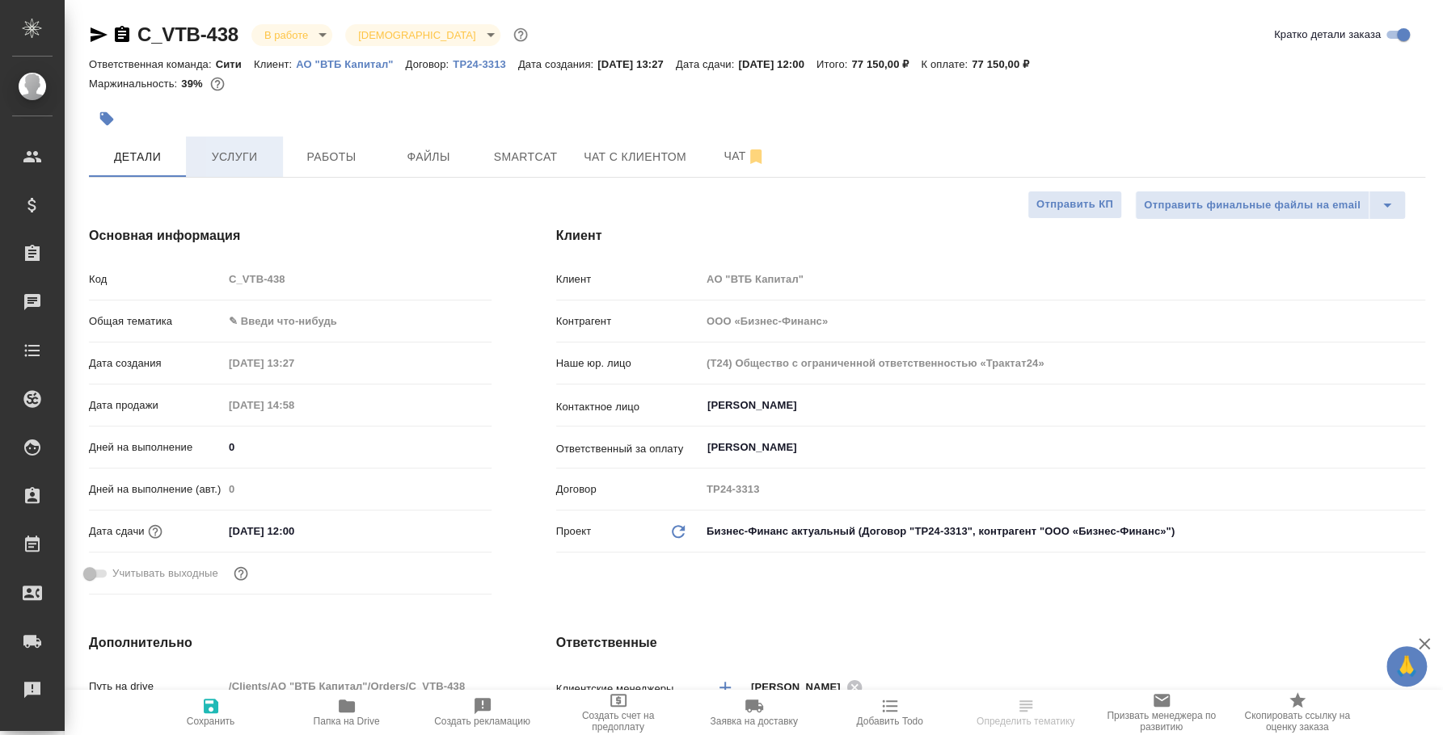
type textarea "x"
click at [225, 153] on span "Услуги" at bounding box center [235, 157] width 78 height 20
